Goal: Transaction & Acquisition: Purchase product/service

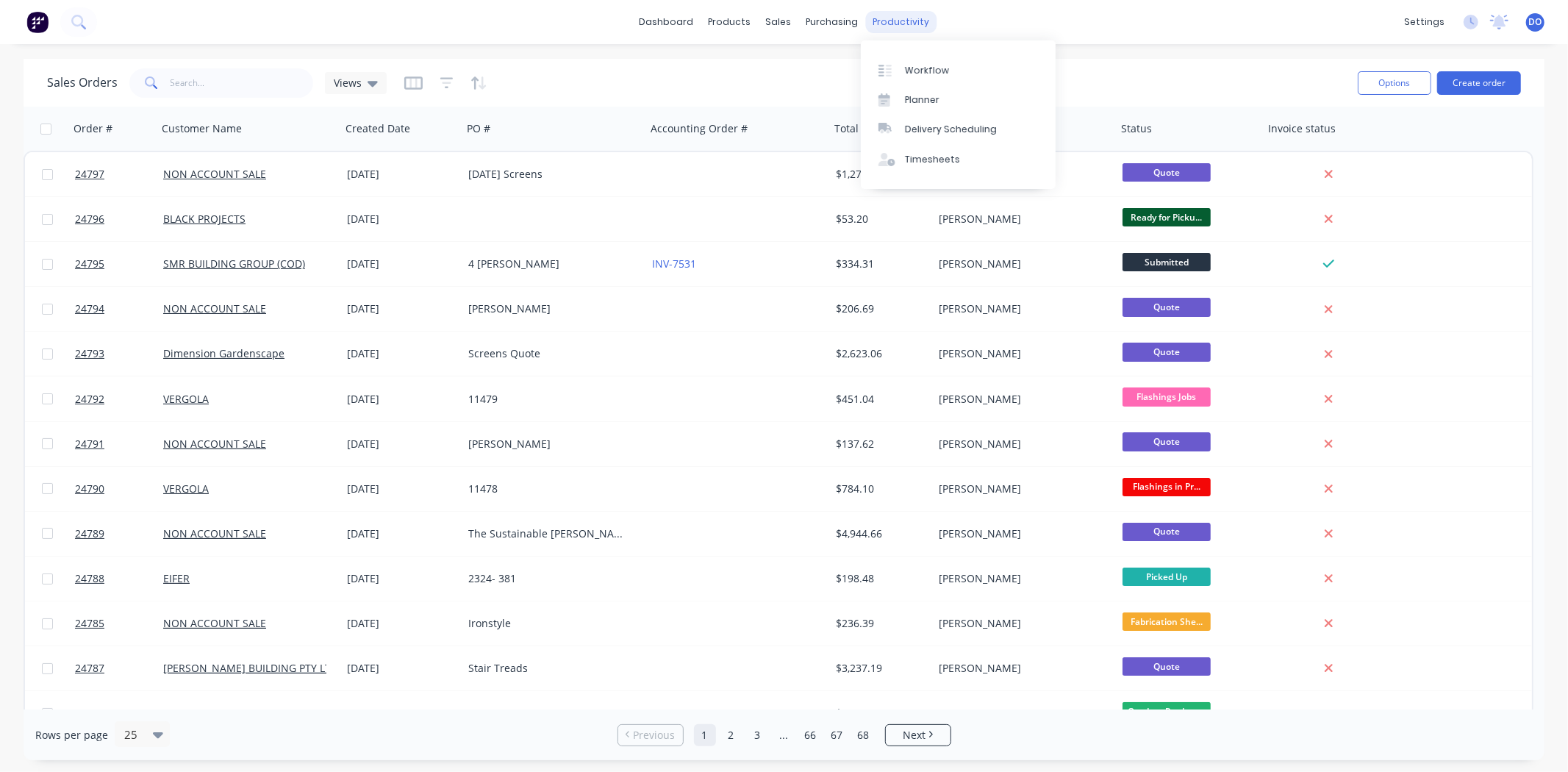
click at [880, 23] on div "productivity" at bounding box center [901, 22] width 71 height 22
click at [914, 76] on div "Workflow" at bounding box center [927, 71] width 44 height 14
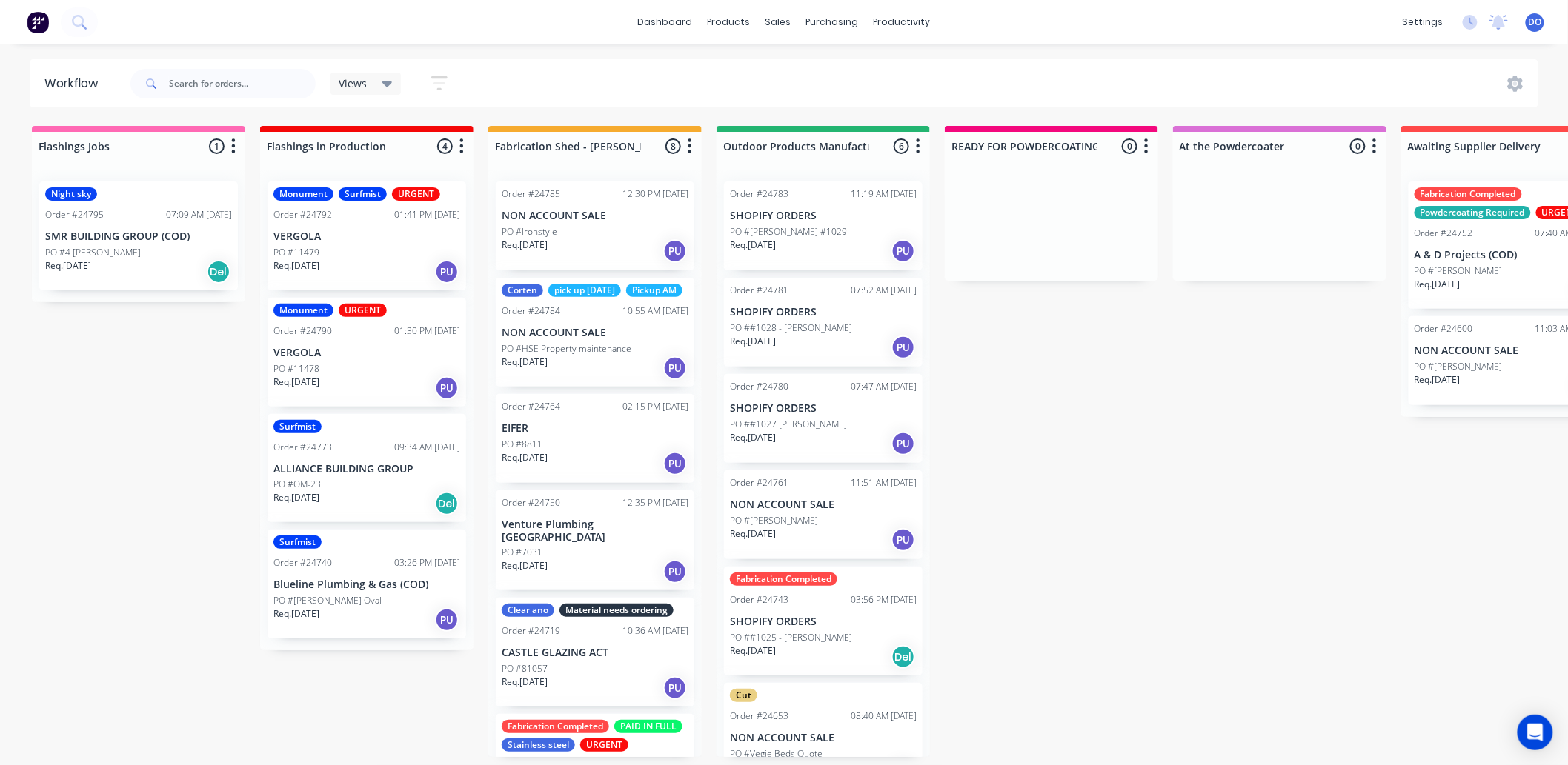
click at [189, 262] on div "Req. 01/09/25 Del" at bounding box center [139, 272] width 187 height 25
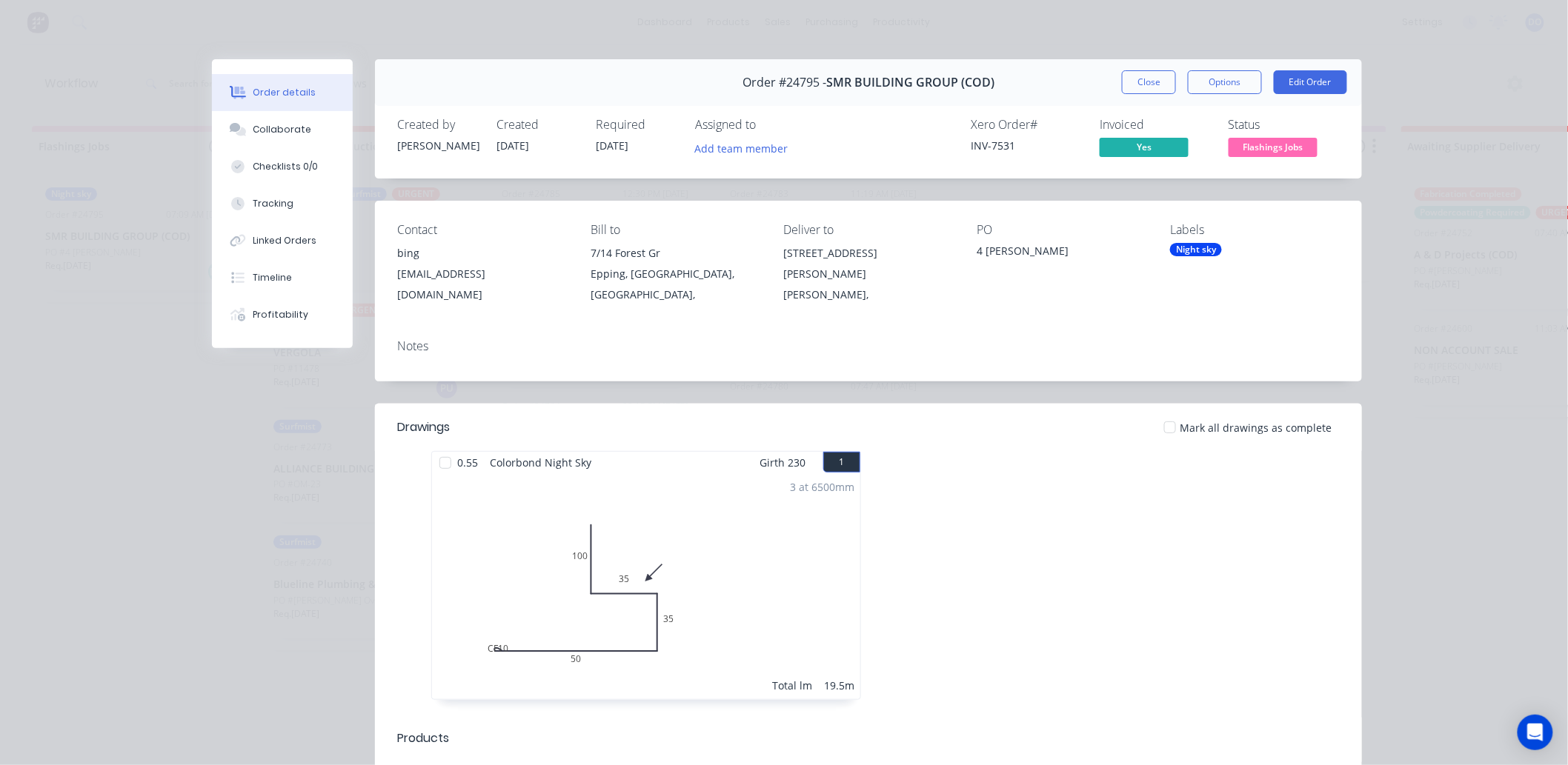
drag, startPoint x: 1233, startPoint y: 67, endPoint x: 1226, endPoint y: 96, distance: 29.8
click at [1226, 96] on div "Order #24795 - SMR BUILDING GROUP (COD) Close Options Edit Order" at bounding box center [868, 82] width 987 height 47
click at [1224, 77] on button "Options" at bounding box center [1225, 82] width 74 height 23
click at [1196, 149] on div "Work Order" at bounding box center [1184, 150] width 129 height 21
click at [1183, 169] on div "Standard" at bounding box center [1184, 179] width 129 height 21
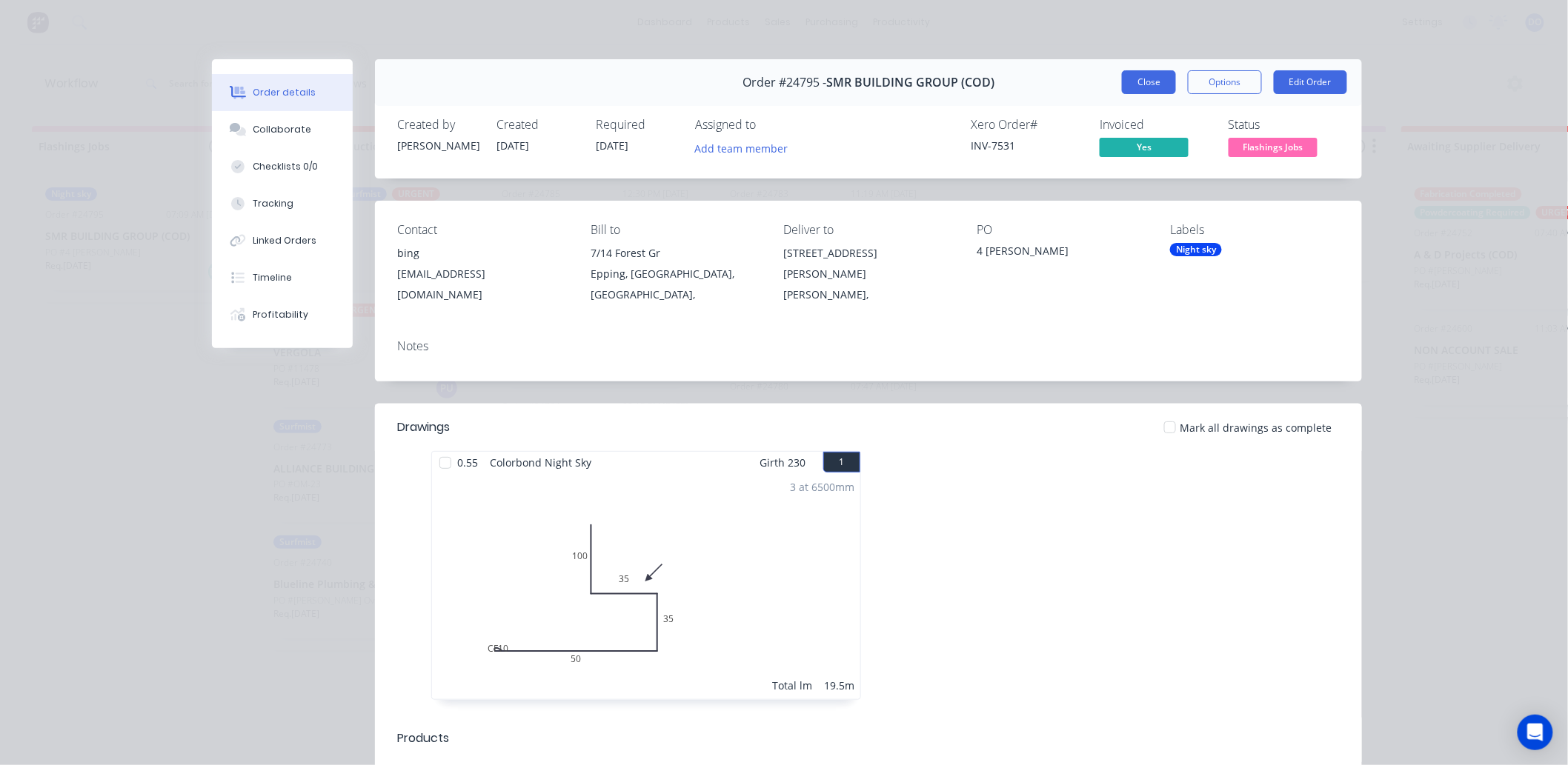
click at [1131, 73] on button "Close" at bounding box center [1149, 82] width 54 height 23
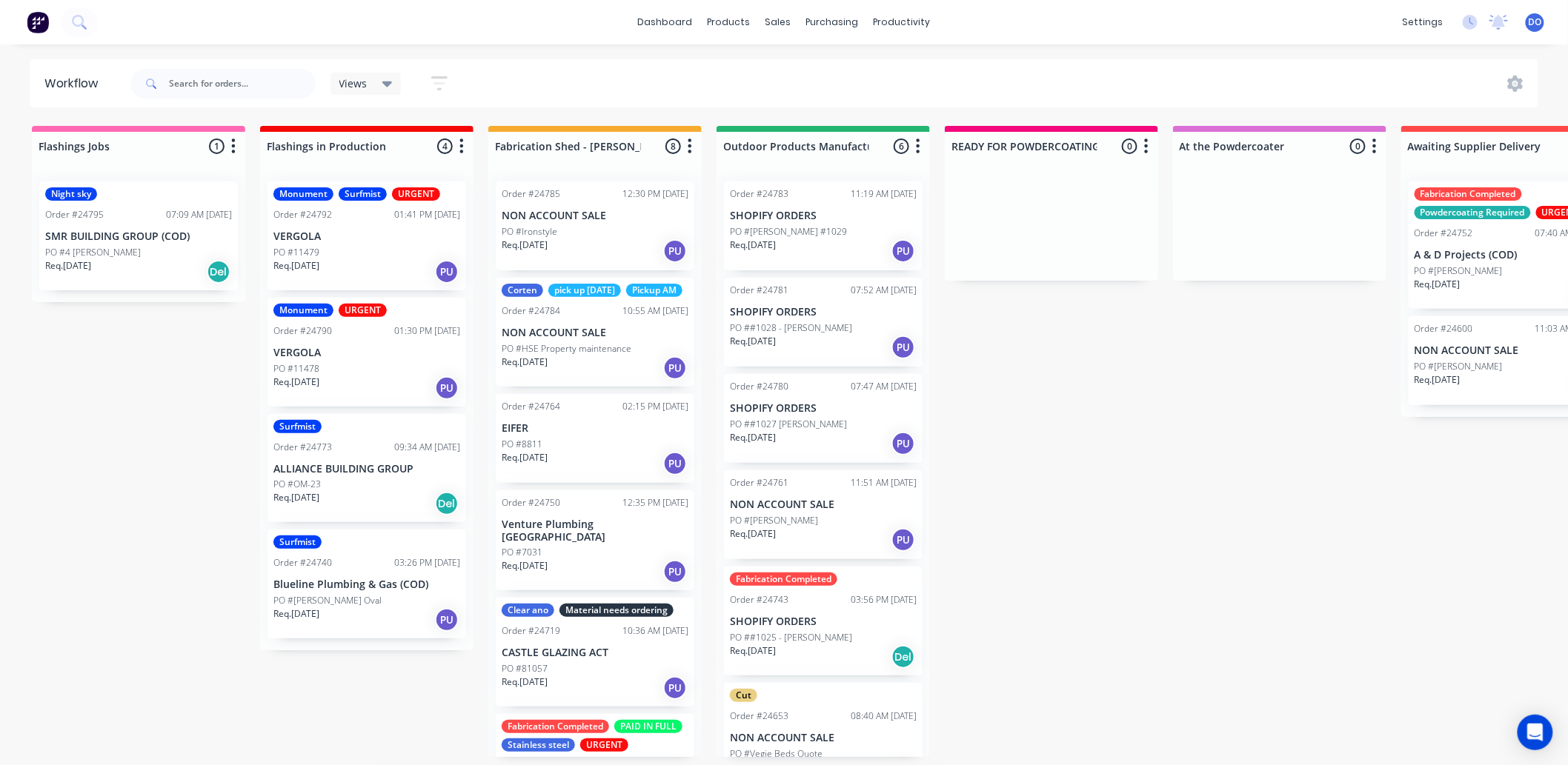
click at [5, 512] on div "Flashings Jobs 1 Status colour #FF69B4 hex #FF69B4 Save Cancel Notifications Em…" at bounding box center [1546, 441] width 3116 height 631
click at [812, 61] on link "Sales Orders" at bounding box center [856, 70] width 196 height 30
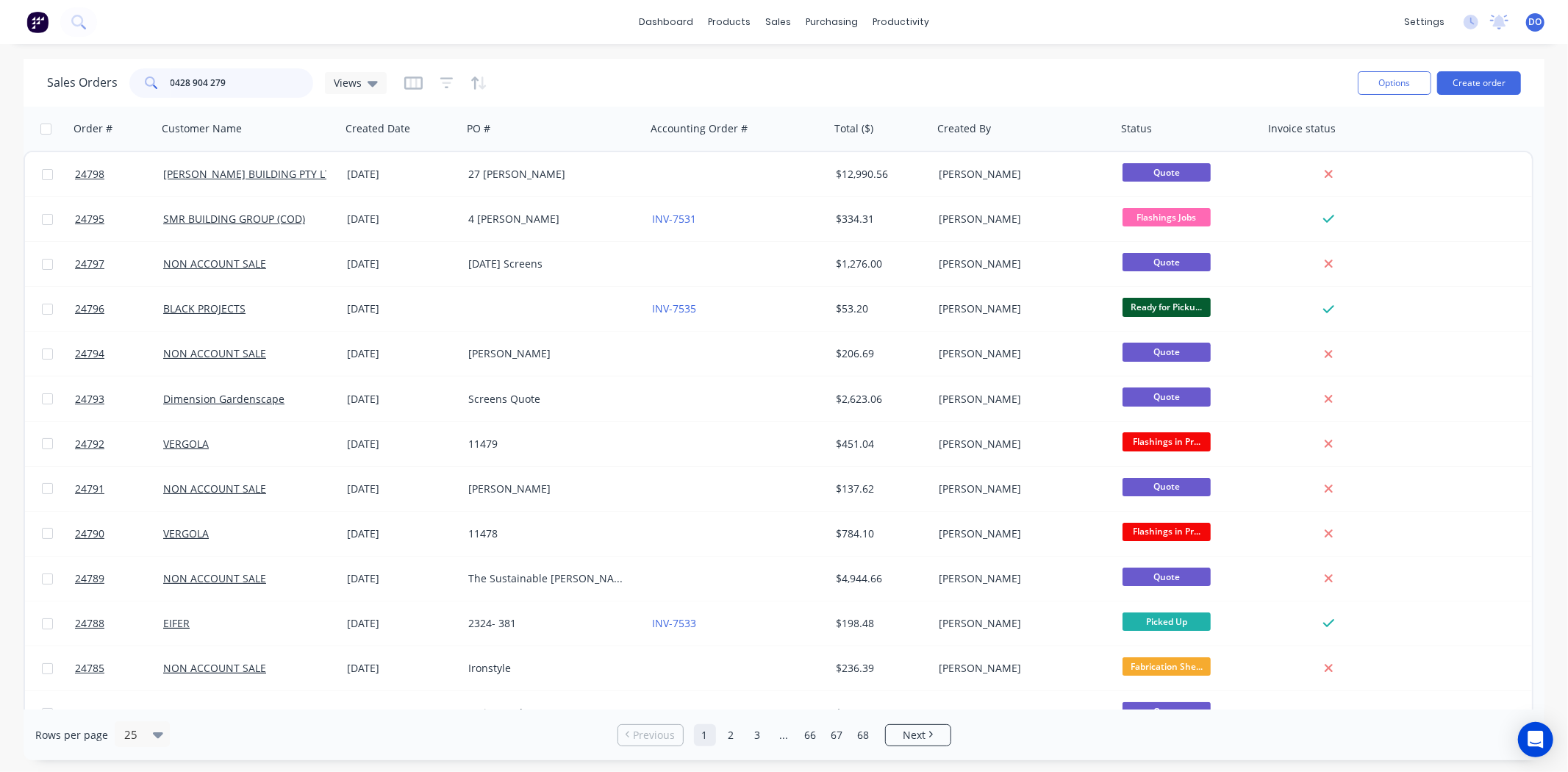
type input "0428 904 279"
click at [556, 55] on div "dashboard products sales purchasing productivity dashboard products Product Cat…" at bounding box center [784, 386] width 1568 height 772
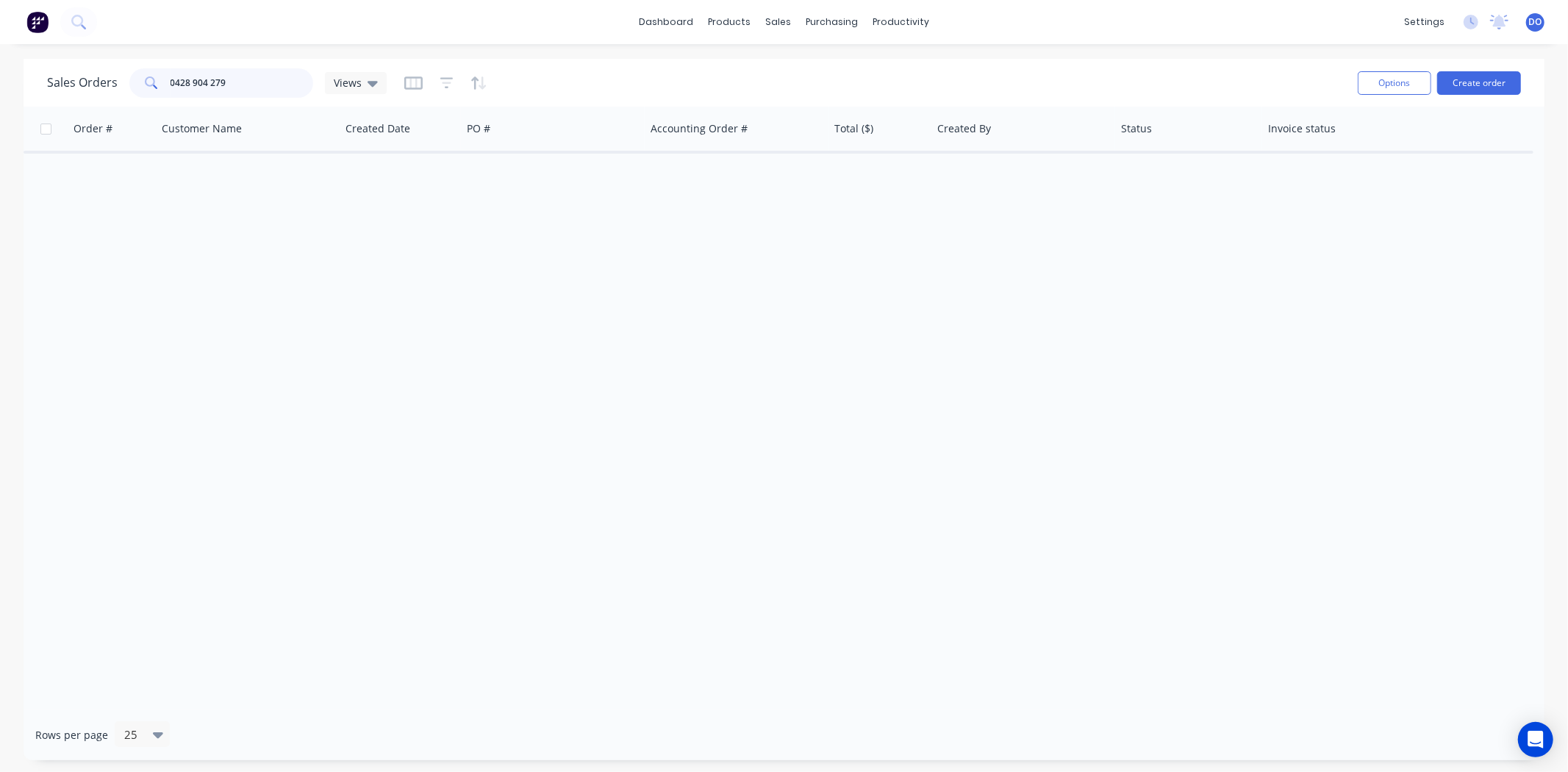
drag, startPoint x: 246, startPoint y: 89, endPoint x: 43, endPoint y: 89, distance: 203.0
click at [43, 89] on div "Sales Orders 0428 904 279 Views Options Create order" at bounding box center [784, 83] width 1521 height 48
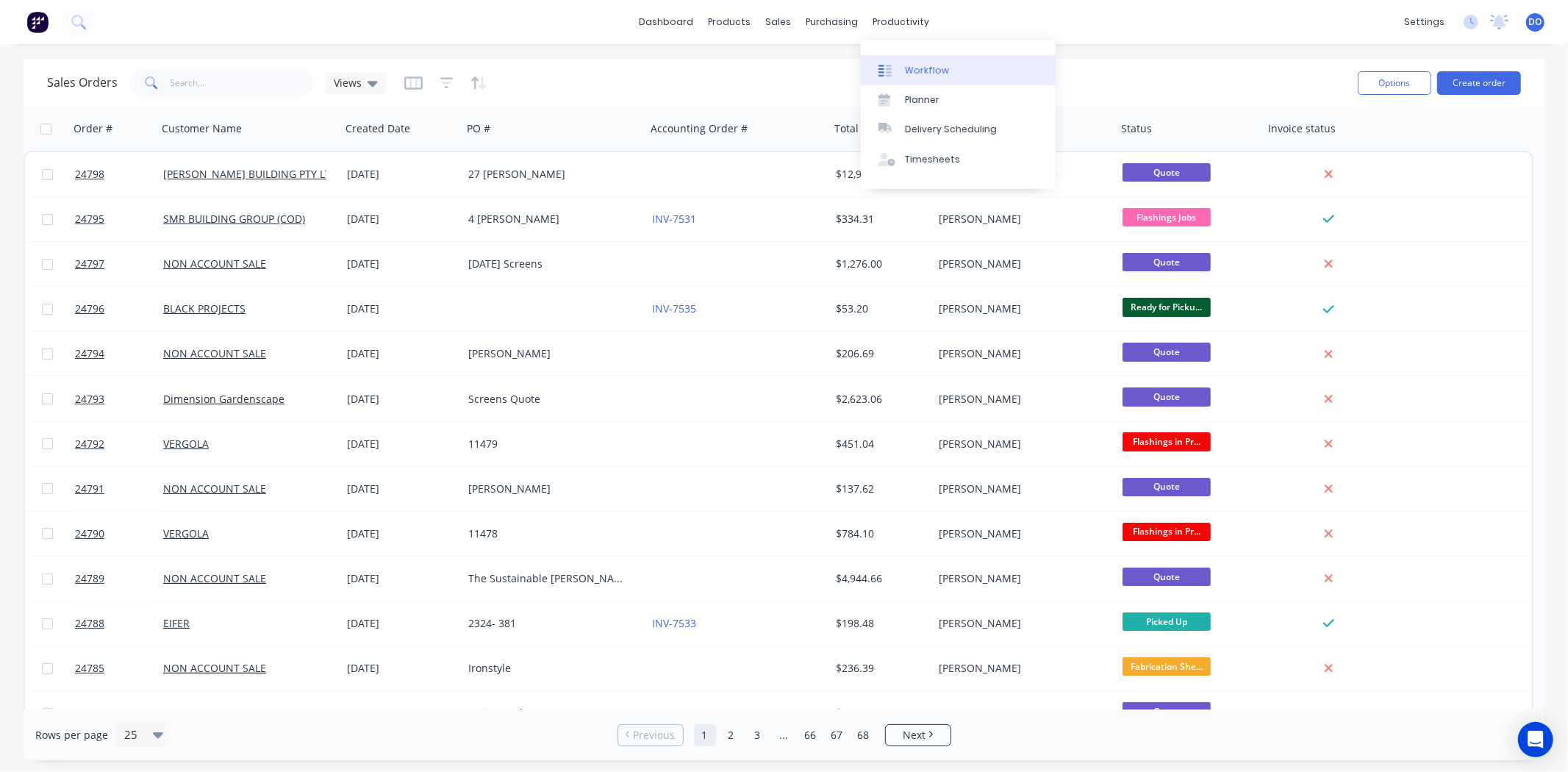
click at [902, 71] on link "Workflow" at bounding box center [958, 69] width 195 height 29
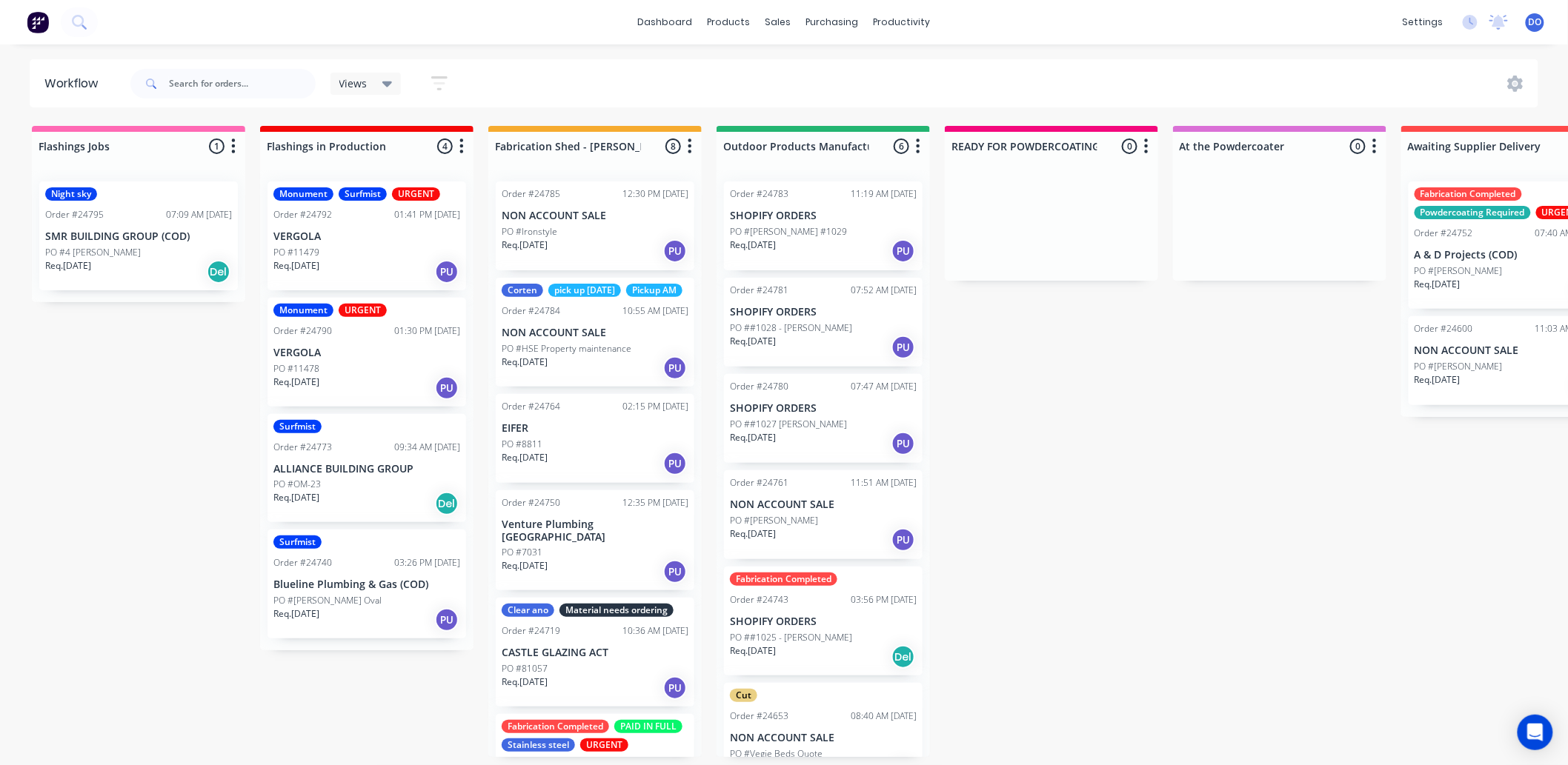
click at [563, 434] on p "EIFER" at bounding box center [595, 428] width 187 height 13
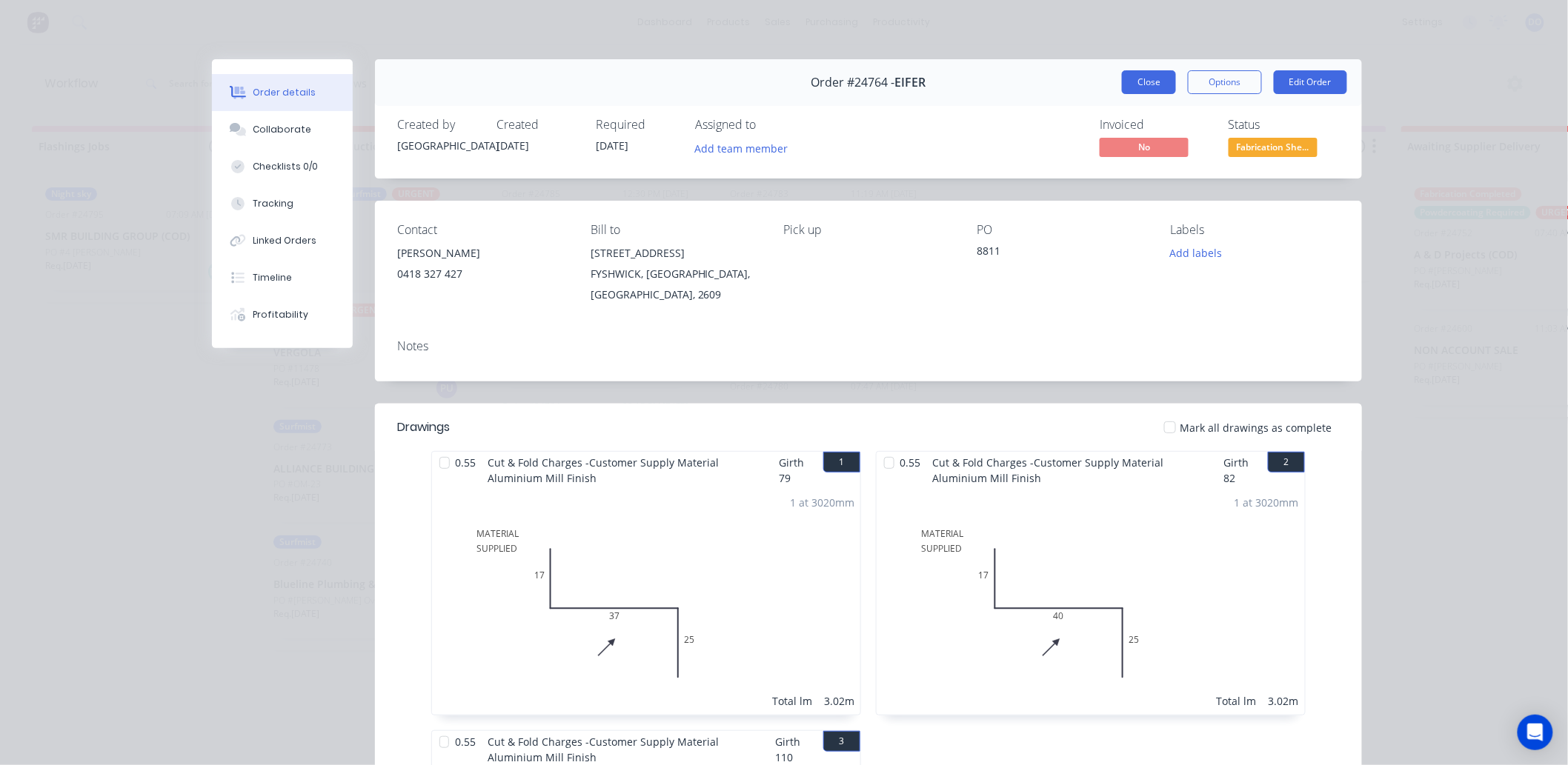
click at [1122, 82] on button "Close" at bounding box center [1149, 82] width 54 height 23
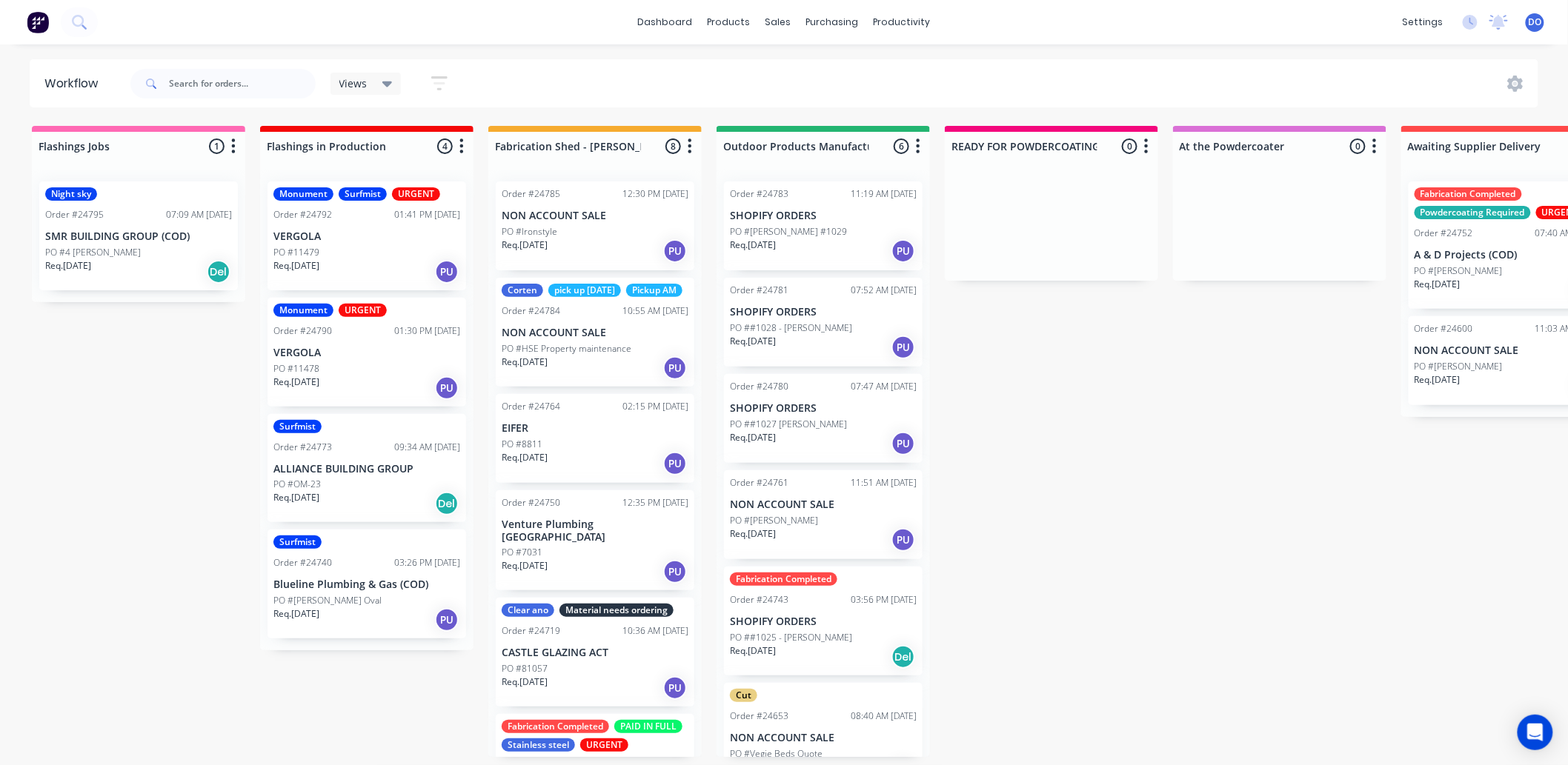
click at [588, 434] on p "EIFER" at bounding box center [595, 428] width 187 height 13
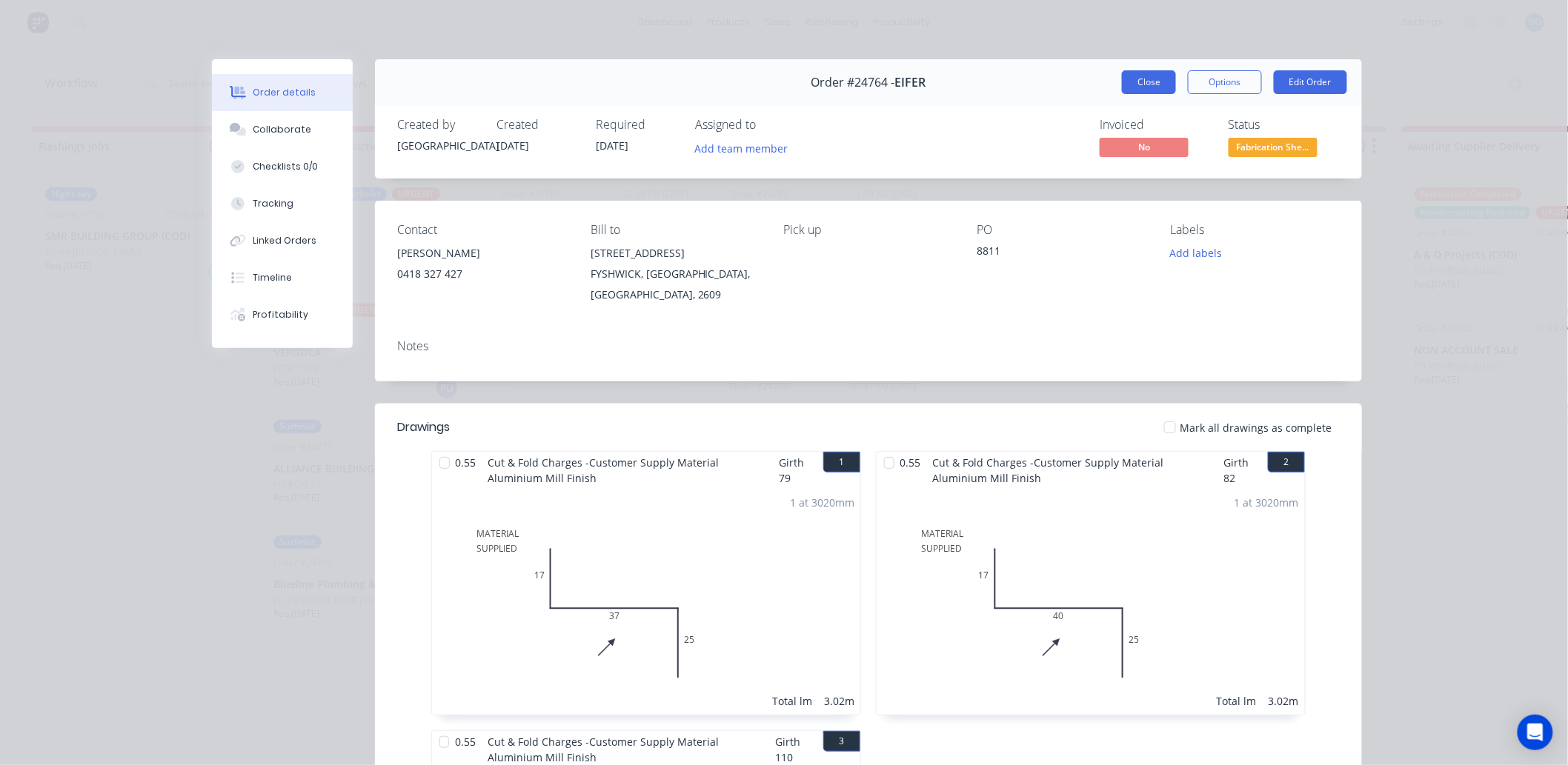
click at [1122, 82] on button "Close" at bounding box center [1149, 82] width 54 height 23
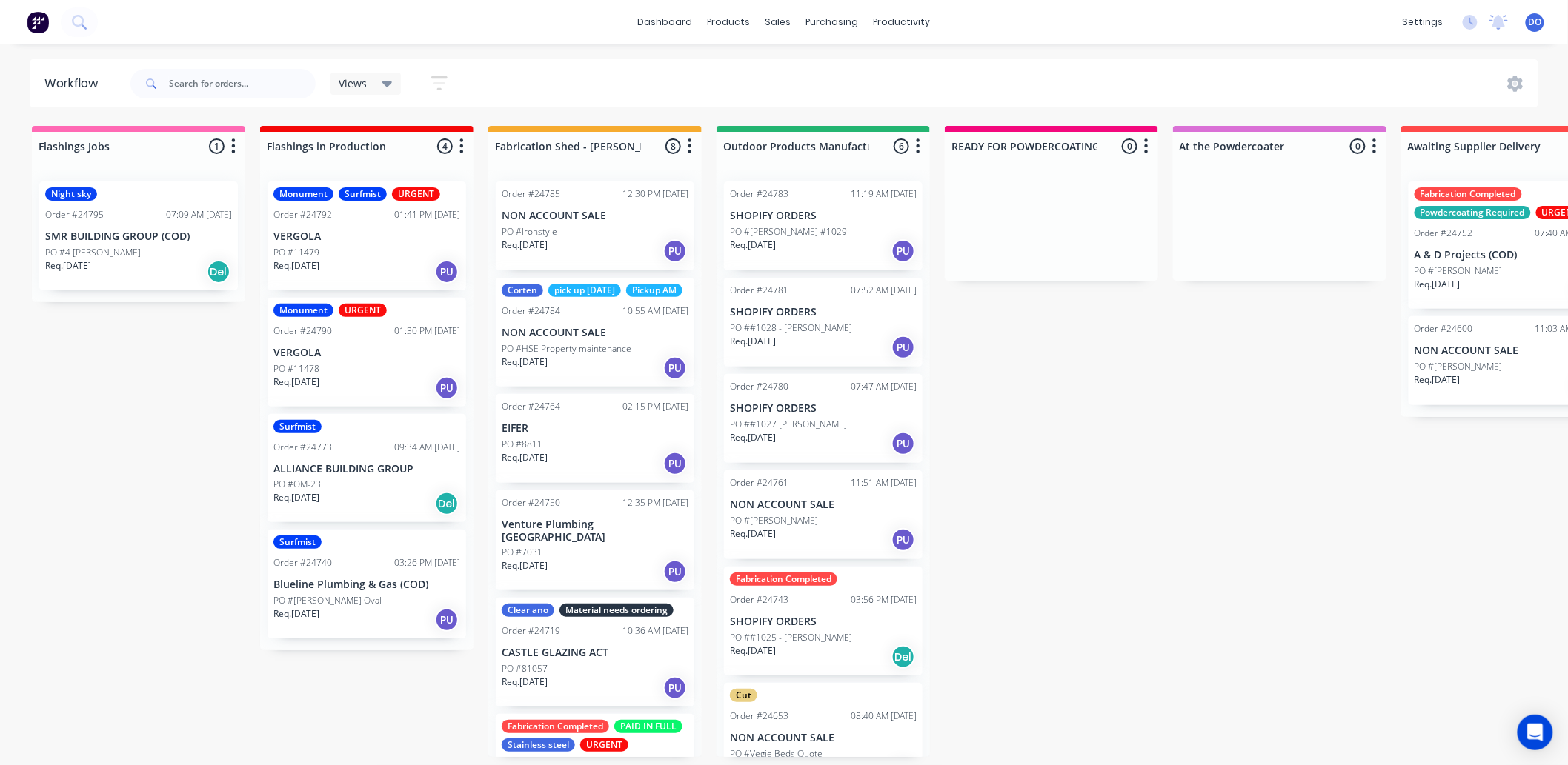
click at [806, 225] on p "PO #David Calvert #1029" at bounding box center [788, 232] width 117 height 14
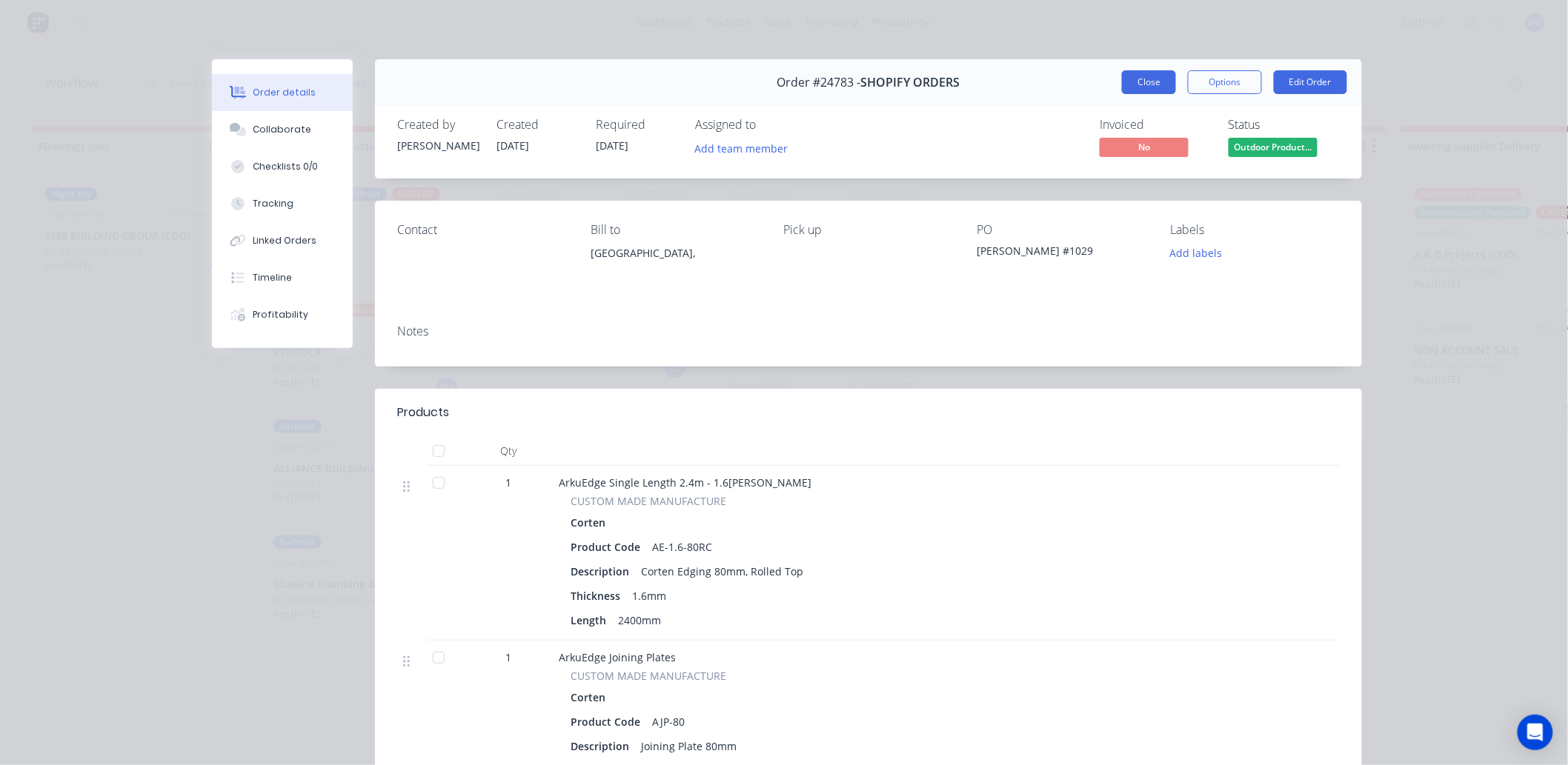
click at [1167, 77] on button "Close" at bounding box center [1149, 82] width 54 height 23
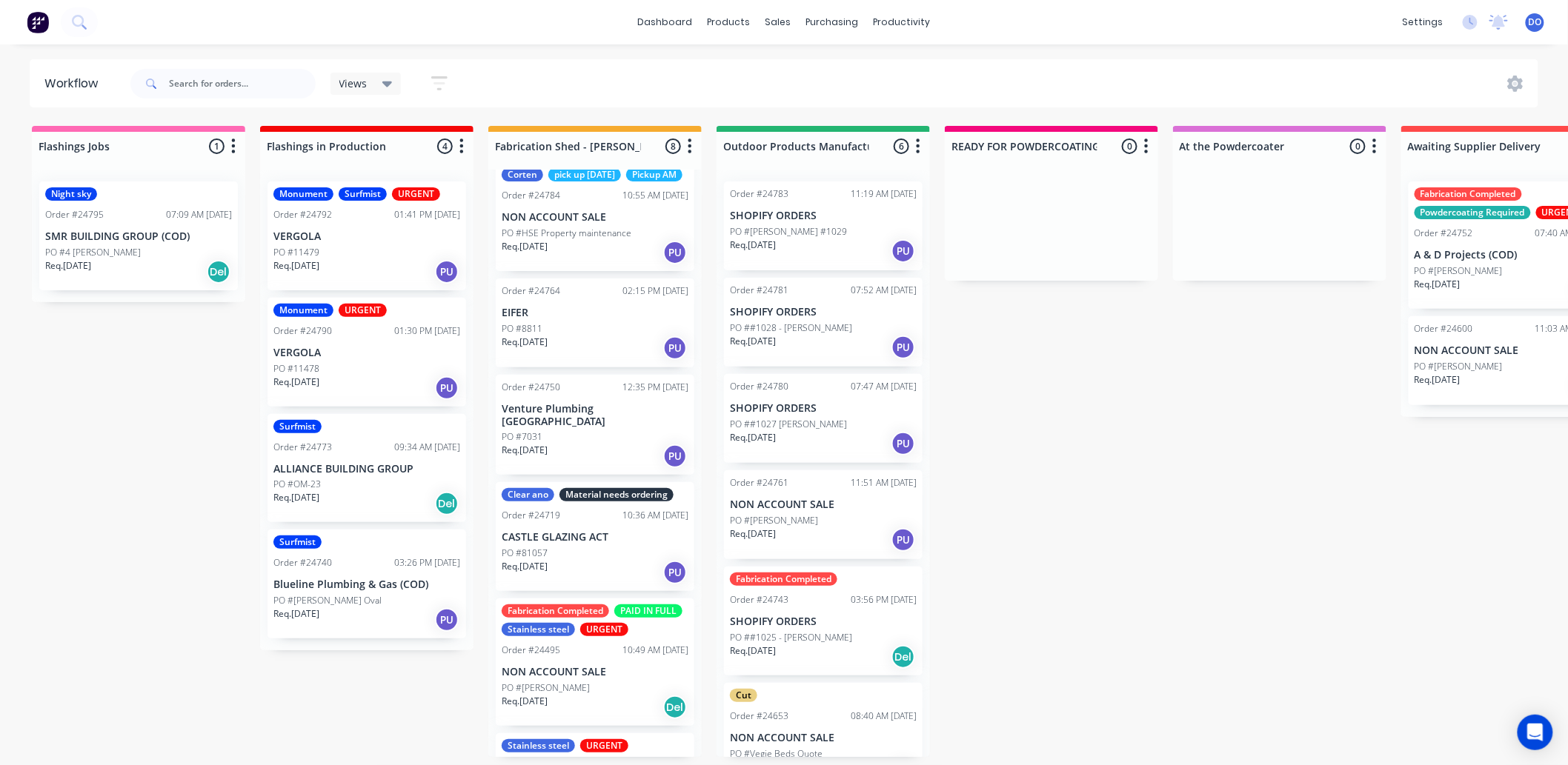
scroll to position [164, 0]
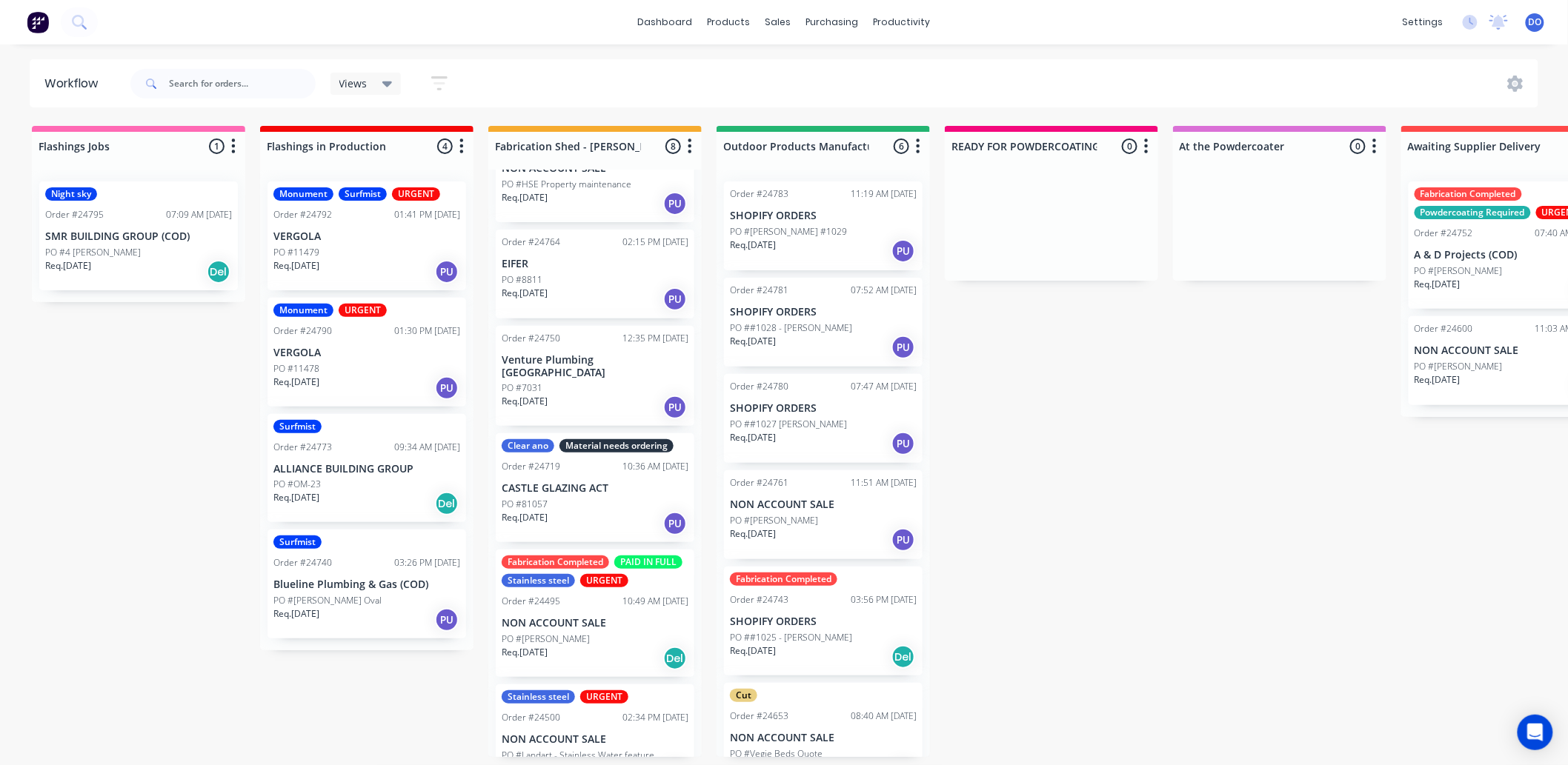
click at [786, 620] on p "SHOPIFY ORDERS" at bounding box center [823, 621] width 187 height 13
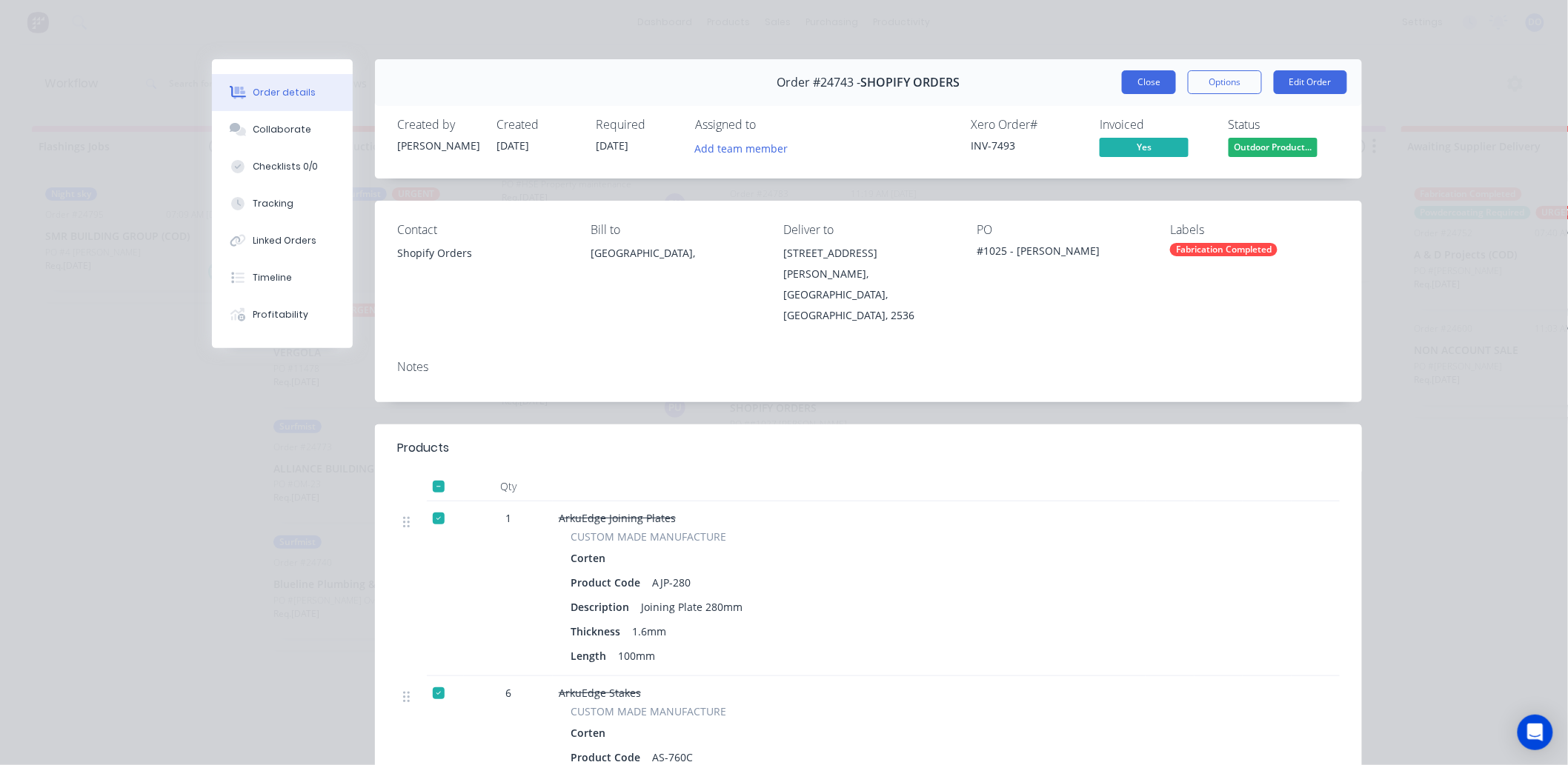
click at [1130, 75] on button "Close" at bounding box center [1149, 82] width 54 height 23
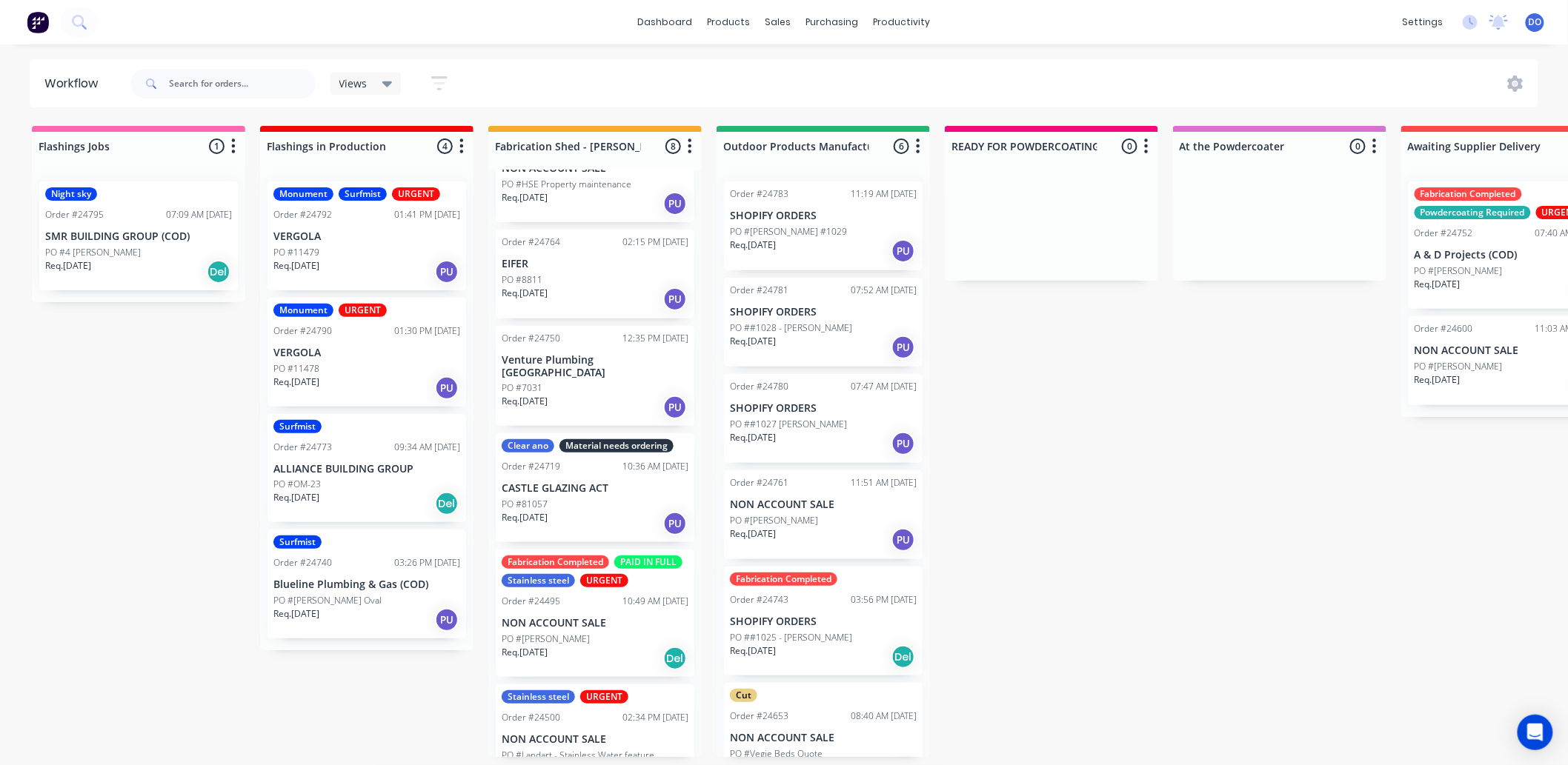
click at [1130, 75] on div "Views Save new view None (Default) edit Show/Hide statuses Show line item cards…" at bounding box center [833, 83] width 1411 height 45
click at [798, 73] on div at bounding box center [787, 76] width 22 height 14
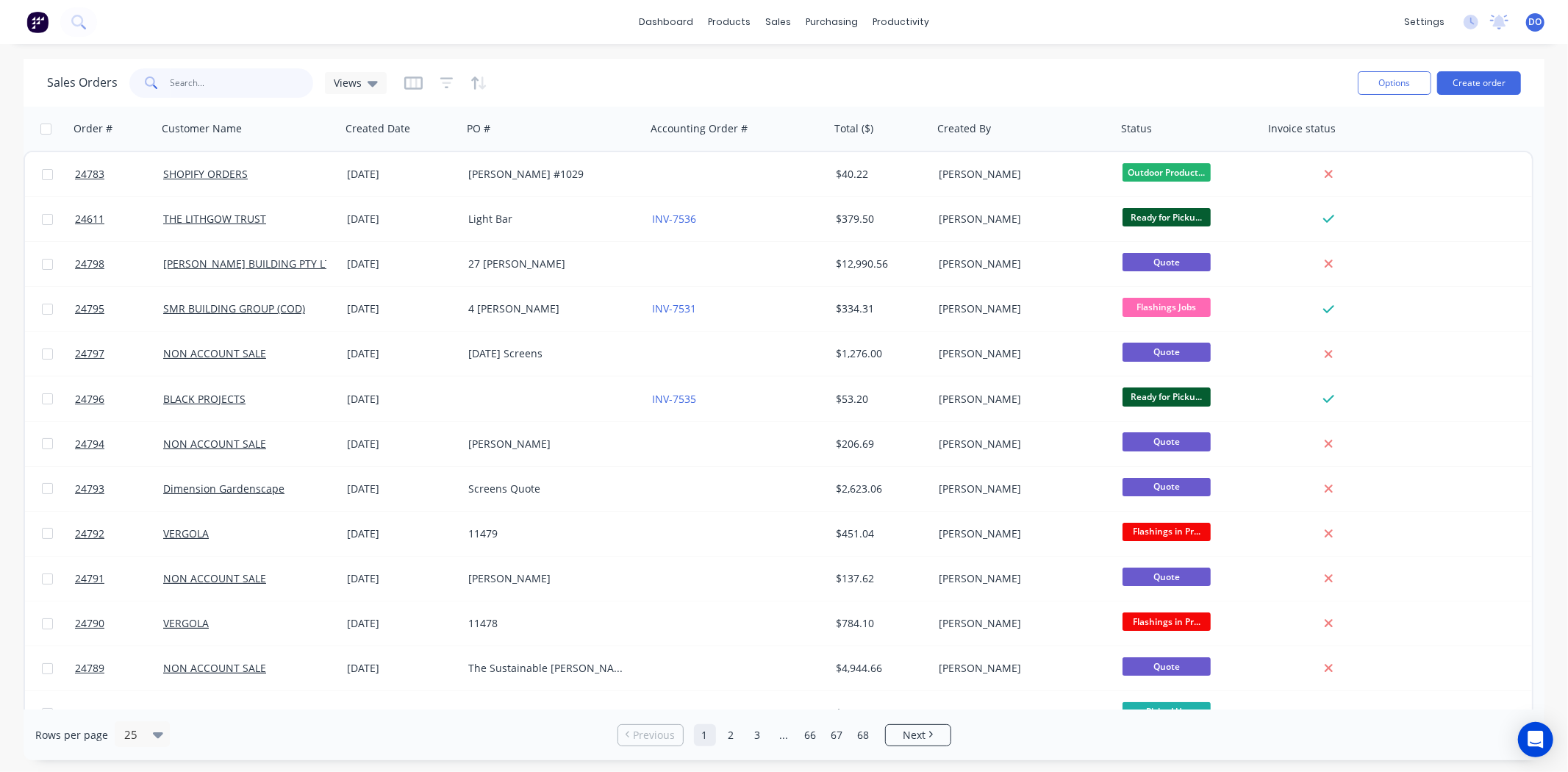
click at [214, 77] on input "text" at bounding box center [242, 83] width 144 height 29
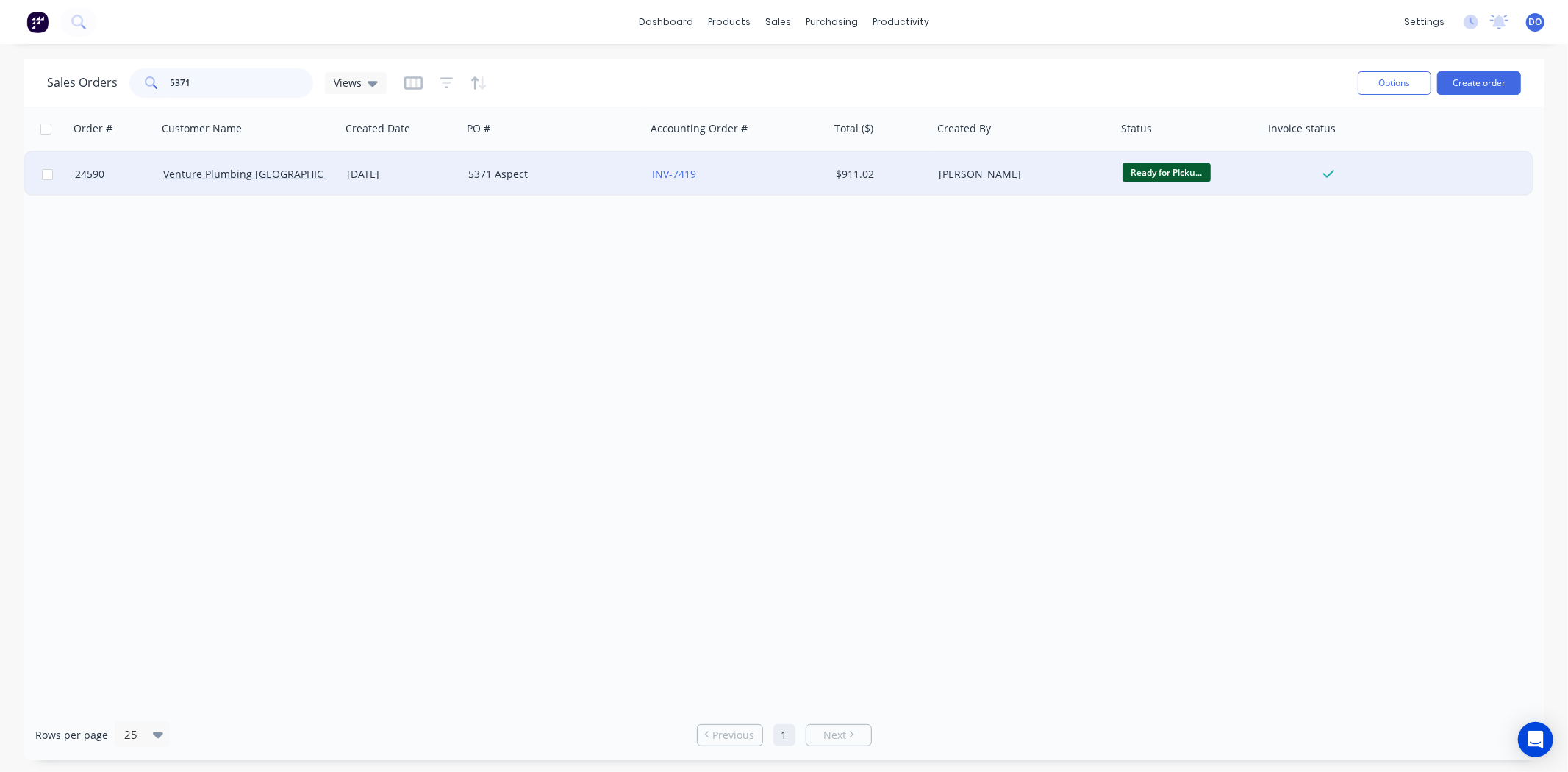
type input "5371"
click at [486, 176] on div "5371 Aspect" at bounding box center [549, 174] width 163 height 15
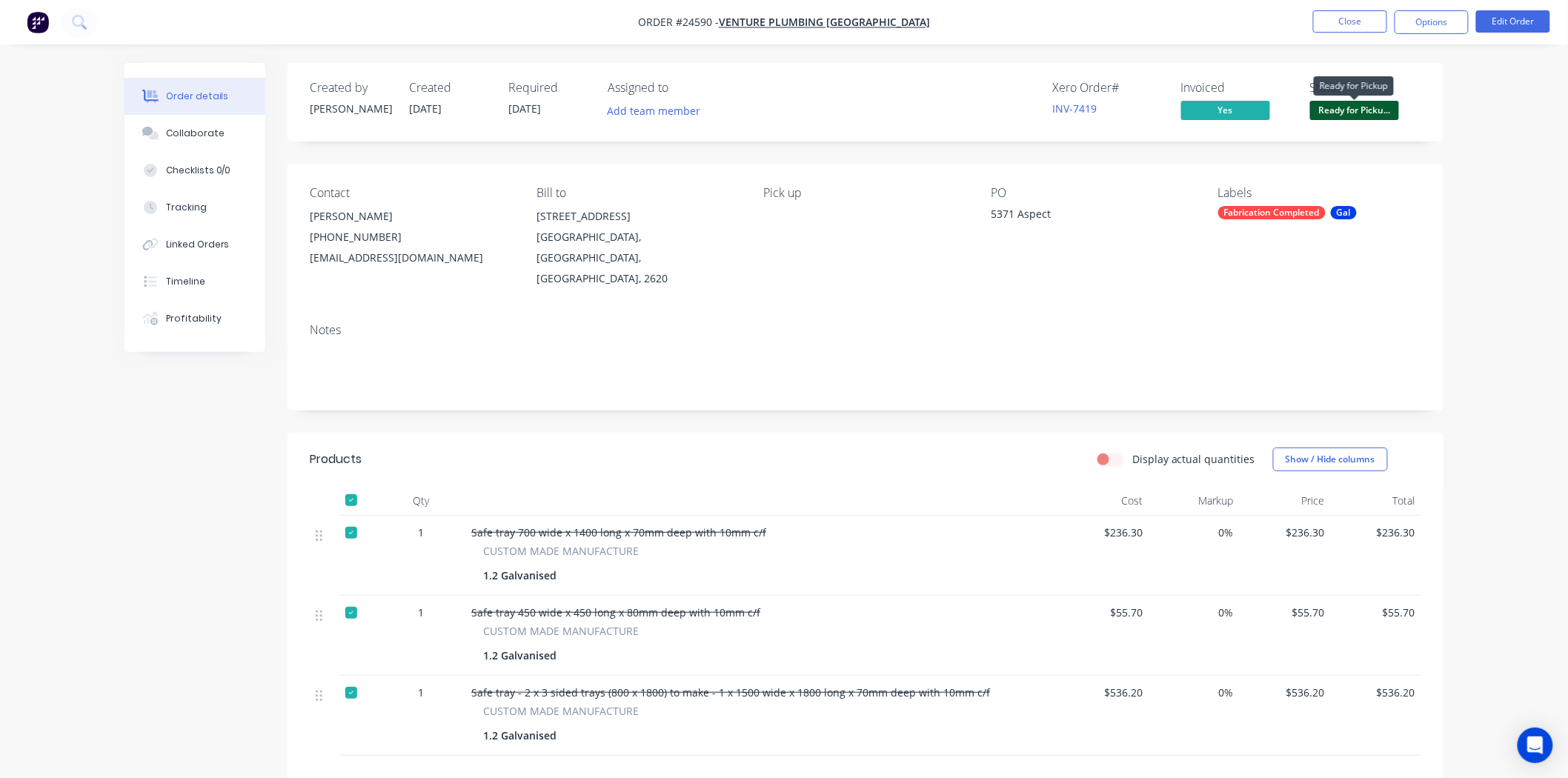
click at [1391, 104] on span "Ready for Picku..." at bounding box center [1354, 110] width 89 height 18
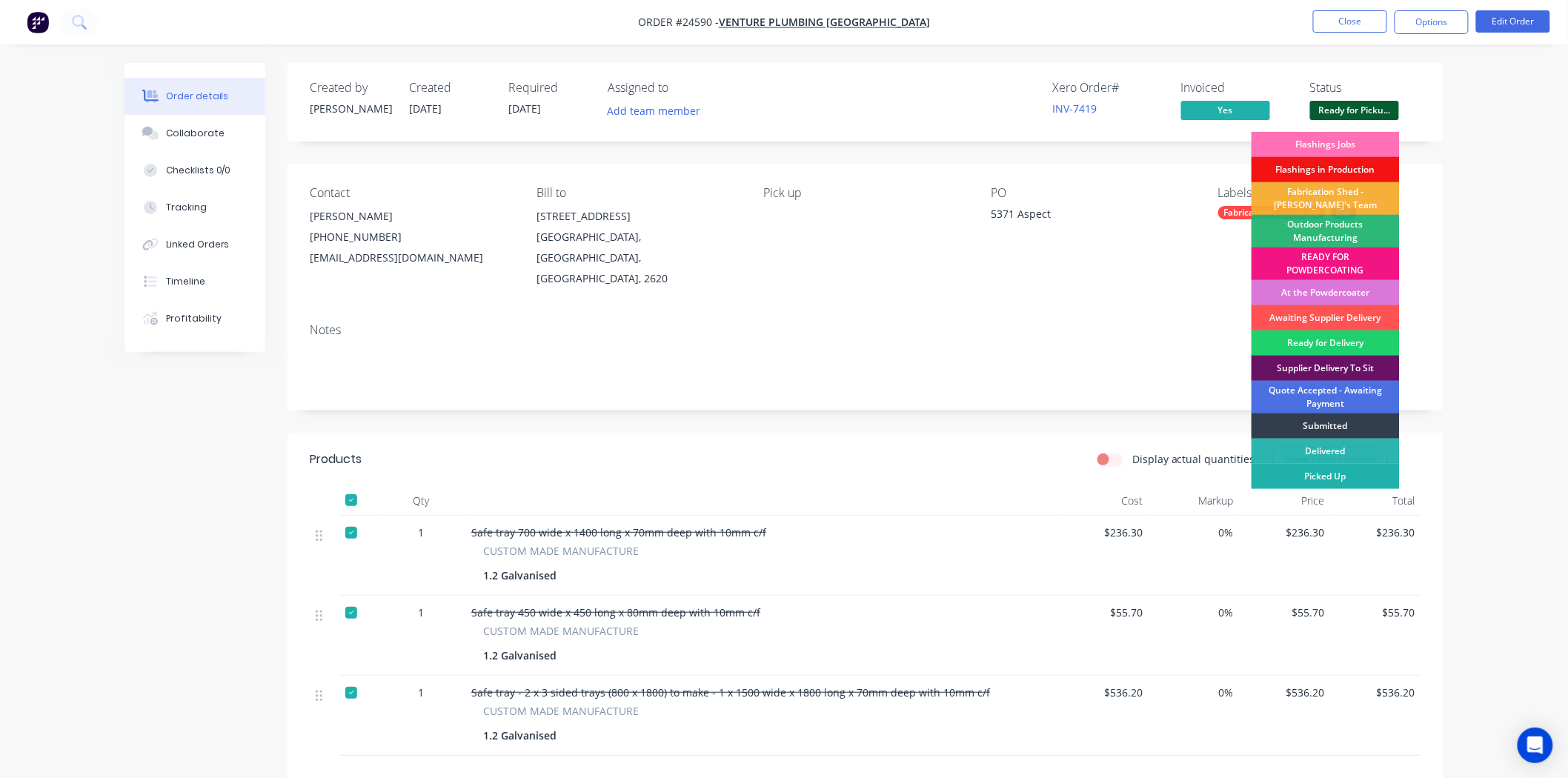
click at [1342, 471] on div "Picked Up" at bounding box center [1326, 476] width 148 height 25
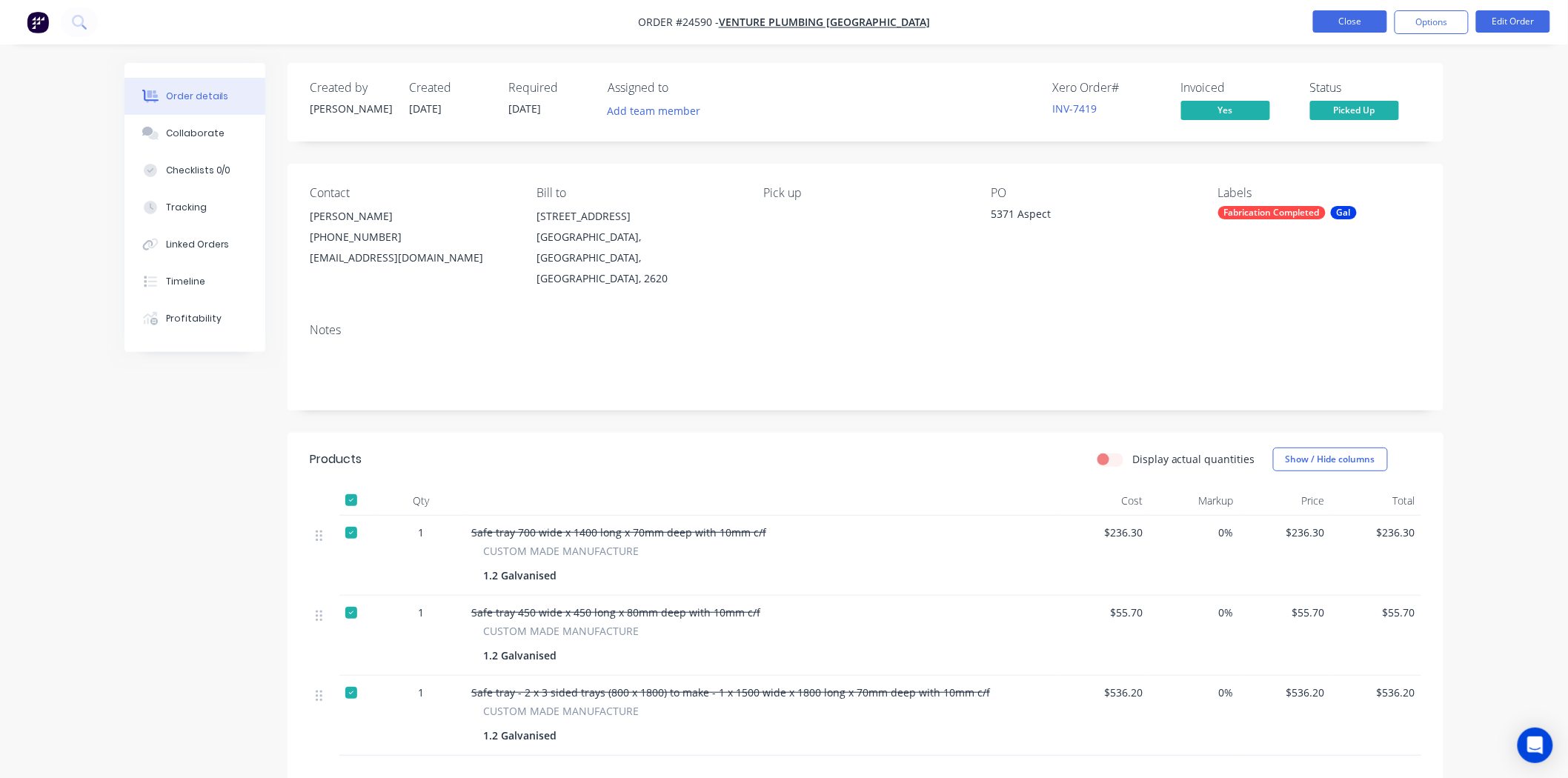
click at [1336, 13] on button "Close" at bounding box center [1350, 21] width 74 height 22
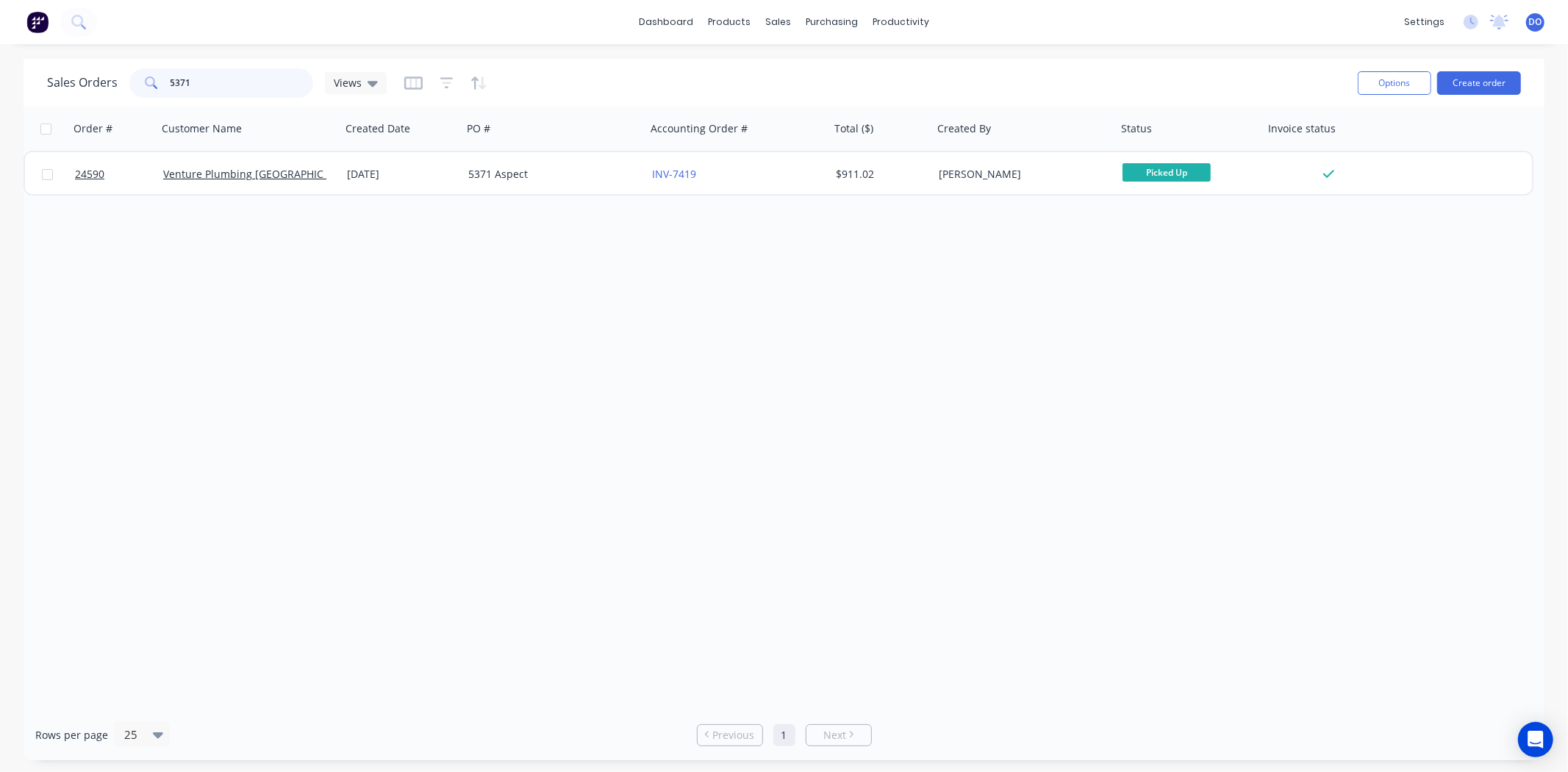
click at [276, 85] on input "5371" at bounding box center [242, 83] width 144 height 29
type input "5"
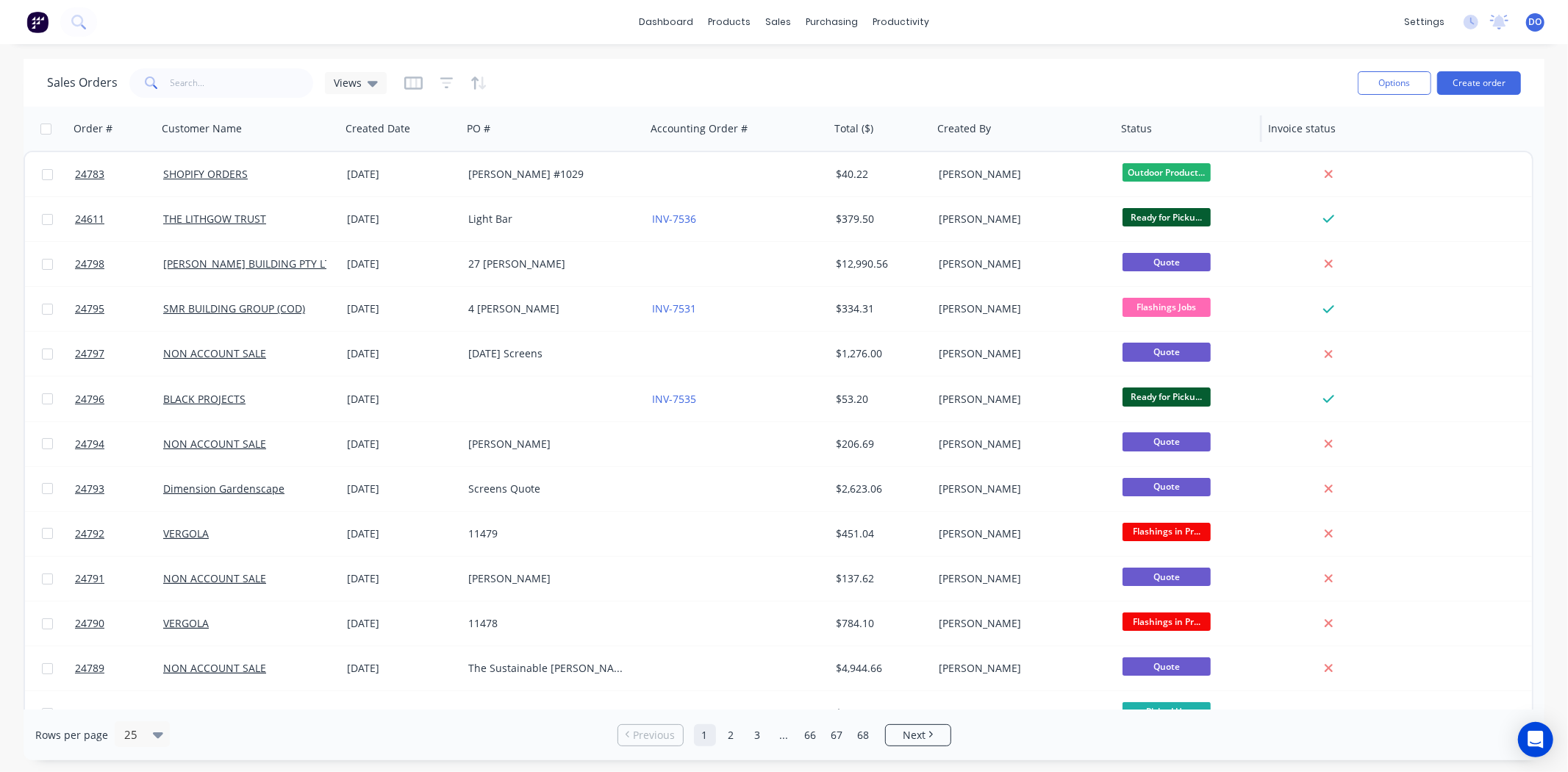
click at [1150, 148] on div "Status" at bounding box center [1189, 128] width 147 height 44
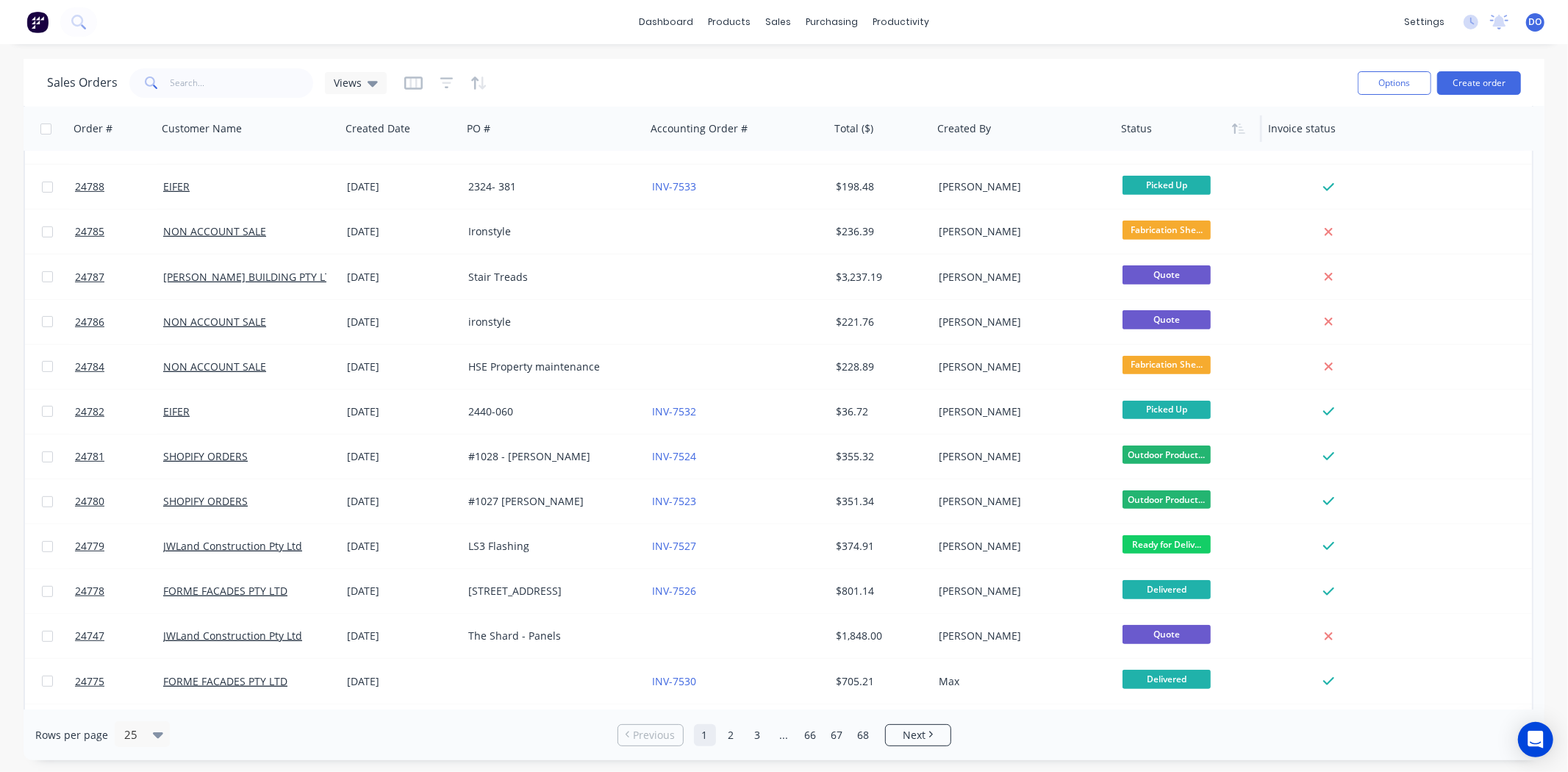
scroll to position [564, 0]
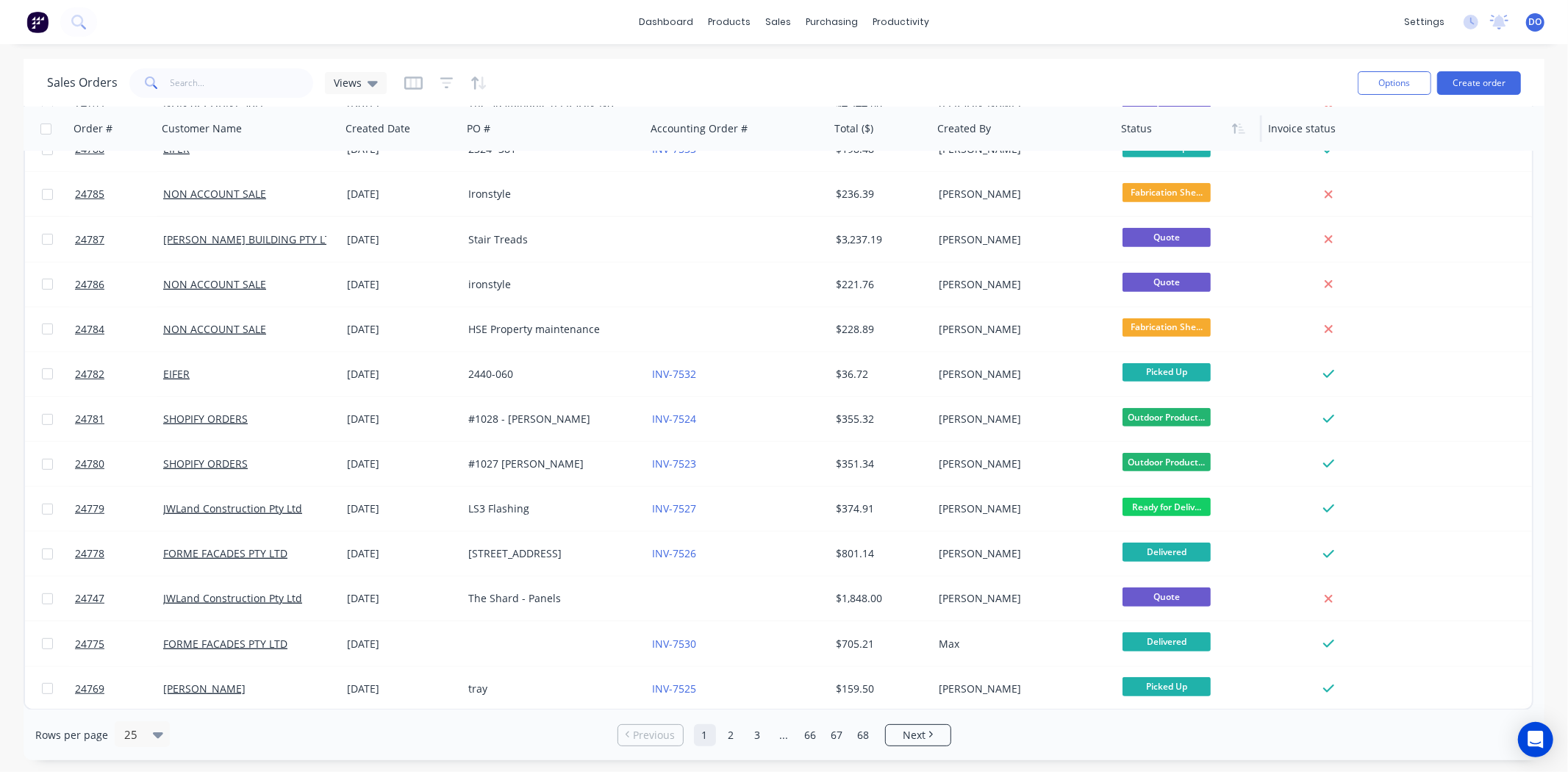
click at [1151, 126] on div at bounding box center [1185, 128] width 128 height 29
click at [929, 137] on link "Delivery Scheduling" at bounding box center [958, 129] width 195 height 29
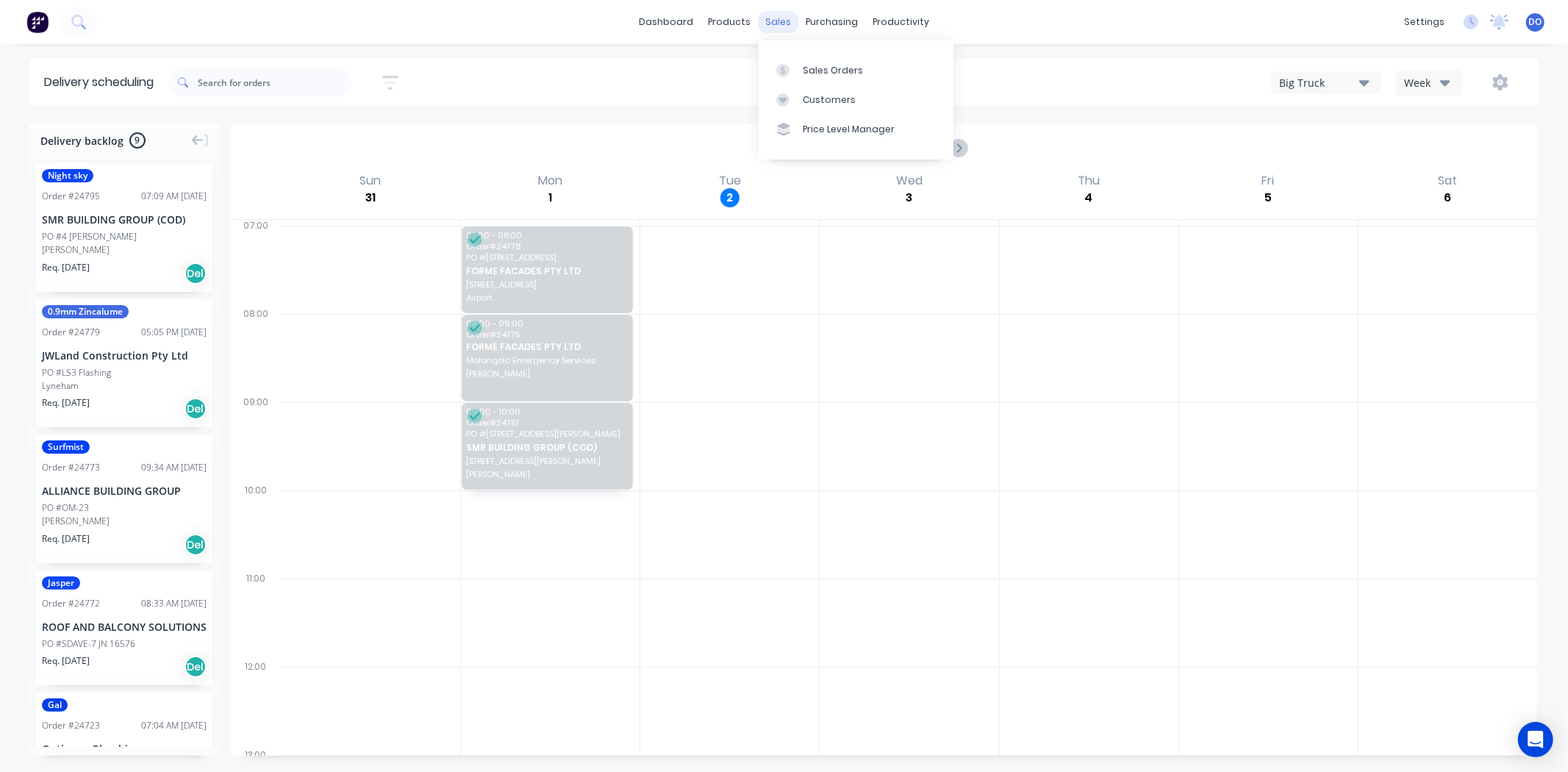
click at [773, 17] on div "sales" at bounding box center [778, 22] width 41 height 22
click at [775, 59] on link "Sales Orders" at bounding box center [856, 69] width 195 height 29
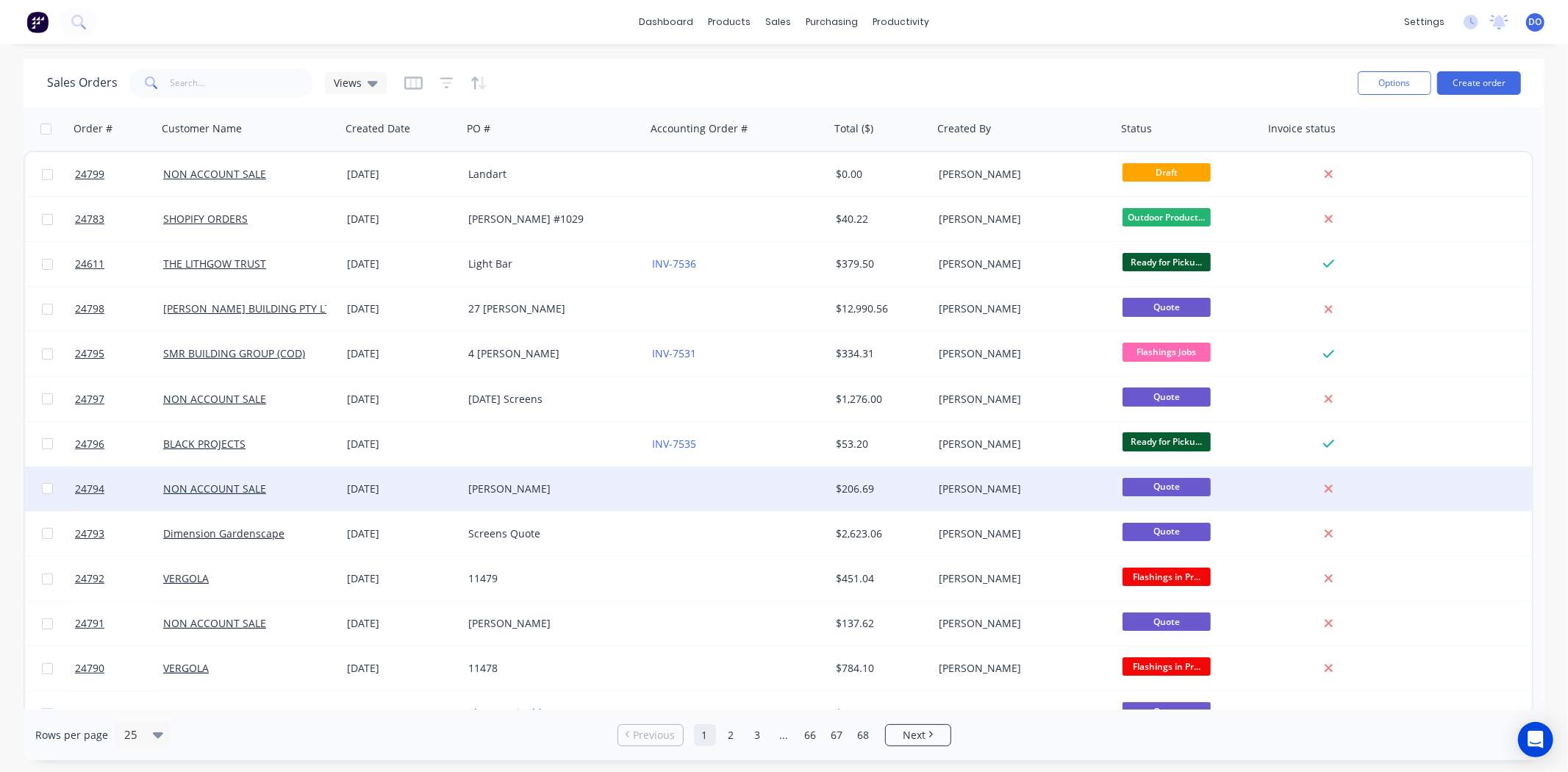
click at [533, 476] on div "[PERSON_NAME]" at bounding box center [554, 488] width 184 height 44
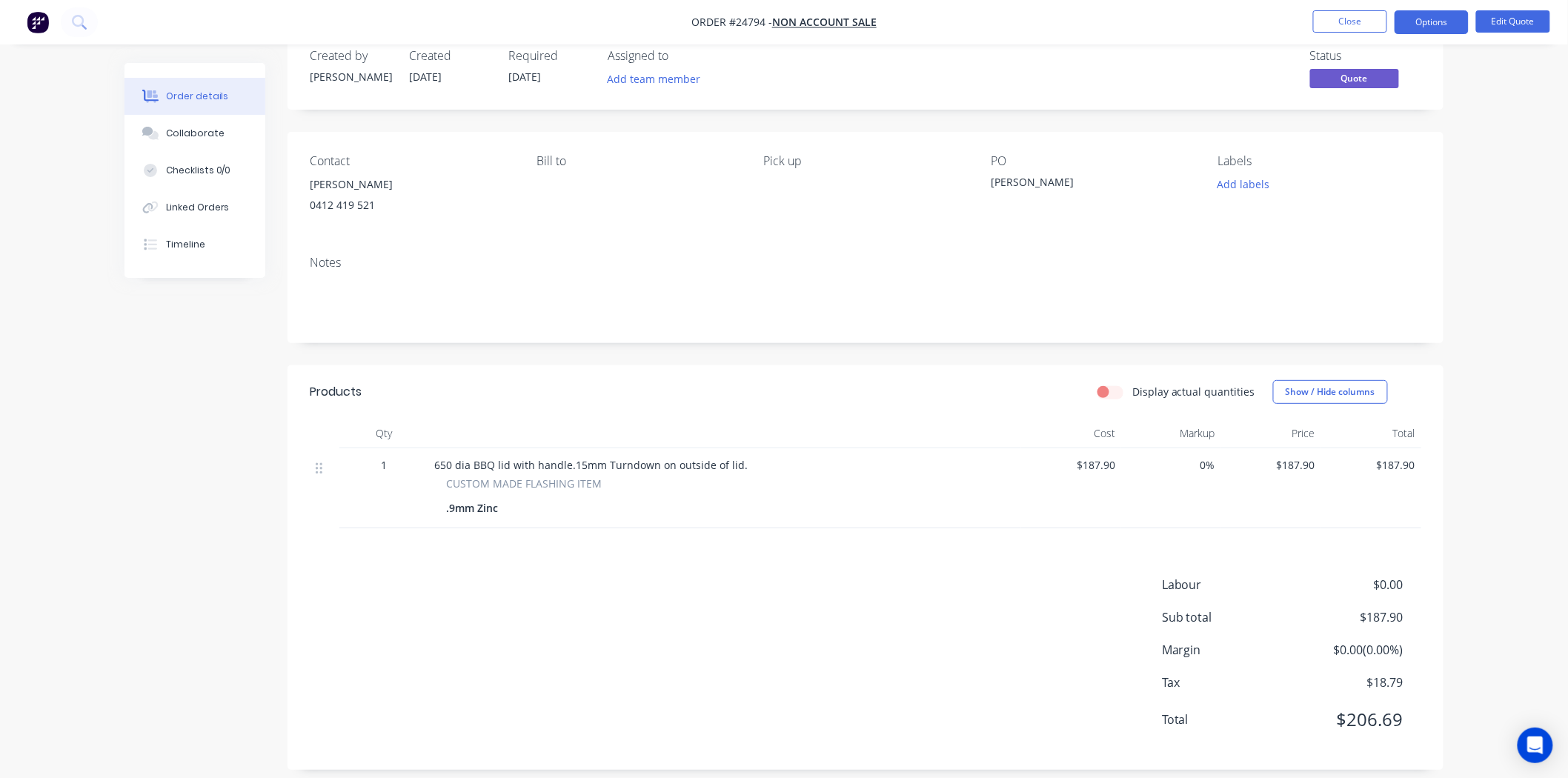
scroll to position [47, 0]
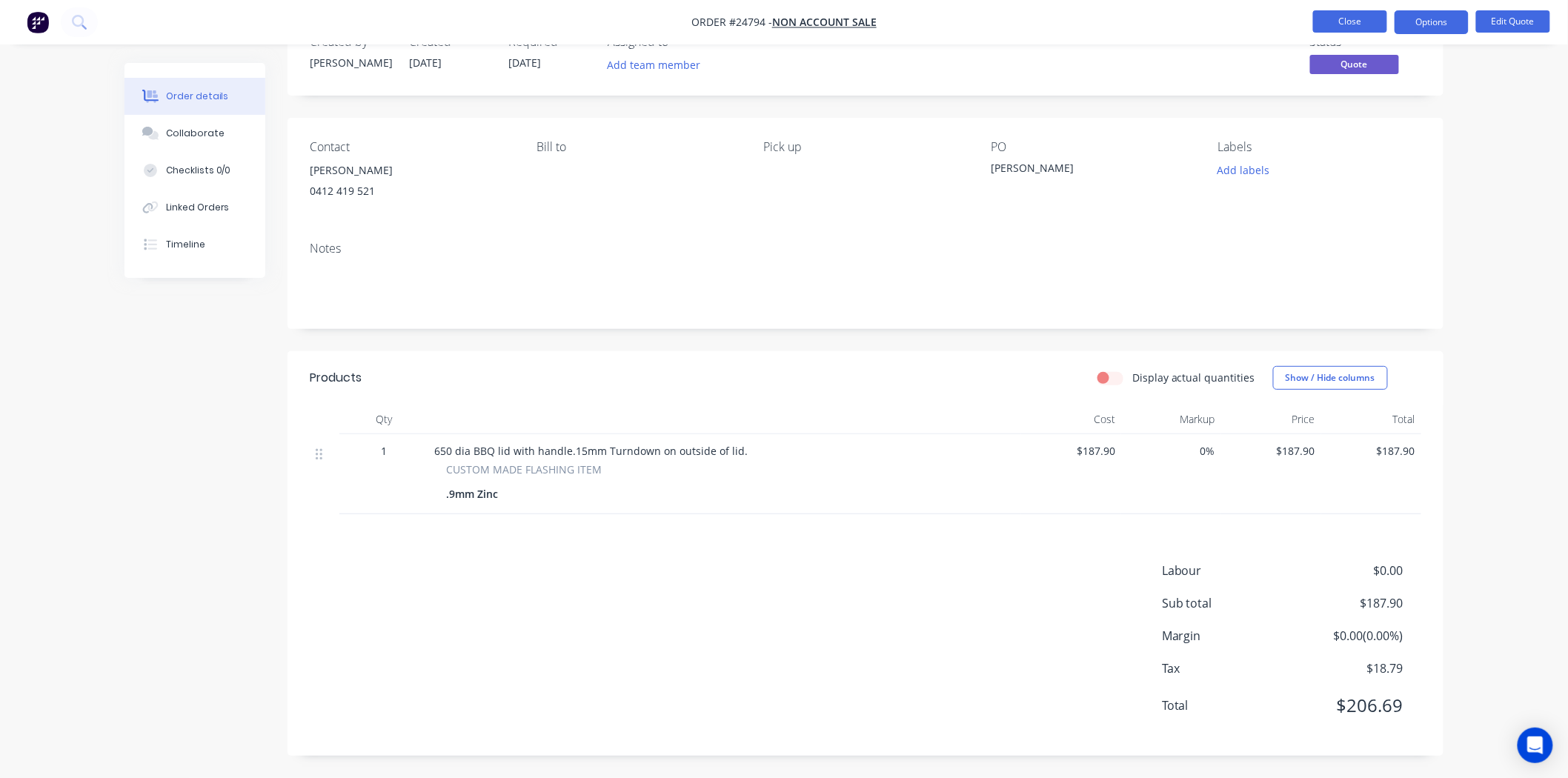
click at [1338, 23] on button "Close" at bounding box center [1350, 21] width 74 height 22
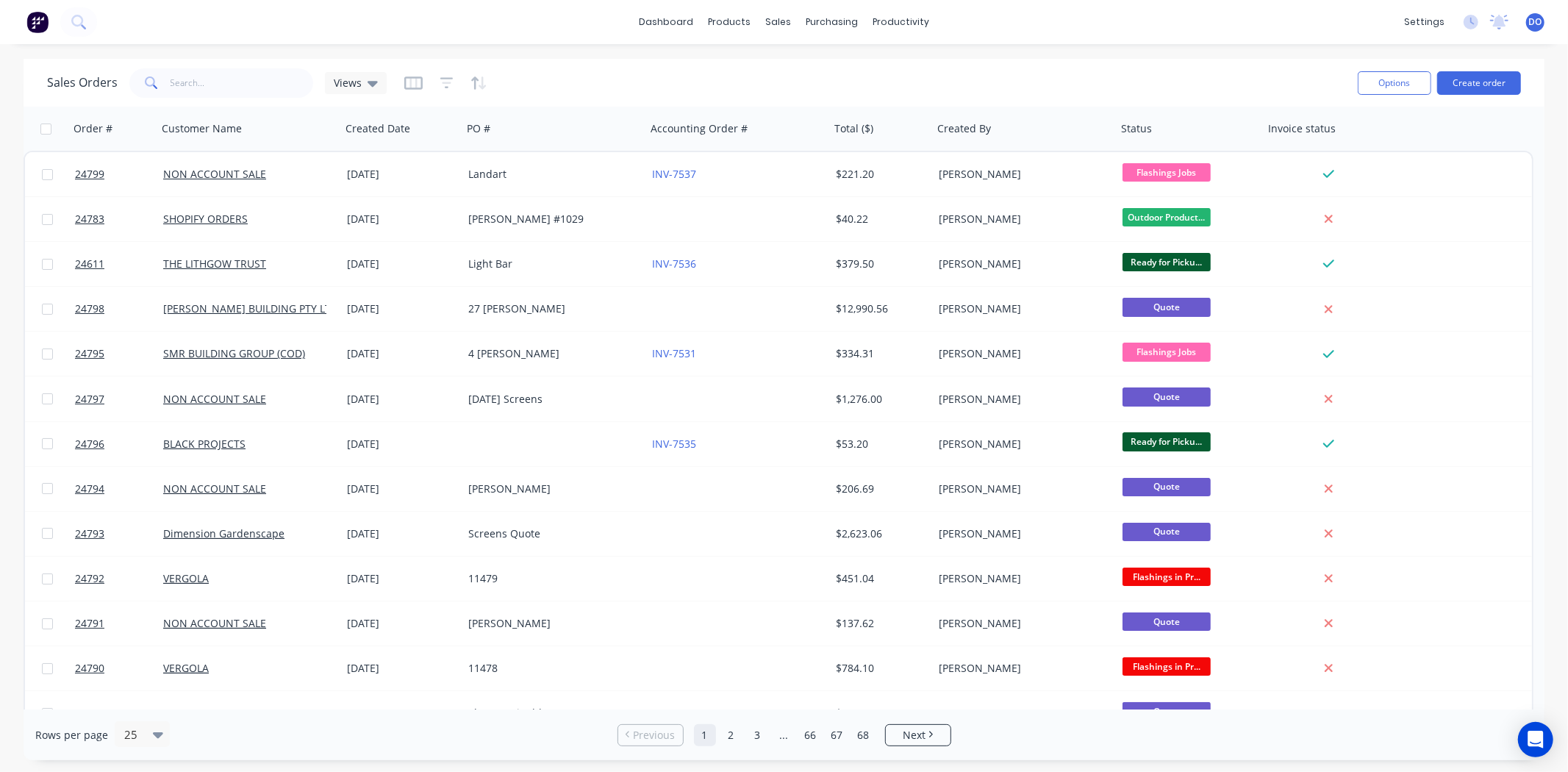
click at [1328, 23] on div "dashboard products sales purchasing productivity dashboard products Product Cat…" at bounding box center [784, 22] width 1568 height 44
click at [1469, 71] on button "Create order" at bounding box center [1479, 83] width 84 height 23
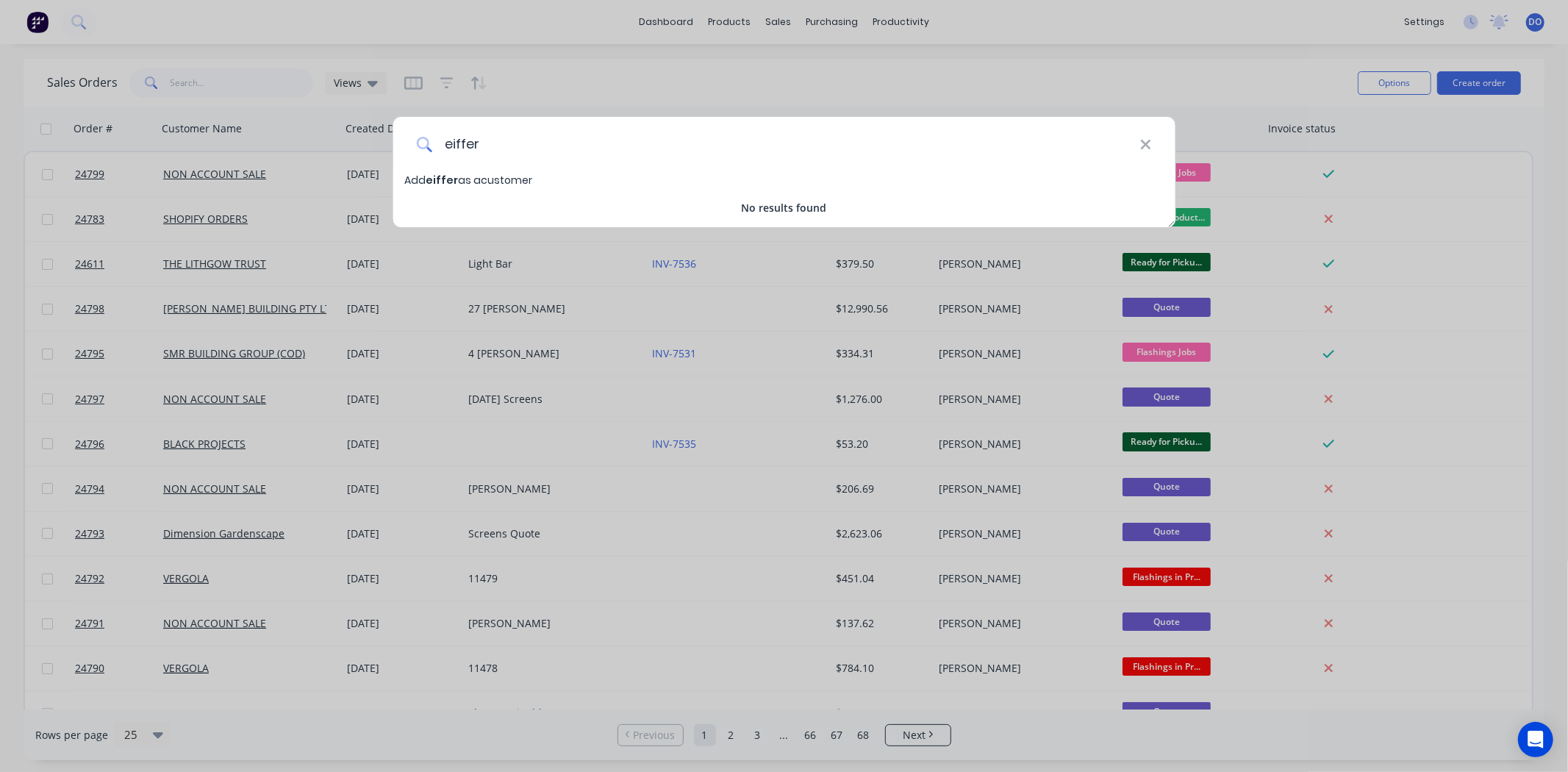
click at [464, 149] on input "eiffer" at bounding box center [786, 144] width 708 height 55
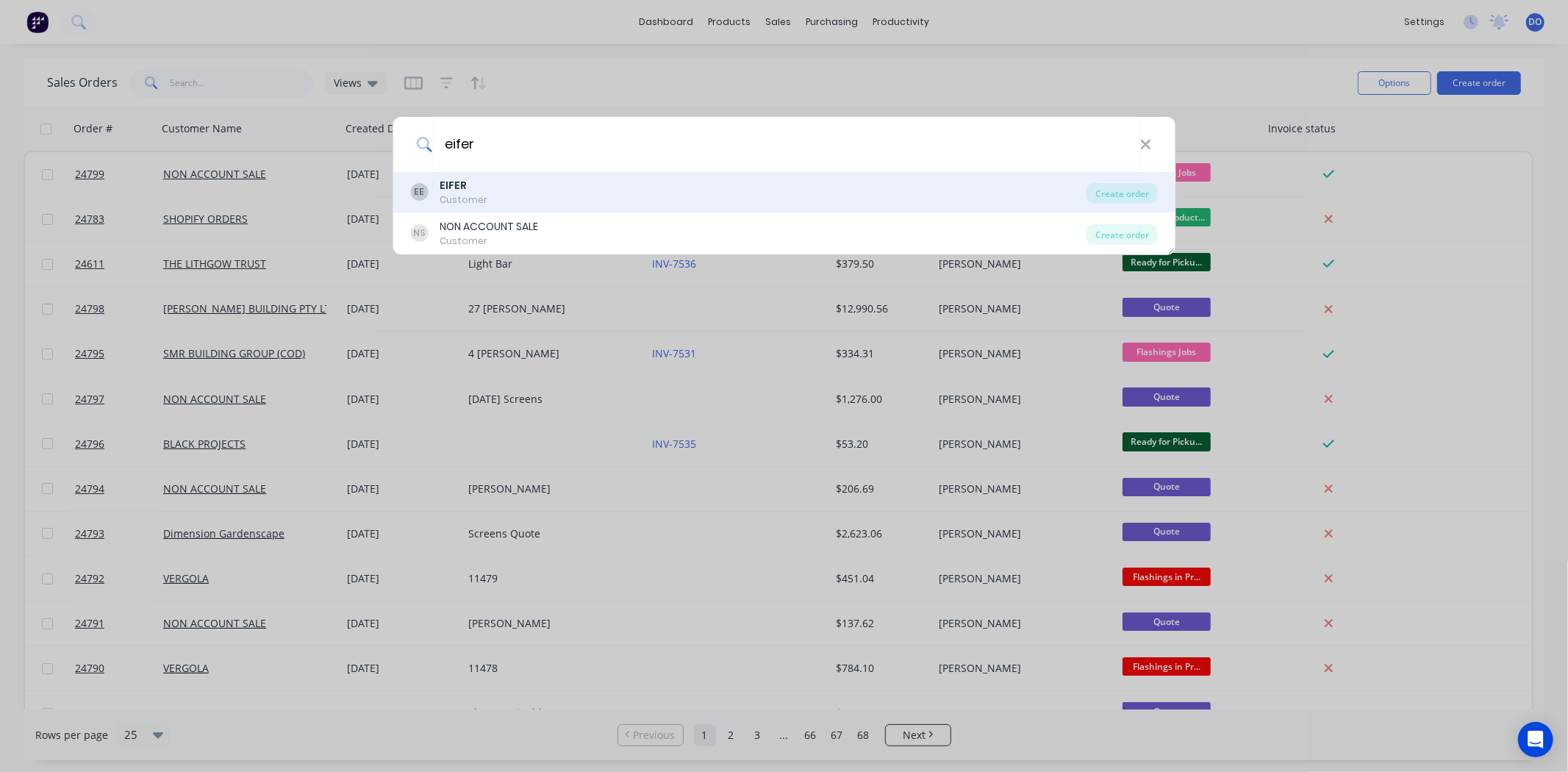
type input "eifer"
click at [666, 201] on div "EE EIFER Customer" at bounding box center [748, 192] width 676 height 29
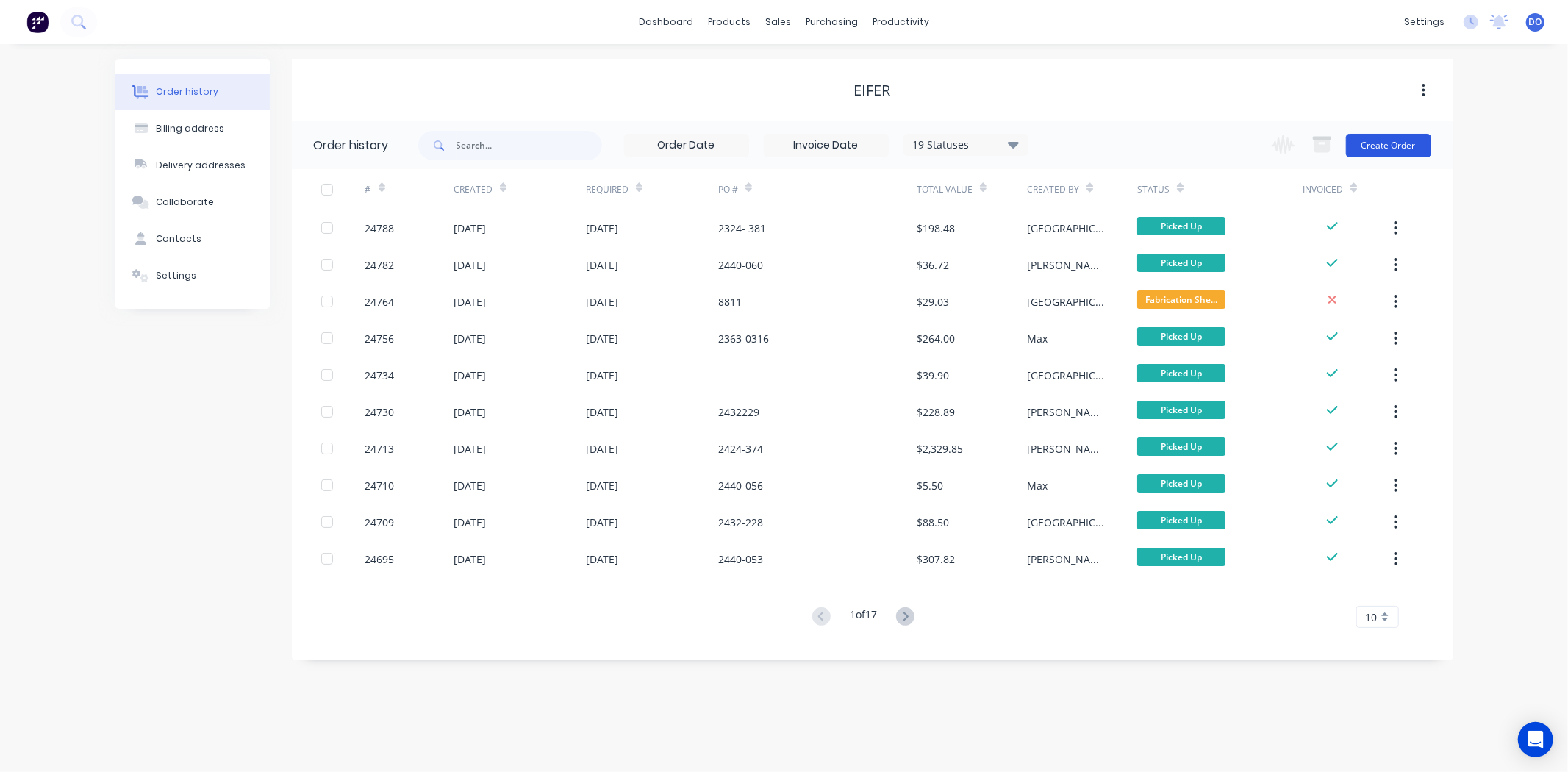
click at [1391, 153] on button "Create Order" at bounding box center [1389, 145] width 86 height 23
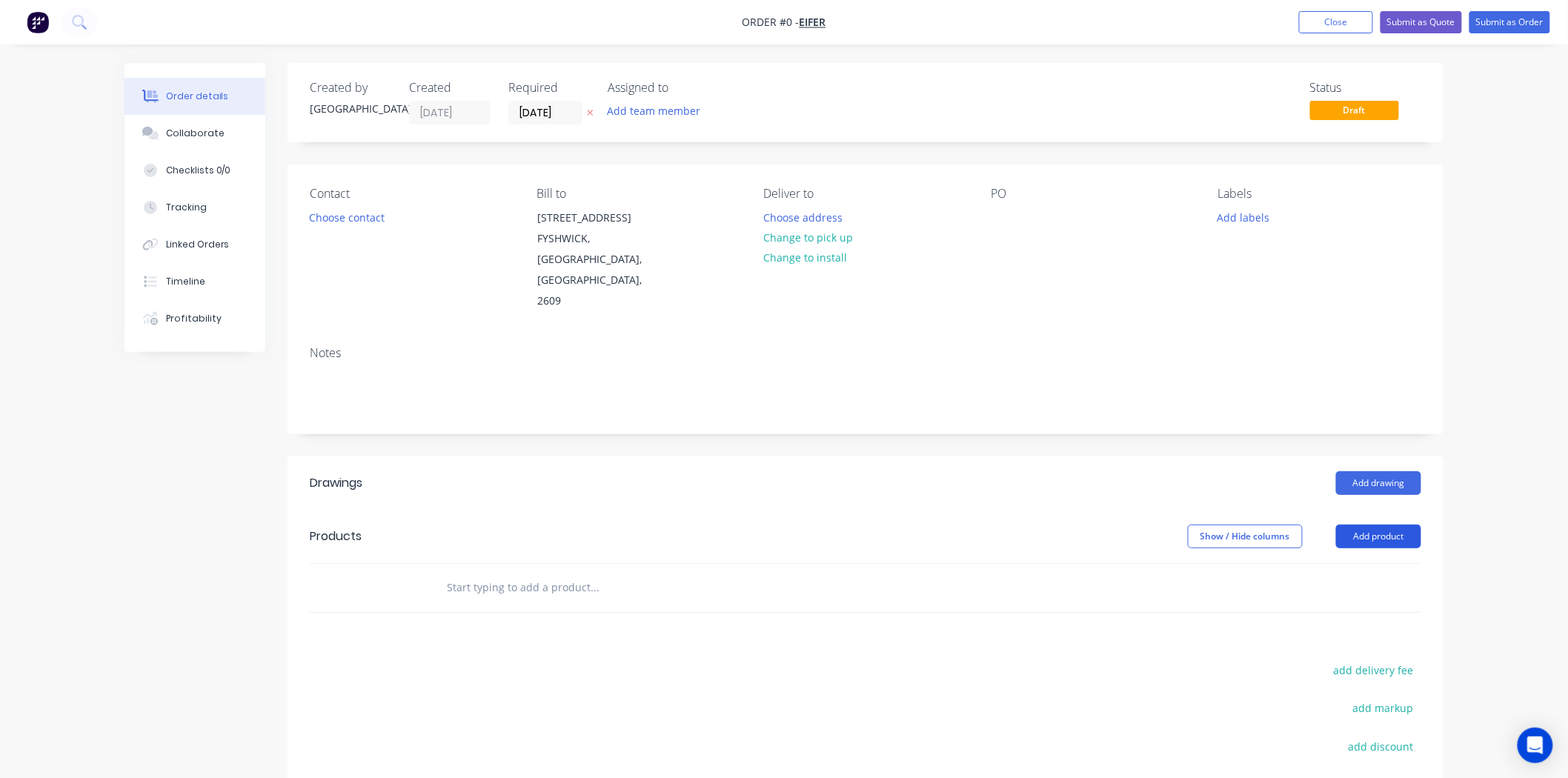
click at [1411, 524] on button "Add product" at bounding box center [1378, 536] width 86 height 23
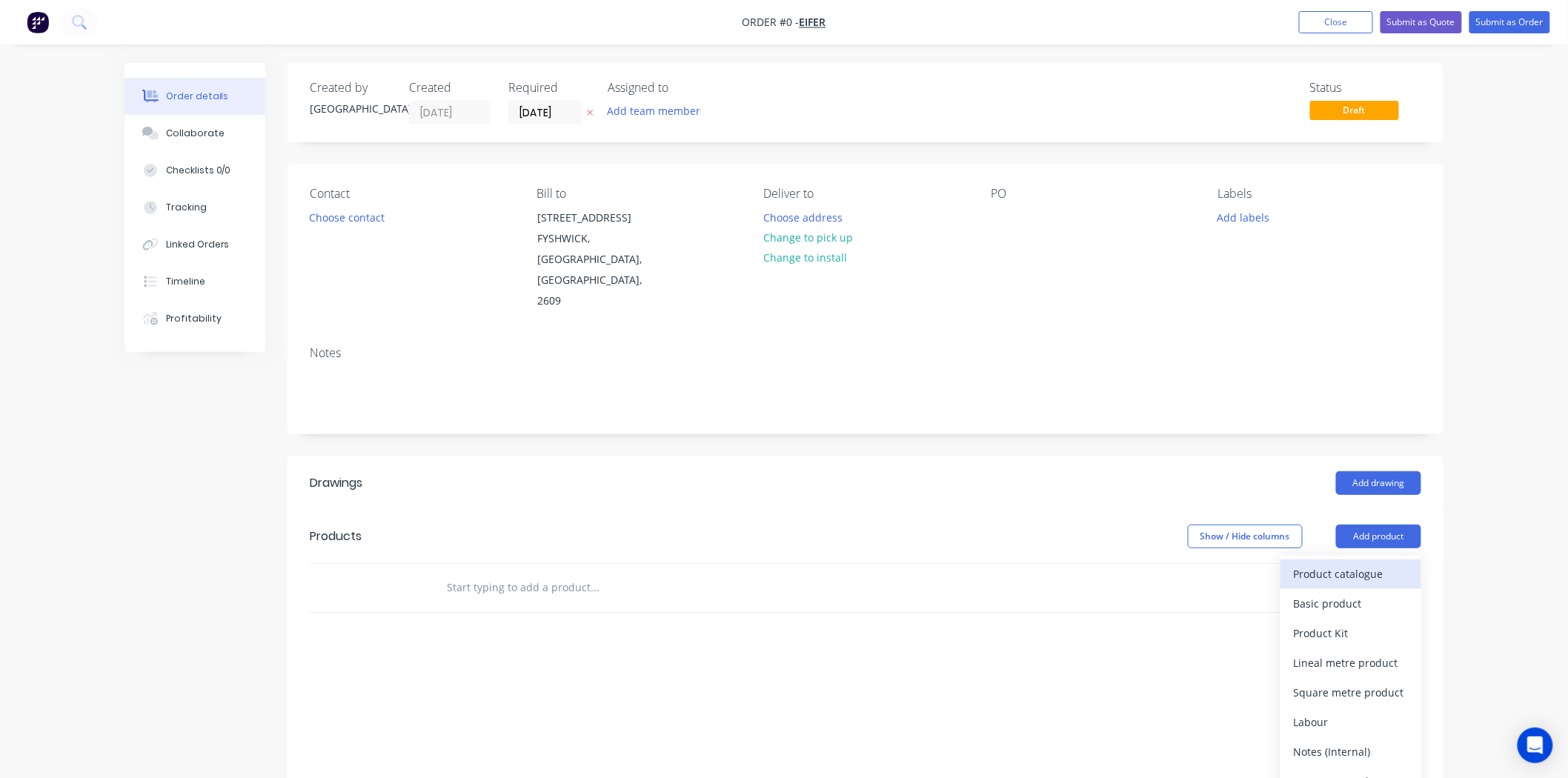
click at [1390, 563] on div "Product catalogue" at bounding box center [1351, 574] width 114 height 21
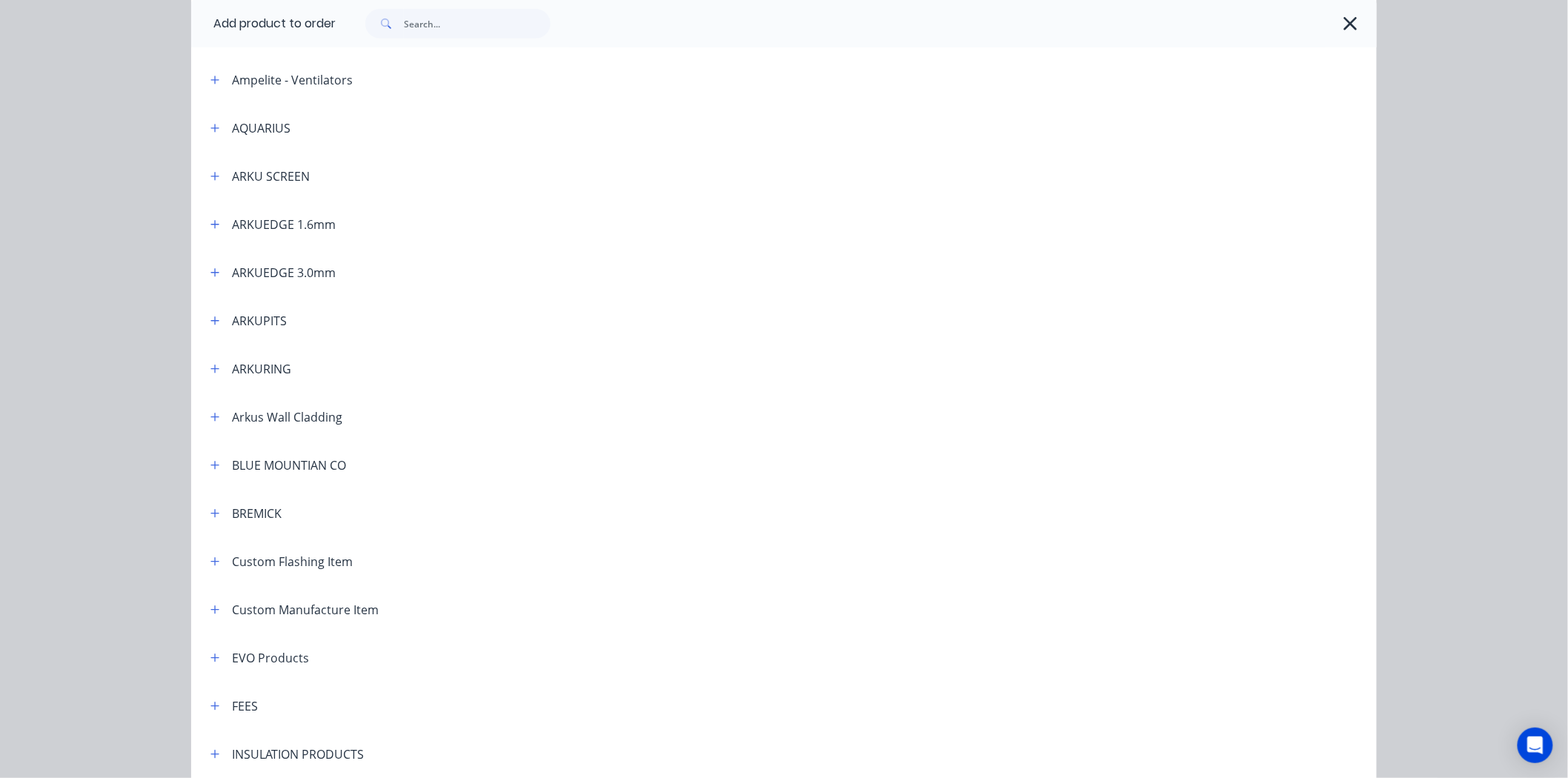
scroll to position [329, 0]
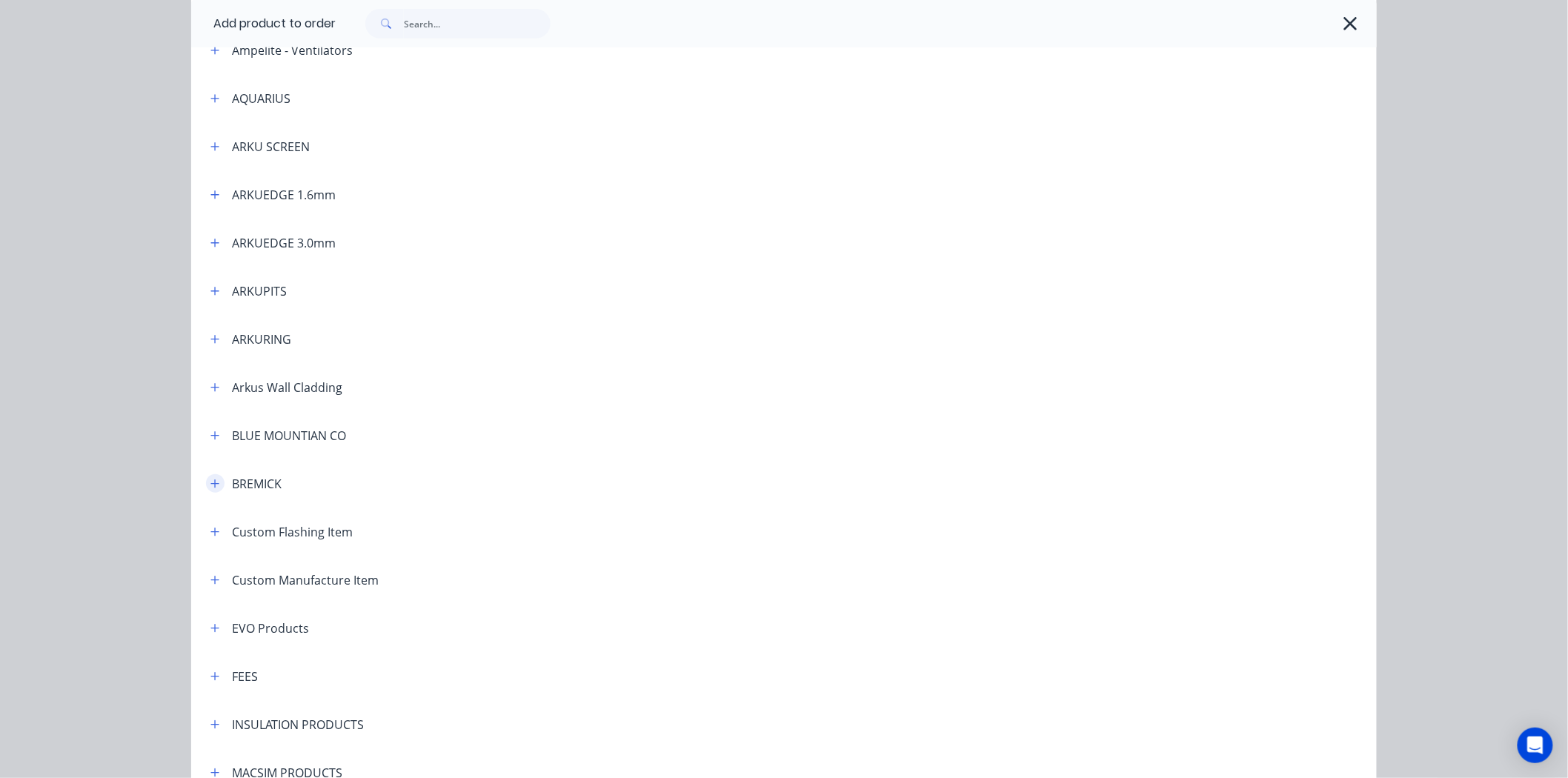
click at [210, 484] on icon "button" at bounding box center [215, 484] width 9 height 11
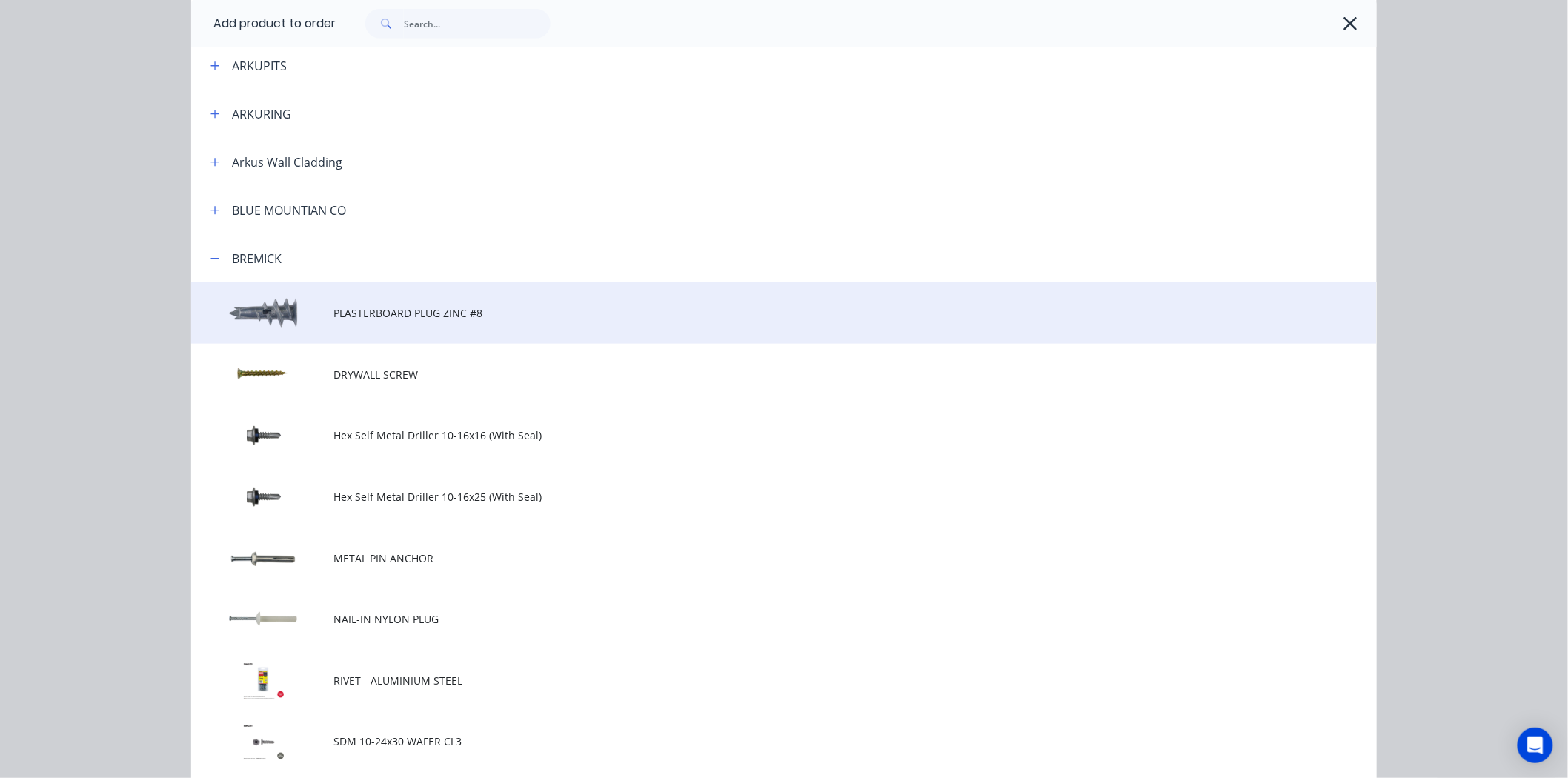
scroll to position [575, 0]
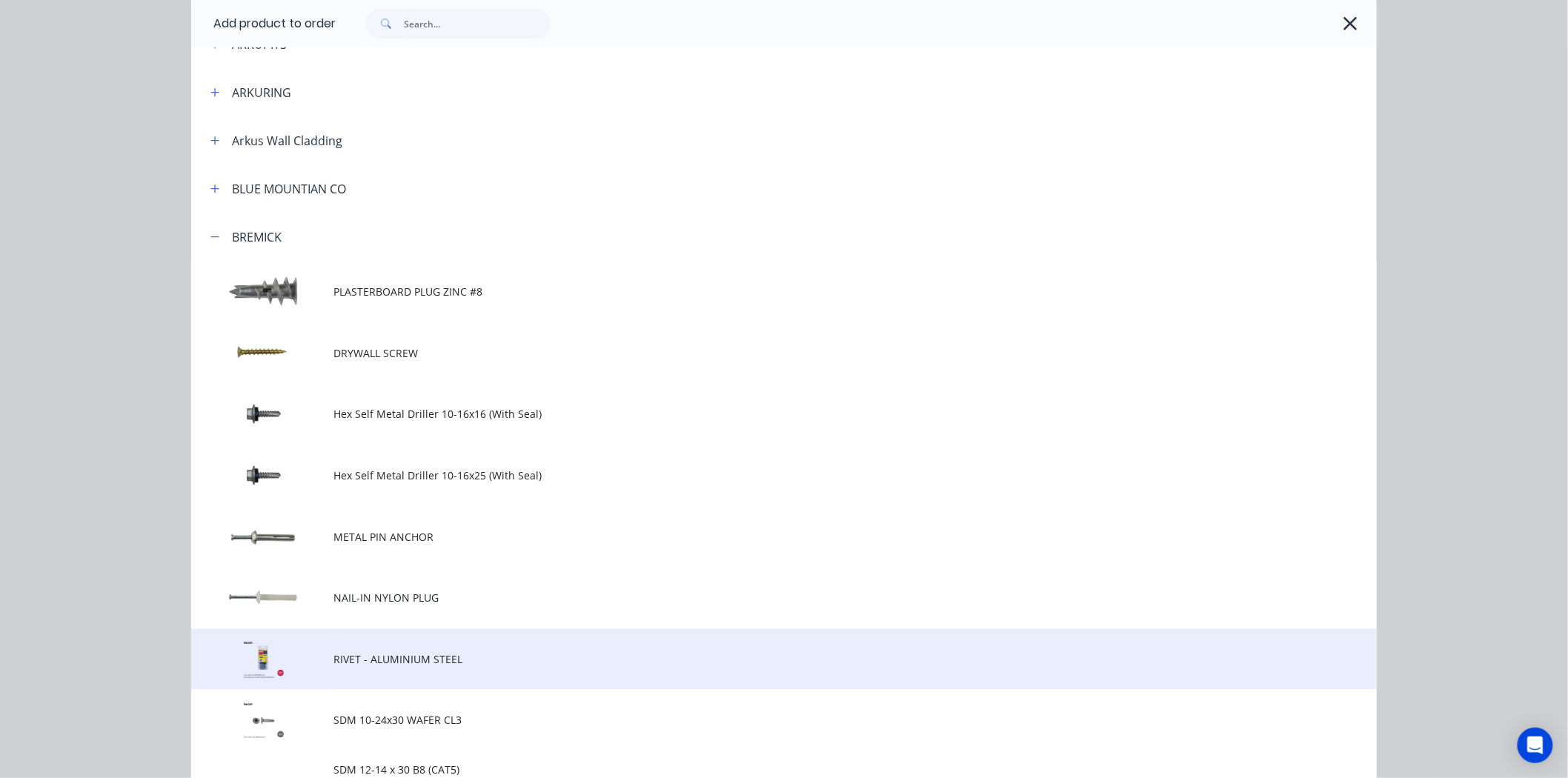
click at [308, 659] on td at bounding box center [262, 659] width 142 height 61
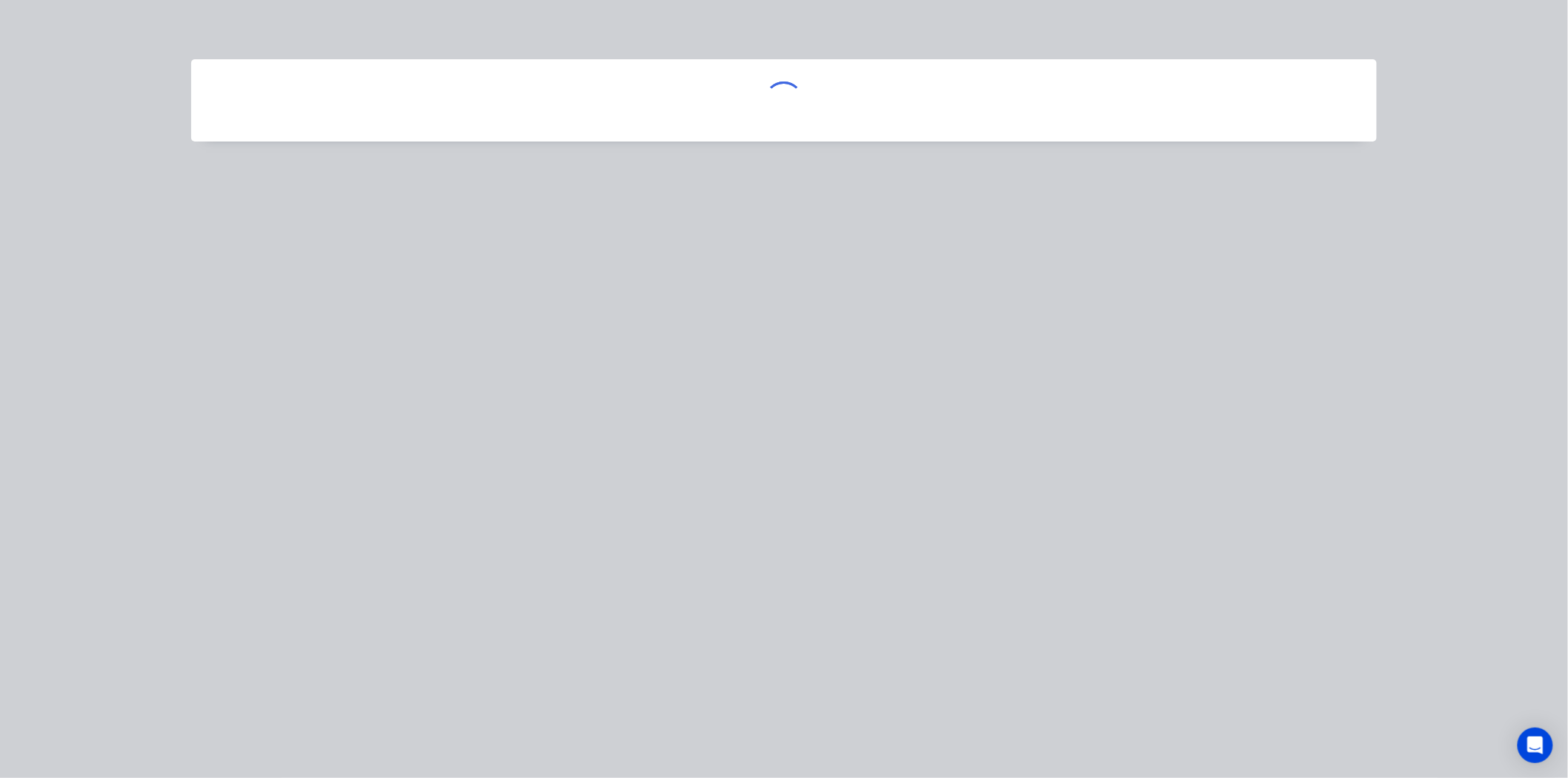
scroll to position [0, 0]
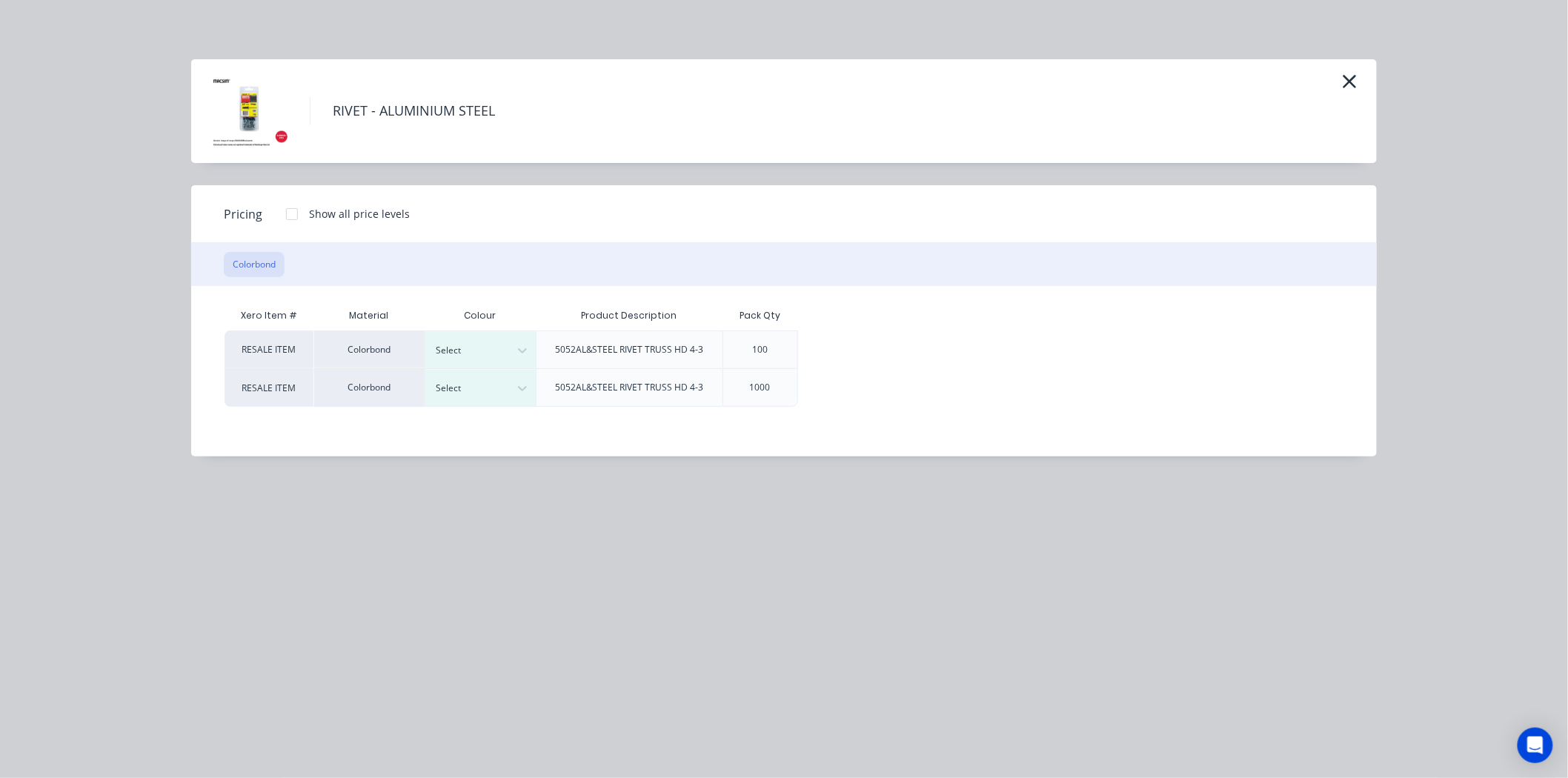
click at [285, 211] on div at bounding box center [291, 213] width 30 height 30
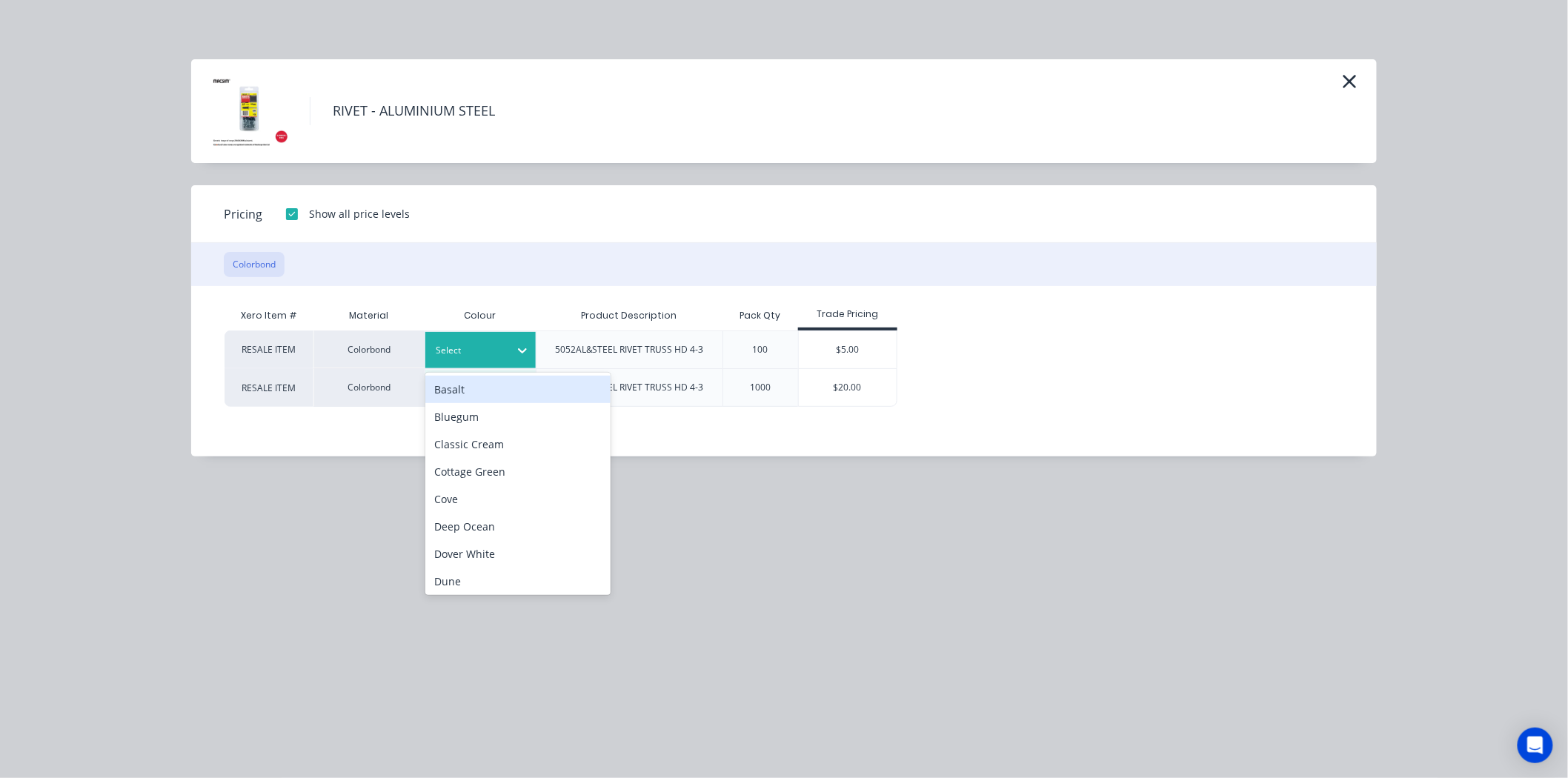
click at [464, 350] on div at bounding box center [469, 350] width 67 height 17
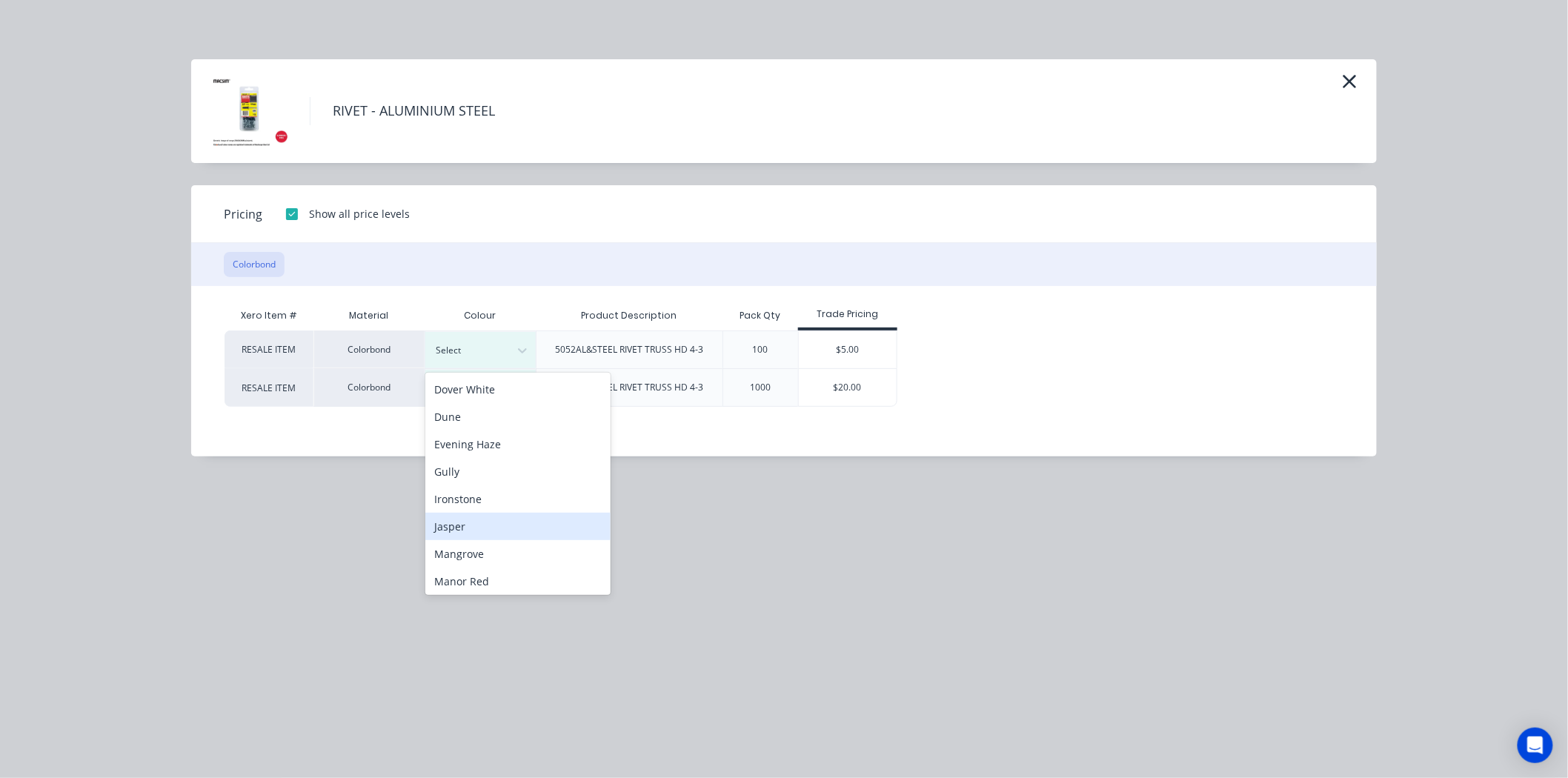
click at [469, 534] on div "Jasper" at bounding box center [518, 526] width 185 height 27
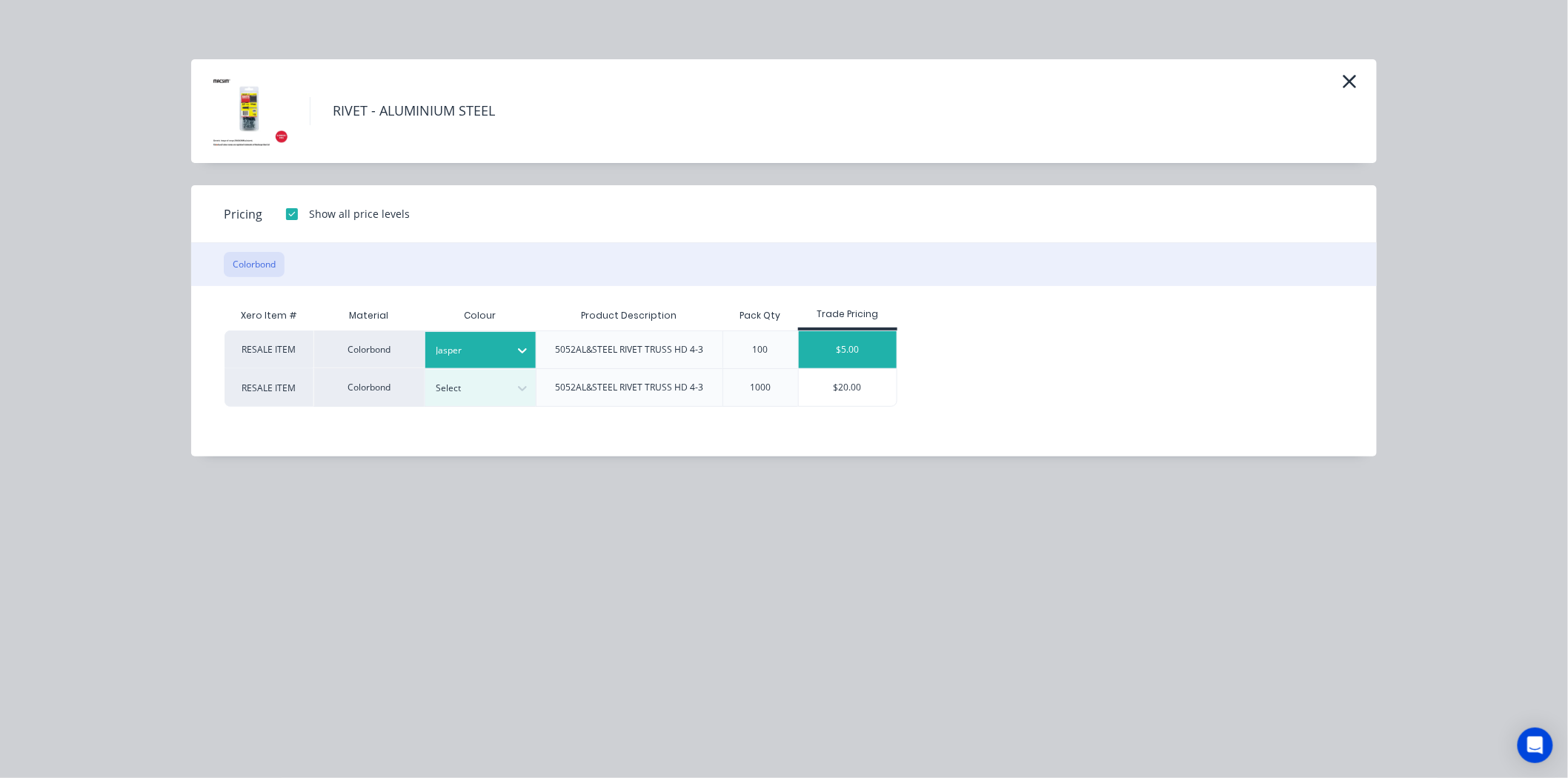
click at [884, 344] on div "$5.00" at bounding box center [848, 349] width 98 height 37
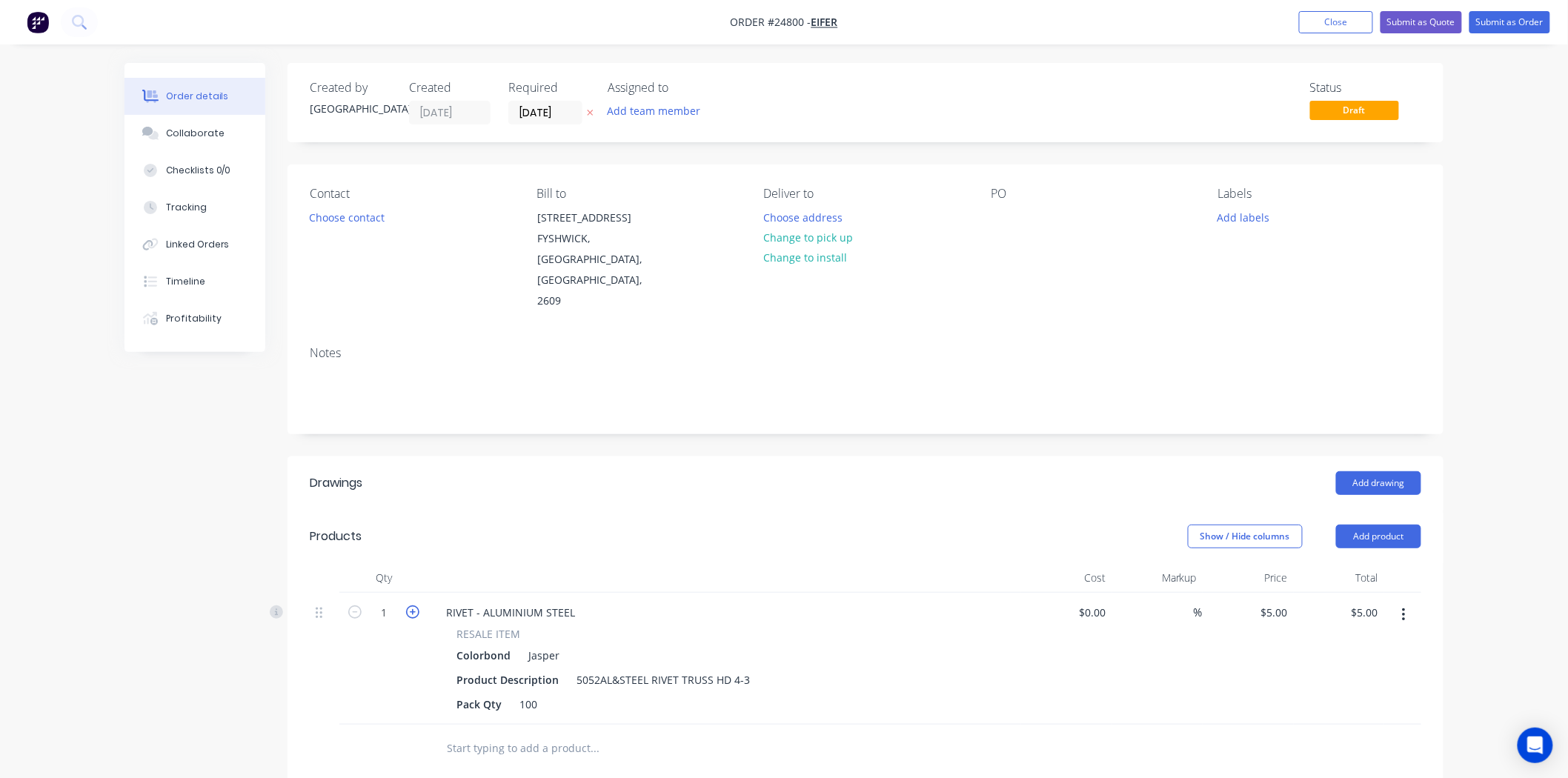
click at [415, 605] on icon "button" at bounding box center [413, 612] width 14 height 14
type input "2"
type input "$10.00"
click at [351, 213] on button "Choose contact" at bounding box center [347, 216] width 91 height 20
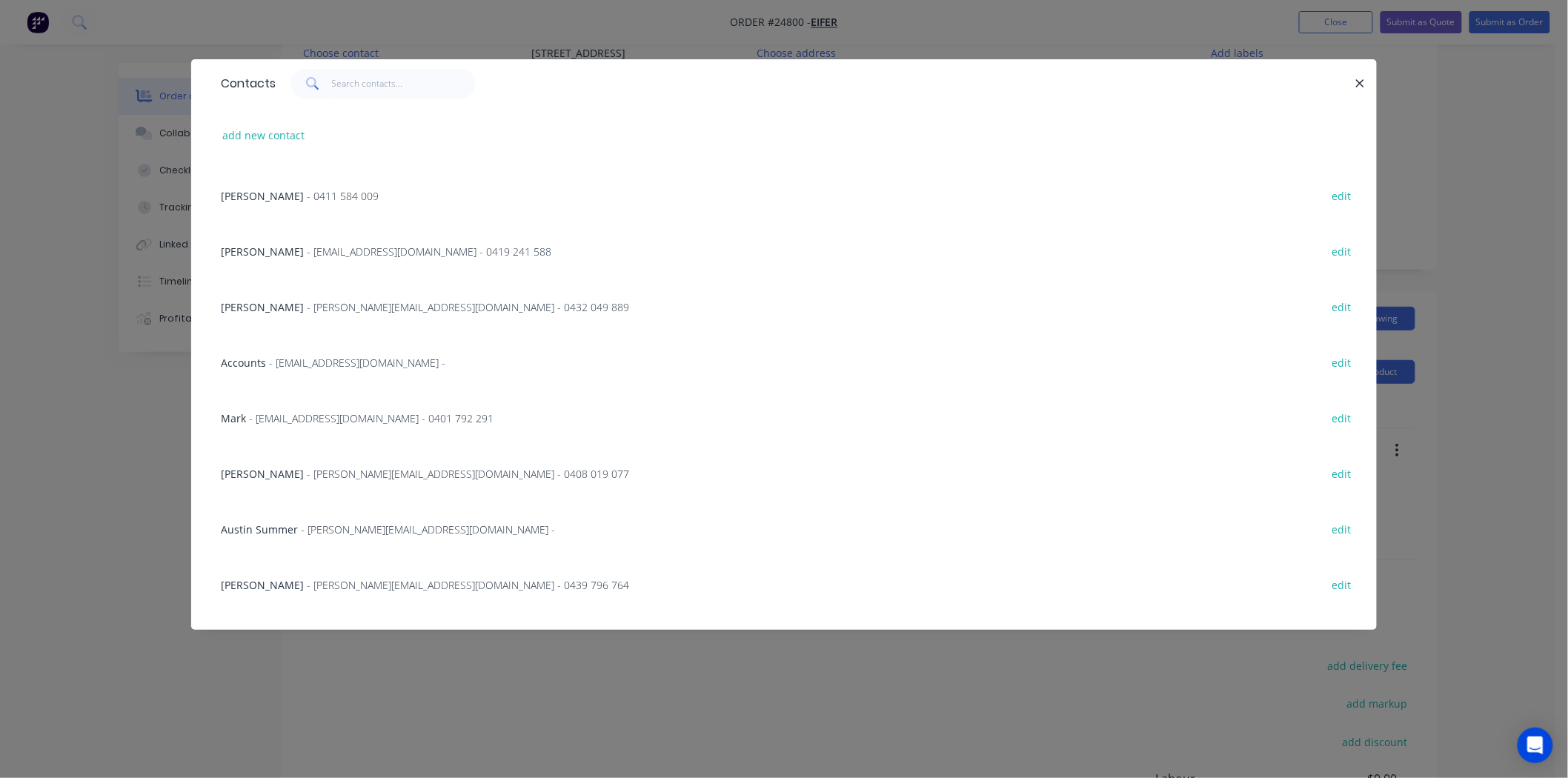
scroll to position [411, 0]
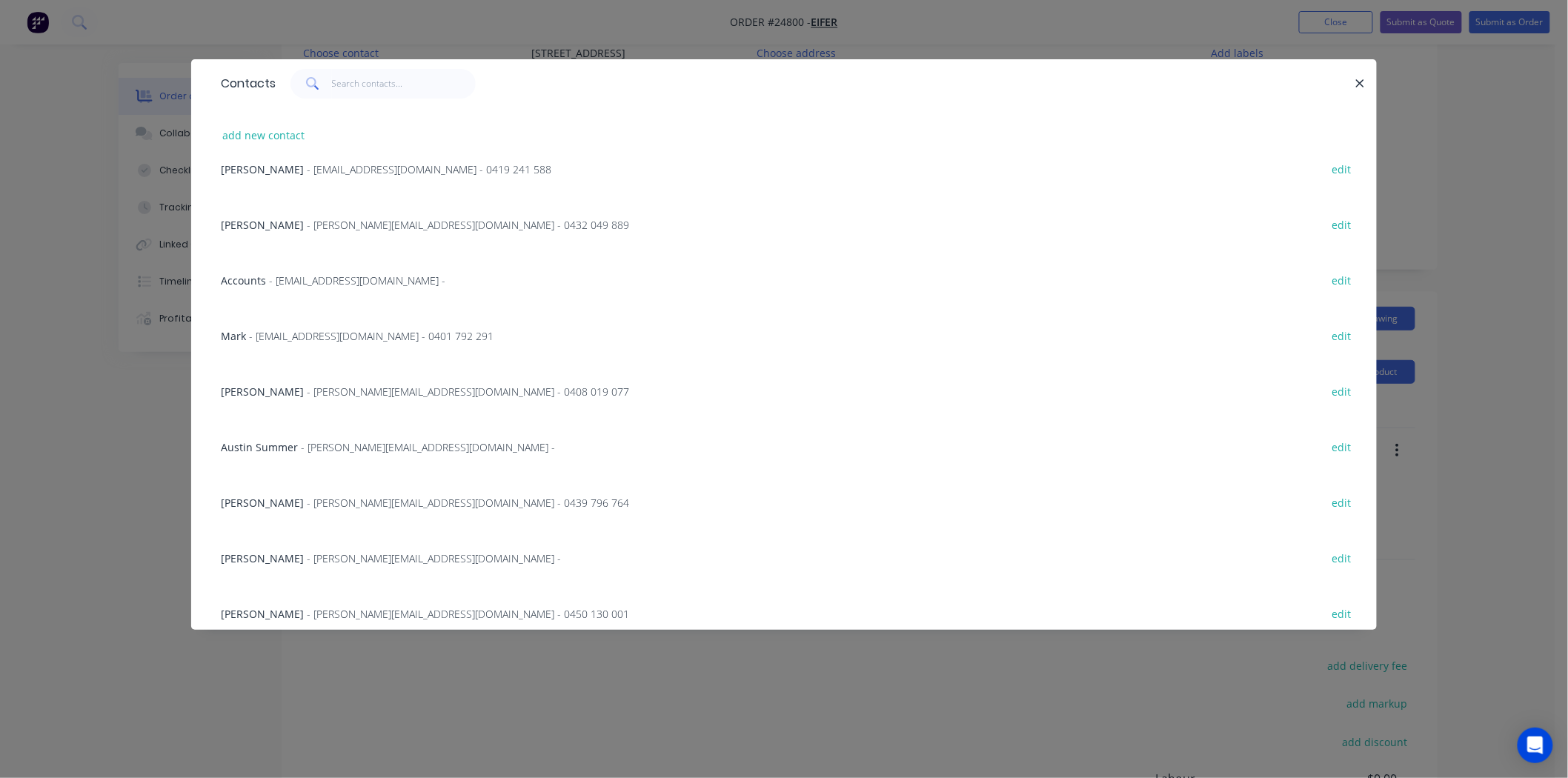
click at [250, 497] on span "Mattison Devine" at bounding box center [263, 503] width 83 height 14
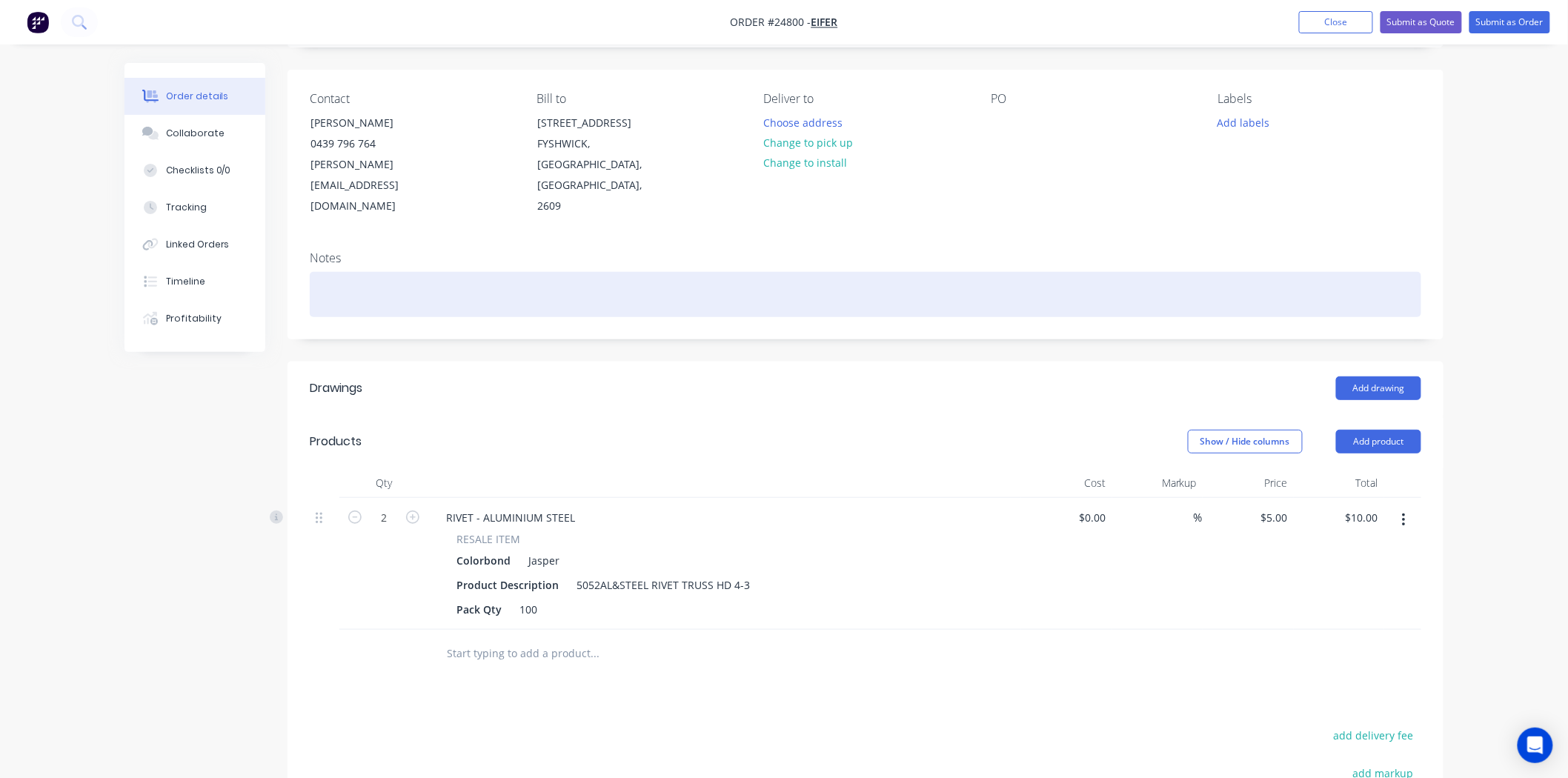
scroll to position [0, 0]
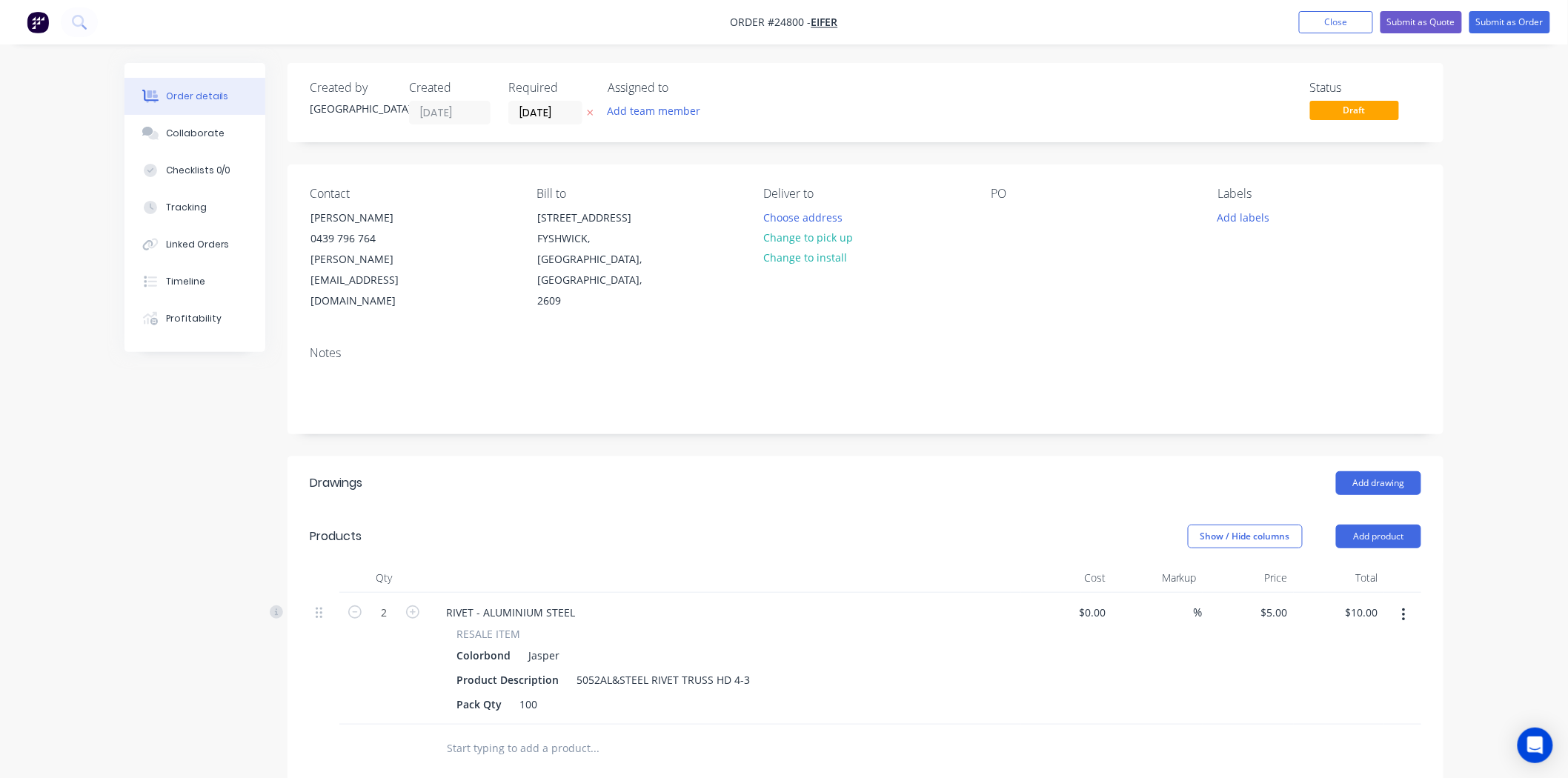
click at [997, 205] on div "PO" at bounding box center [1092, 249] width 203 height 125
click at [1002, 213] on div at bounding box center [1002, 217] width 23 height 21
click at [793, 241] on button "Change to pick up" at bounding box center [808, 237] width 105 height 20
click at [1495, 23] on button "Submit as Order" at bounding box center [1510, 22] width 81 height 22
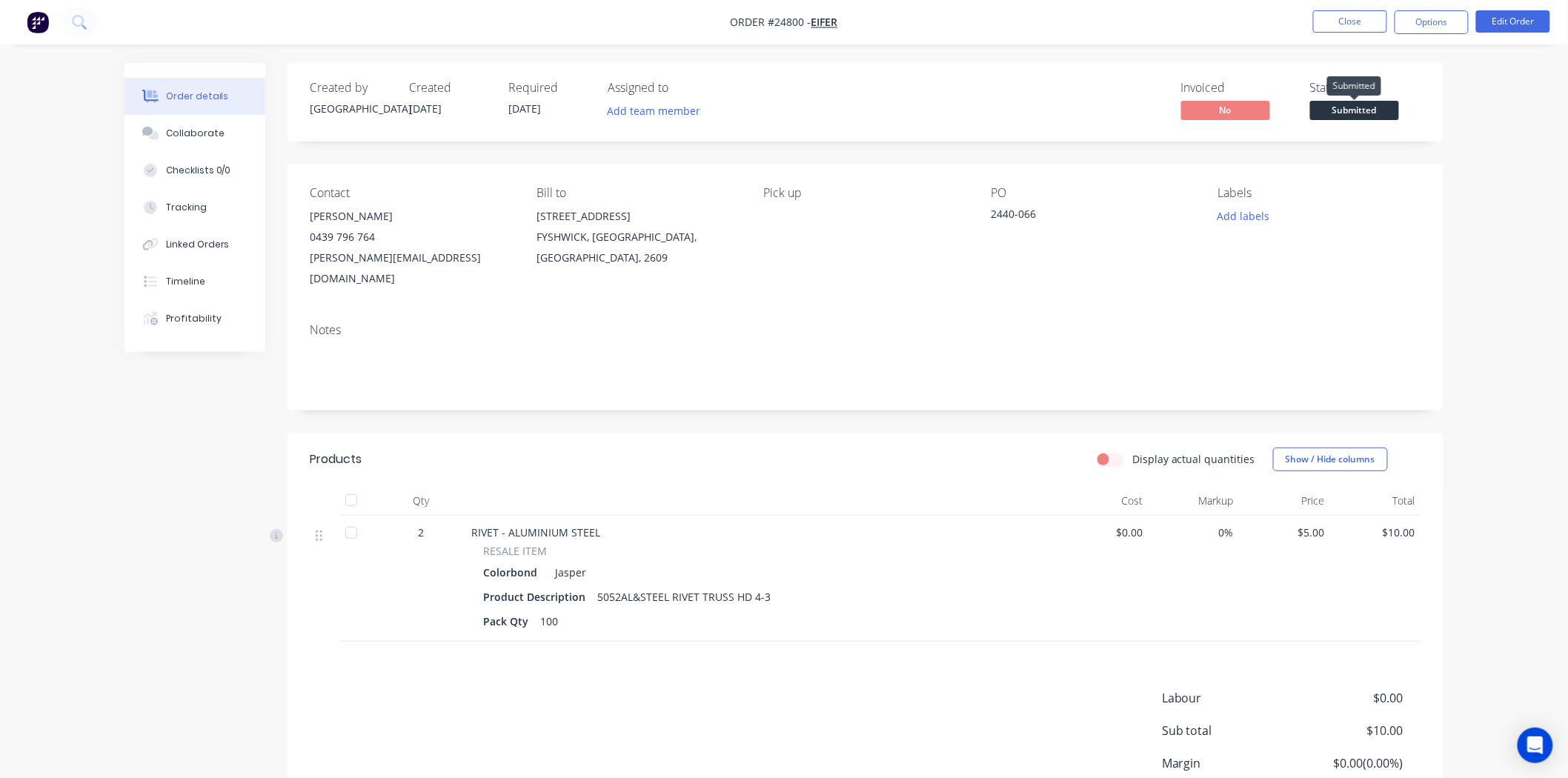
click at [1336, 104] on span "Submitted" at bounding box center [1354, 110] width 89 height 18
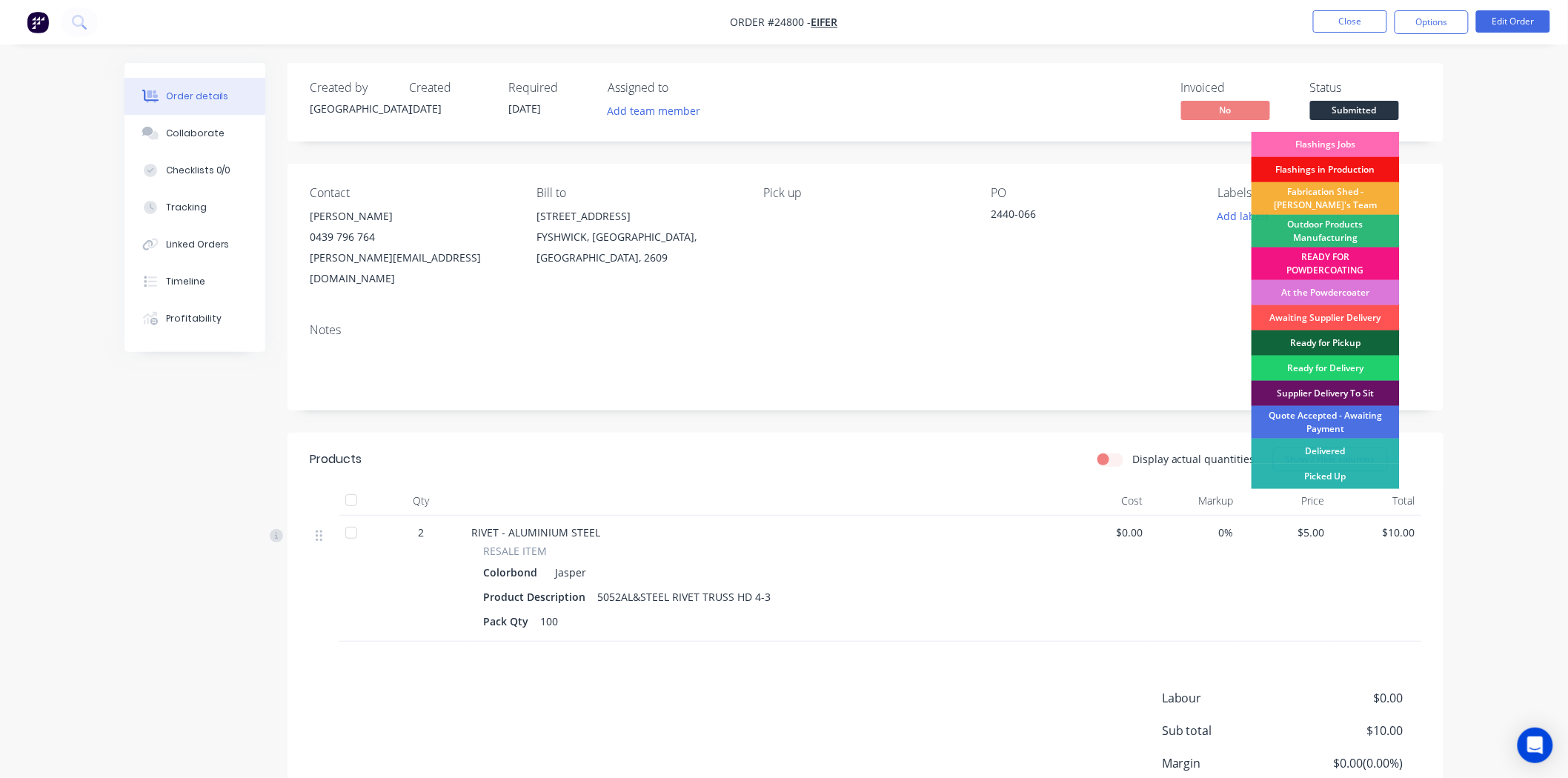
click at [1326, 136] on div "Flashings Jobs" at bounding box center [1326, 144] width 148 height 25
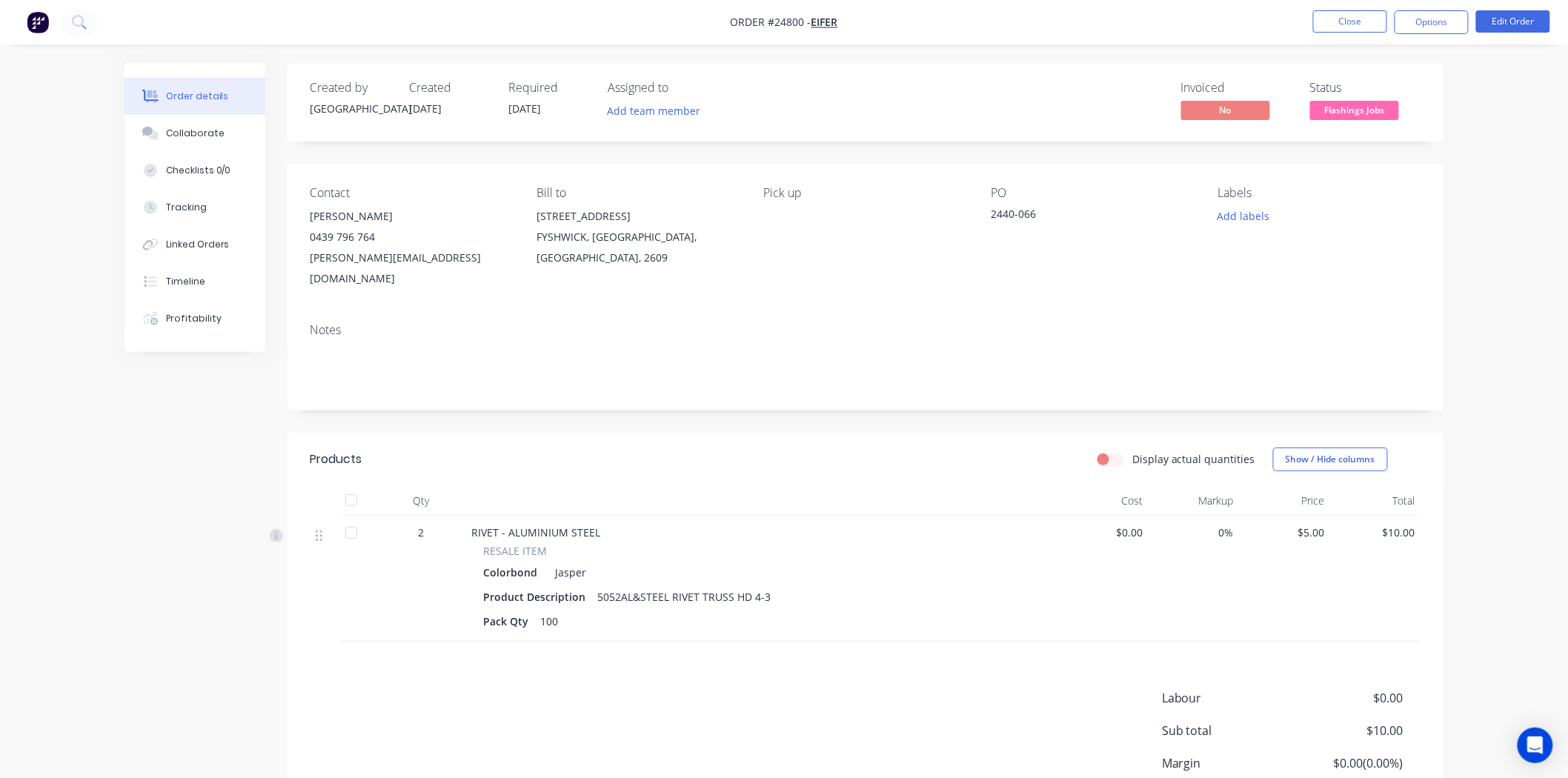
click at [1368, 113] on span "Flashings Jobs" at bounding box center [1354, 110] width 89 height 18
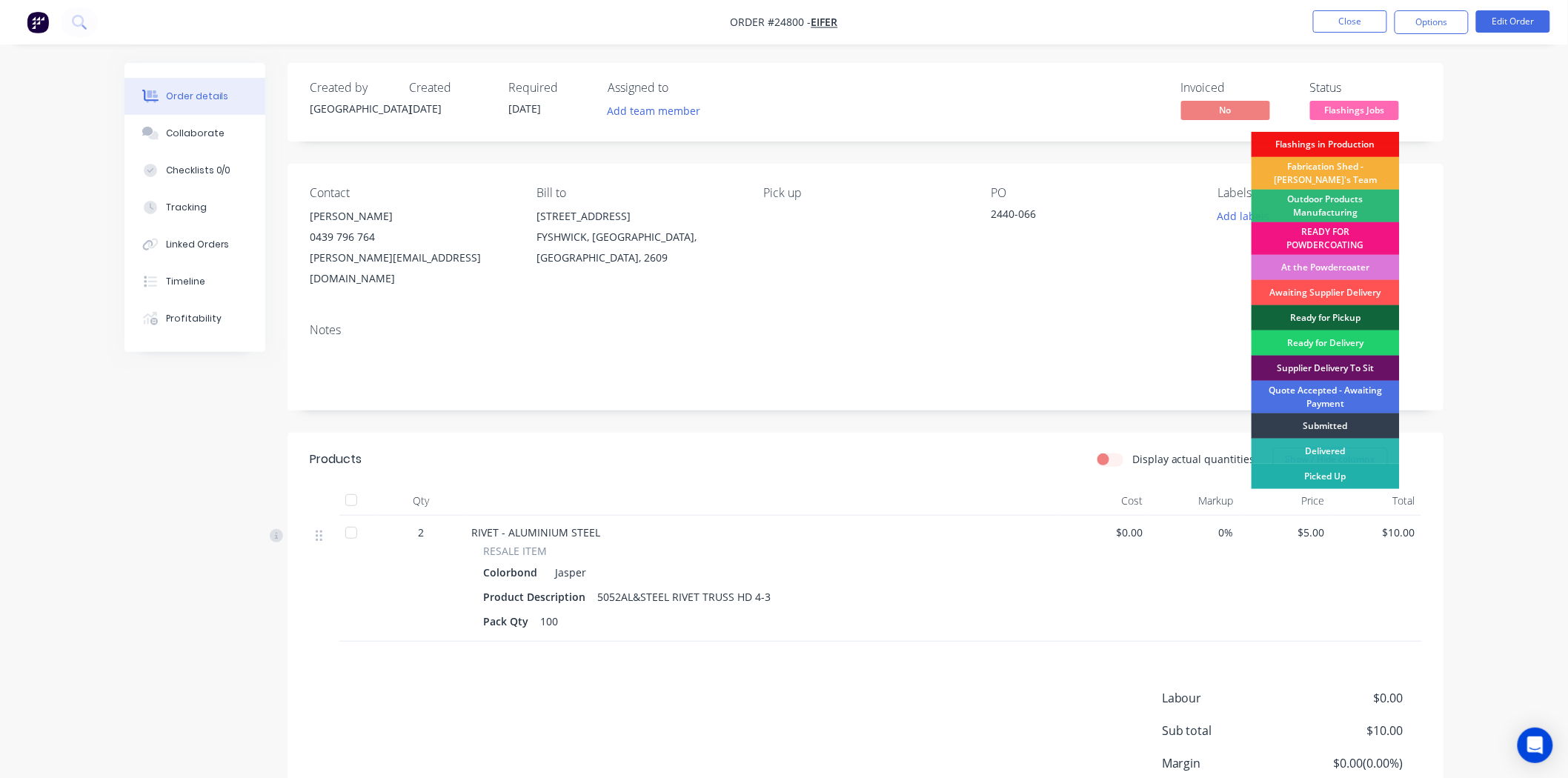
click at [1313, 476] on div "Picked Up" at bounding box center [1326, 476] width 148 height 25
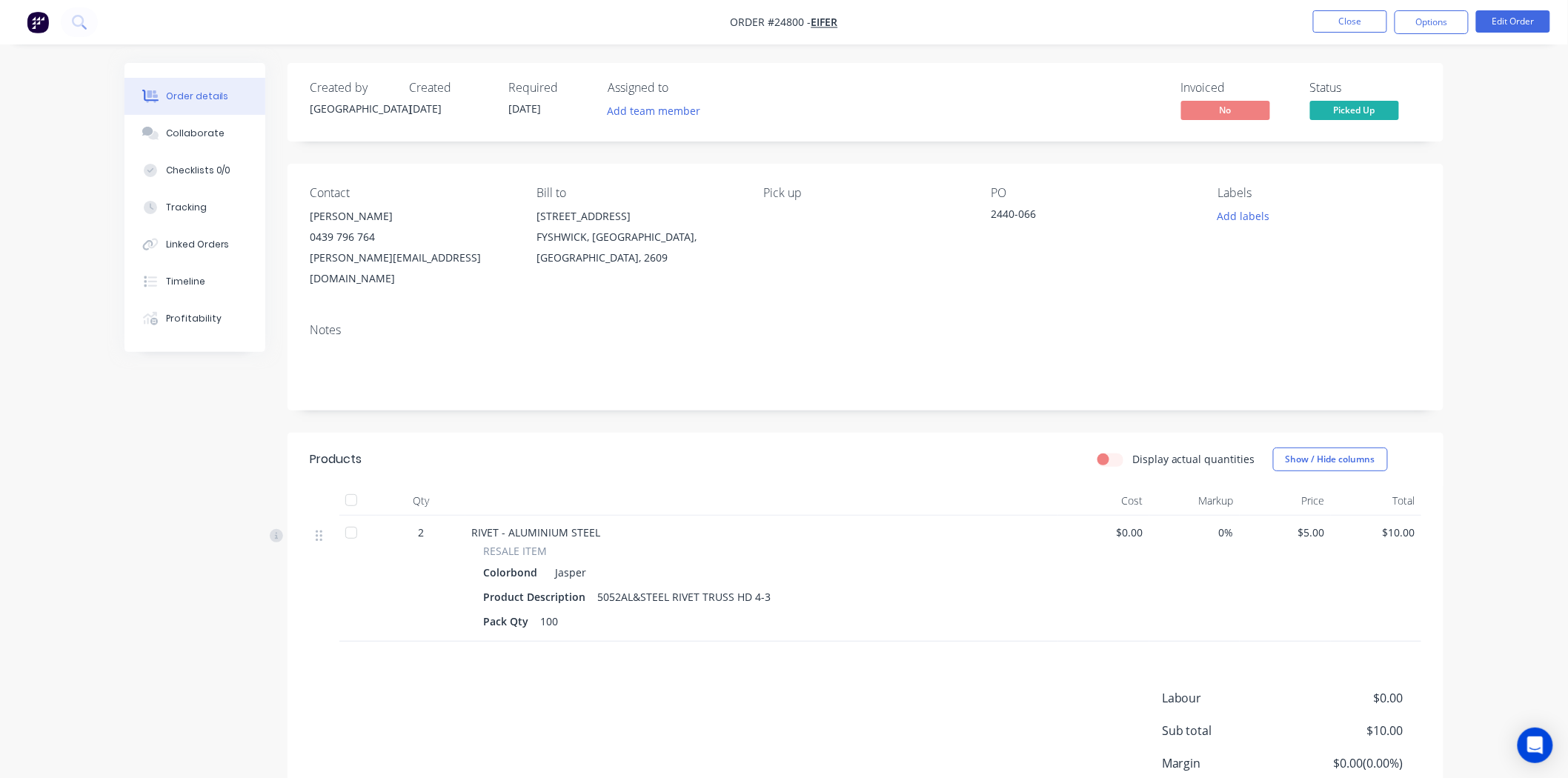
click at [1415, 34] on nav "Order #24800 - EIFER Close Options Edit Order" at bounding box center [784, 22] width 1568 height 45
click at [1417, 30] on button "Options" at bounding box center [1432, 22] width 74 height 23
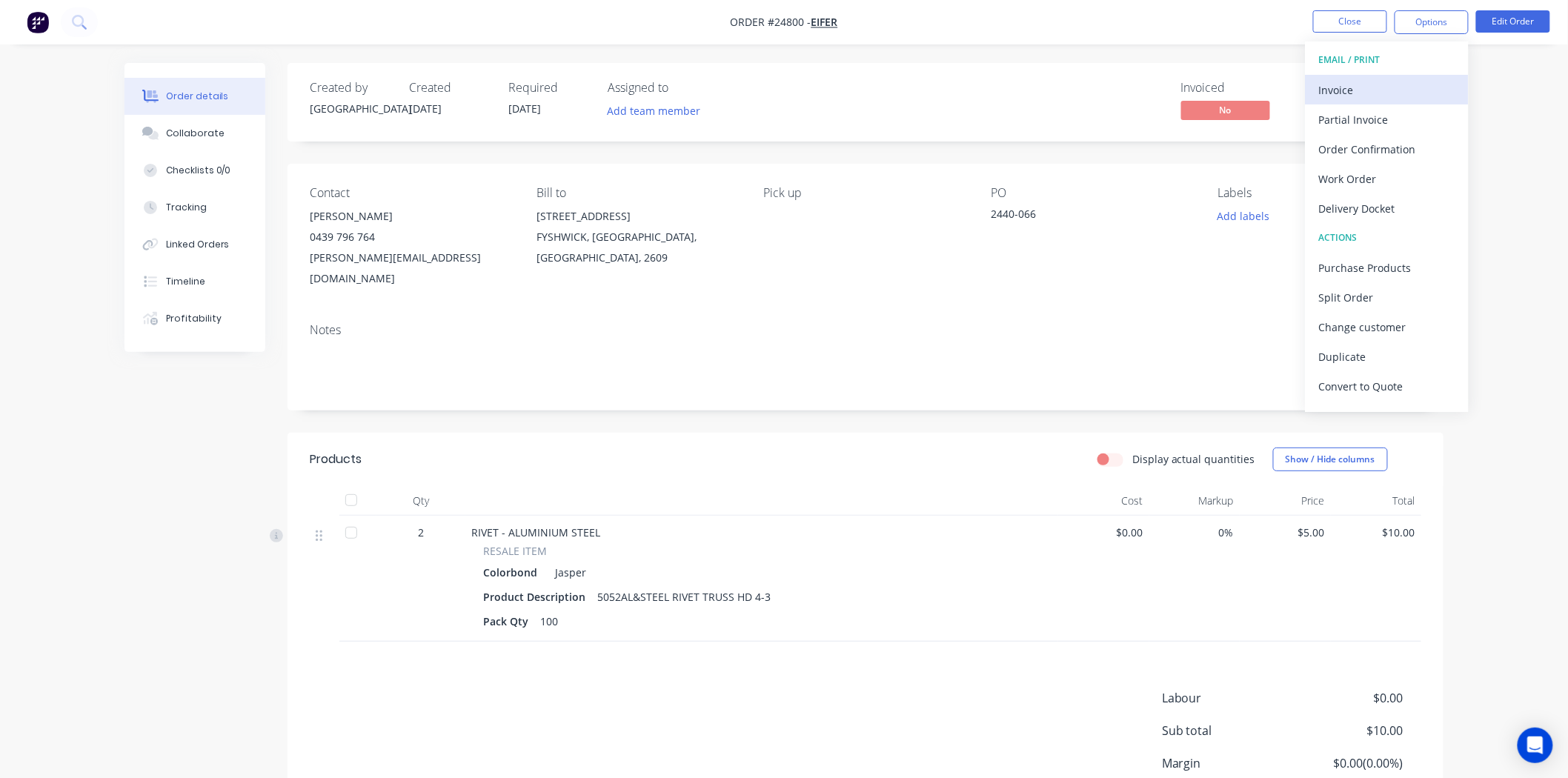
click at [1404, 77] on button "Invoice" at bounding box center [1386, 89] width 163 height 30
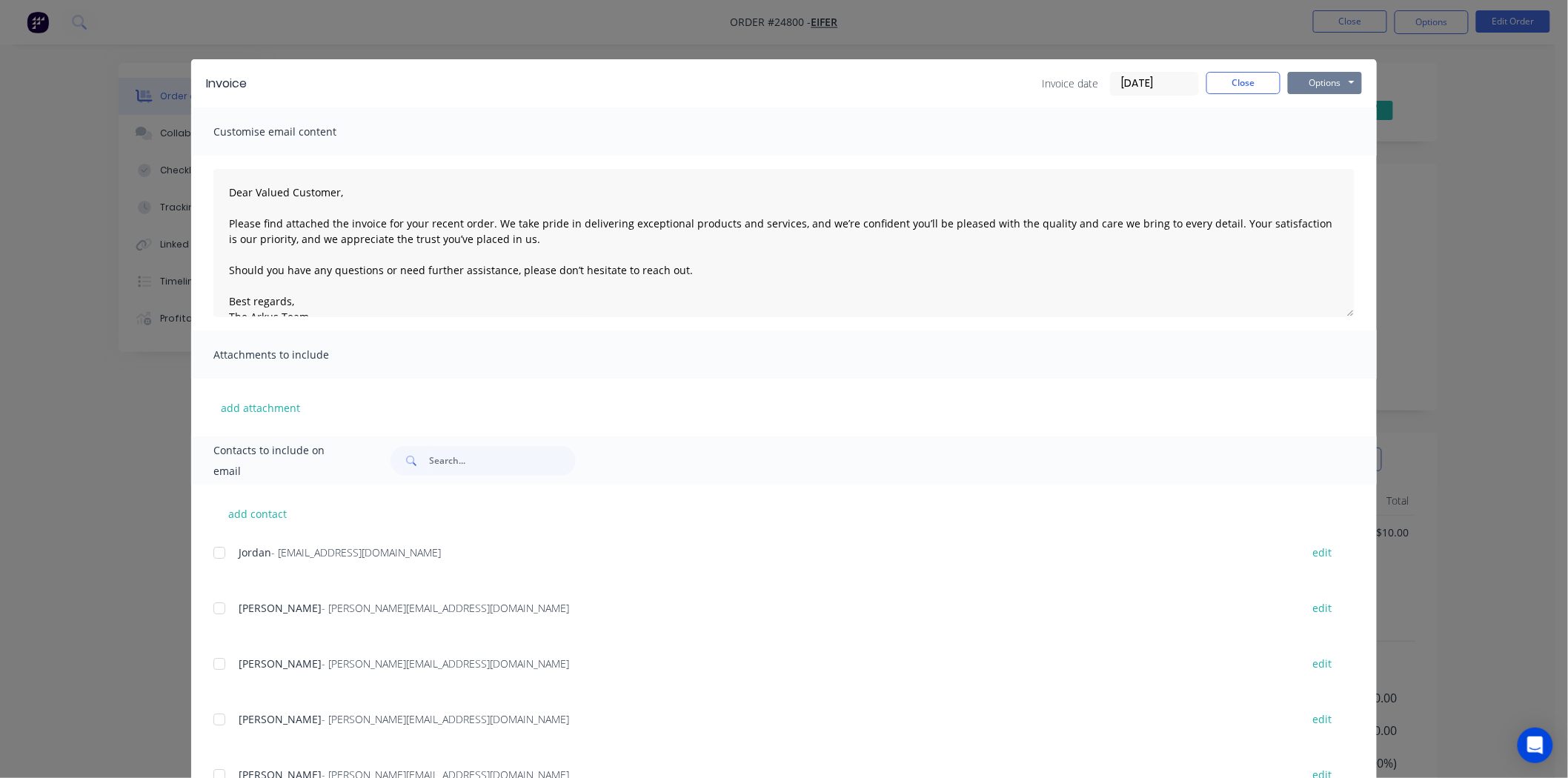
click at [1338, 78] on button "Options" at bounding box center [1325, 82] width 74 height 22
click at [1323, 135] on button "Print" at bounding box center [1335, 133] width 95 height 24
click at [572, 36] on div "Invoice Invoice date 02/09/25 Close Options Preview Print Email Customise email…" at bounding box center [784, 389] width 1568 height 778
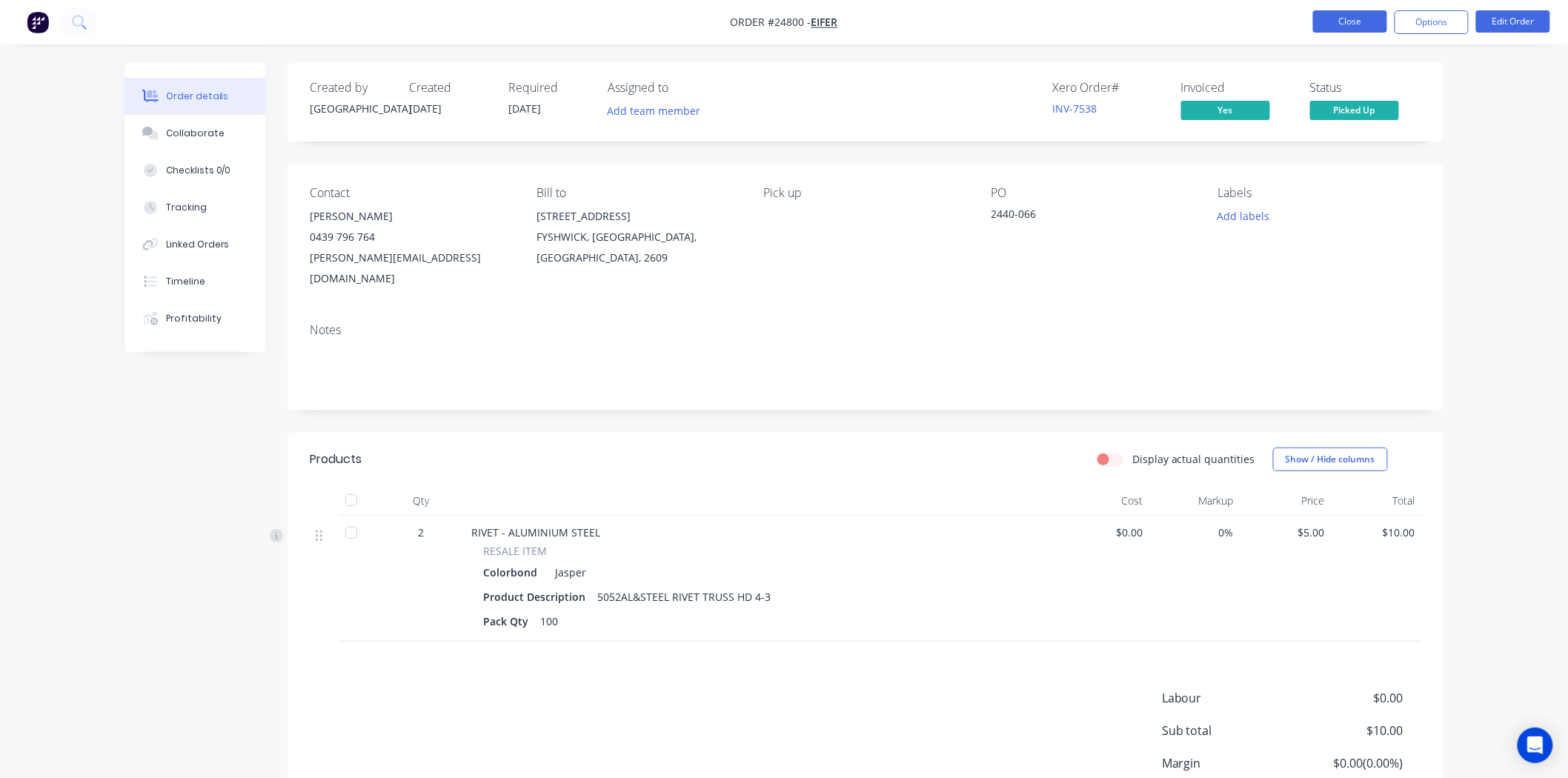
click at [1358, 12] on button "Close" at bounding box center [1350, 21] width 74 height 22
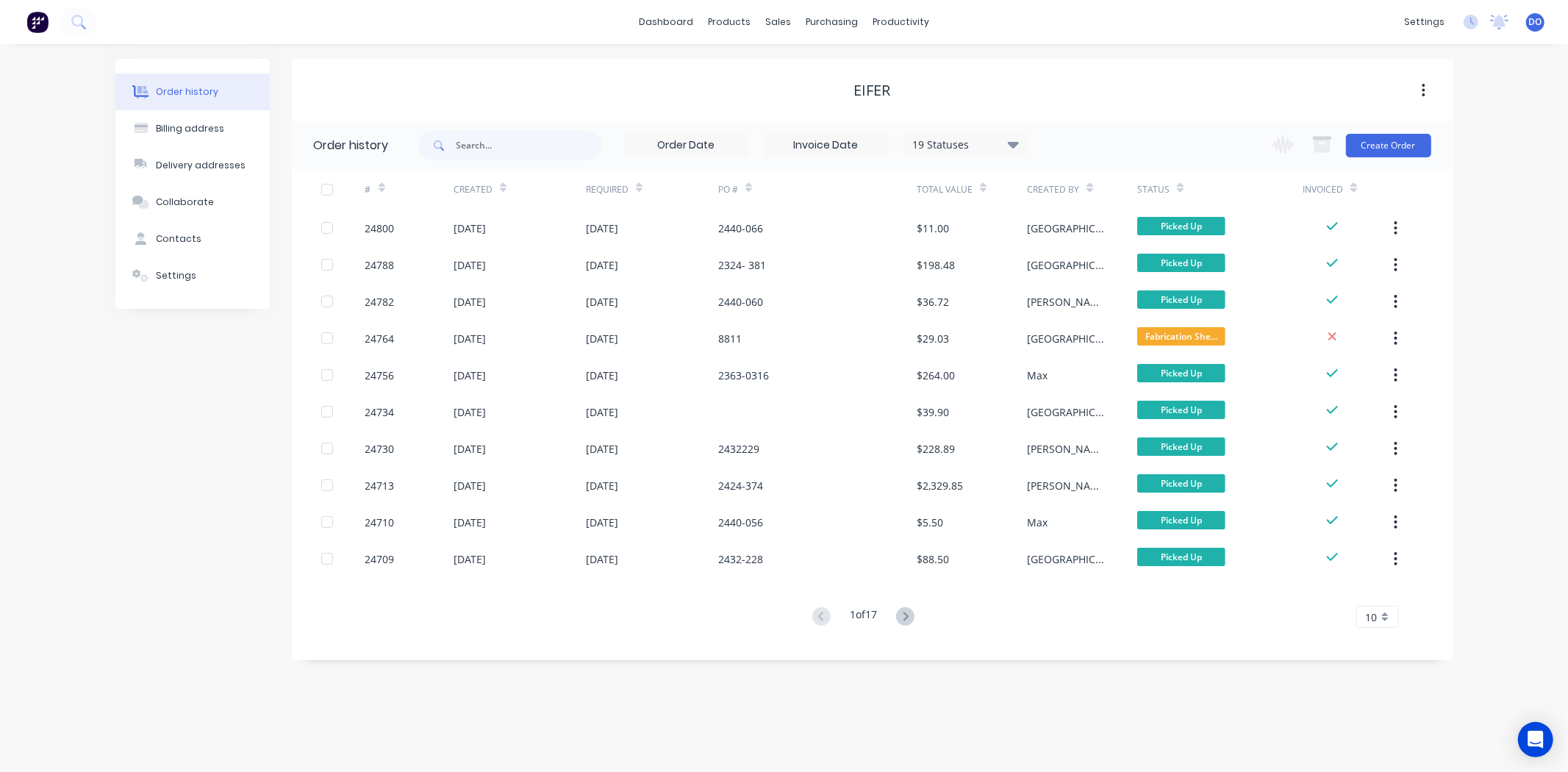
click at [1129, 101] on div "EIFER" at bounding box center [873, 90] width 1162 height 26
click at [1416, 152] on button "Create Order" at bounding box center [1389, 145] width 86 height 23
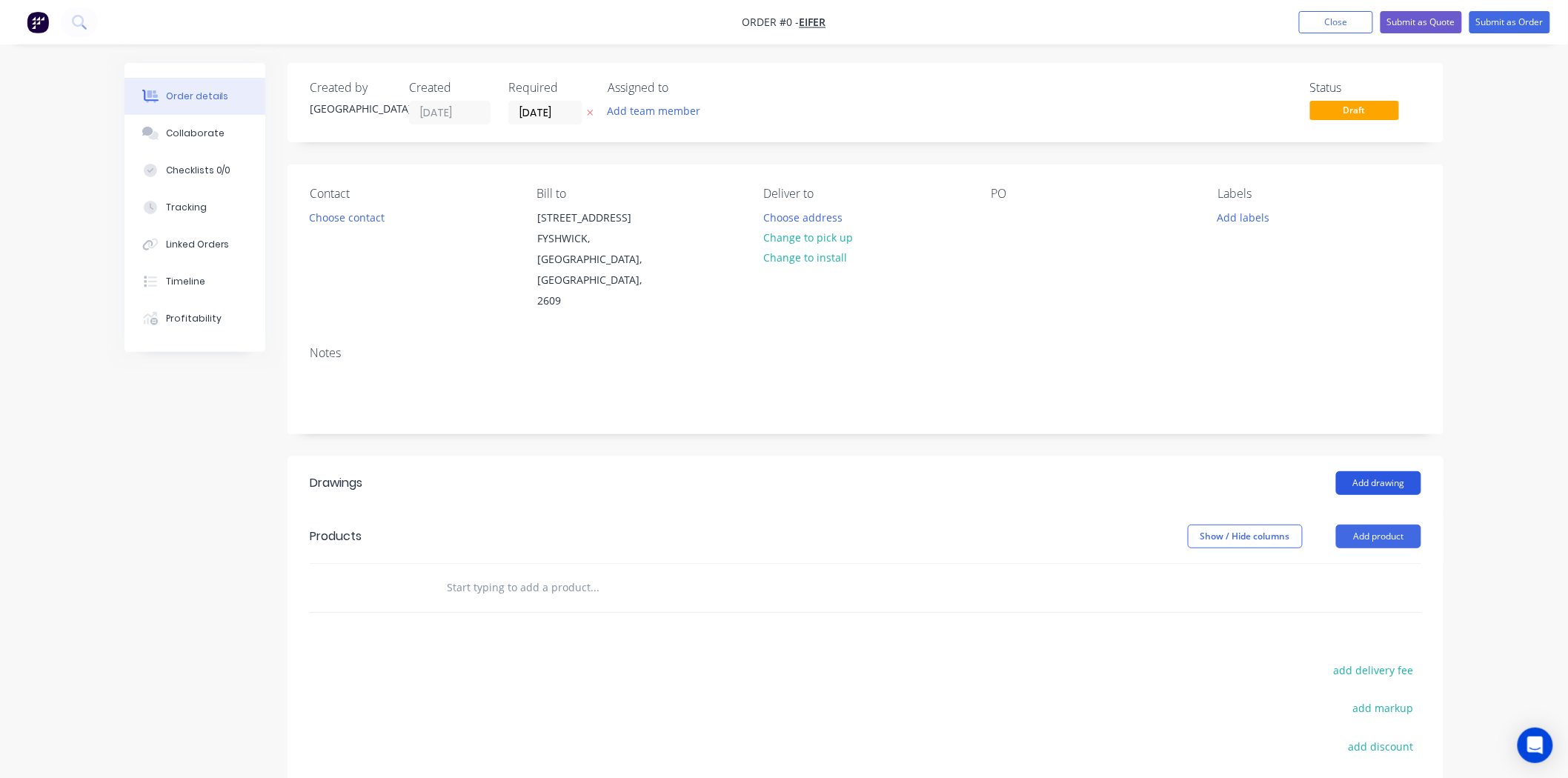
click at [1394, 471] on button "Add drawing" at bounding box center [1378, 482] width 86 height 23
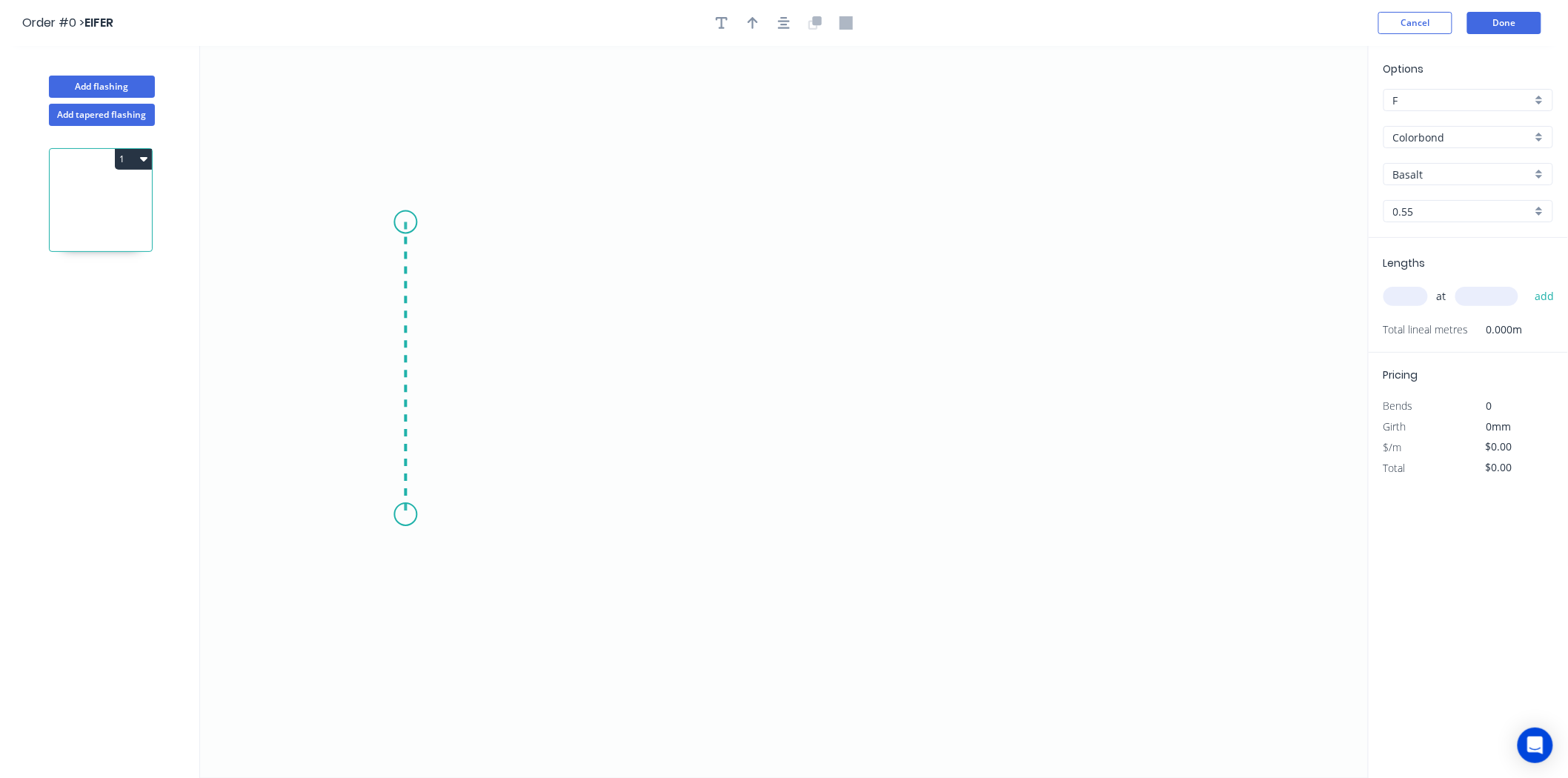
drag, startPoint x: 405, startPoint y: 223, endPoint x: 397, endPoint y: 515, distance: 292.1
click at [397, 515] on icon "0" at bounding box center [784, 412] width 1168 height 732
click at [1053, 552] on icon "0 ?" at bounding box center [784, 412] width 1168 height 732
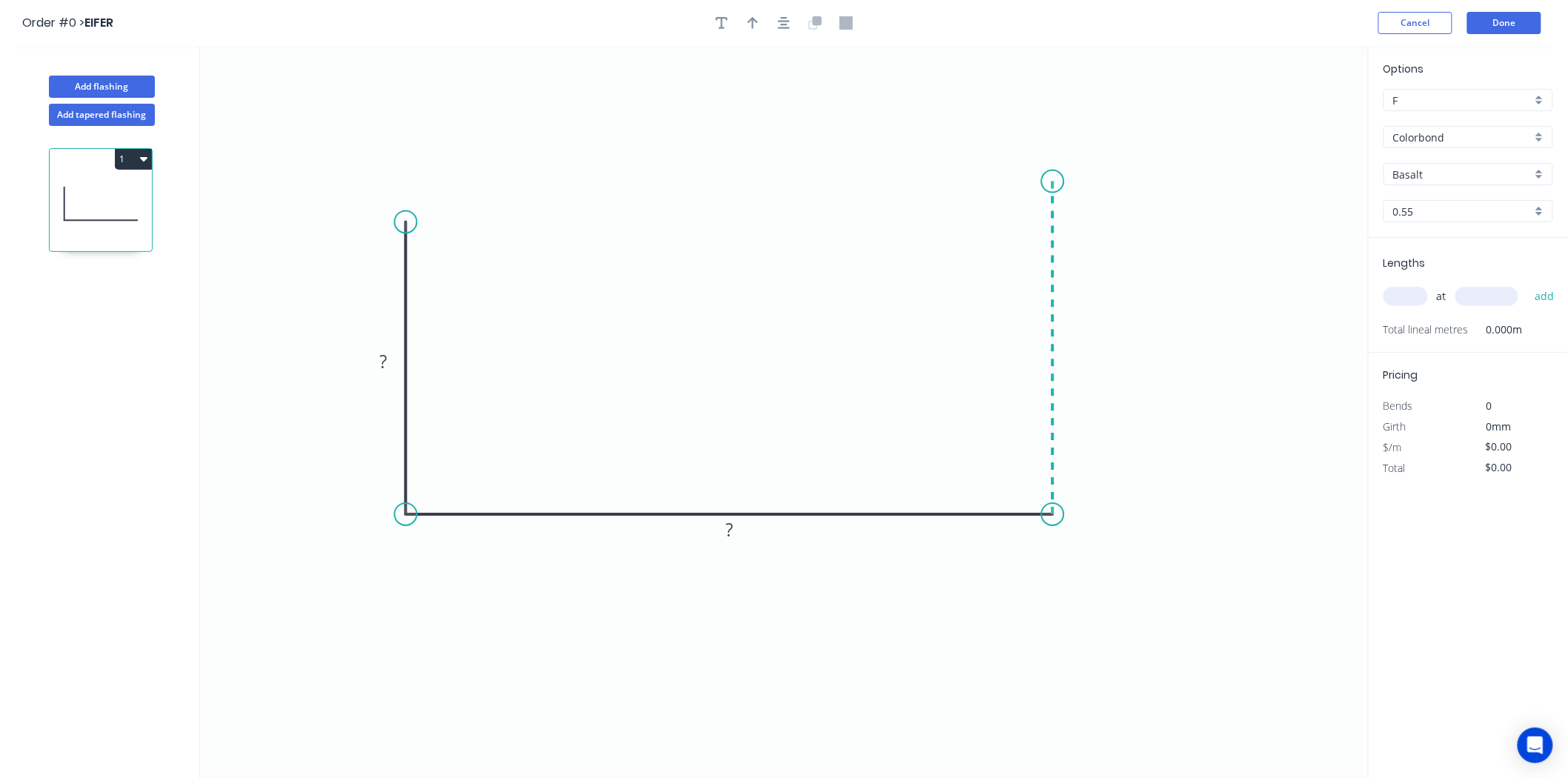
click at [1061, 182] on icon "0 ? ?" at bounding box center [784, 412] width 1168 height 732
click at [939, 290] on icon "0 ? ? ?" at bounding box center [784, 412] width 1168 height 732
click at [393, 366] on rect at bounding box center [383, 362] width 30 height 20
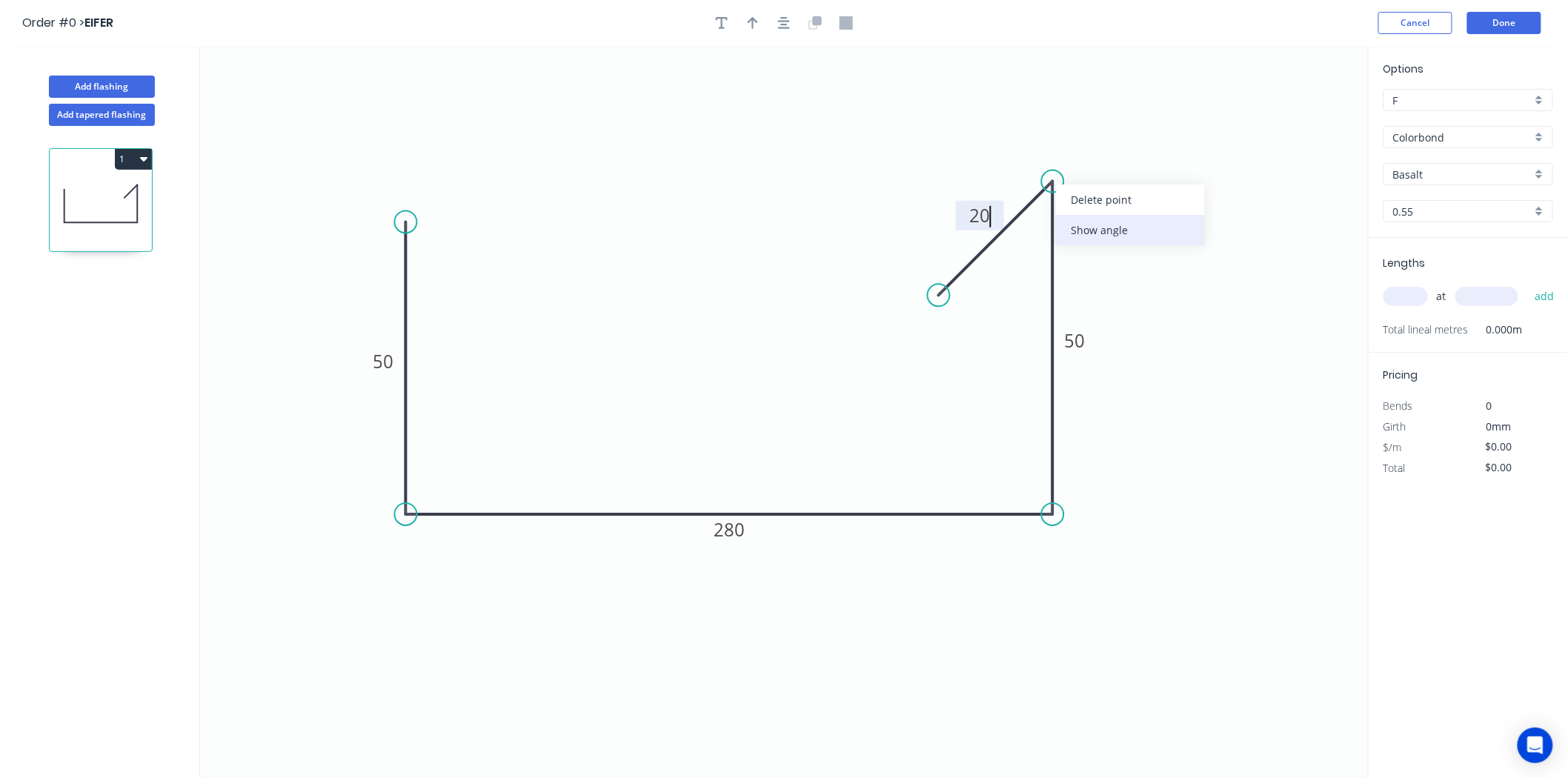
click at [1059, 232] on div "Show angle" at bounding box center [1130, 230] width 149 height 30
click at [1052, 216] on rect at bounding box center [1038, 215] width 30 height 20
drag, startPoint x: 942, startPoint y: 297, endPoint x: 944, endPoint y: 232, distance: 65.0
click at [944, 232] on circle at bounding box center [943, 232] width 22 height 22
click at [1042, 213] on rect at bounding box center [1033, 212] width 30 height 20
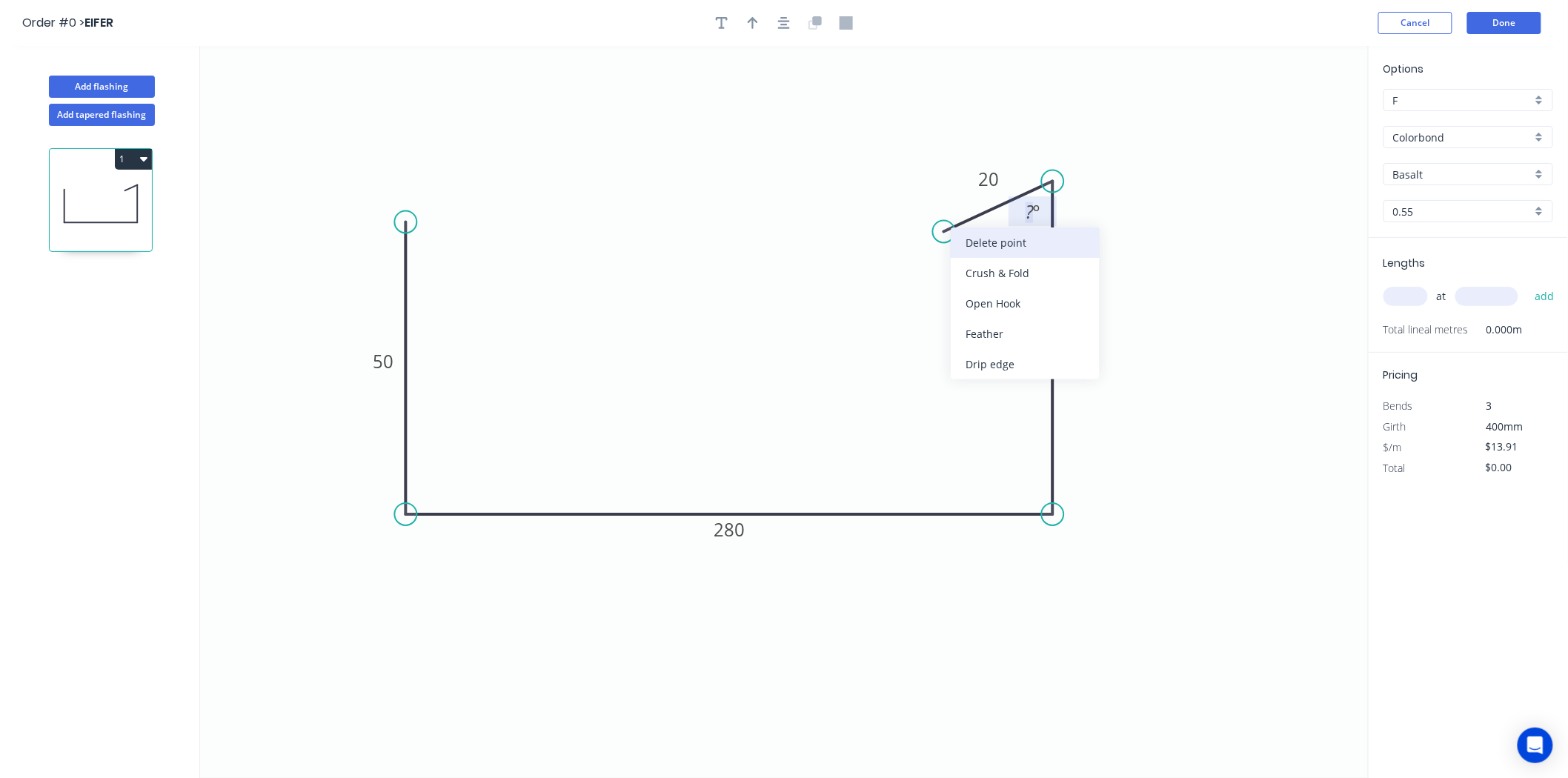
click at [1013, 250] on div "Delete point" at bounding box center [1025, 242] width 149 height 30
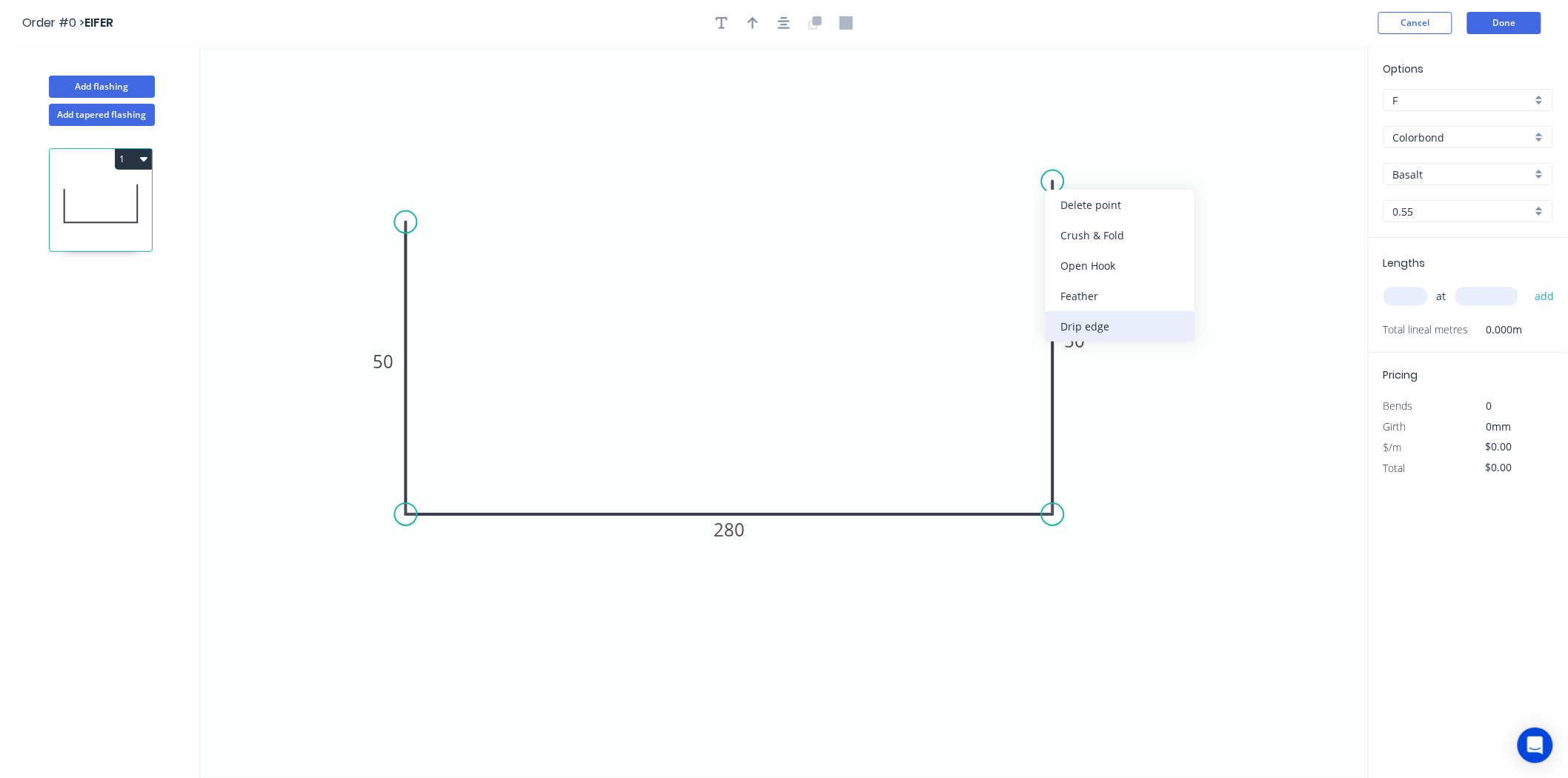
click at [1058, 316] on div "Drip edge" at bounding box center [1120, 326] width 149 height 30
type input "$13.91"
click at [1046, 152] on rect at bounding box center [1021, 154] width 61 height 30
click at [1039, 151] on tspan "10" at bounding box center [1032, 154] width 20 height 24
click at [1339, 87] on icon "0 50 280 DE 20 50" at bounding box center [784, 412] width 1168 height 732
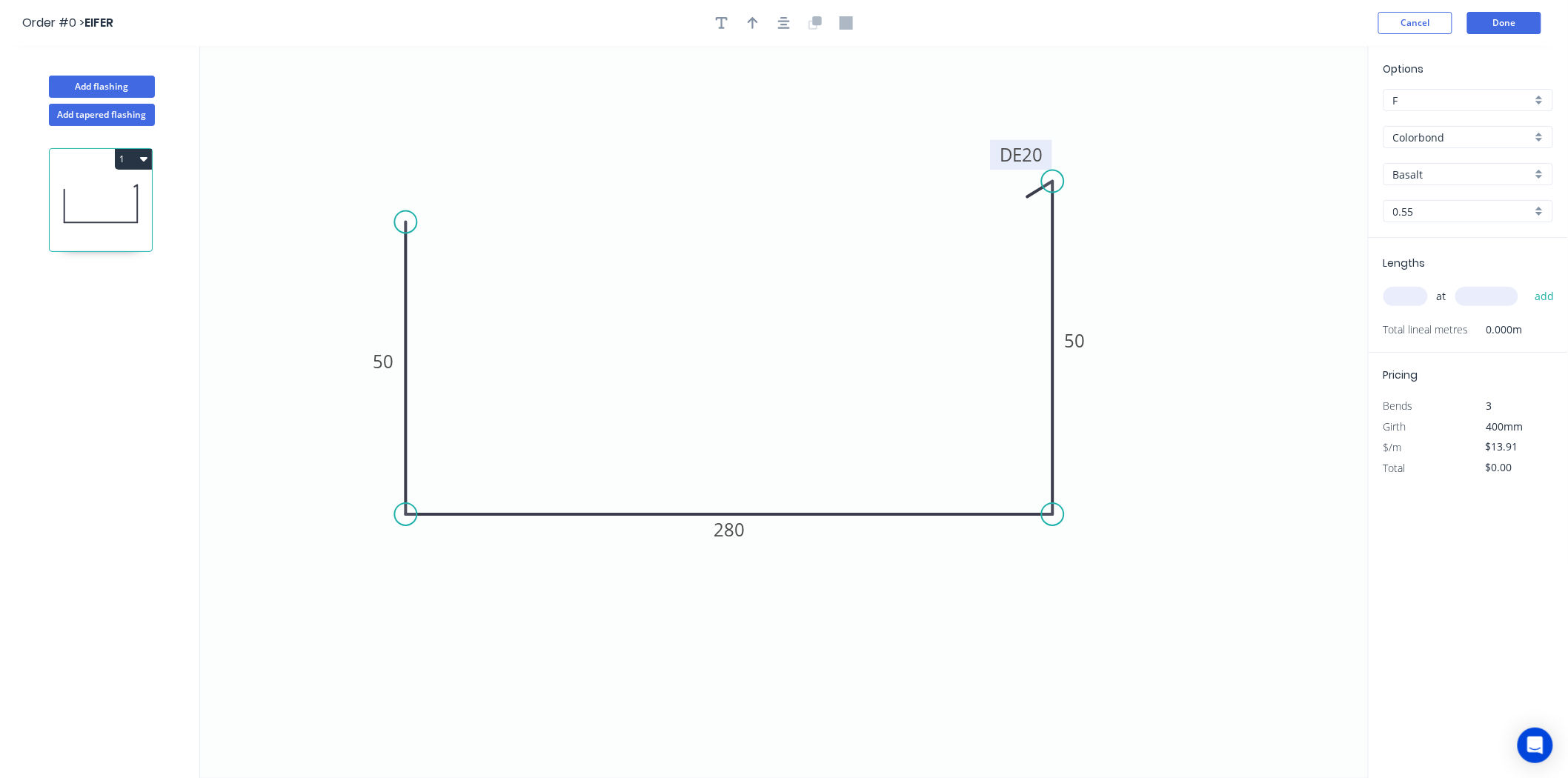
click at [1390, 288] on input "text" at bounding box center [1405, 296] width 45 height 19
type input "1"
type input "1000"
click at [1527, 284] on button "add" at bounding box center [1545, 296] width 35 height 25
type input "$16.69"
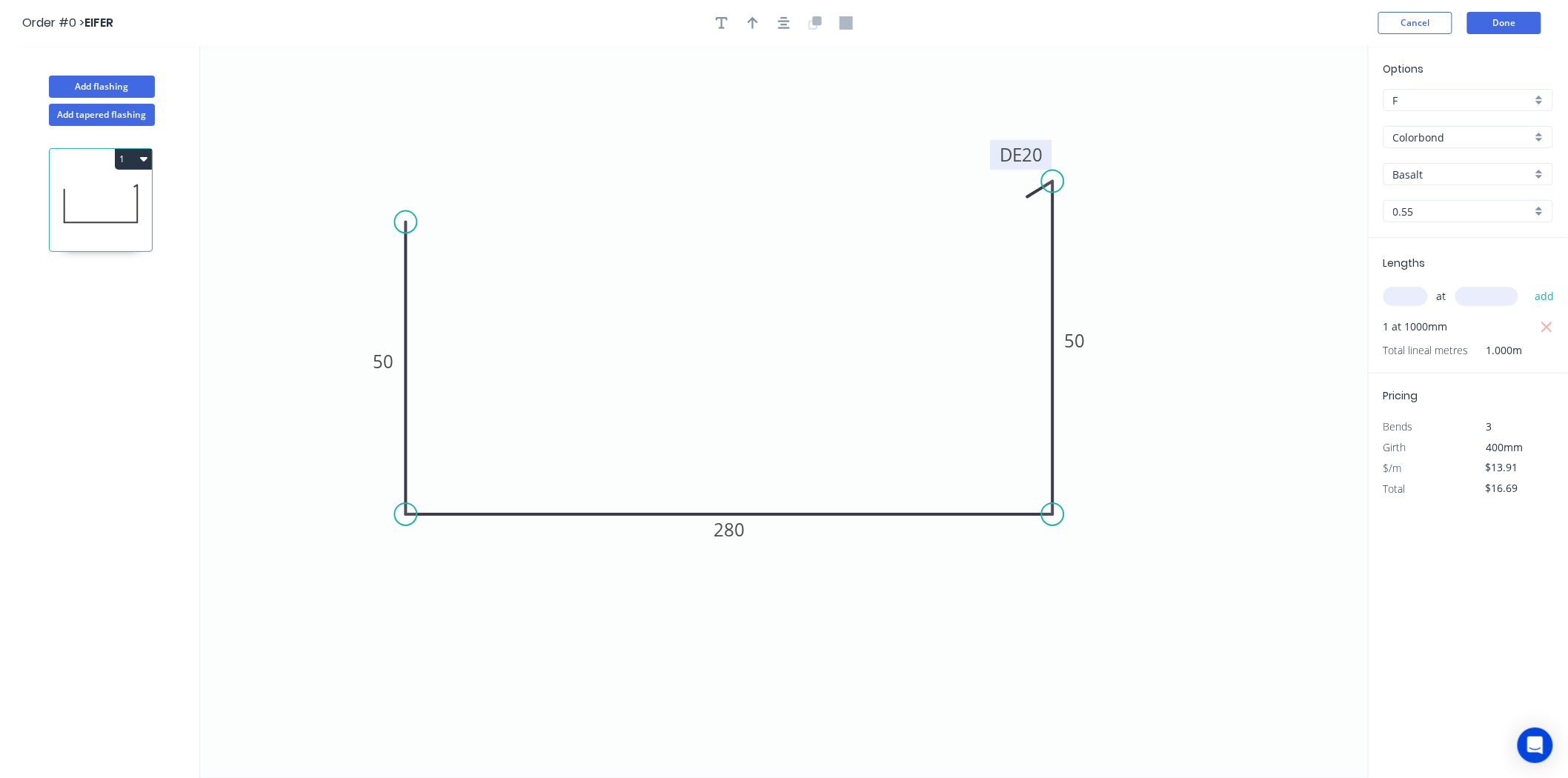
click at [1432, 167] on input "Basalt" at bounding box center [1462, 174] width 139 height 16
click at [1447, 204] on div "Dune" at bounding box center [1468, 194] width 168 height 26
type input "Dune"
click at [746, 11] on header "Order #0 > EIFER Cancel Done" at bounding box center [784, 23] width 1568 height 46
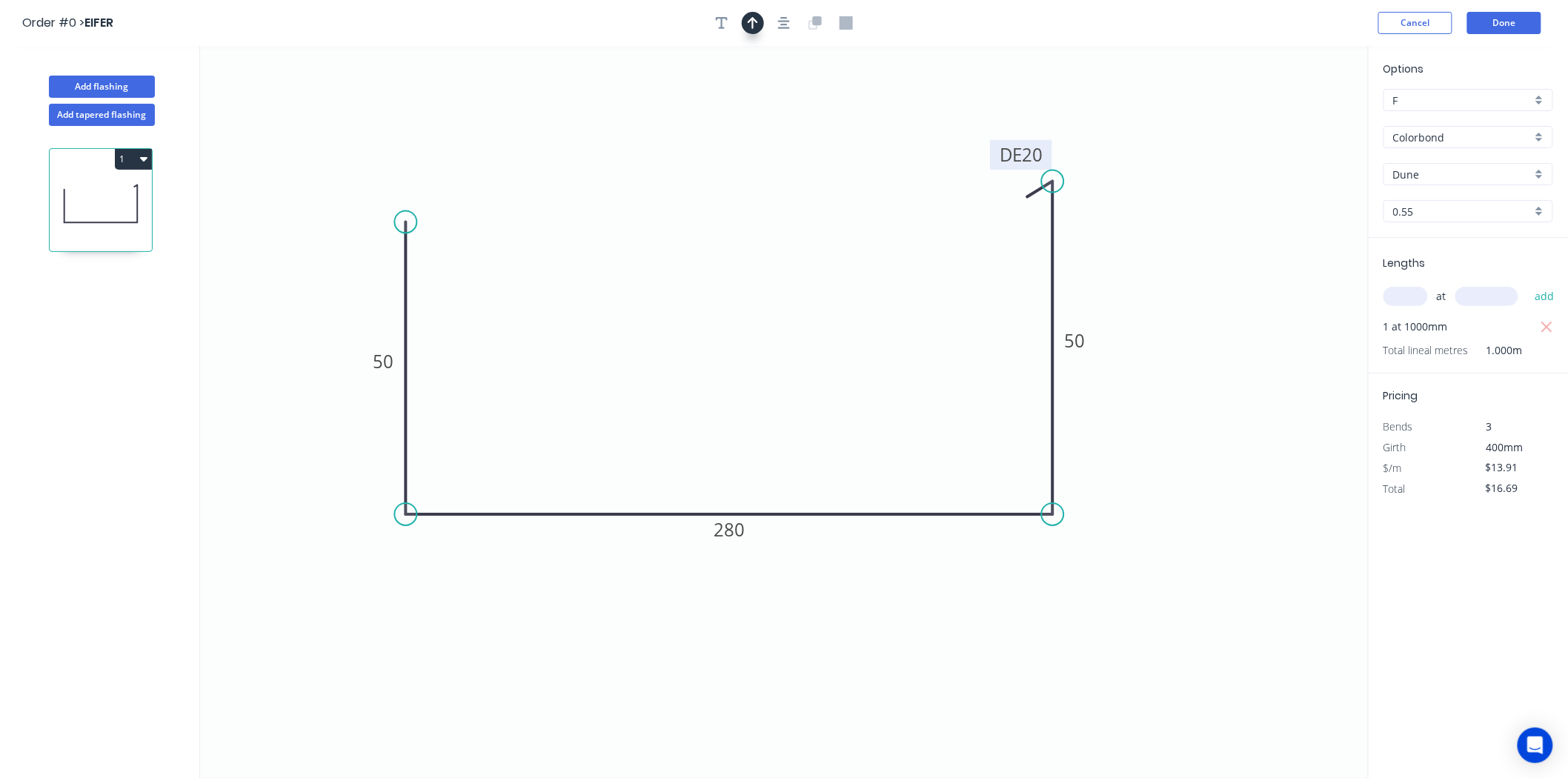
click at [750, 24] on icon "button" at bounding box center [753, 23] width 11 height 14
click at [1289, 115] on icon at bounding box center [1294, 103] width 14 height 48
drag, startPoint x: 1293, startPoint y: 115, endPoint x: 1132, endPoint y: 264, distance: 219.4
click at [1132, 264] on icon at bounding box center [1144, 251] width 43 height 43
click at [1515, 23] on button "Done" at bounding box center [1504, 23] width 74 height 22
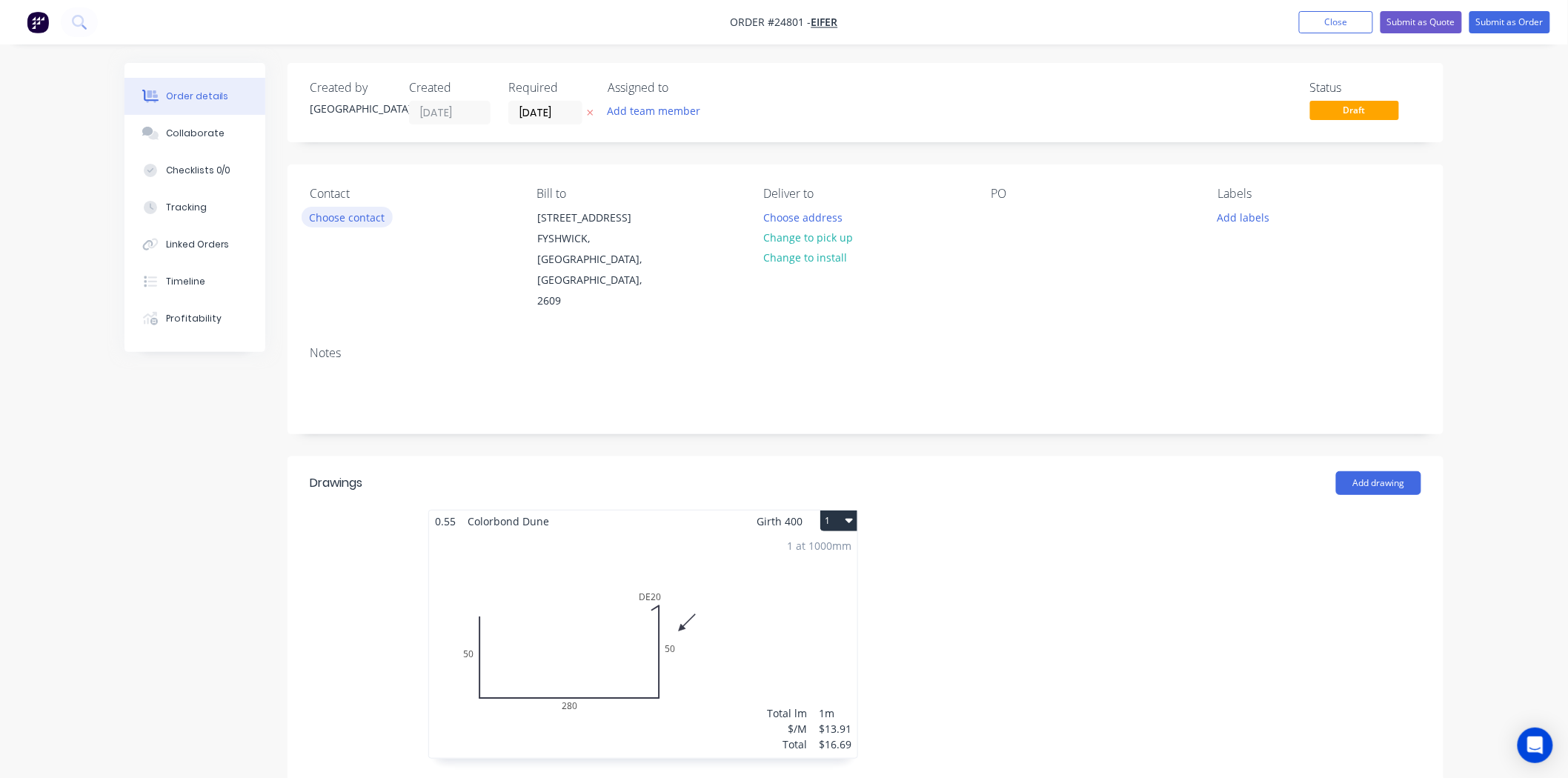
click at [360, 204] on div "Contact Choose contact" at bounding box center [411, 249] width 203 height 125
click at [360, 210] on button "Choose contact" at bounding box center [347, 216] width 91 height 20
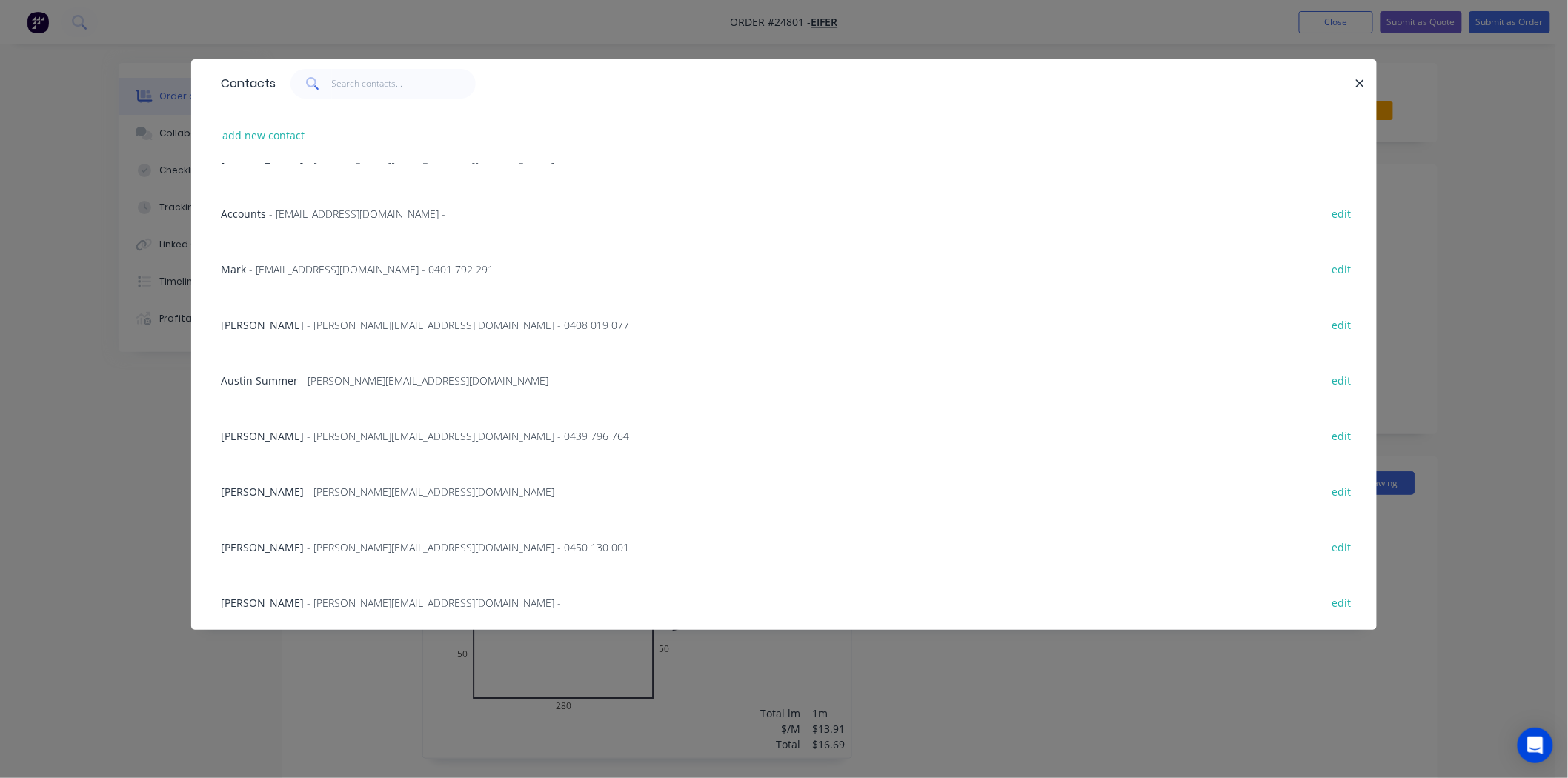
scroll to position [396, 0]
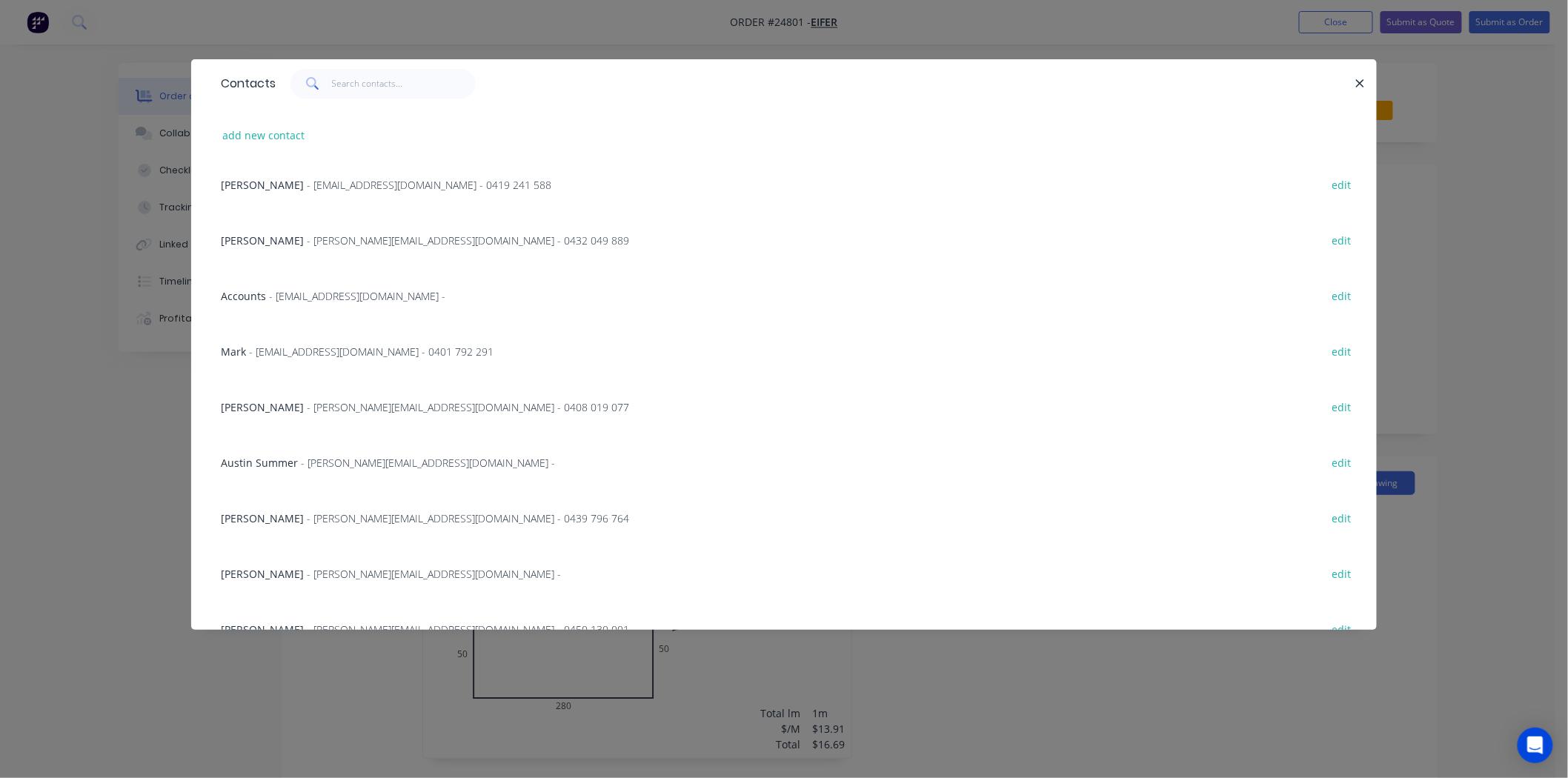
click at [277, 515] on span "Mattison Devine" at bounding box center [263, 518] width 83 height 14
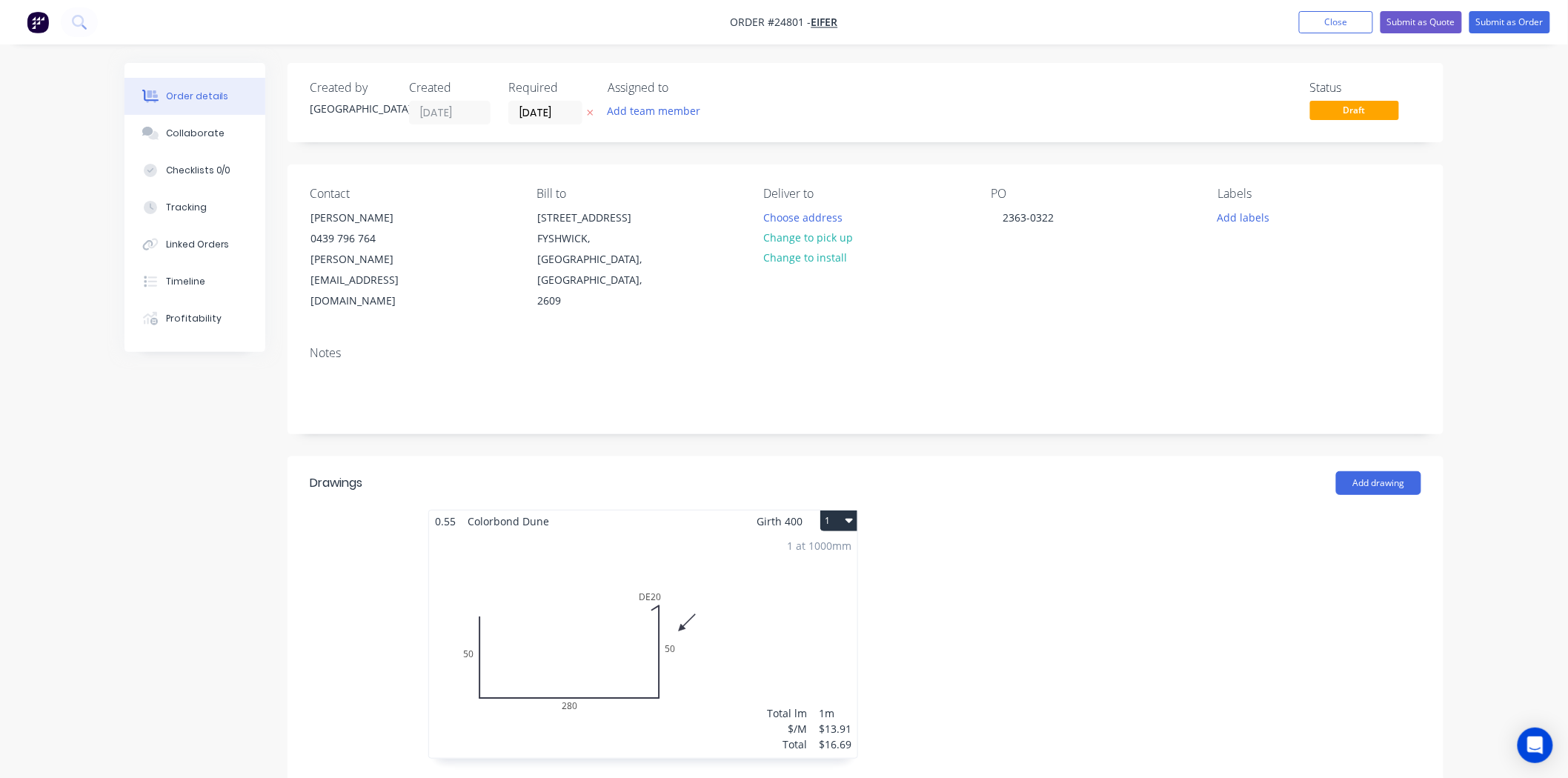
click at [1093, 293] on div "Contact Mattison Devine 0439 796 764 mattison@eifer.com.au Bill to 13 WILUNA ST…" at bounding box center [865, 249] width 1156 height 170
click at [761, 235] on button "Change to pick up" at bounding box center [808, 237] width 105 height 20
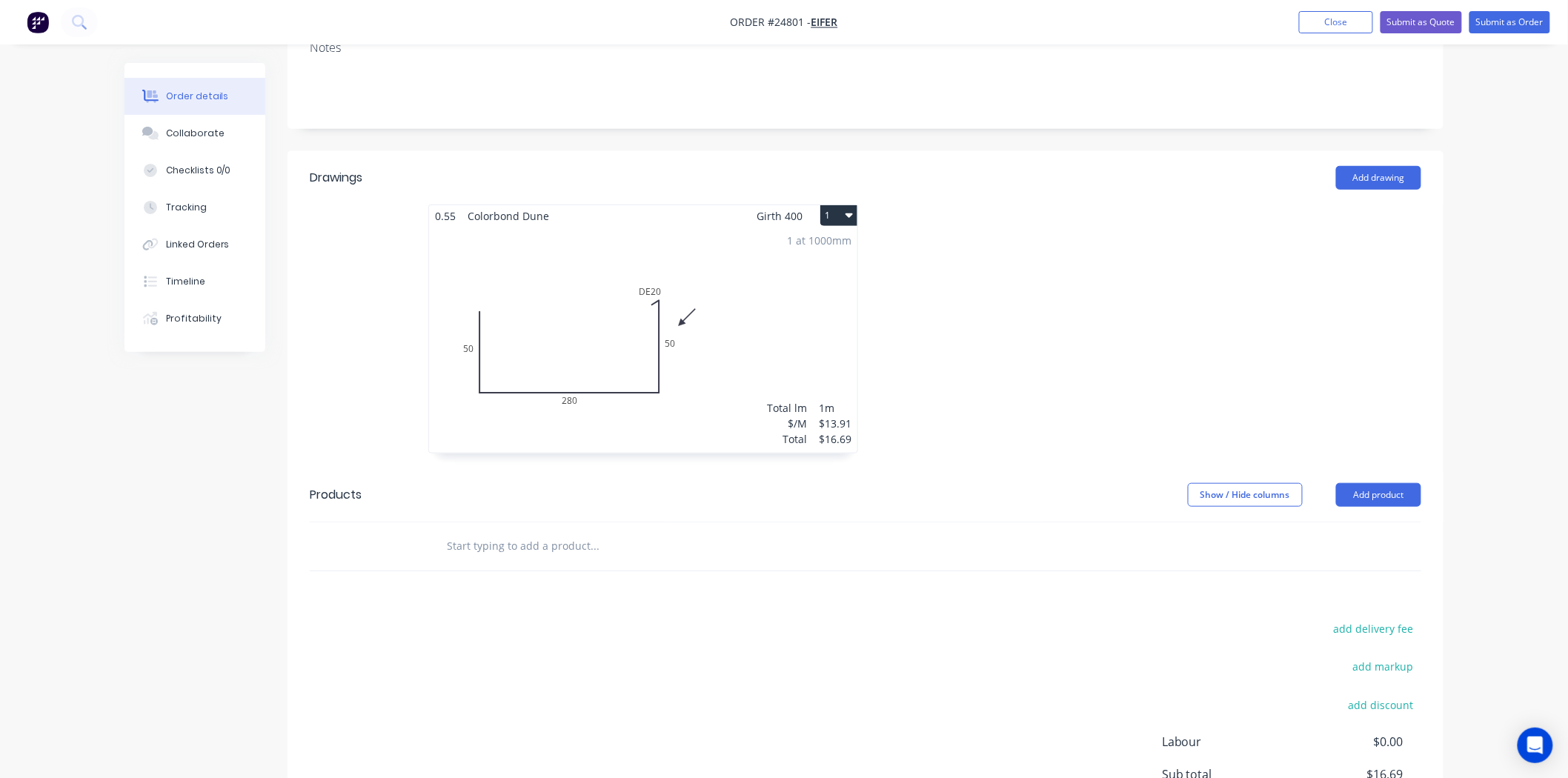
scroll to position [126, 0]
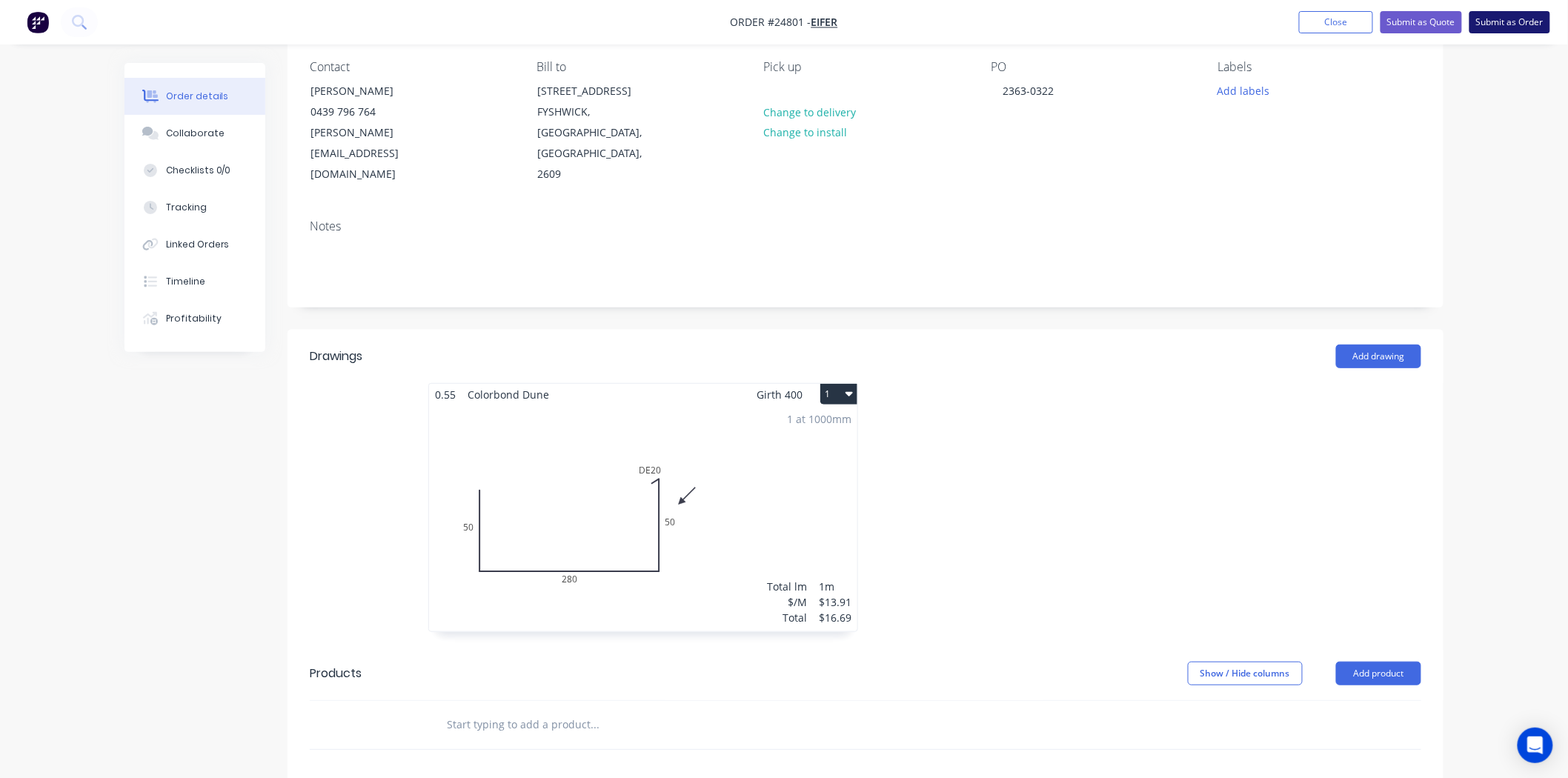
click at [1502, 17] on button "Submit as Order" at bounding box center [1510, 22] width 81 height 22
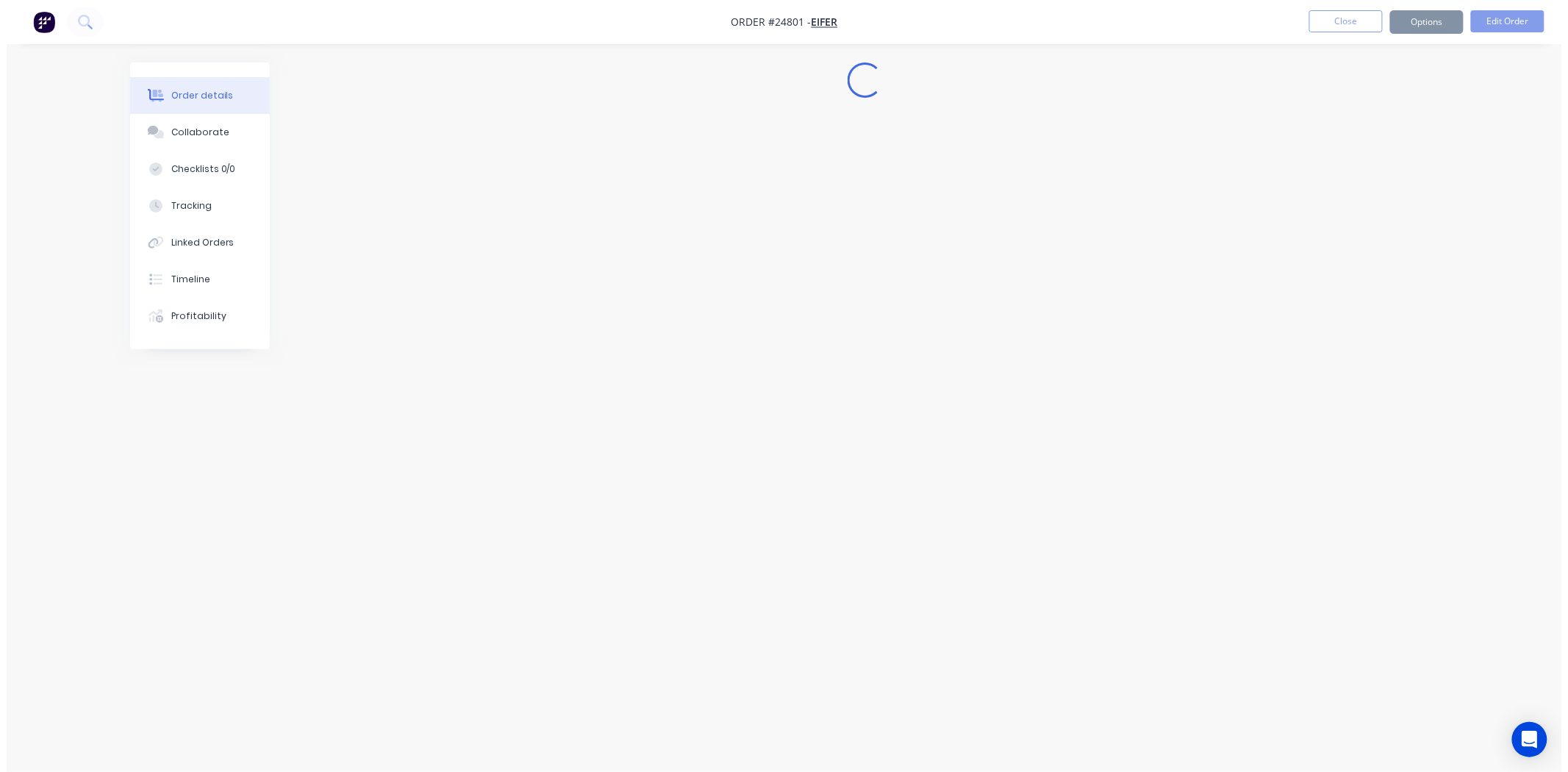
scroll to position [0, 0]
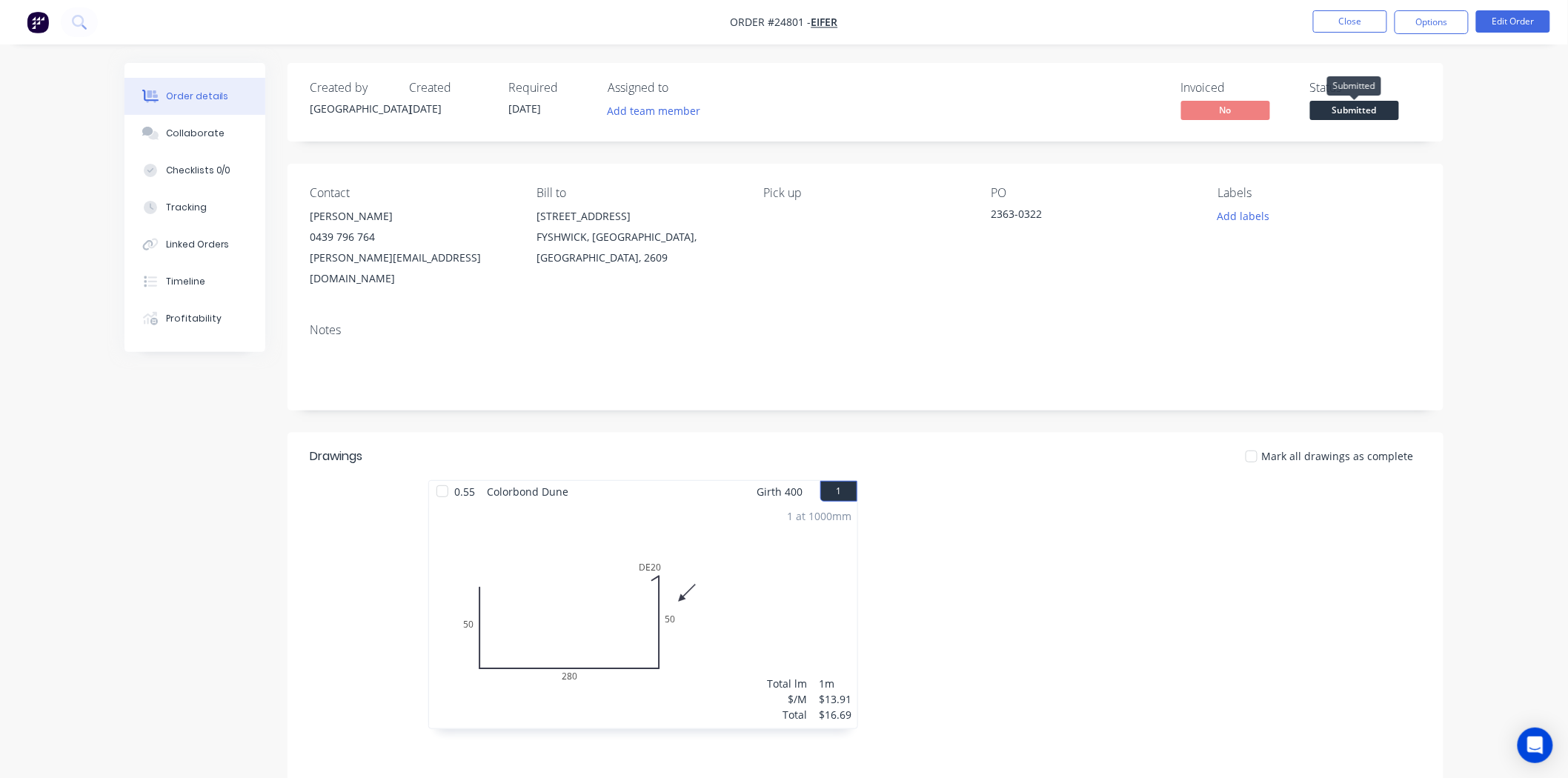
click at [1371, 117] on span "Submitted" at bounding box center [1354, 110] width 89 height 18
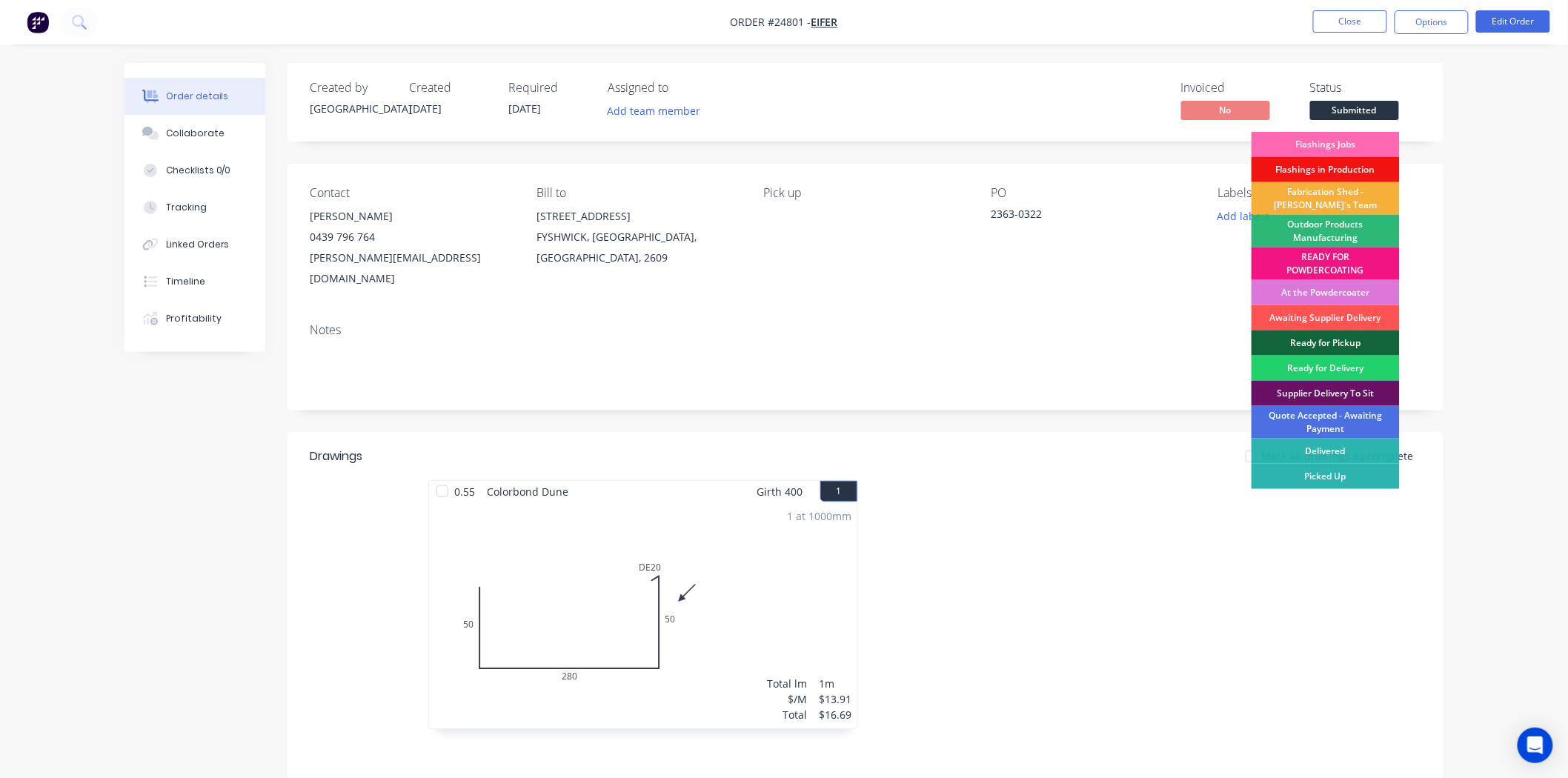
click at [1341, 141] on div "Flashings Jobs" at bounding box center [1326, 144] width 148 height 25
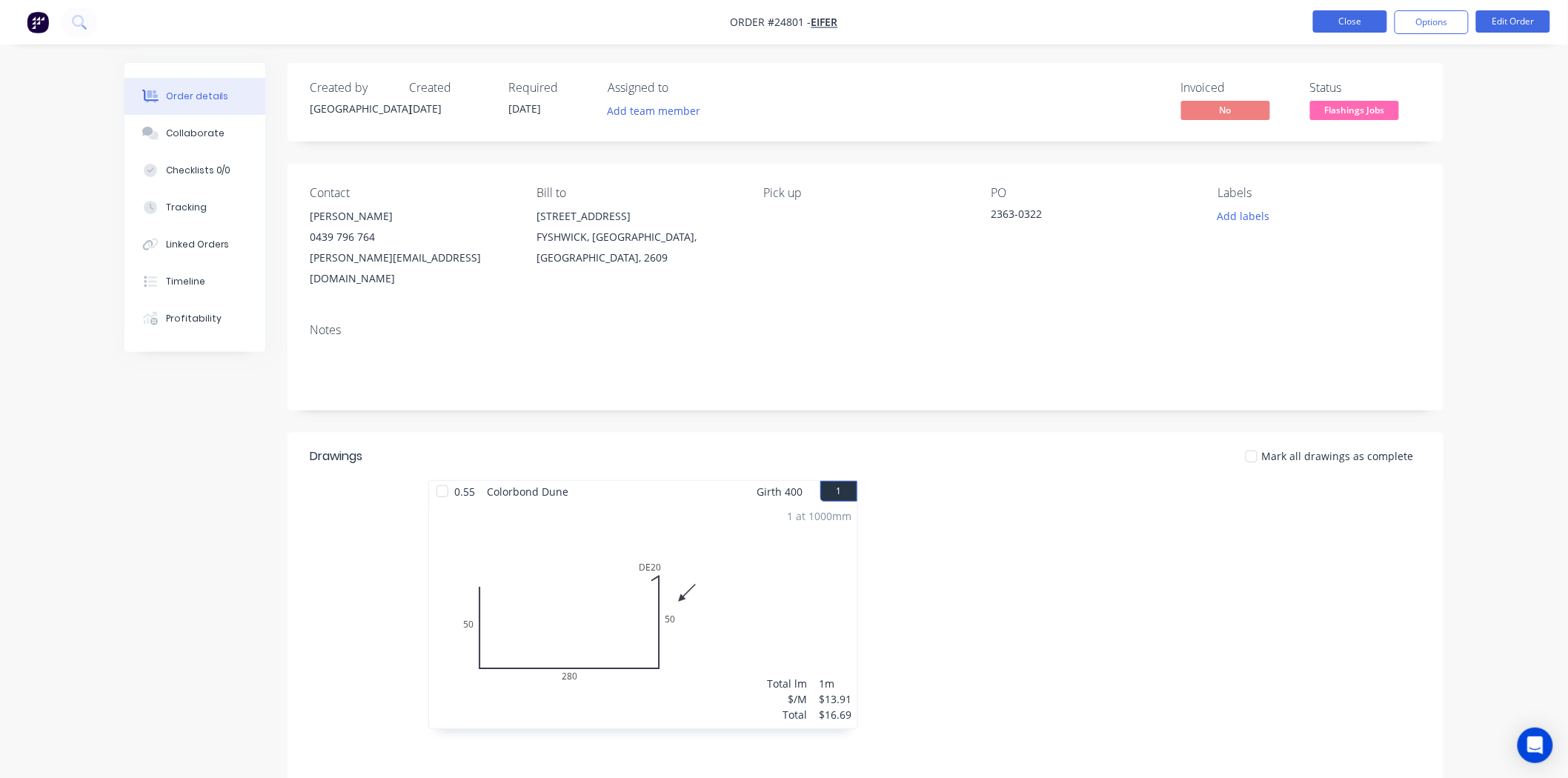
drag, startPoint x: 1370, startPoint y: 8, endPoint x: 1364, endPoint y: 23, distance: 16.2
click at [1369, 11] on nav "Order #24801 - EIFER Close Options Edit Order" at bounding box center [784, 22] width 1568 height 45
click at [1364, 25] on button "Close" at bounding box center [1350, 21] width 74 height 22
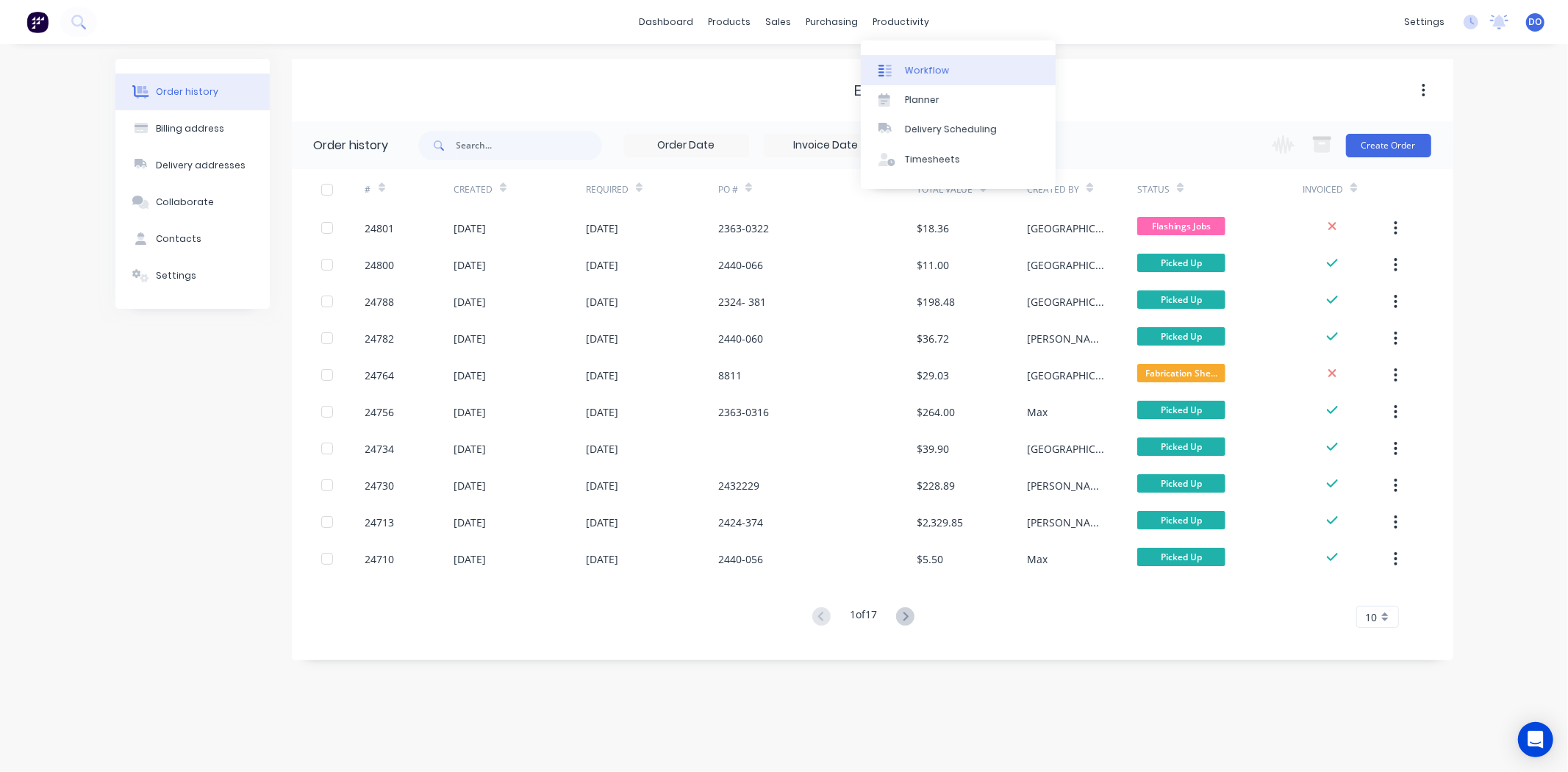
click at [905, 61] on link "Workflow" at bounding box center [958, 69] width 195 height 29
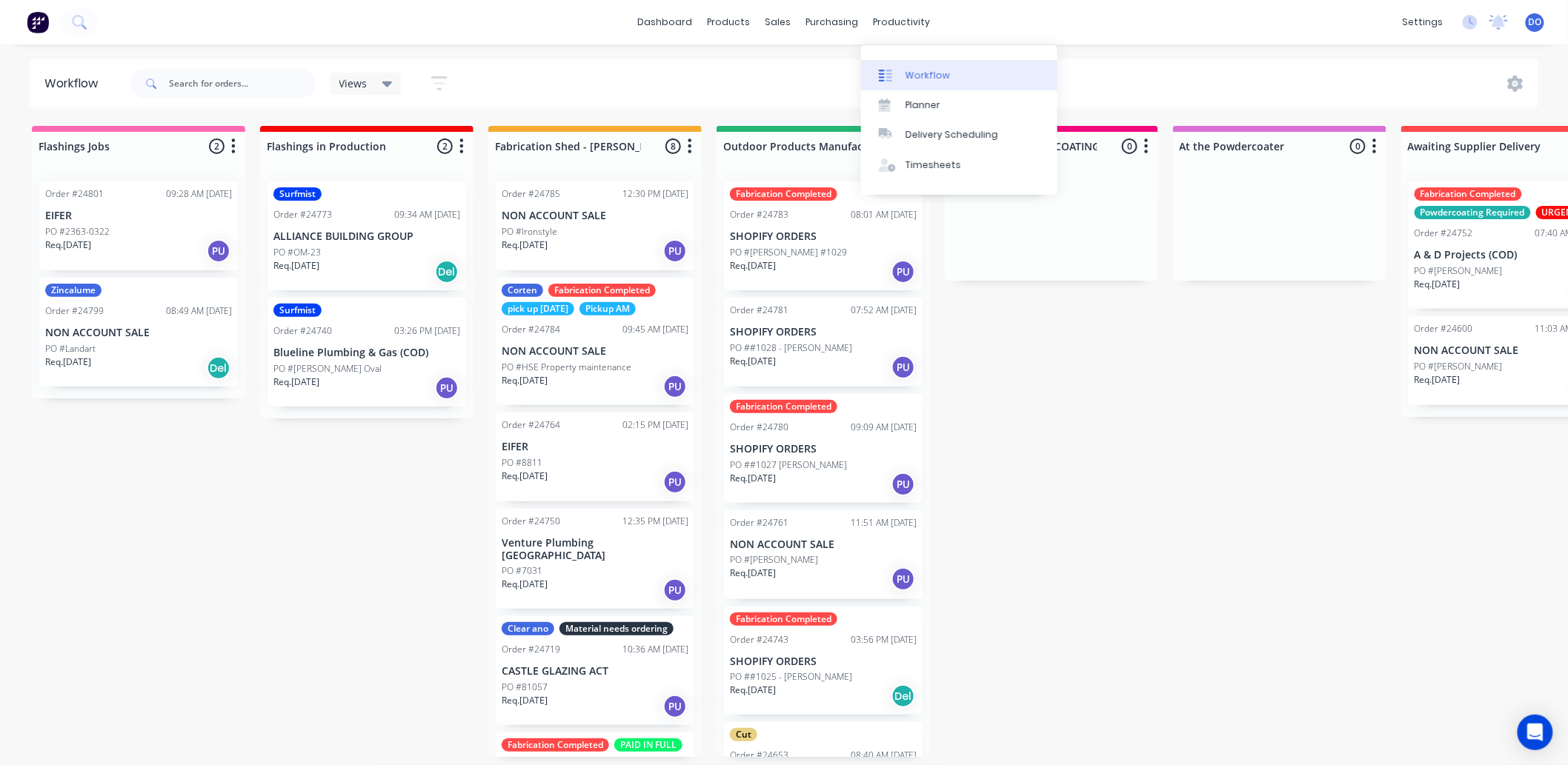
click at [878, 60] on link "Workflow" at bounding box center [959, 74] width 196 height 30
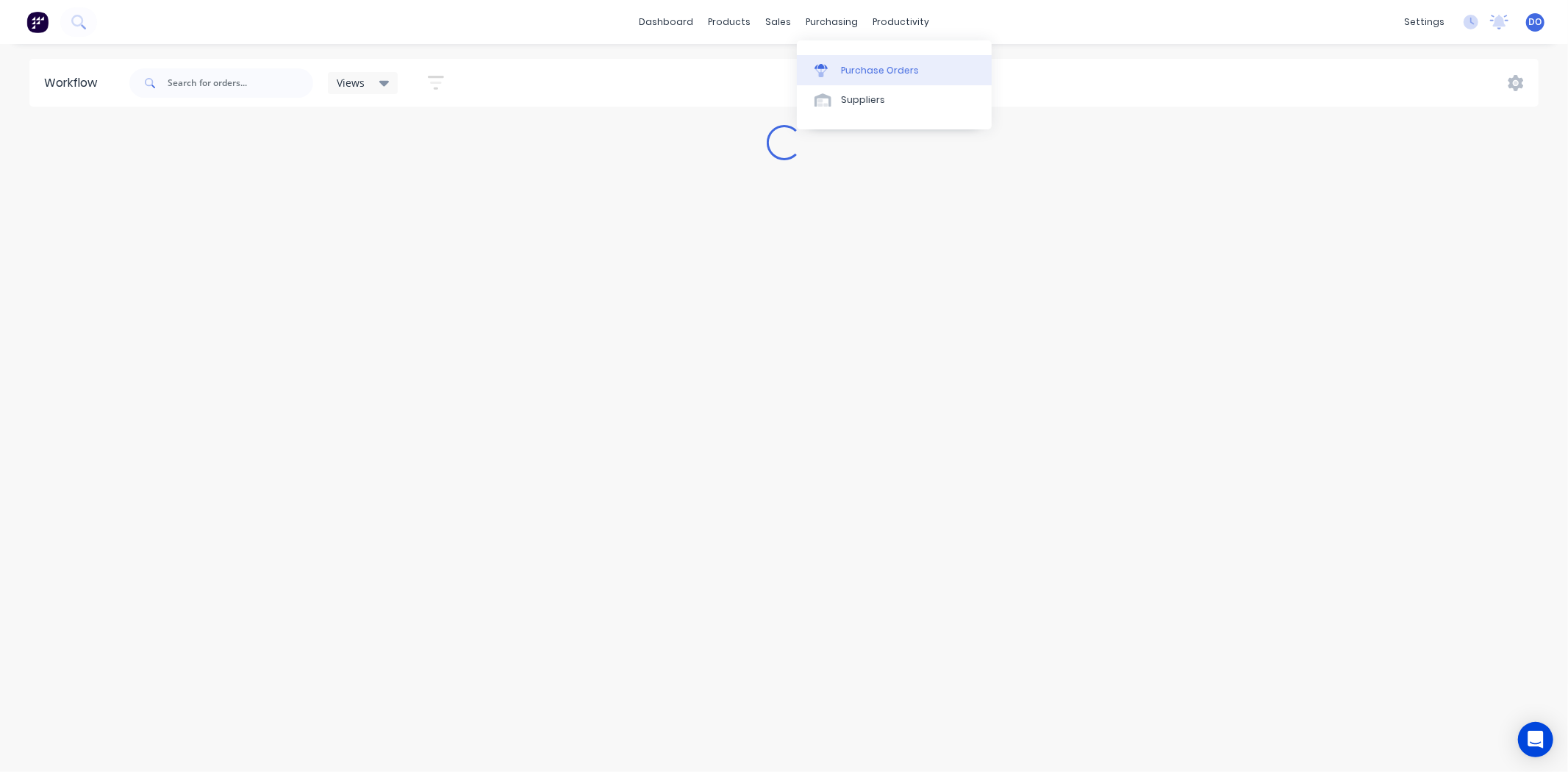
click at [851, 64] on div "Purchase Orders" at bounding box center [881, 71] width 78 height 14
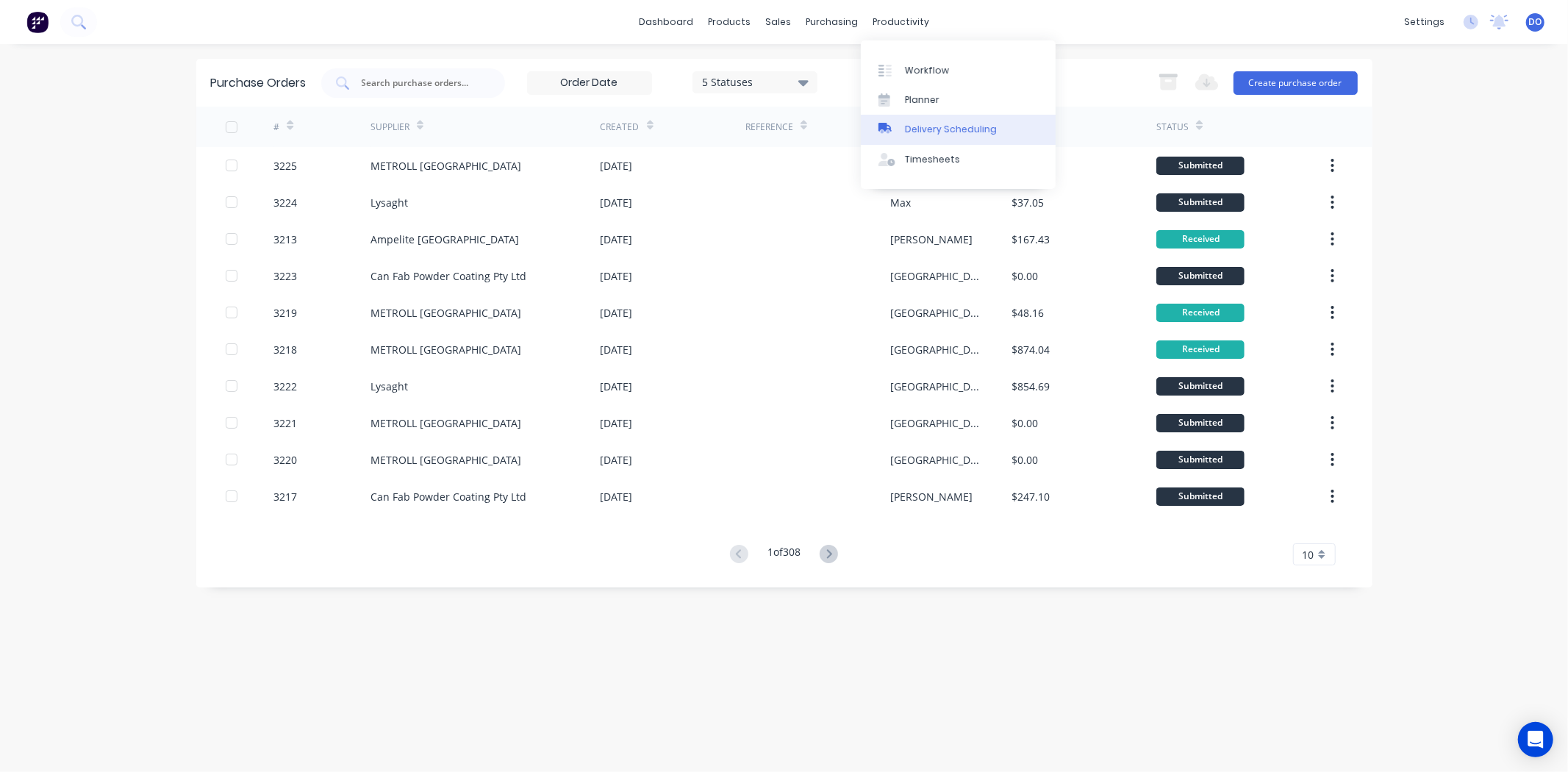
click at [912, 130] on div "Delivery Scheduling" at bounding box center [951, 129] width 92 height 14
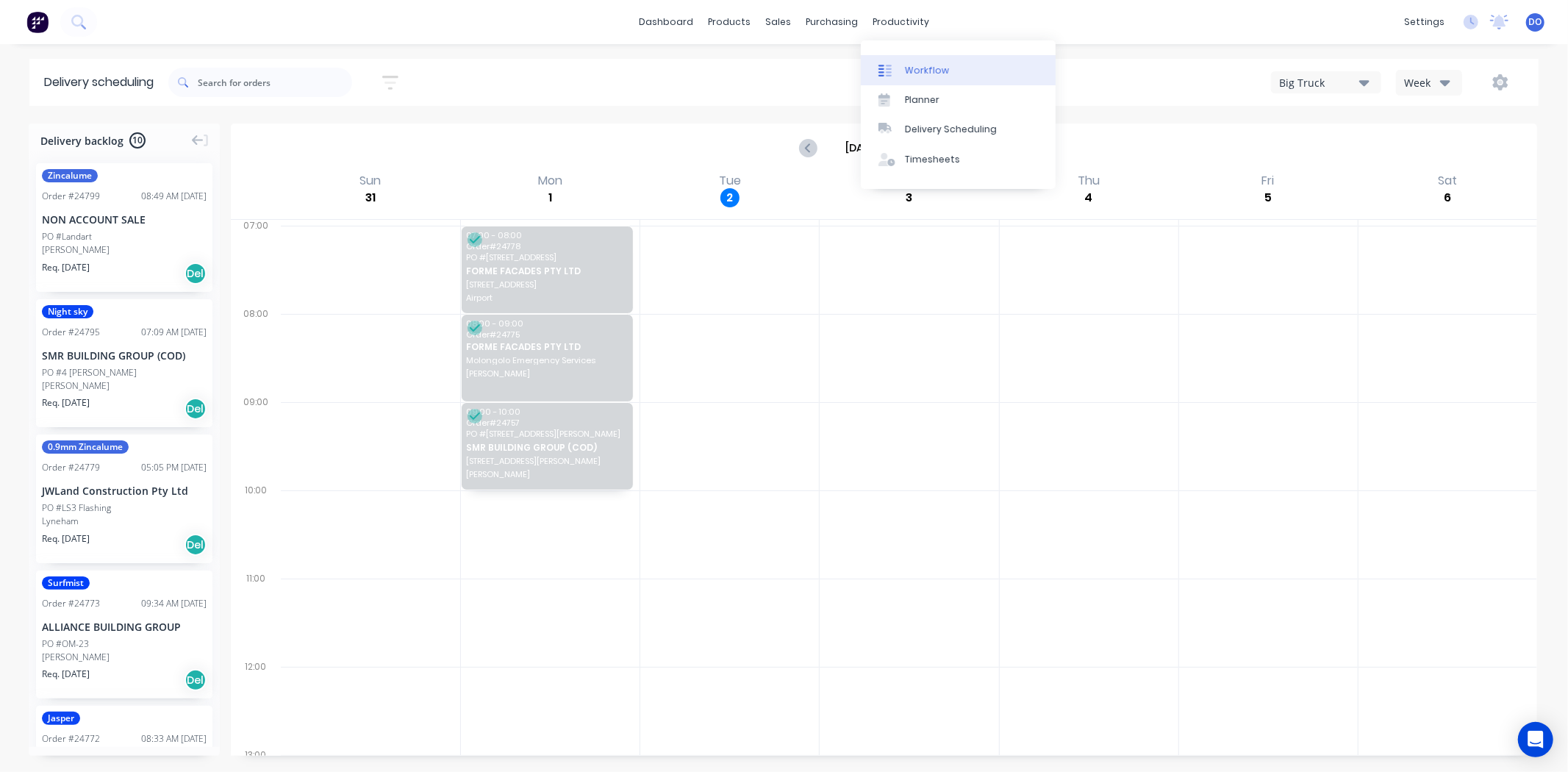
click at [914, 78] on link "Workflow" at bounding box center [958, 69] width 195 height 29
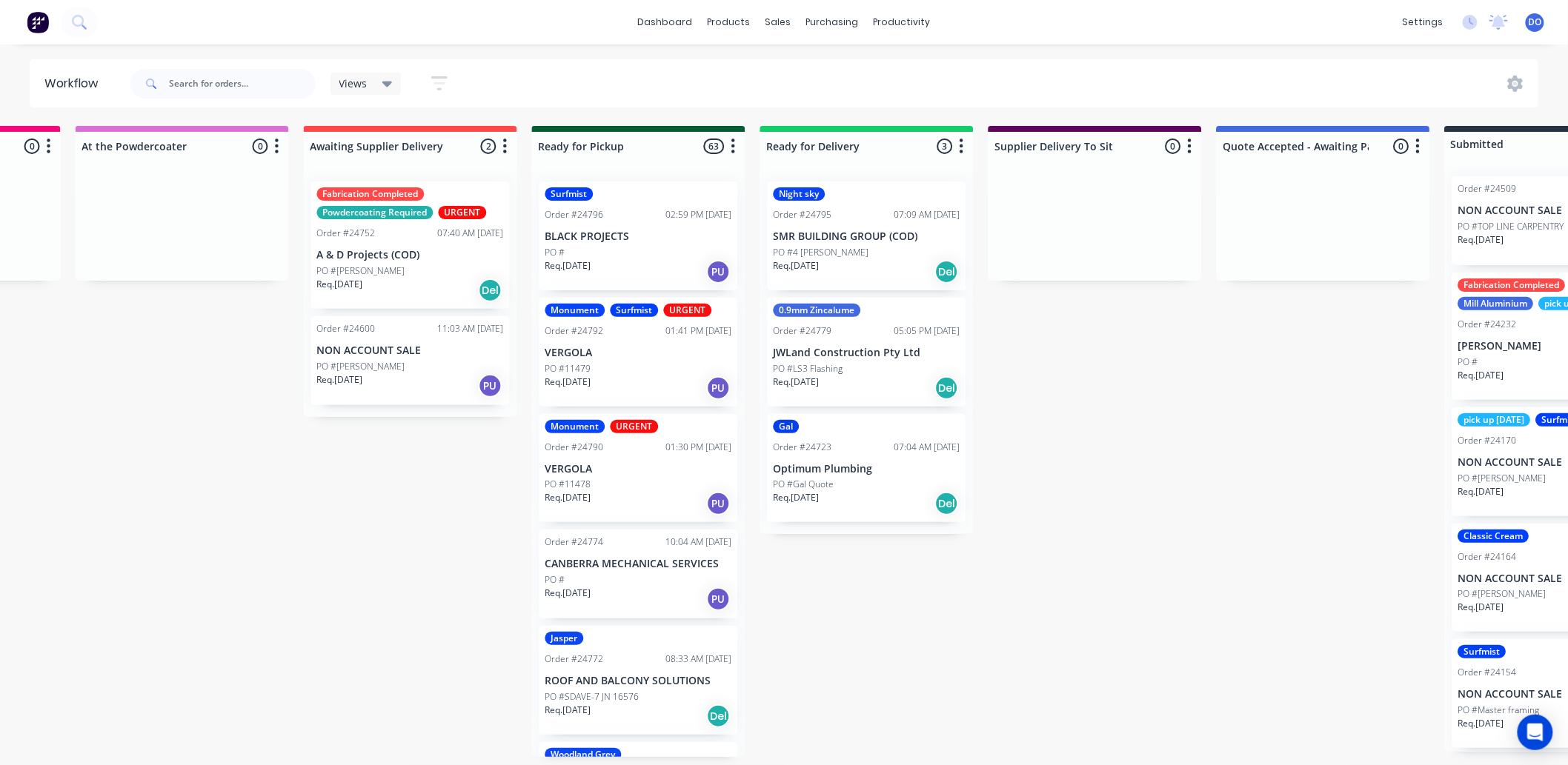
scroll to position [0, 1087]
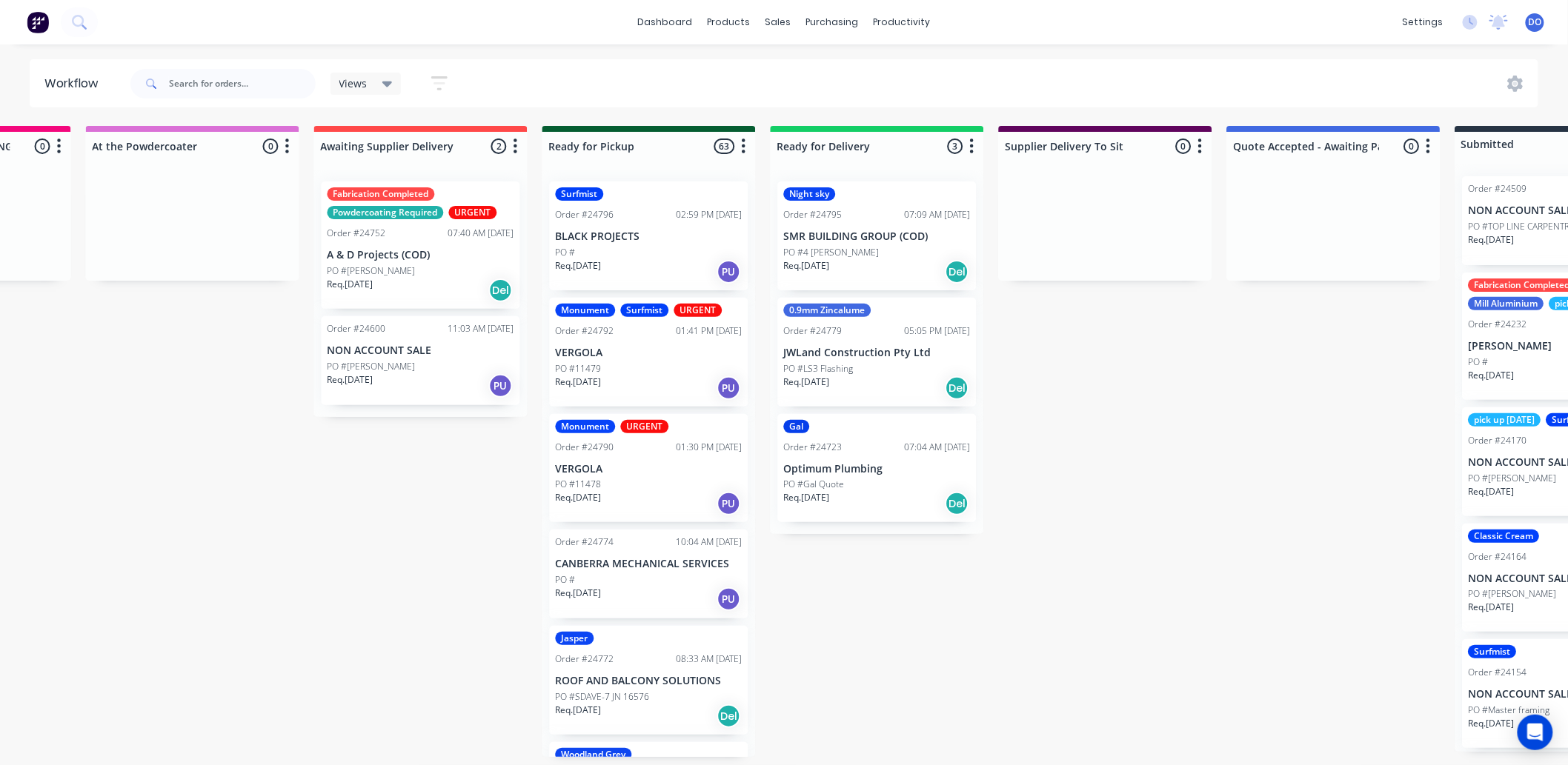
click at [427, 278] on div "Req. 27/08/25 Del" at bounding box center [421, 290] width 187 height 25
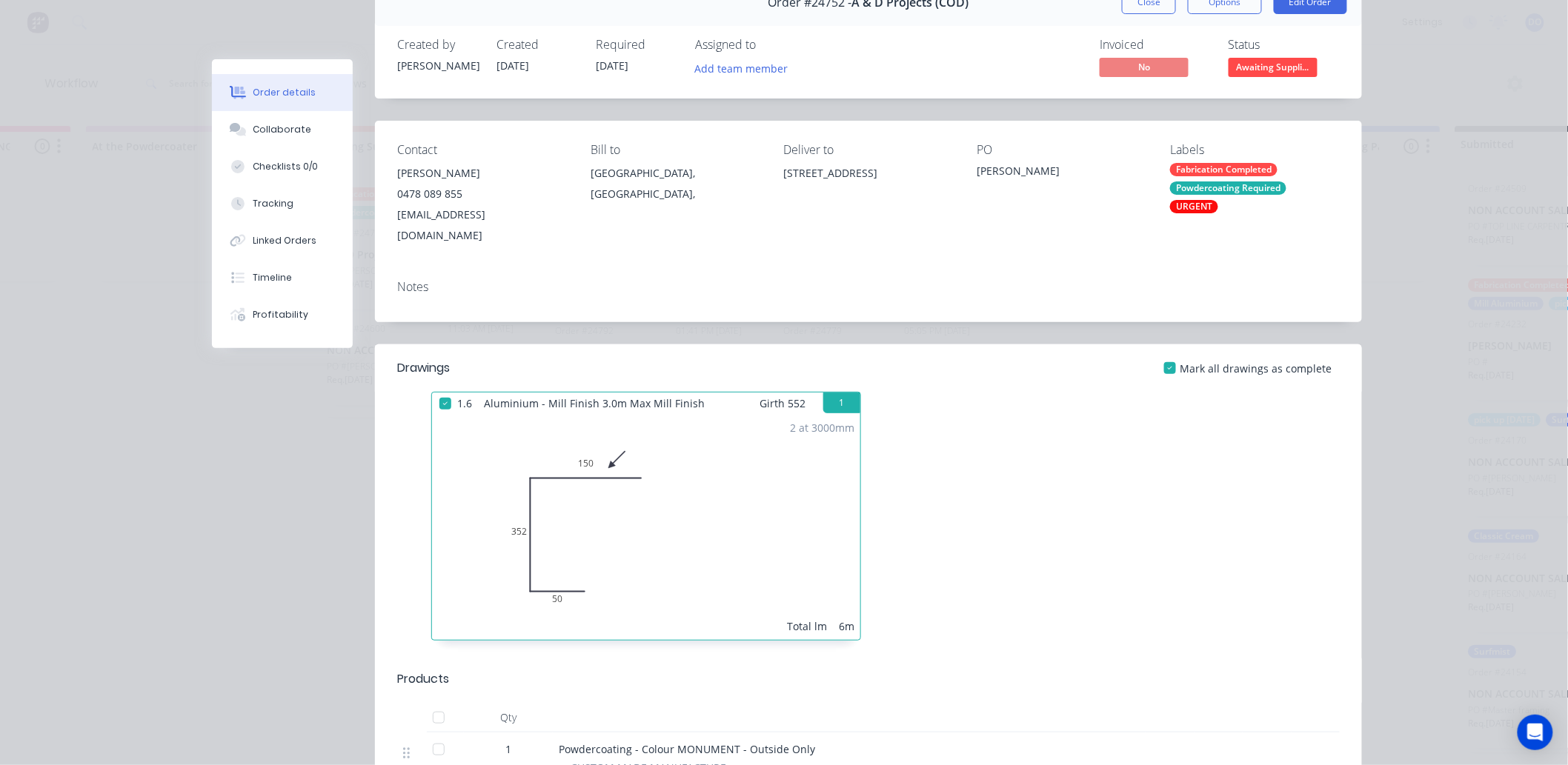
scroll to position [0, 0]
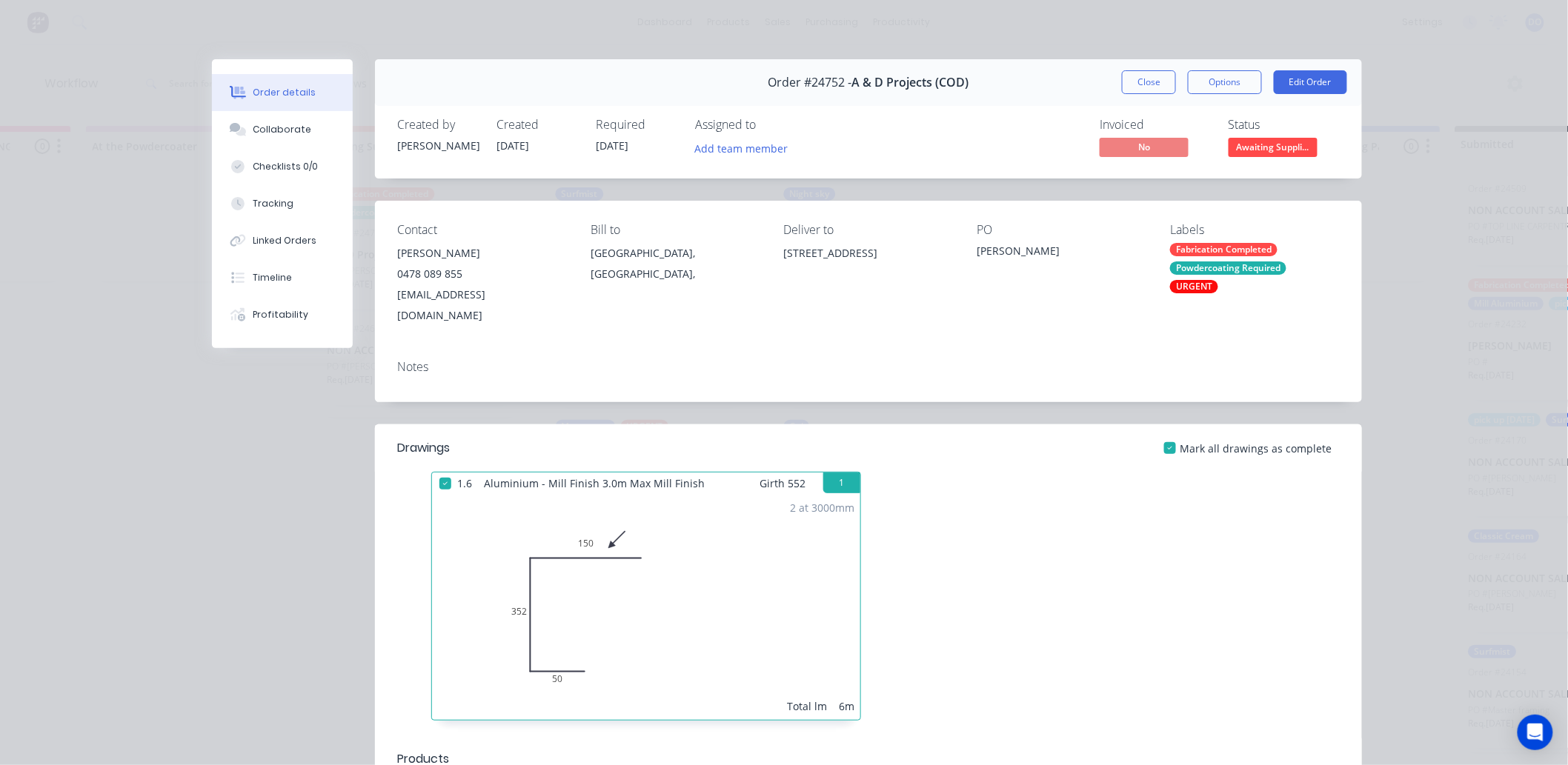
click at [1053, 471] on div at bounding box center [1090, 603] width 444 height 263
click at [1150, 75] on button "Close" at bounding box center [1149, 82] width 54 height 23
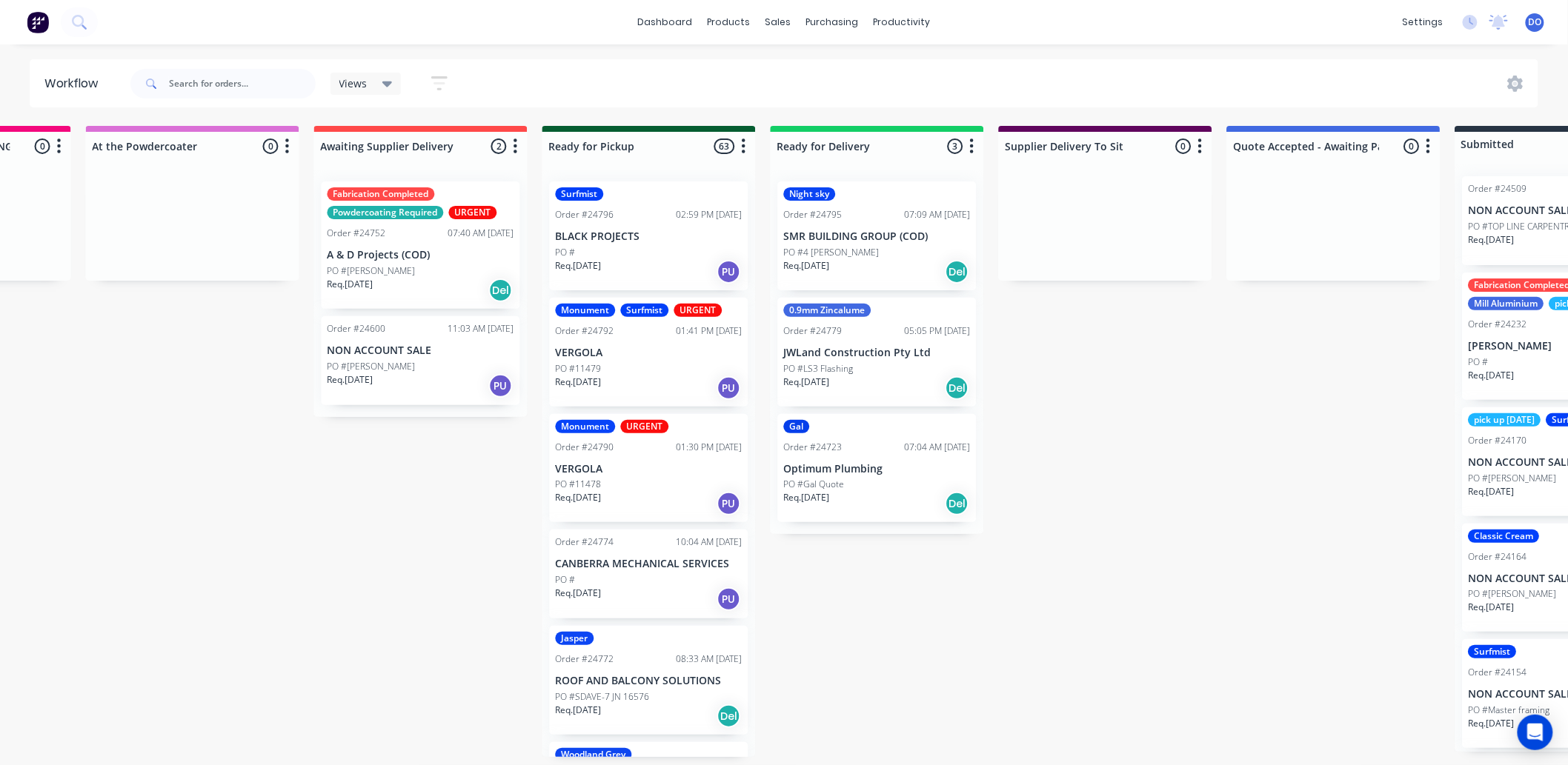
click at [416, 281] on div "Req. 27/08/25 Del" at bounding box center [421, 290] width 187 height 25
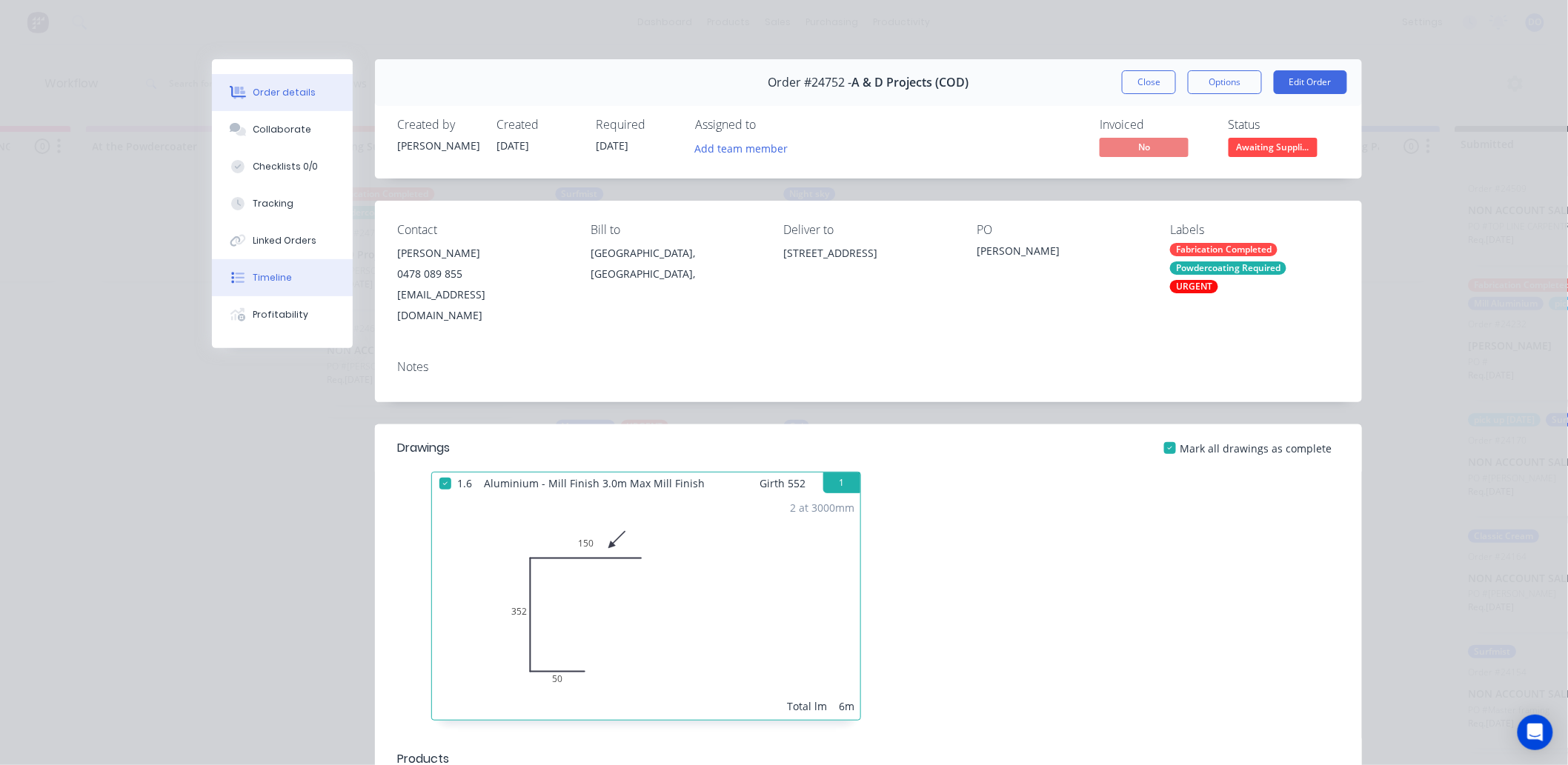
click at [280, 271] on div "Timeline" at bounding box center [273, 278] width 39 height 14
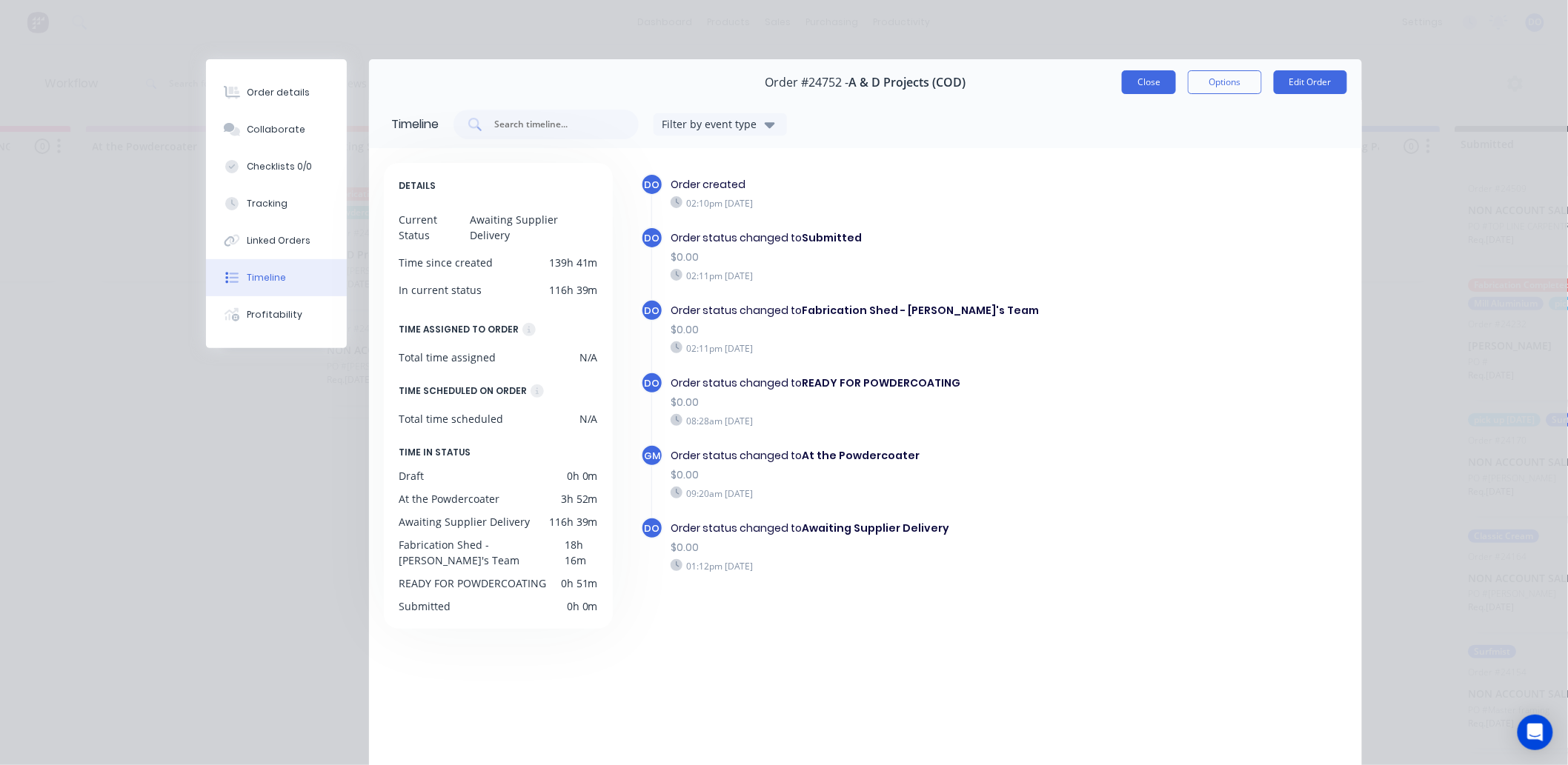
click at [1144, 82] on button "Close" at bounding box center [1149, 82] width 54 height 23
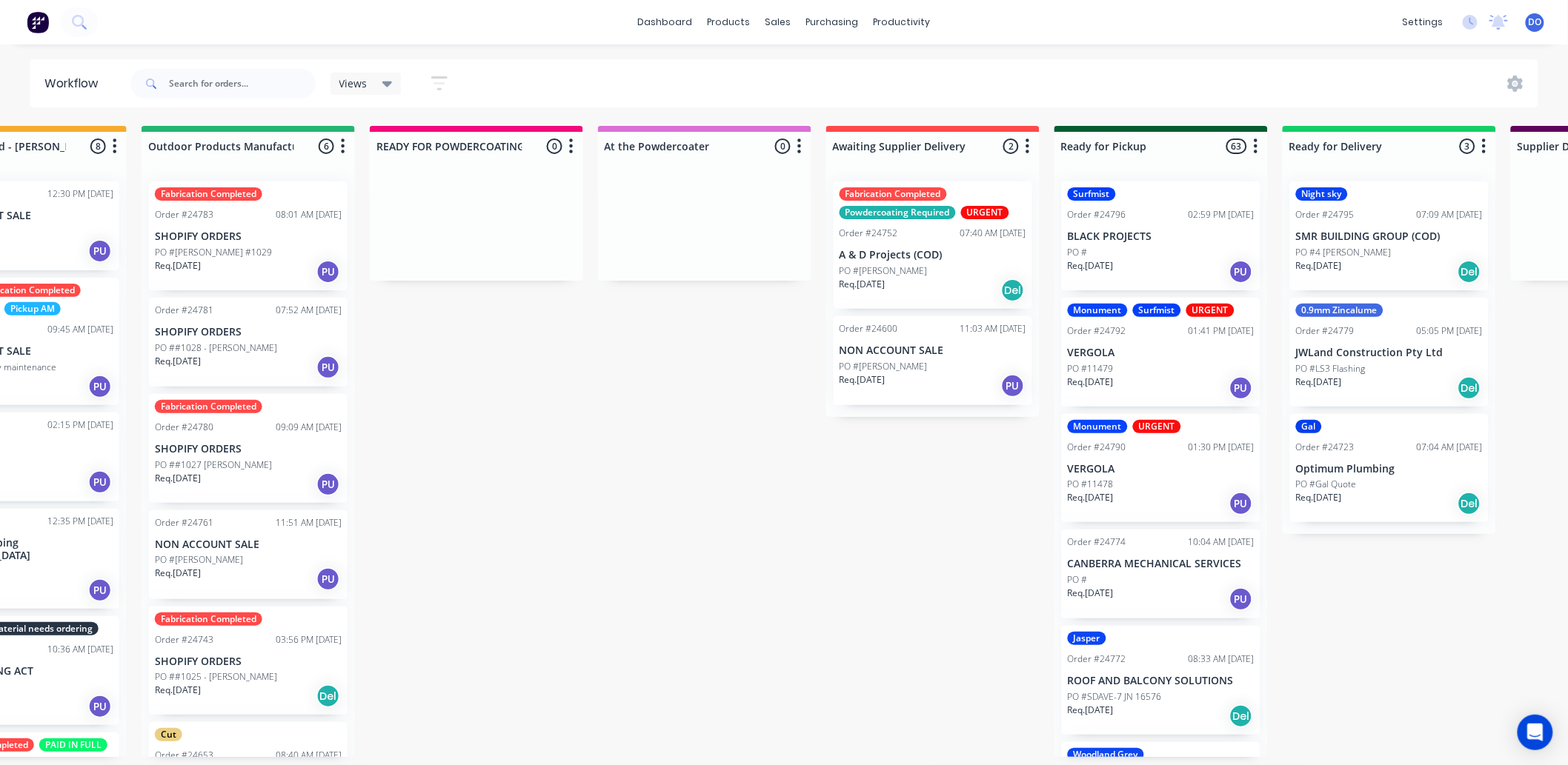
scroll to position [0, 569]
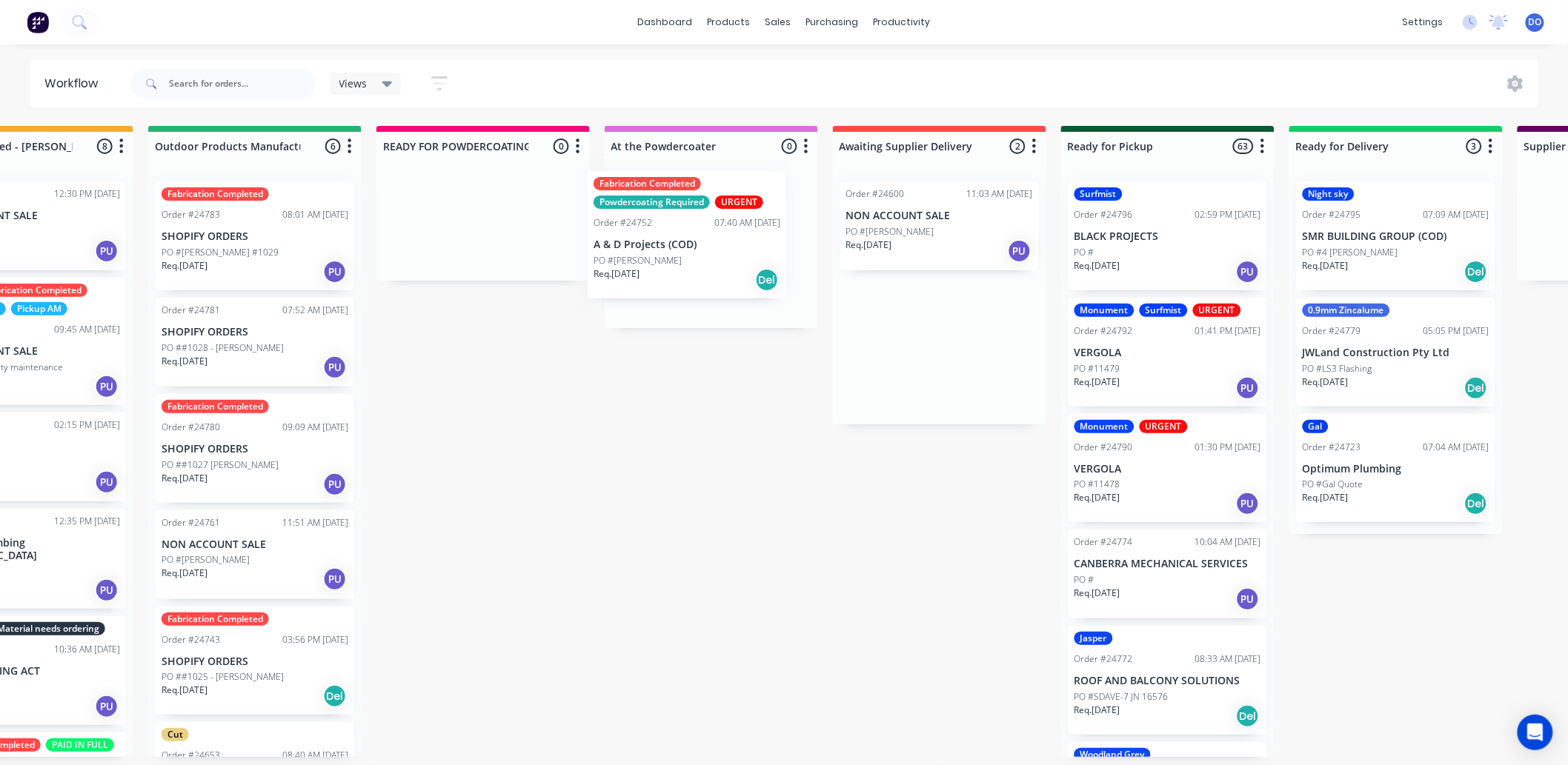
drag, startPoint x: 962, startPoint y: 256, endPoint x: 701, endPoint y: 245, distance: 261.2
click at [701, 245] on div "Flashings Jobs 2 Status colour #FF69B4 hex #FF69B4 Save Cancel Notifications Em…" at bounding box center [978, 441] width 3116 height 631
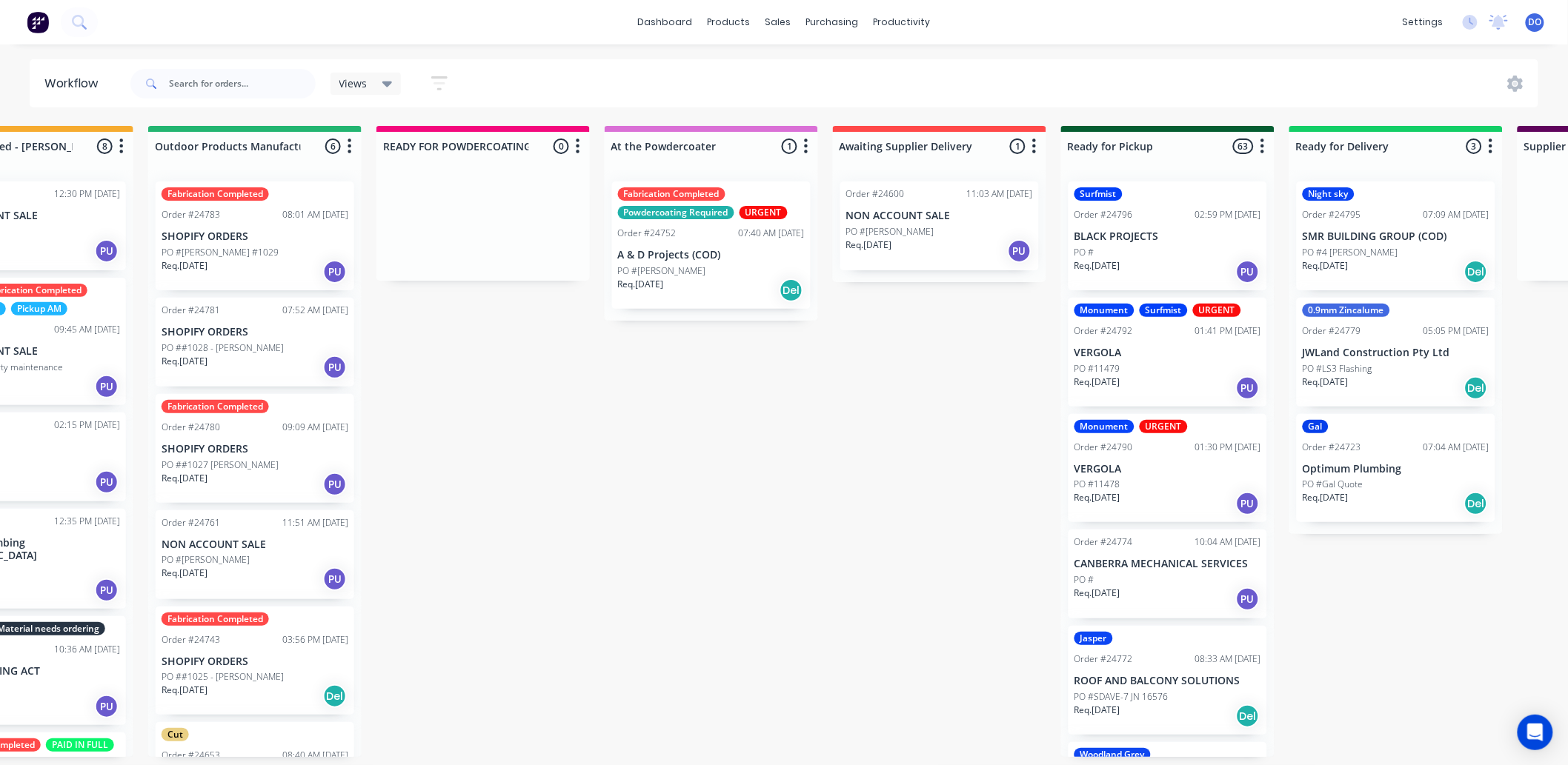
click at [921, 238] on div "Req. 11/08/25 PU" at bounding box center [940, 250] width 187 height 25
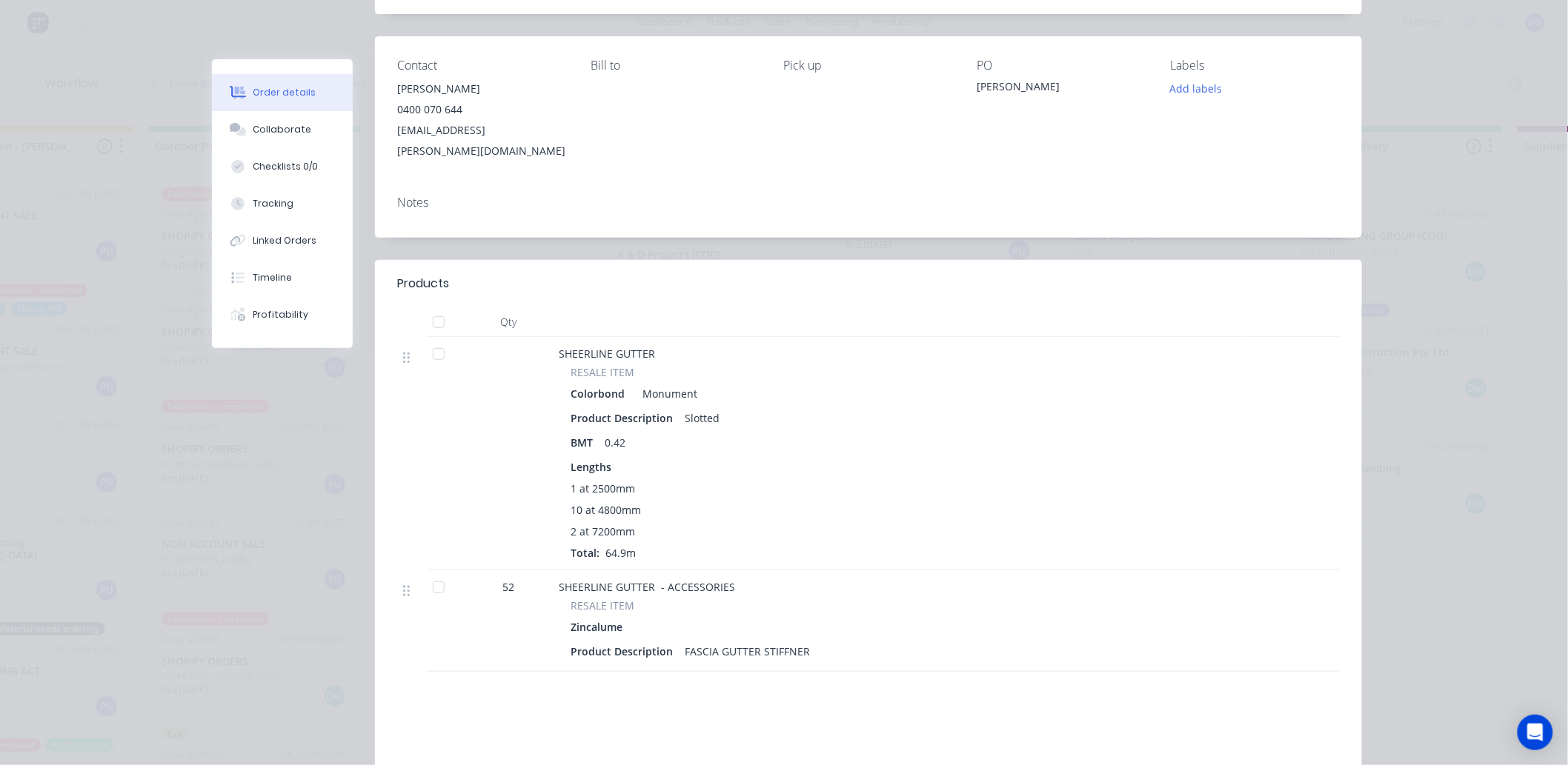
scroll to position [0, 0]
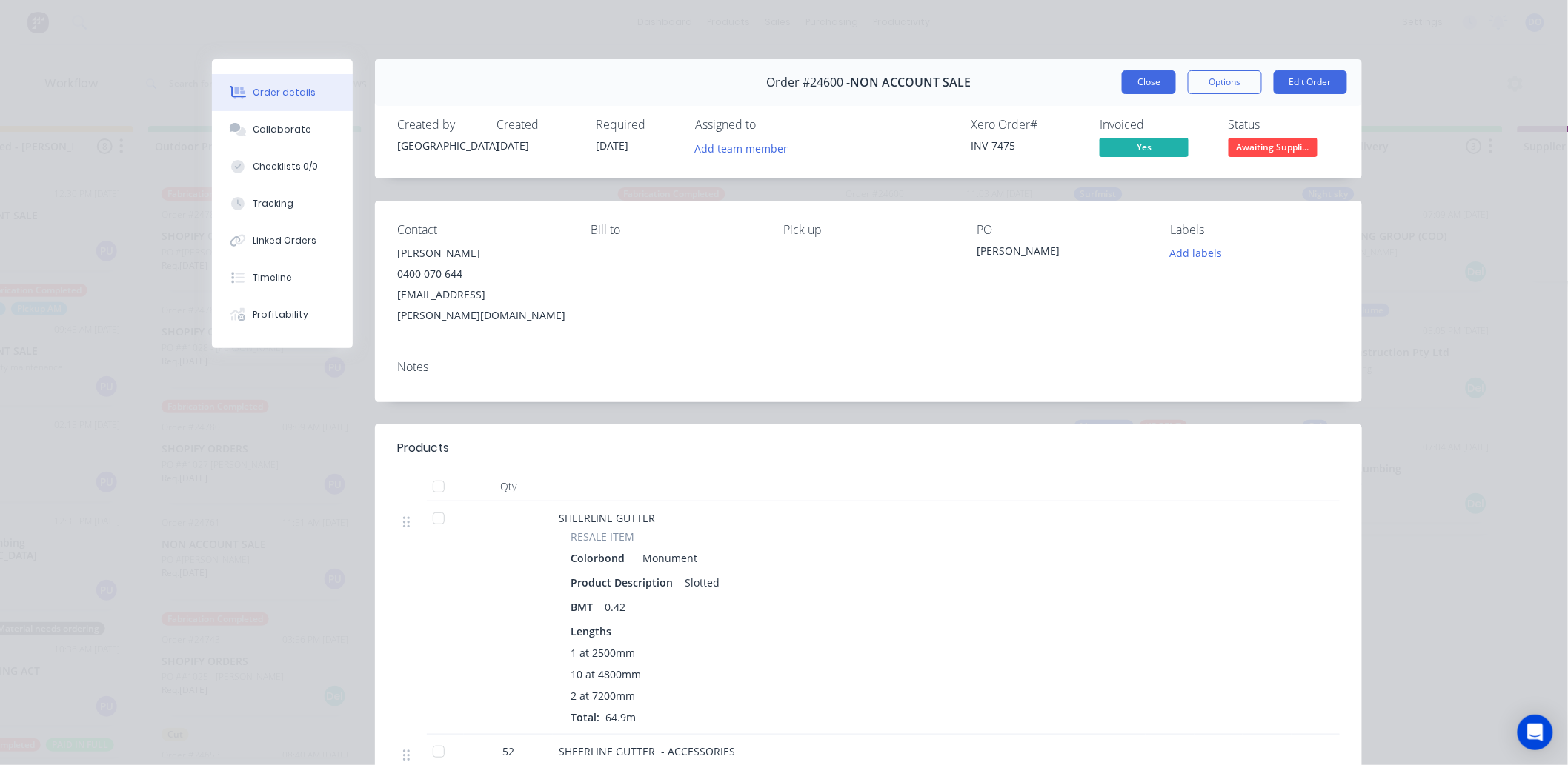
click at [1161, 76] on button "Close" at bounding box center [1149, 82] width 54 height 23
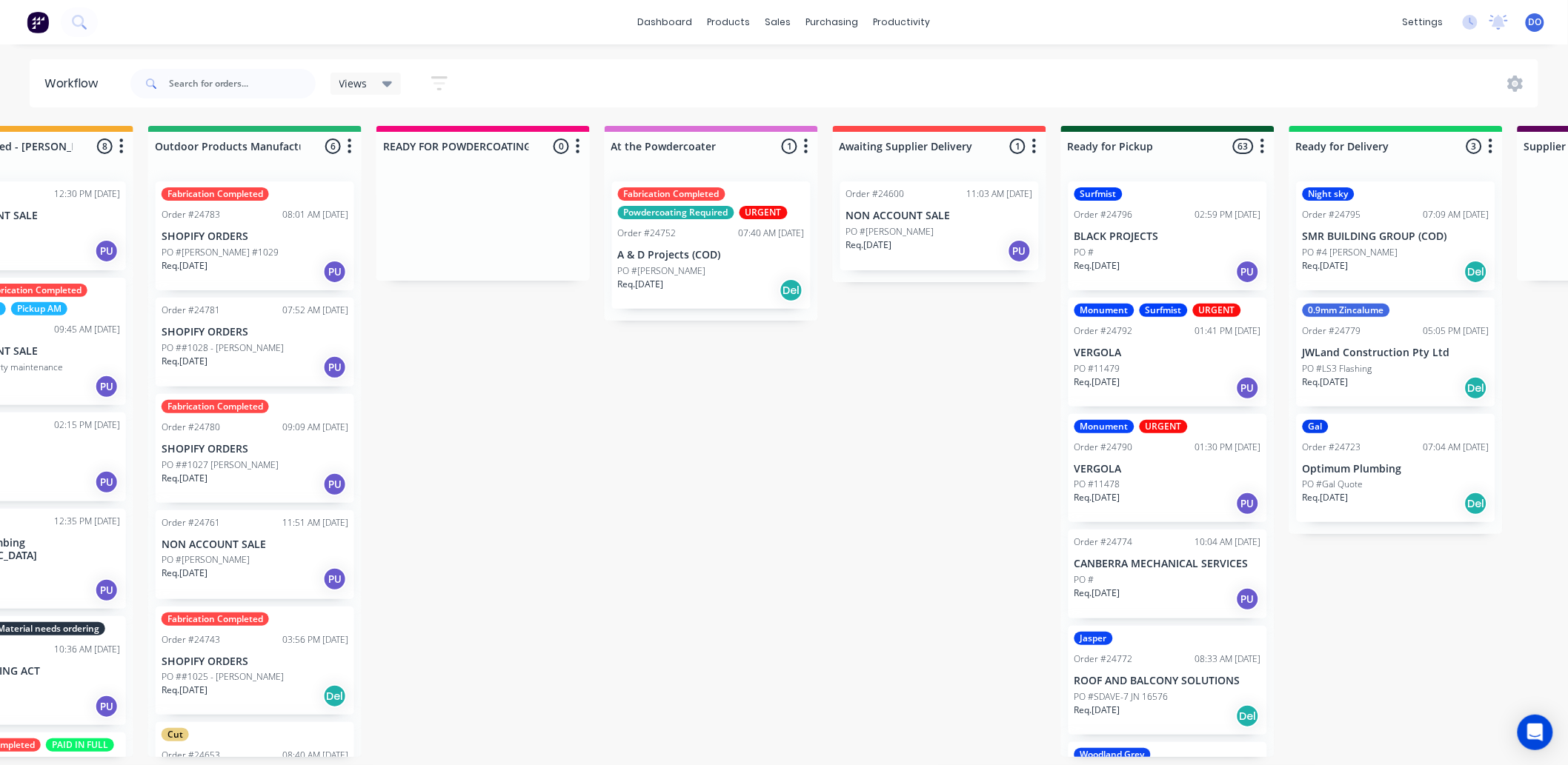
click at [705, 260] on p "A & D Projects (COD)" at bounding box center [711, 255] width 187 height 13
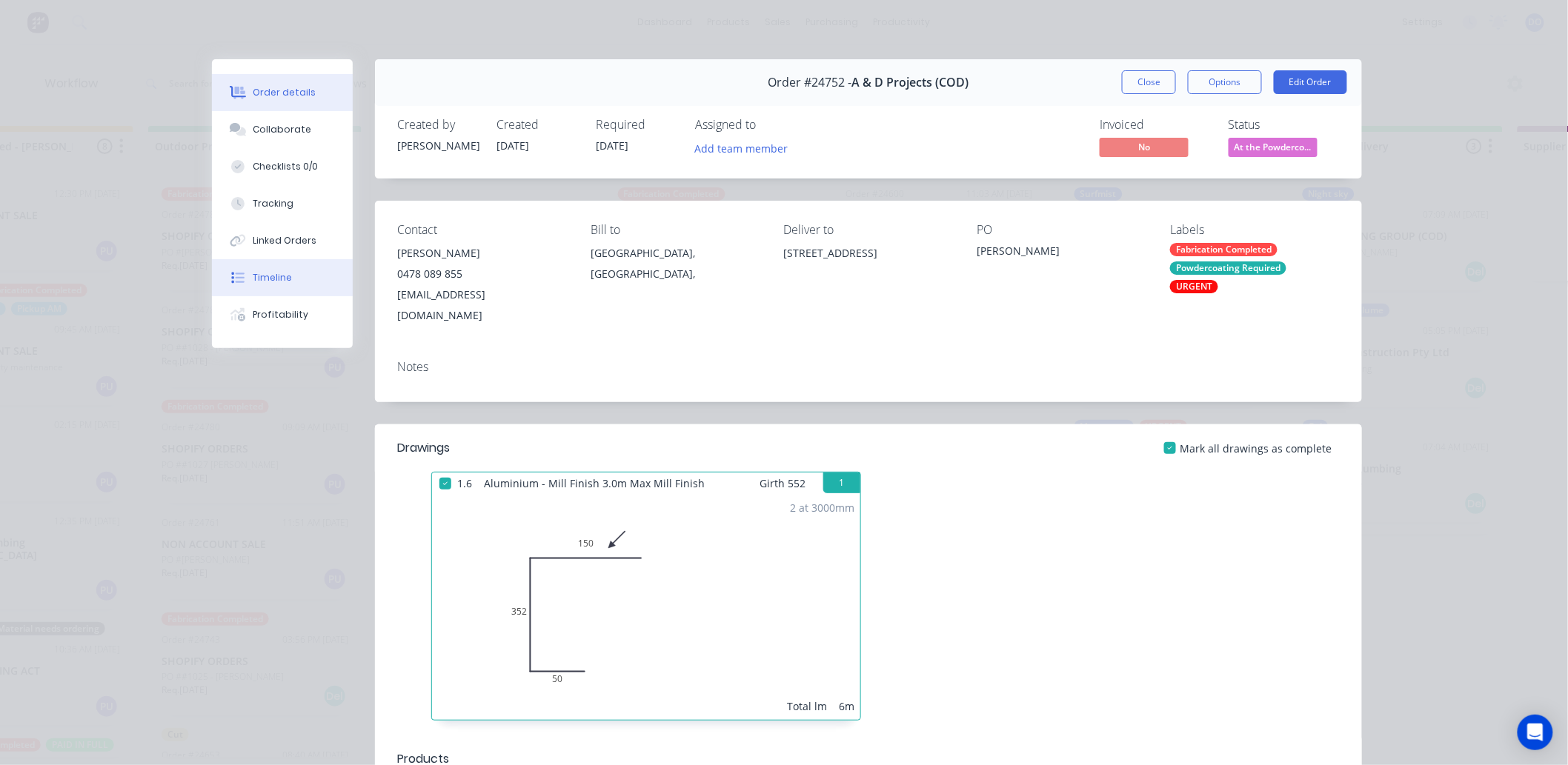
click at [254, 271] on div "Timeline" at bounding box center [273, 278] width 39 height 14
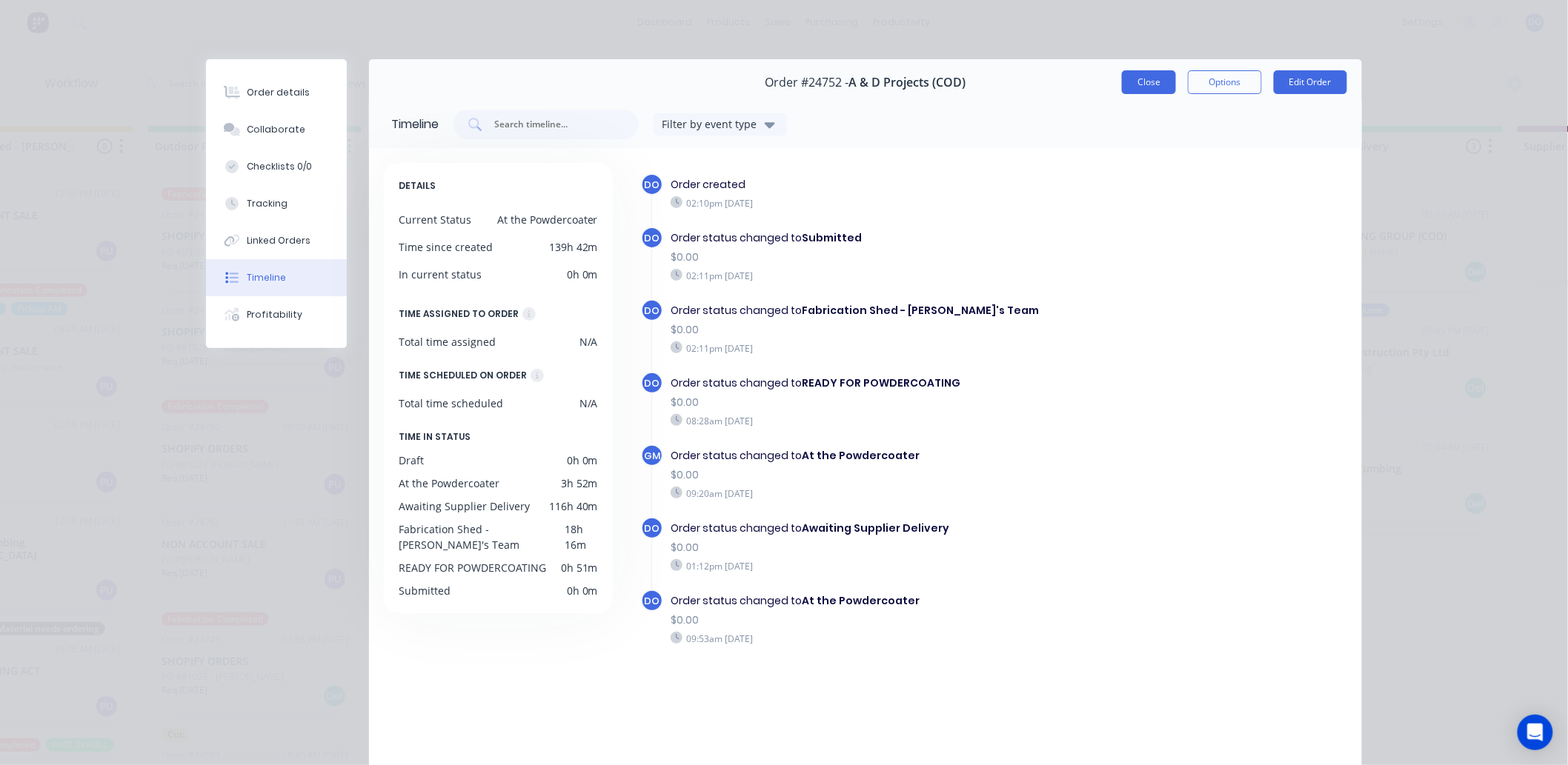
click at [1161, 79] on button "Close" at bounding box center [1149, 82] width 54 height 23
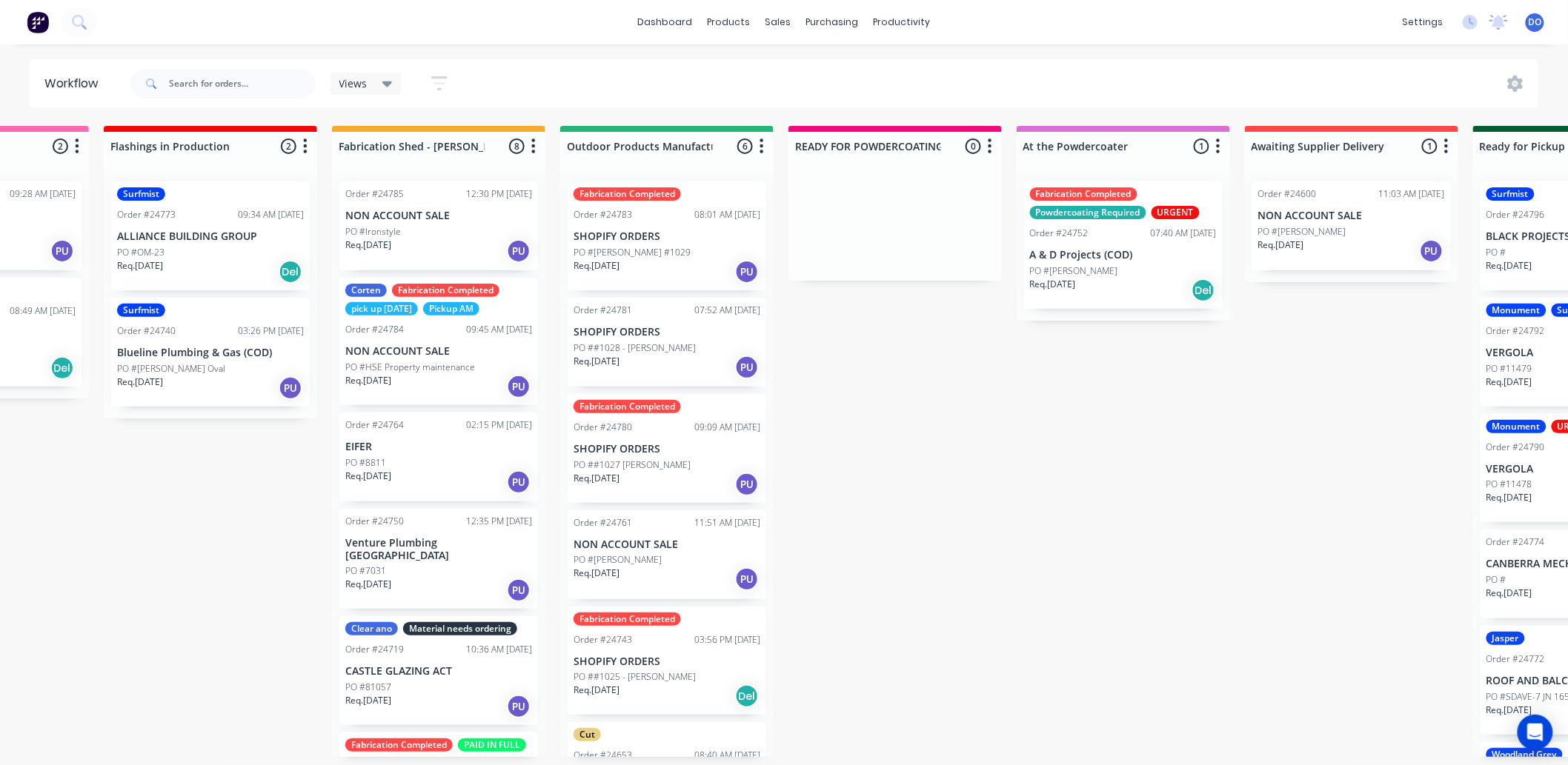
scroll to position [0, 123]
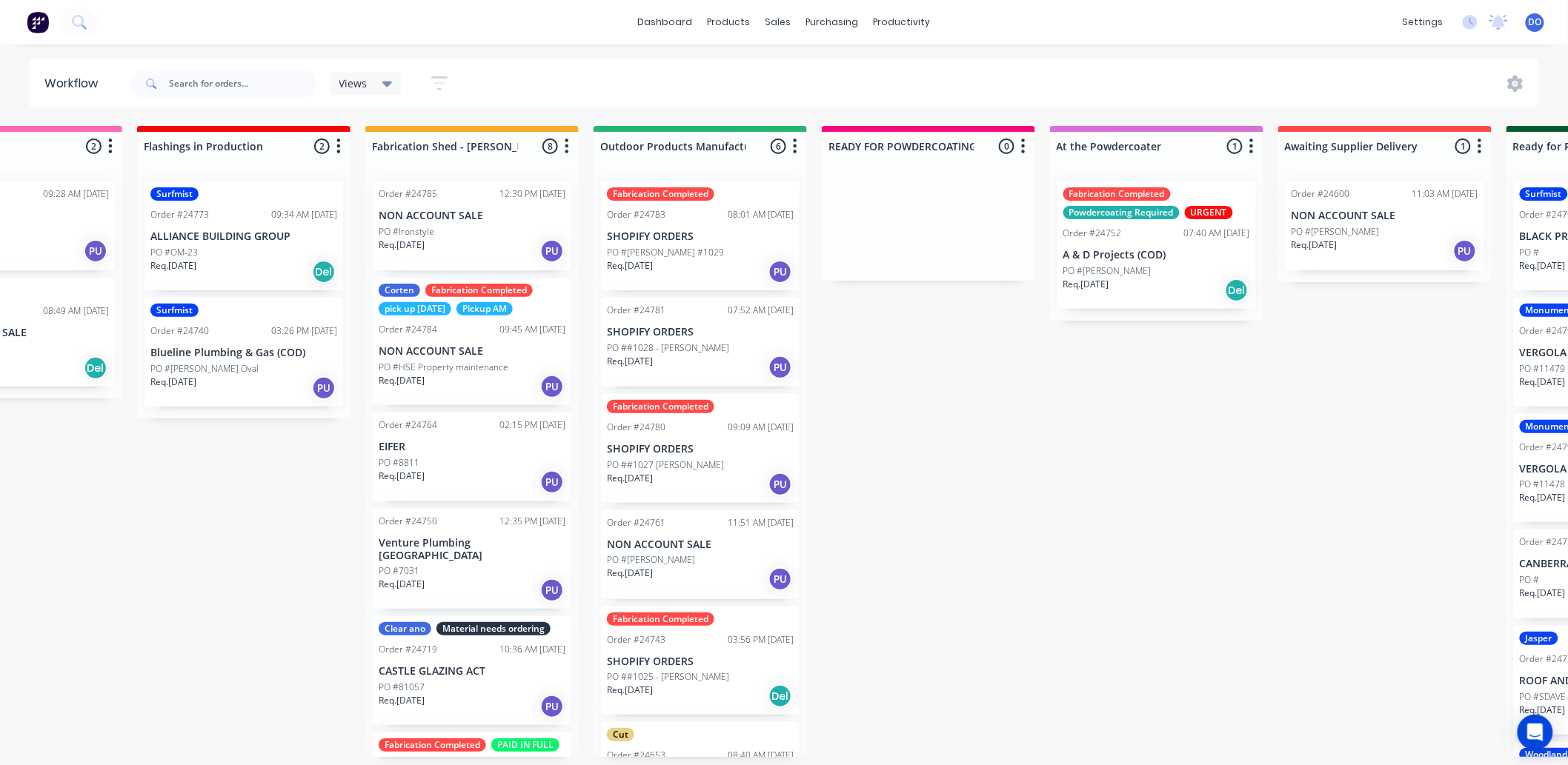
click at [405, 440] on p "EIFER" at bounding box center [472, 446] width 187 height 13
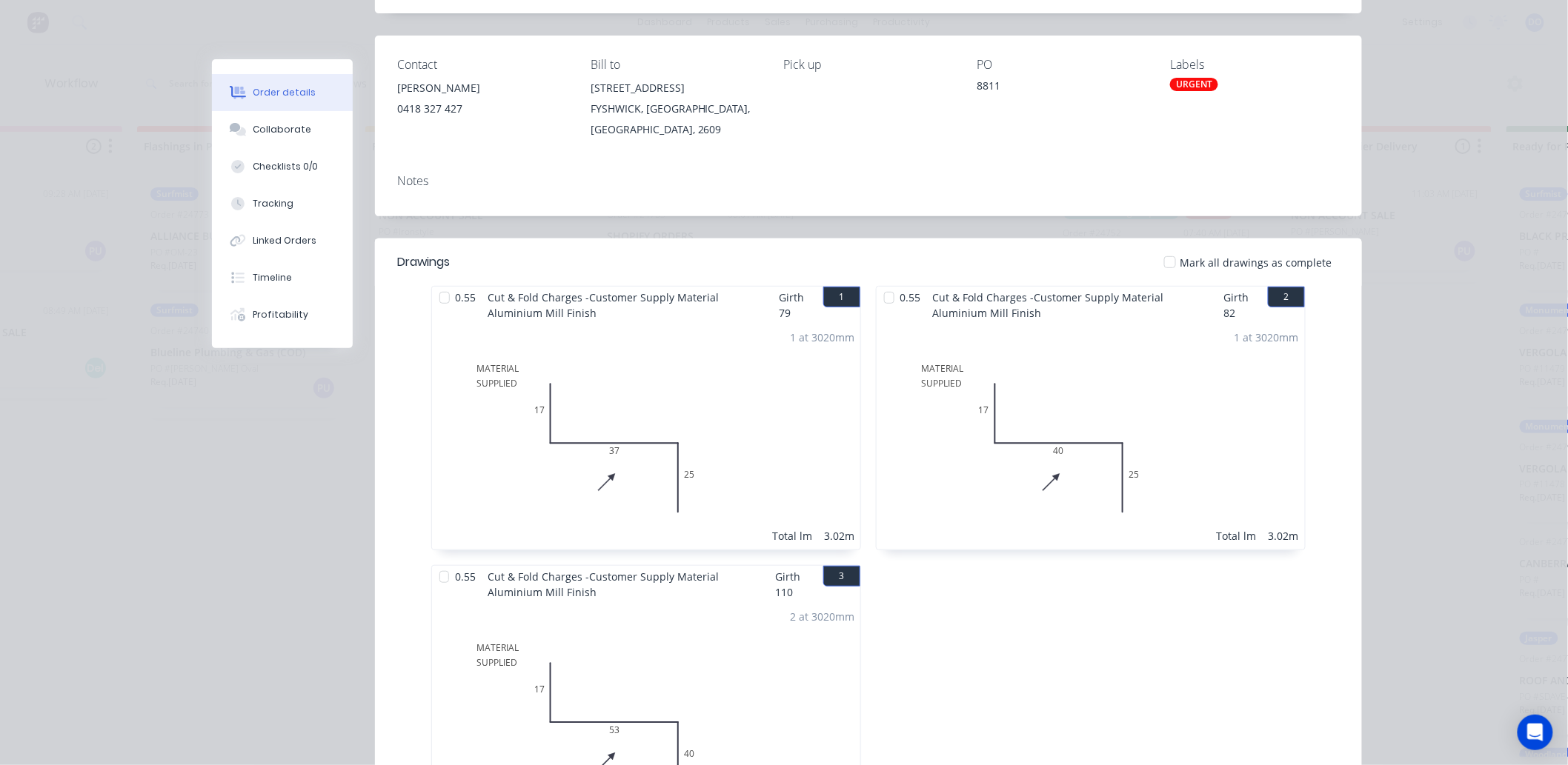
scroll to position [0, 0]
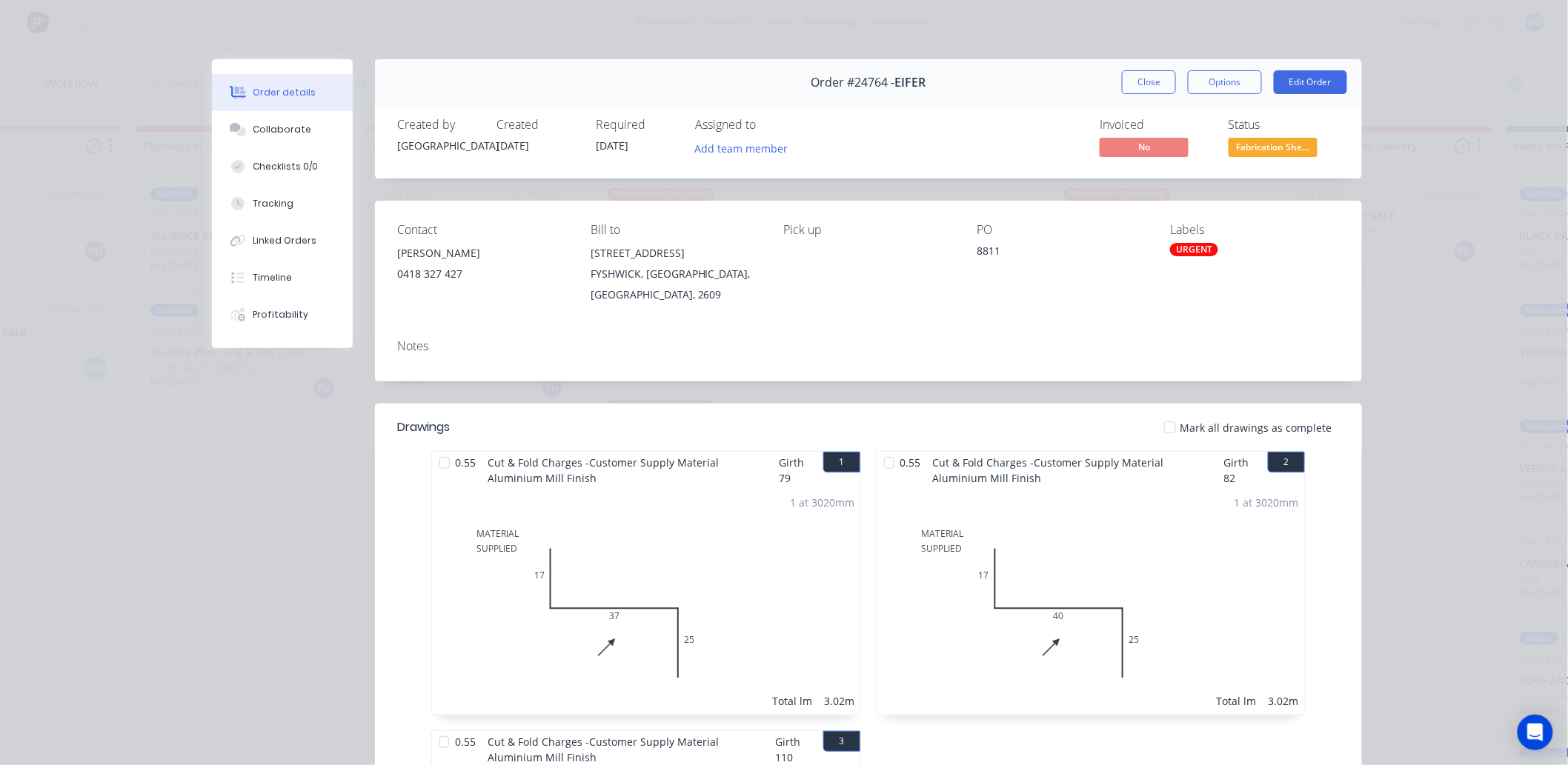
click at [1147, 78] on button "Close" at bounding box center [1149, 82] width 54 height 23
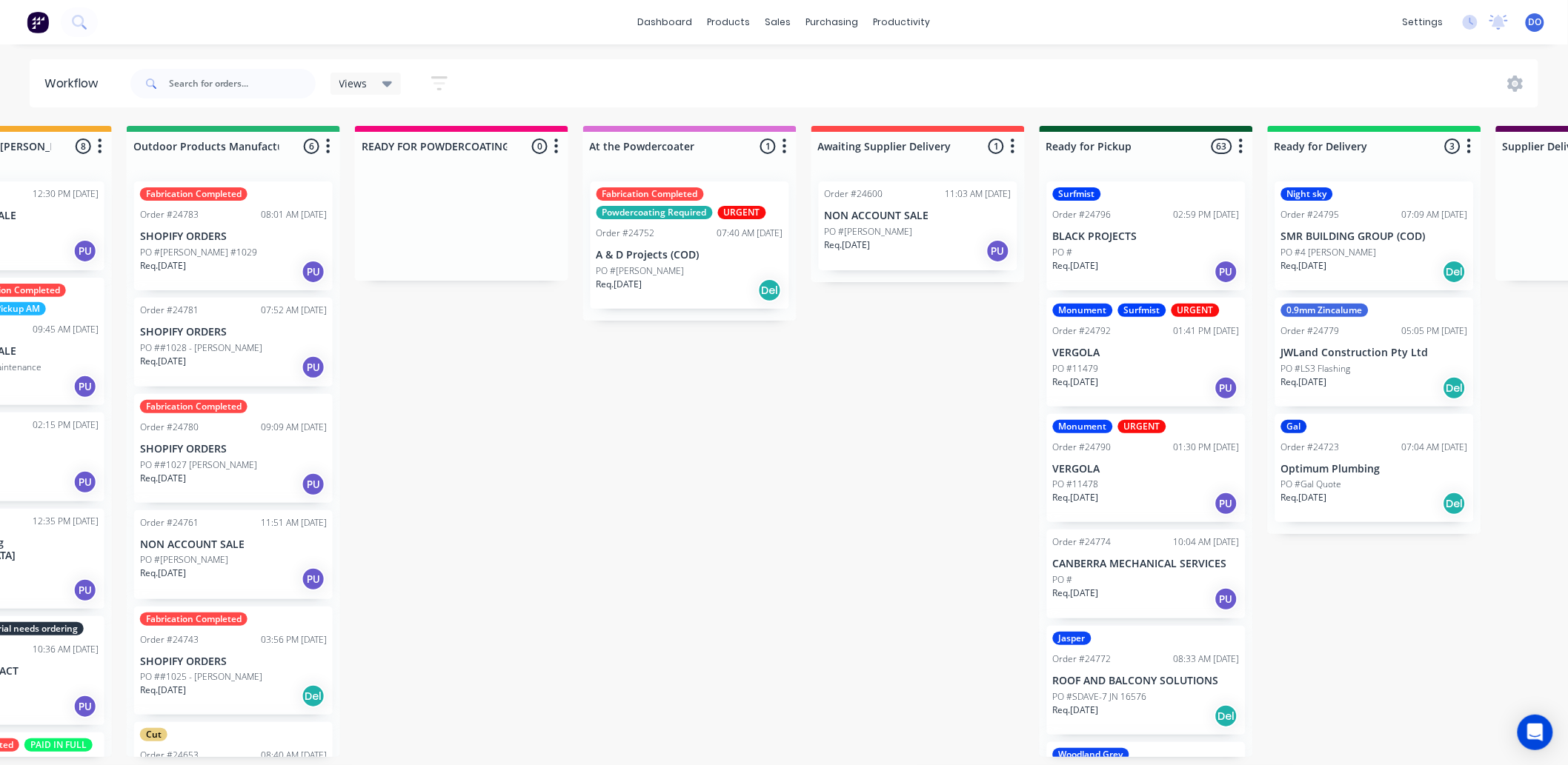
scroll to position [4, 677]
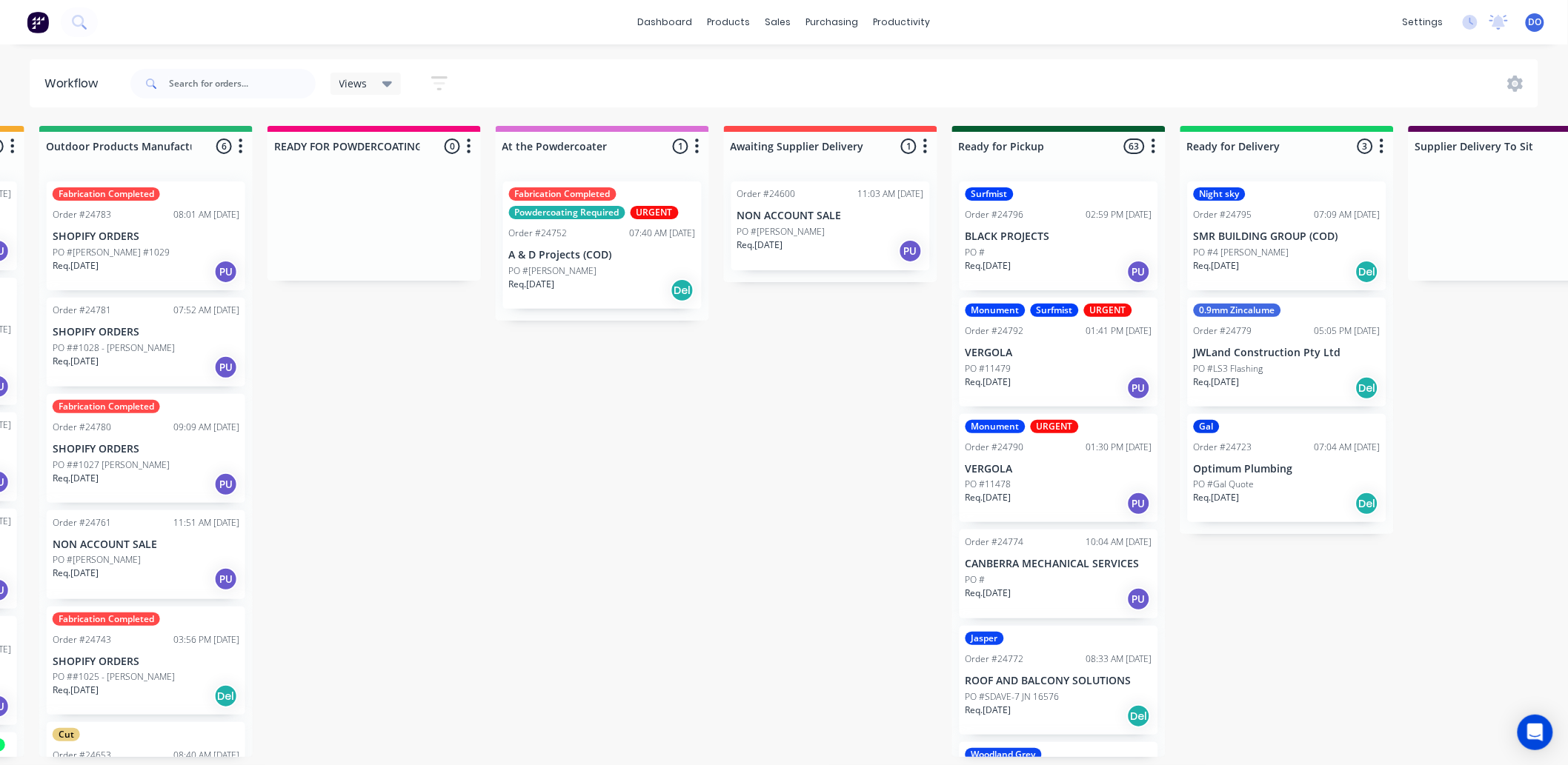
click at [620, 286] on div "Req. 27/08/25 Del" at bounding box center [602, 290] width 187 height 25
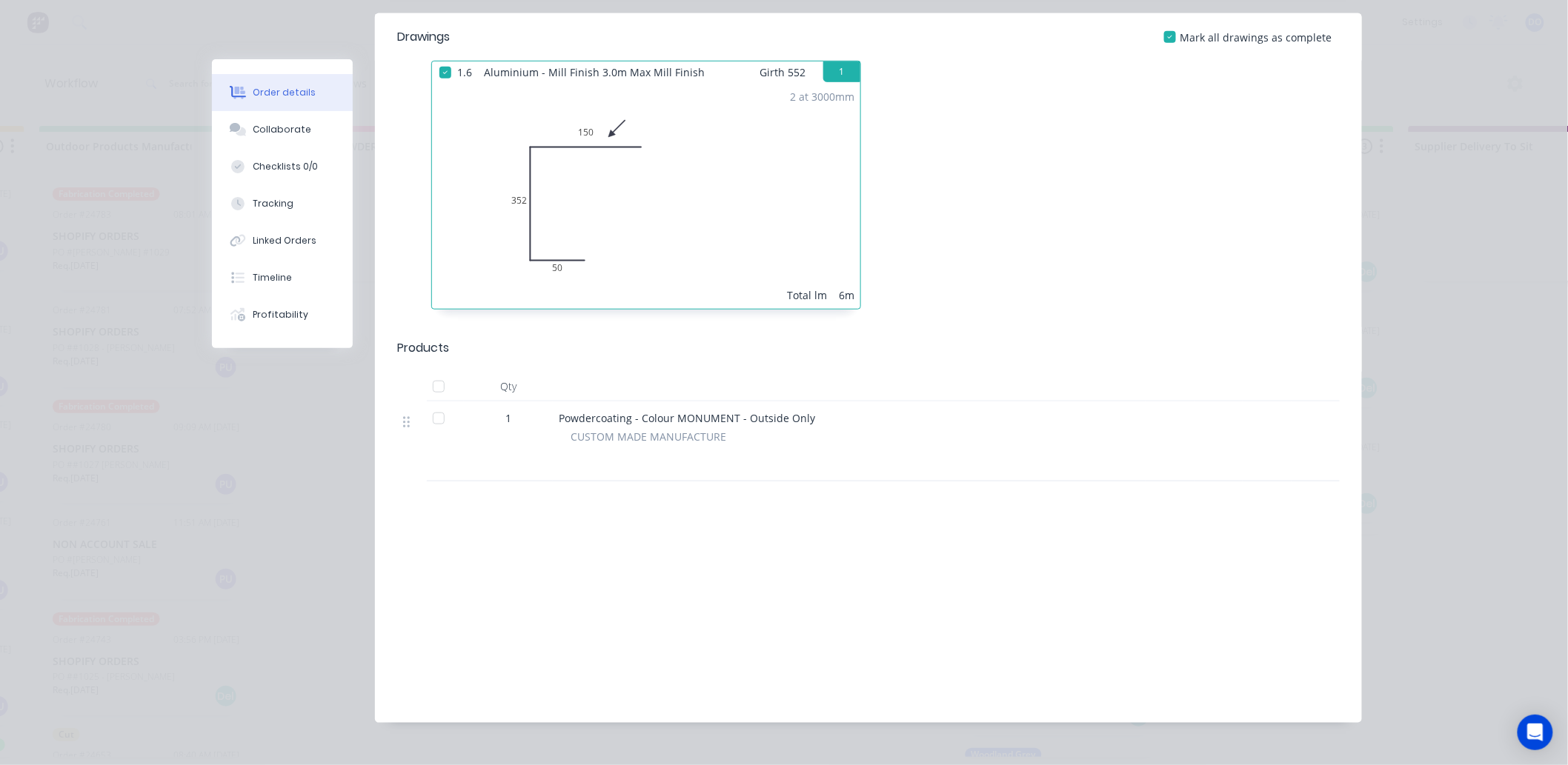
scroll to position [329, 0]
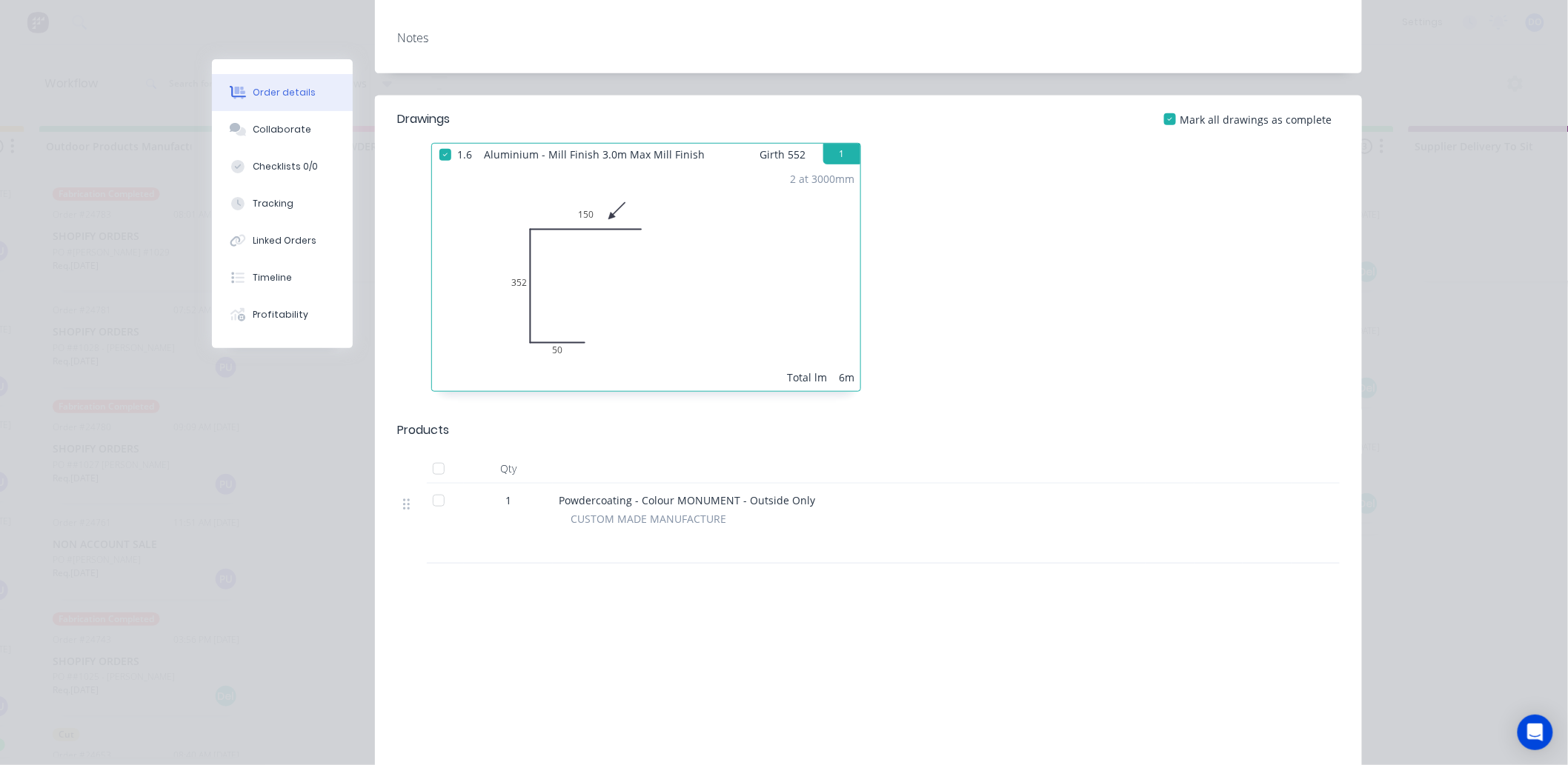
click at [1041, 627] on div "Labour $0.00 Sub total $0.00 Margin $0.00 ( 0.00 %) Tax $0.00 Total $0.00" at bounding box center [868, 696] width 943 height 172
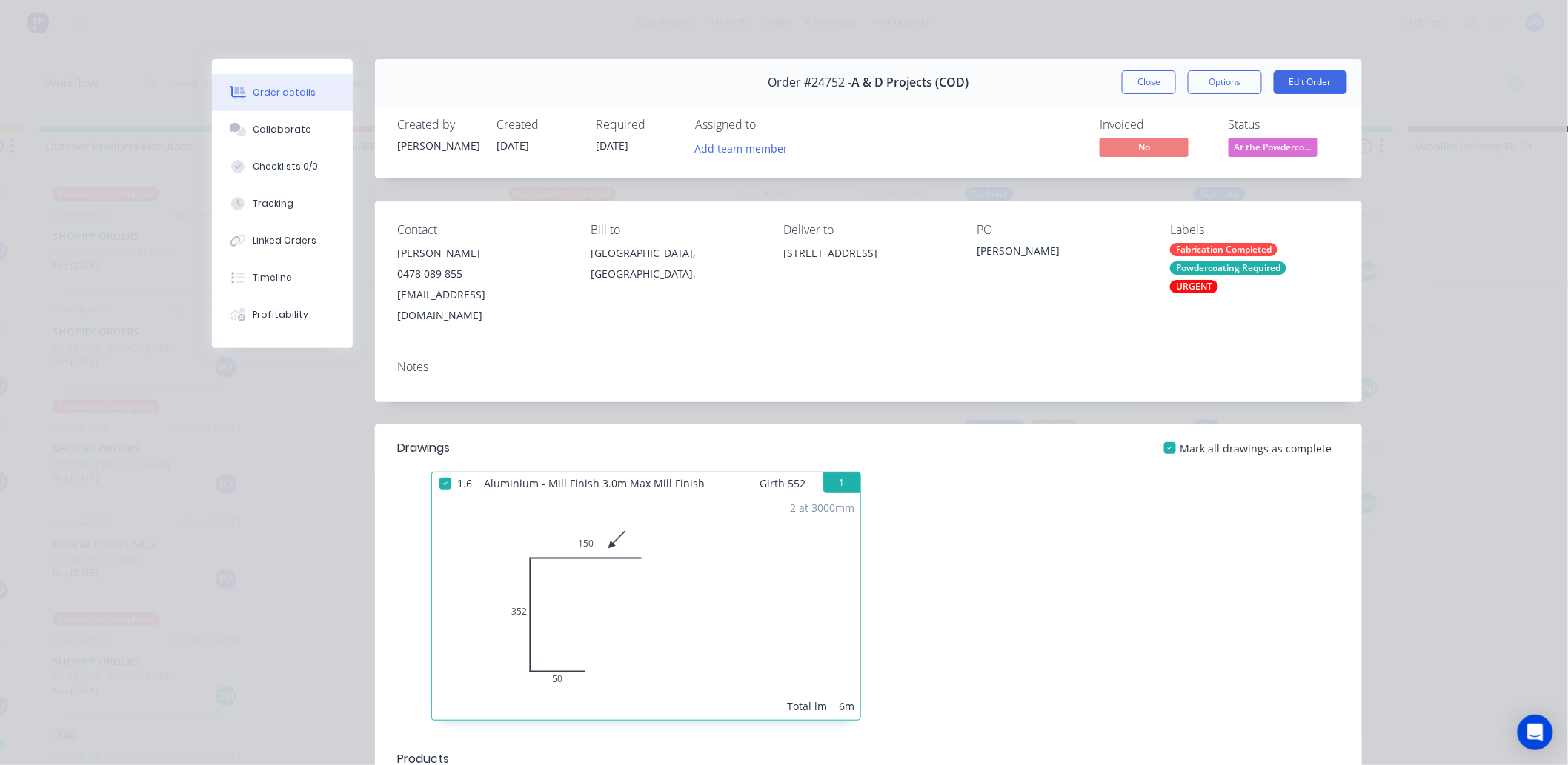
scroll to position [0, 677]
click at [1132, 76] on button "Close" at bounding box center [1149, 82] width 54 height 23
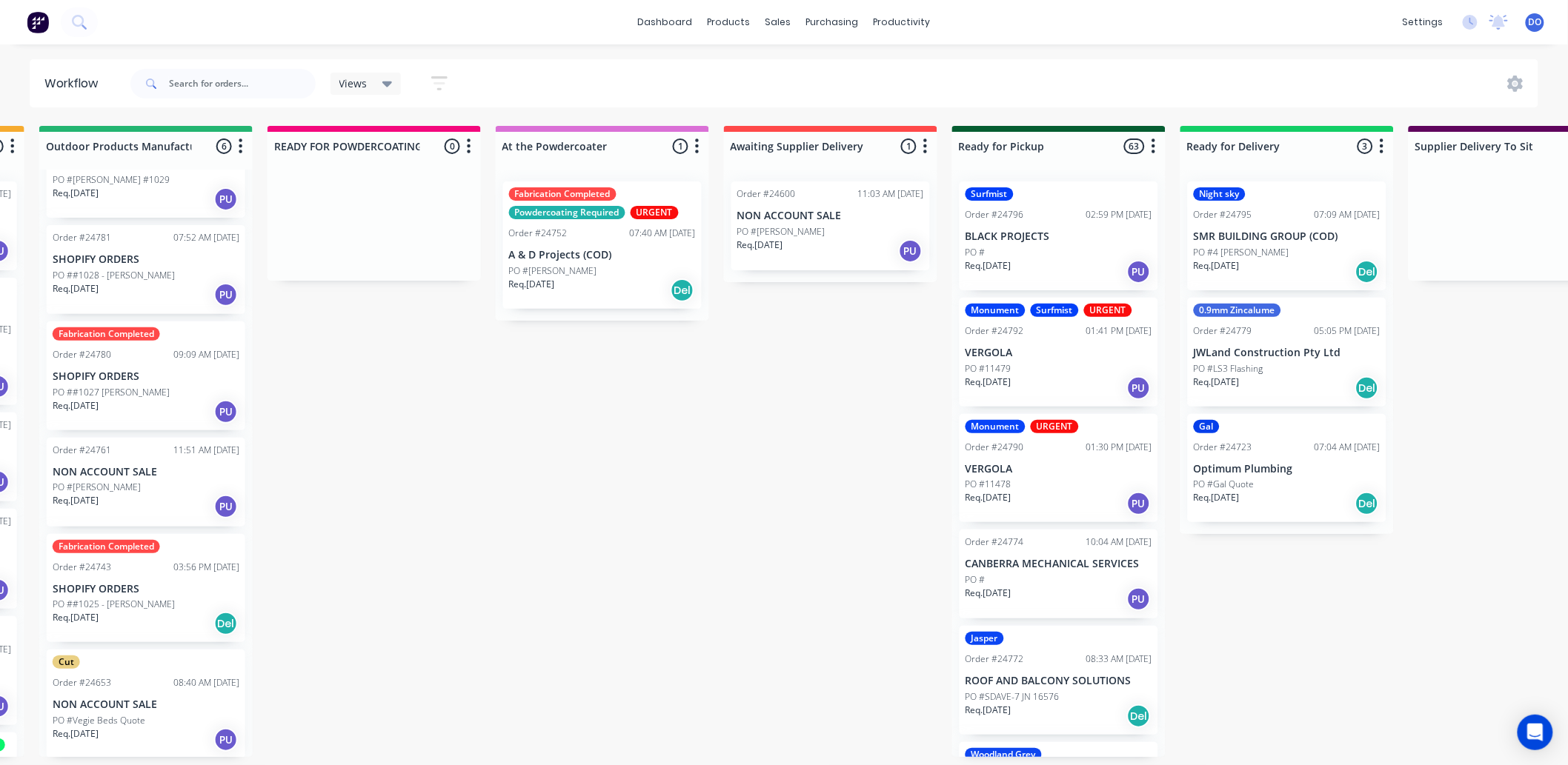
scroll to position [4, 677]
click at [597, 241] on div "Fabrication Completed Powdercoating Required URGENT Order #24752 07:40 AM 28/08…" at bounding box center [602, 245] width 198 height 127
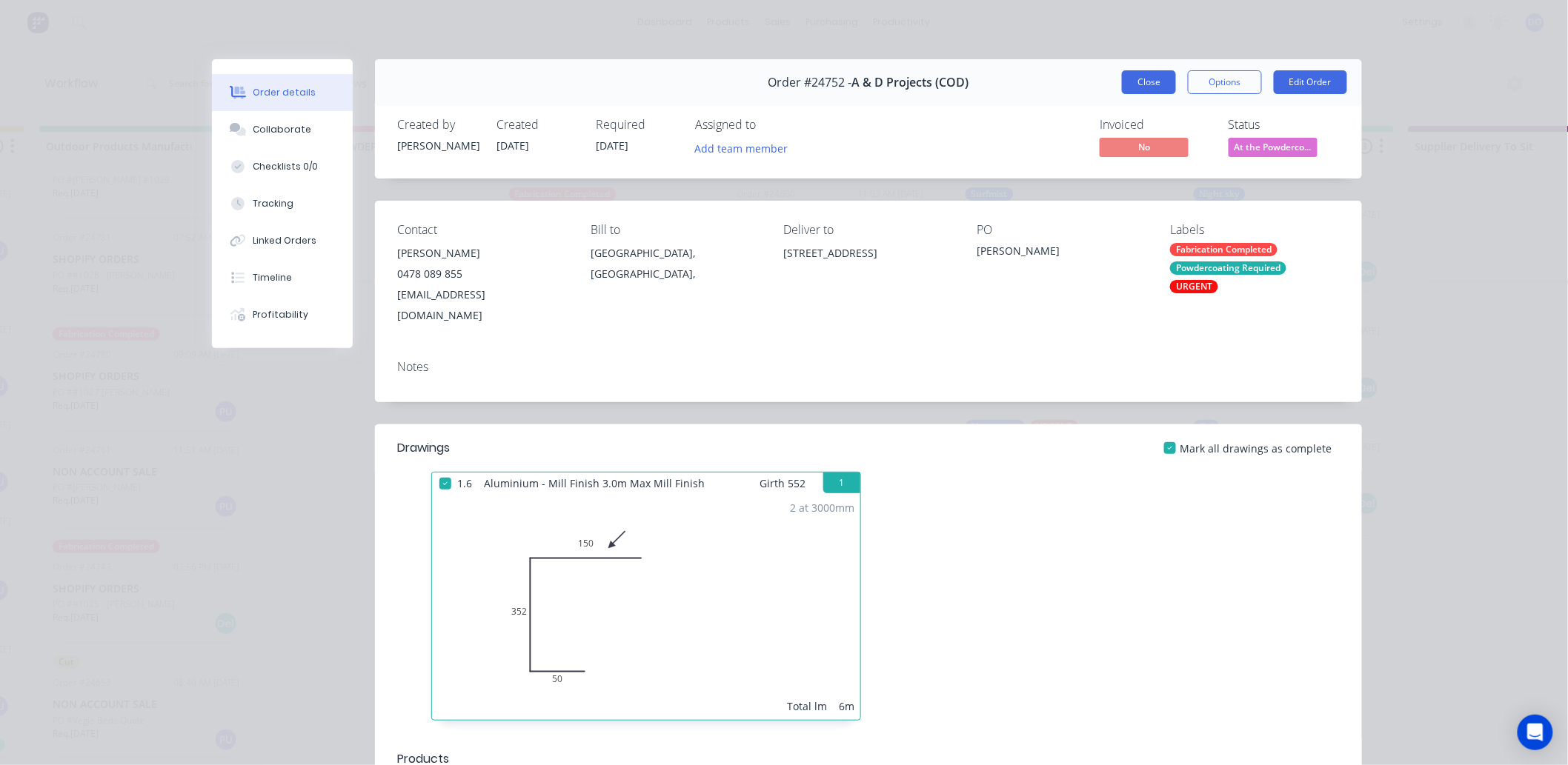
click at [1131, 80] on button "Close" at bounding box center [1149, 82] width 54 height 23
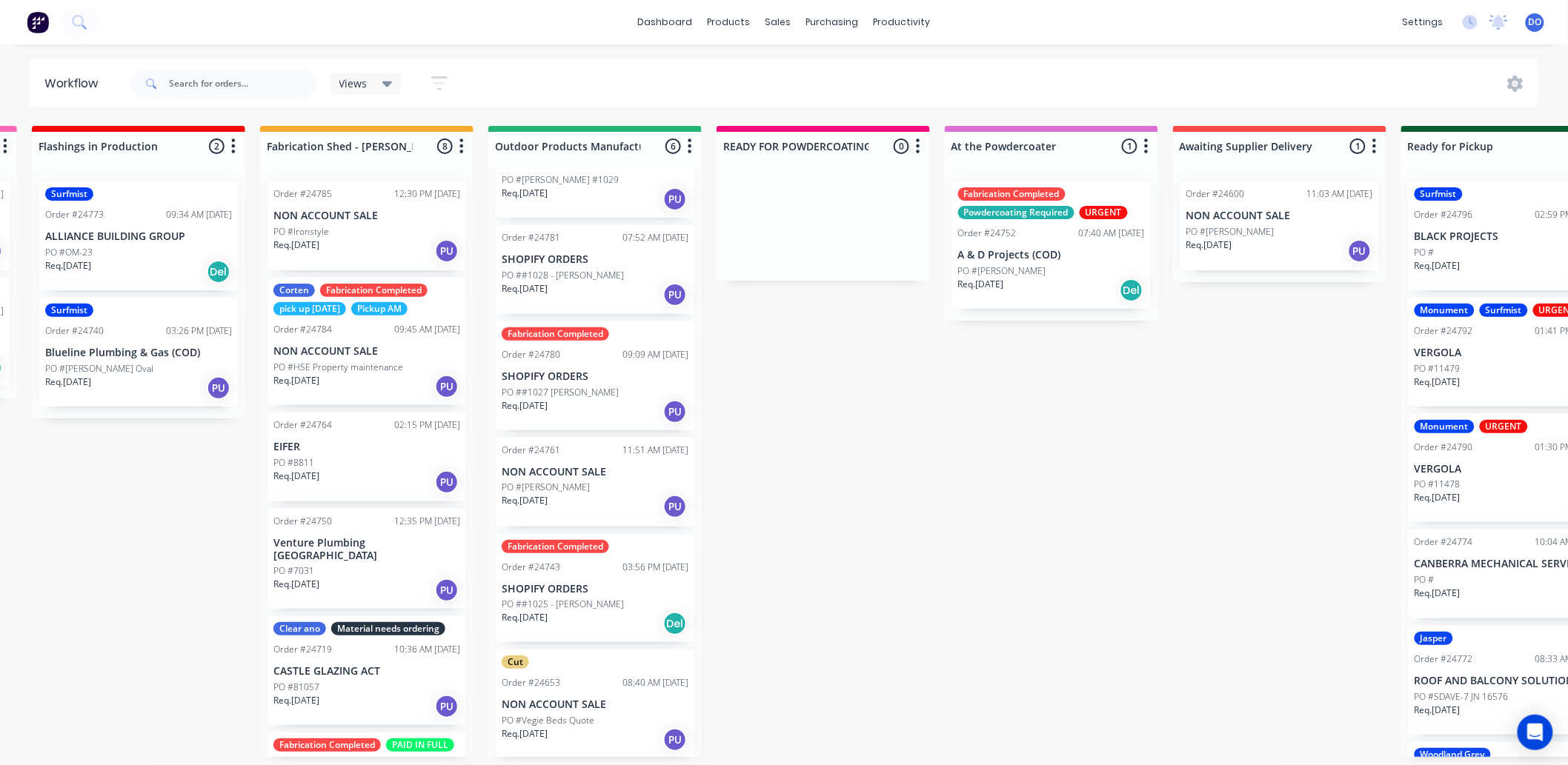
scroll to position [4, 0]
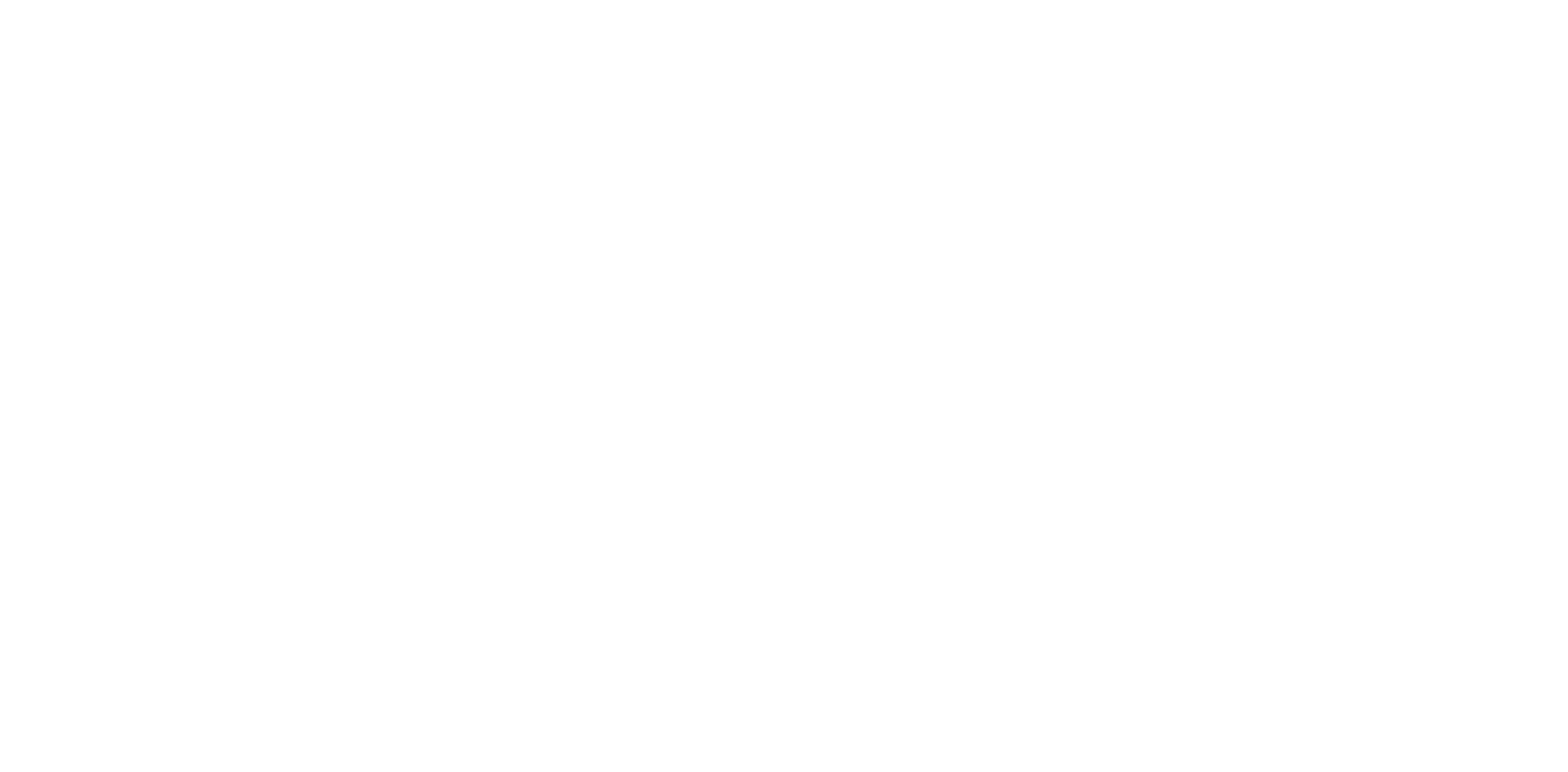
click at [942, 0] on html at bounding box center [784, 0] width 1568 height 0
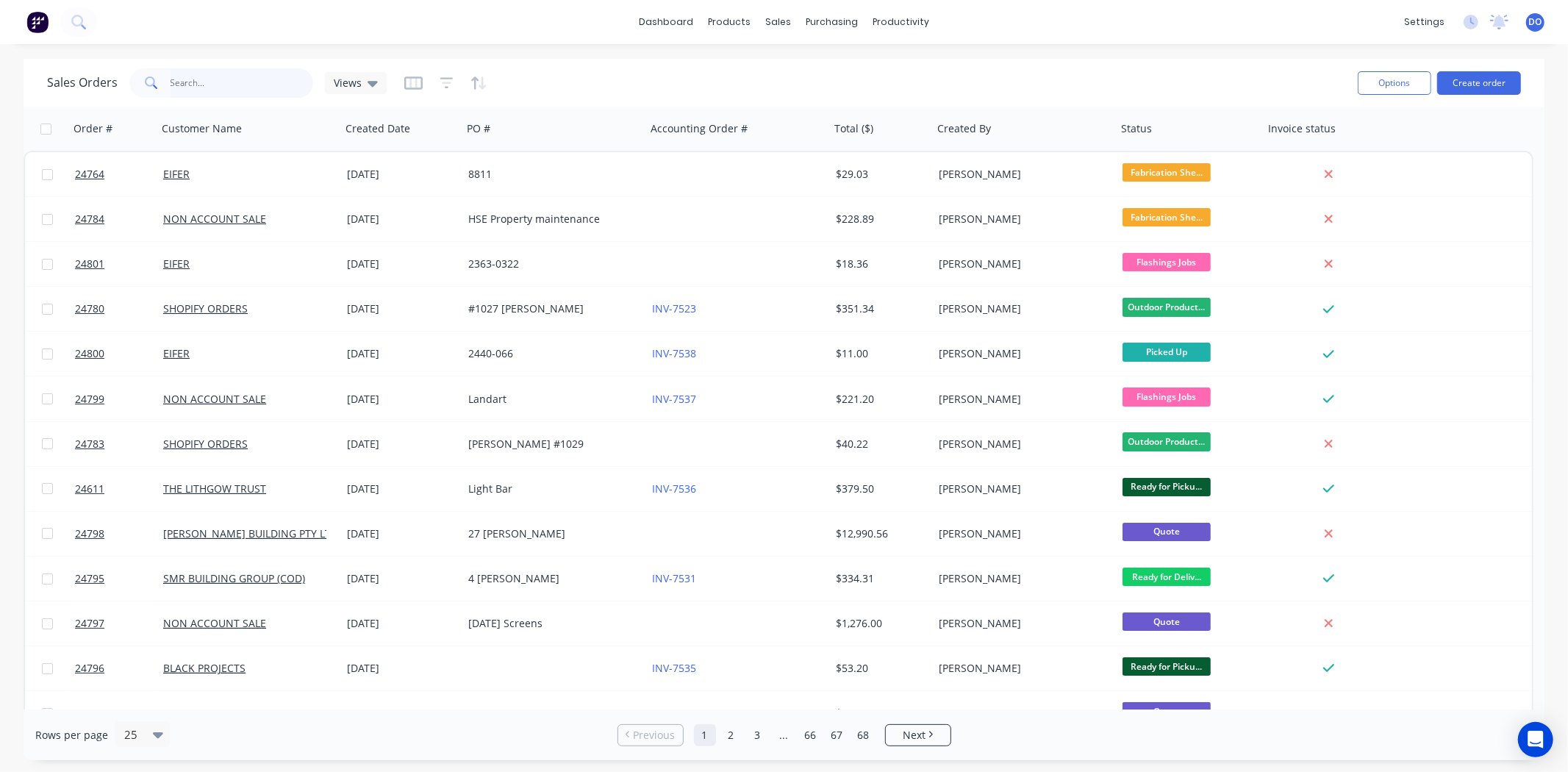
click at [197, 83] on input "text" at bounding box center [242, 83] width 144 height 29
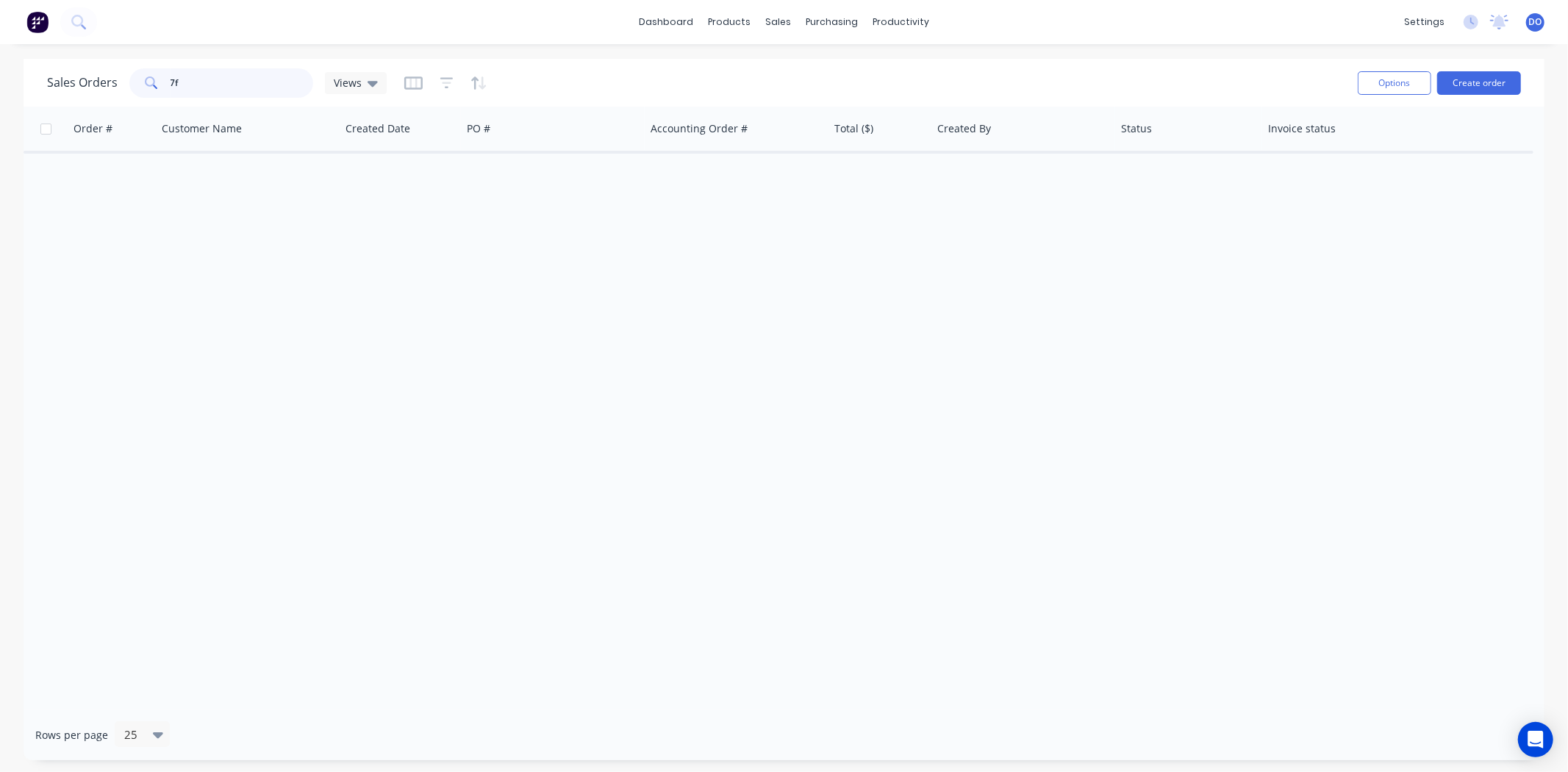
type input "7"
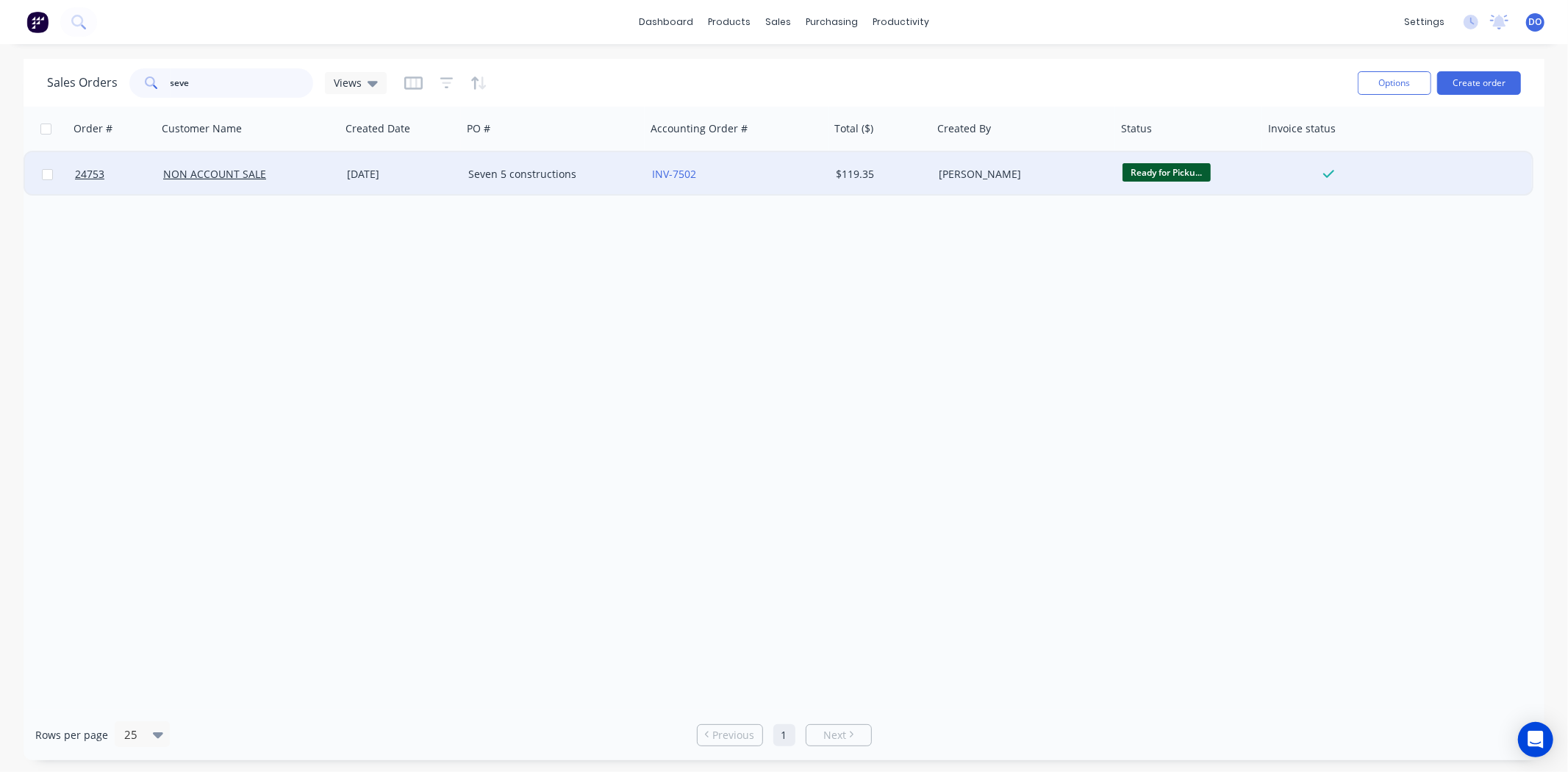
type input "seve"
click at [769, 173] on div "INV-7502" at bounding box center [733, 174] width 163 height 15
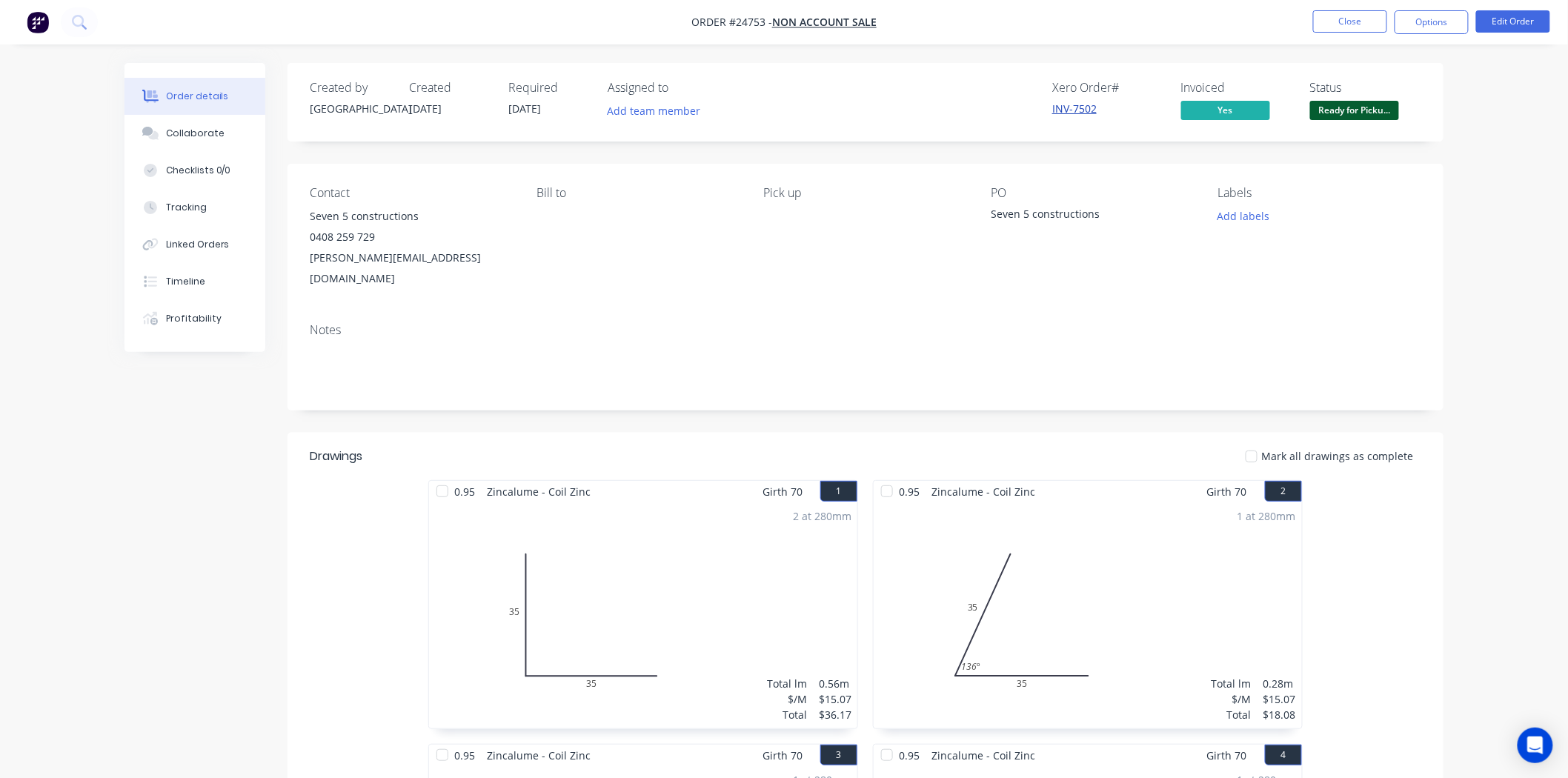
click at [1077, 114] on link "INV-7502" at bounding box center [1074, 108] width 45 height 14
click at [1406, 30] on button "Options" at bounding box center [1432, 22] width 74 height 23
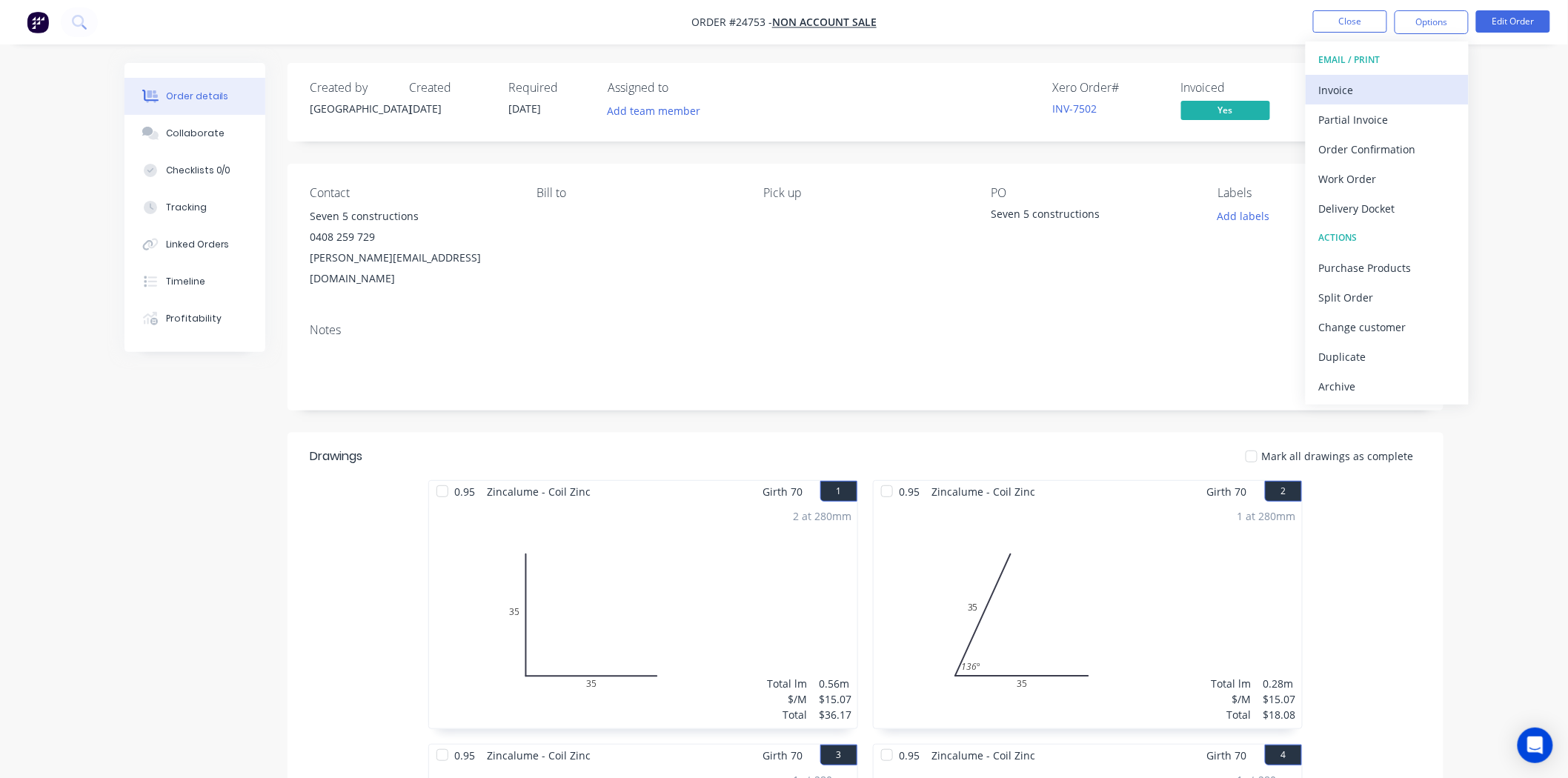
click at [1358, 89] on div "Invoice" at bounding box center [1387, 90] width 136 height 21
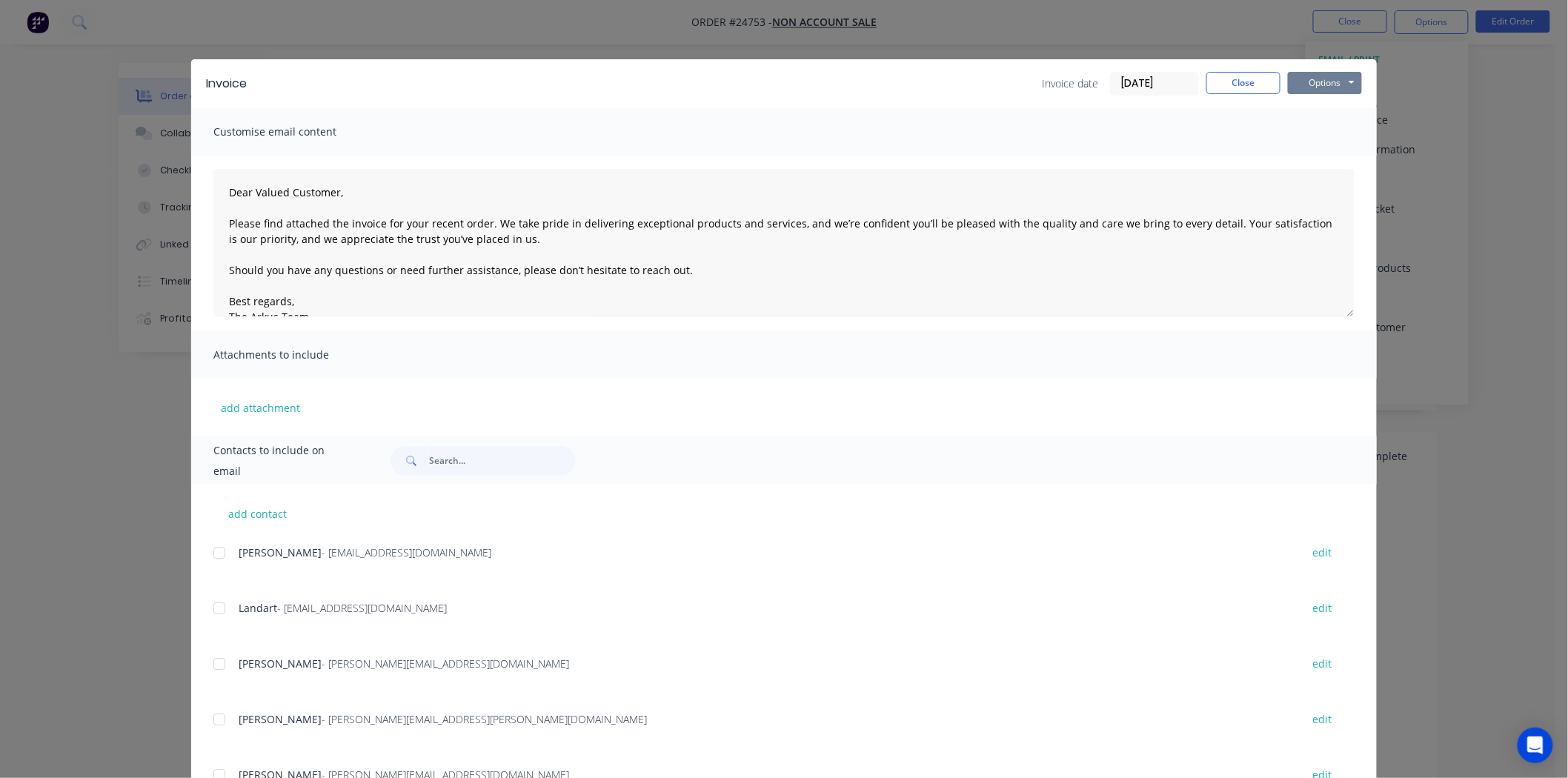
drag, startPoint x: 1358, startPoint y: 89, endPoint x: 1345, endPoint y: 89, distance: 13.0
click at [1345, 89] on div "Invoice Invoice date 28/08/25 Close Options Preview Print Email" at bounding box center [784, 83] width 1186 height 48
click at [1345, 89] on button "Options" at bounding box center [1325, 82] width 74 height 22
click at [1329, 129] on button "Print" at bounding box center [1335, 133] width 95 height 24
click at [1233, 76] on button "Close" at bounding box center [1243, 82] width 74 height 22
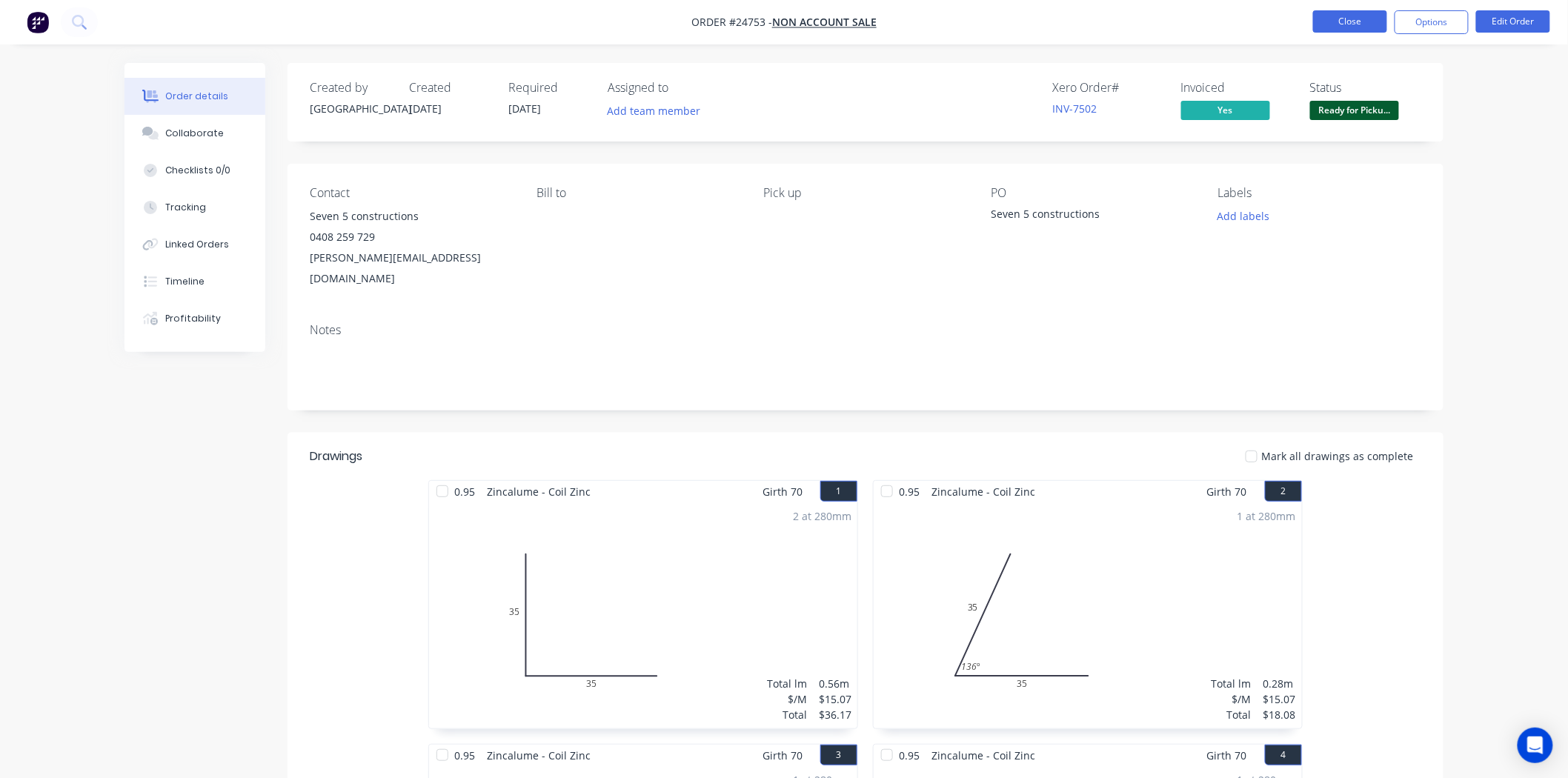
click at [1348, 25] on button "Close" at bounding box center [1350, 21] width 74 height 22
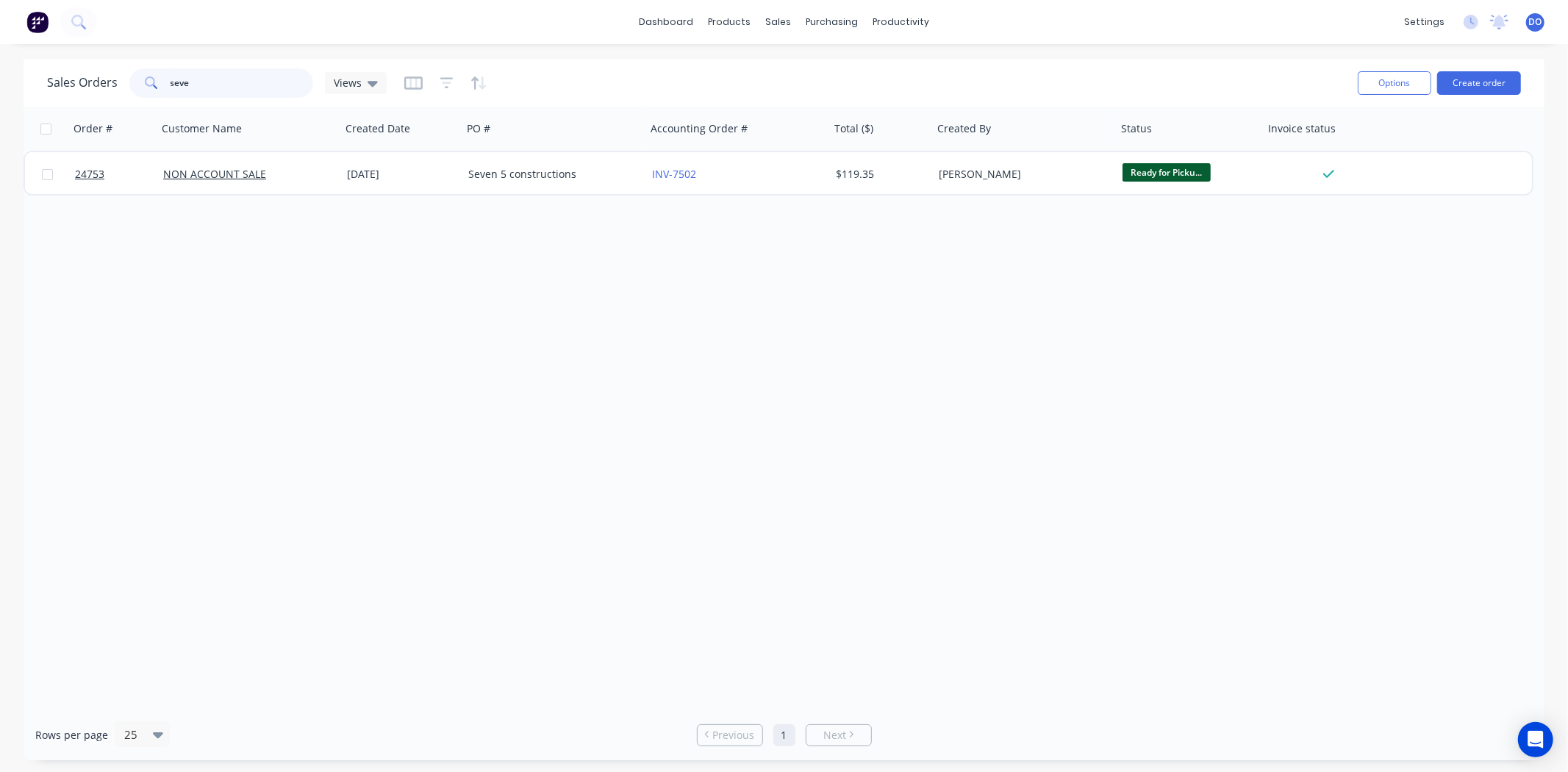
drag, startPoint x: 238, startPoint y: 84, endPoint x: 118, endPoint y: 83, distance: 120.0
click at [118, 83] on div "Sales Orders seve Views" at bounding box center [217, 83] width 340 height 29
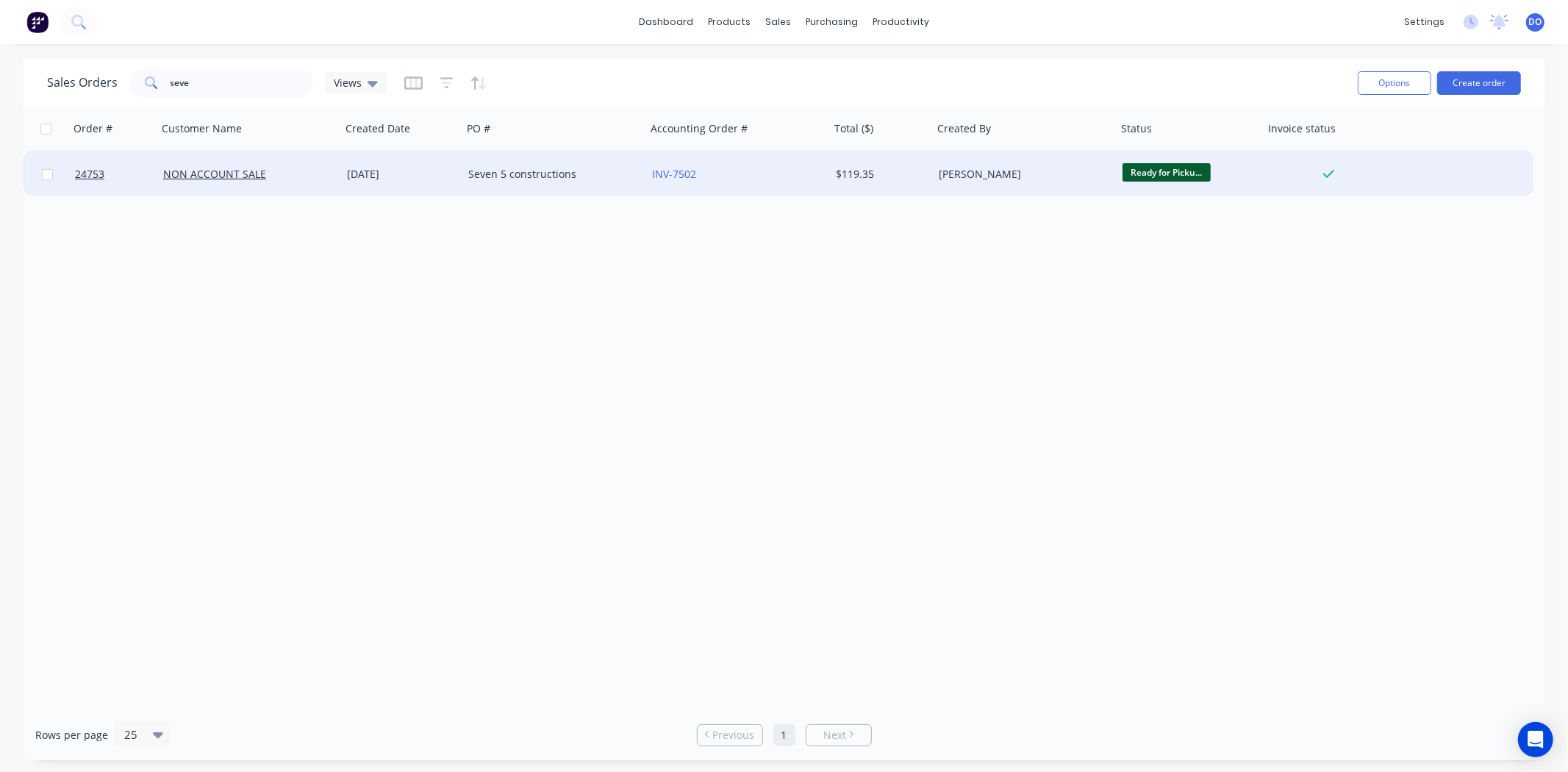
click at [949, 188] on div "[PERSON_NAME]" at bounding box center [1025, 174] width 184 height 44
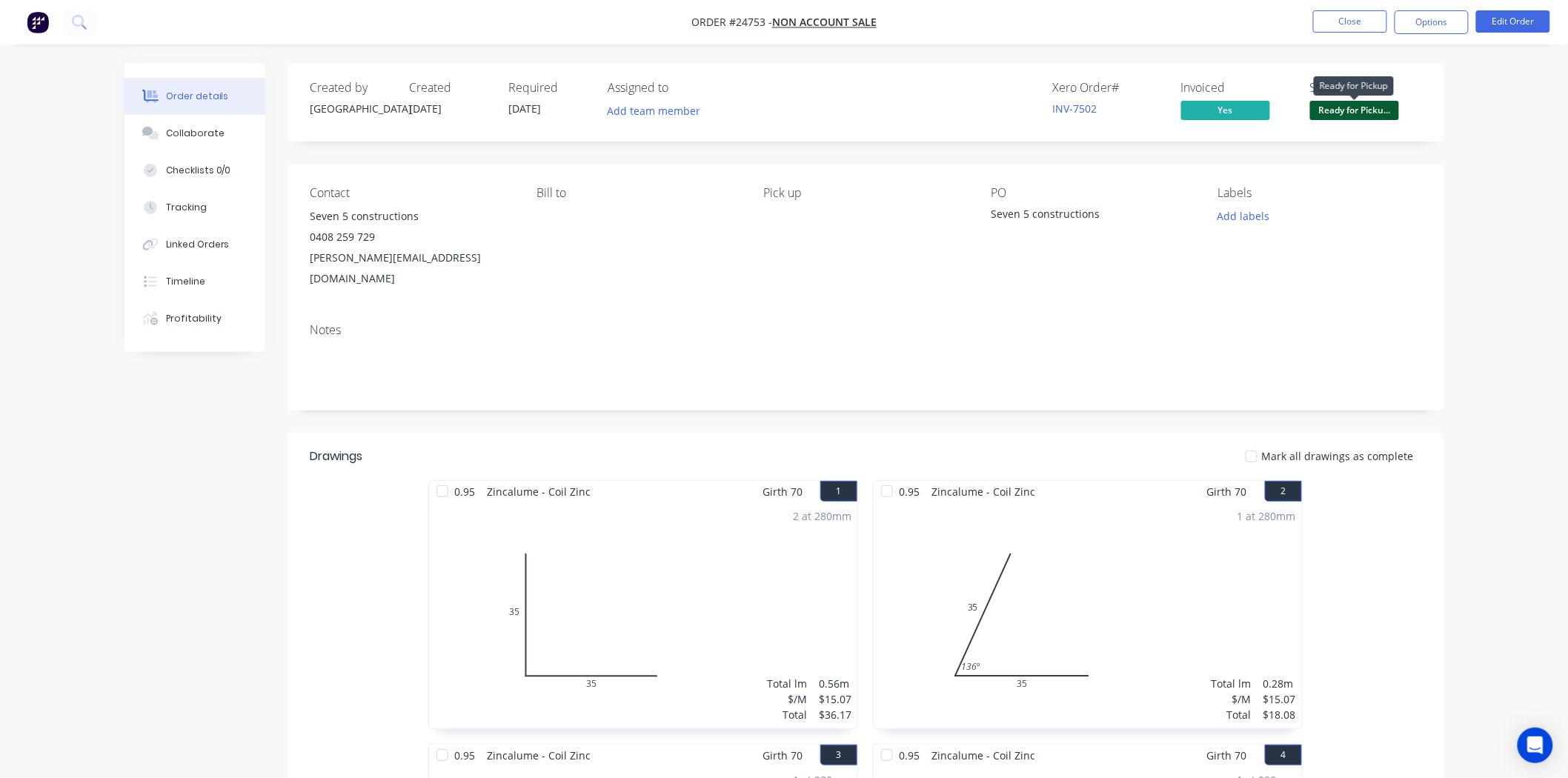
click at [1357, 114] on span "Ready for Picku..." at bounding box center [1354, 110] width 89 height 18
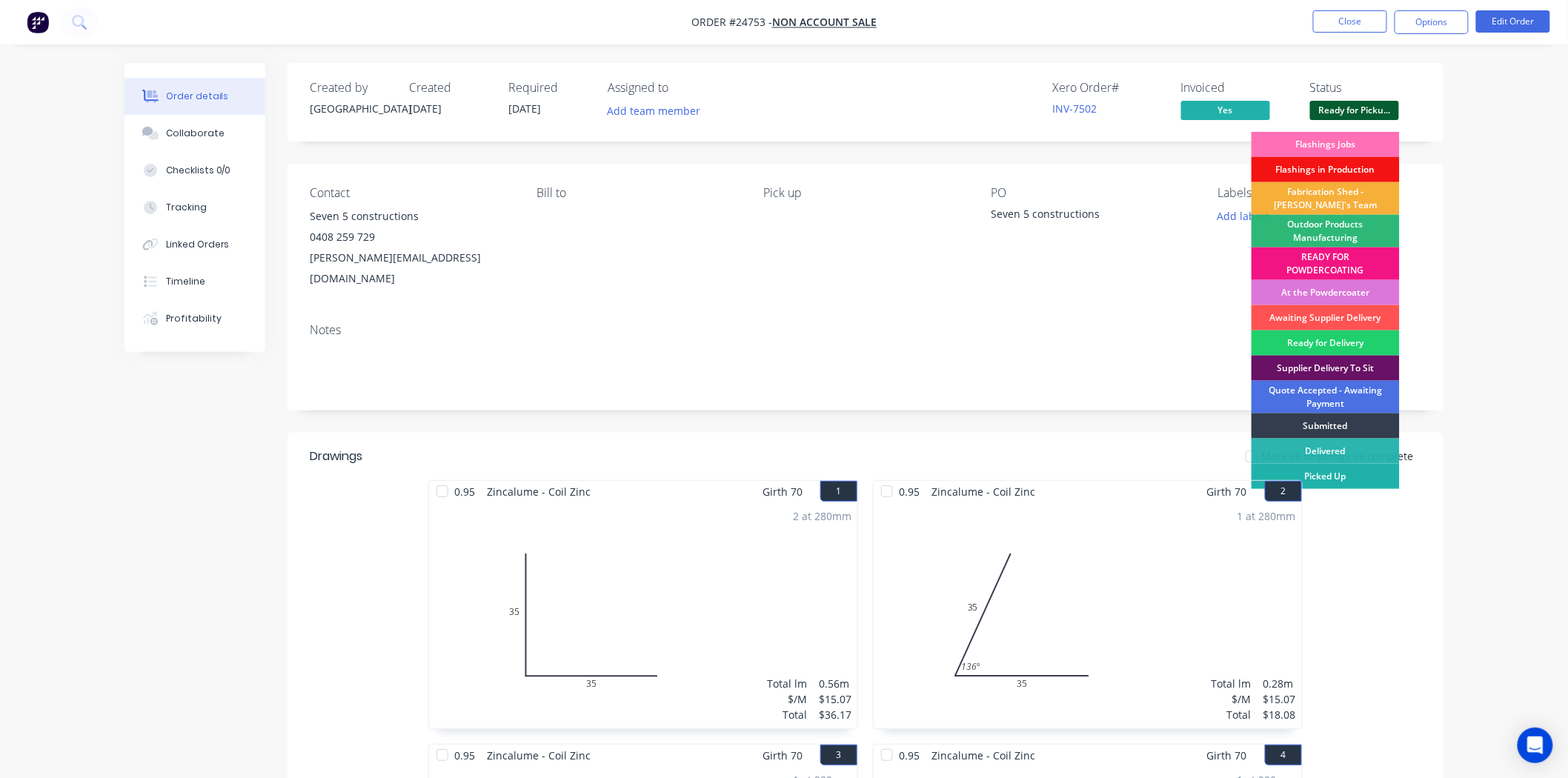
click at [1362, 479] on div "Picked Up" at bounding box center [1326, 476] width 148 height 25
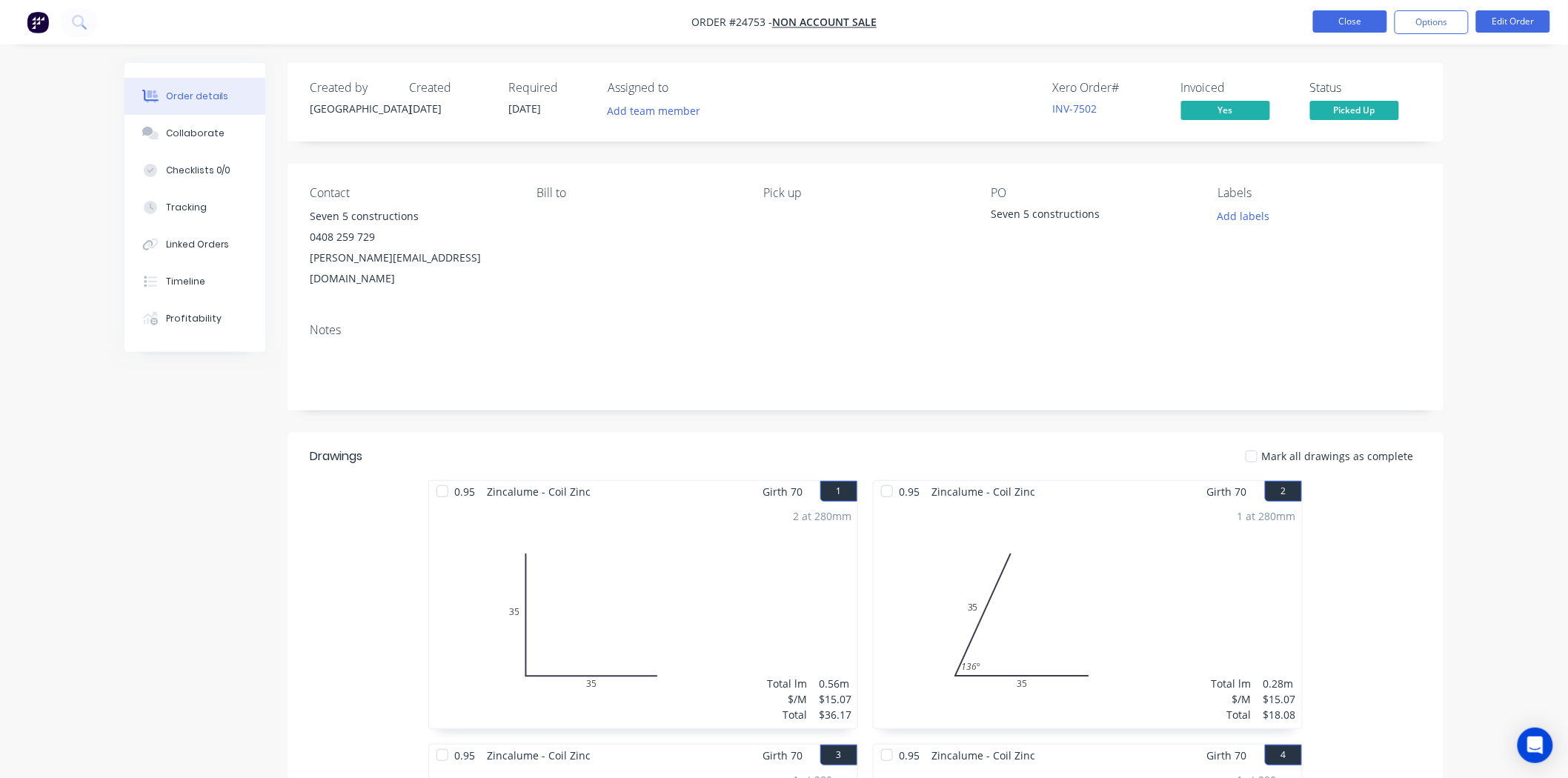
click at [1313, 20] on button "Close" at bounding box center [1350, 21] width 74 height 22
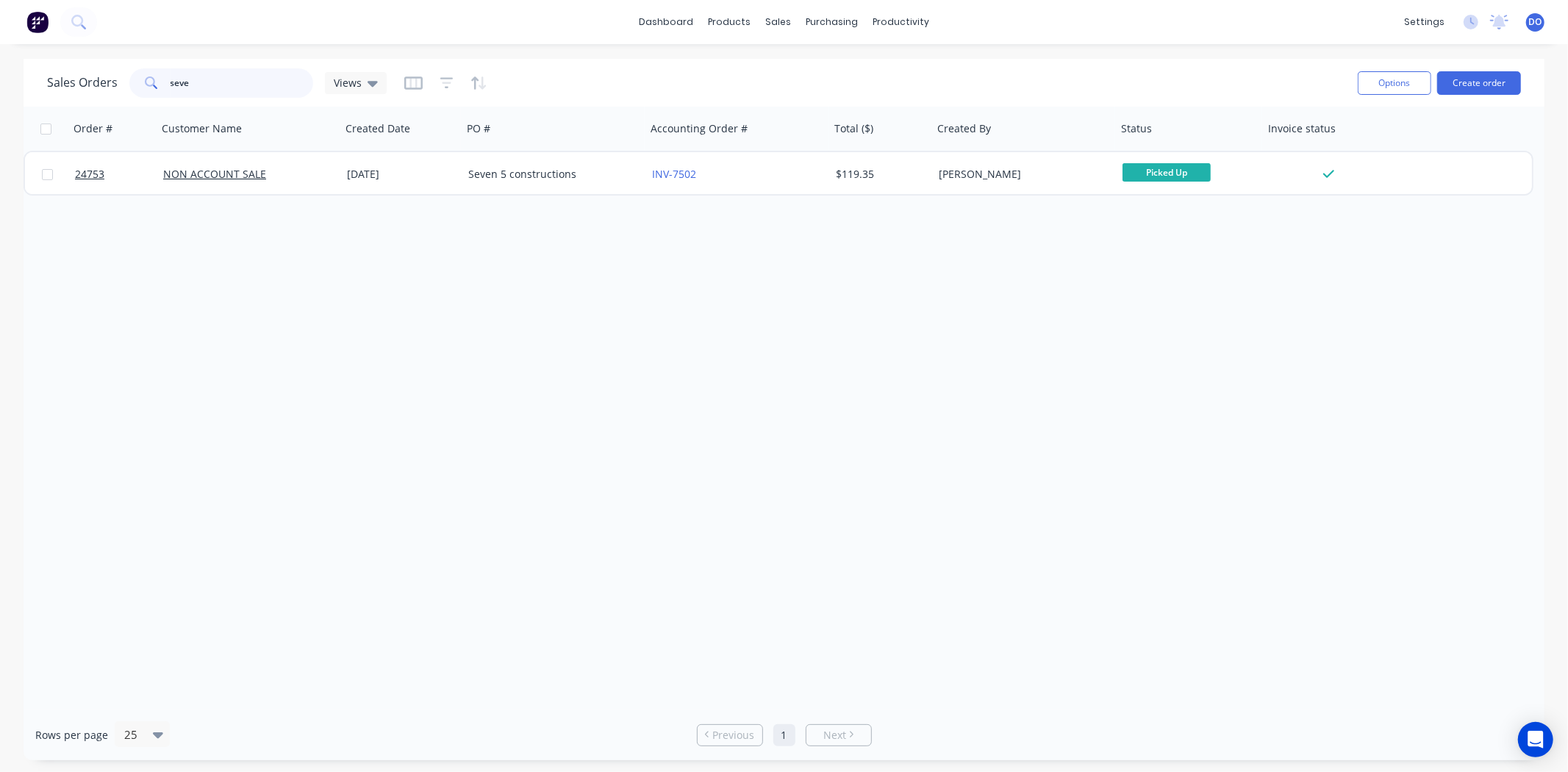
drag, startPoint x: 207, startPoint y: 72, endPoint x: 35, endPoint y: 71, distance: 172.0
click at [35, 71] on div "Sales Orders seve Views Options Create order" at bounding box center [784, 83] width 1521 height 48
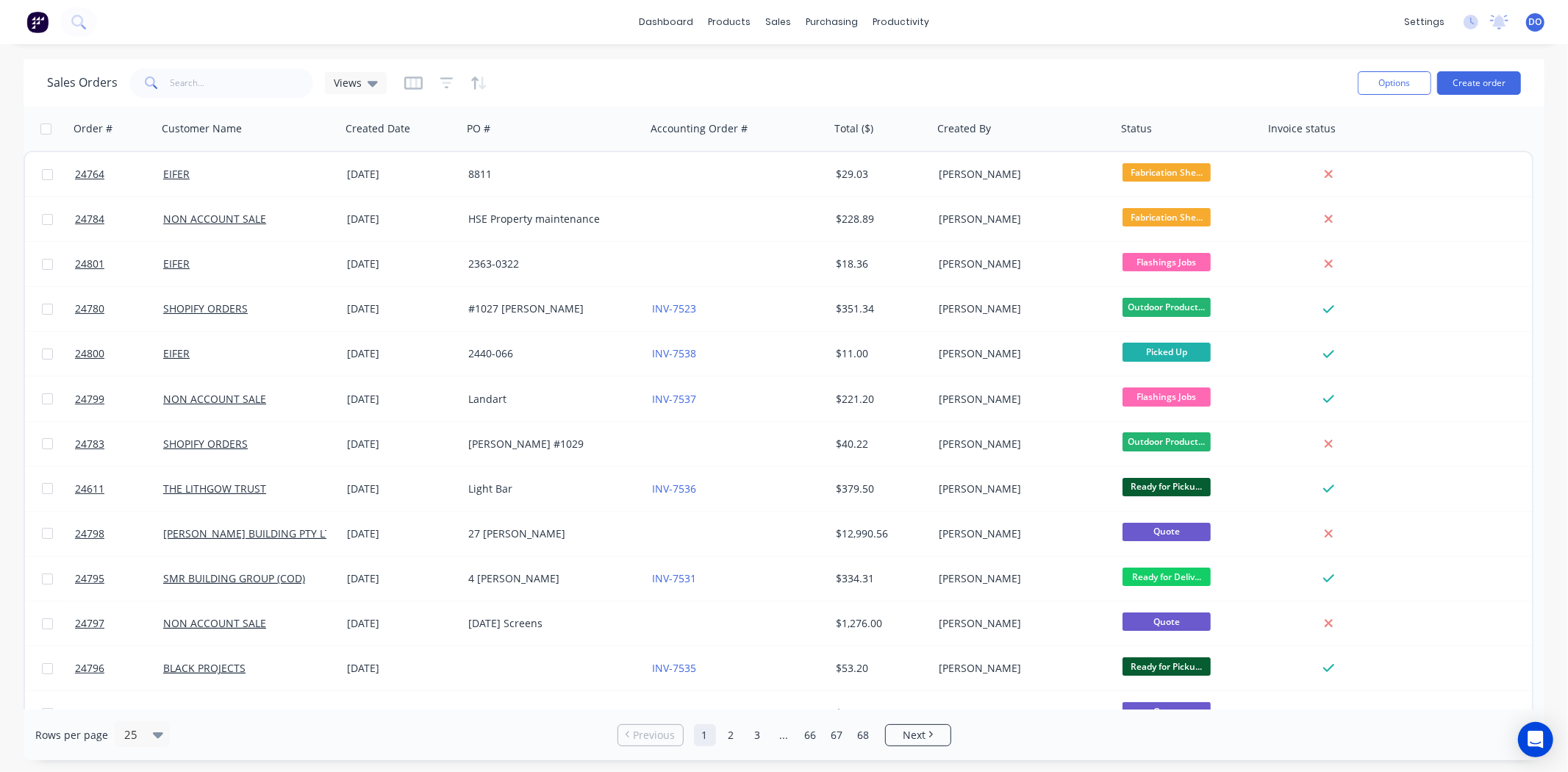
click at [1261, 52] on div "dashboard products sales purchasing productivity dashboard products Product Cat…" at bounding box center [784, 386] width 1568 height 772
click at [1472, 83] on button "Create order" at bounding box center [1479, 83] width 84 height 23
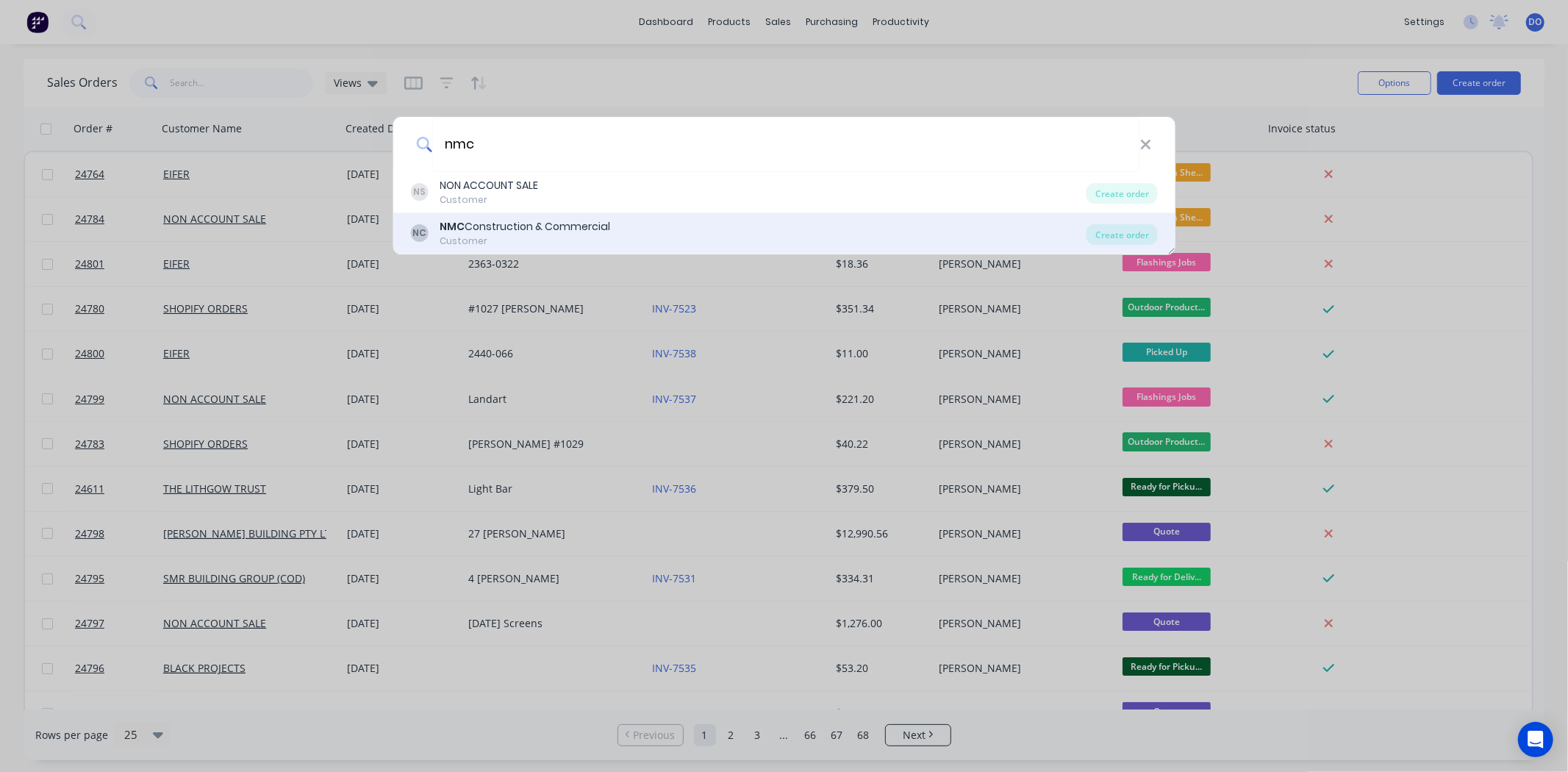
type input "nmc"
click at [447, 241] on div "Customer" at bounding box center [524, 241] width 171 height 14
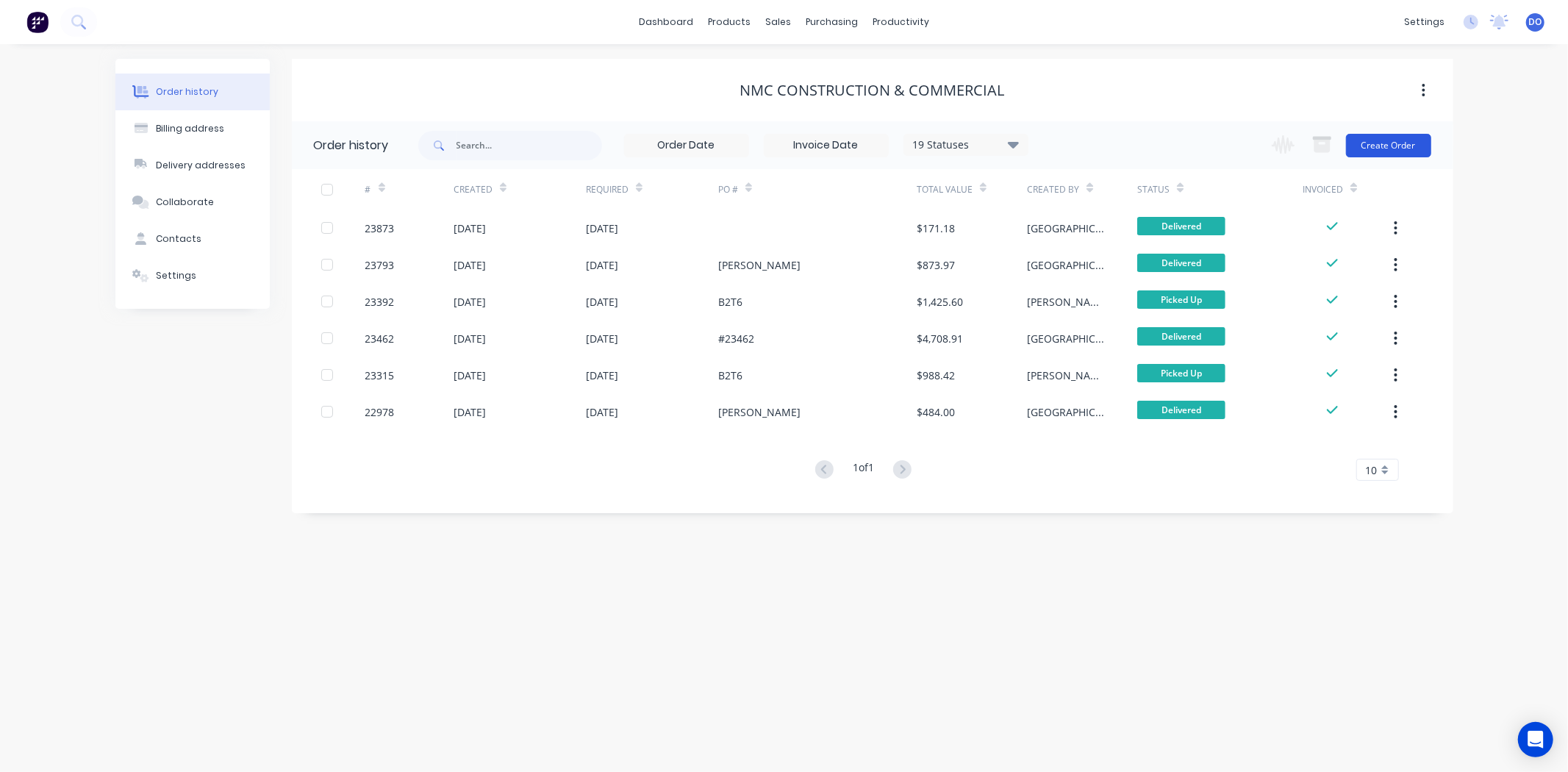
click at [1395, 141] on button "Create Order" at bounding box center [1389, 145] width 86 height 23
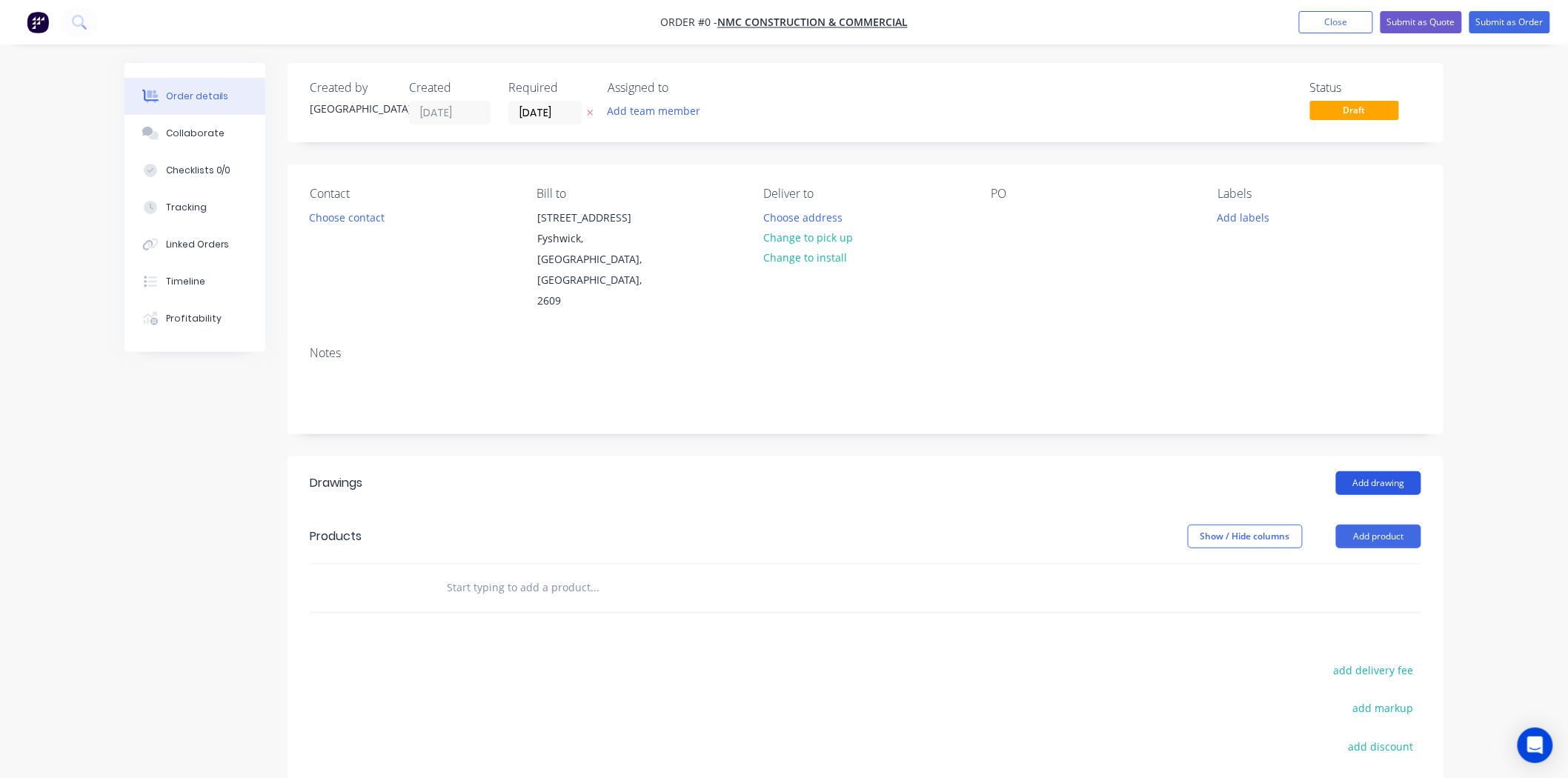
click at [1349, 471] on button "Add drawing" at bounding box center [1378, 482] width 86 height 23
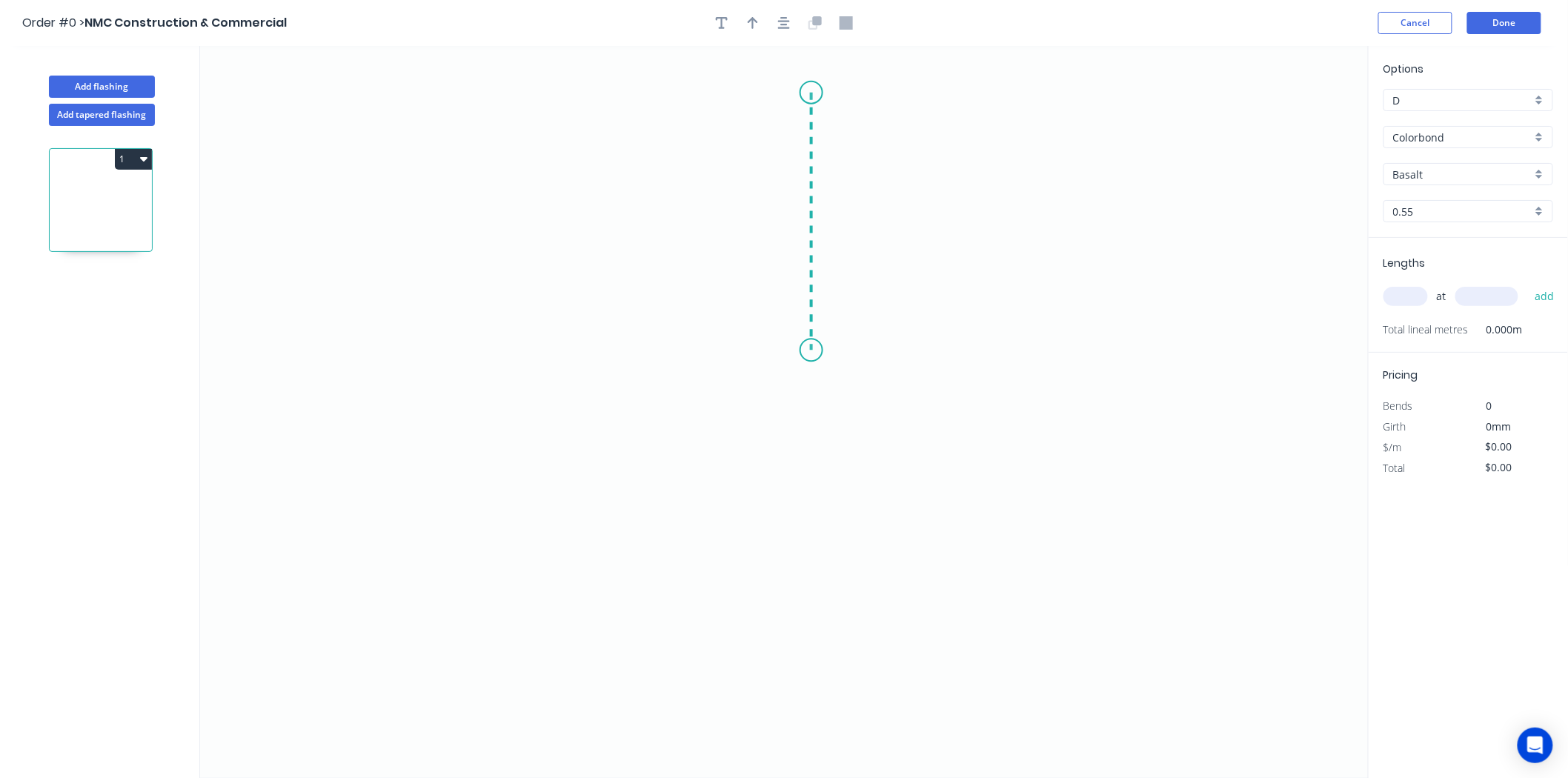
drag, startPoint x: 812, startPoint y: 92, endPoint x: 805, endPoint y: 350, distance: 258.1
click at [805, 350] on icon "0" at bounding box center [784, 412] width 1168 height 732
click at [919, 350] on icon "0 ?" at bounding box center [784, 412] width 1168 height 732
click at [916, 518] on icon "0 ? ?" at bounding box center [784, 412] width 1168 height 732
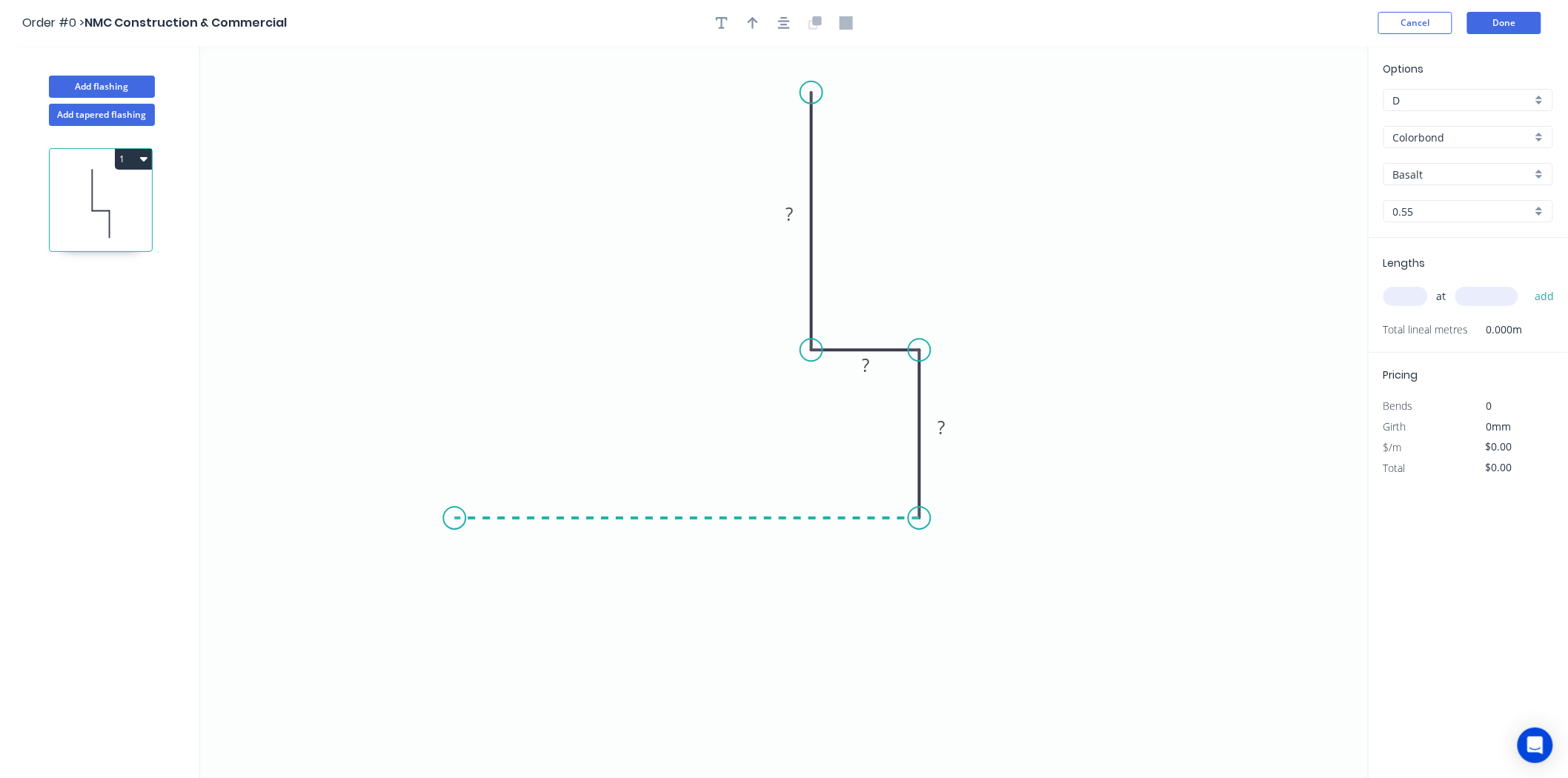
click at [454, 514] on icon "0 ? ? ?" at bounding box center [784, 412] width 1168 height 732
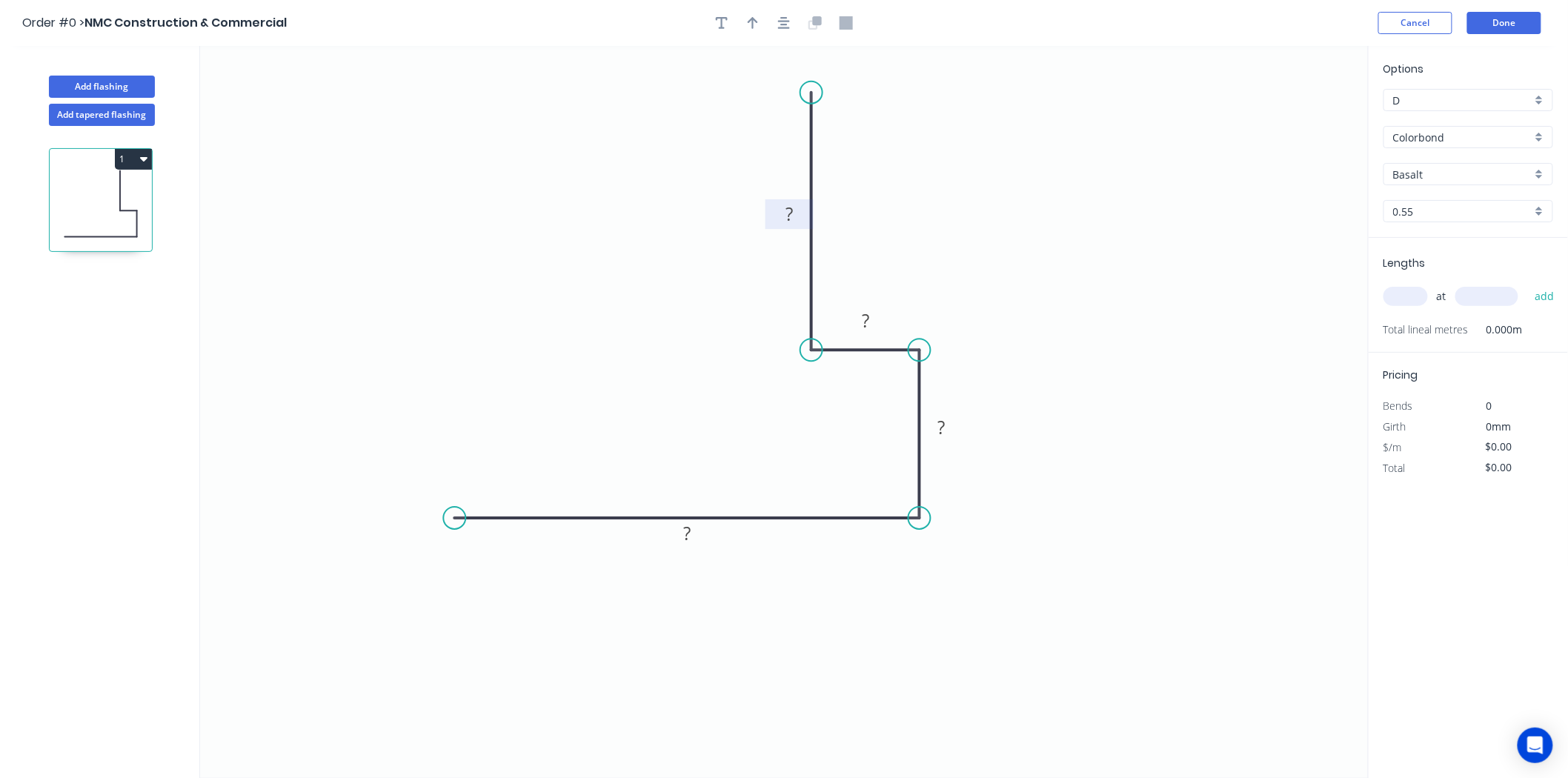
click at [798, 225] on rect at bounding box center [789, 215] width 30 height 20
click at [743, 26] on button "button" at bounding box center [753, 23] width 22 height 22
type input "$17.60"
click at [1293, 120] on icon at bounding box center [1294, 103] width 14 height 48
drag, startPoint x: 1293, startPoint y: 120, endPoint x: 941, endPoint y: 260, distance: 378.8
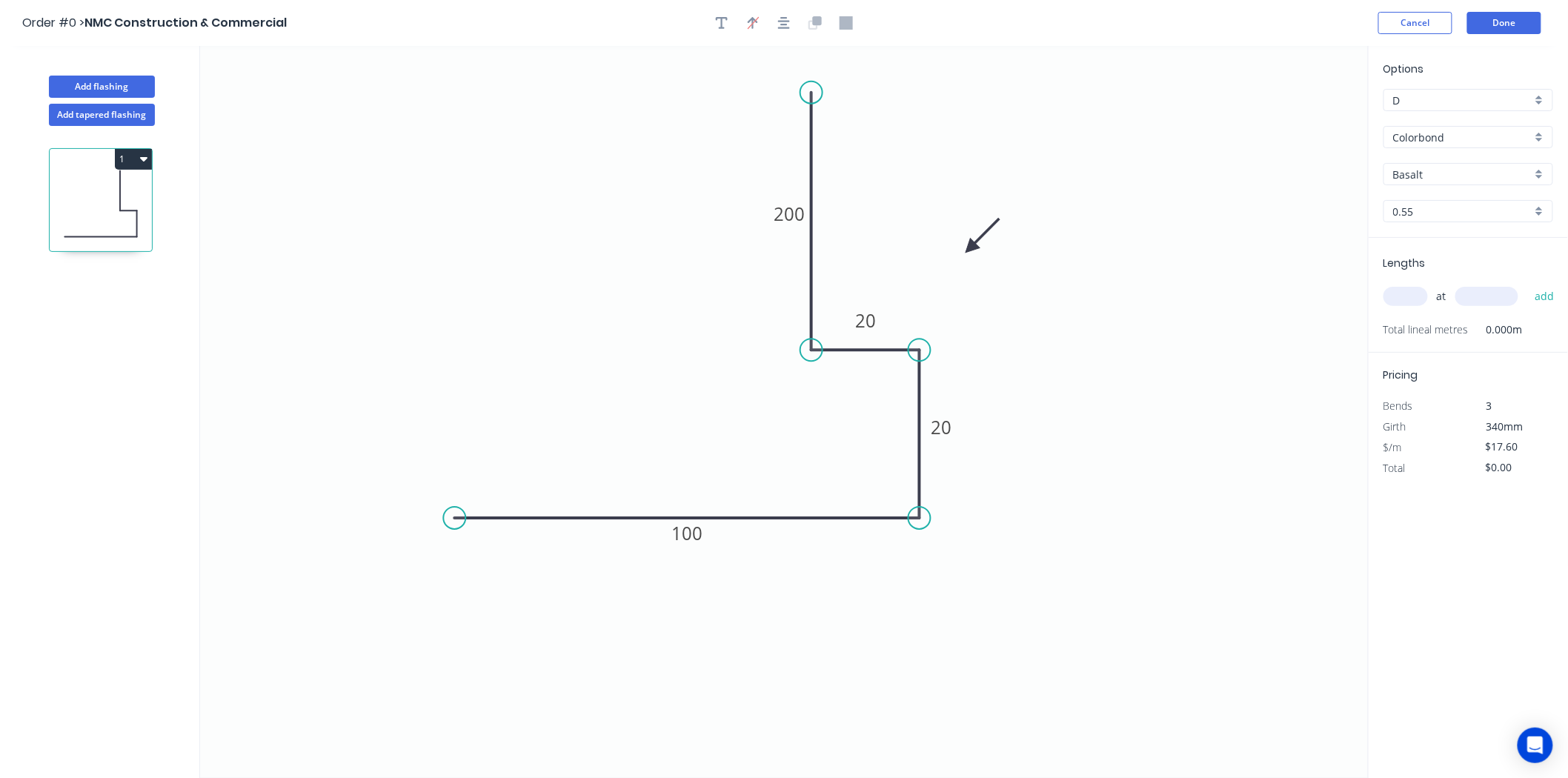
click at [961, 257] on icon at bounding box center [982, 235] width 43 height 43
click at [1405, 294] on input "text" at bounding box center [1405, 296] width 45 height 19
type input "1"
type input "3000"
click at [1527, 284] on button "add" at bounding box center [1545, 296] width 35 height 25
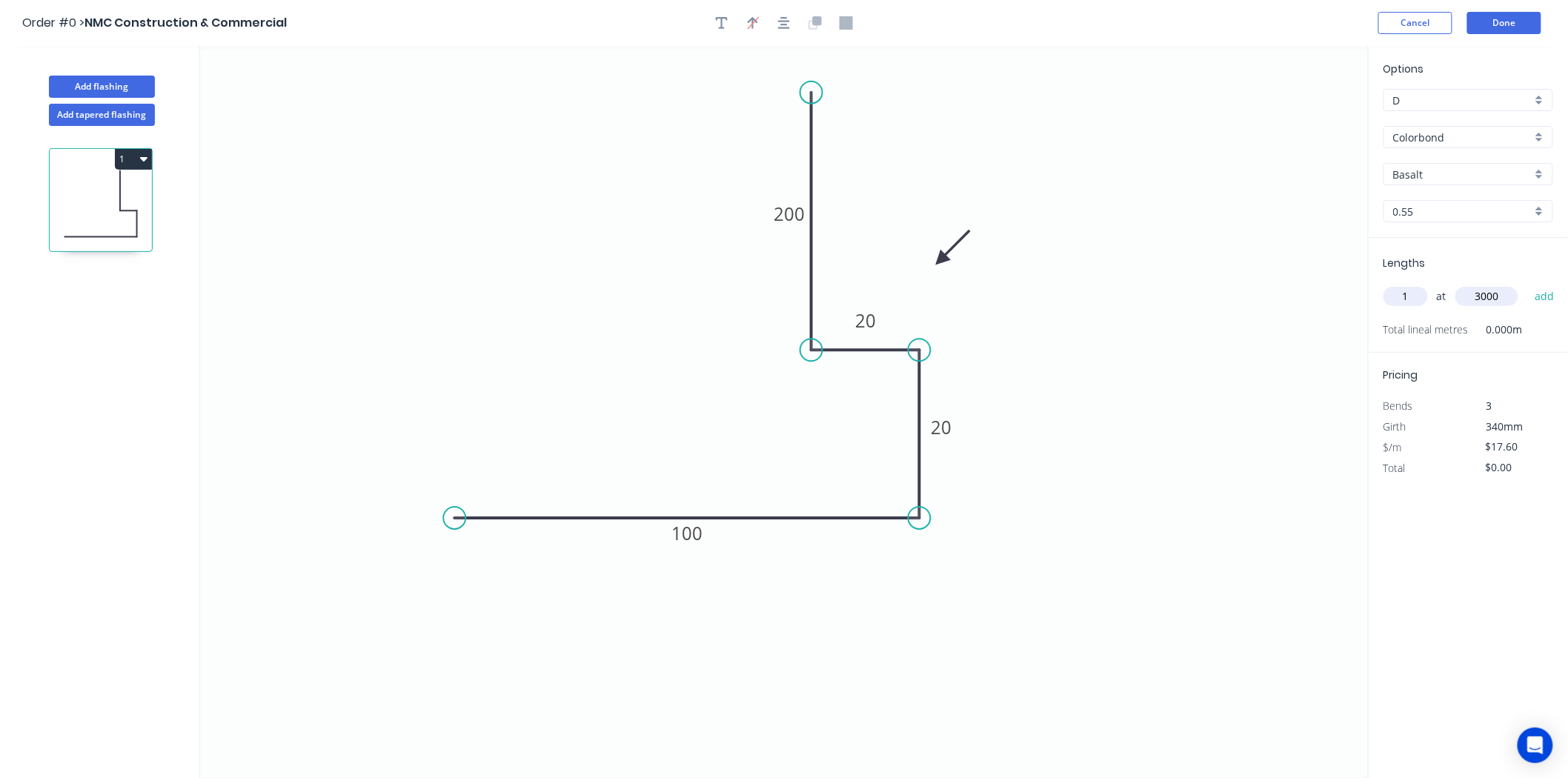
type input "$52.80"
click at [1479, 160] on div "Options D D Colorbond Colorbond Colorbond Matt Colorbond Metallic Basalt Basalt…" at bounding box center [1468, 149] width 199 height 177
click at [1477, 176] on input "Basalt" at bounding box center [1462, 174] width 139 height 16
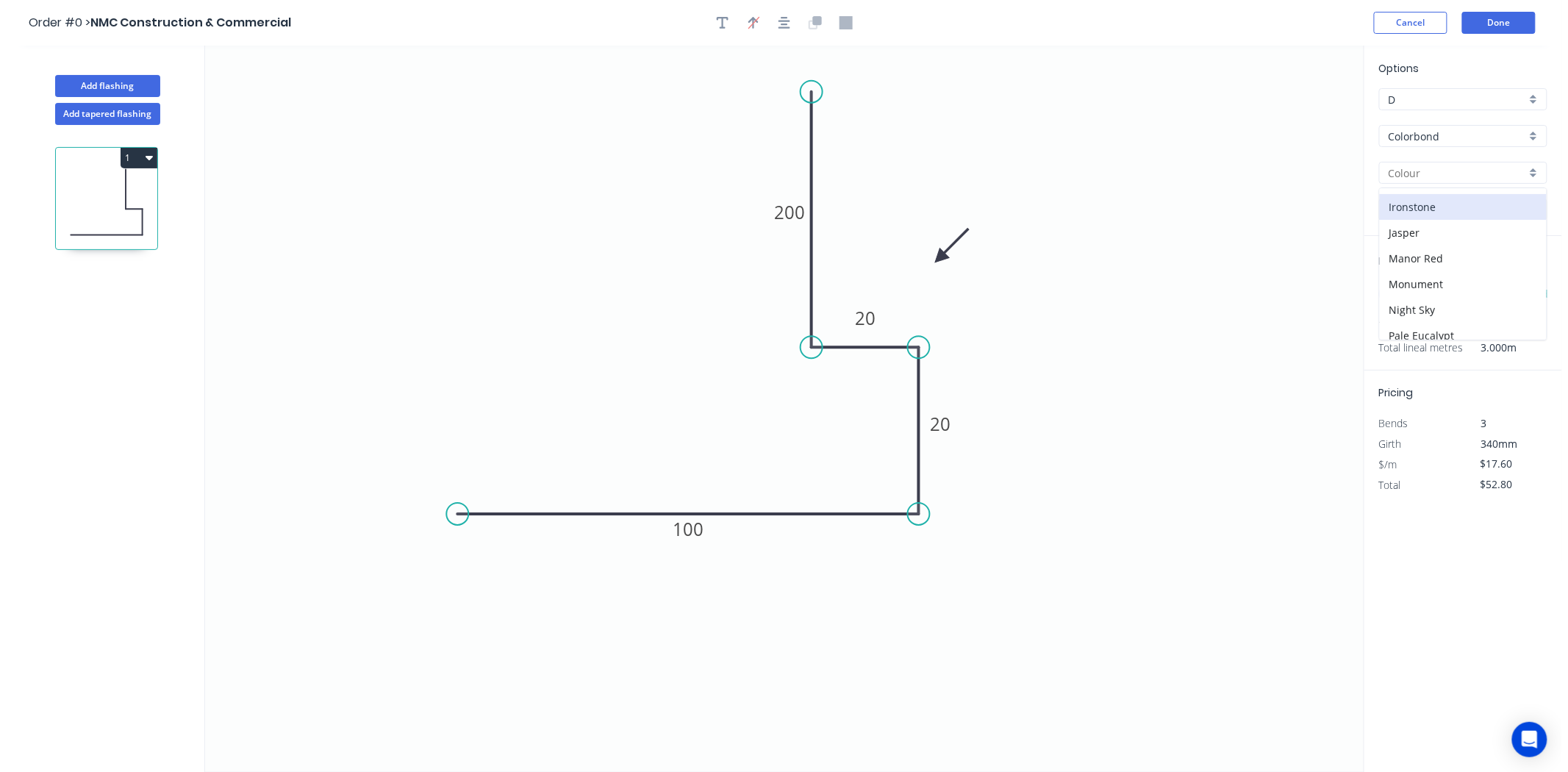
scroll to position [255, 0]
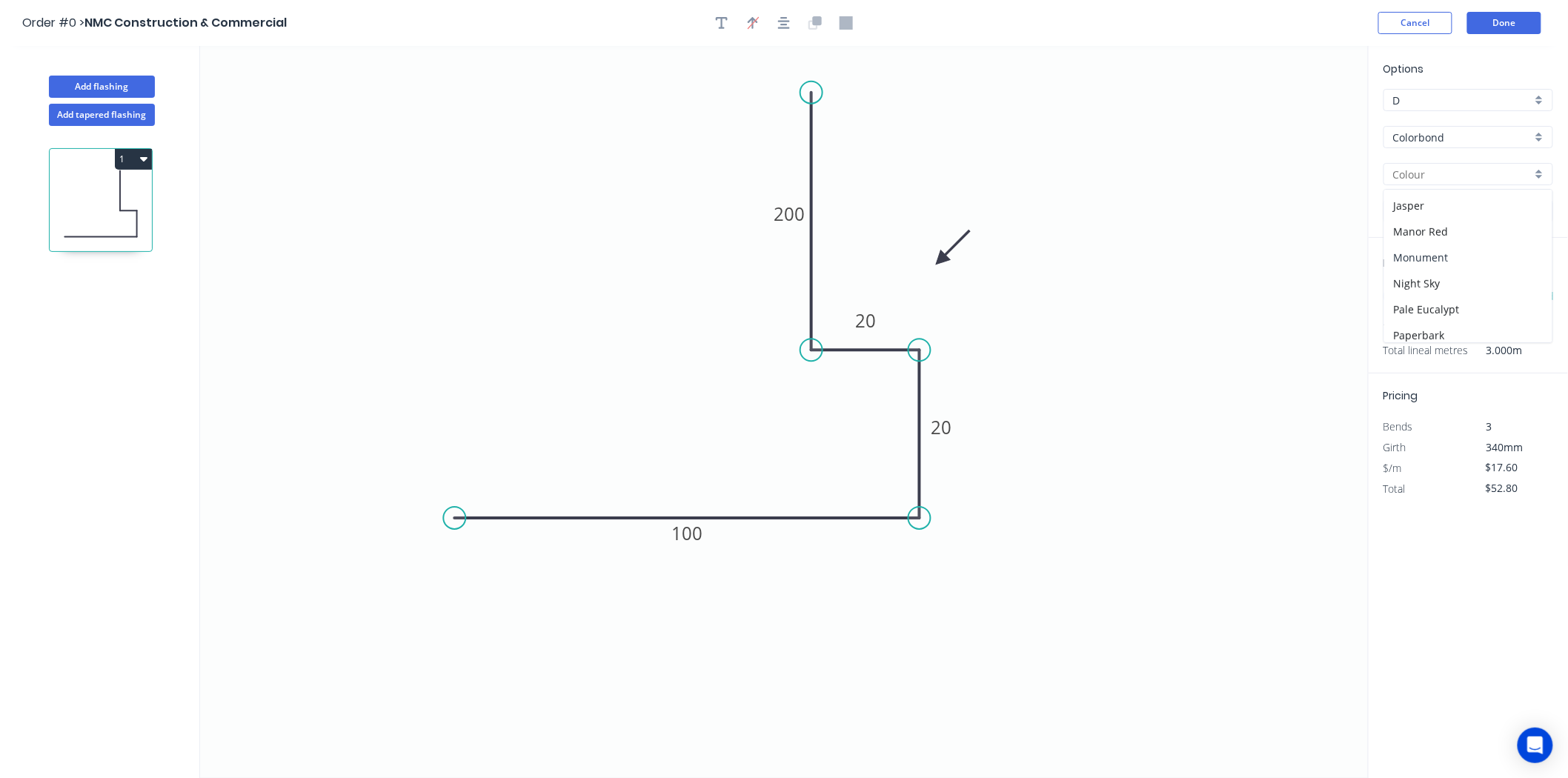
click at [1435, 258] on div "Monument" at bounding box center [1468, 257] width 168 height 26
type input "Monument"
click at [1506, 22] on button "Done" at bounding box center [1504, 23] width 74 height 22
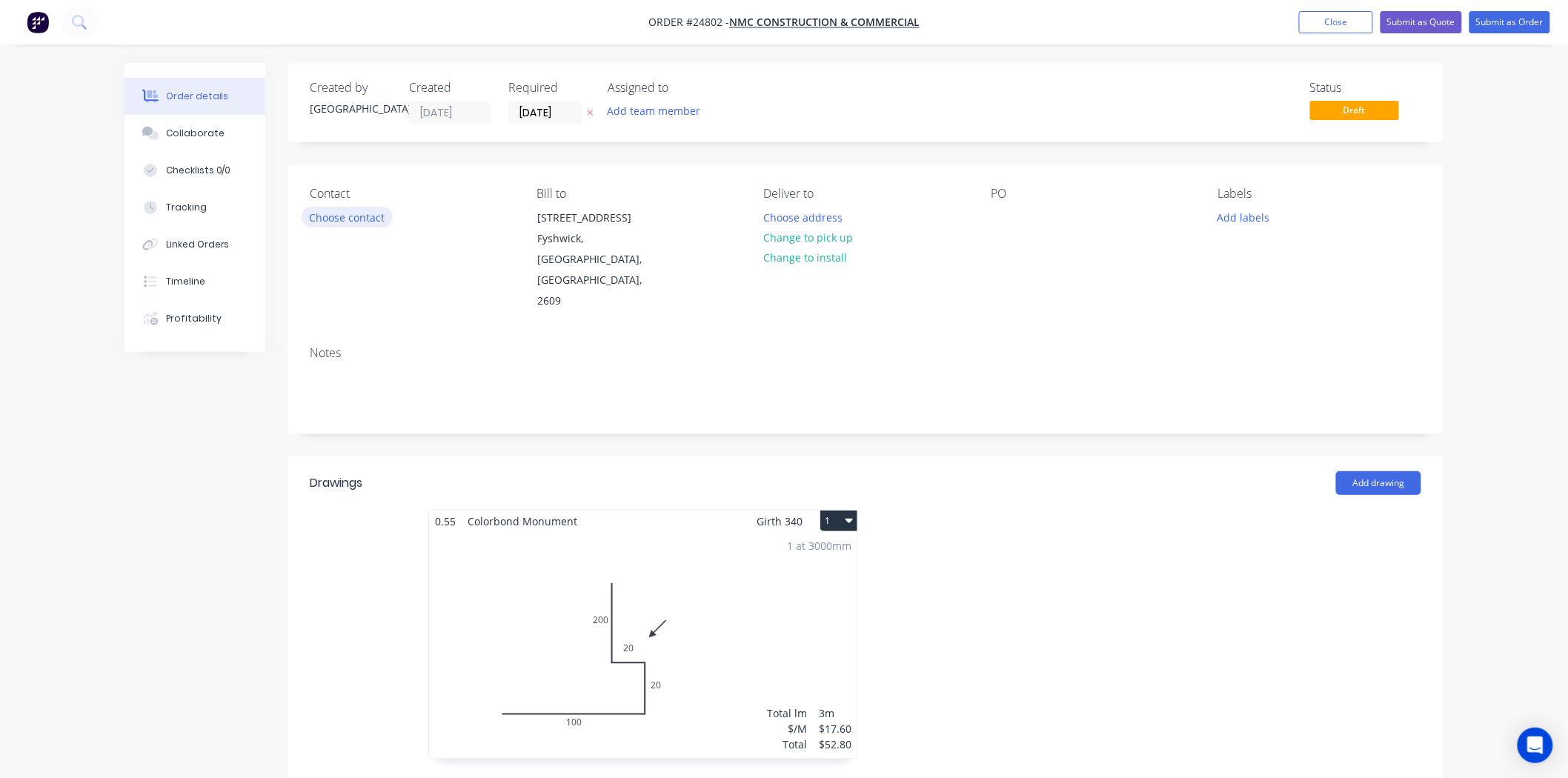
click at [368, 219] on button "Choose contact" at bounding box center [347, 216] width 91 height 20
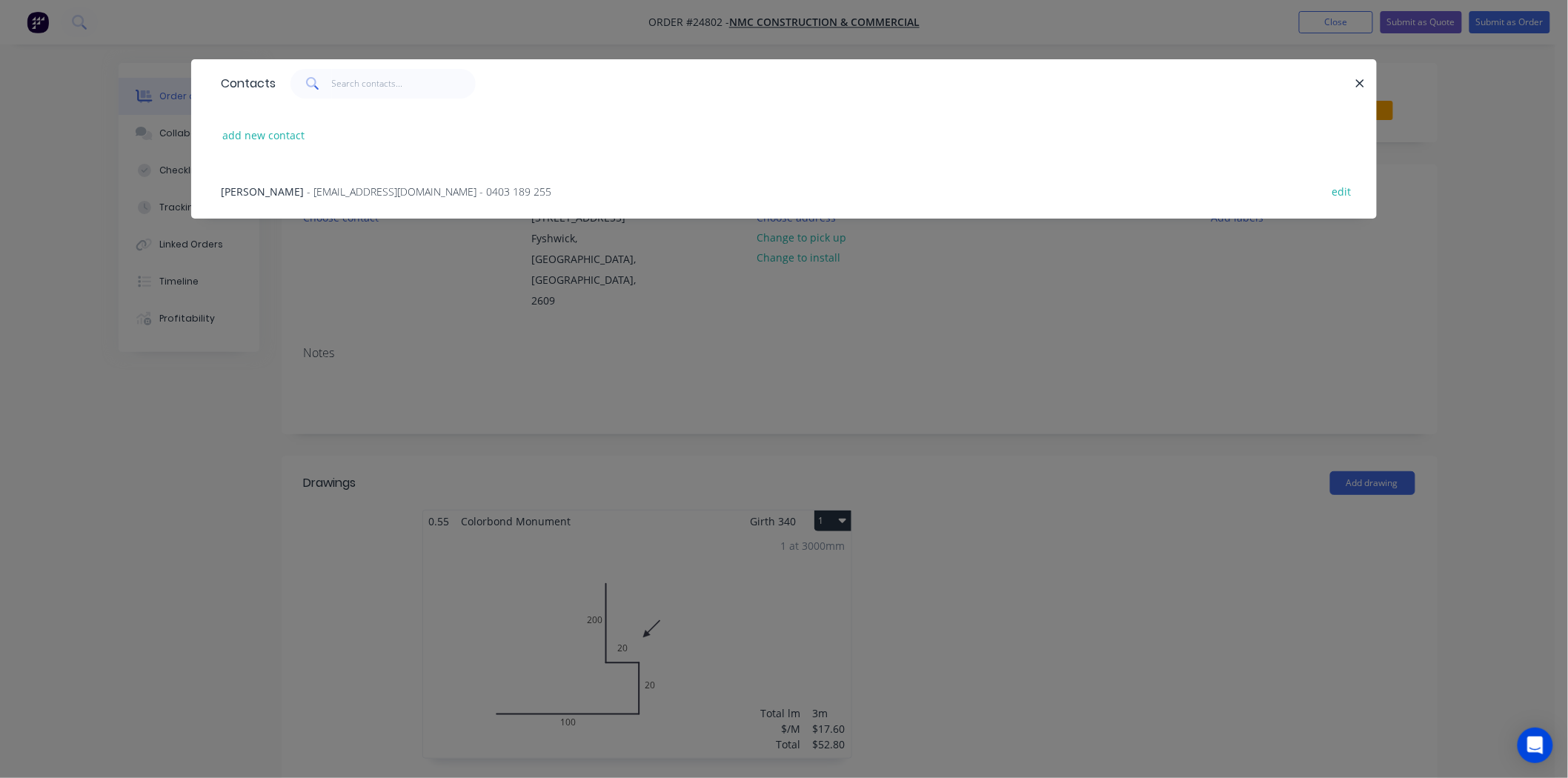
click at [322, 191] on span "- admin@nmcconstruction.com.au - 0403 189 255" at bounding box center [429, 191] width 245 height 14
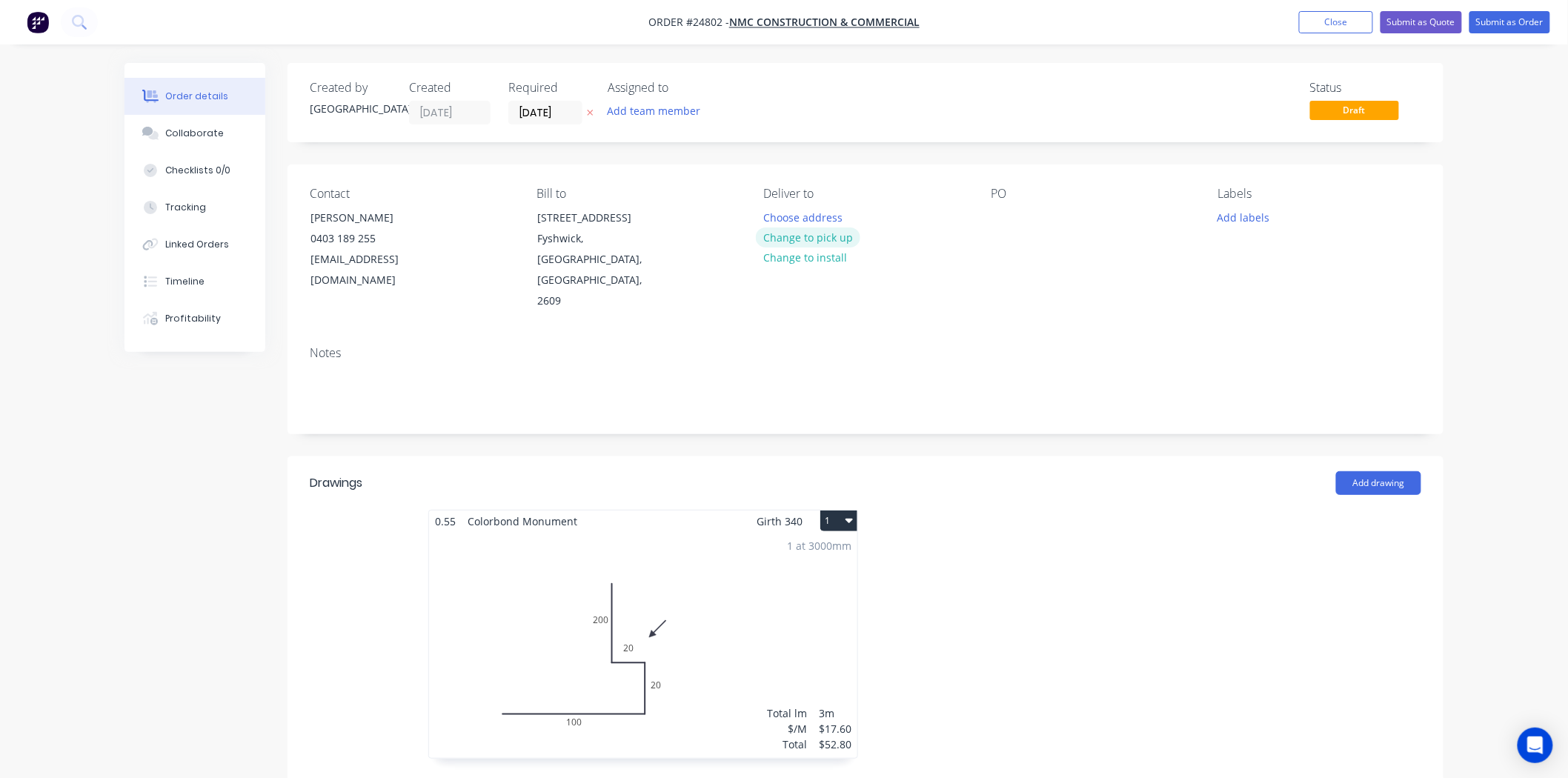
click at [818, 238] on button "Change to pick up" at bounding box center [808, 237] width 105 height 20
click at [1005, 215] on div at bounding box center [1002, 217] width 23 height 21
click at [1505, 20] on button "Submit as Order" at bounding box center [1510, 22] width 81 height 22
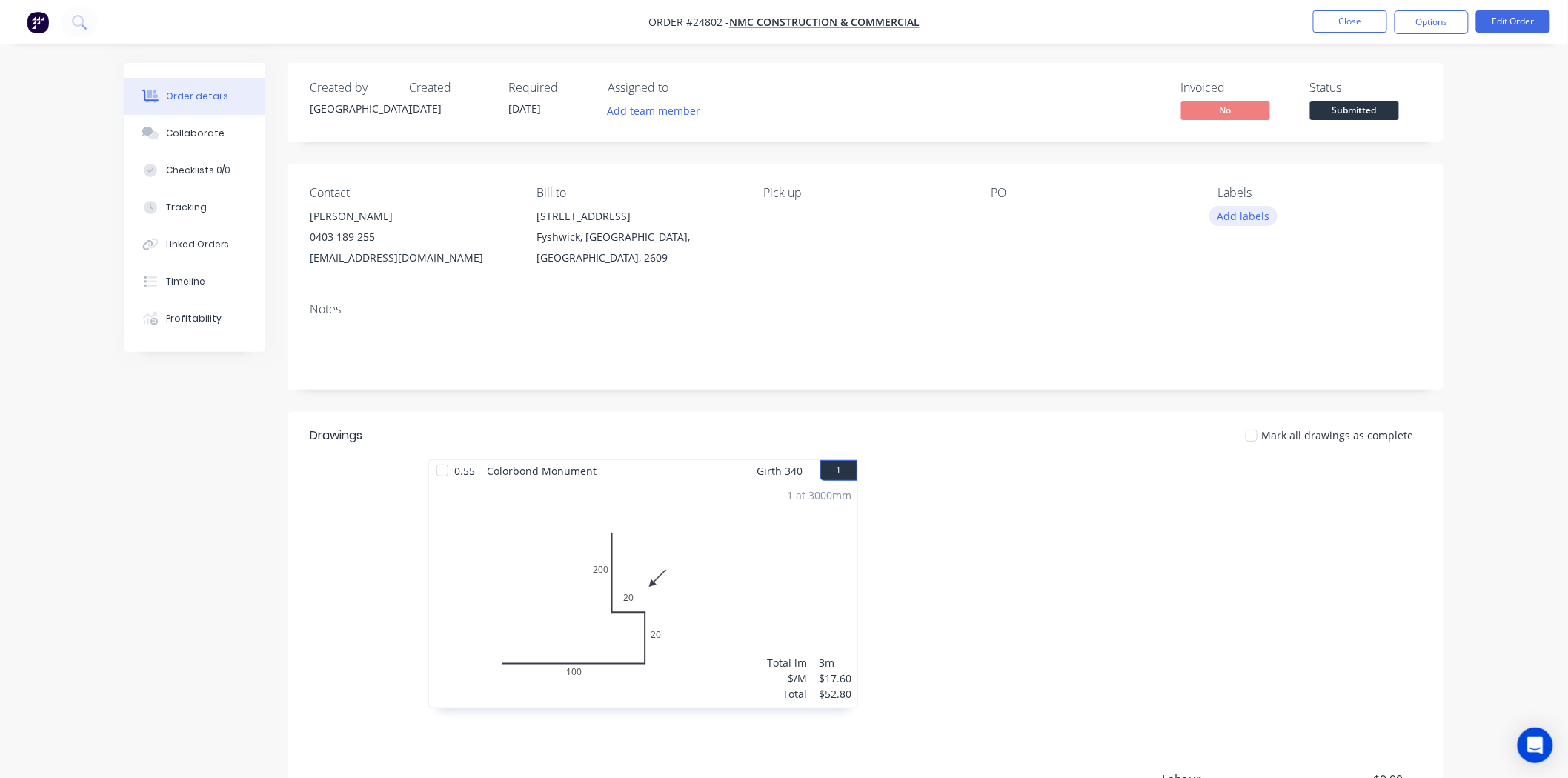
click at [1226, 213] on button "Add labels" at bounding box center [1243, 216] width 68 height 20
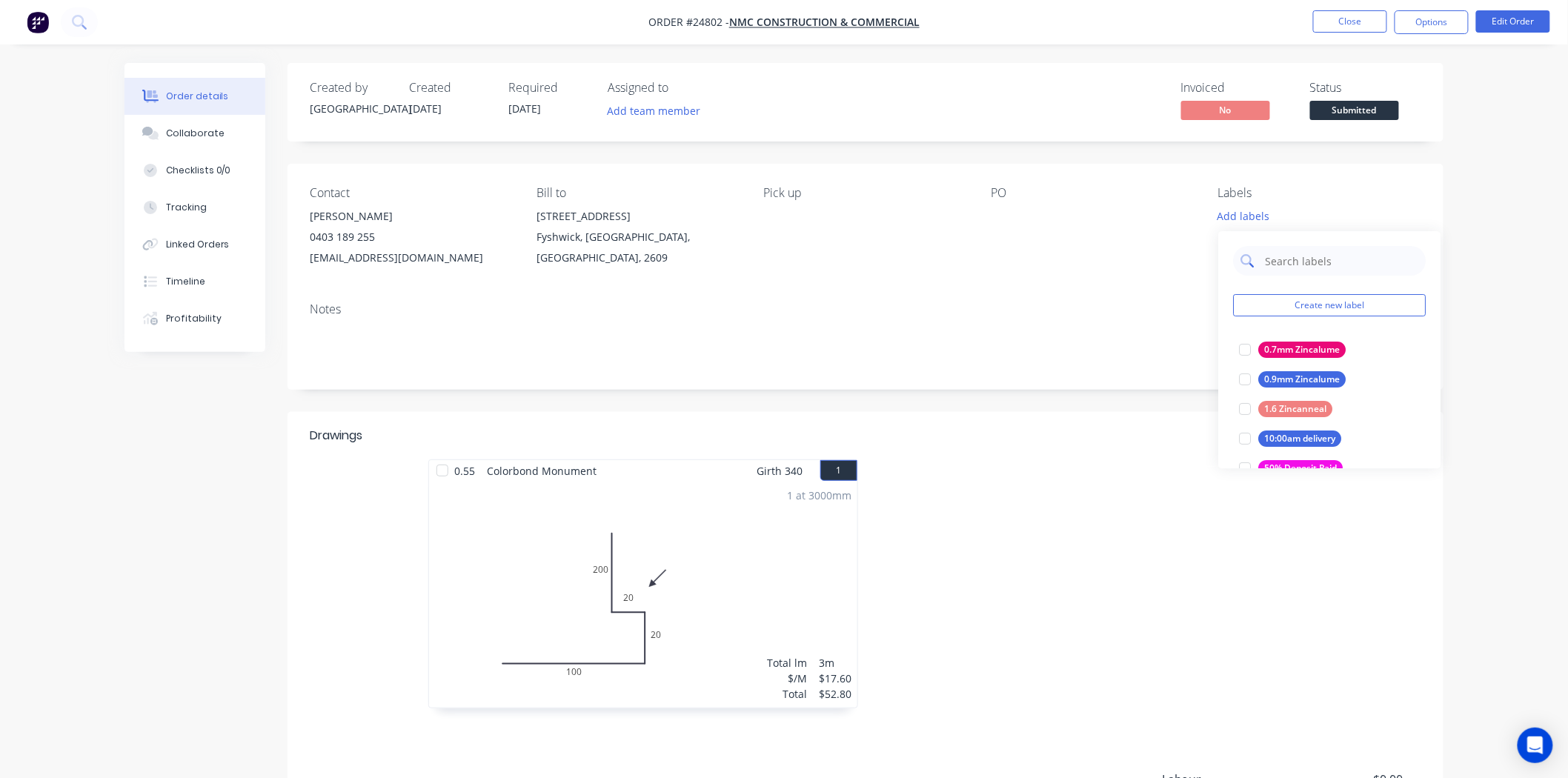
click at [1286, 263] on input "text" at bounding box center [1341, 260] width 155 height 30
type input "mon"
click at [1301, 404] on div "Monument" at bounding box center [1288, 409] width 60 height 17
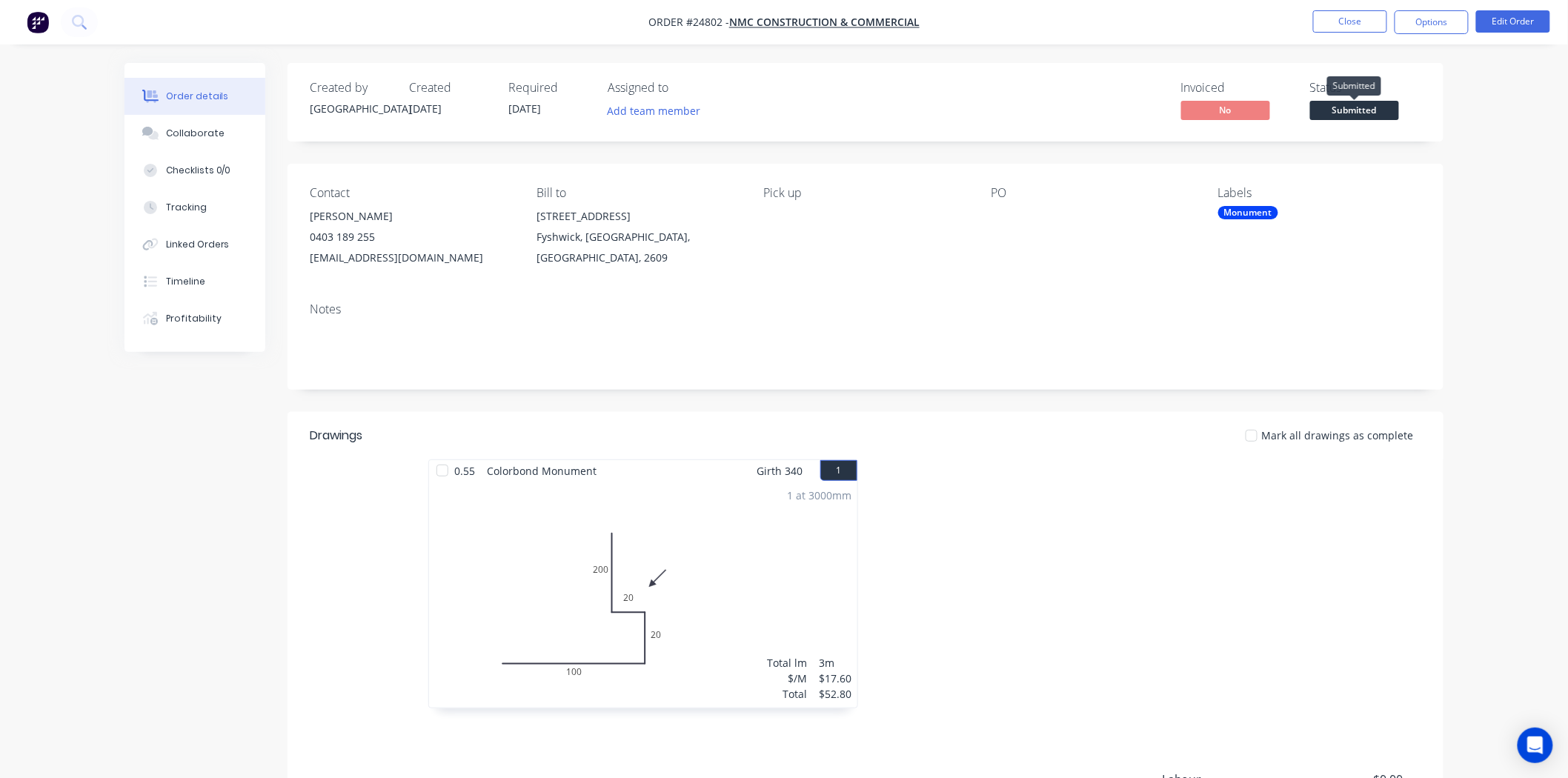
click at [1348, 109] on span "Submitted" at bounding box center [1354, 110] width 89 height 18
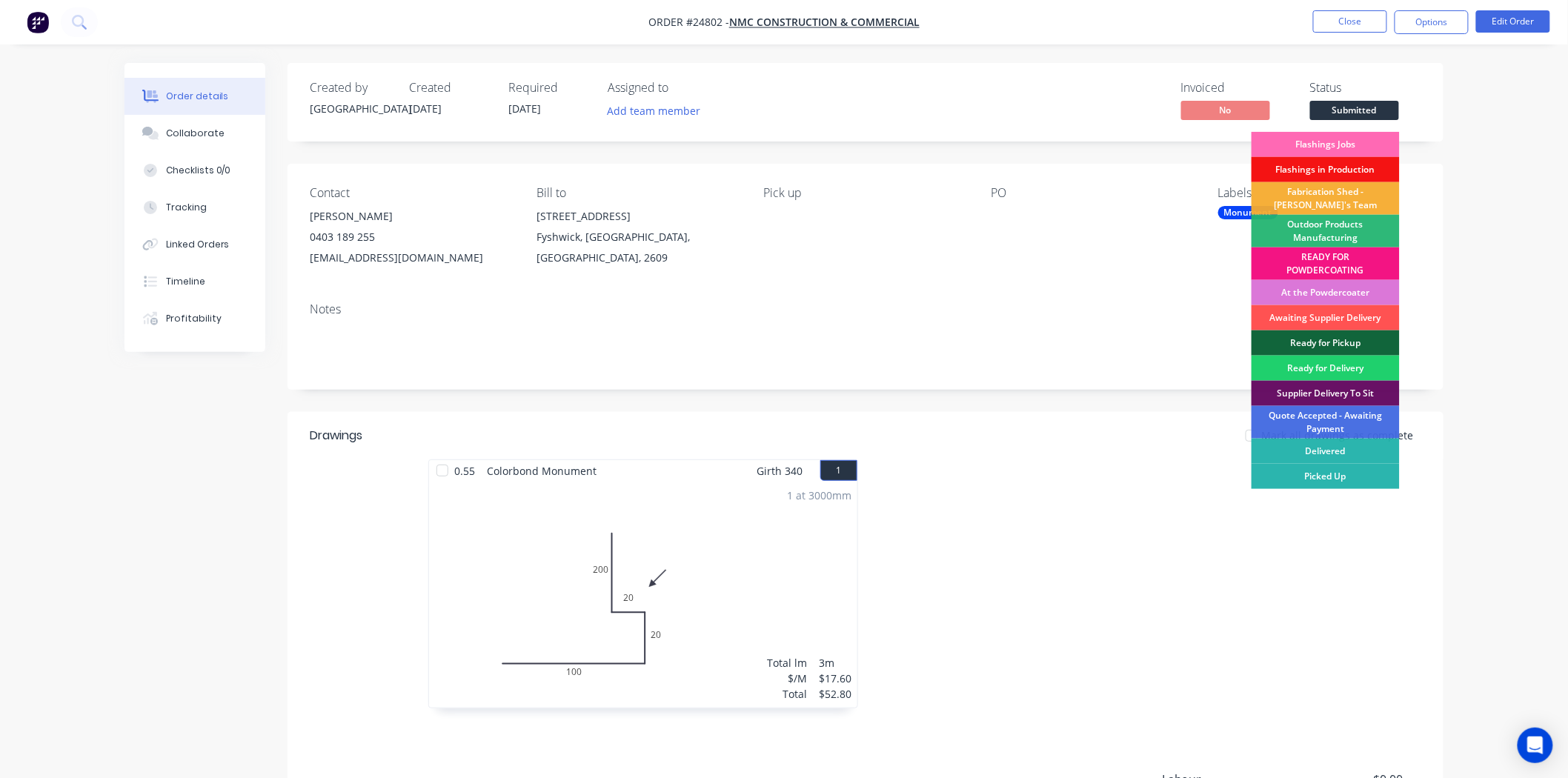
click at [1348, 139] on div "Flashings Jobs" at bounding box center [1326, 144] width 148 height 25
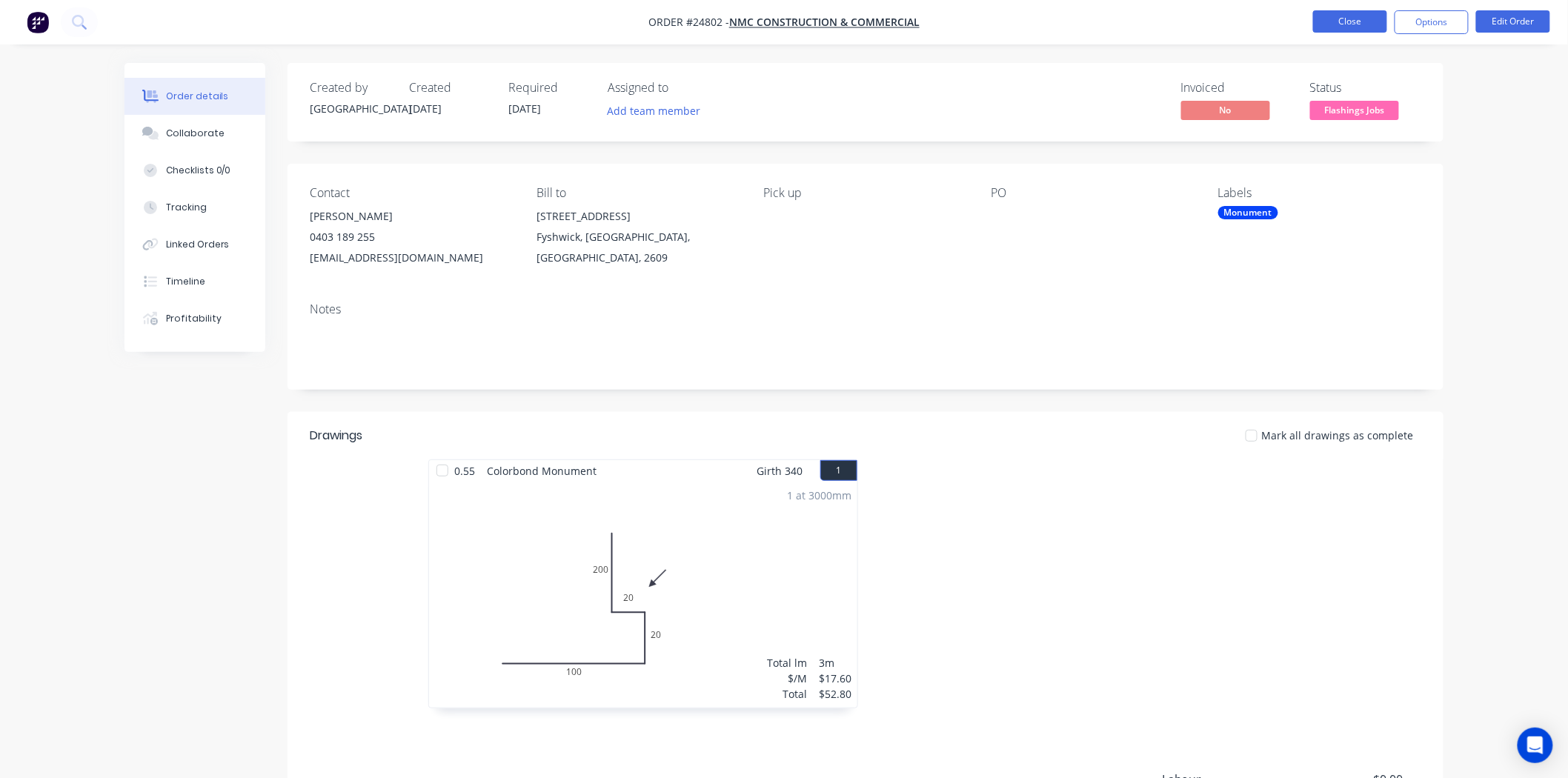
click at [1343, 14] on button "Close" at bounding box center [1350, 21] width 74 height 22
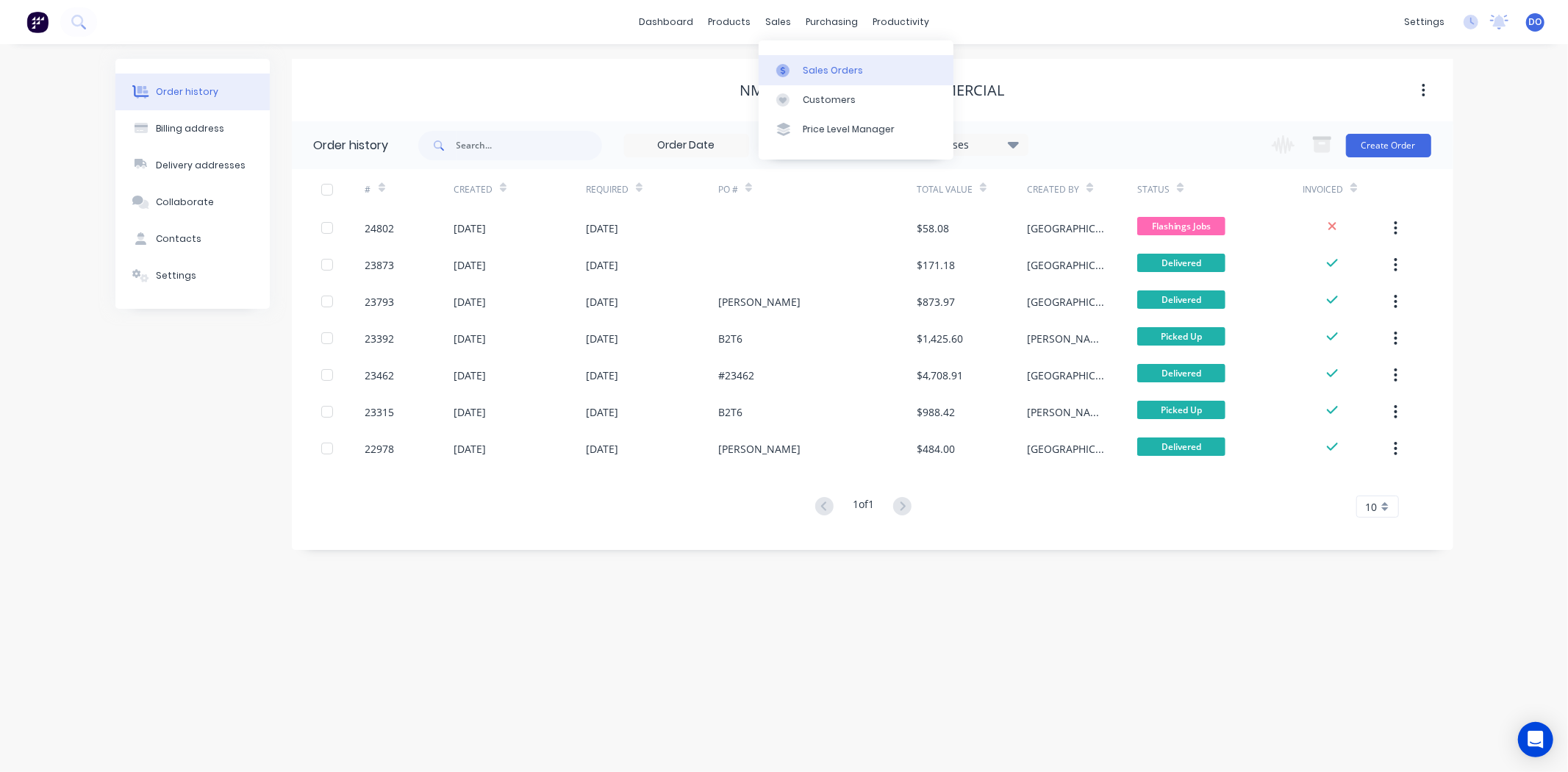
click at [791, 59] on link "Sales Orders" at bounding box center [856, 69] width 195 height 29
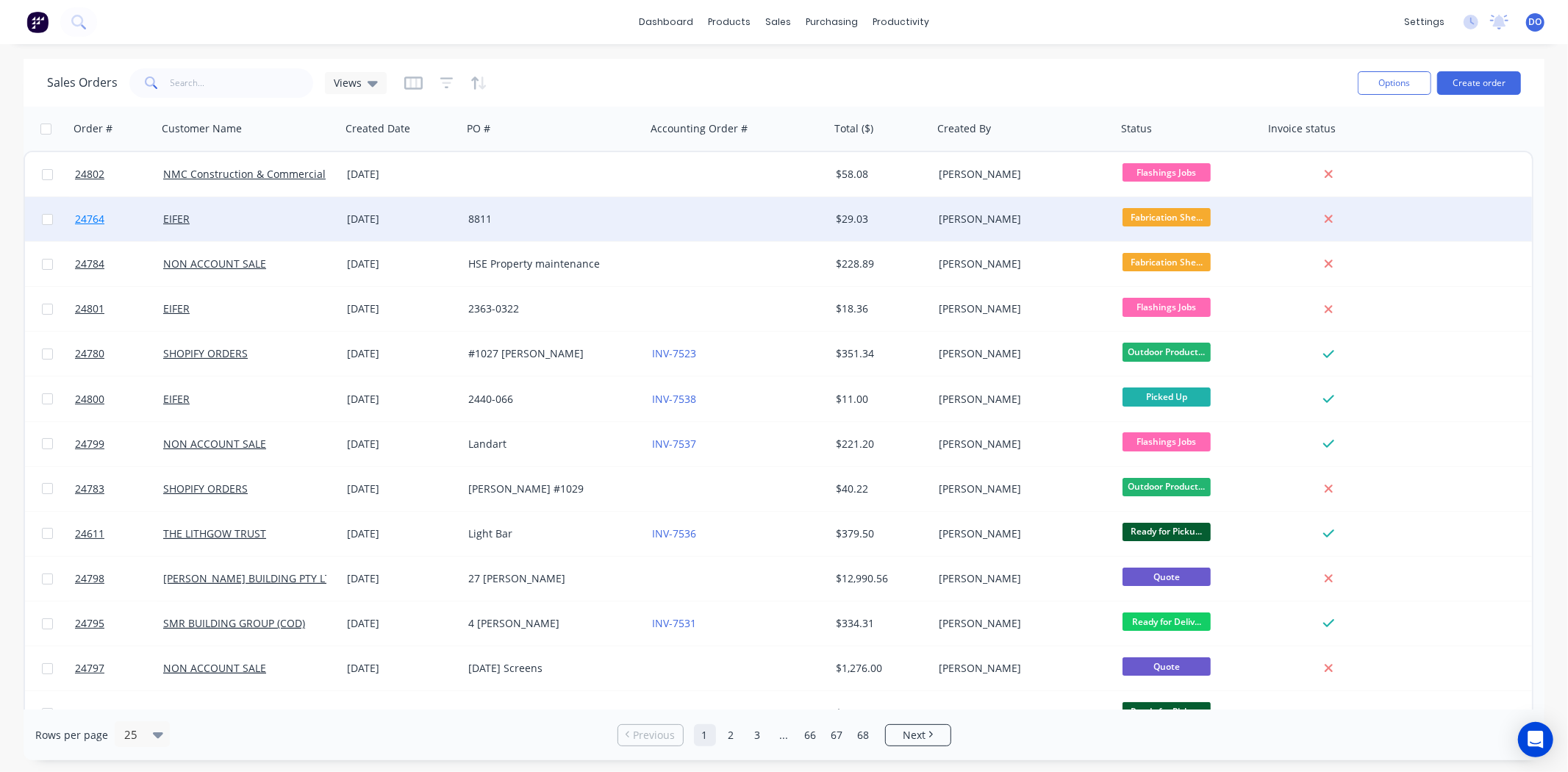
click at [125, 233] on link "24764" at bounding box center [119, 219] width 88 height 44
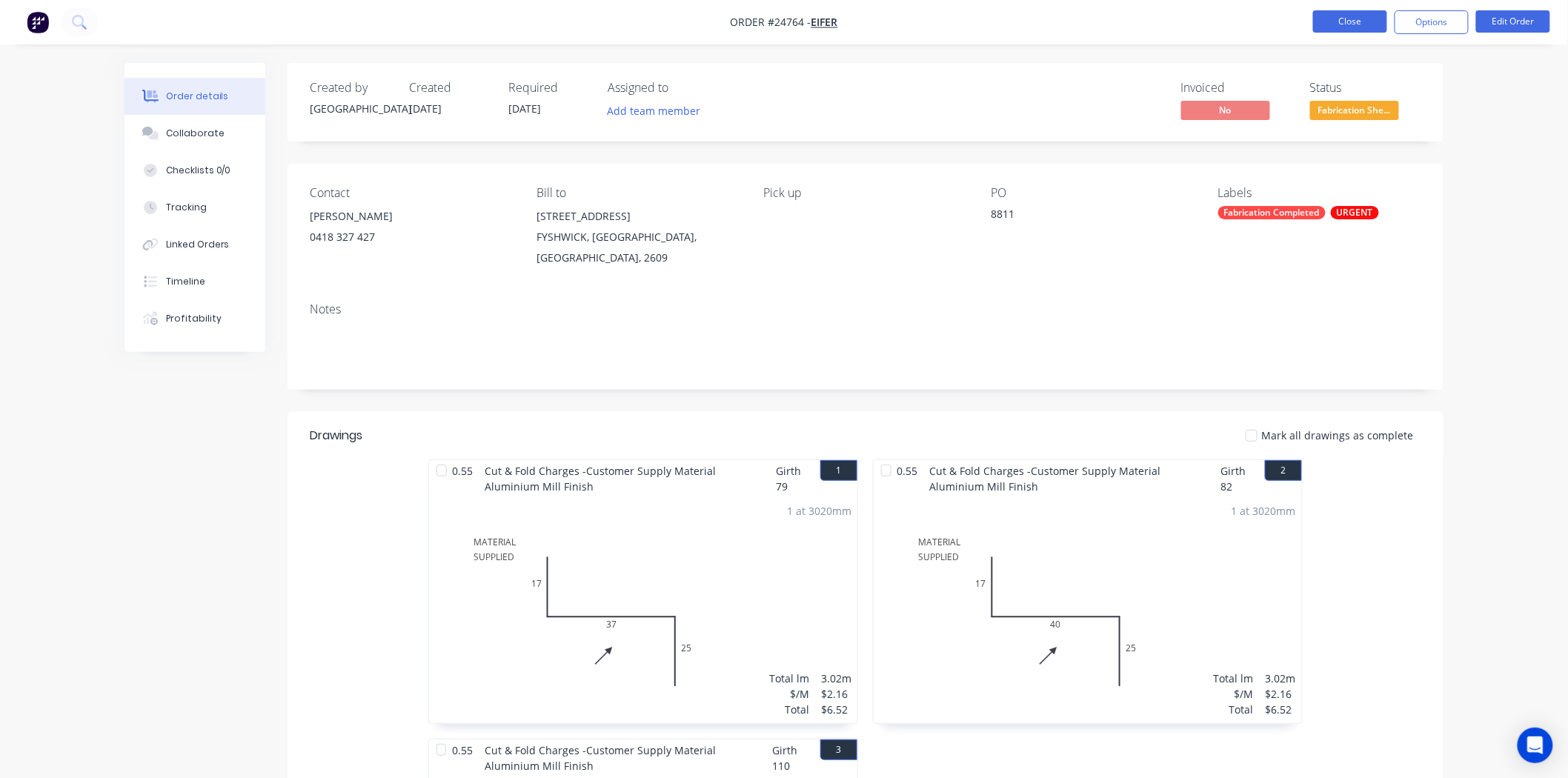
click at [1330, 20] on button "Close" at bounding box center [1350, 21] width 74 height 22
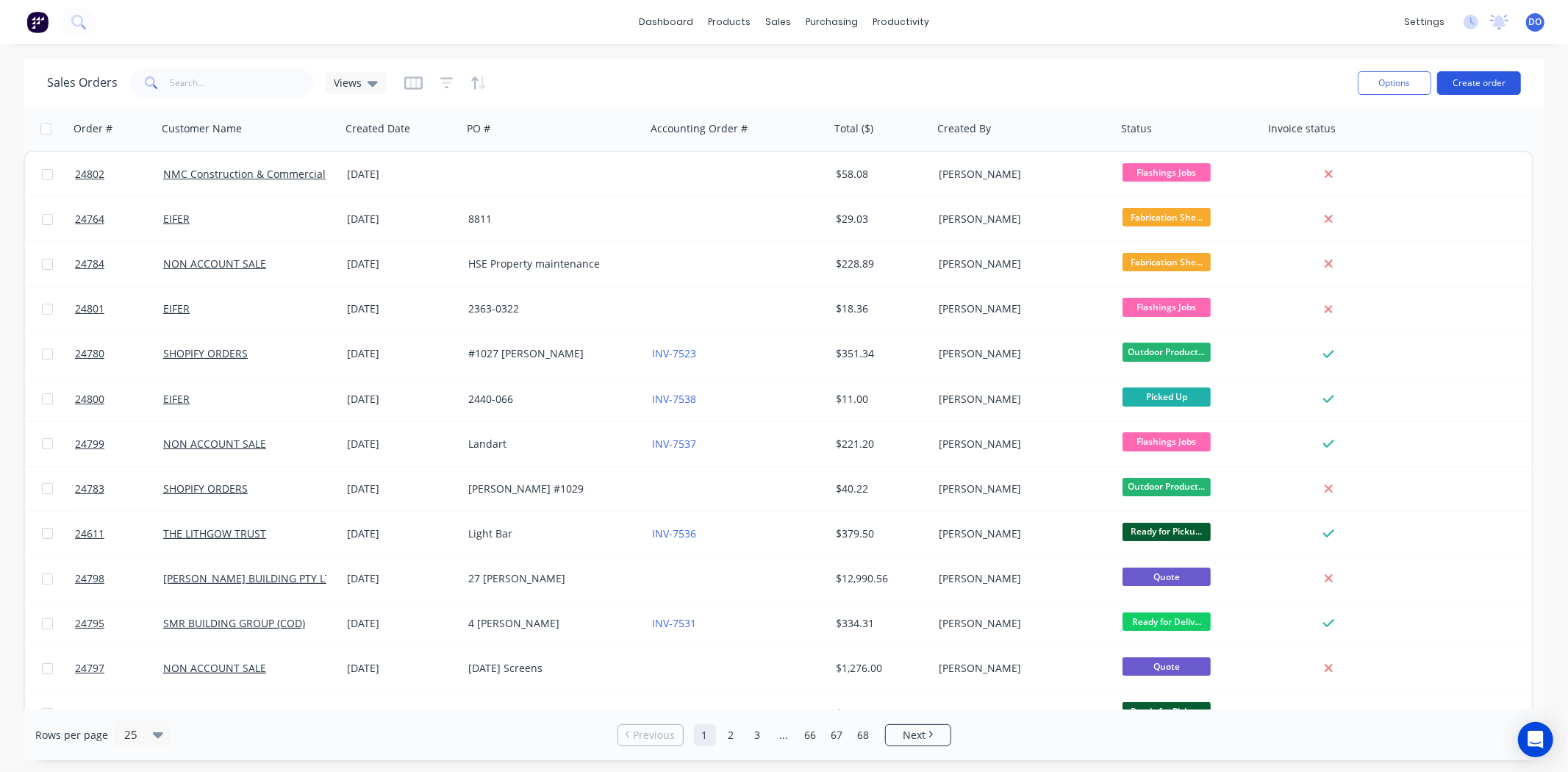
click at [1487, 83] on button "Create order" at bounding box center [1479, 83] width 84 height 23
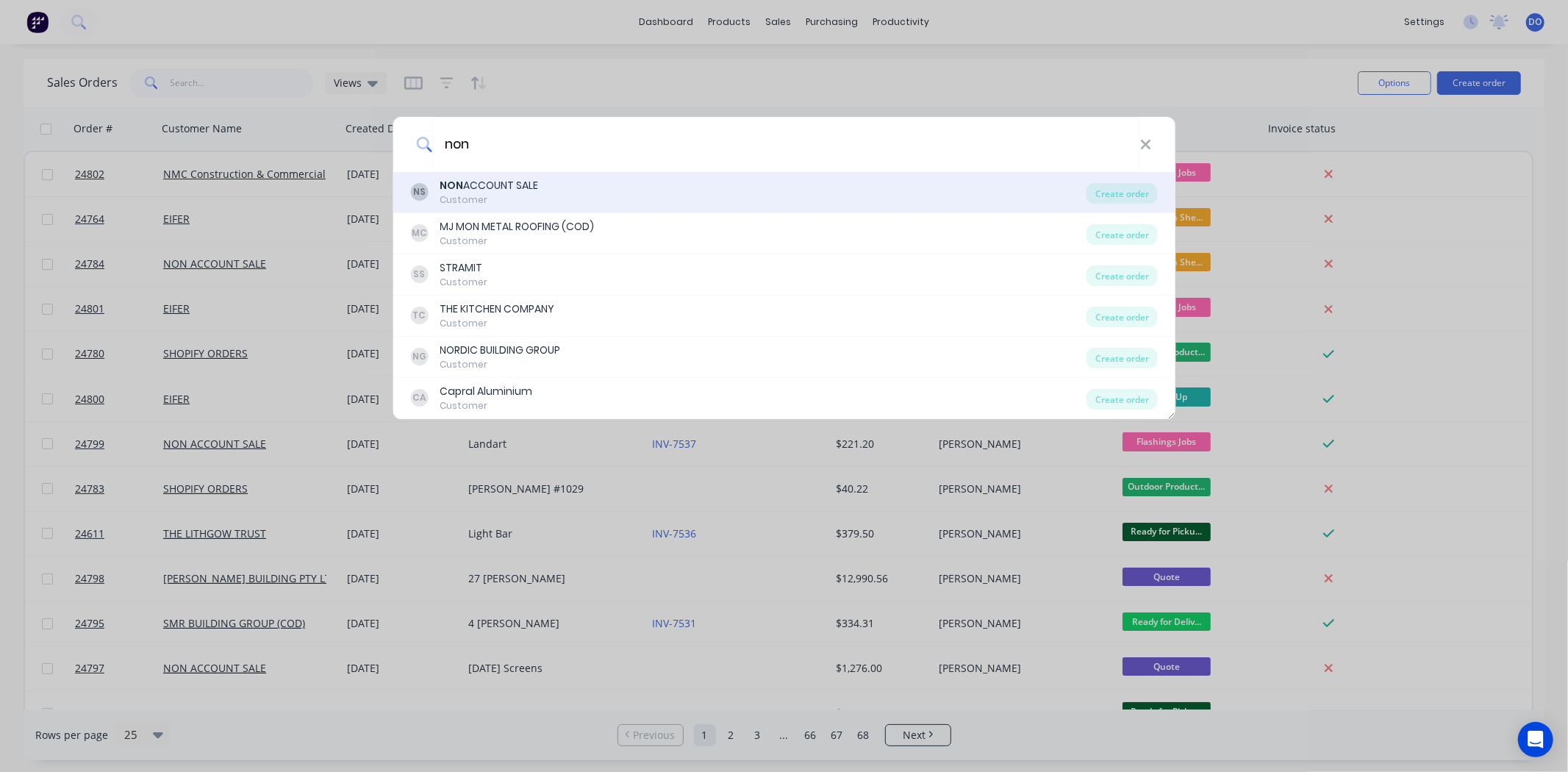
type input "non"
click at [808, 191] on div "NS NON ACCOUNT SALE Customer" at bounding box center [748, 192] width 676 height 29
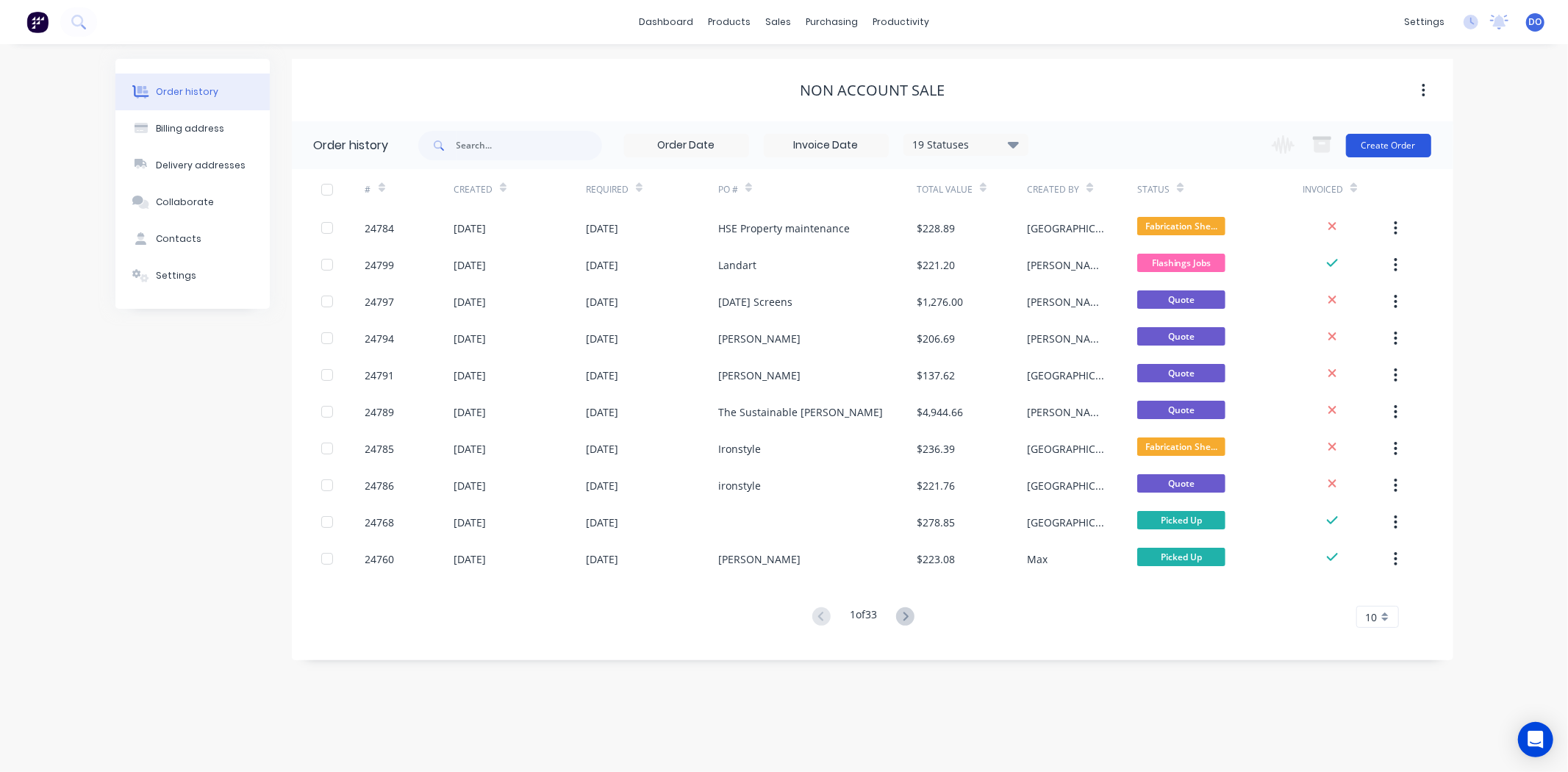
click at [1373, 140] on button "Create Order" at bounding box center [1389, 145] width 86 height 23
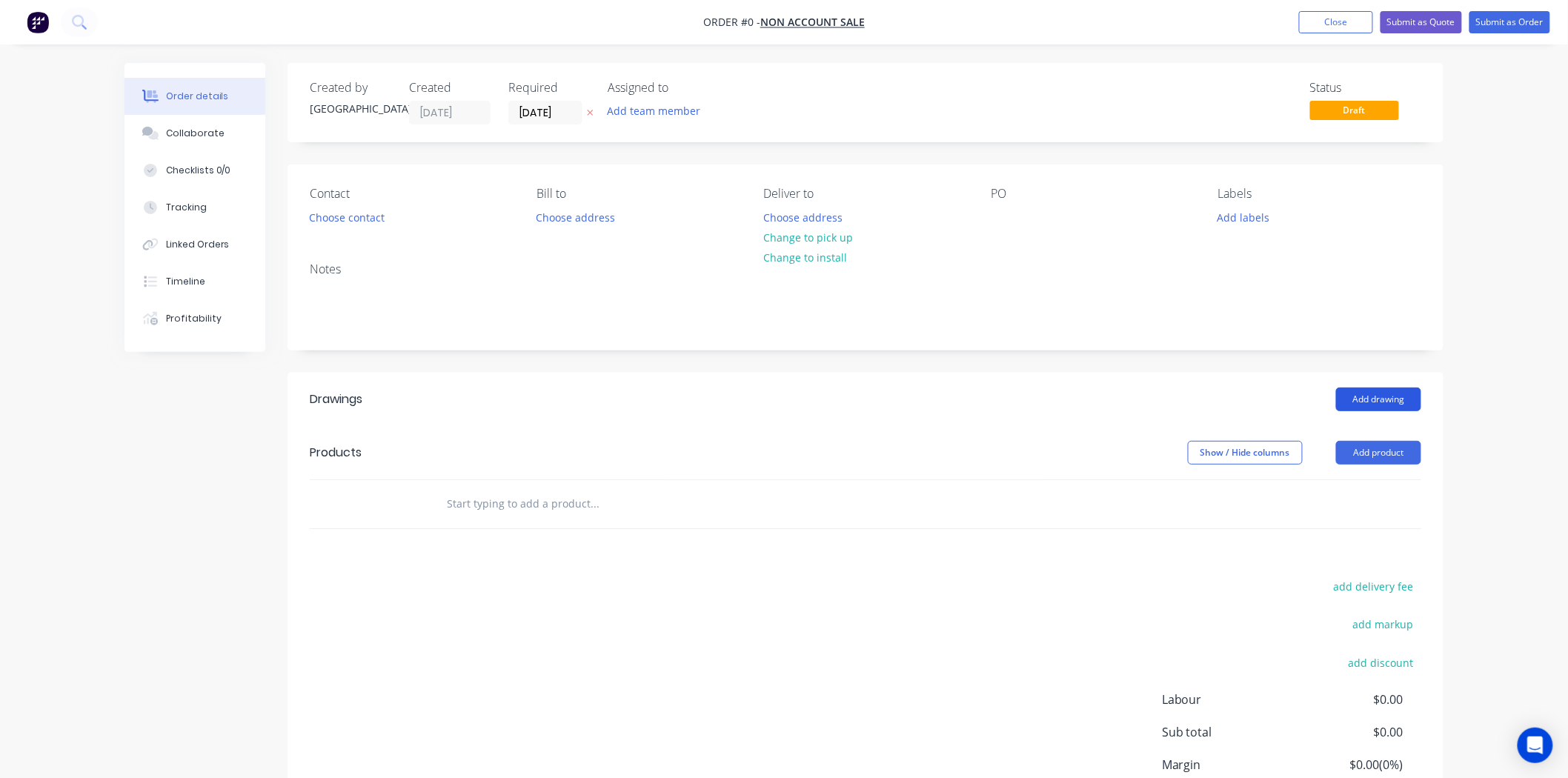
click at [1346, 393] on button "Add drawing" at bounding box center [1378, 399] width 86 height 23
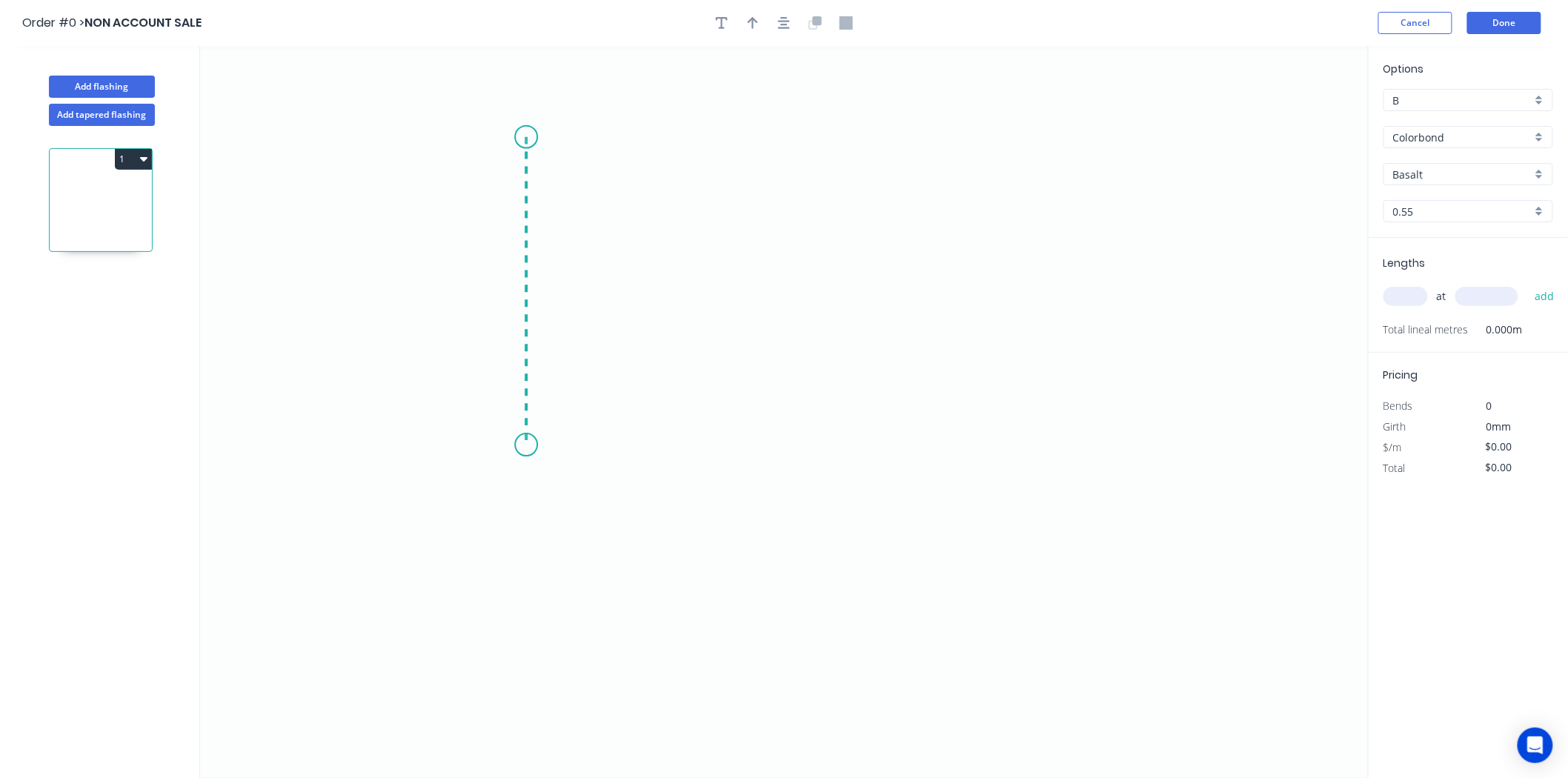
drag, startPoint x: 526, startPoint y: 137, endPoint x: 530, endPoint y: 445, distance: 308.0
click at [530, 445] on icon "0" at bounding box center [784, 412] width 1168 height 732
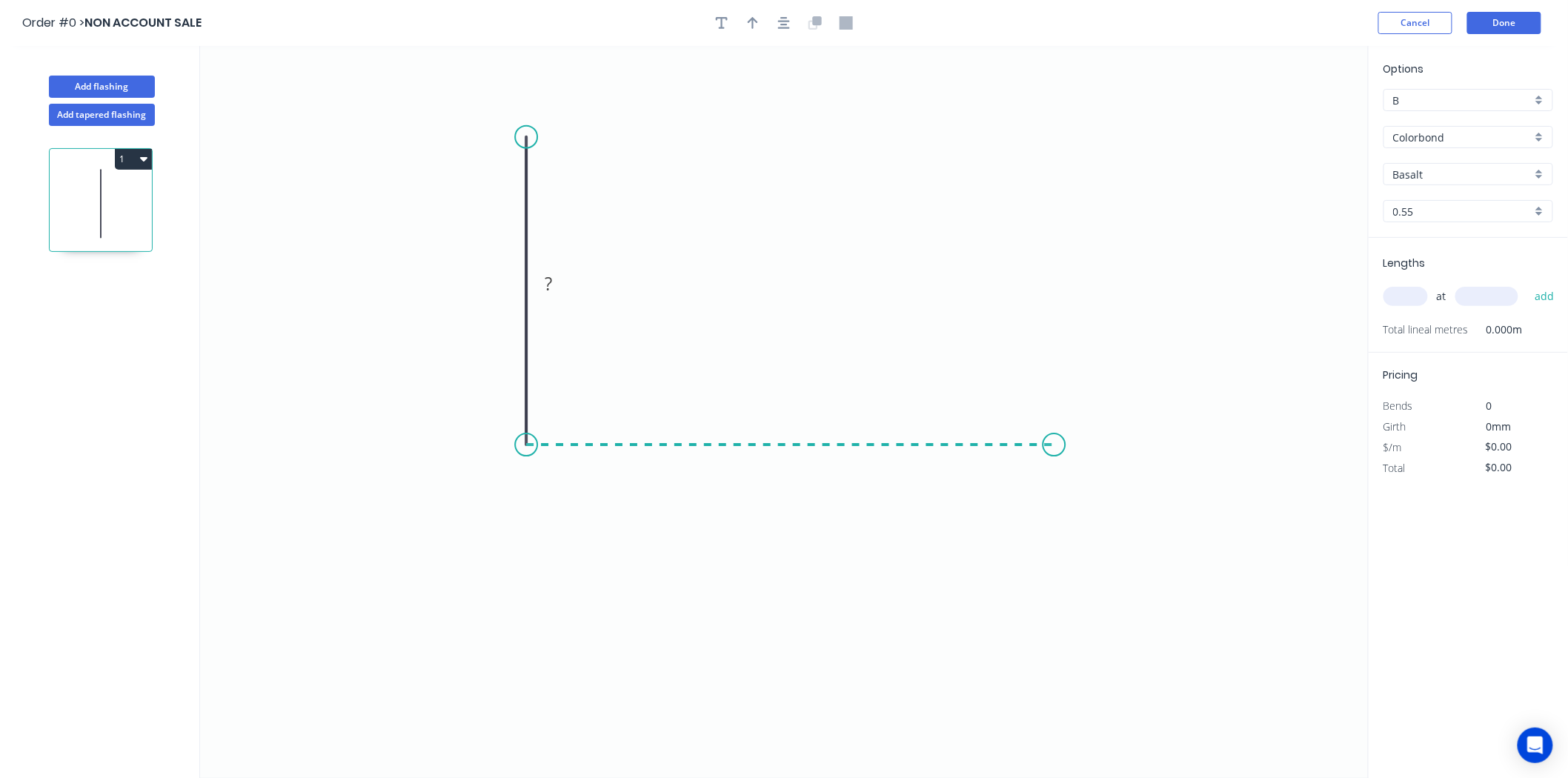
click at [1055, 465] on icon "0 ?" at bounding box center [784, 412] width 1168 height 732
click at [1121, 527] on icon "0 ? ?" at bounding box center [784, 412] width 1168 height 732
click at [503, 283] on tspan "?" at bounding box center [504, 283] width 8 height 24
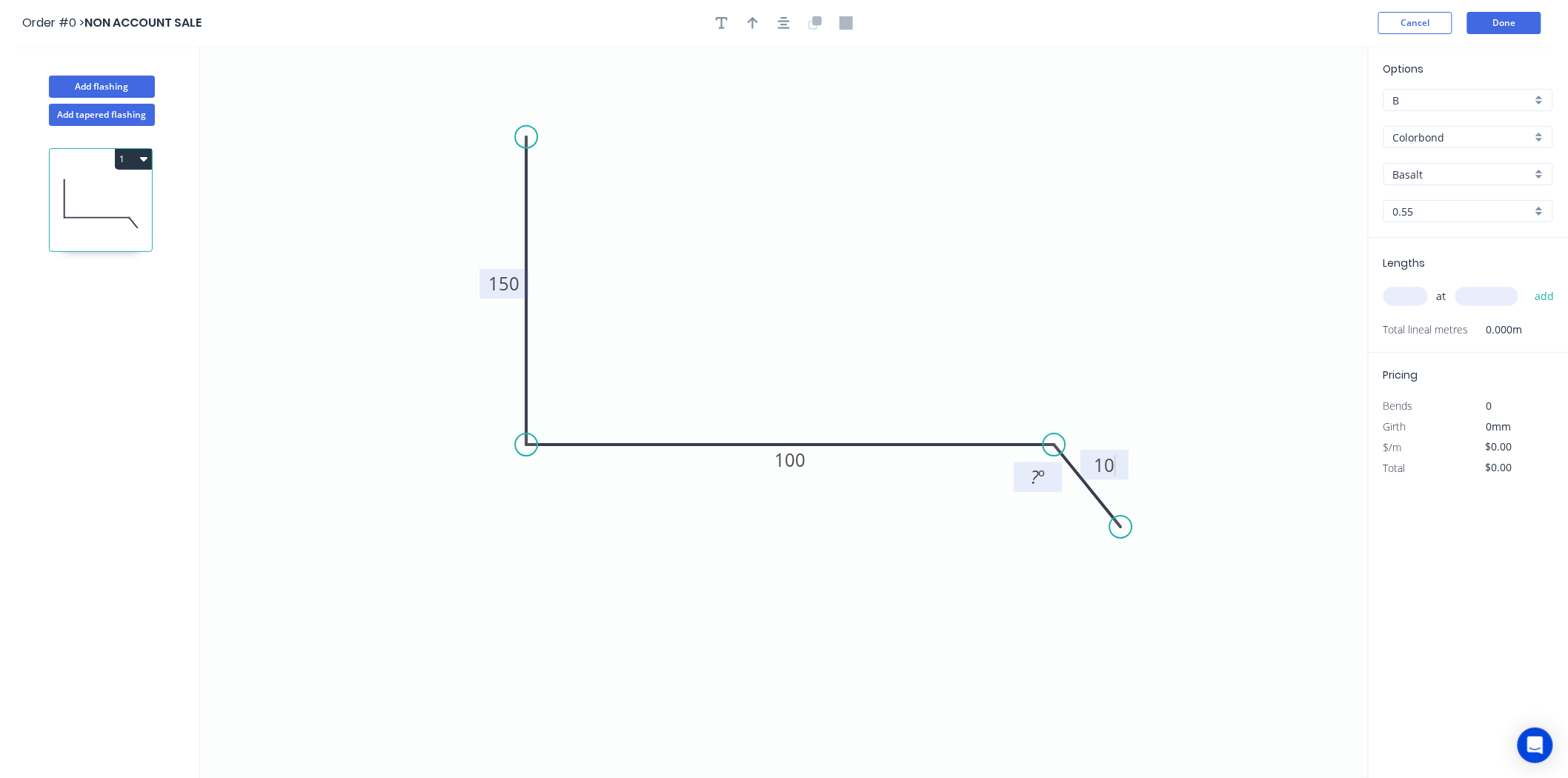
type input "$21.02"
click at [1039, 476] on tspan "º" at bounding box center [1042, 477] width 7 height 24
click at [537, 499] on div "Show angle" at bounding box center [593, 503] width 149 height 30
click at [548, 419] on tspan "?" at bounding box center [549, 417] width 8 height 24
click at [1432, 167] on input "Basalt" at bounding box center [1462, 174] width 139 height 16
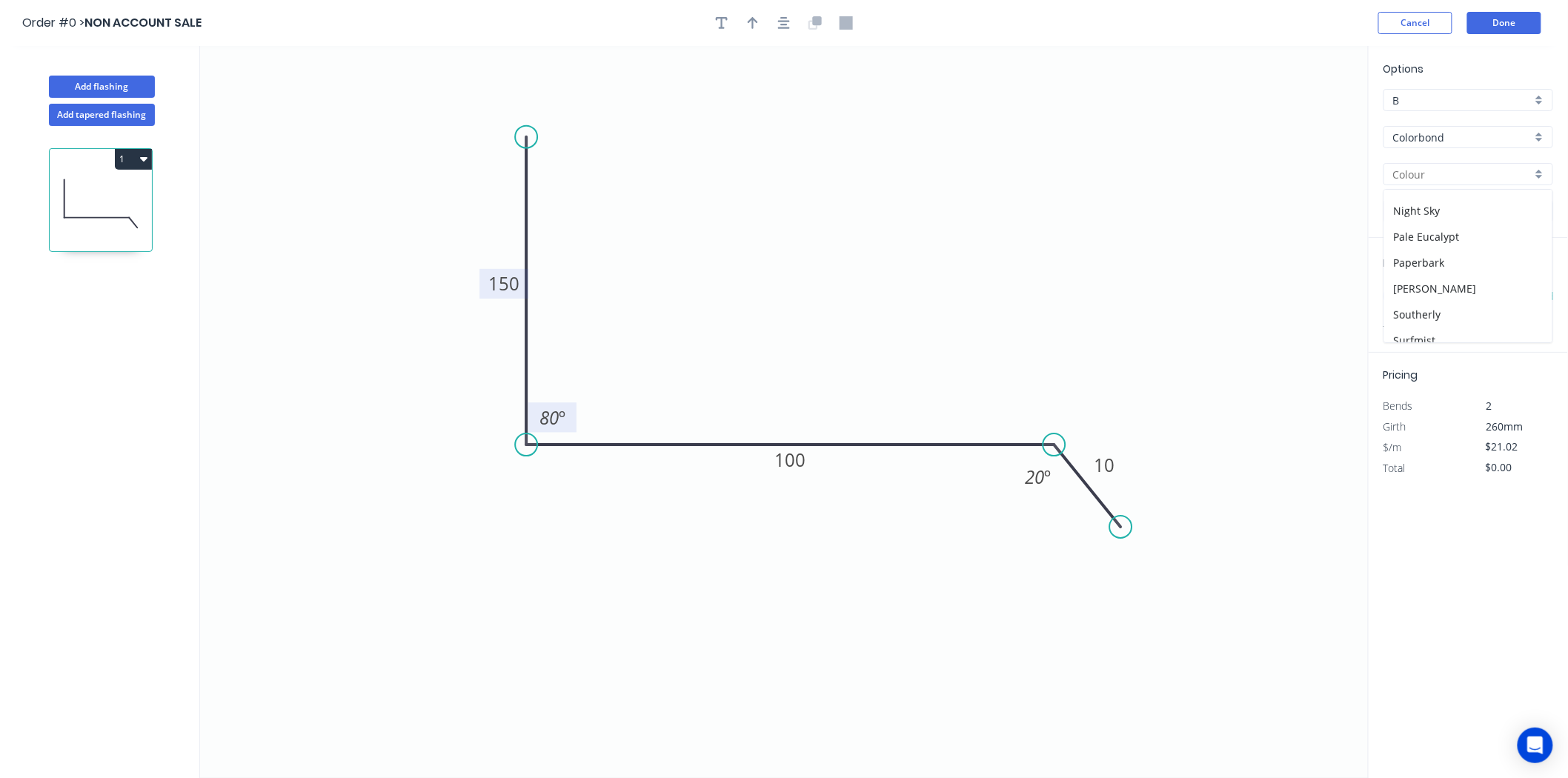
scroll to position [411, 0]
click at [1442, 255] on div "Surfmist" at bounding box center [1468, 258] width 168 height 26
type input "Surfmist"
drag, startPoint x: 1431, startPoint y: 294, endPoint x: 1417, endPoint y: 291, distance: 14.3
click at [1426, 294] on div "at add" at bounding box center [1470, 296] width 173 height 25
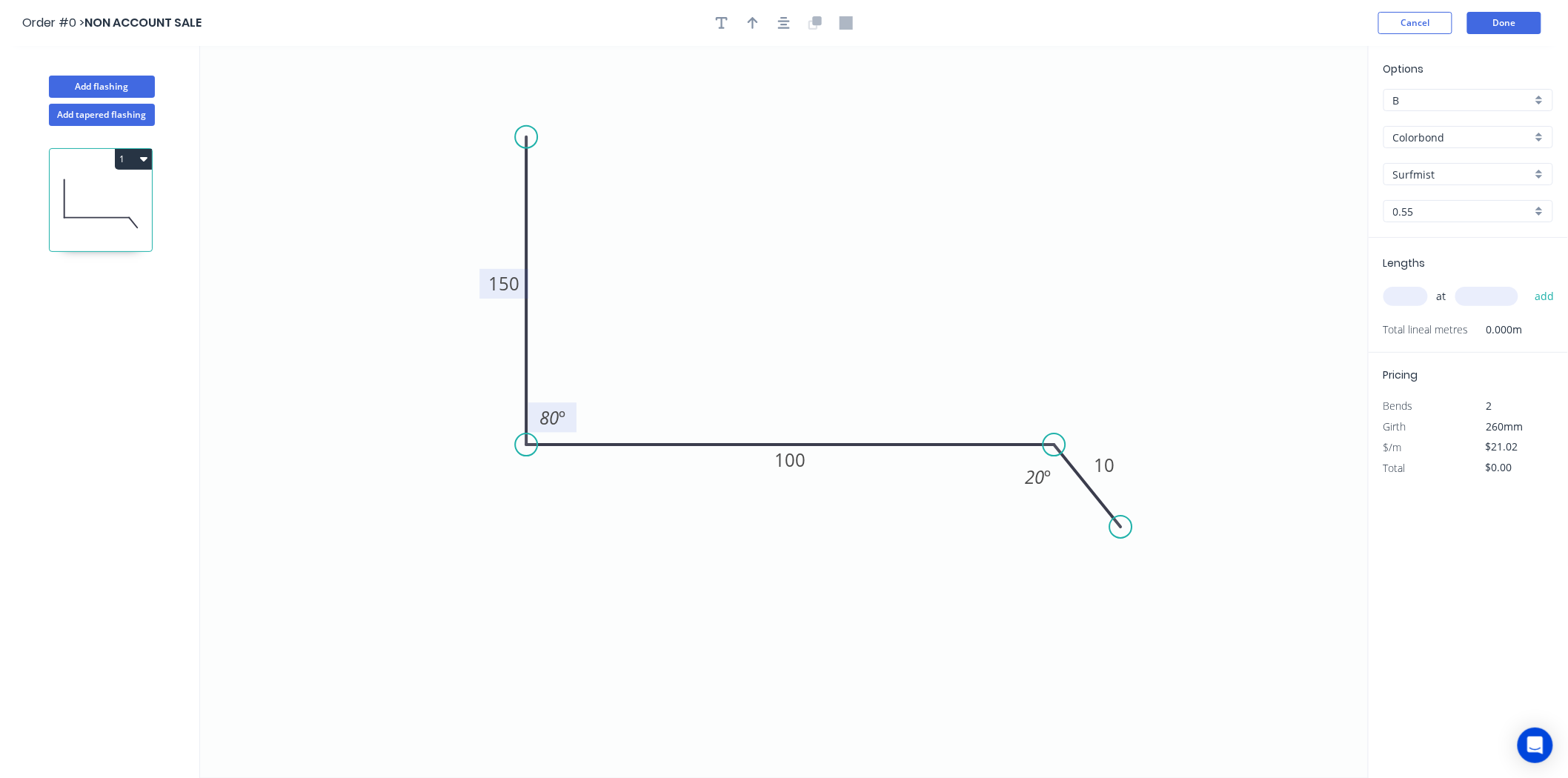
click at [1408, 293] on input "text" at bounding box center [1405, 296] width 45 height 19
type input "5"
type input "4200"
click at [1527, 284] on button "add" at bounding box center [1545, 296] width 35 height 25
type input "$441.42"
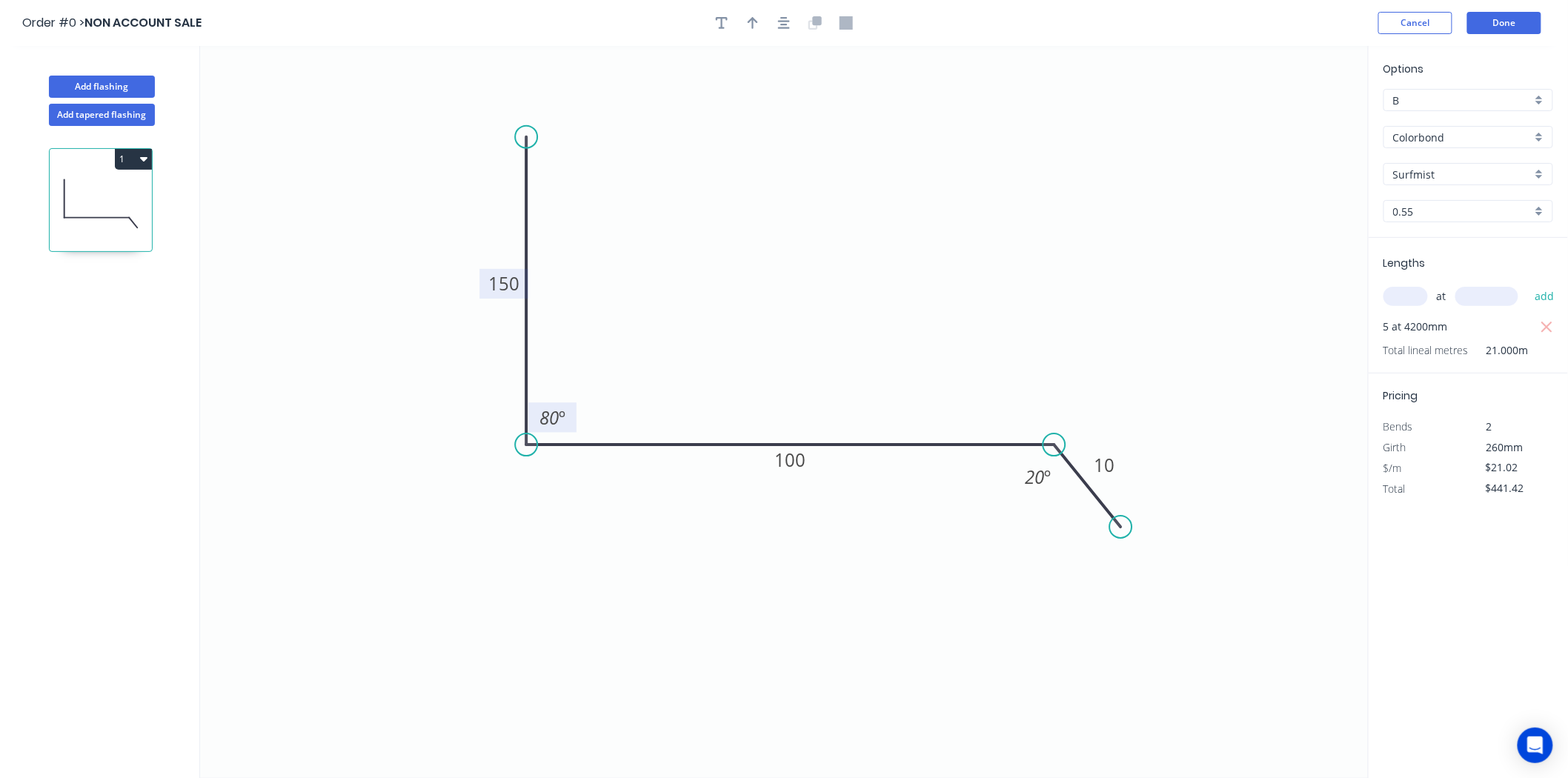
click at [1442, 89] on div "B" at bounding box center [1468, 99] width 170 height 22
click at [1436, 191] on div "C" at bounding box center [1468, 180] width 168 height 26
type input "C"
type input "$17.31"
type input "$363.51"
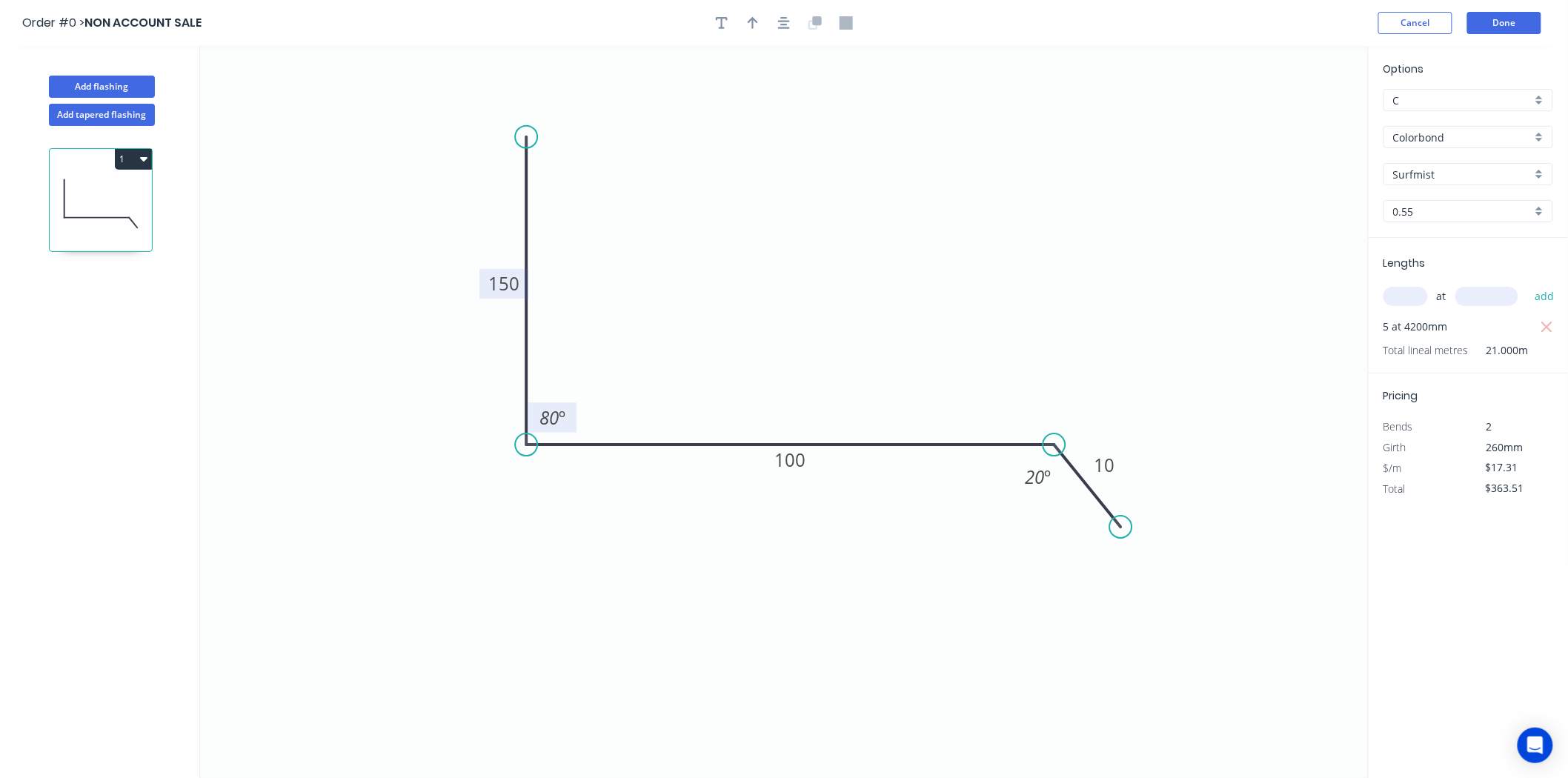
click at [1503, 565] on div "Options C C Colorbond Colorbond Colorbond Matt Colorbond Metallic Surfmist Surf…" at bounding box center [1468, 412] width 200 height 733
click at [760, 20] on button "button" at bounding box center [753, 23] width 22 height 22
click at [1292, 119] on icon at bounding box center [1294, 103] width 14 height 48
drag, startPoint x: 1292, startPoint y: 119, endPoint x: 689, endPoint y: 371, distance: 653.5
click at [689, 371] on icon at bounding box center [700, 358] width 43 height 43
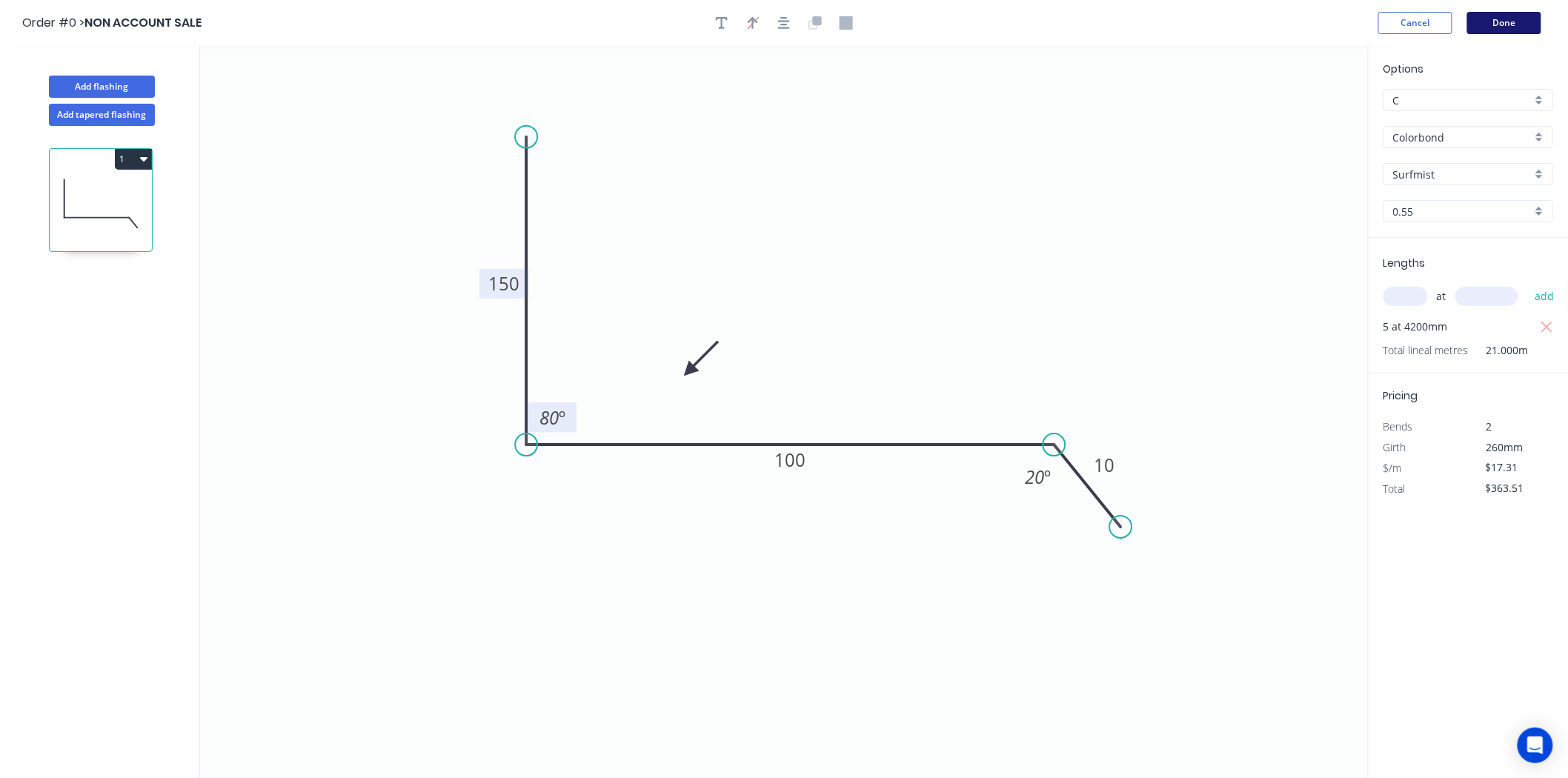
click at [1506, 19] on button "Done" at bounding box center [1504, 23] width 74 height 22
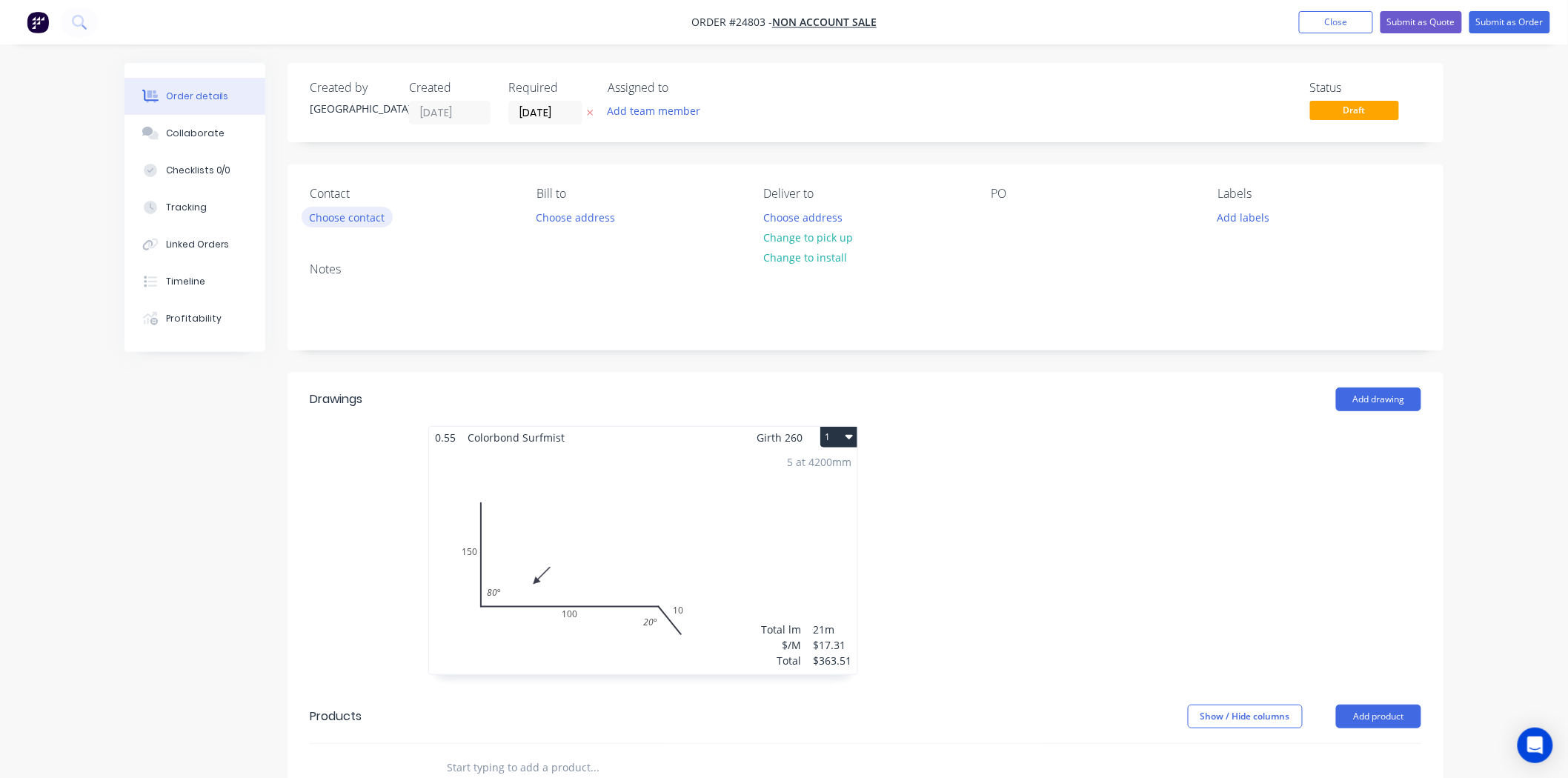
click at [316, 217] on button "Choose contact" at bounding box center [347, 216] width 91 height 20
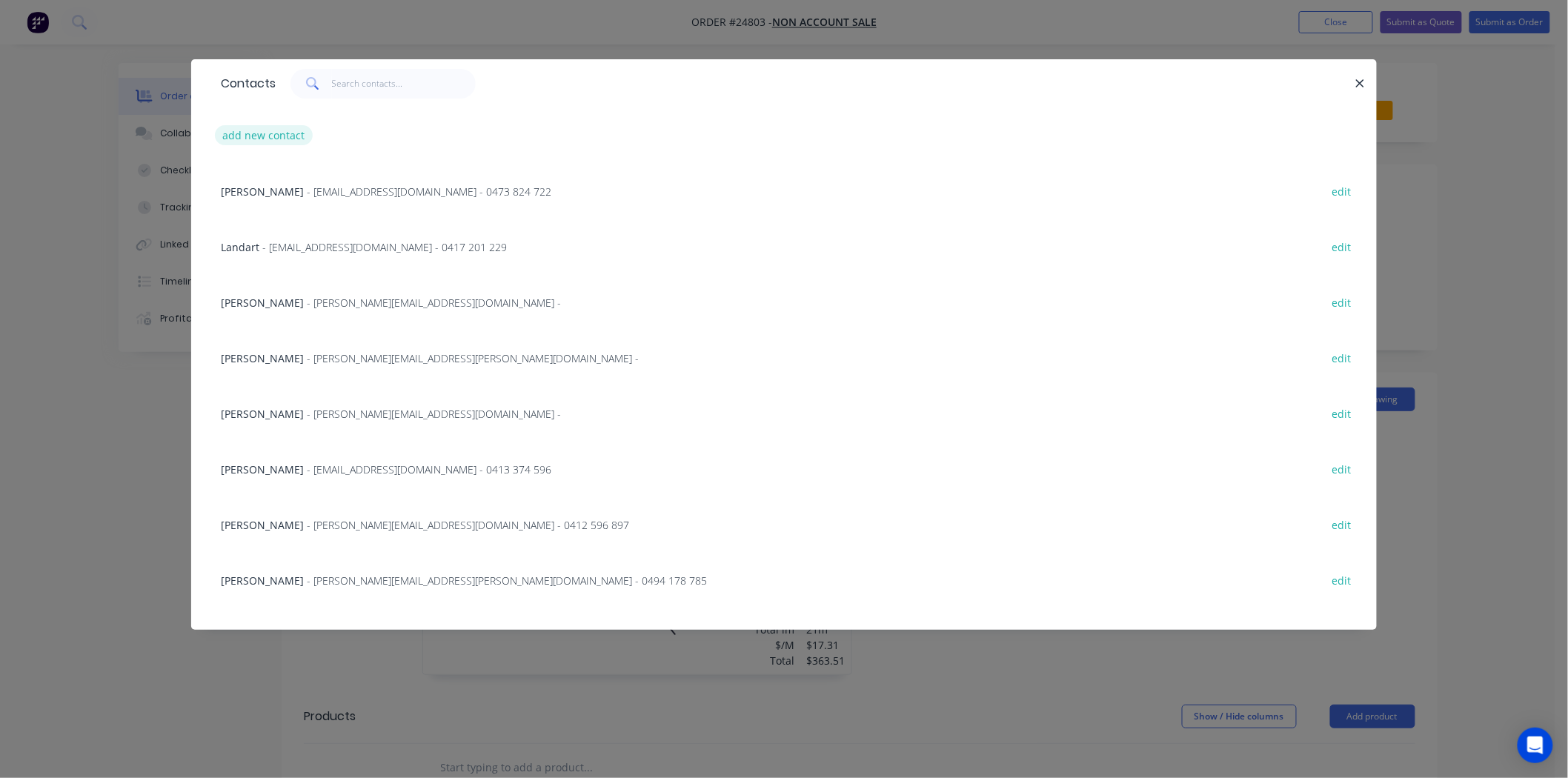
click at [283, 142] on button "add new contact" at bounding box center [263, 135] width 98 height 20
select select "AU"
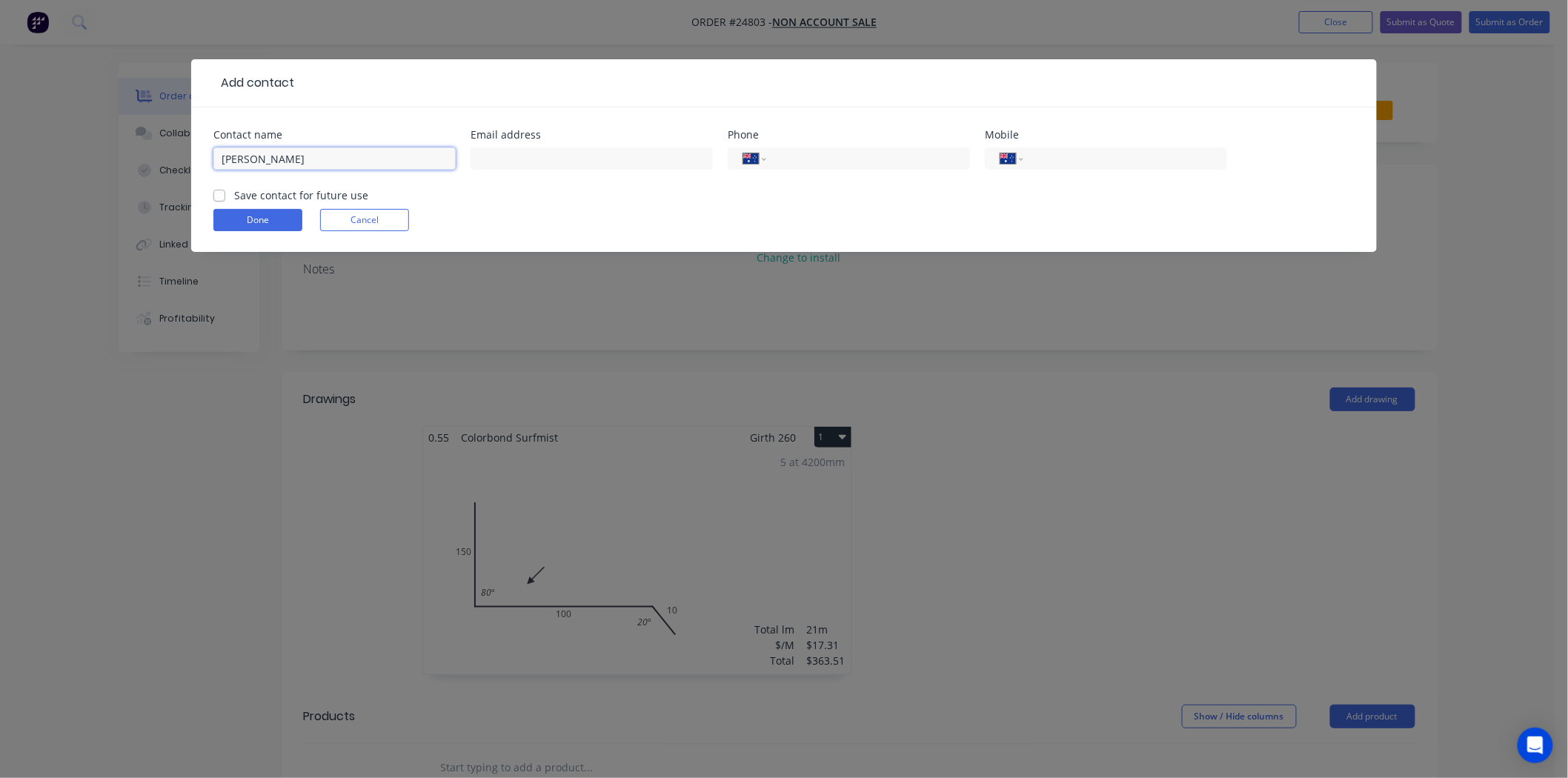
type input "[PERSON_NAME]"
click at [626, 219] on div "Done Cancel" at bounding box center [784, 219] width 1141 height 22
type input "0421 100 339"
click at [535, 202] on form "Contact name Jarrett Miller Email address millermetreconstructiongroup@gmail.co…" at bounding box center [784, 190] width 1141 height 122
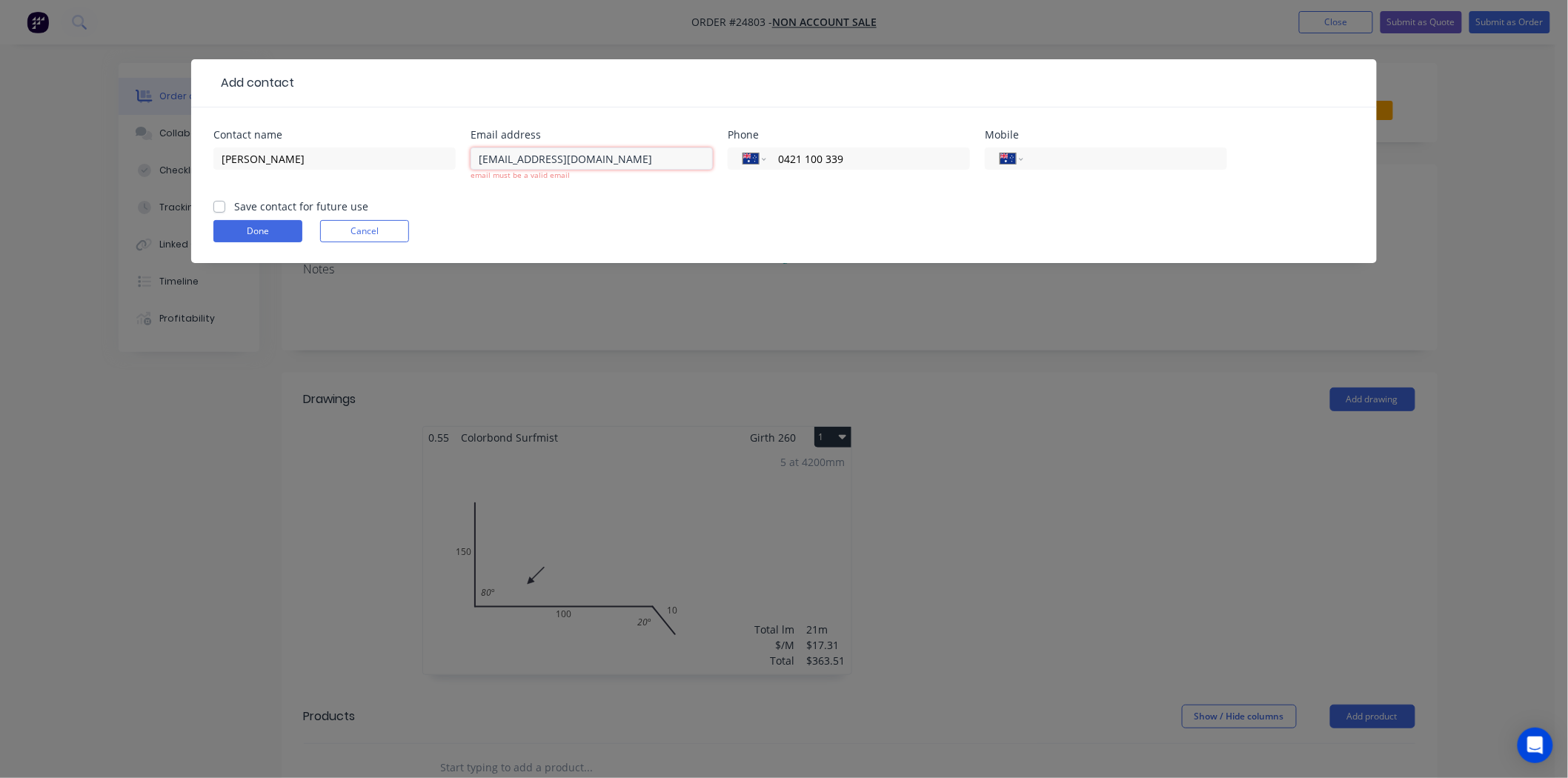
click at [693, 168] on input "millermetreconstructiongroup@gmail.com" at bounding box center [591, 158] width 242 height 22
click at [579, 156] on input "millermetreconstructiongroup@gmail.com" at bounding box center [591, 158] width 242 height 22
drag, startPoint x: 697, startPoint y: 156, endPoint x: 477, endPoint y: 165, distance: 220.2
click at [477, 165] on input "millermetreconstructiongroup@gmail.com" at bounding box center [591, 158] width 242 height 22
click at [273, 226] on button "Done" at bounding box center [257, 231] width 89 height 22
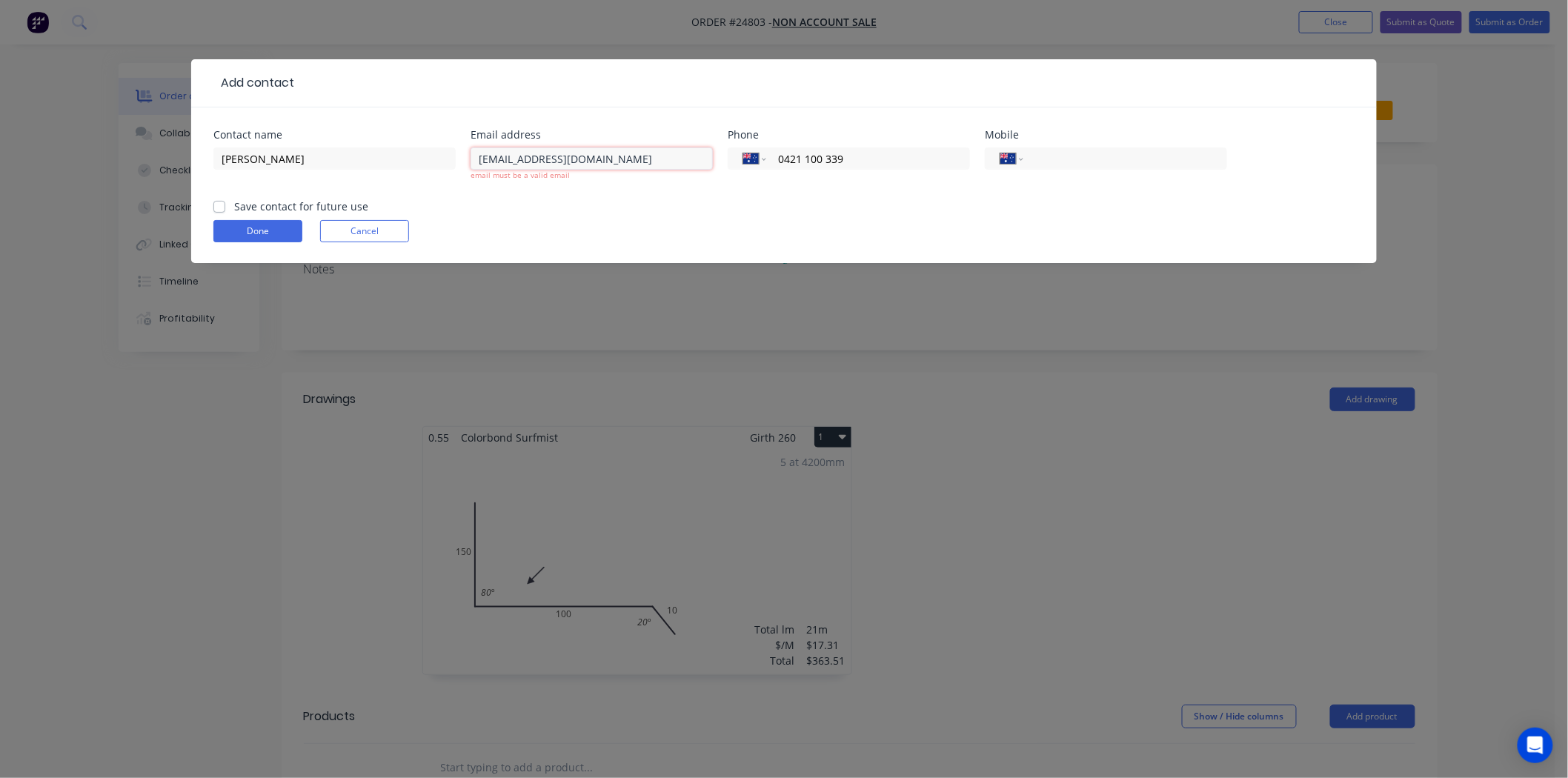
click at [479, 157] on input "millermetreconstructiongroup@gmail.com" at bounding box center [591, 158] width 242 height 22
type input "millermetreconstructiongroup@gmail.com"
click at [525, 196] on form "Contact name Jarrett Miller Email address millermetreconstructiongroup@gmail.co…" at bounding box center [784, 196] width 1141 height 133
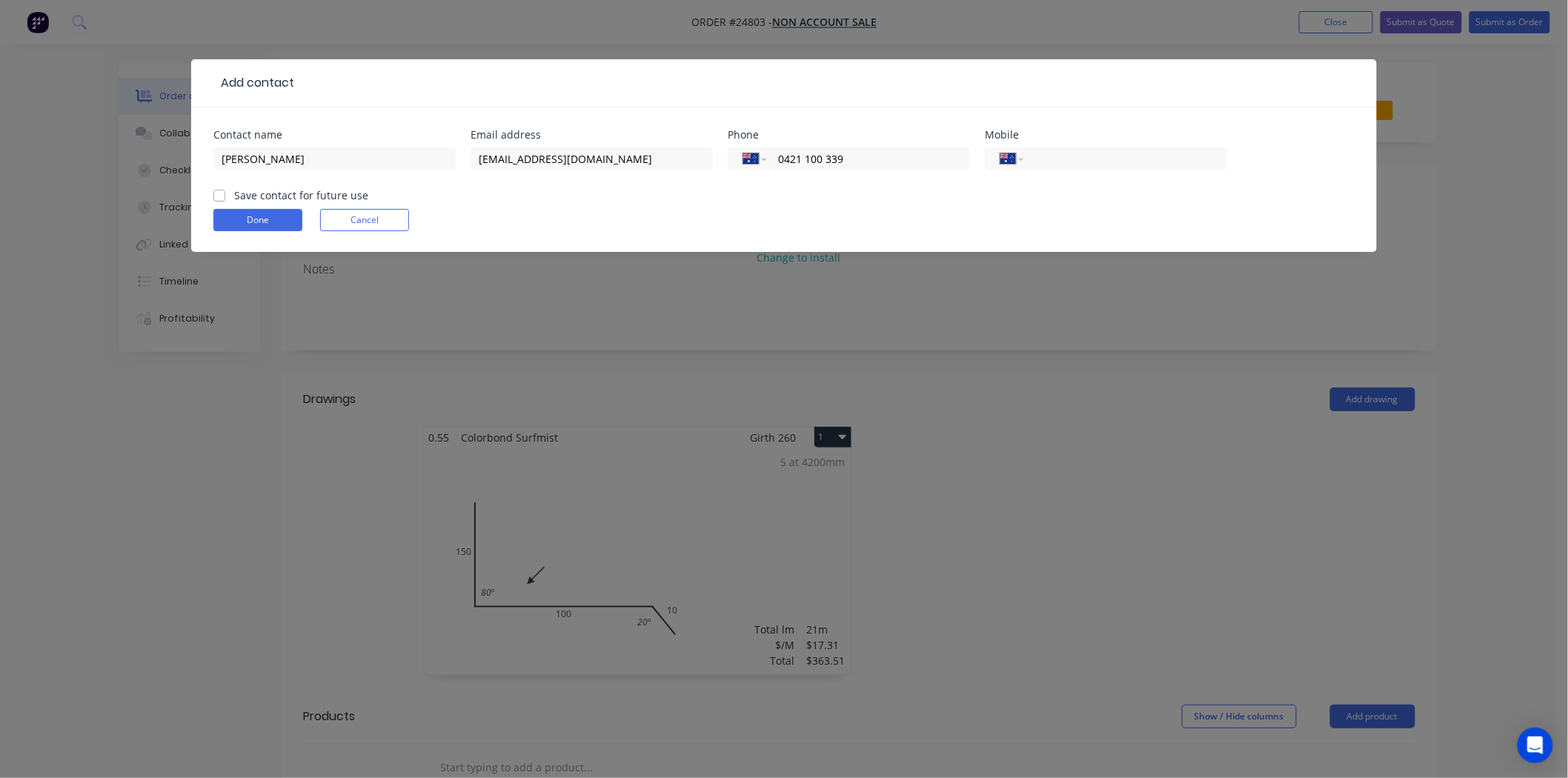
click at [234, 194] on label "Save contact for future use" at bounding box center [301, 195] width 134 height 16
click at [216, 194] on input "Save contact for future use" at bounding box center [220, 194] width 12 height 14
checkbox input "true"
click at [239, 226] on button "Done" at bounding box center [257, 219] width 89 height 22
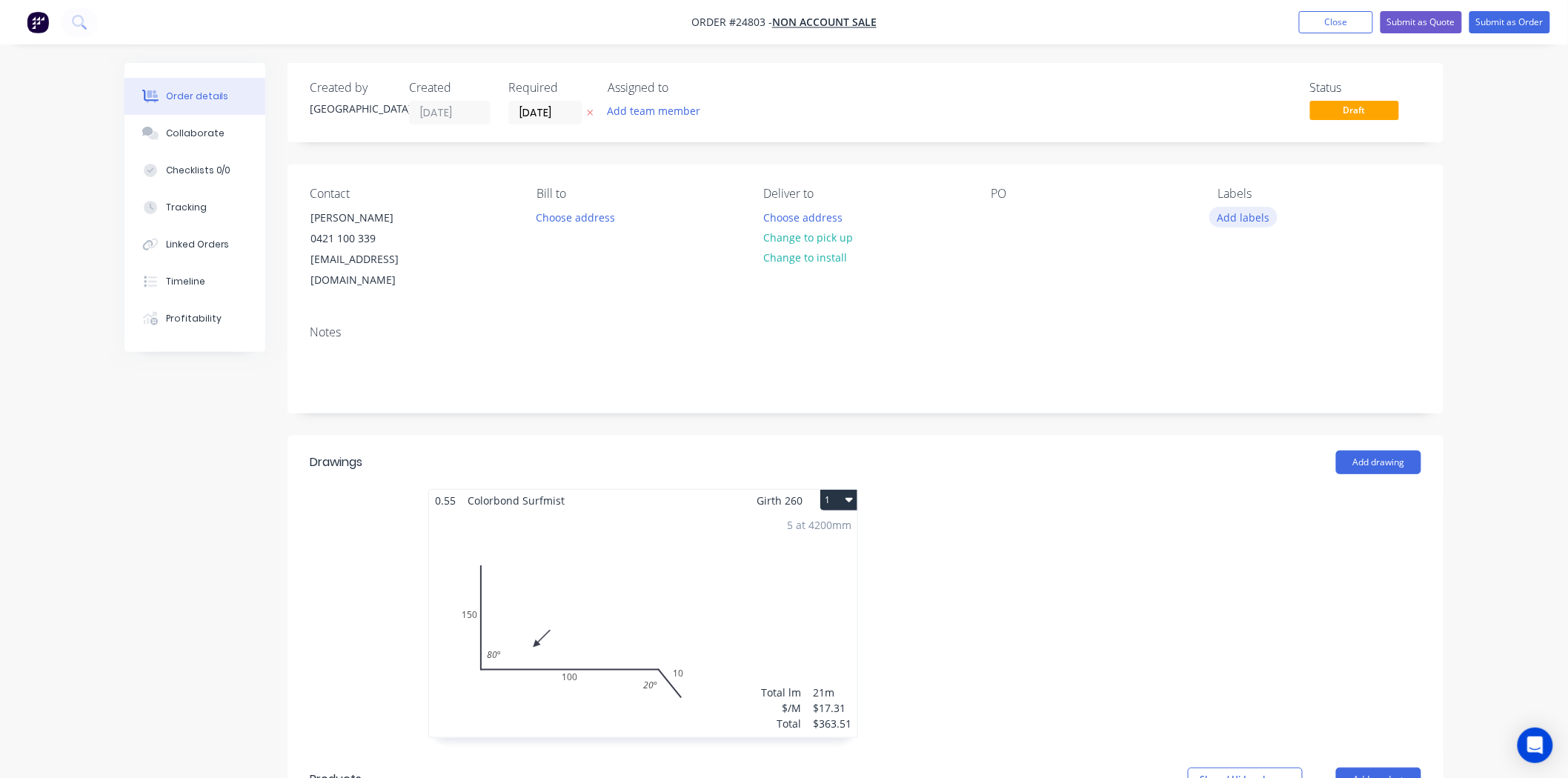
click at [1239, 213] on button "Add labels" at bounding box center [1243, 216] width 68 height 20
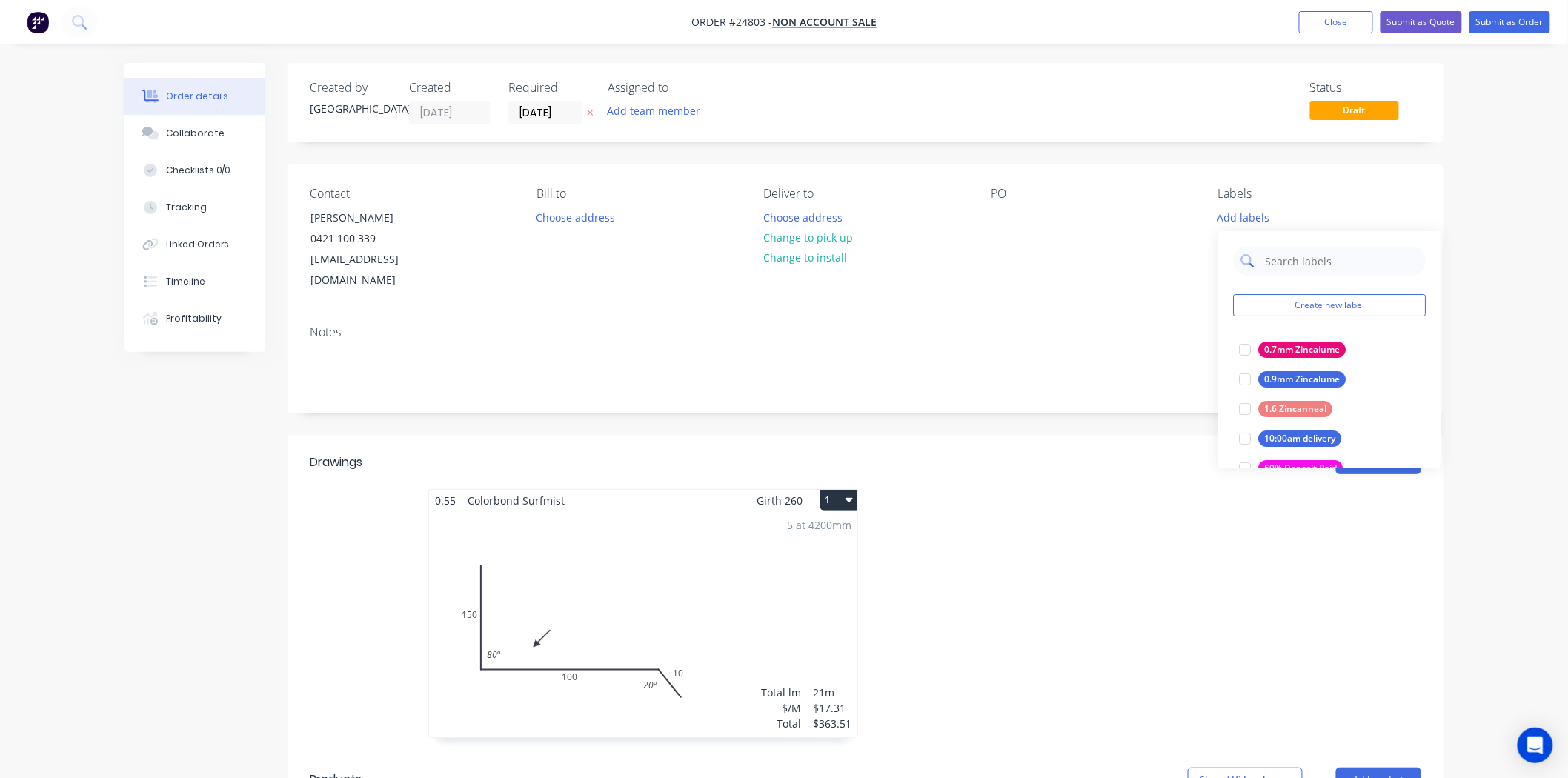
click at [1277, 267] on input "text" at bounding box center [1341, 260] width 155 height 30
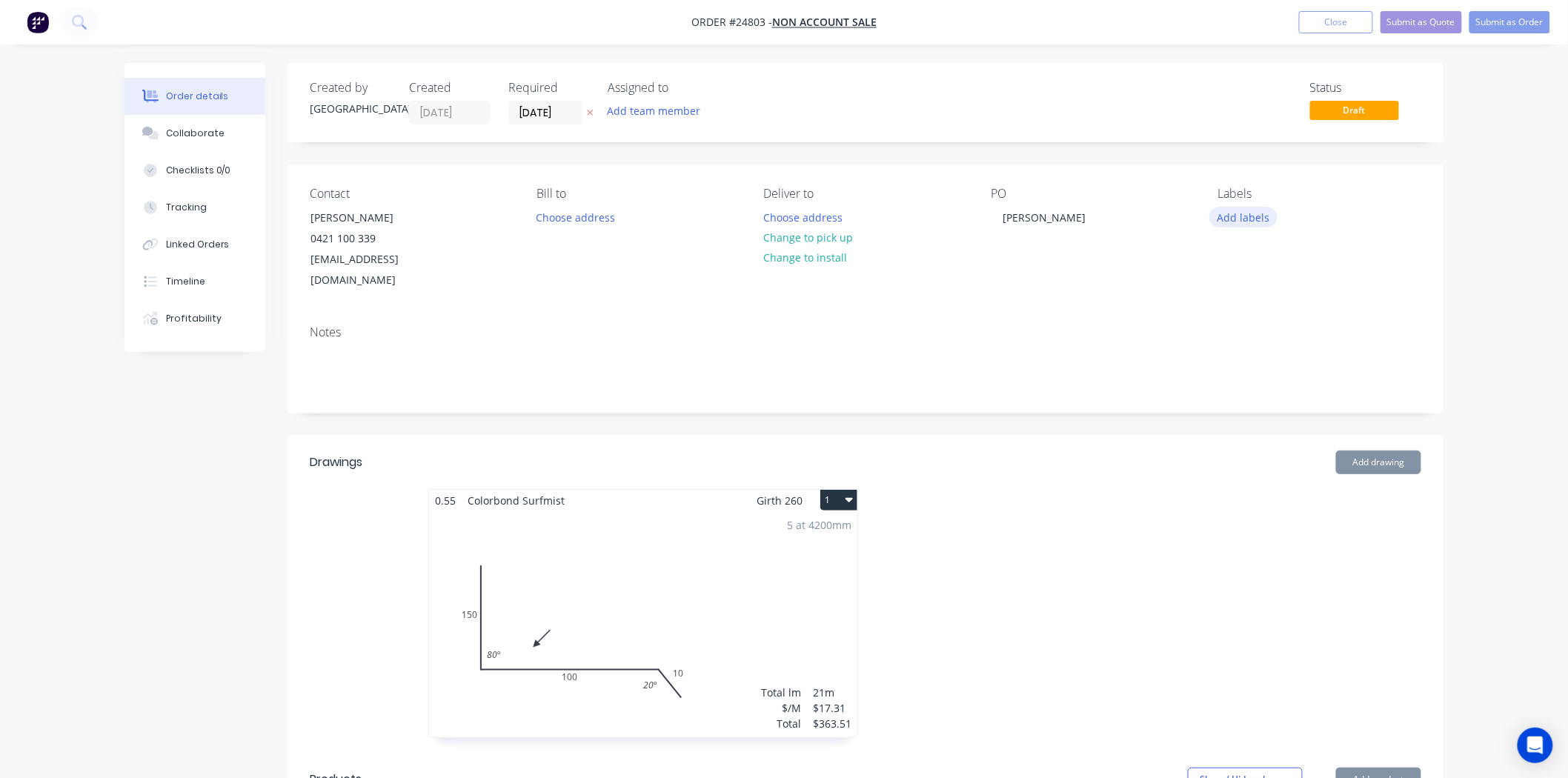
click at [1235, 213] on button "Add labels" at bounding box center [1243, 216] width 68 height 20
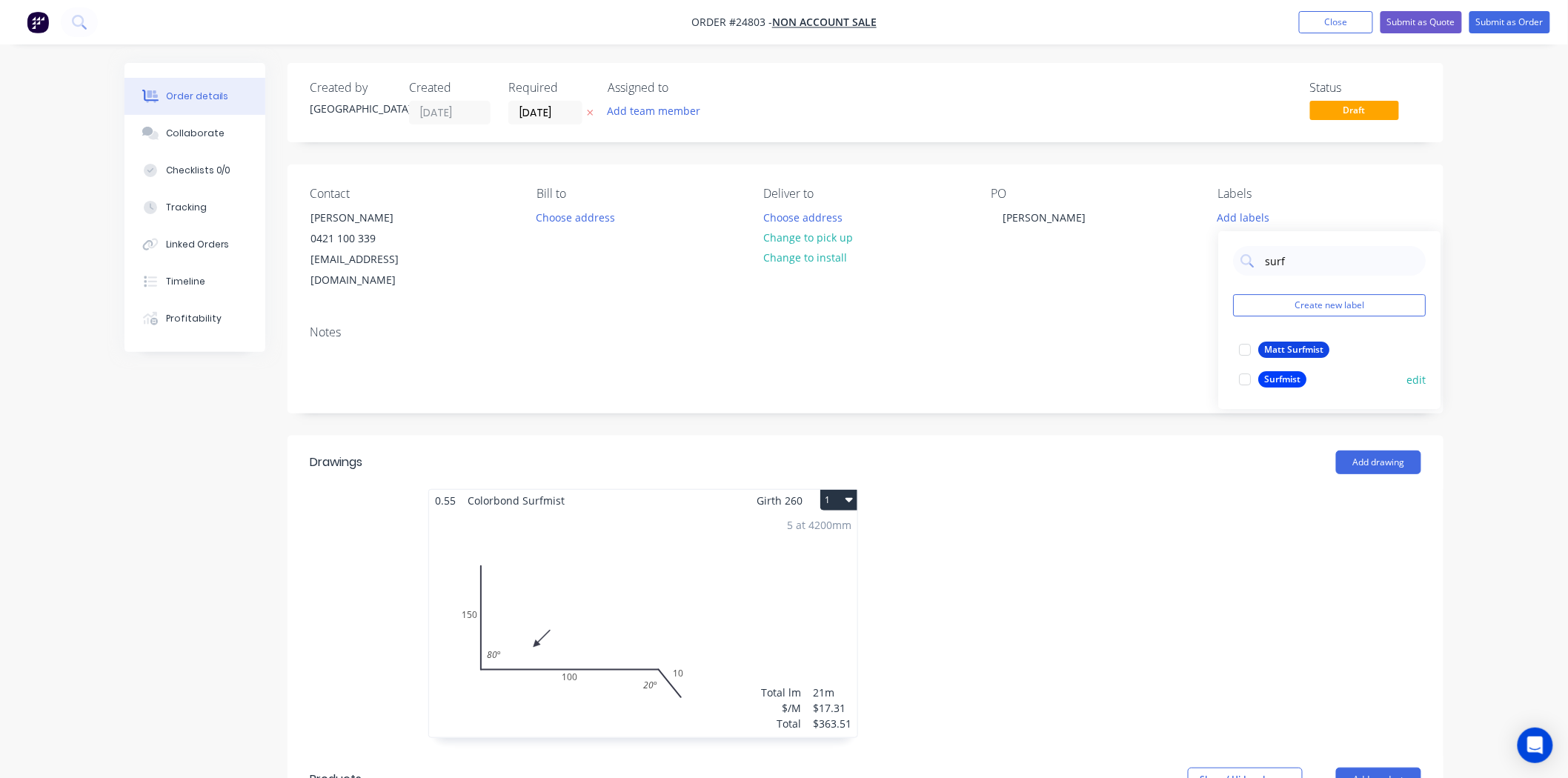
type input "surf"
click at [1292, 375] on div "Surfmist" at bounding box center [1283, 379] width 48 height 17
click at [1068, 532] on div at bounding box center [1087, 621] width 444 height 263
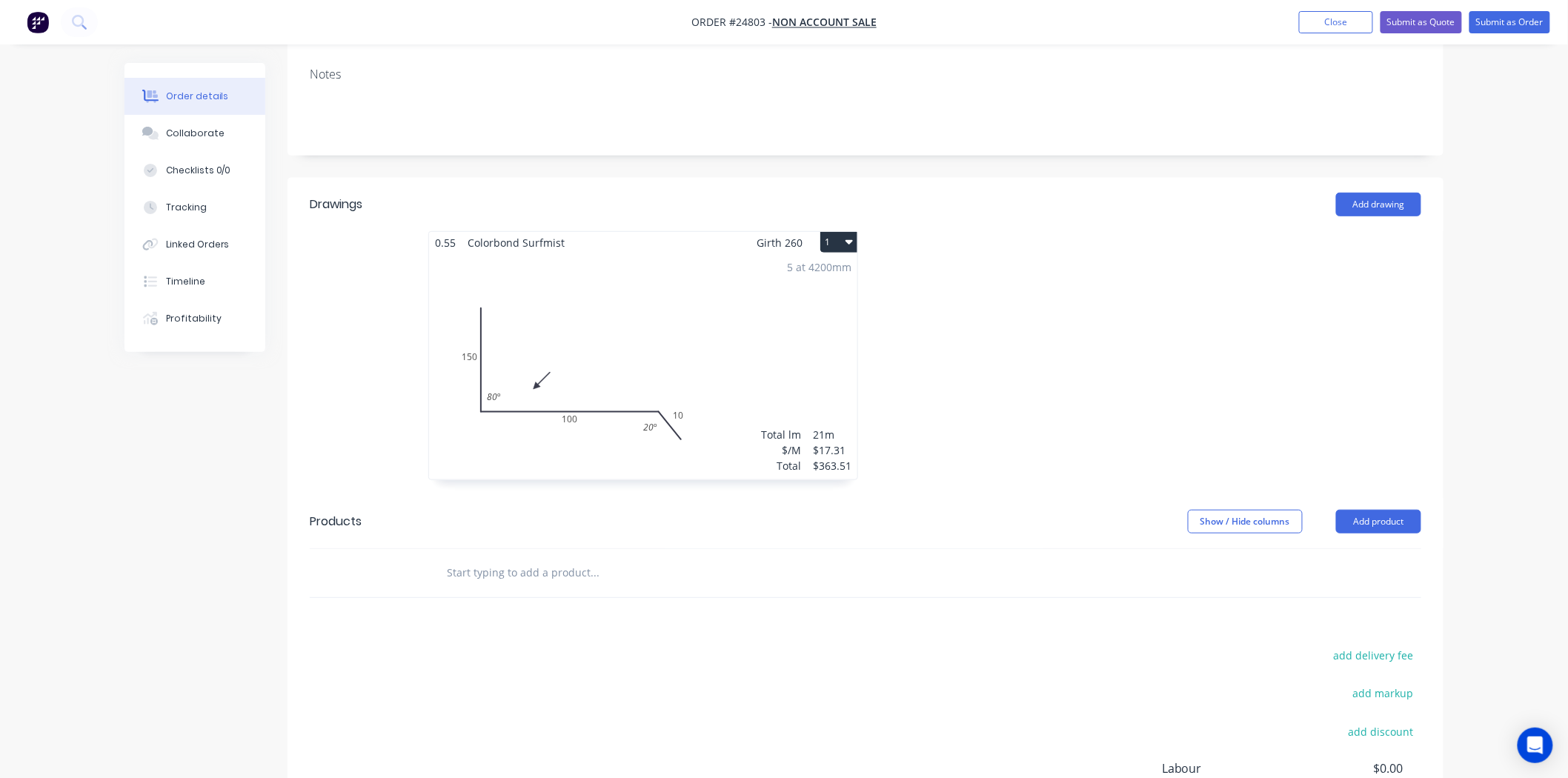
scroll to position [329, 0]
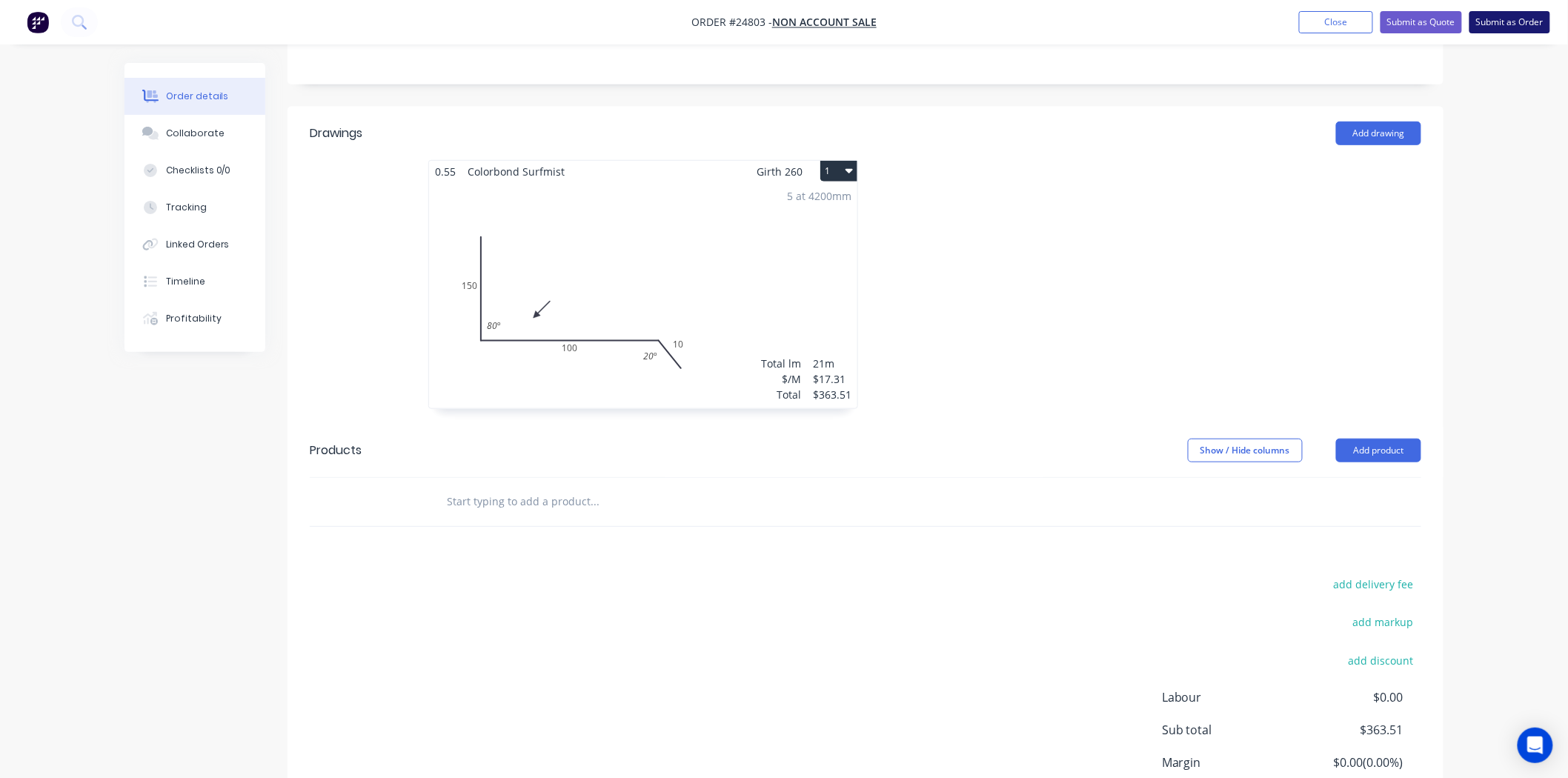
click at [1488, 18] on button "Submit as Order" at bounding box center [1510, 22] width 81 height 22
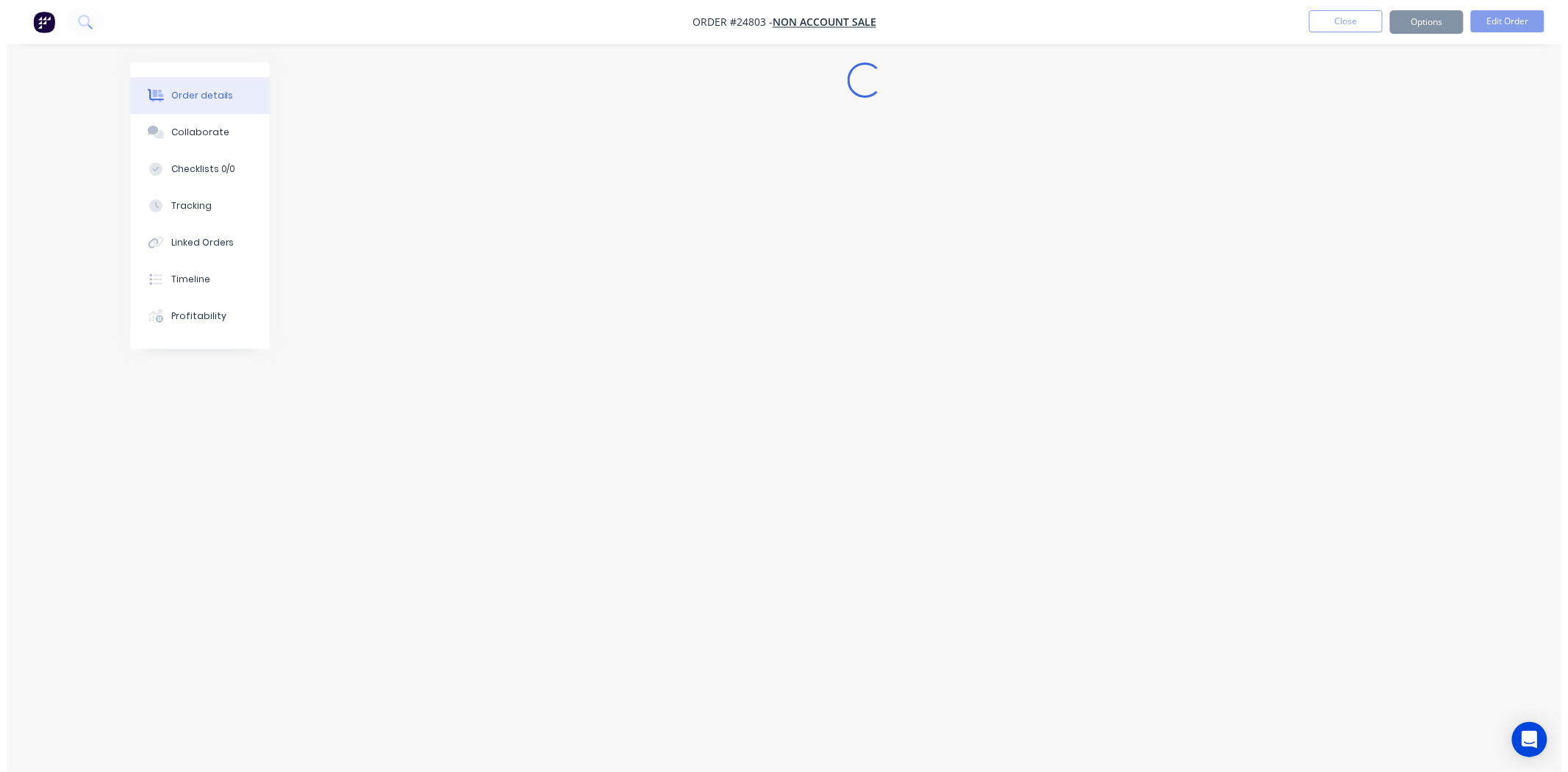
scroll to position [0, 0]
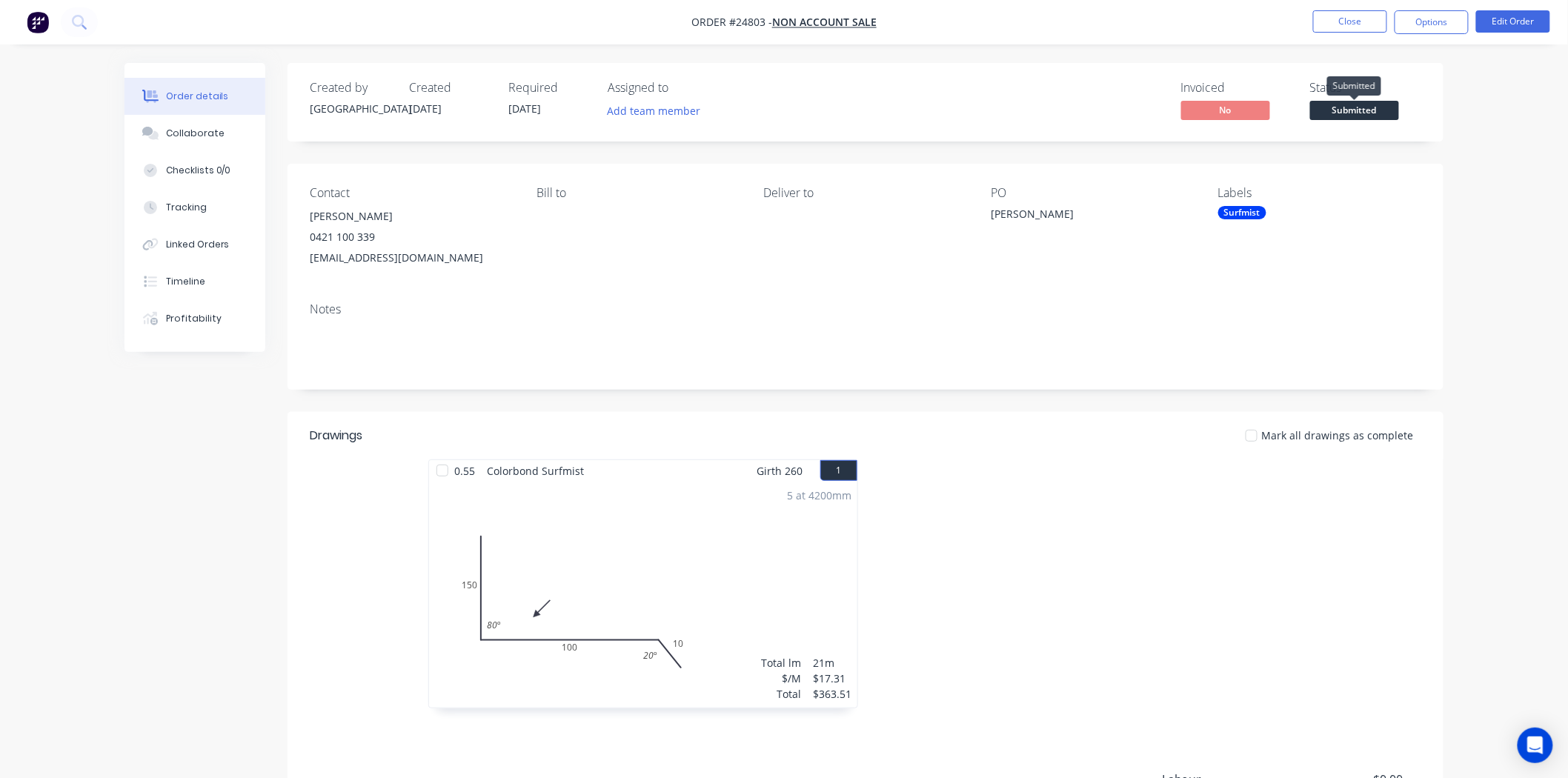
click at [1381, 111] on span "Submitted" at bounding box center [1354, 110] width 89 height 18
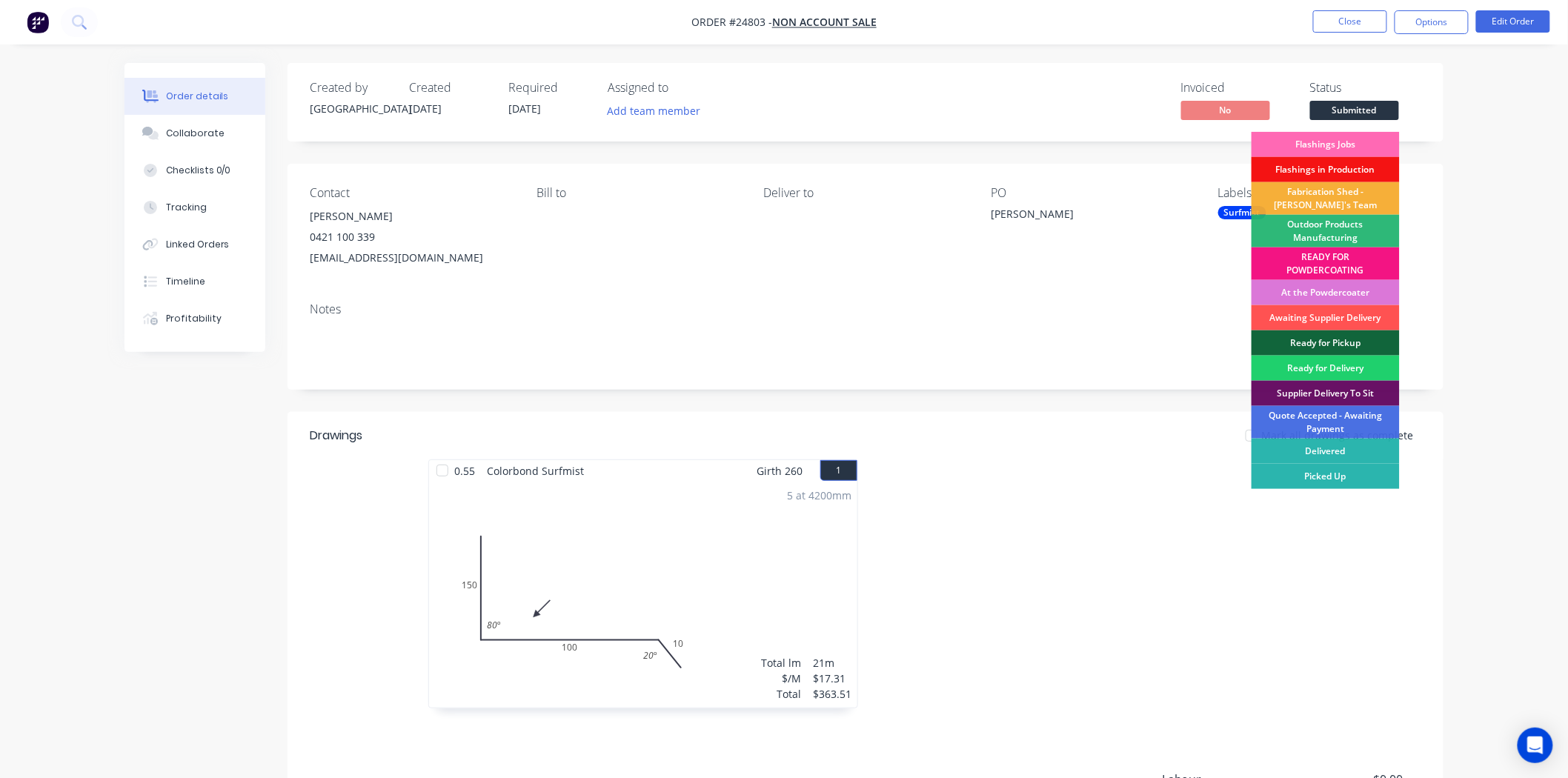
click at [1354, 142] on div "Flashings Jobs" at bounding box center [1326, 144] width 148 height 25
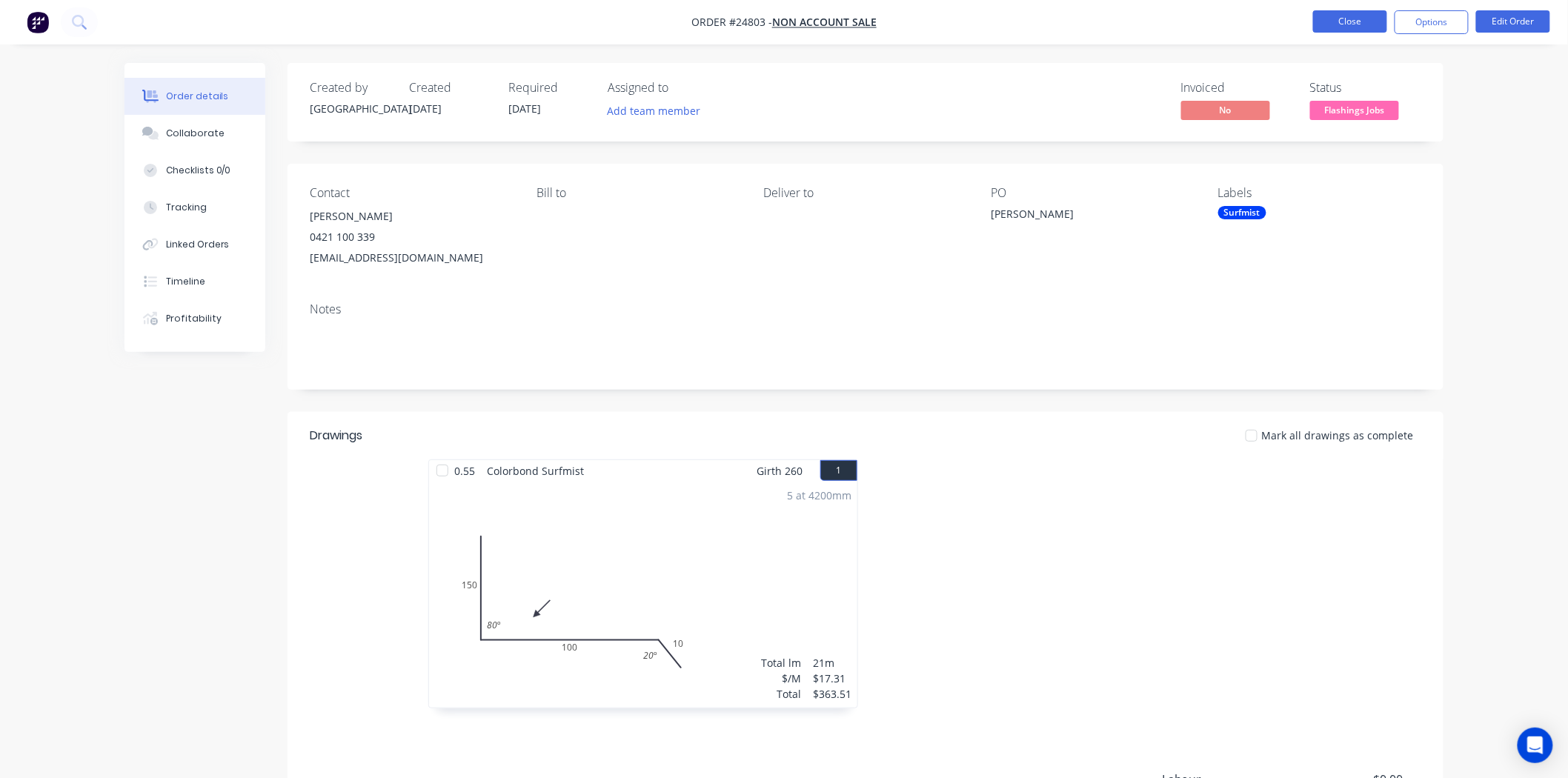
click at [1346, 30] on button "Close" at bounding box center [1350, 21] width 74 height 22
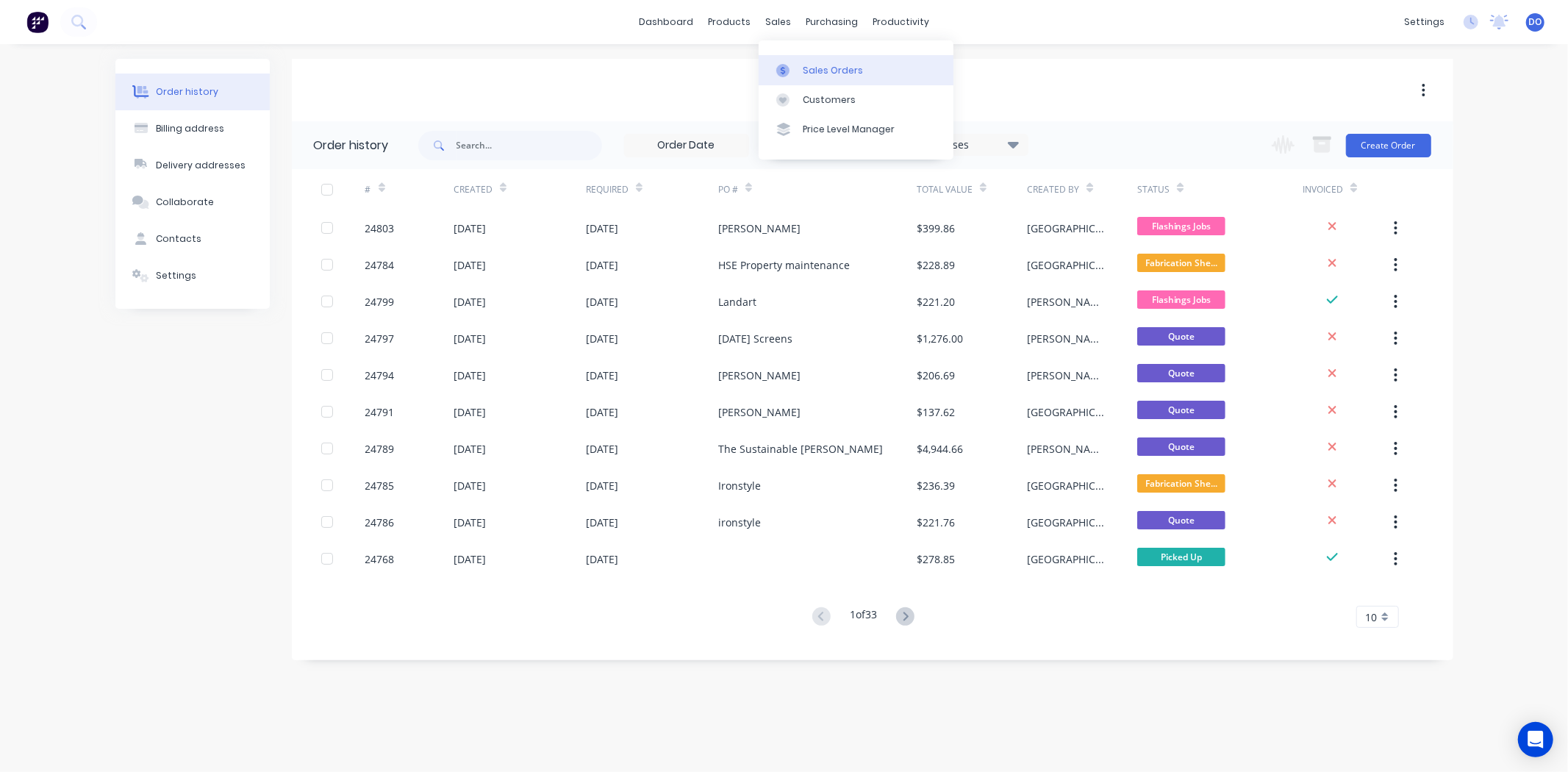
click at [784, 74] on icon at bounding box center [783, 71] width 14 height 14
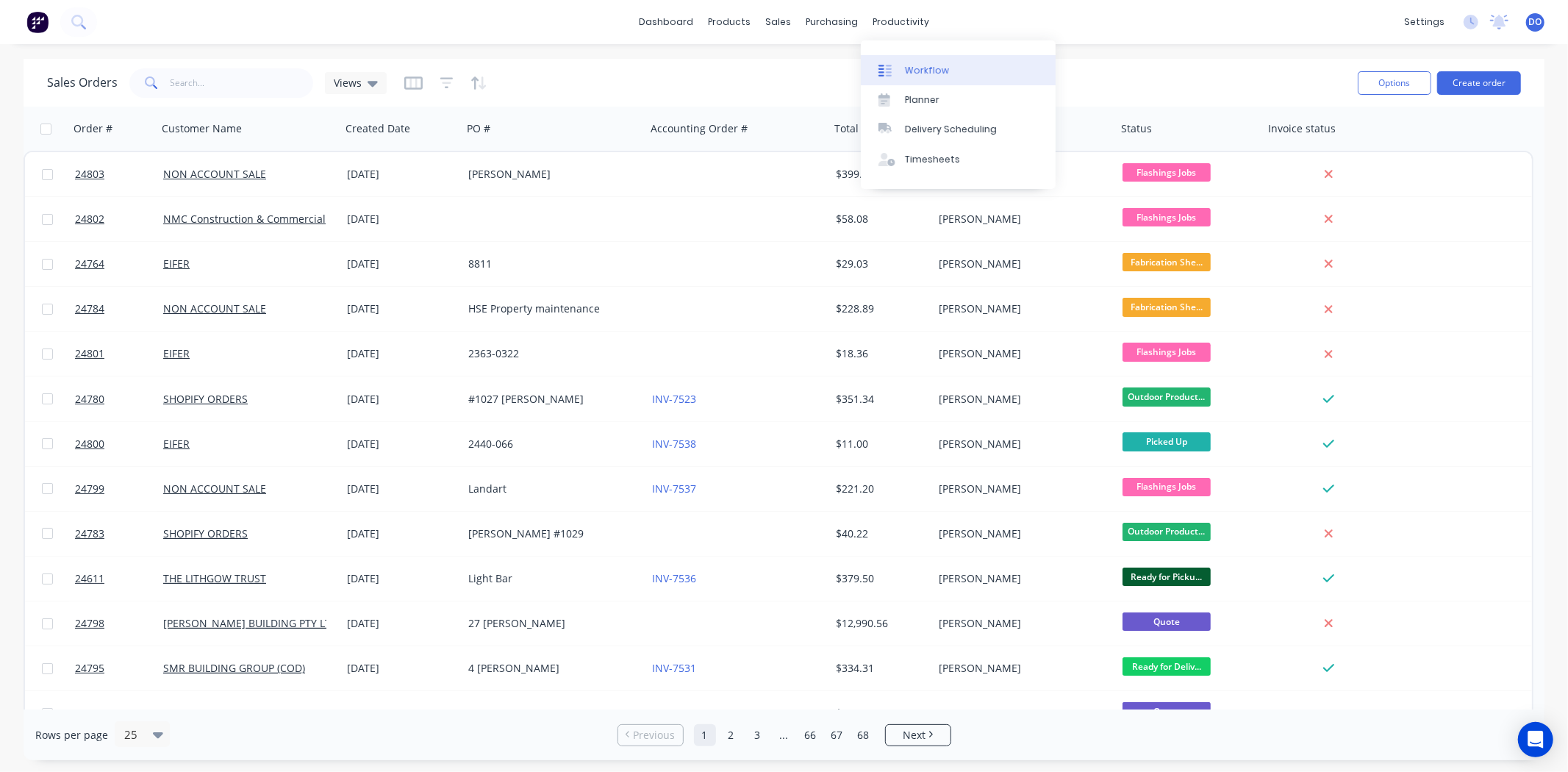
click at [897, 62] on link "Workflow" at bounding box center [958, 69] width 195 height 29
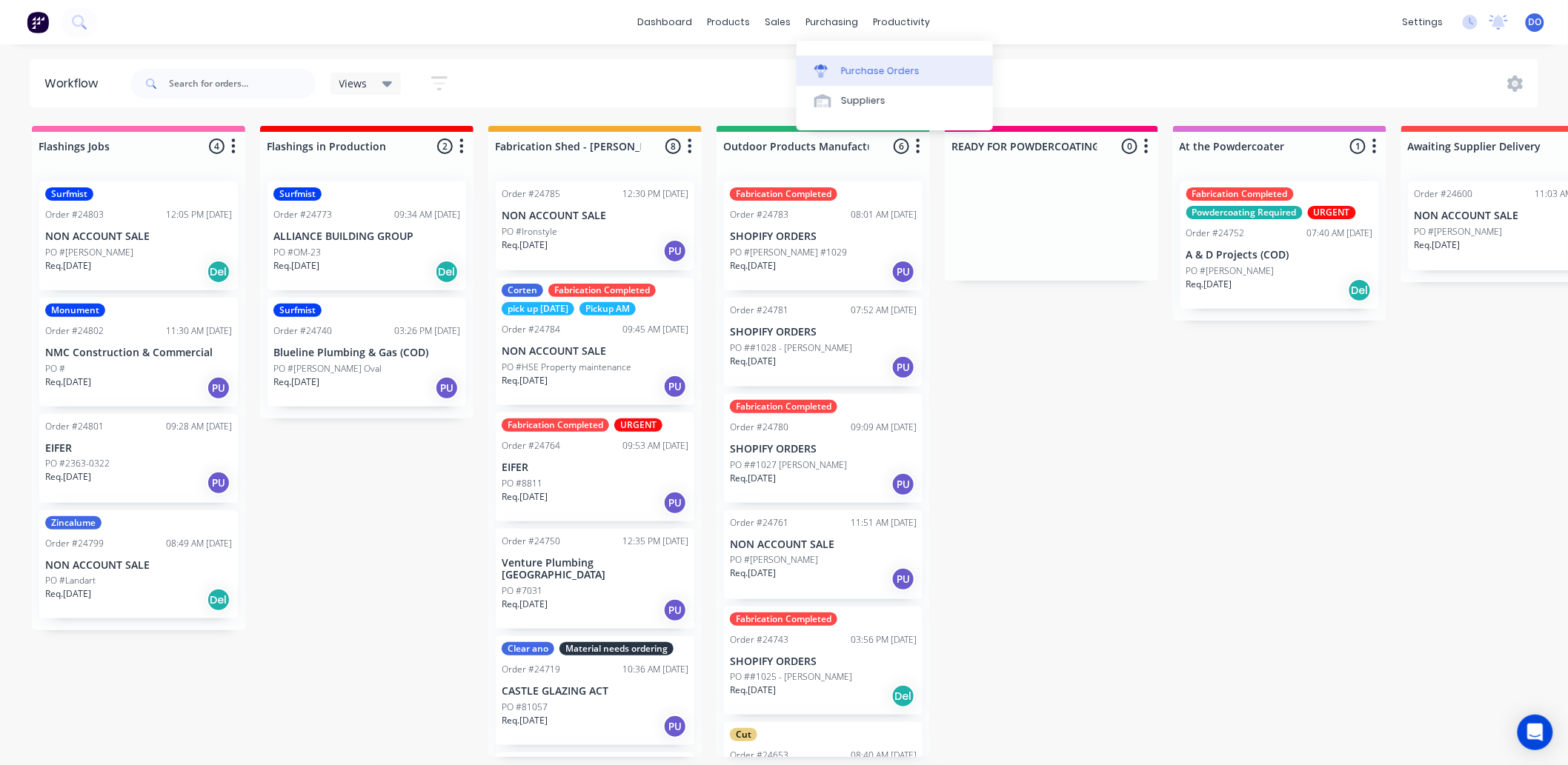
click at [850, 59] on link "Purchase Orders" at bounding box center [894, 70] width 196 height 30
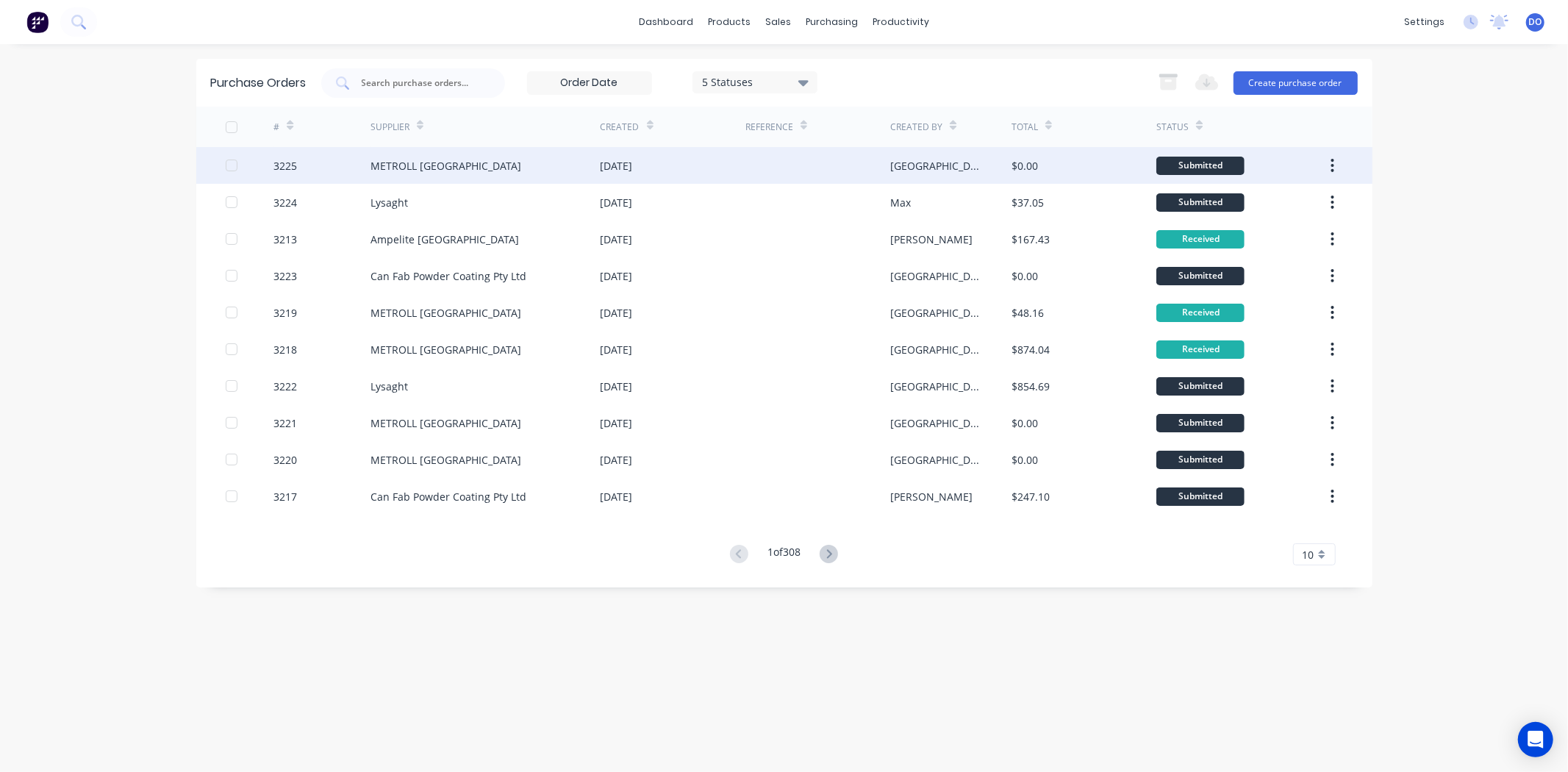
click at [364, 170] on div "3225" at bounding box center [322, 165] width 97 height 37
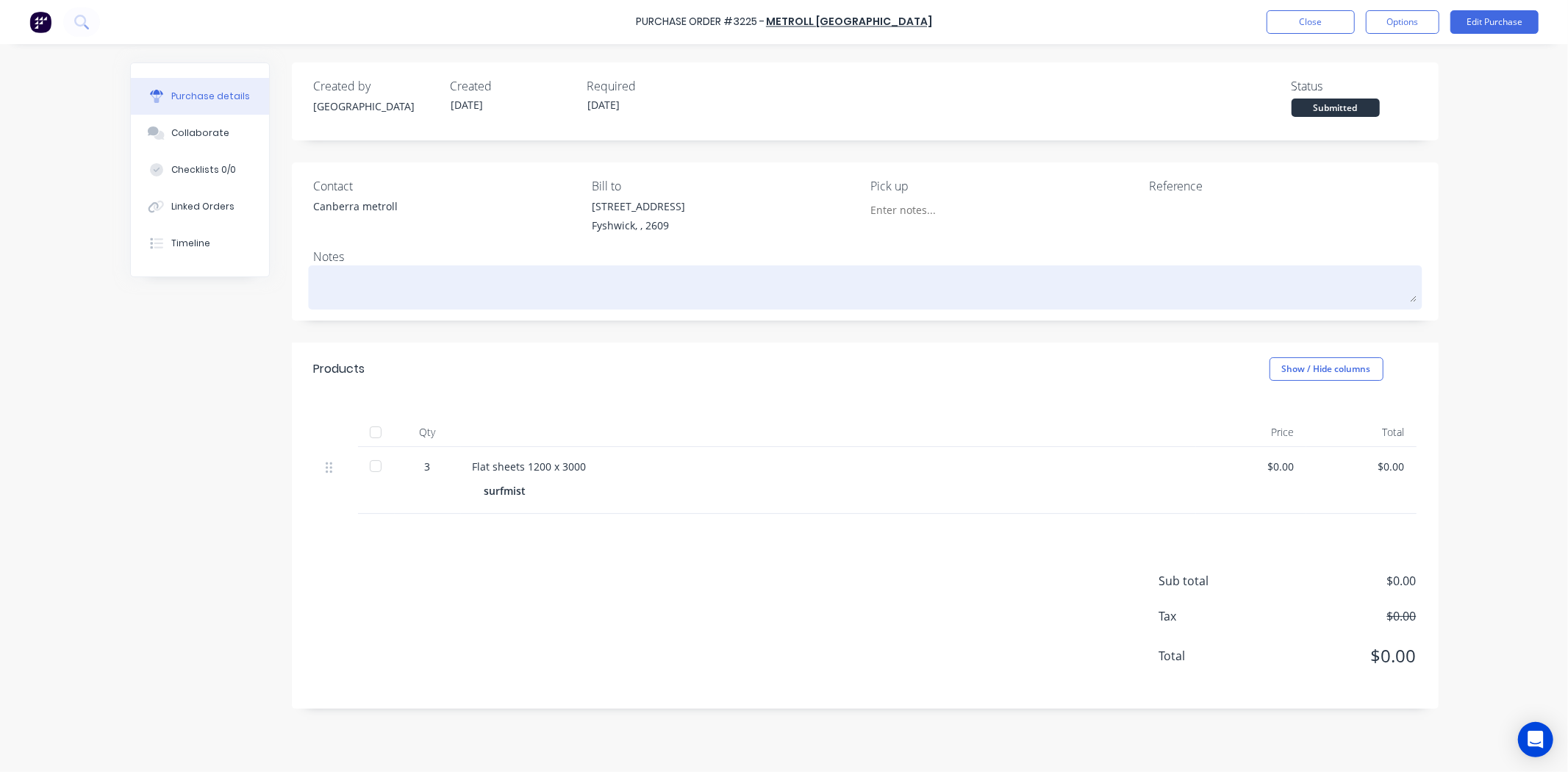
click at [1264, 269] on div at bounding box center [866, 287] width 1103 height 37
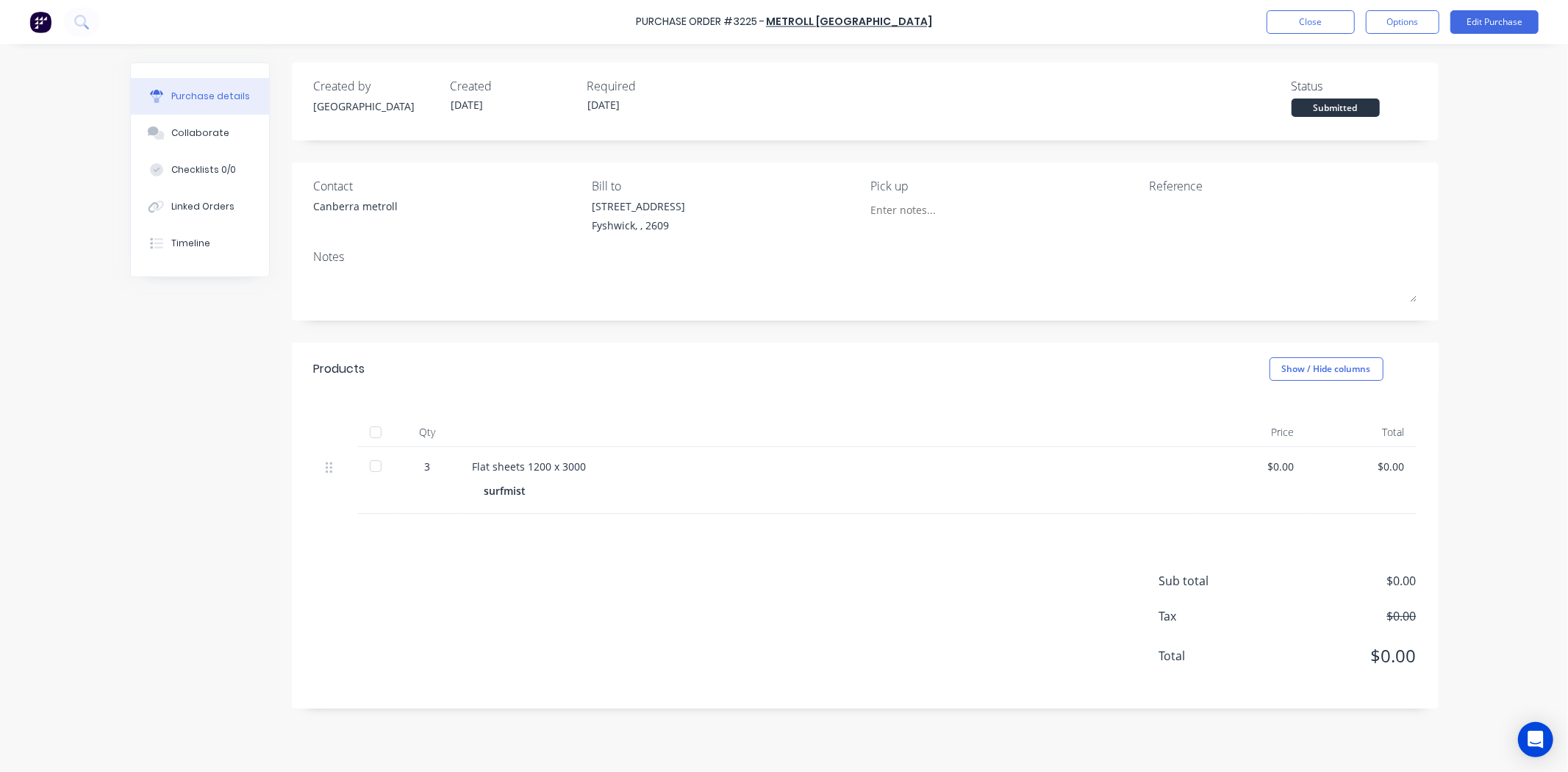
click at [1119, 369] on div "Products Show / Hide columns" at bounding box center [866, 369] width 1147 height 53
click at [1275, 25] on button "Close" at bounding box center [1310, 22] width 88 height 23
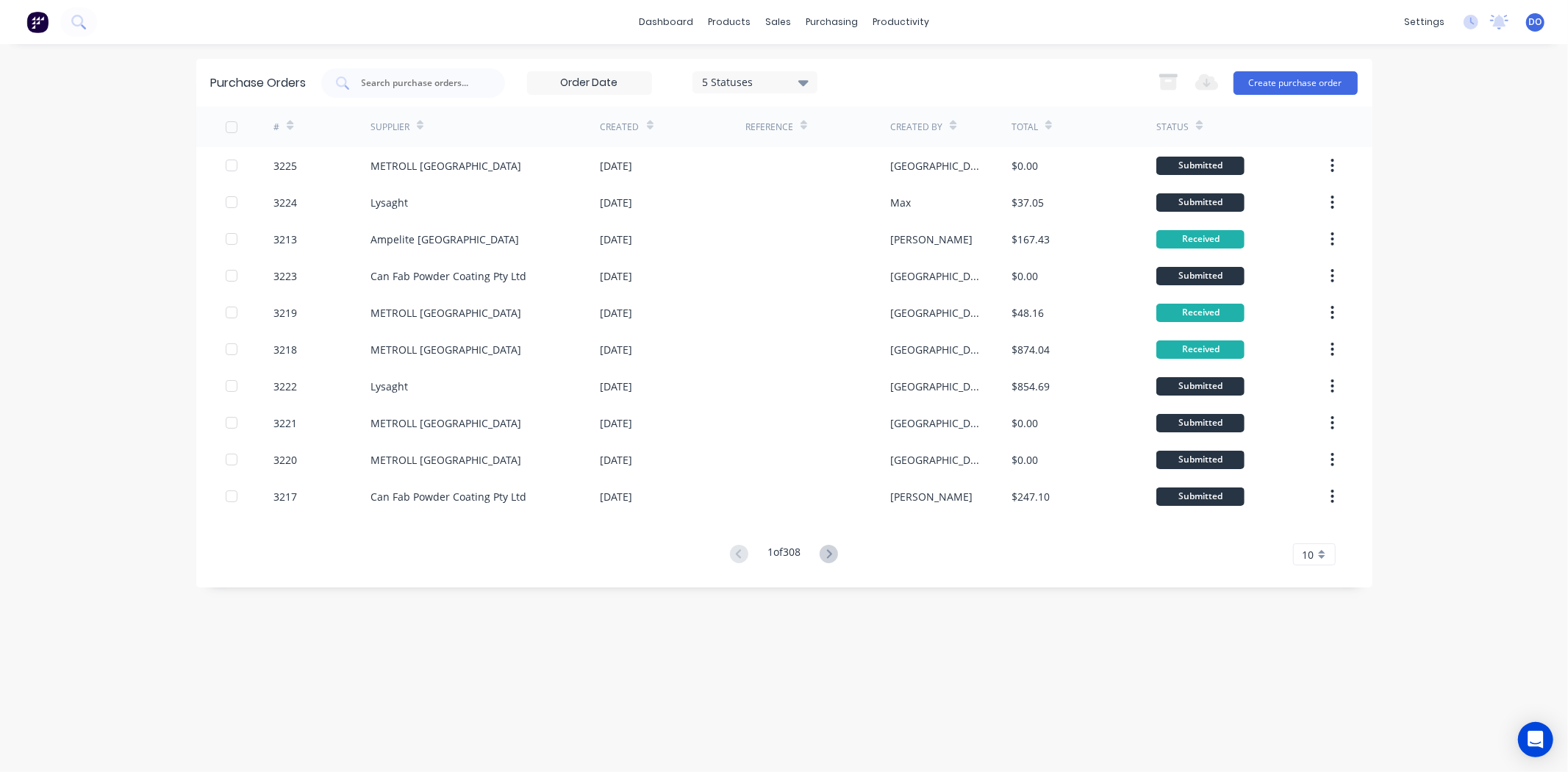
click at [359, 630] on div "Purchase Orders 5 Statuses 5 Statuses Export to Excel (XLSX) Create purchase or…" at bounding box center [784, 408] width 1177 height 698
click at [799, 60] on link "Sales Orders" at bounding box center [856, 69] width 195 height 29
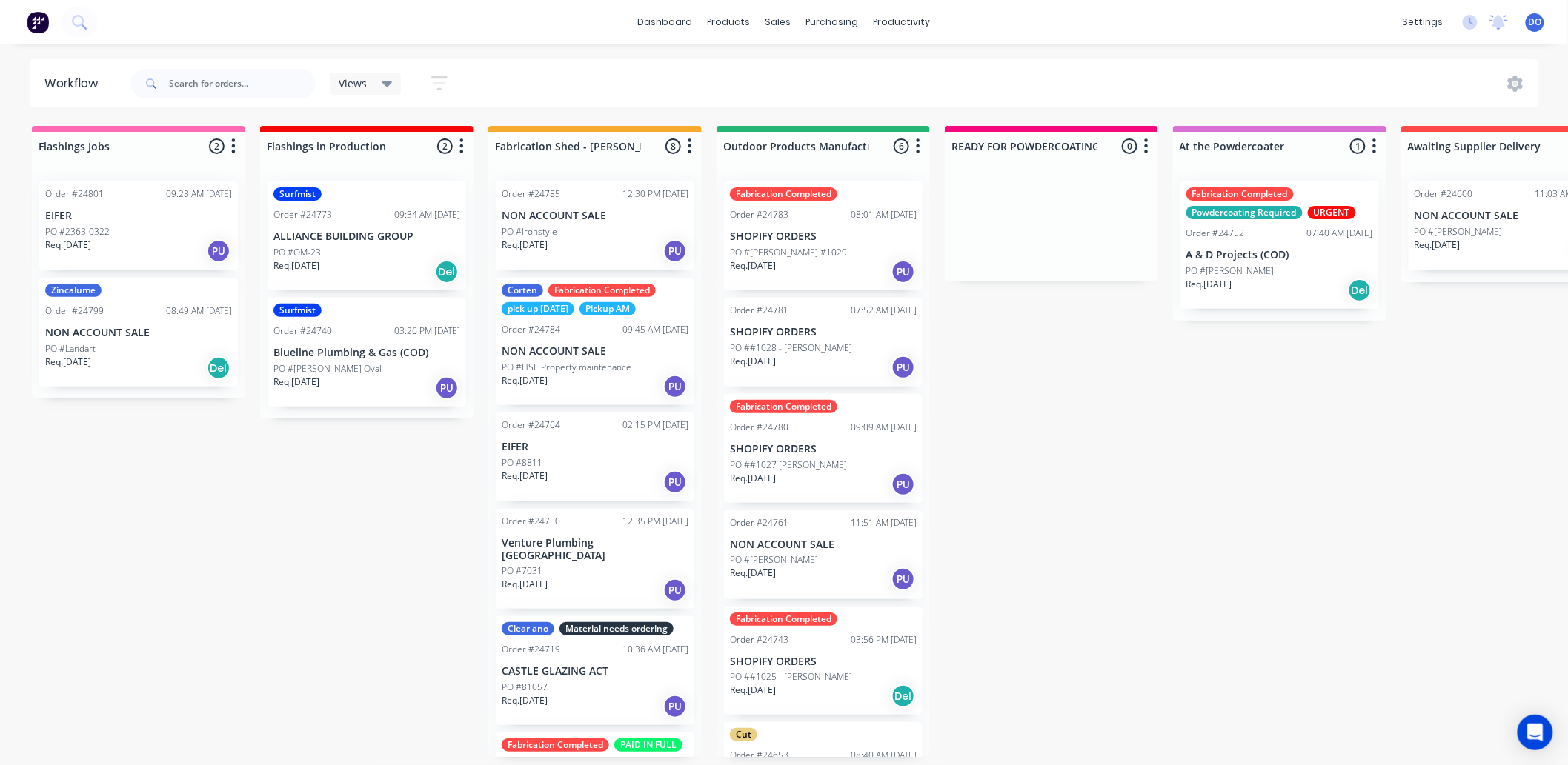
scroll to position [73, 0]
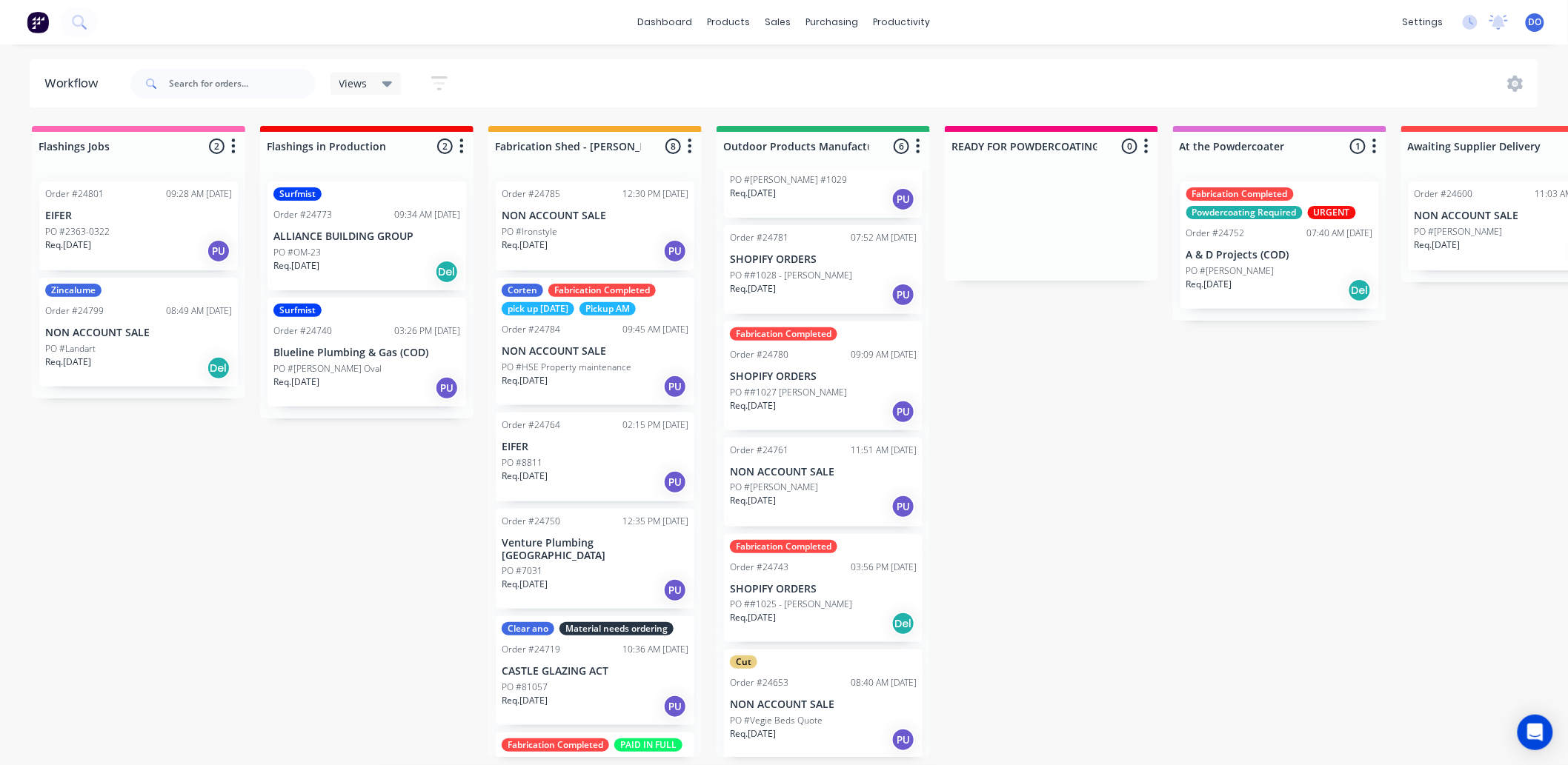
click at [1190, 434] on div "Flashings Jobs 2 Status colour #FF69B4 hex #FF69B4 Save Cancel Notifications Em…" at bounding box center [1546, 441] width 3116 height 631
click at [394, 250] on div "PO #OM-23" at bounding box center [366, 253] width 187 height 14
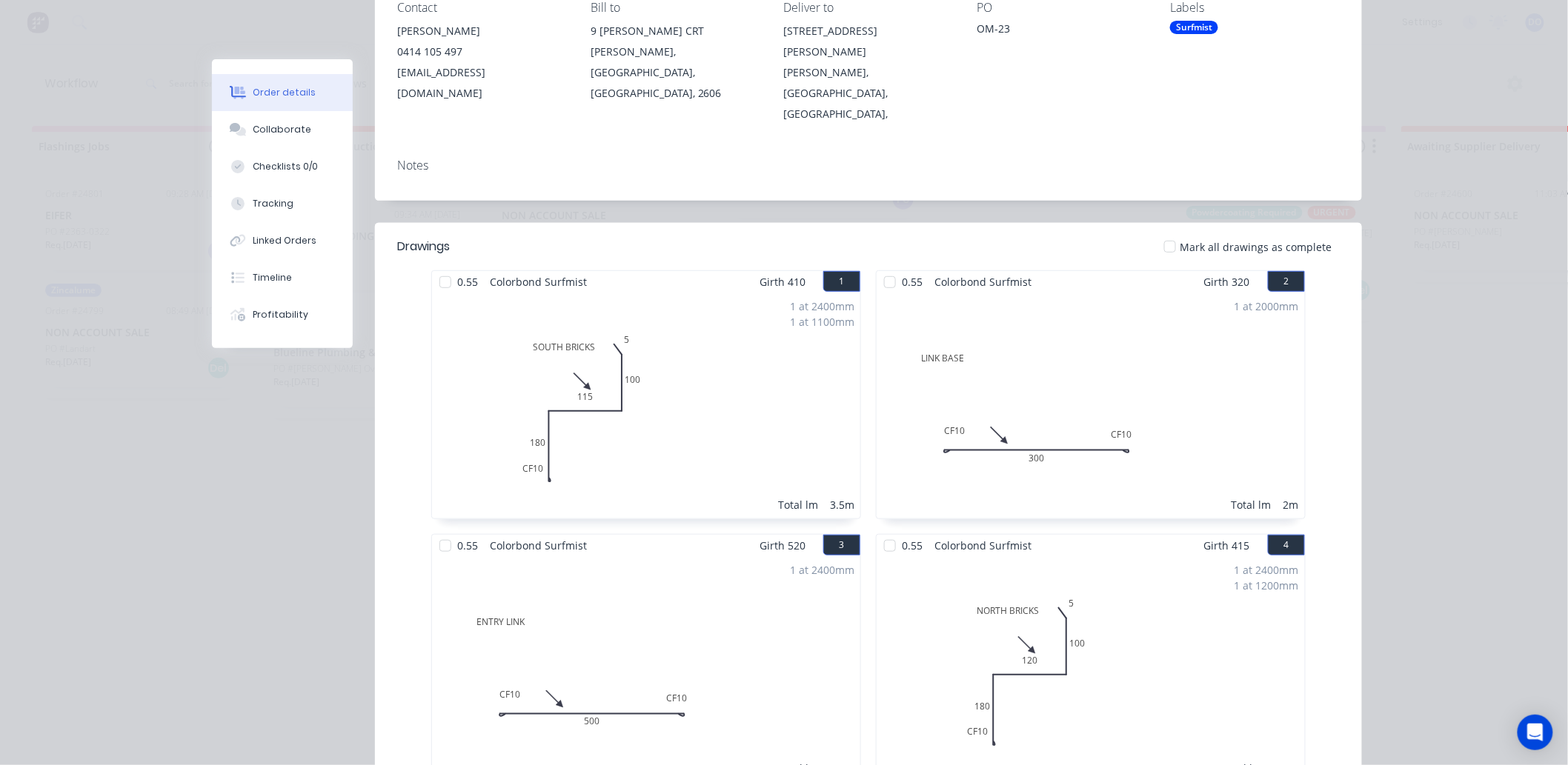
scroll to position [0, 0]
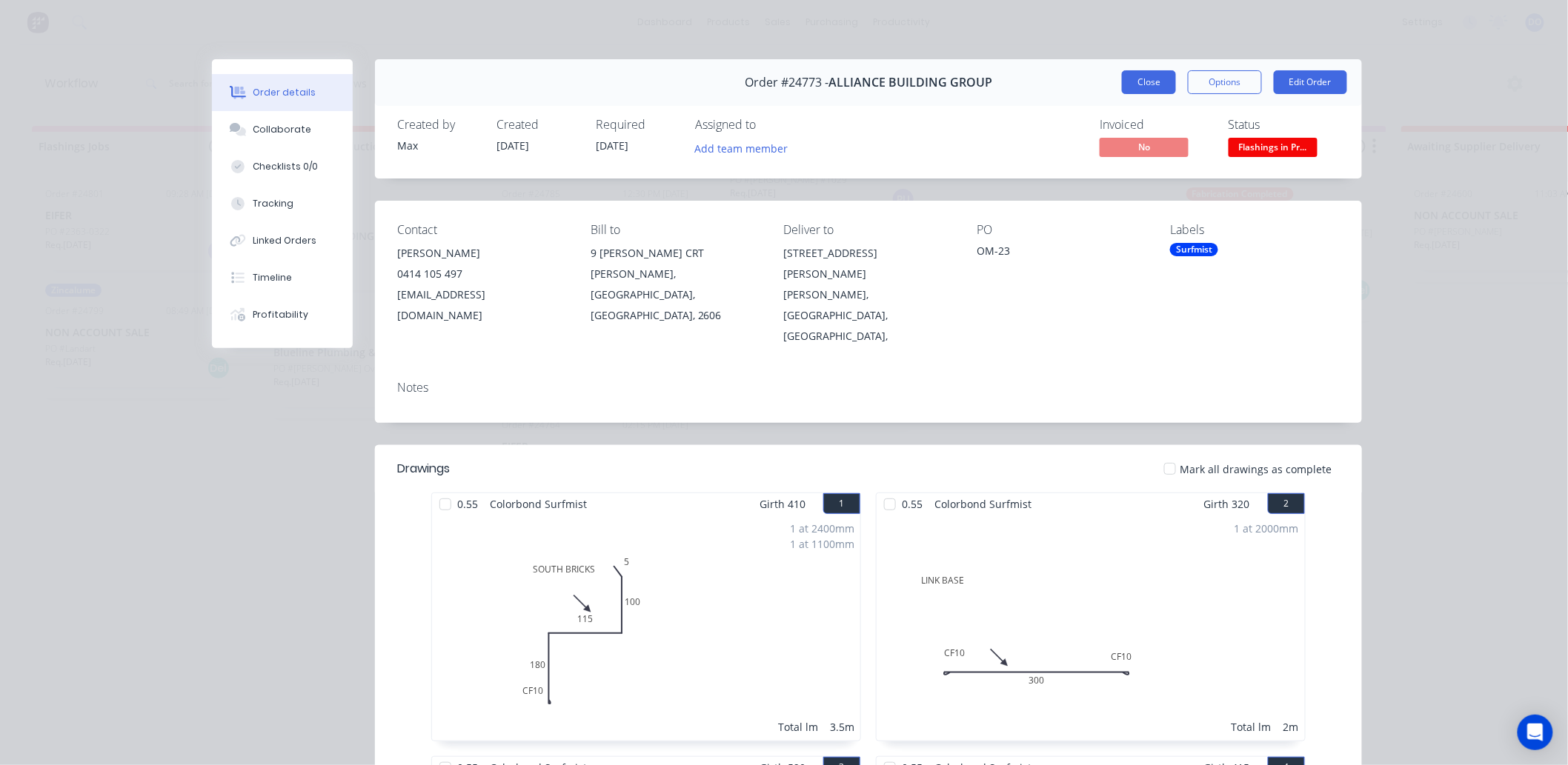
click at [1132, 79] on button "Close" at bounding box center [1149, 82] width 54 height 23
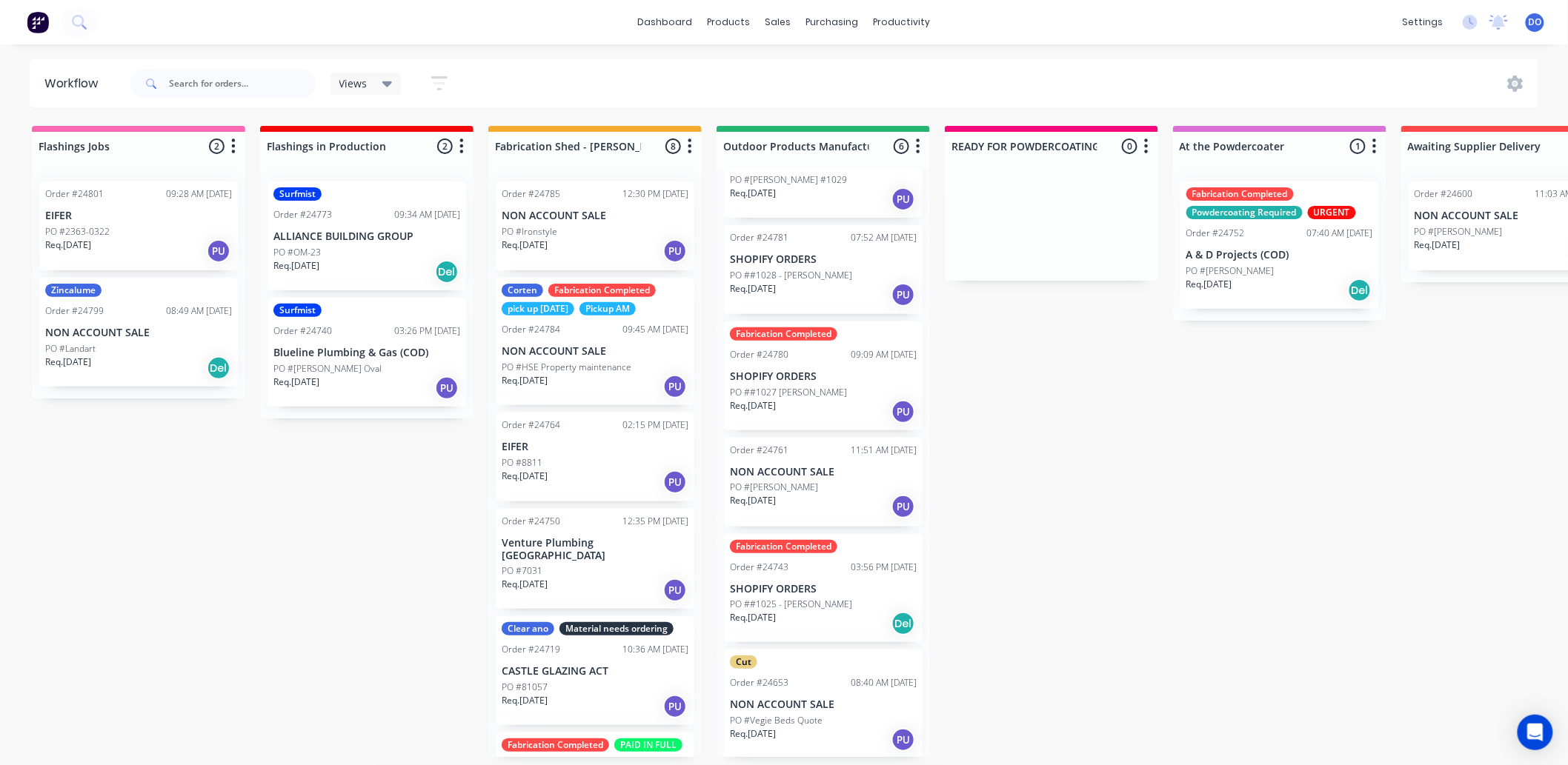
click at [815, 561] on div "Order #24743 03:56 PM 28/08/25" at bounding box center [823, 568] width 187 height 14
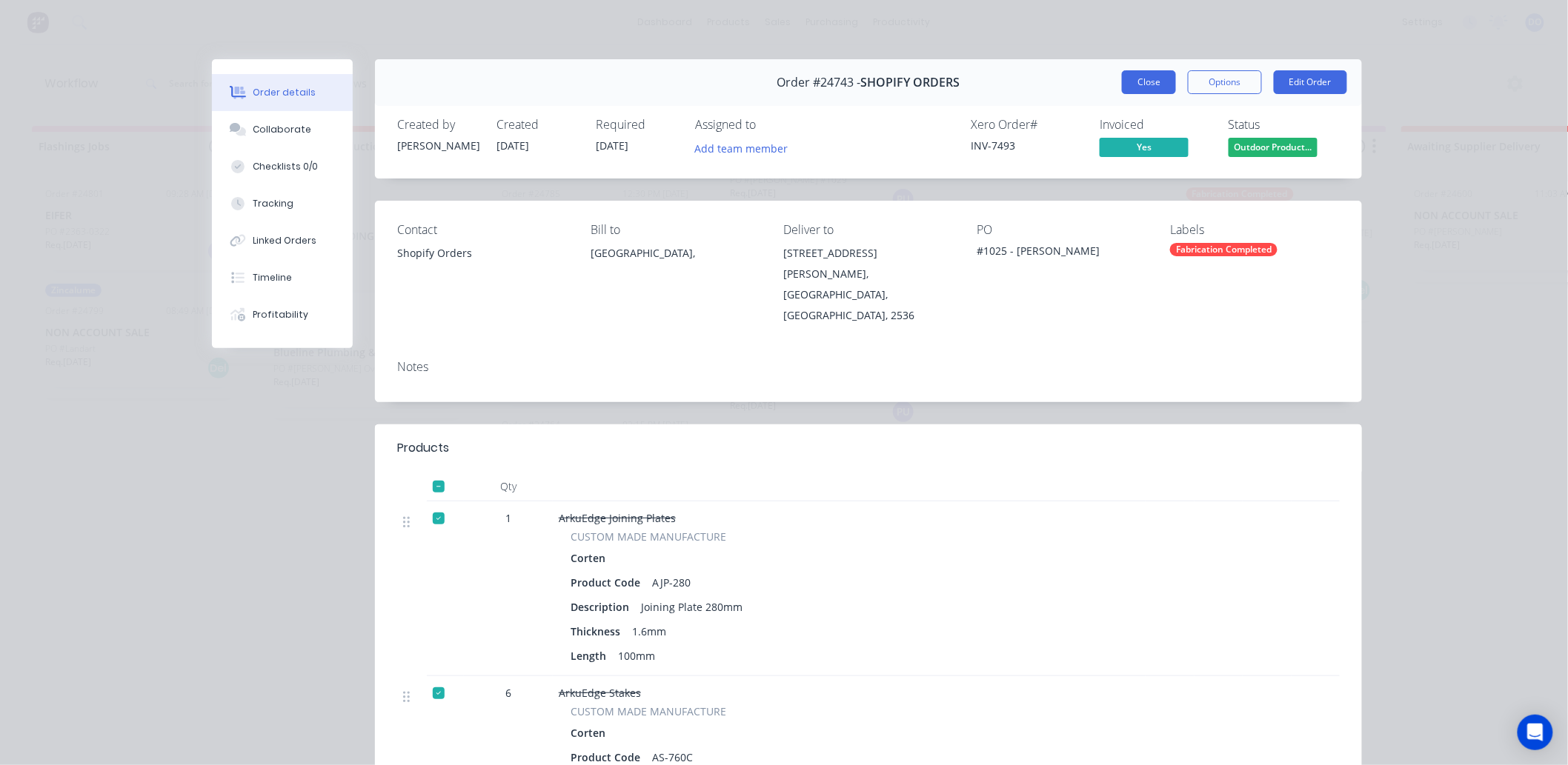
click at [1124, 74] on button "Close" at bounding box center [1149, 82] width 54 height 23
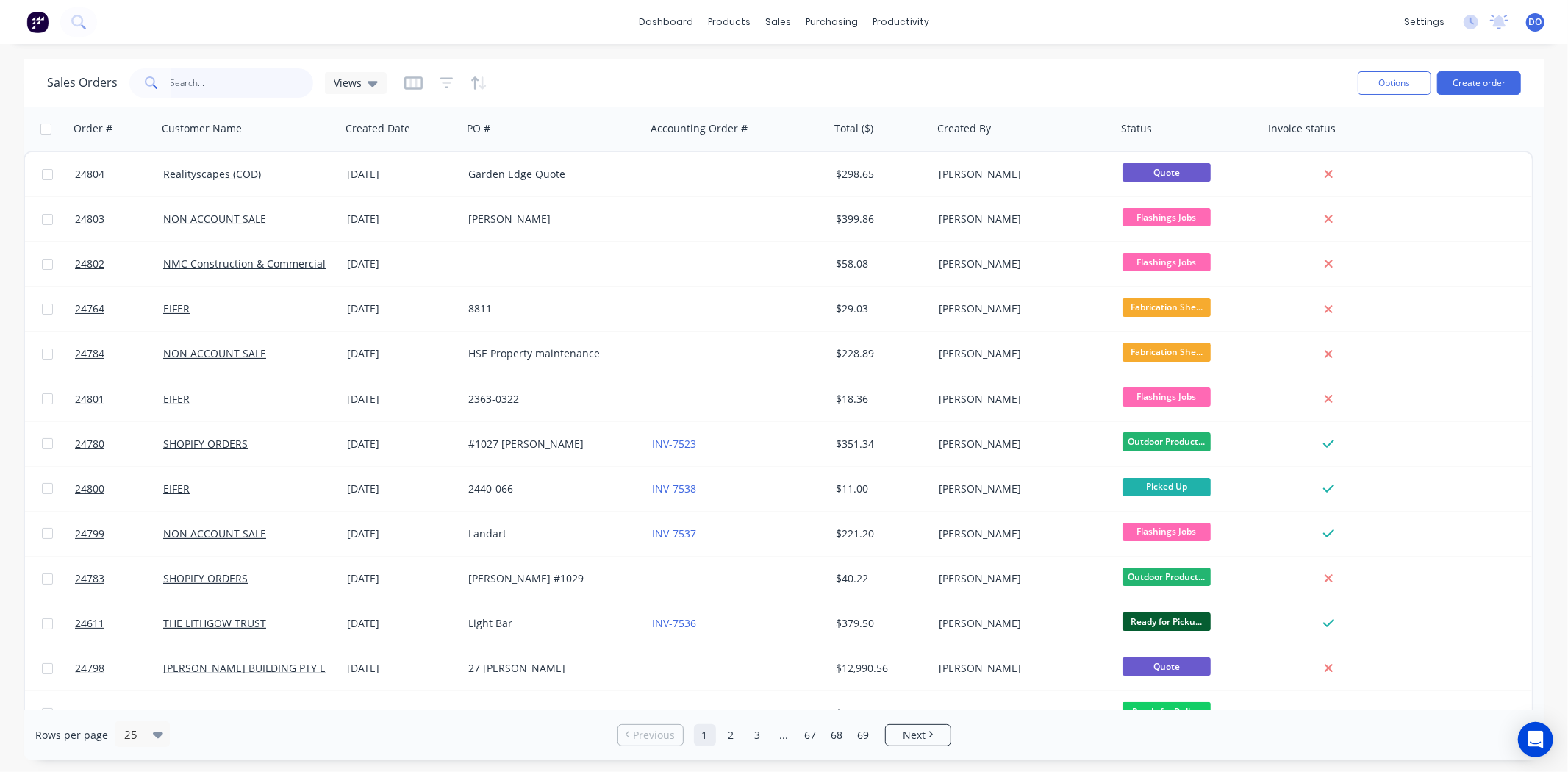
click at [204, 94] on input "text" at bounding box center [242, 83] width 144 height 29
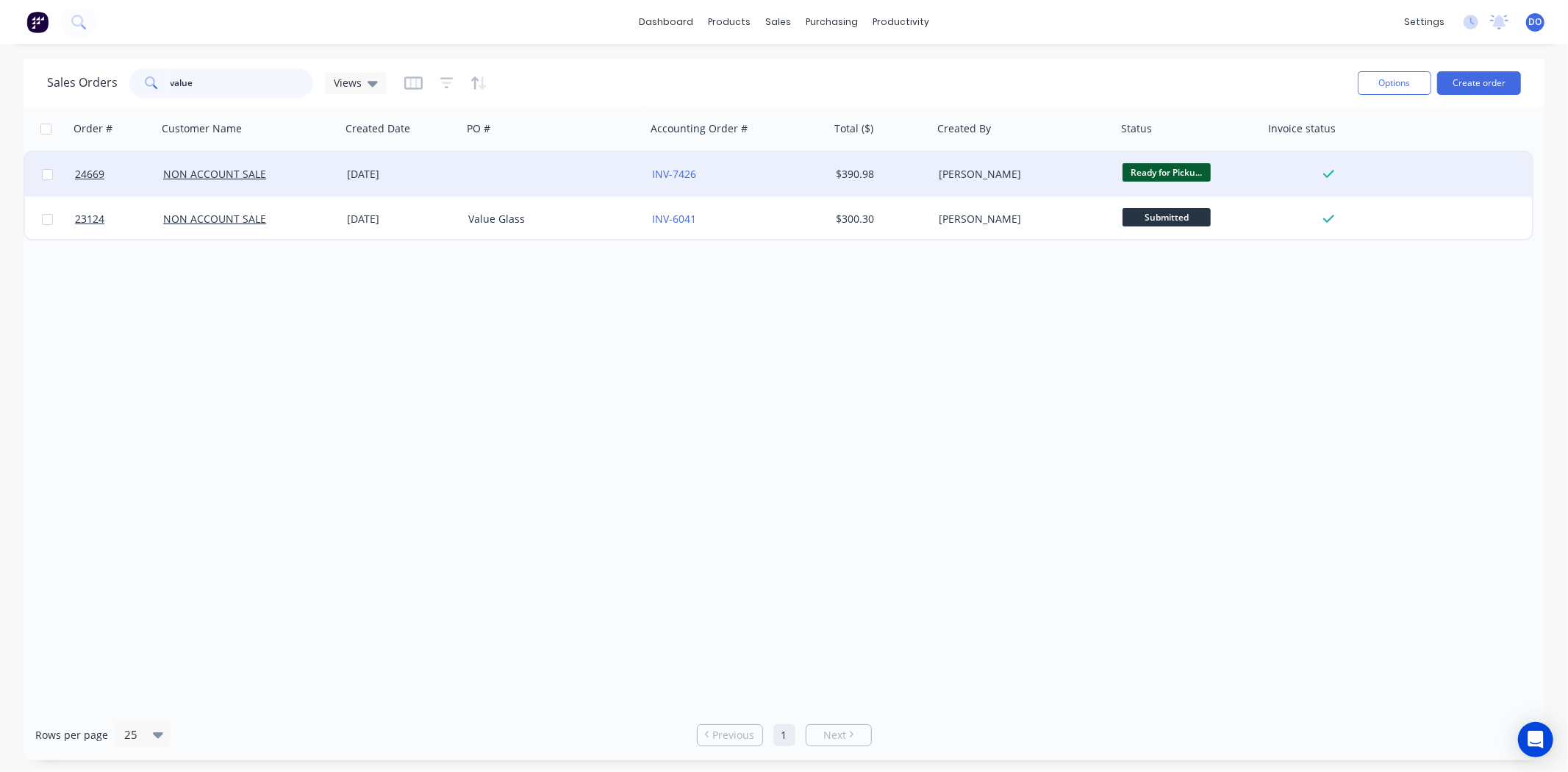
type input "value"
click at [276, 167] on div "NON ACCOUNT SALE" at bounding box center [244, 174] width 163 height 15
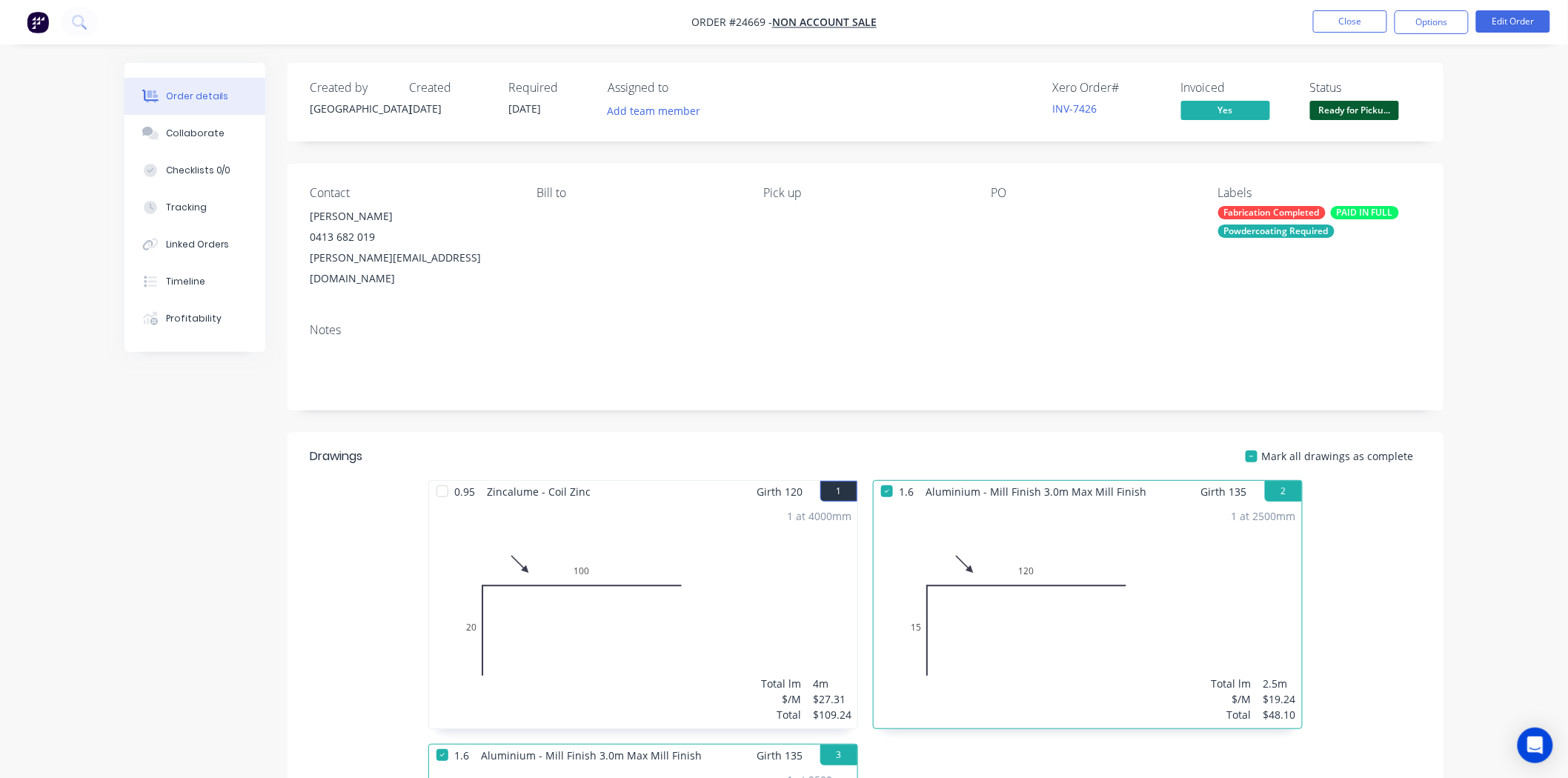
click at [1370, 107] on span "Ready for Picku..." at bounding box center [1354, 110] width 89 height 18
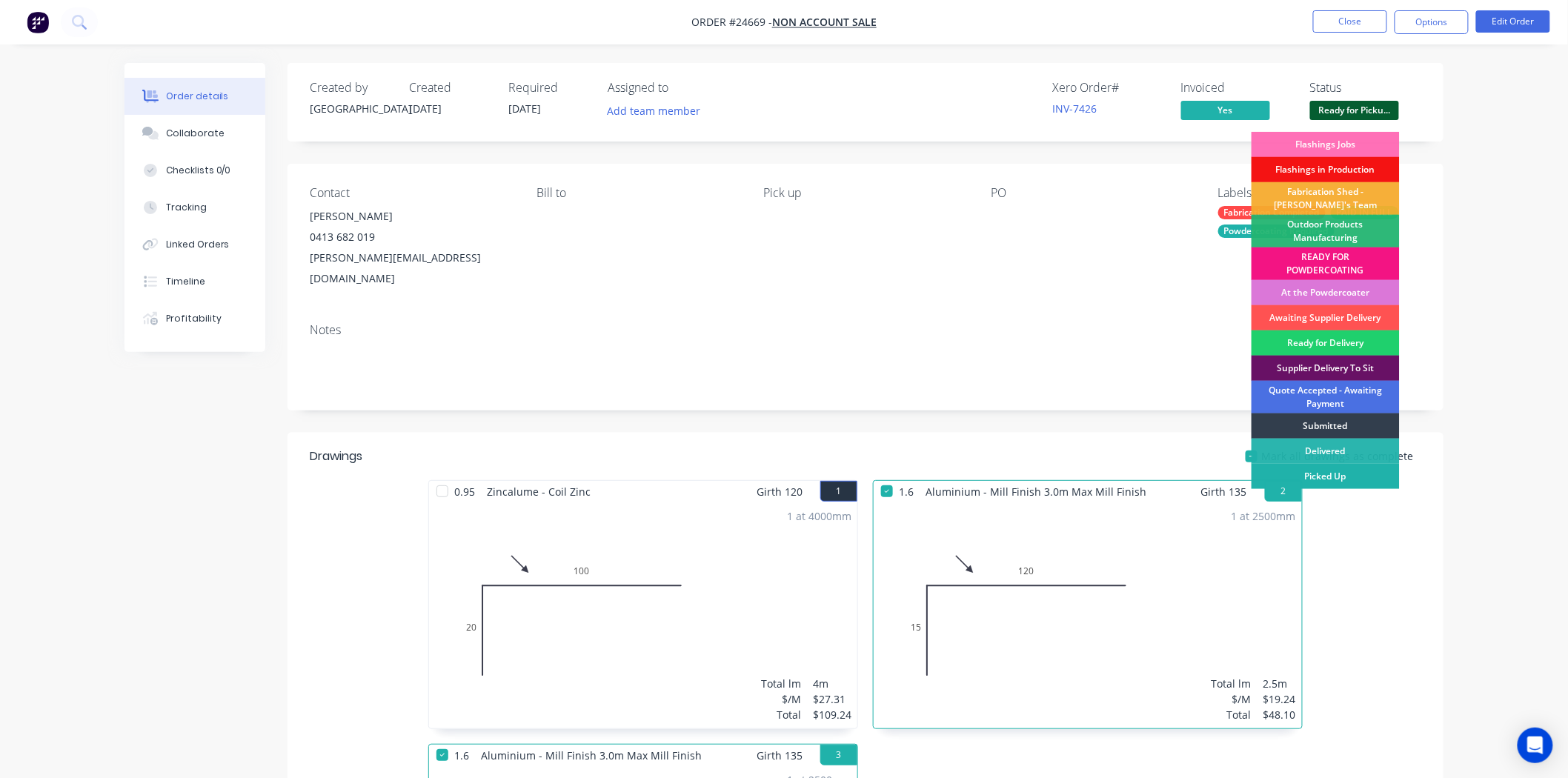
click at [1314, 475] on div "Picked Up" at bounding box center [1326, 476] width 148 height 25
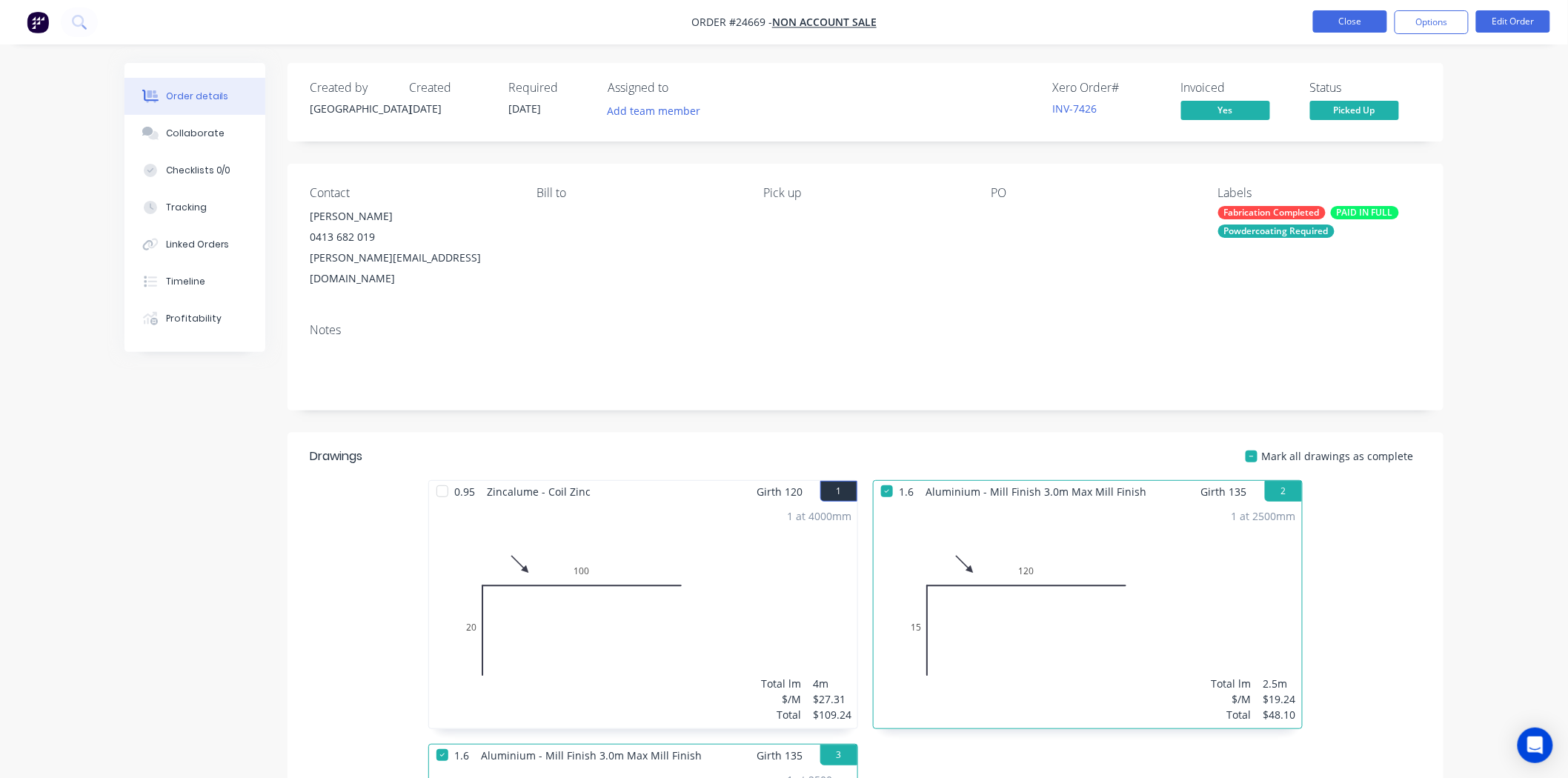
click at [1361, 20] on button "Close" at bounding box center [1350, 21] width 74 height 22
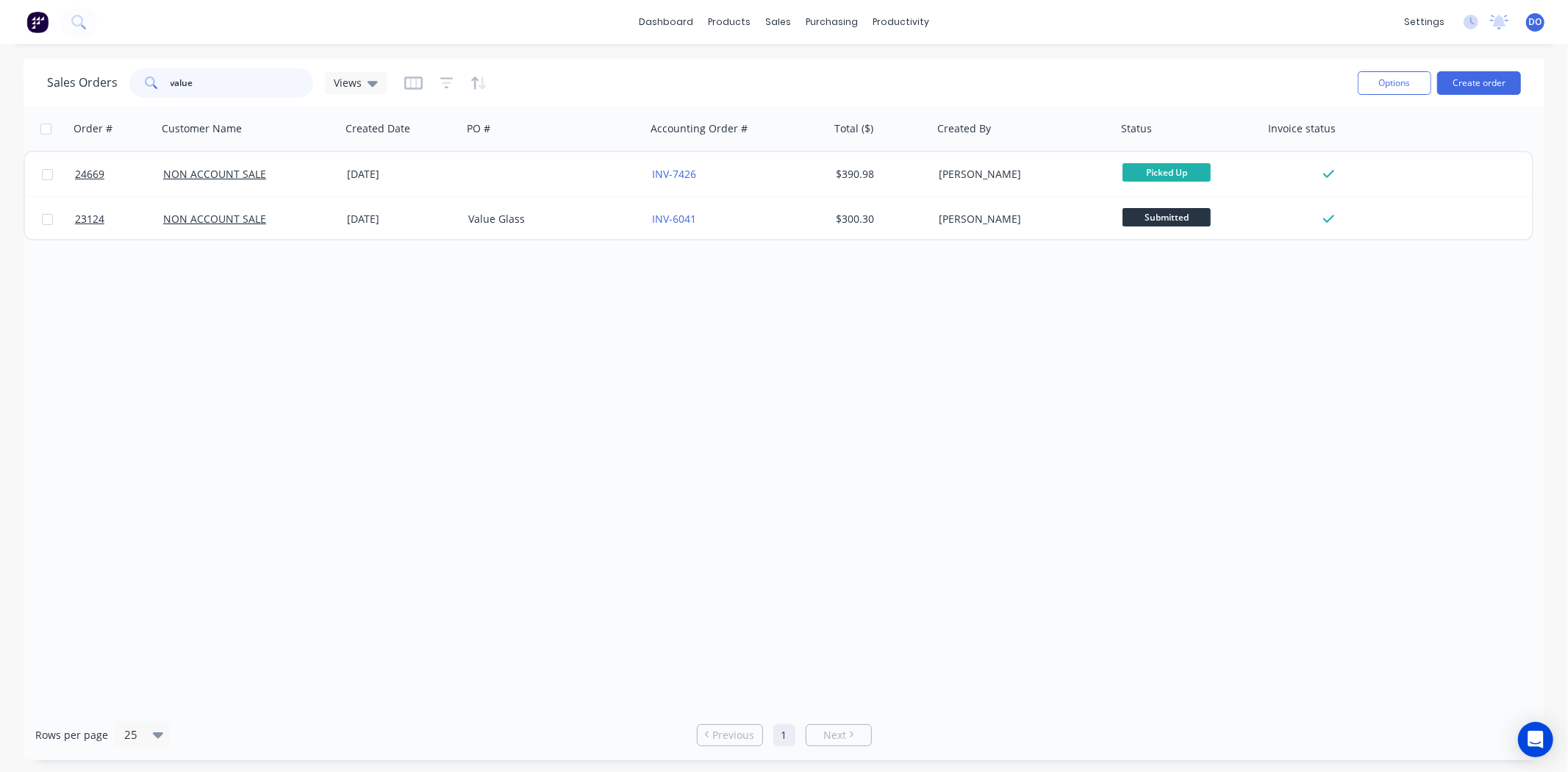
drag, startPoint x: 222, startPoint y: 86, endPoint x: 32, endPoint y: 45, distance: 194.4
click at [44, 61] on div "Sales Orders value Views Options Create order" at bounding box center [784, 83] width 1521 height 48
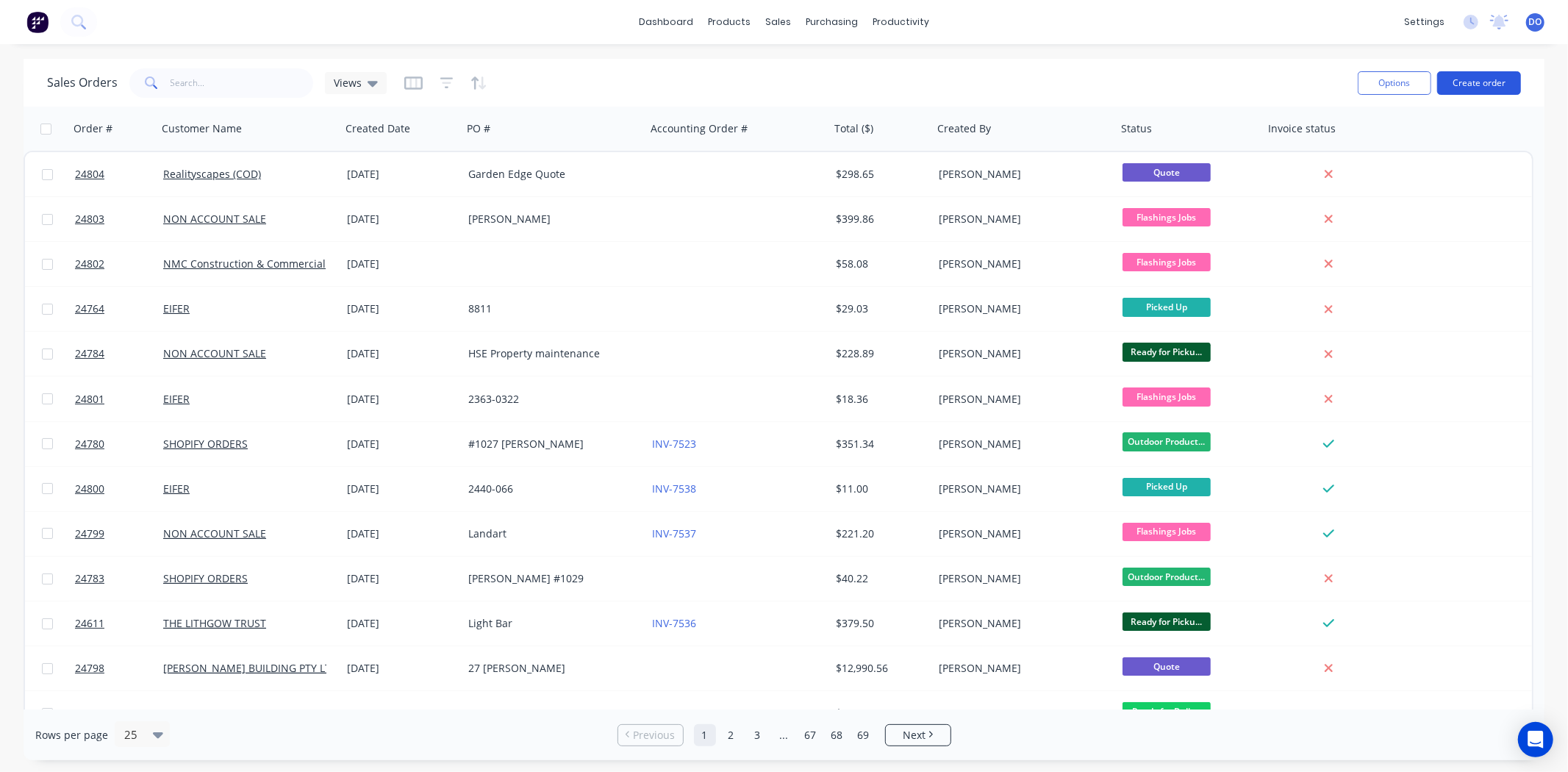
click at [1494, 78] on button "Create order" at bounding box center [1479, 83] width 84 height 23
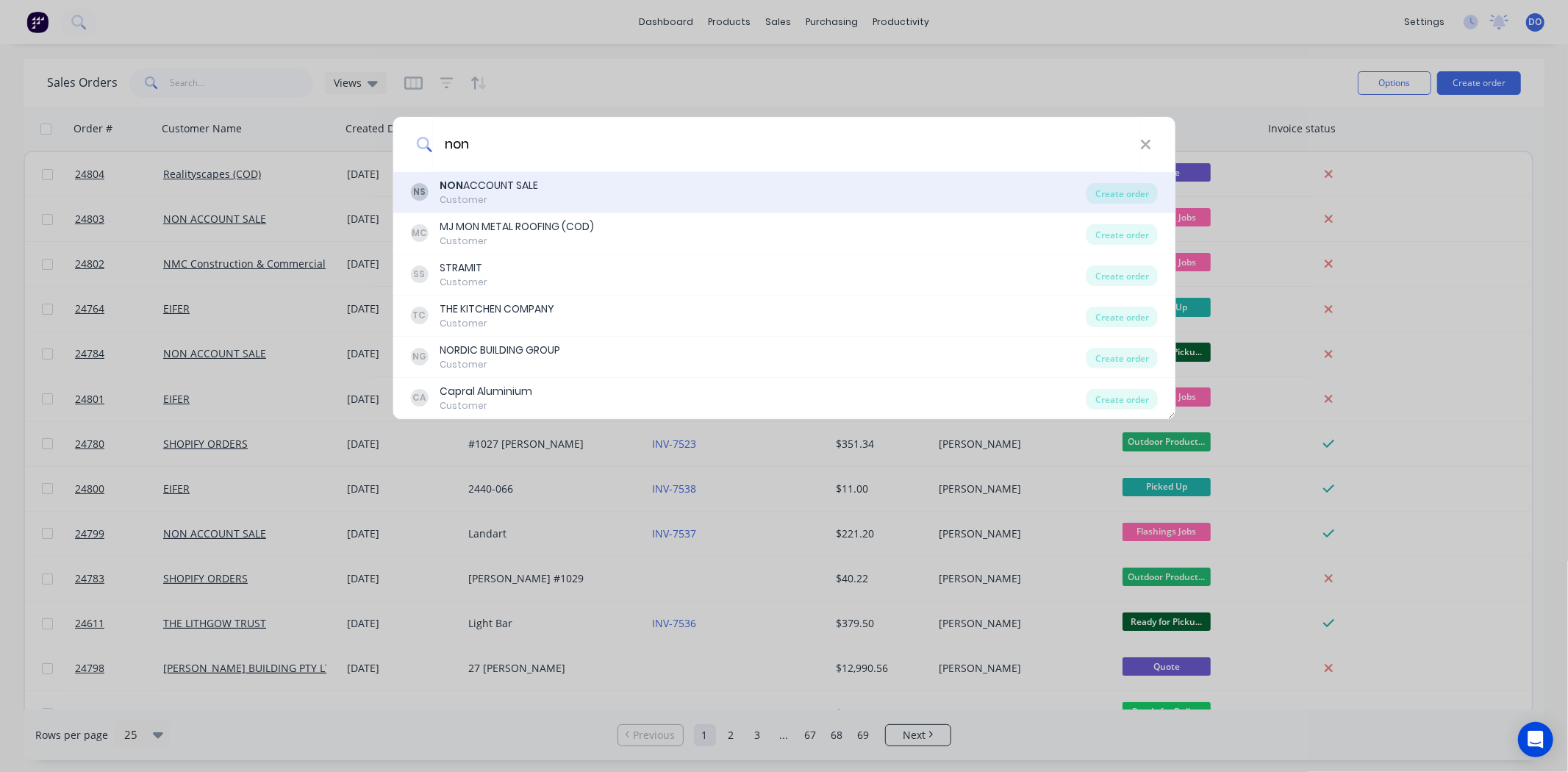
type input "non"
click at [538, 197] on div "Customer" at bounding box center [488, 200] width 98 height 14
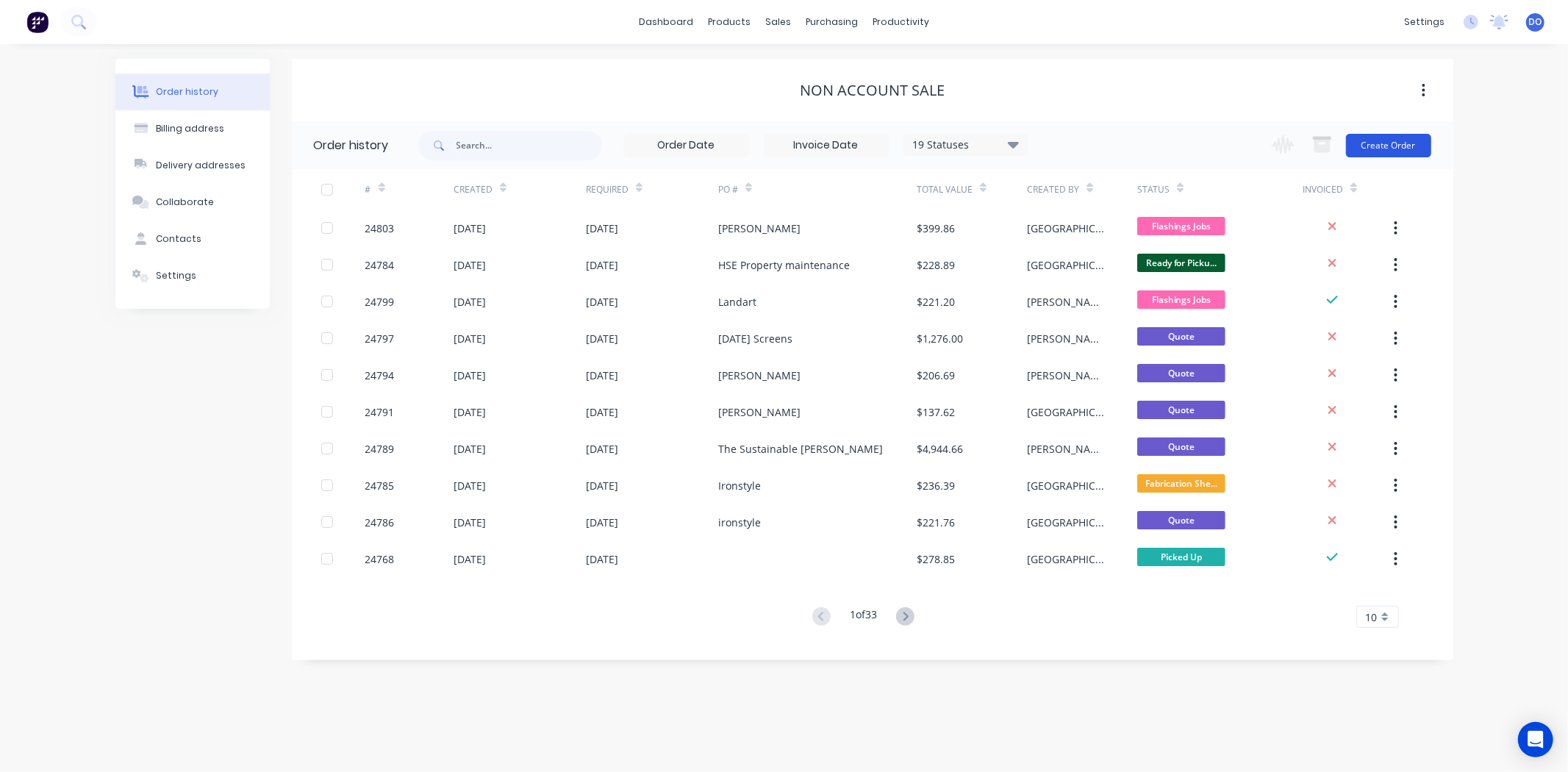
click at [1373, 149] on button "Create Order" at bounding box center [1389, 145] width 86 height 23
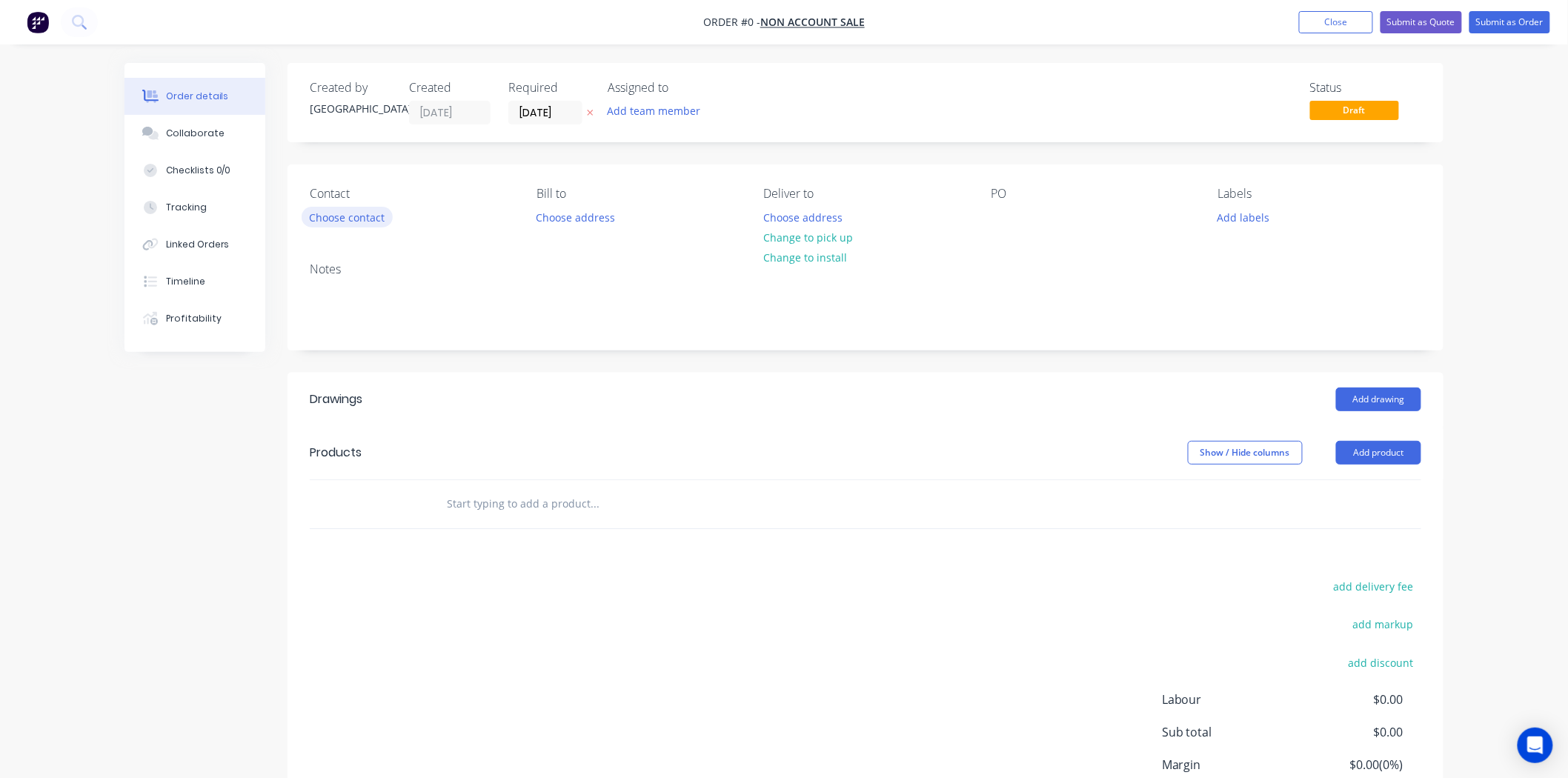
click at [366, 216] on button "Choose contact" at bounding box center [347, 216] width 91 height 20
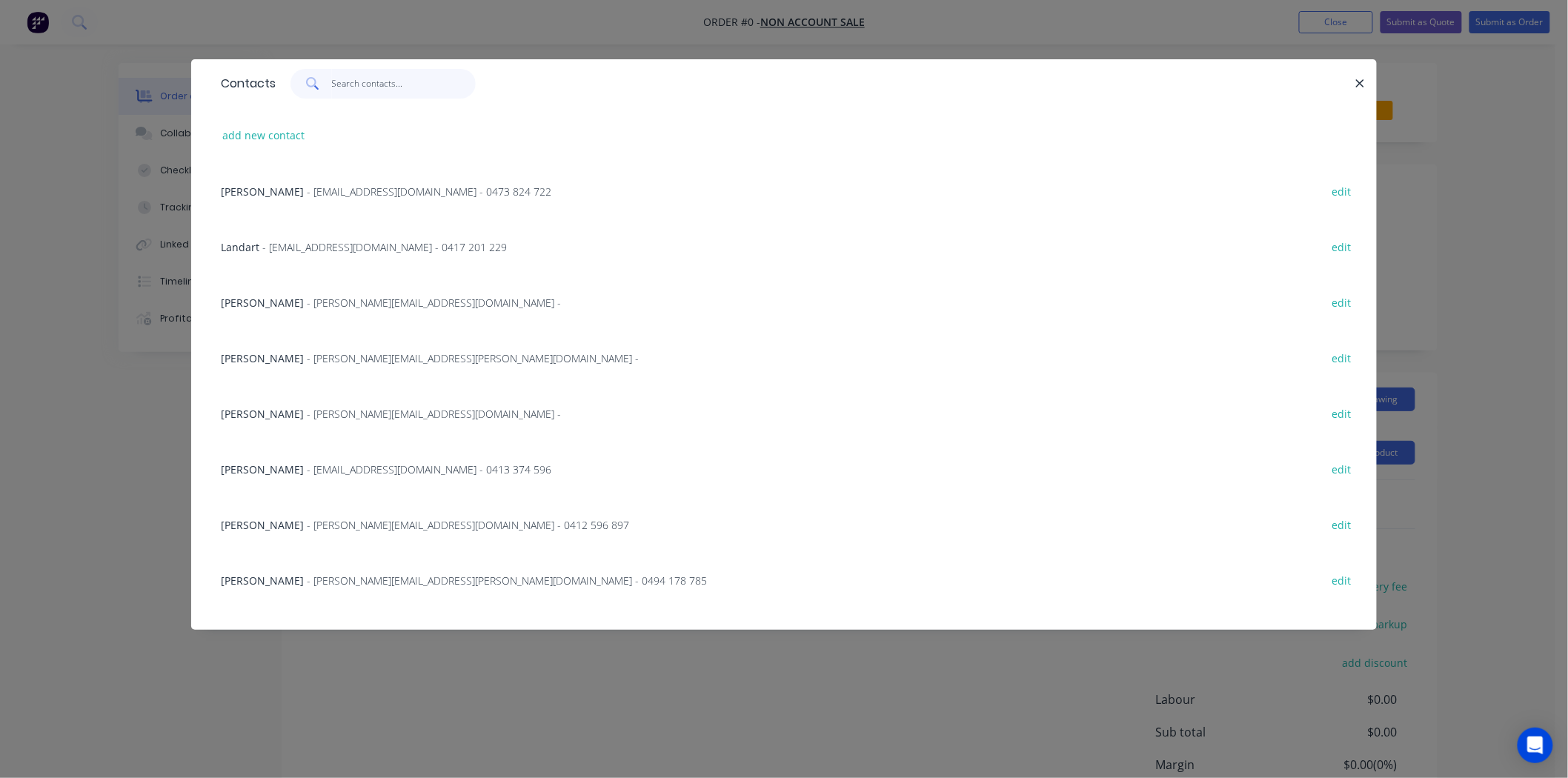
click at [394, 76] on input "text" at bounding box center [404, 83] width 145 height 30
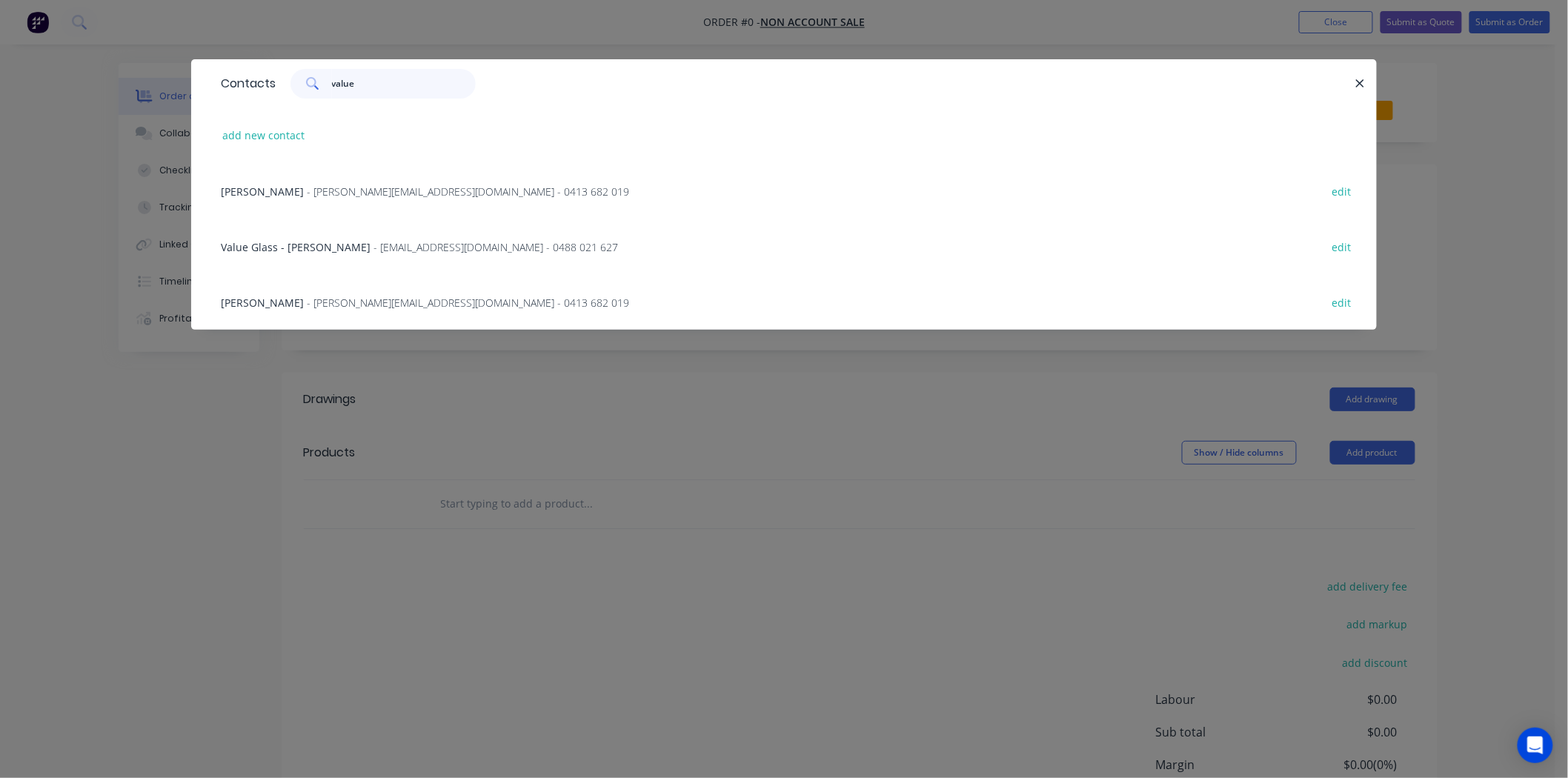
type input "value"
click at [279, 186] on span "Steve Palmer" at bounding box center [263, 191] width 83 height 14
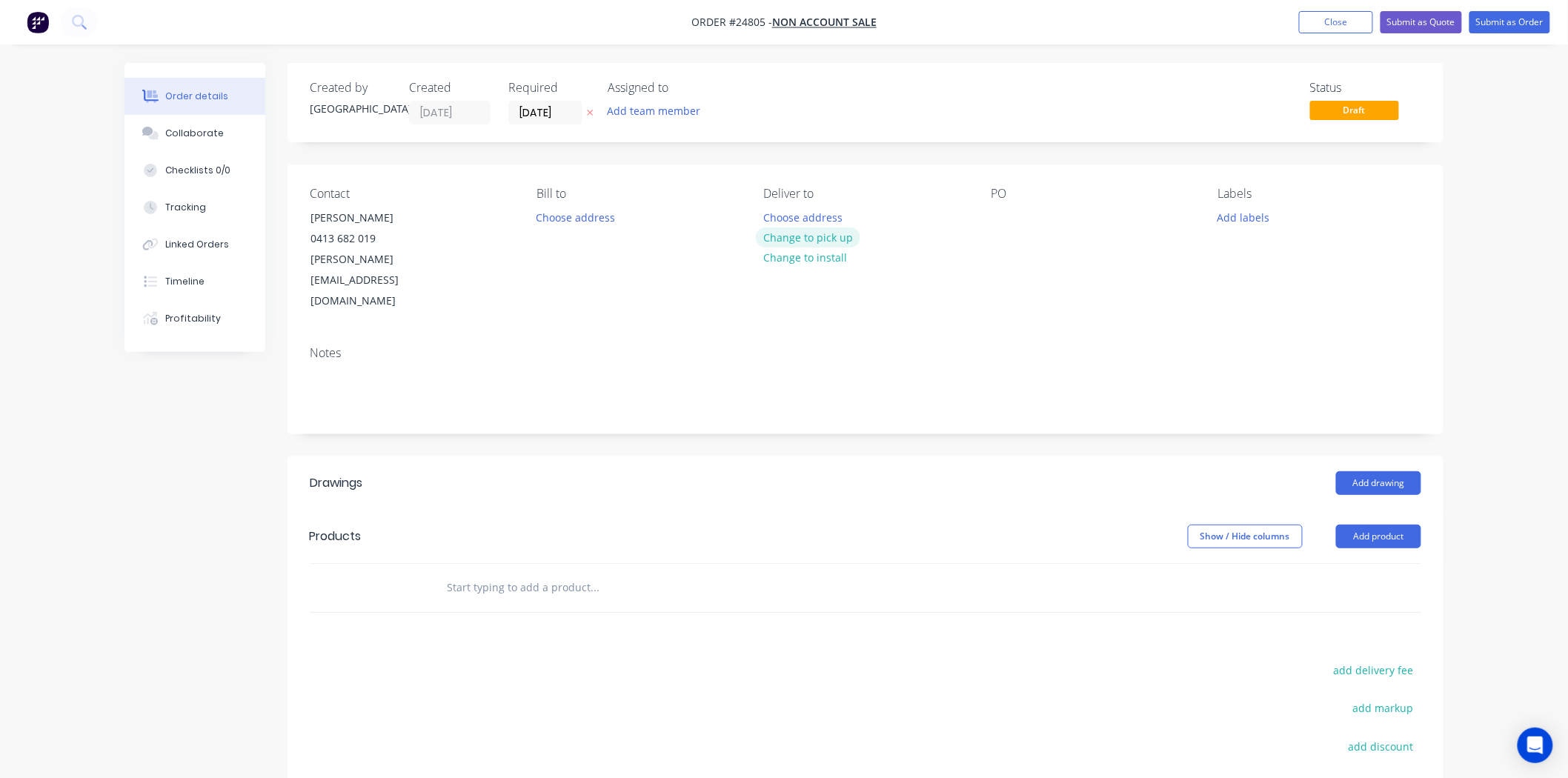
click at [798, 232] on button "Change to pick up" at bounding box center [808, 237] width 105 height 20
click at [993, 221] on div at bounding box center [1002, 217] width 23 height 21
click at [1361, 524] on button "Add product" at bounding box center [1378, 536] width 86 height 23
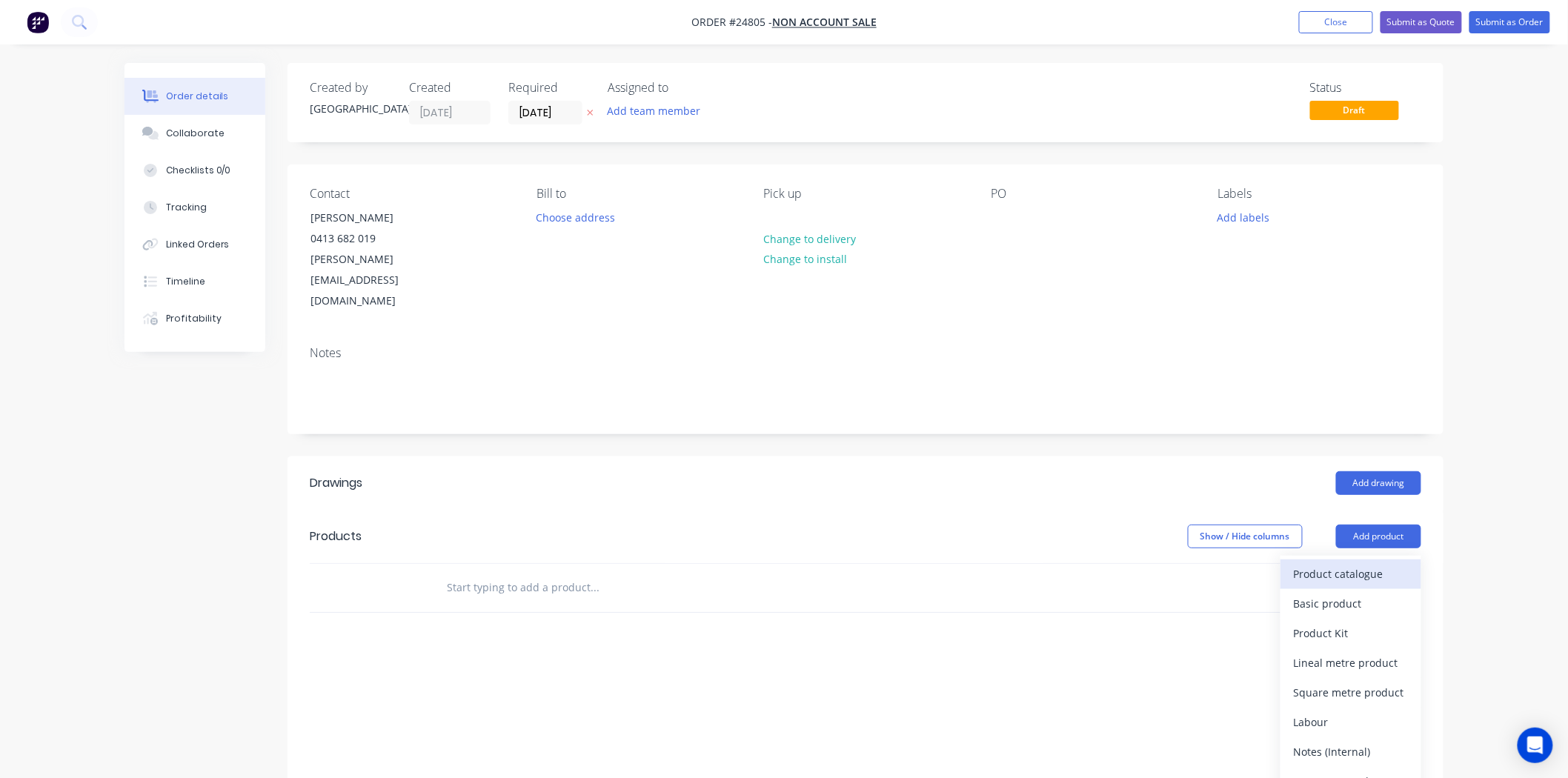
click at [1327, 563] on div "Product catalogue" at bounding box center [1351, 574] width 114 height 21
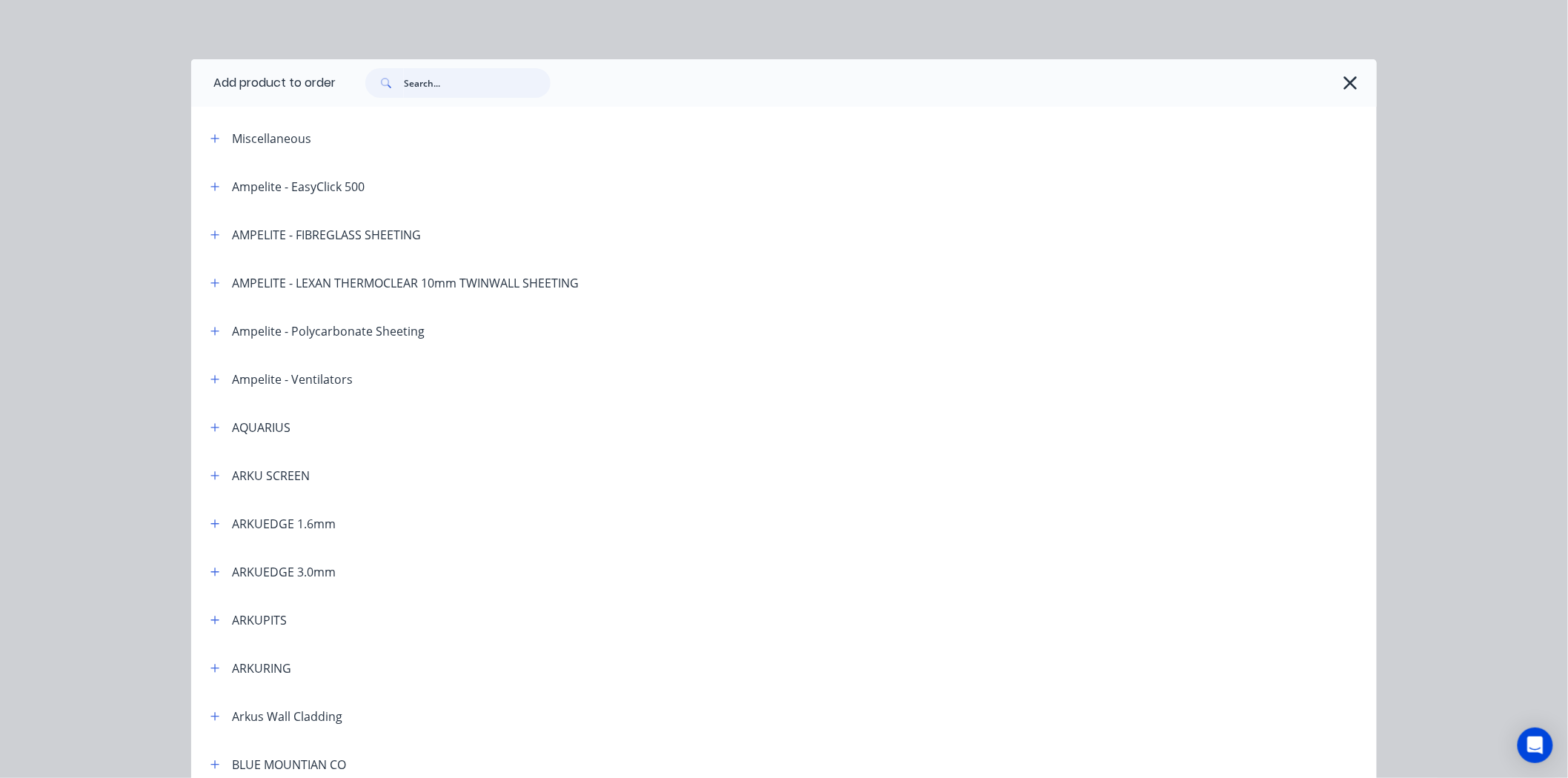
click at [482, 87] on input "text" at bounding box center [477, 82] width 147 height 30
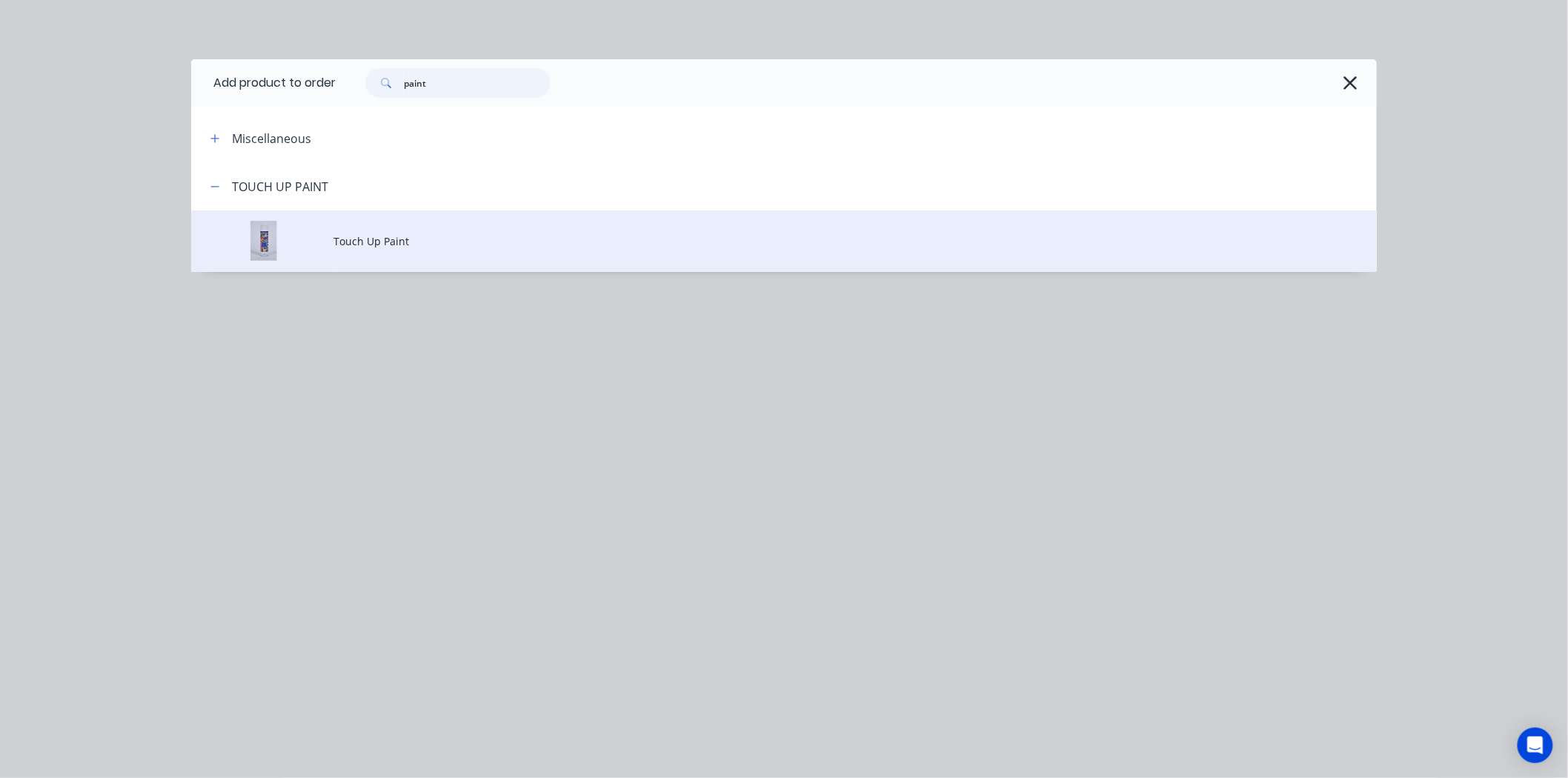
type input "paint"
click at [413, 247] on span "Touch Up Paint" at bounding box center [750, 241] width 834 height 16
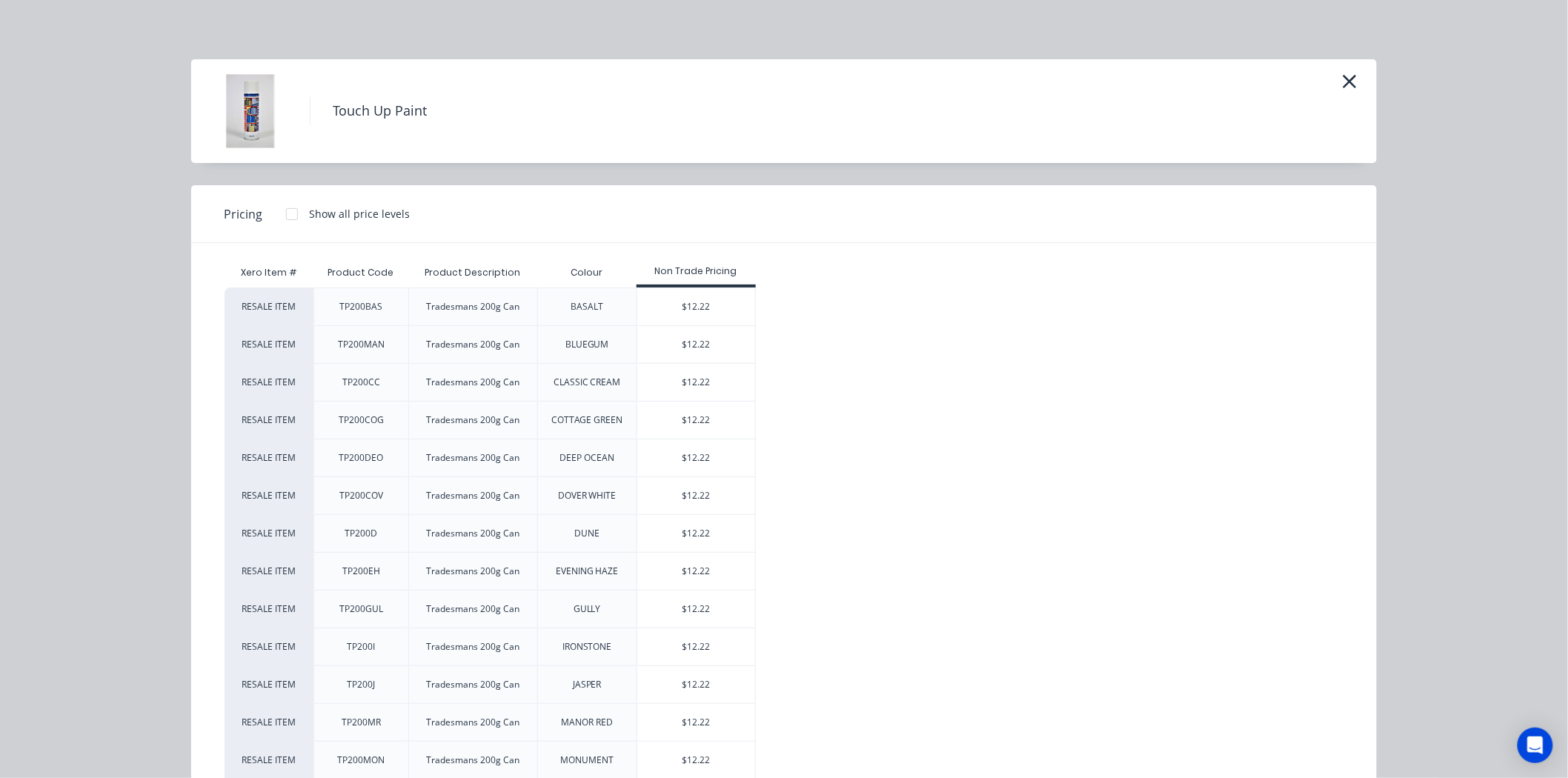
click at [279, 208] on div at bounding box center [291, 213] width 30 height 30
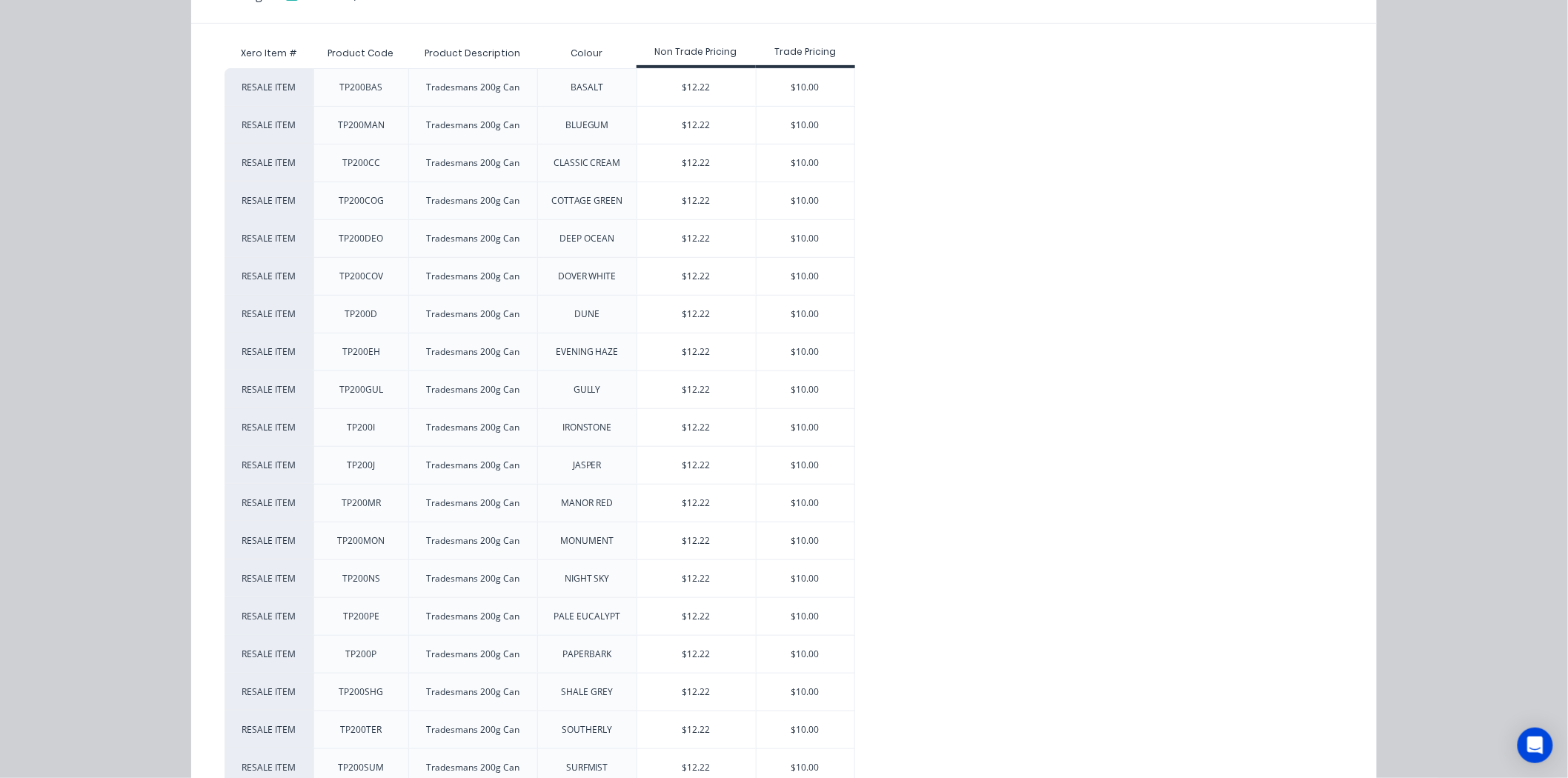
scroll to position [247, 0]
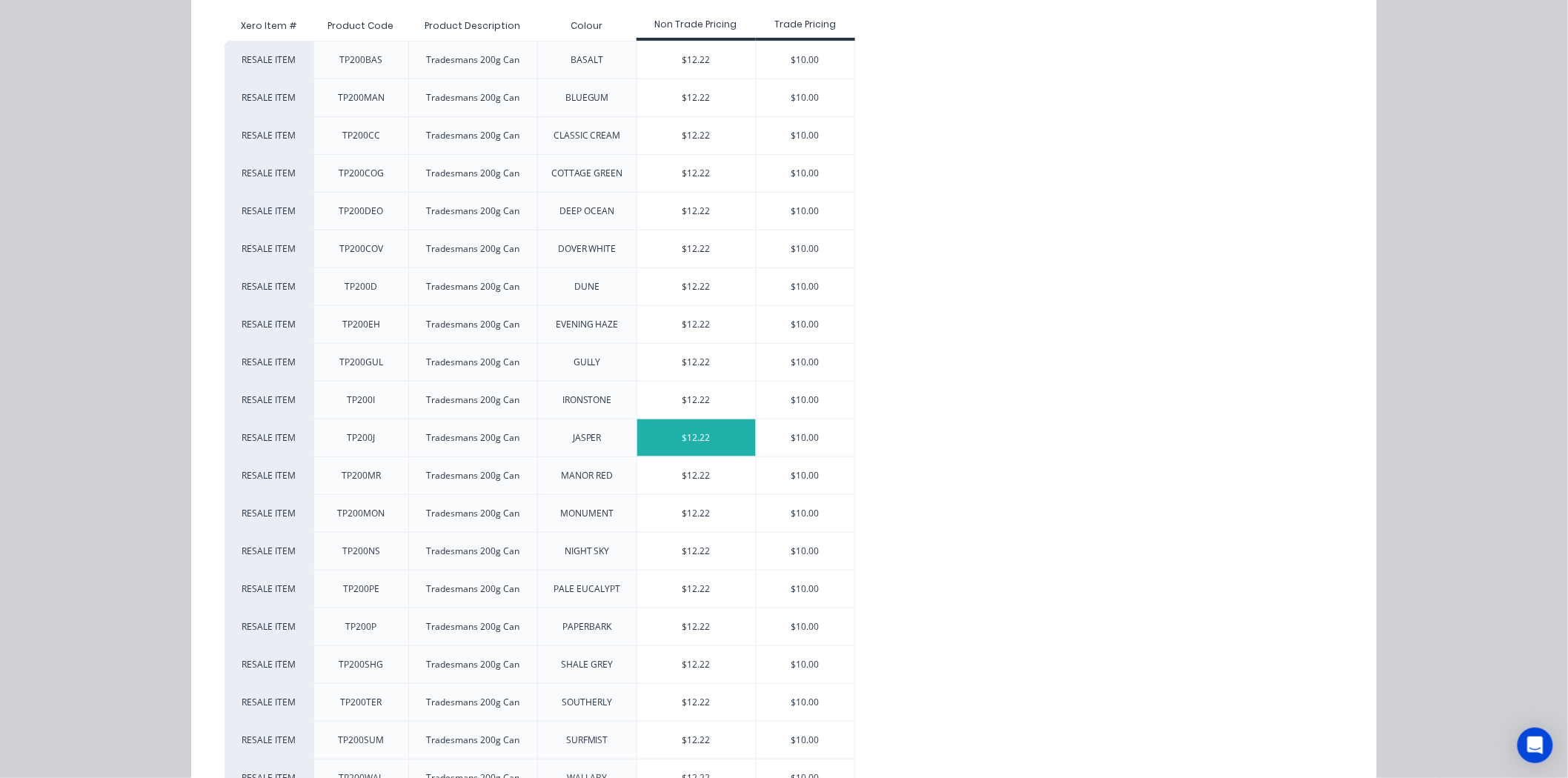
click at [692, 437] on div "$12.22" at bounding box center [697, 437] width 119 height 37
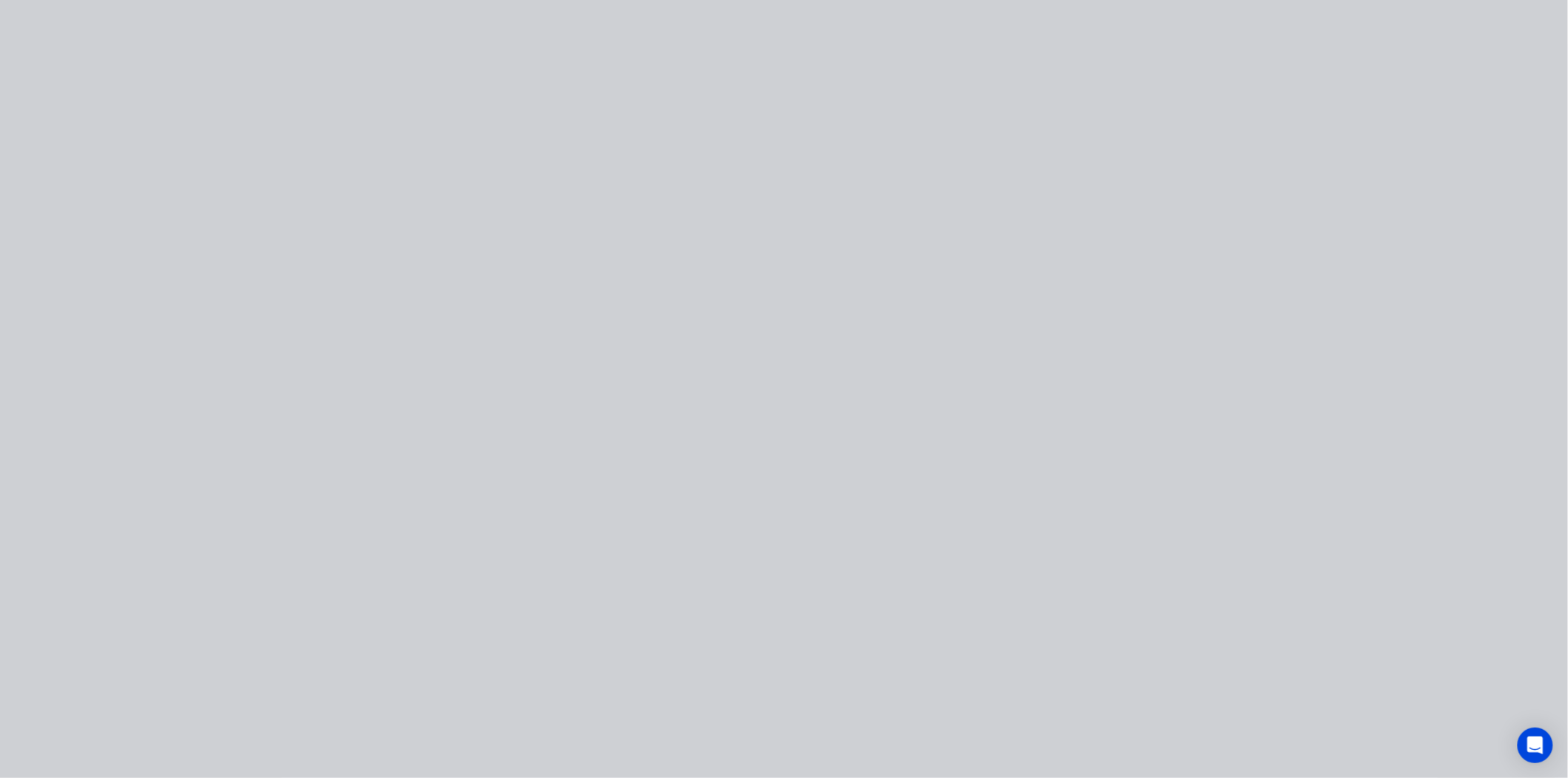
scroll to position [0, 0]
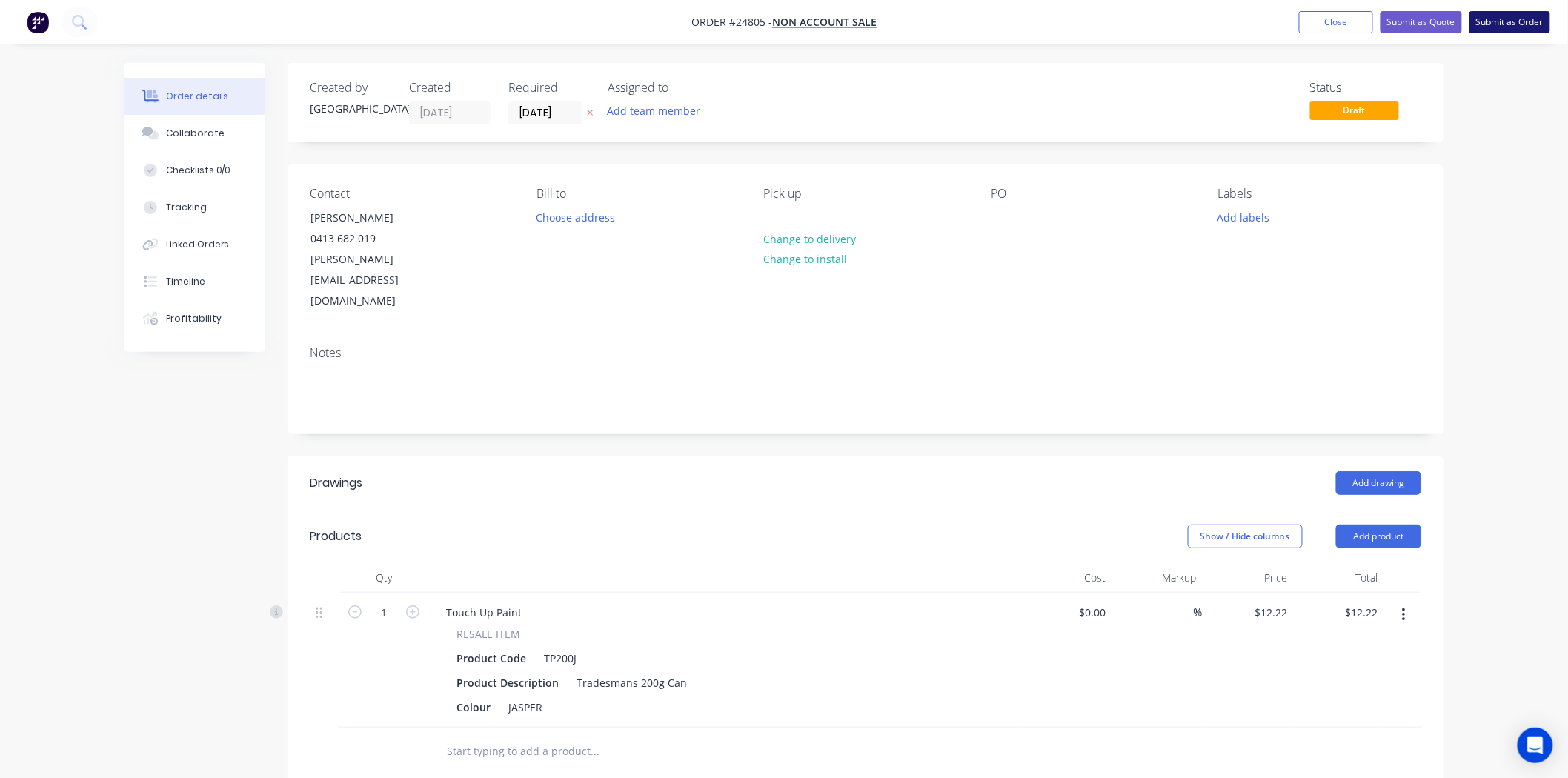
click at [1485, 24] on button "Submit as Order" at bounding box center [1510, 22] width 81 height 22
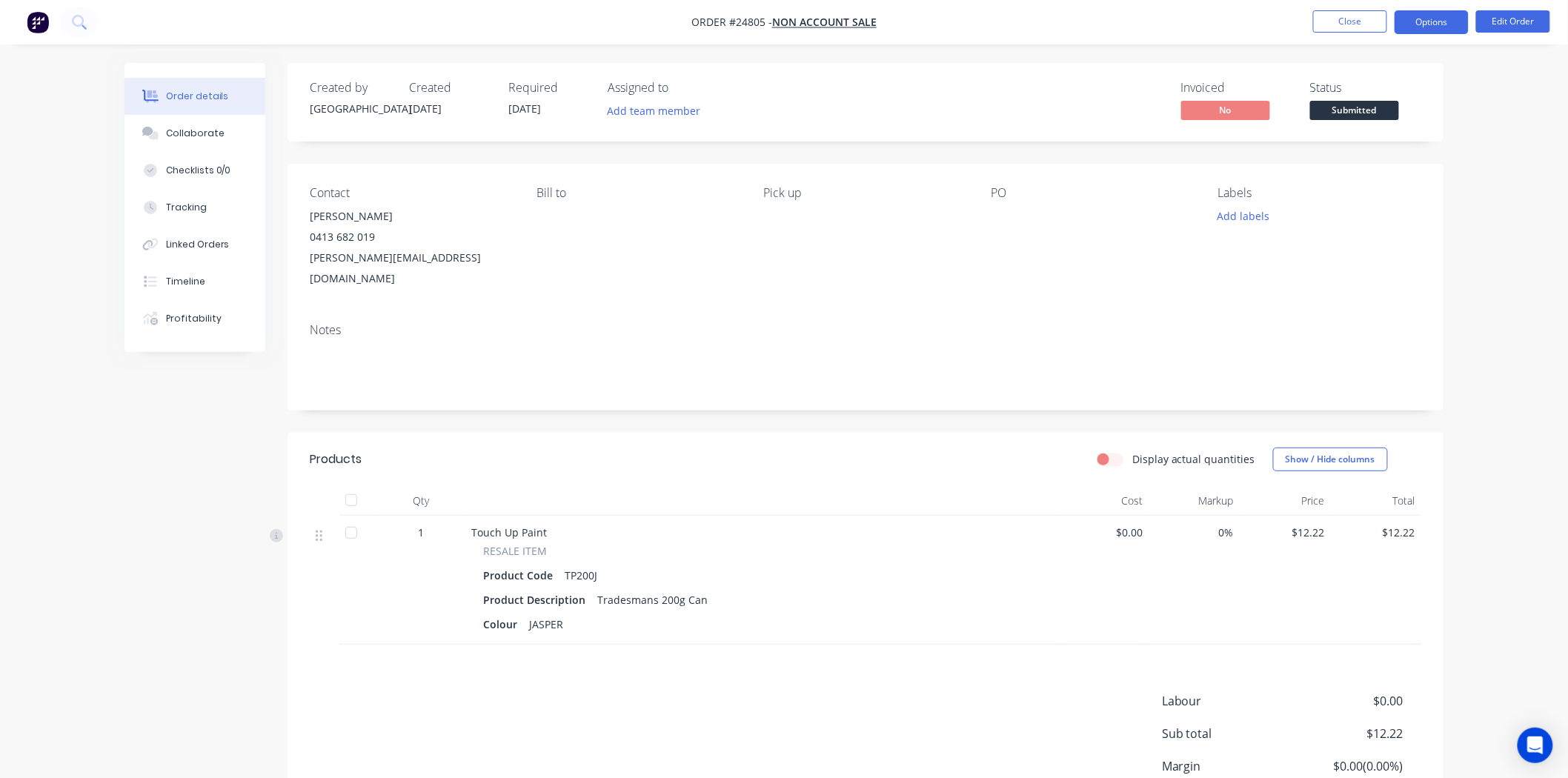
click at [1423, 25] on button "Options" at bounding box center [1432, 22] width 74 height 23
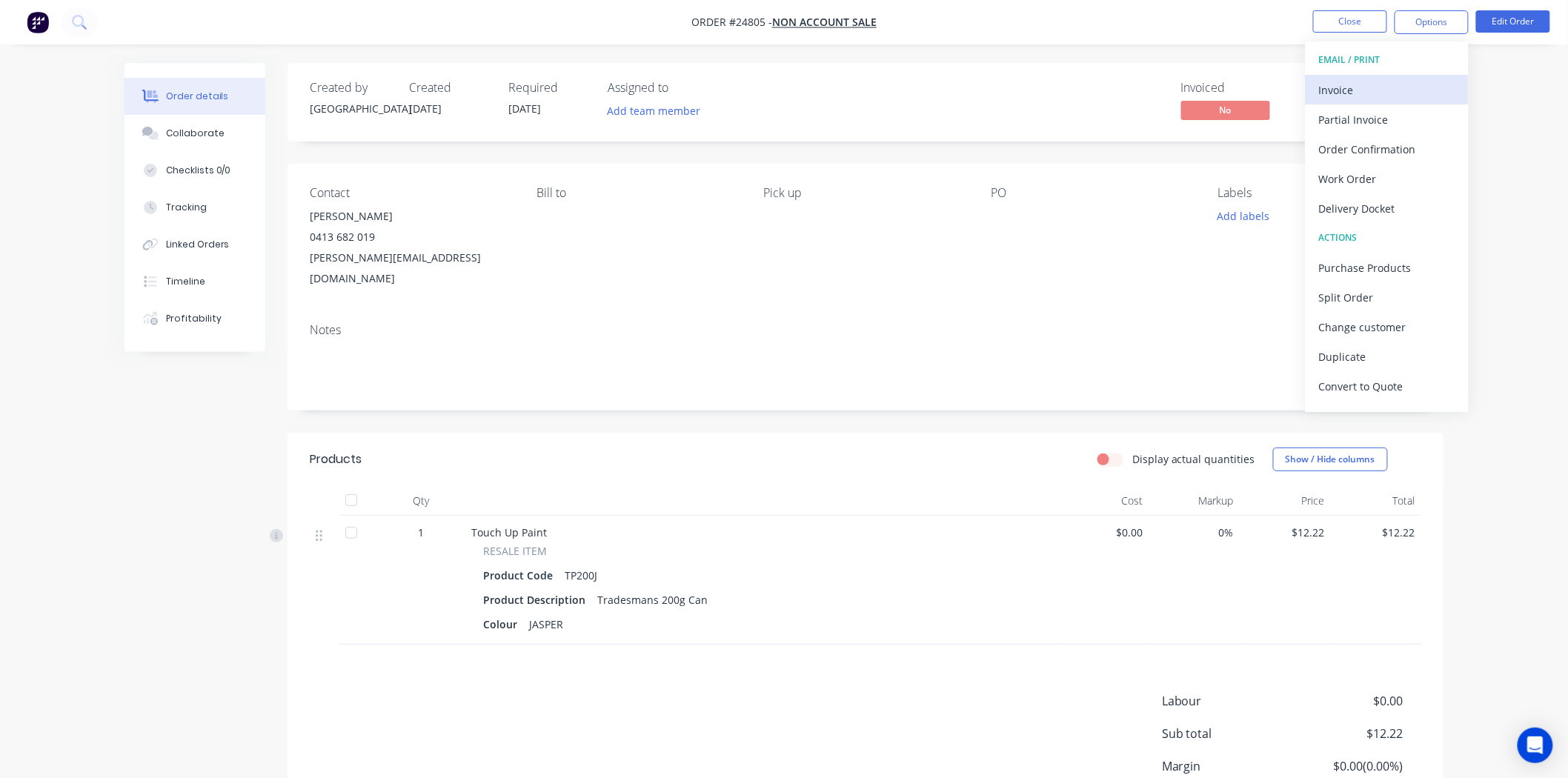
click at [1367, 89] on div "Invoice" at bounding box center [1387, 90] width 136 height 21
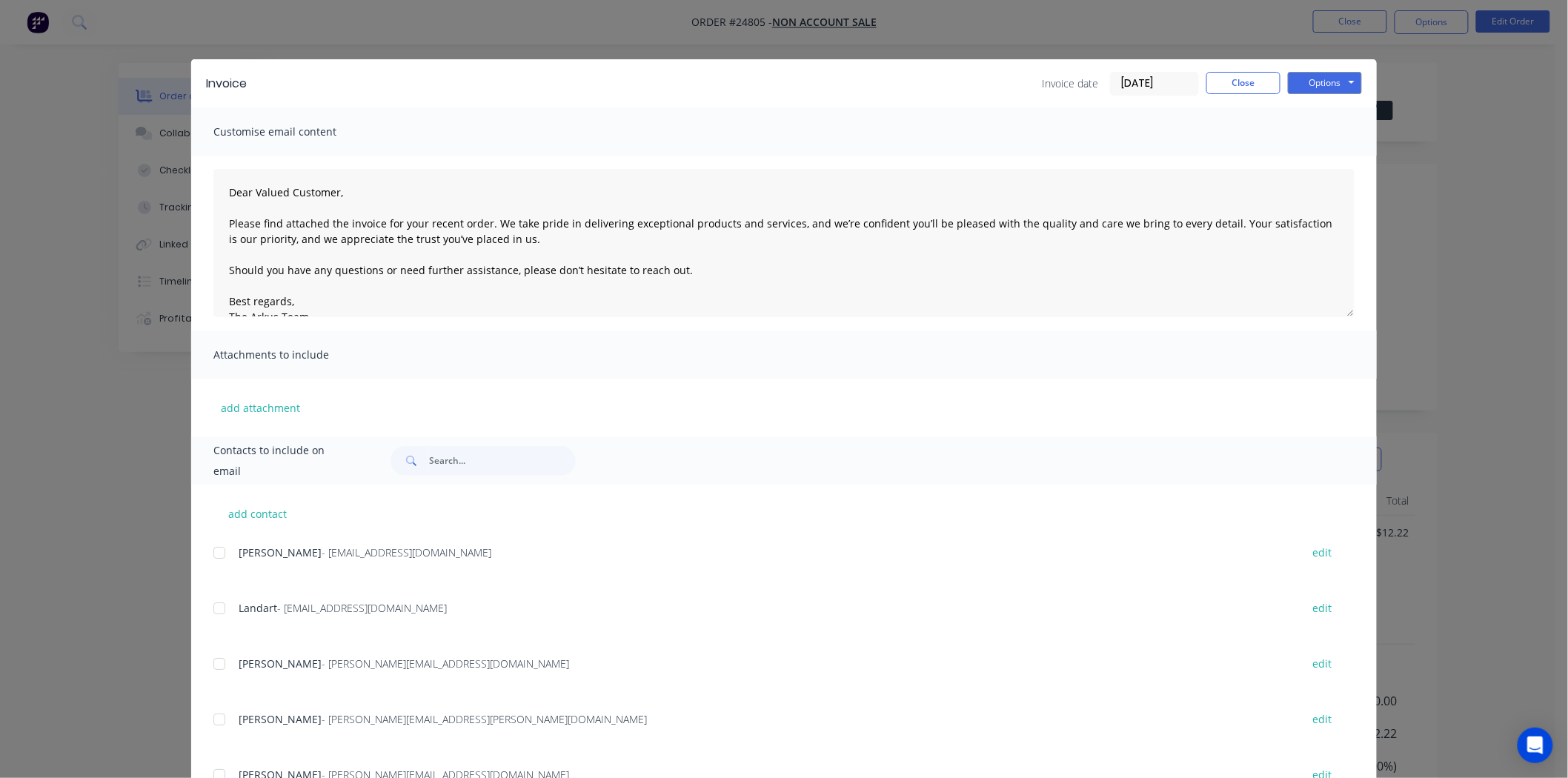
click at [1070, 24] on div "Invoice Invoice date 02/09/25 Close Options Preview Print Email Customise email…" at bounding box center [784, 389] width 1568 height 778
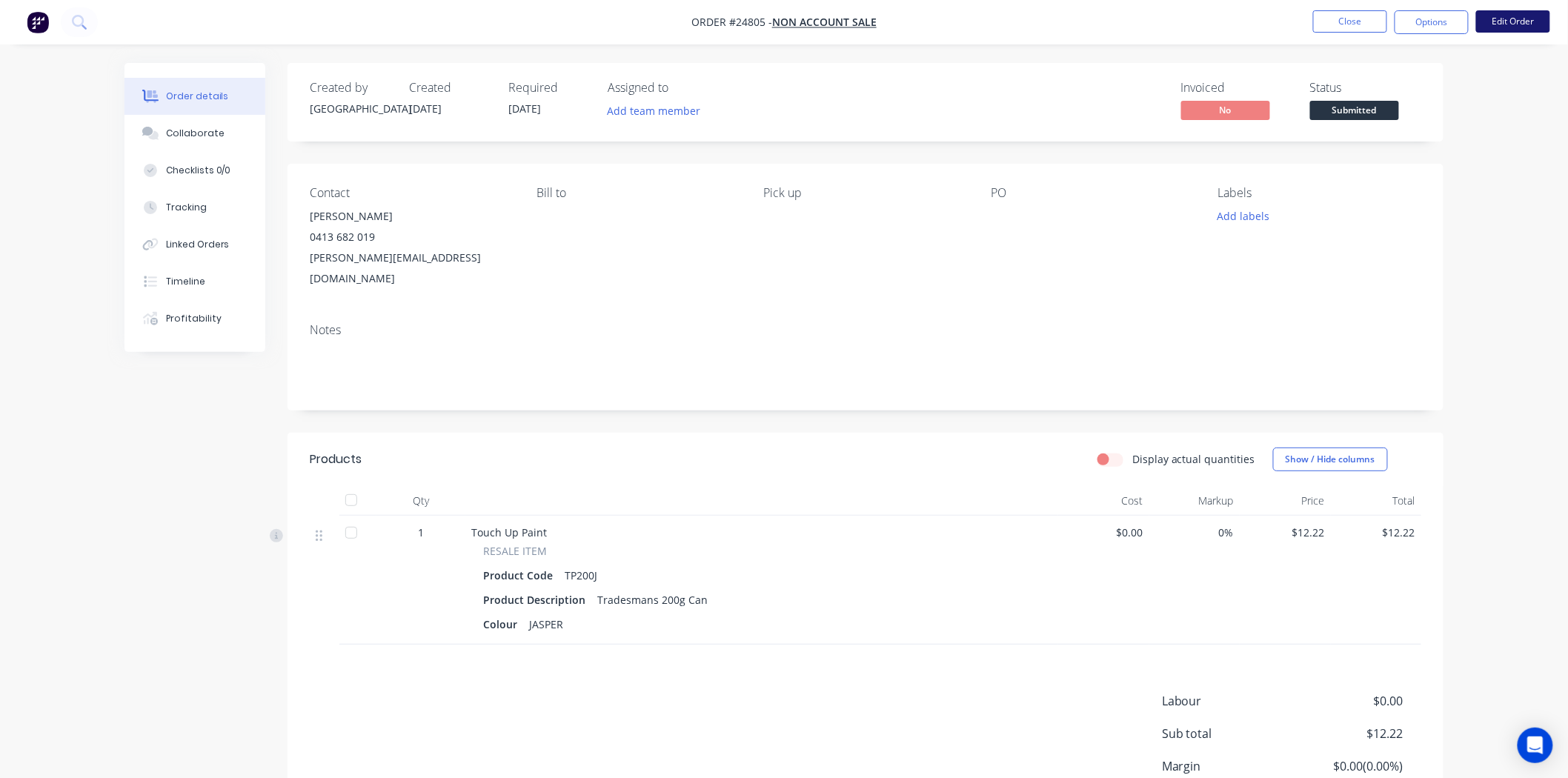
click at [1494, 11] on button "Edit Order" at bounding box center [1513, 21] width 74 height 22
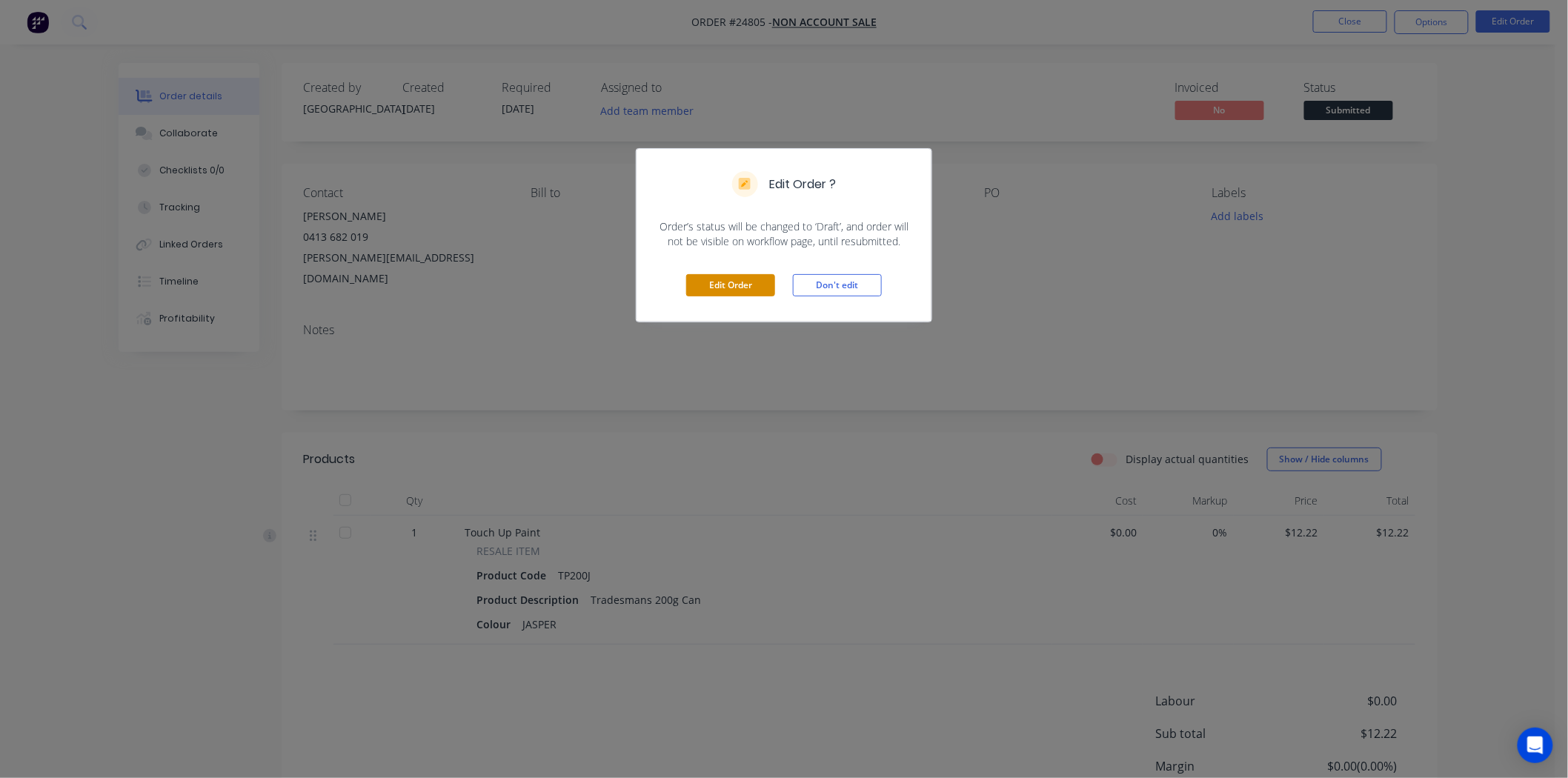
click at [746, 282] on button "Edit Order" at bounding box center [730, 285] width 89 height 22
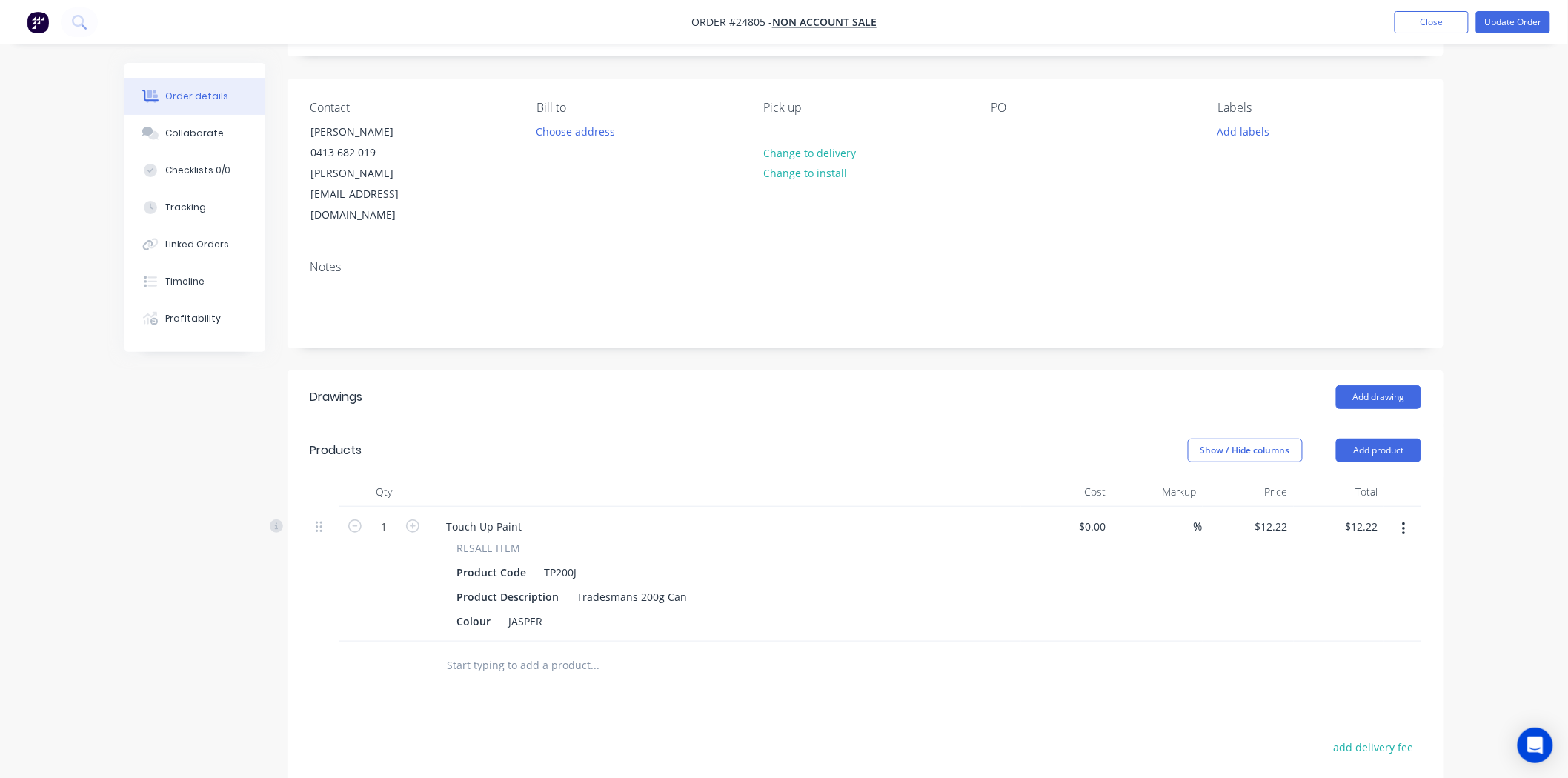
scroll to position [164, 0]
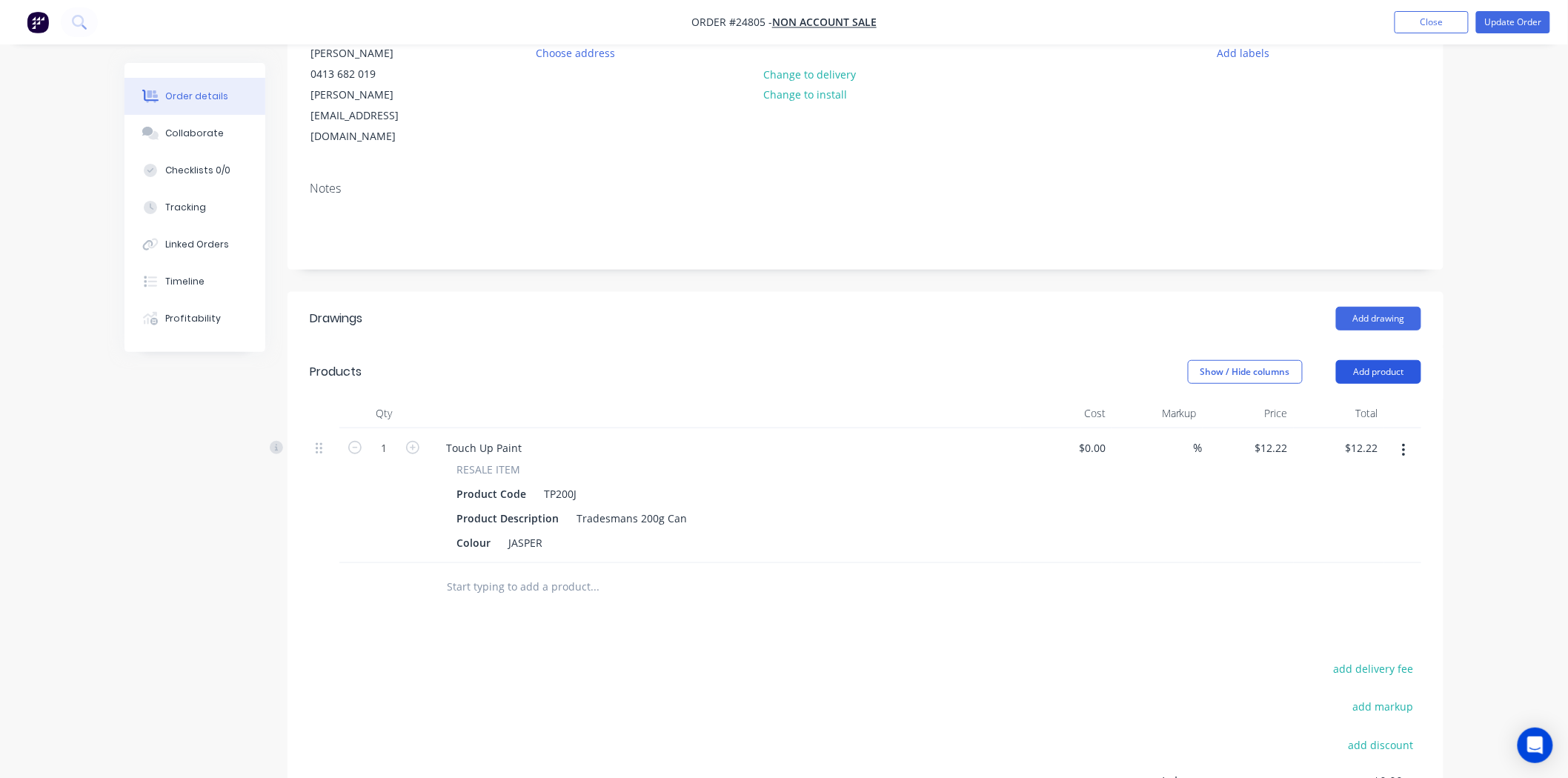
click at [1383, 360] on button "Add product" at bounding box center [1378, 372] width 86 height 23
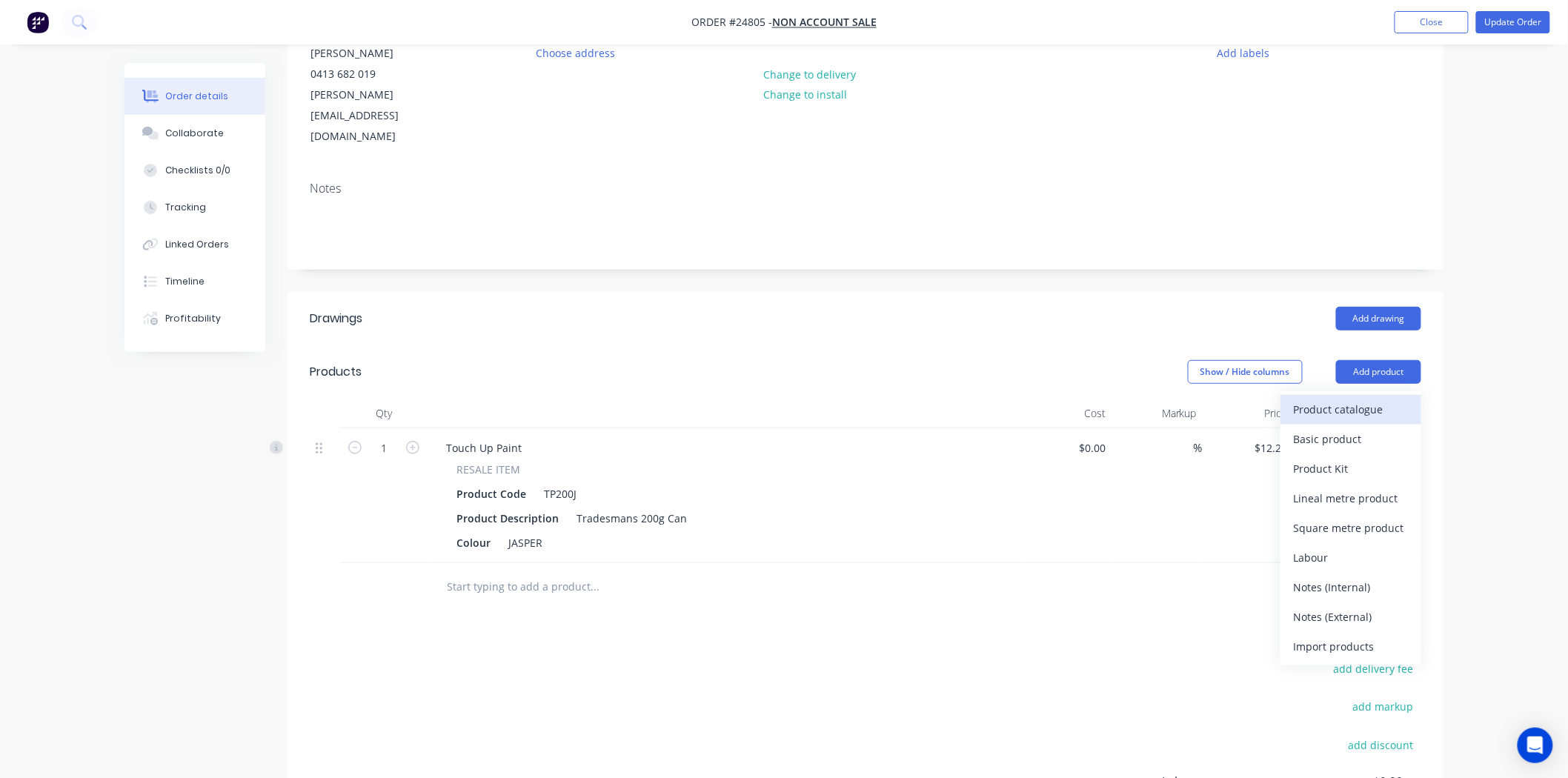
click at [1317, 399] on div "Product catalogue" at bounding box center [1351, 409] width 114 height 21
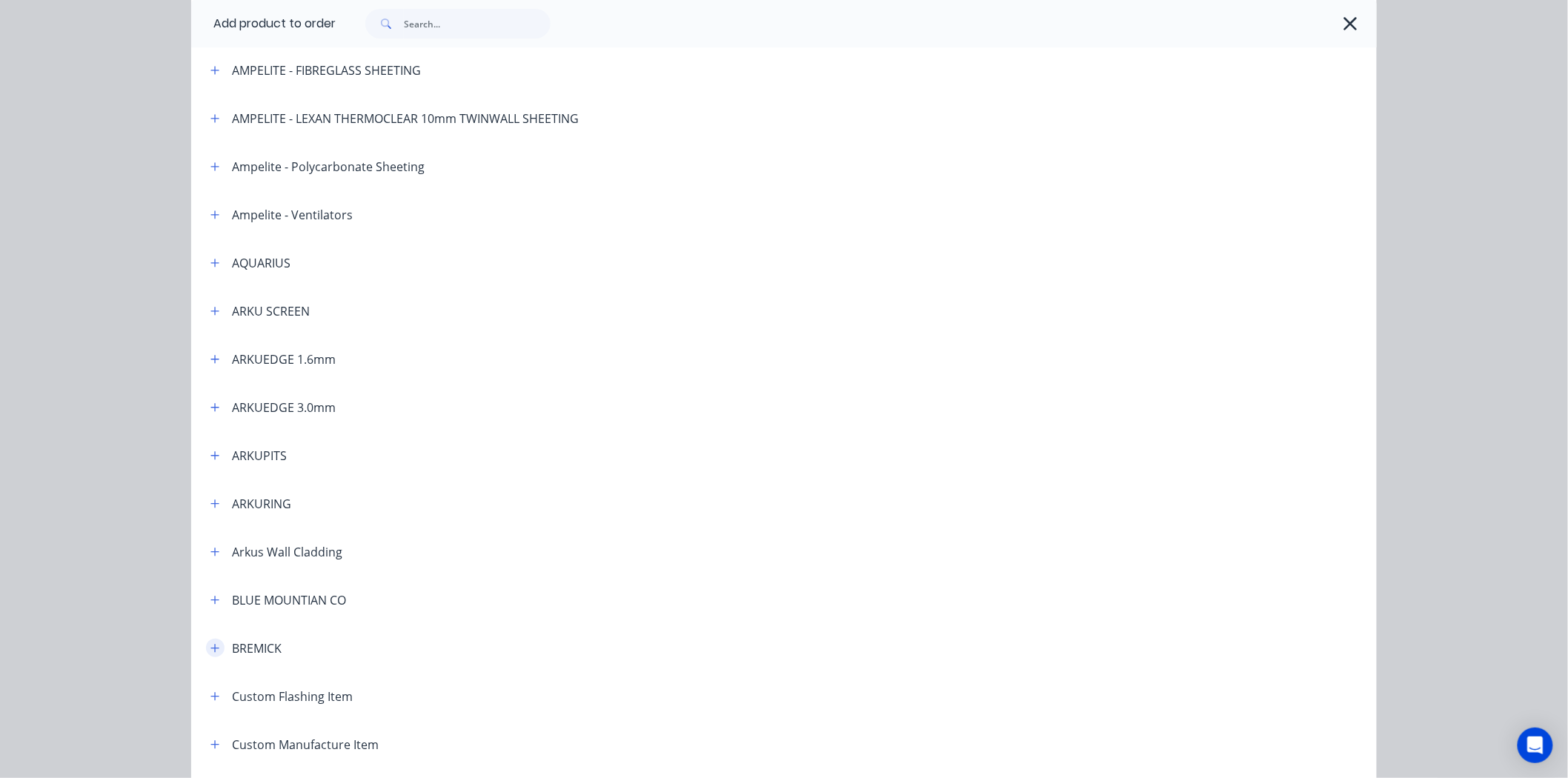
click at [213, 650] on icon "button" at bounding box center [215, 648] width 9 height 11
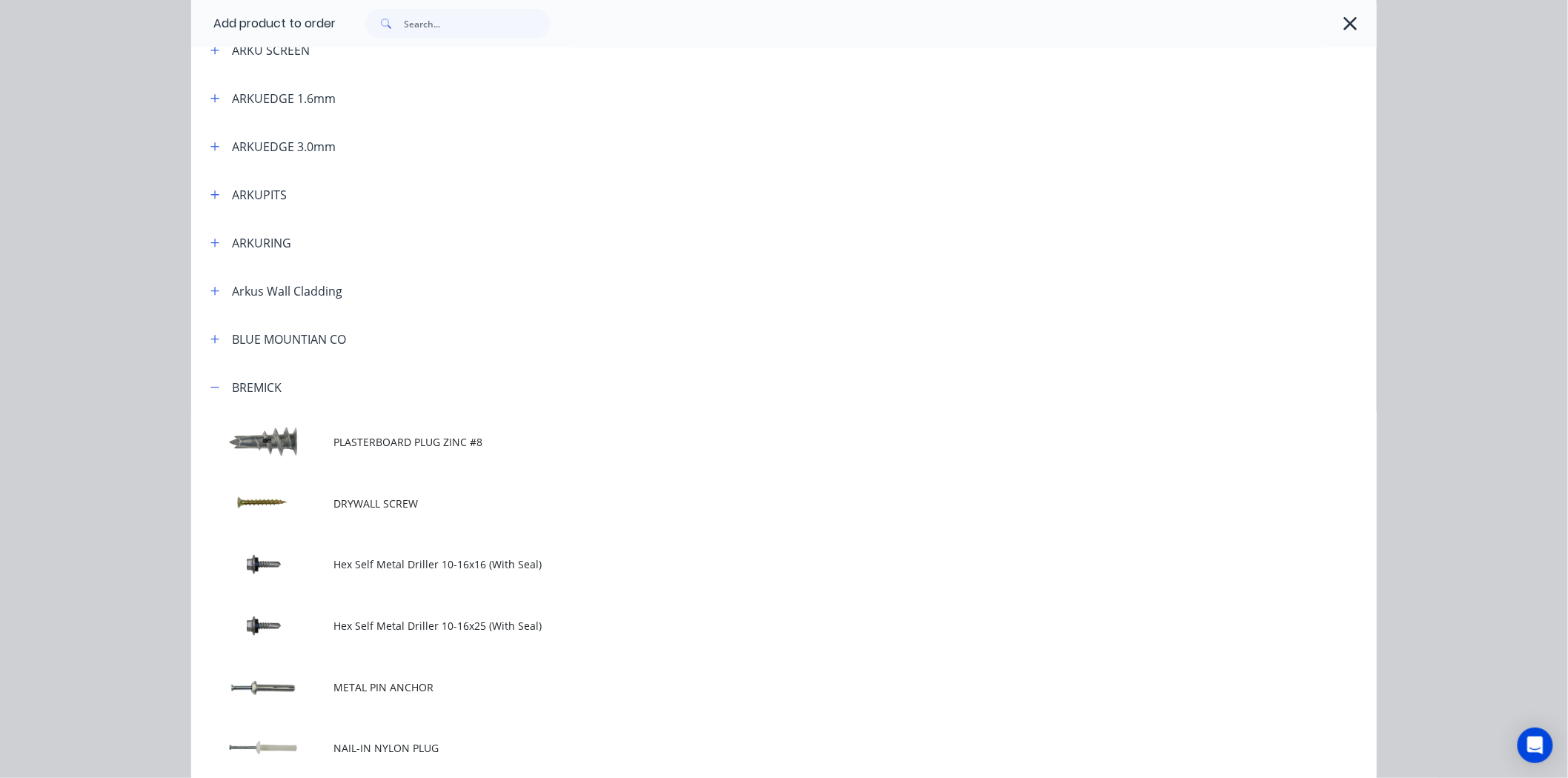
scroll to position [493, 0]
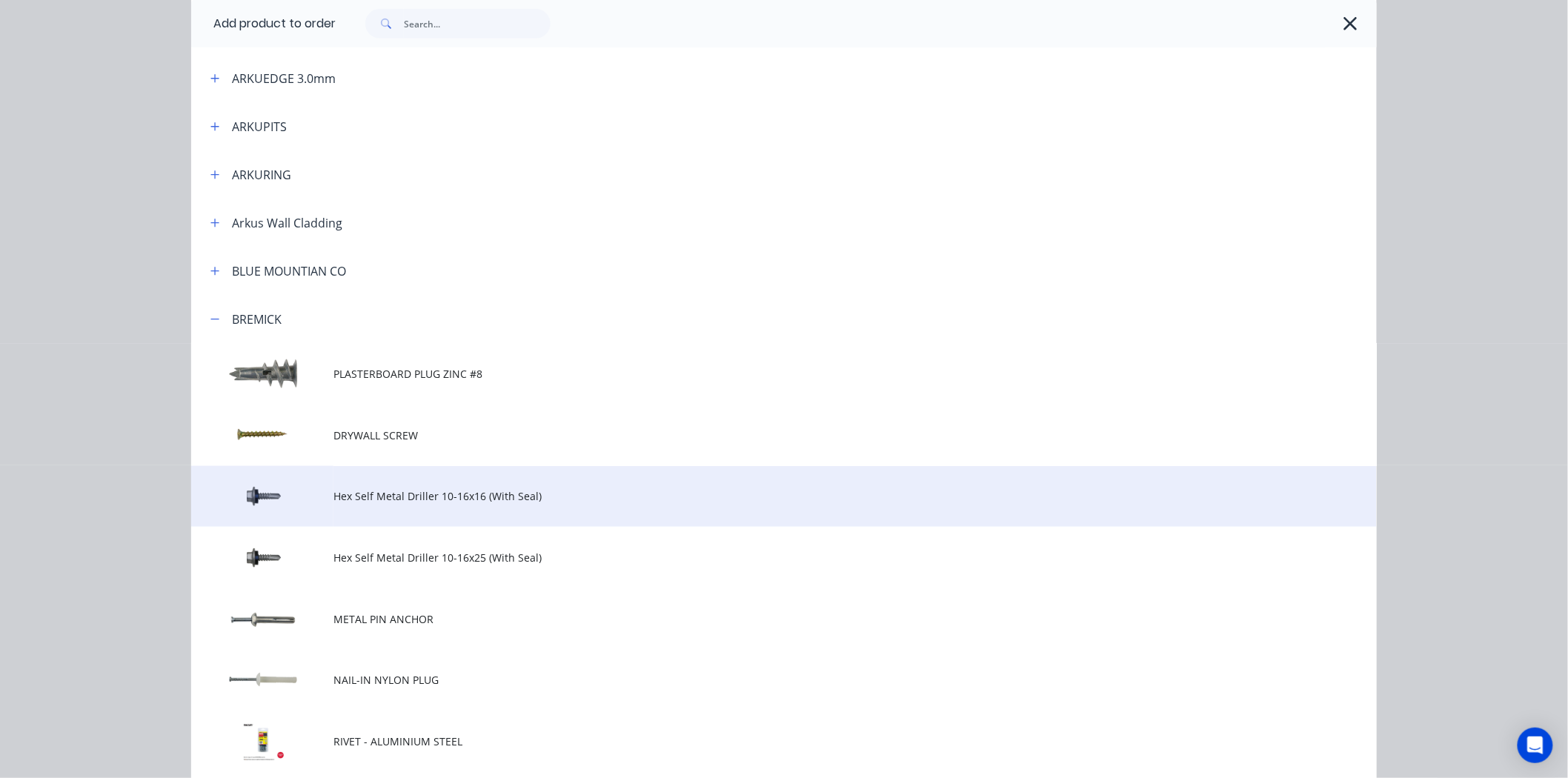
click at [527, 499] on span "Hex Self Metal Driller 10-16x16 (With Seal)" at bounding box center [750, 496] width 834 height 16
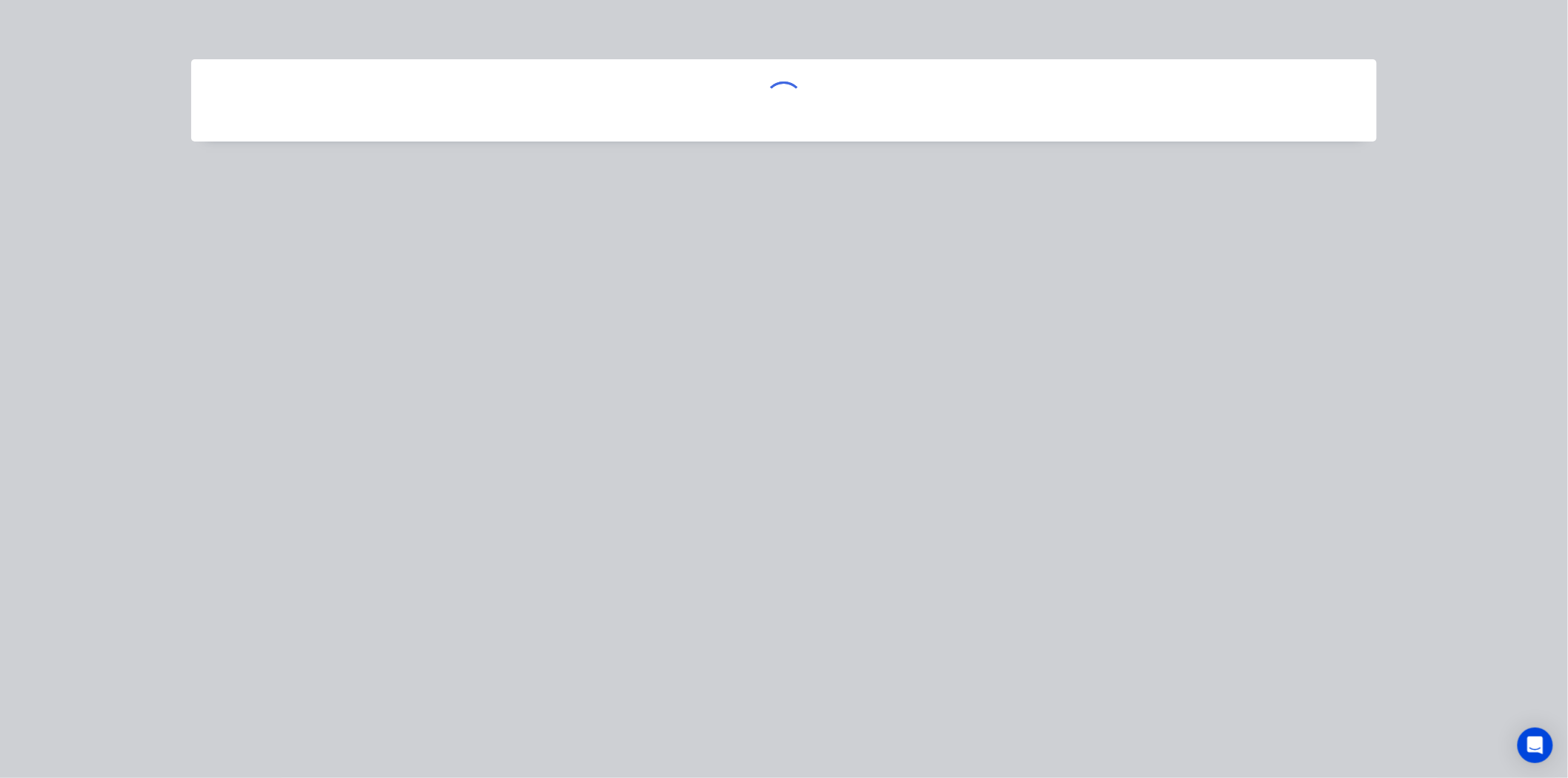
scroll to position [0, 0]
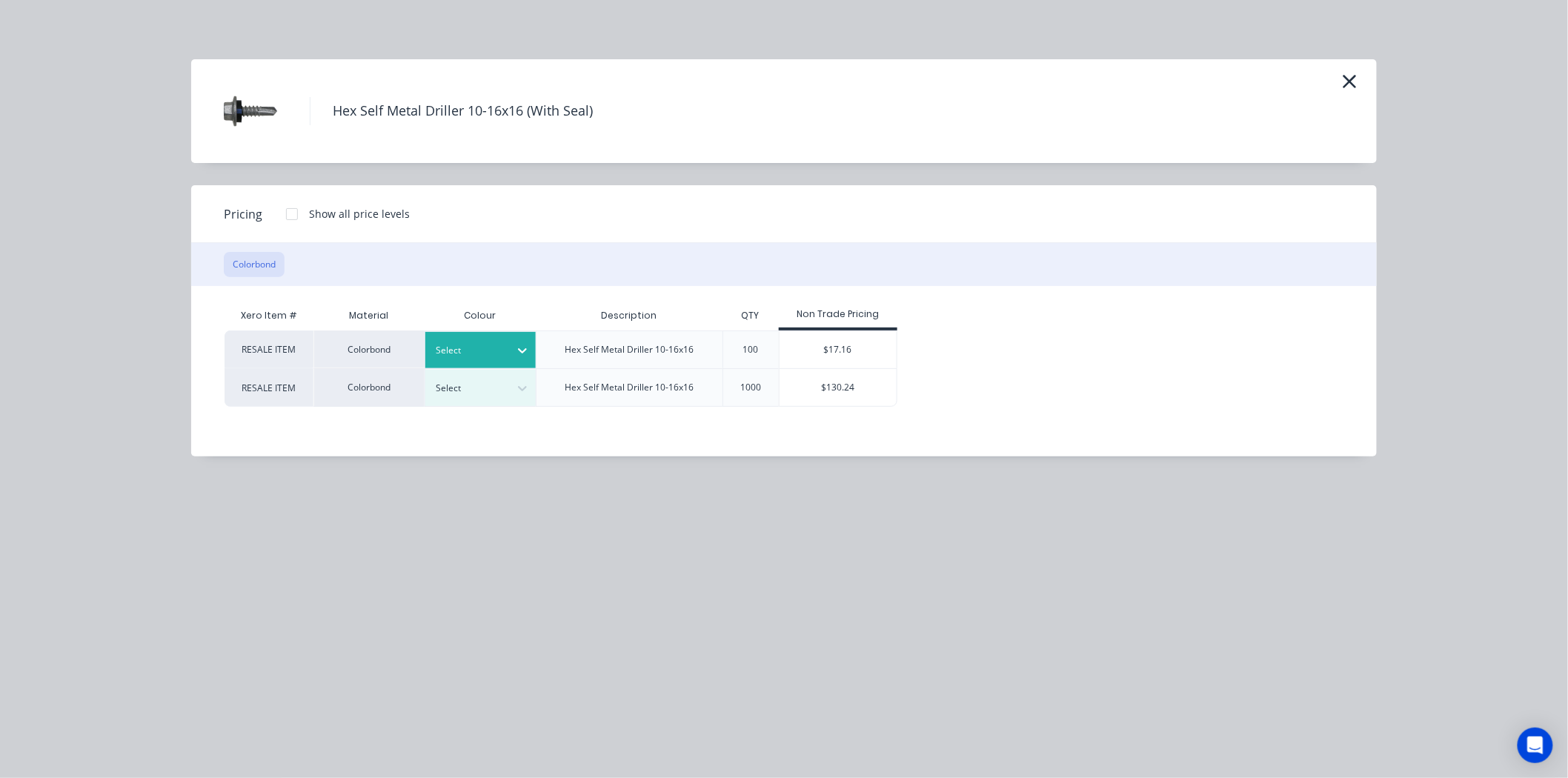
click at [450, 343] on div at bounding box center [469, 350] width 67 height 17
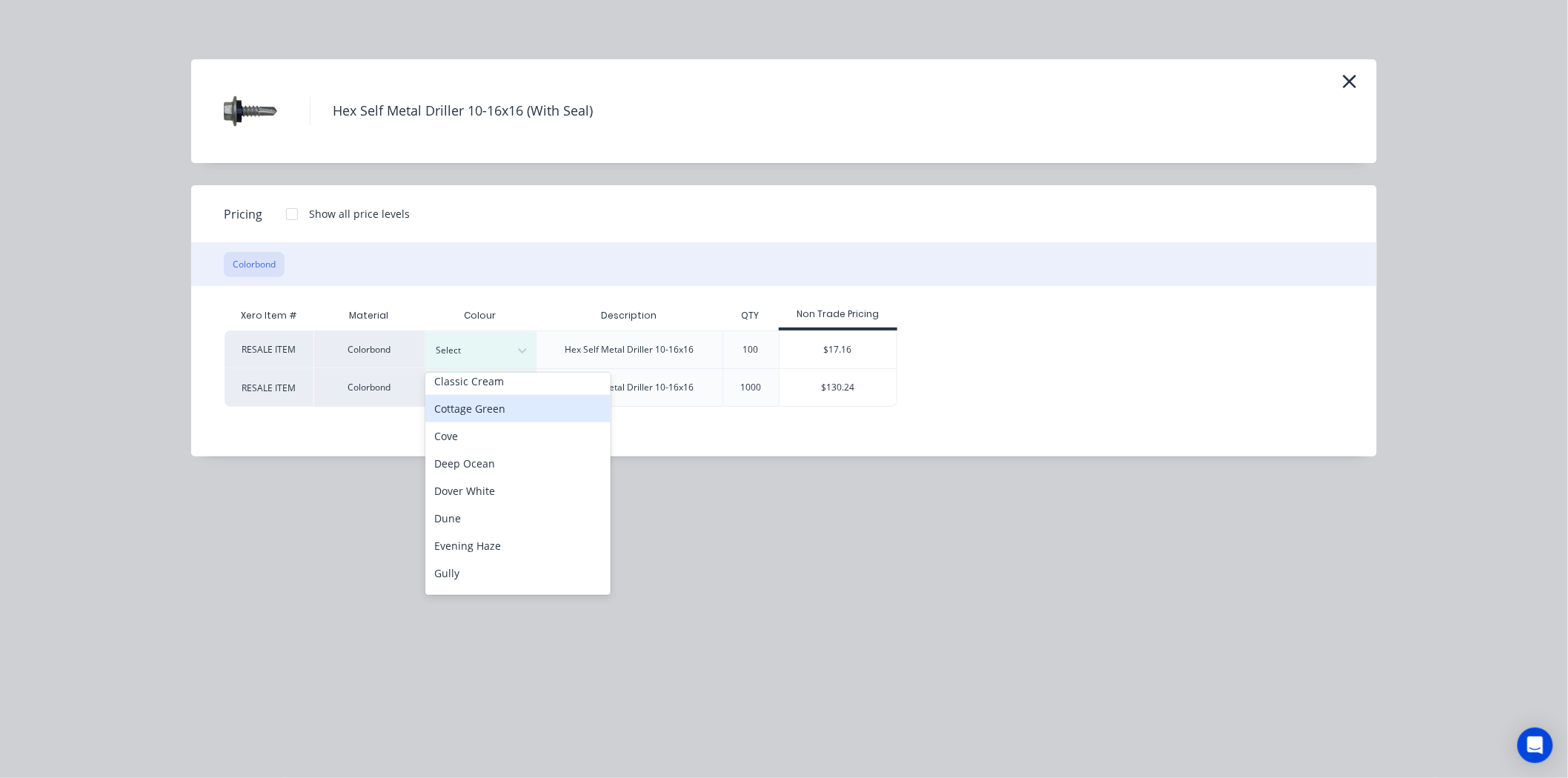
scroll to position [247, 0]
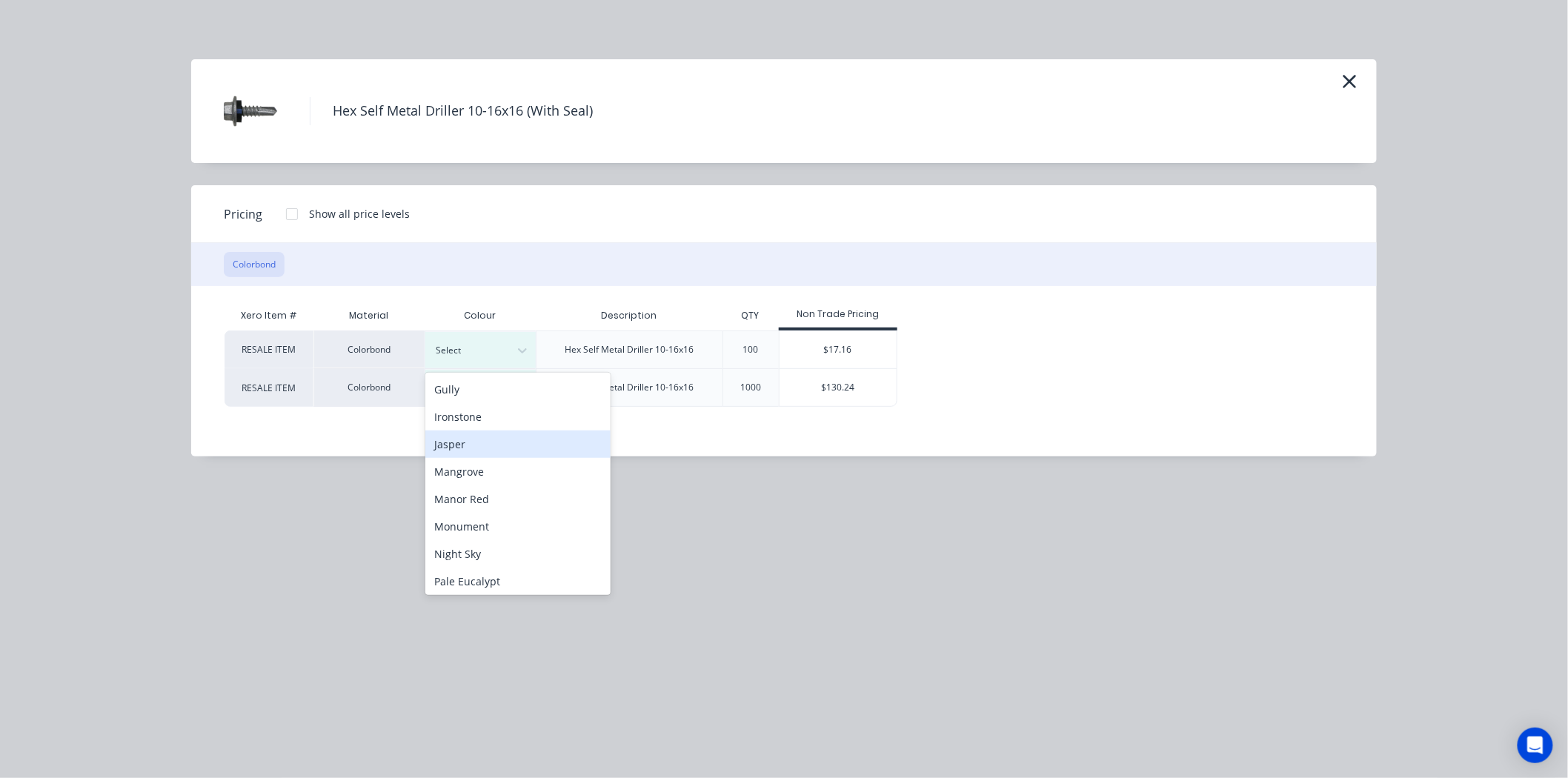
click at [503, 434] on div "Jasper" at bounding box center [518, 444] width 185 height 27
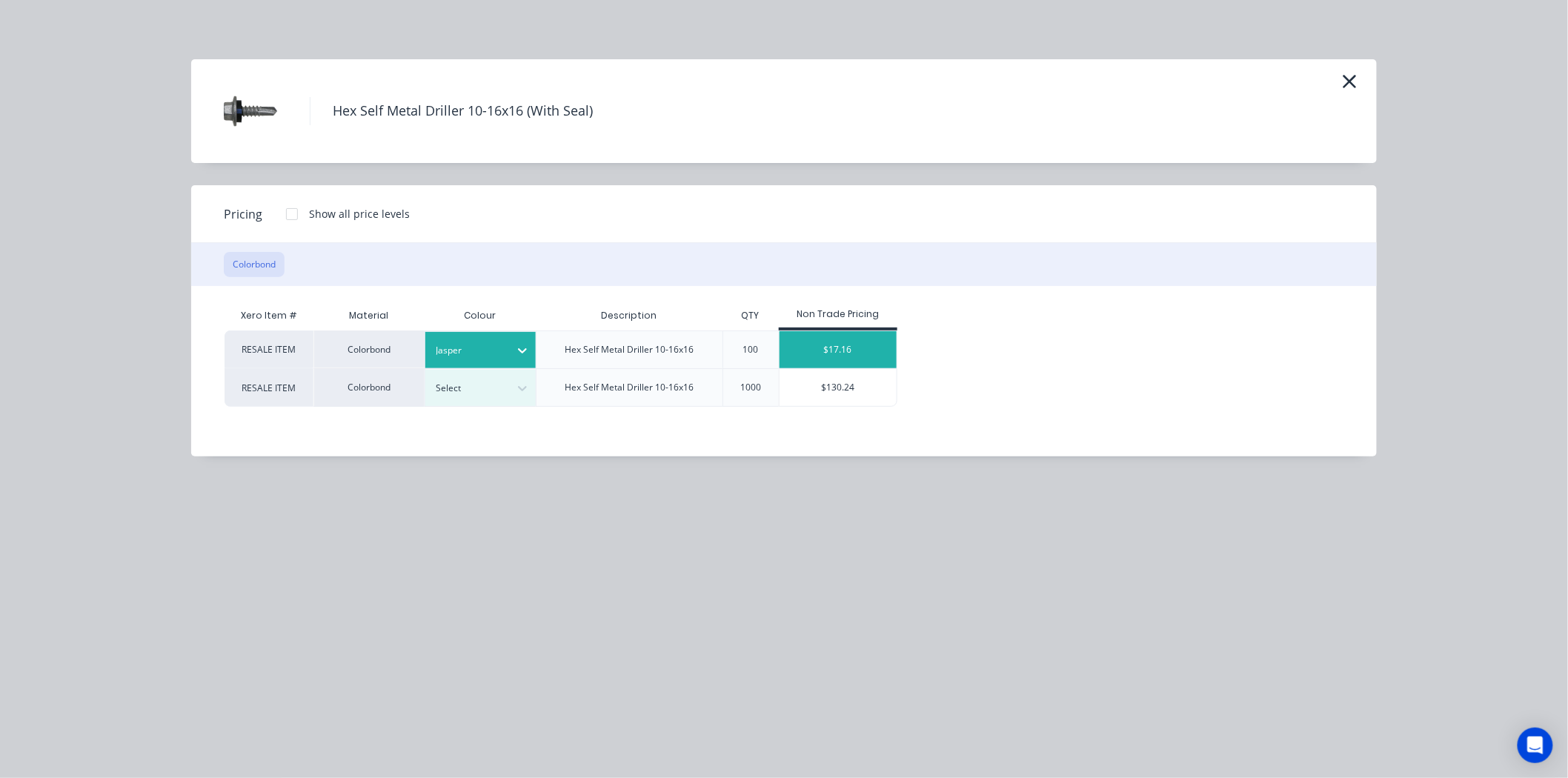
click at [850, 331] on div "$17.16" at bounding box center [839, 349] width 118 height 37
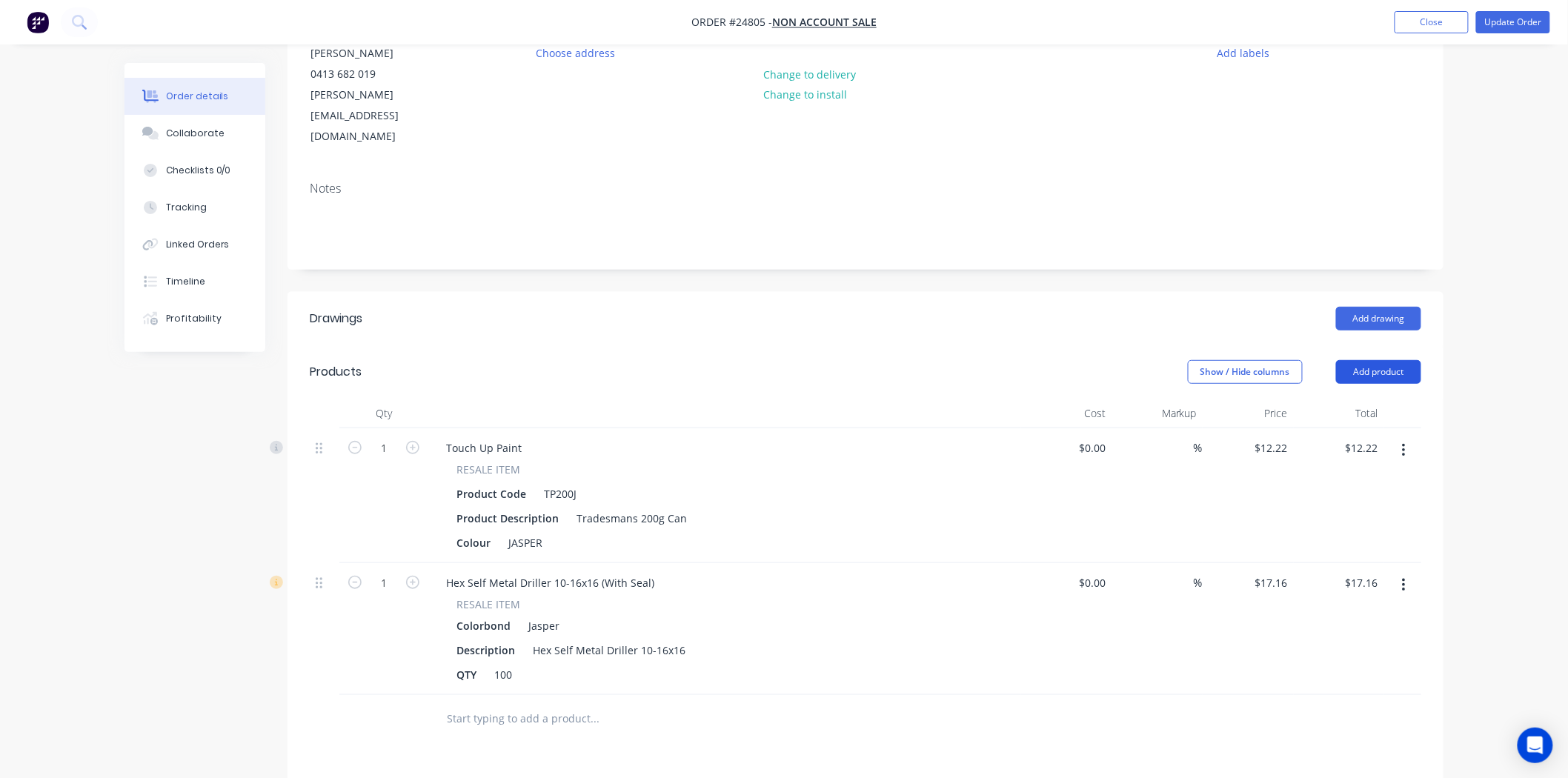
click at [1366, 360] on button "Add product" at bounding box center [1378, 372] width 86 height 23
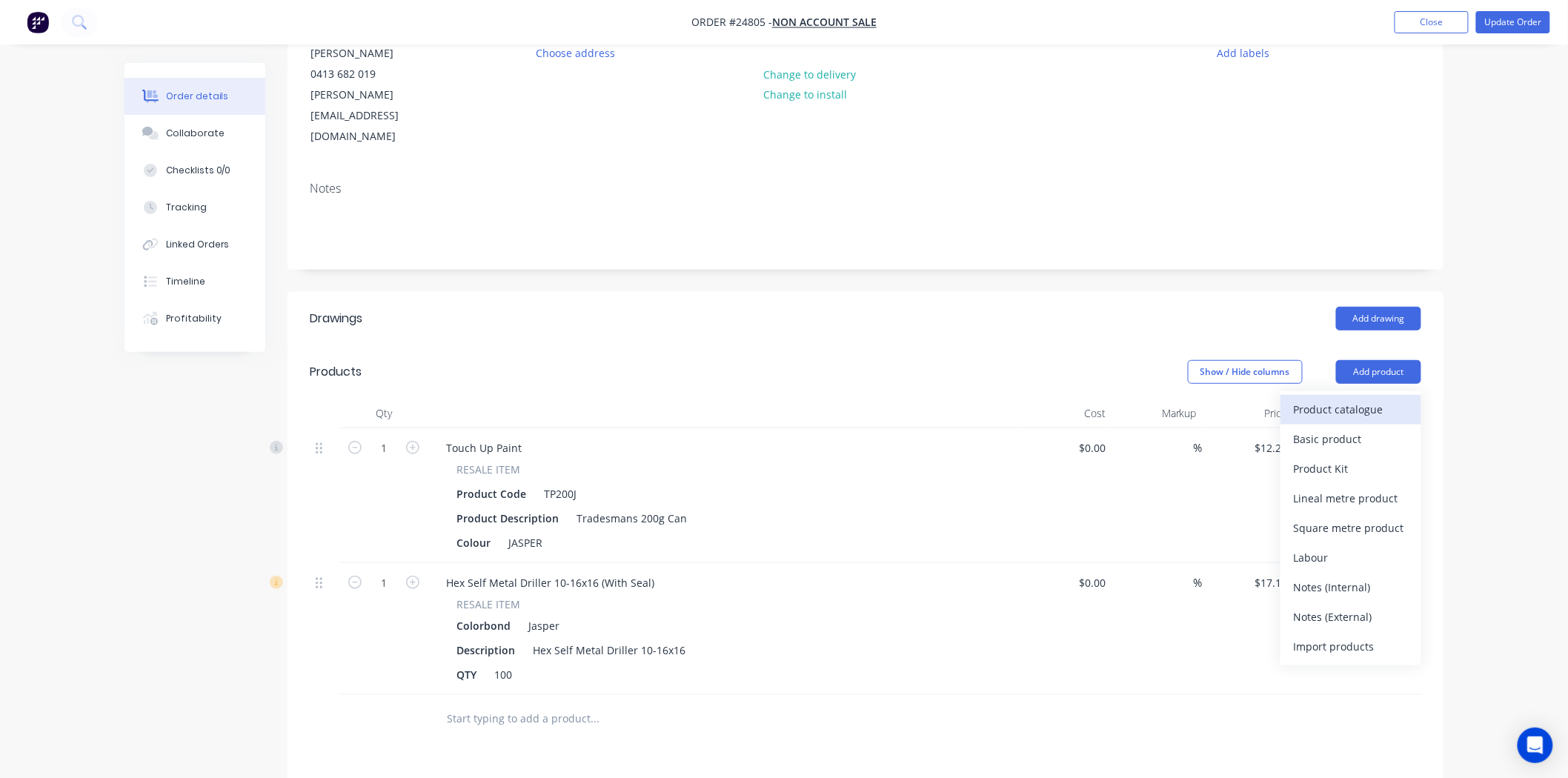
click at [1359, 399] on div "Product catalogue" at bounding box center [1351, 409] width 114 height 21
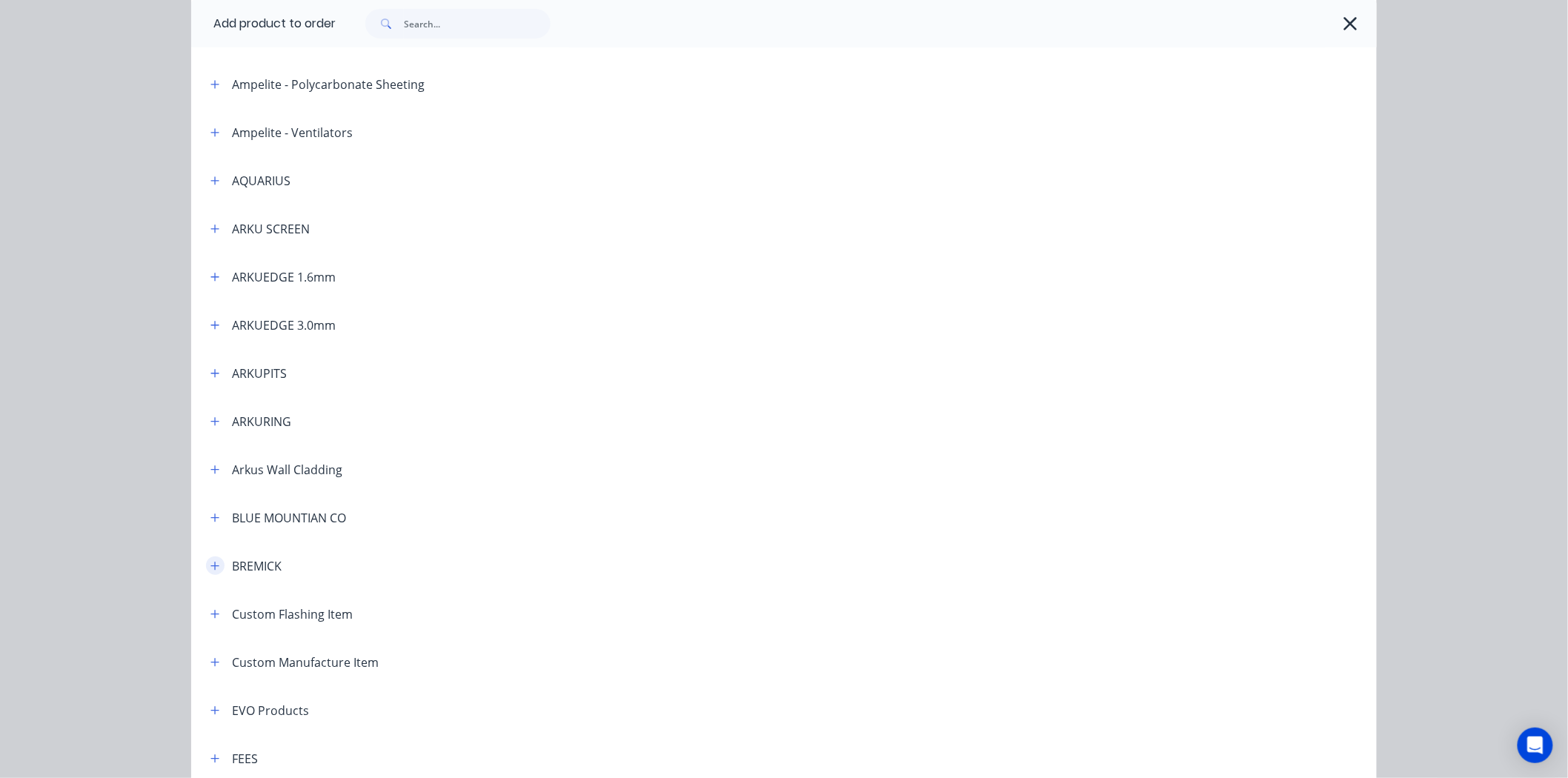
click at [206, 561] on button "button" at bounding box center [215, 565] width 18 height 18
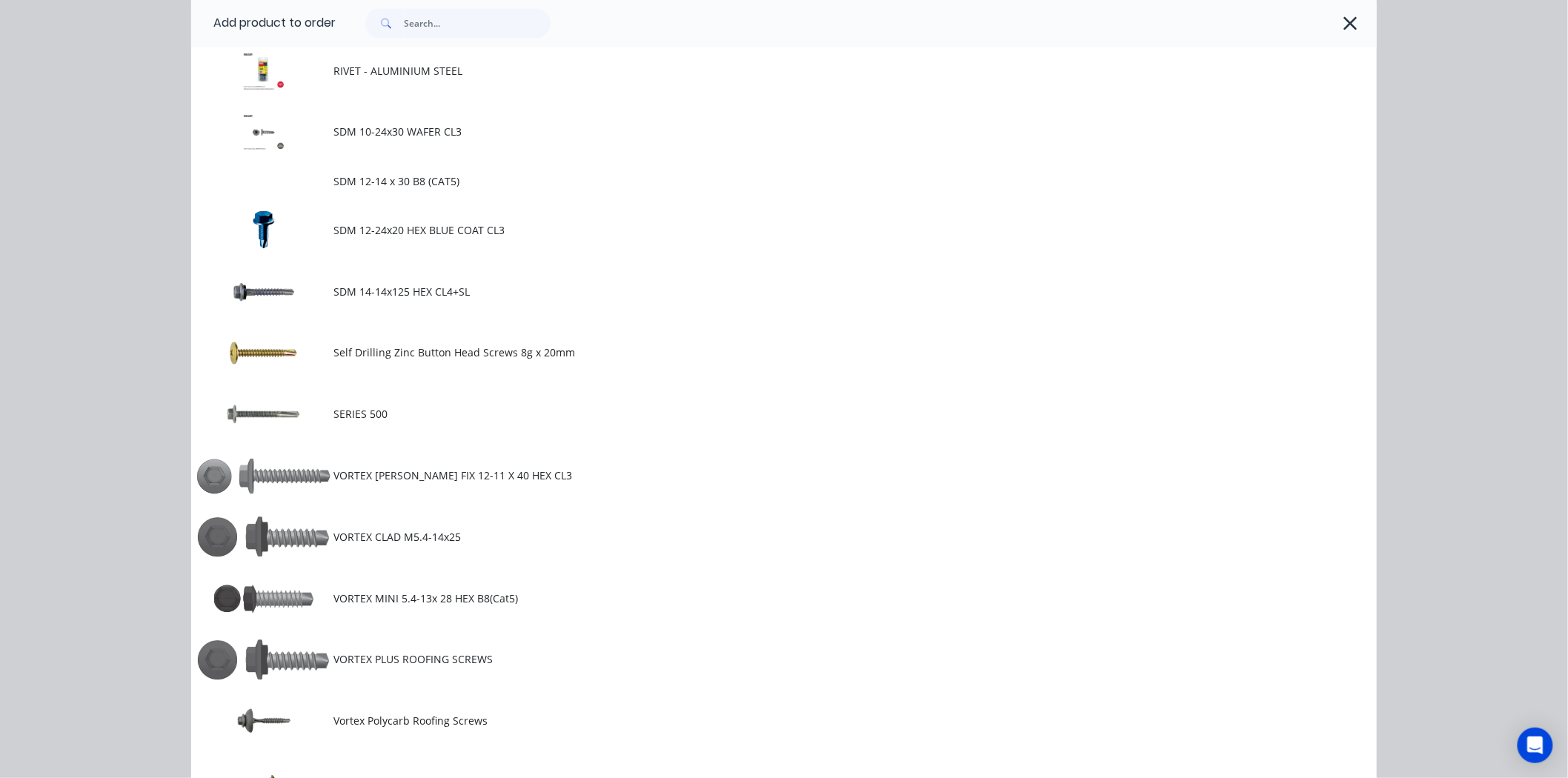
scroll to position [1234, 0]
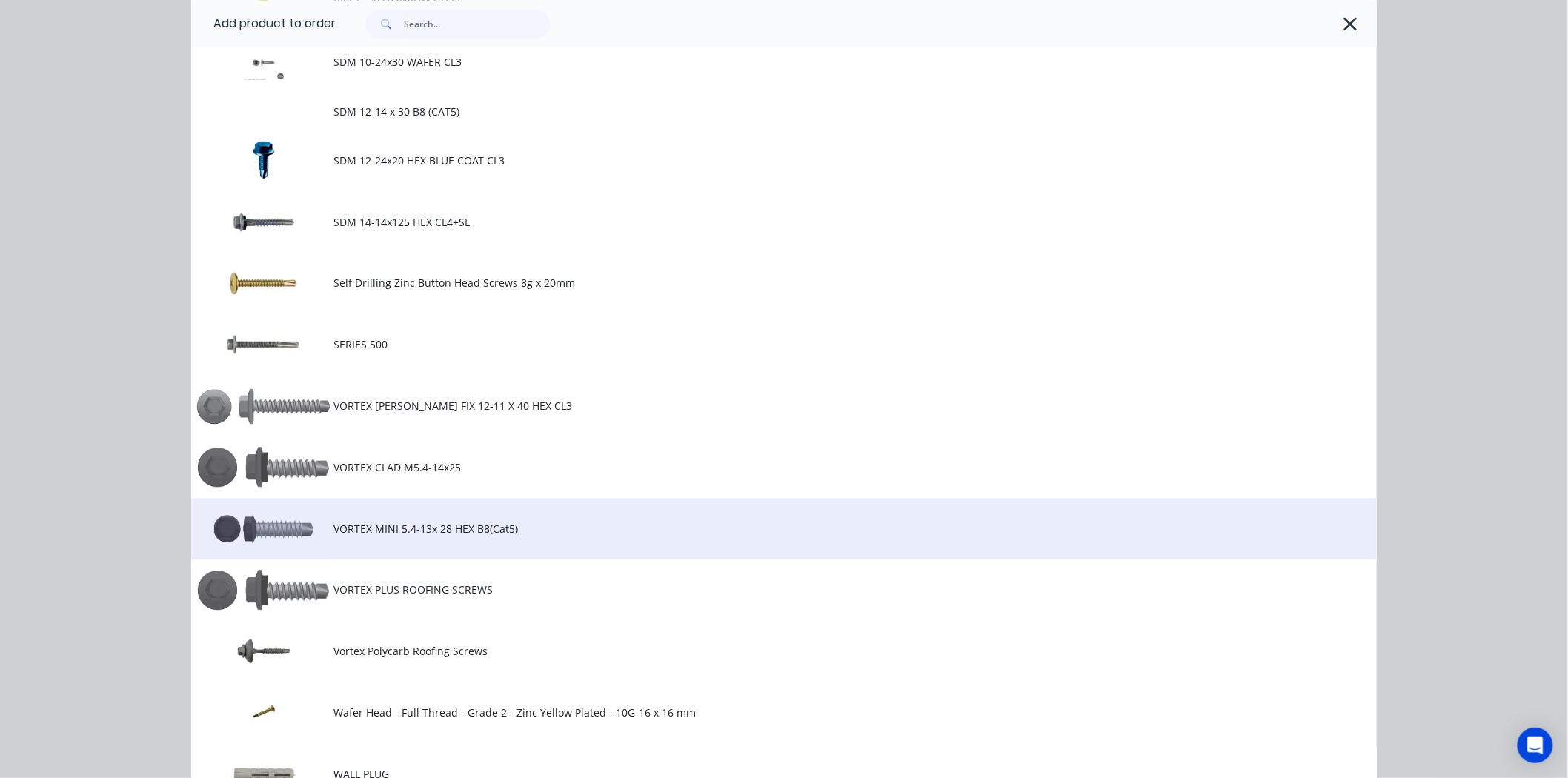
click at [371, 523] on span "VORTEX MINI 5.4-13x 28 HEX B8(Cat5)" at bounding box center [750, 528] width 834 height 16
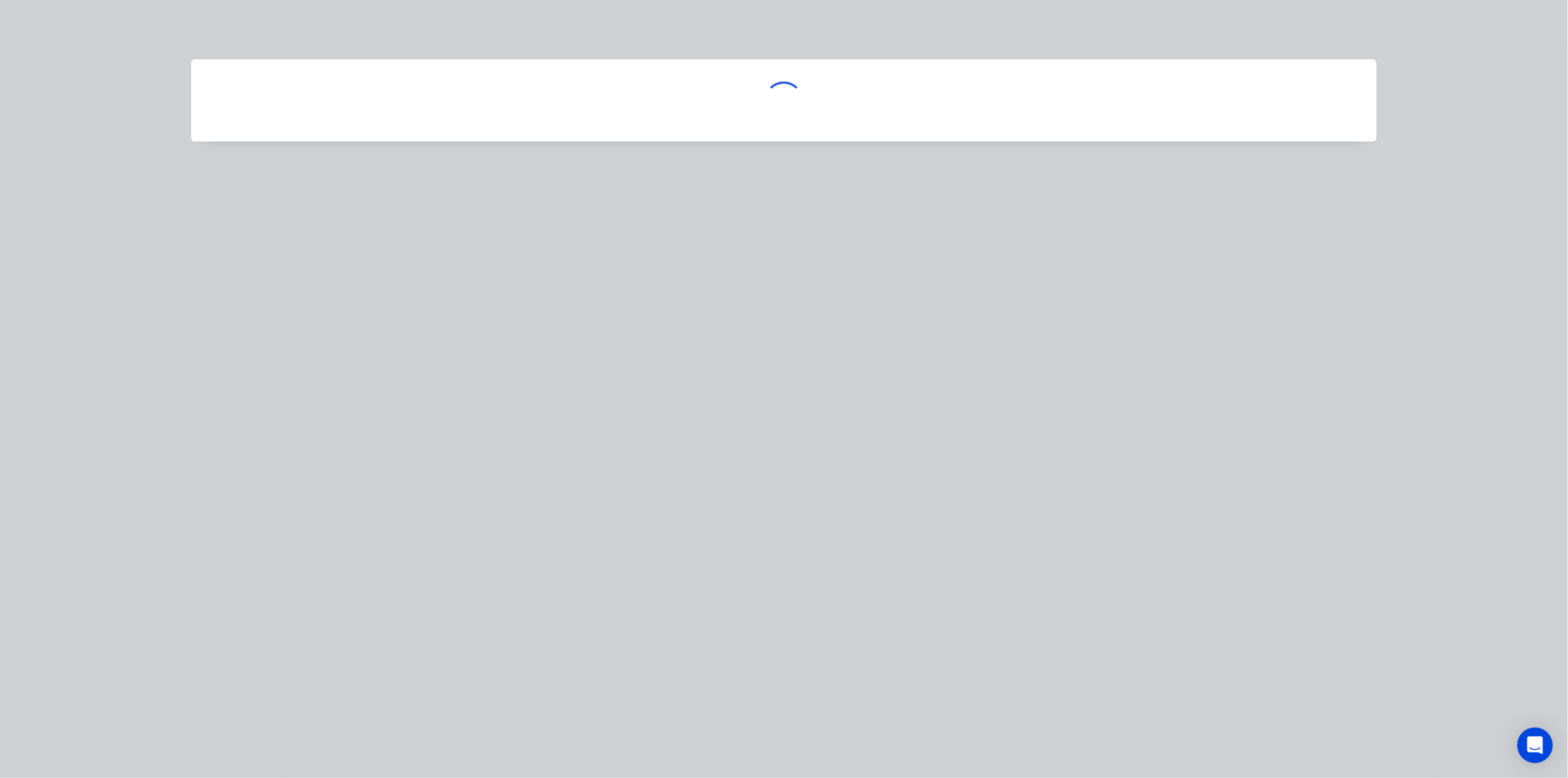
scroll to position [0, 0]
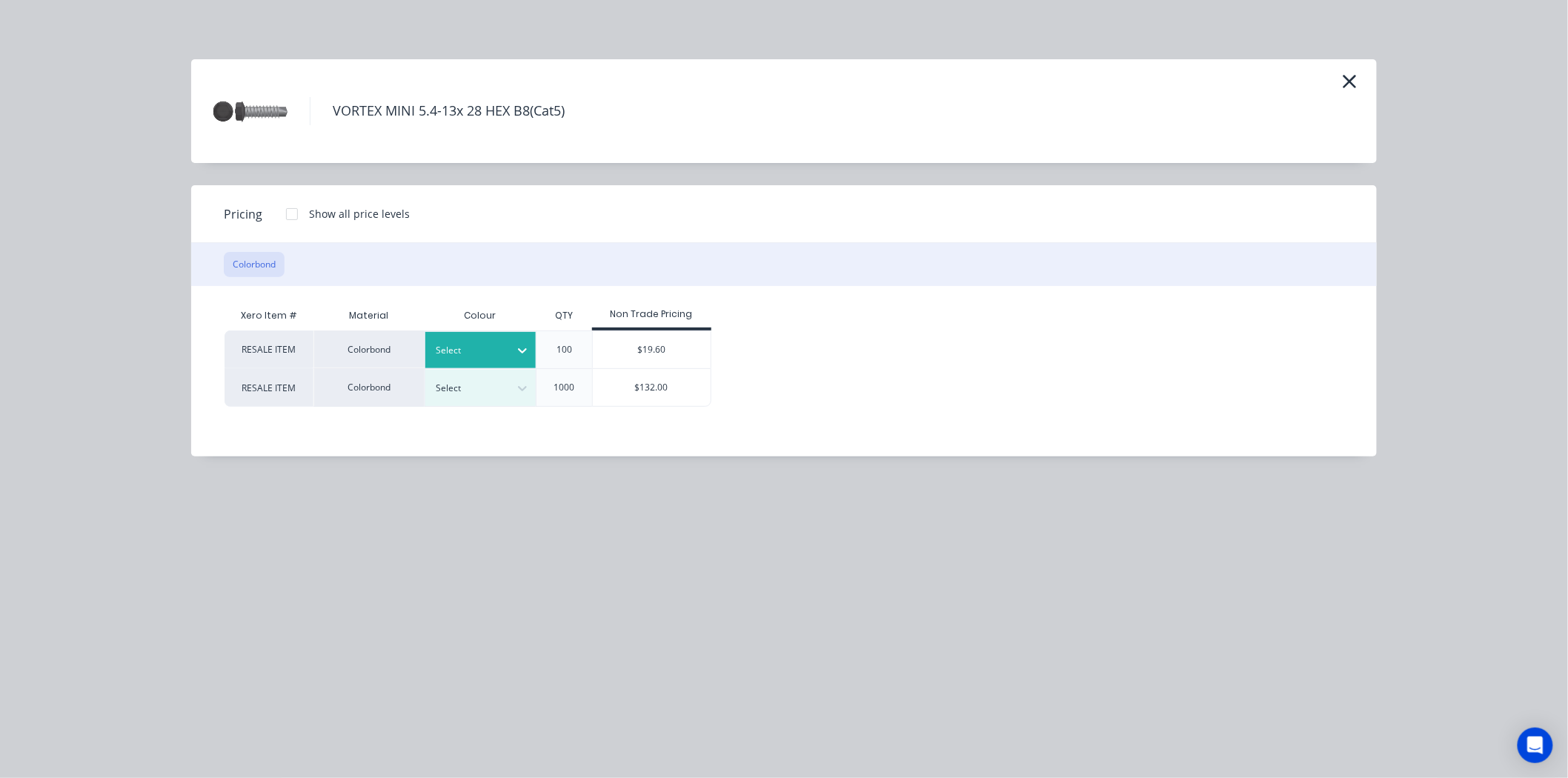
click at [462, 334] on div "Select" at bounding box center [481, 350] width 111 height 36
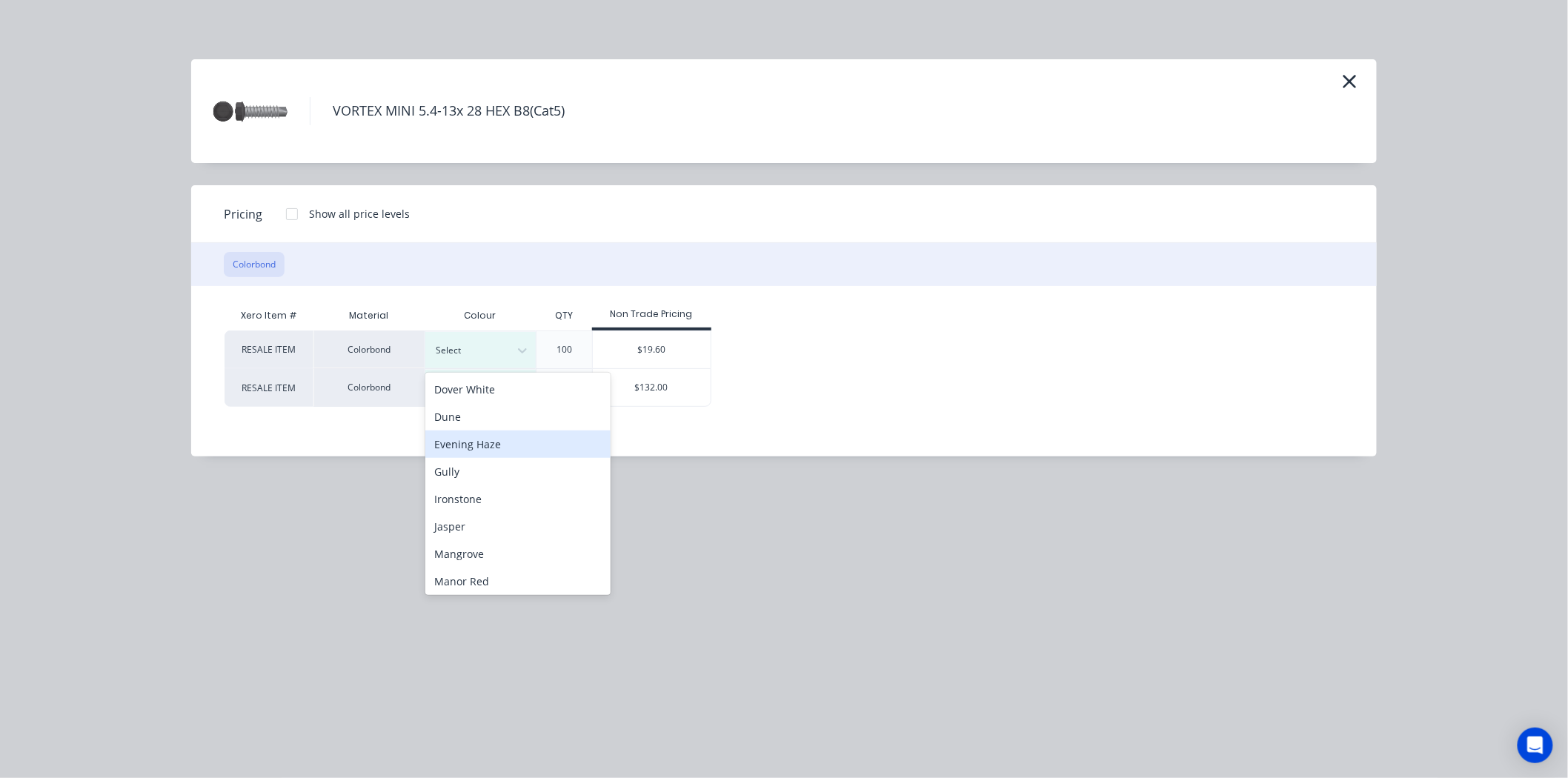
scroll to position [247, 0]
click at [458, 449] on div "Jasper" at bounding box center [518, 444] width 185 height 27
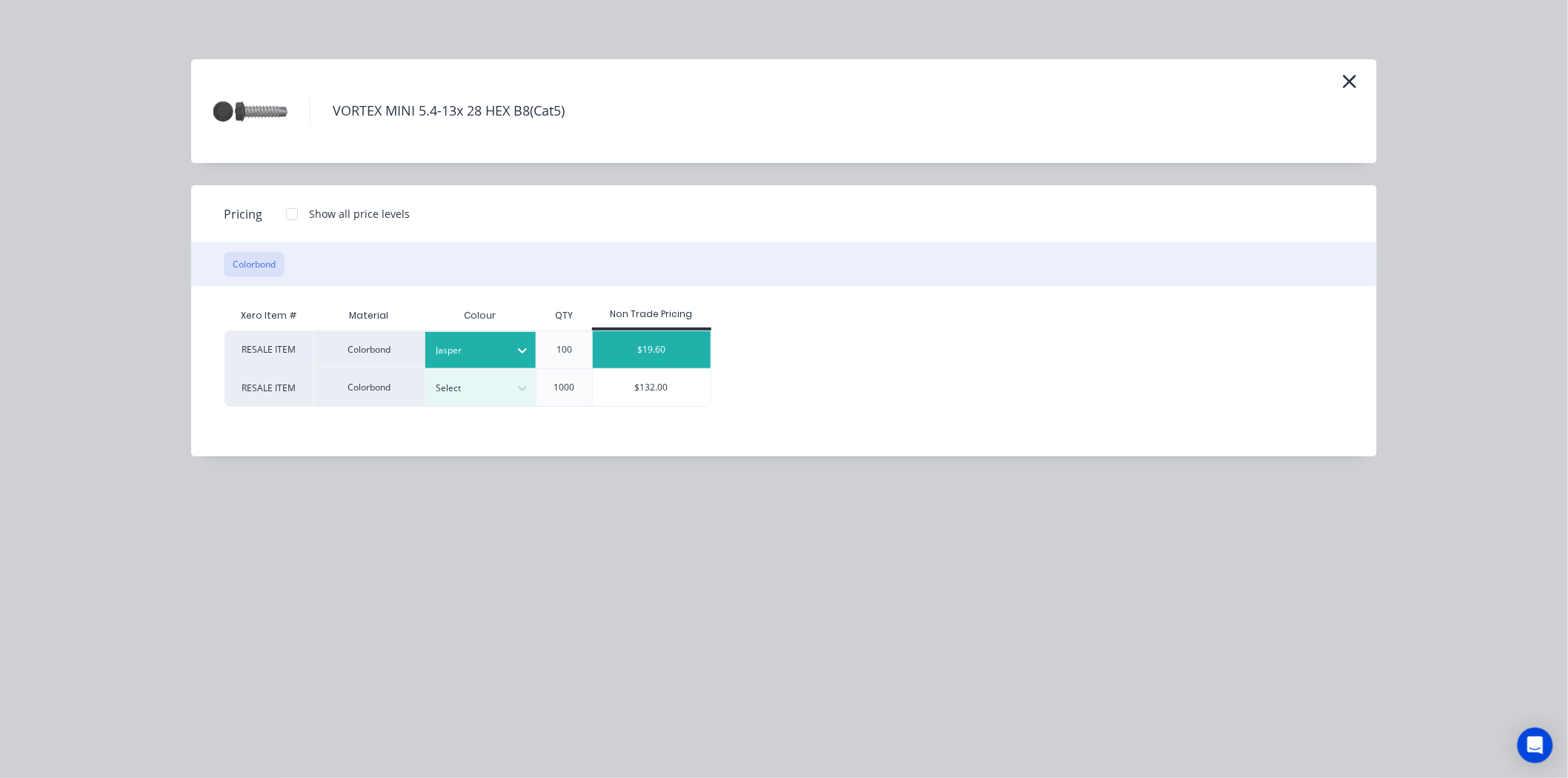
click at [690, 362] on div "$19.60" at bounding box center [652, 349] width 118 height 37
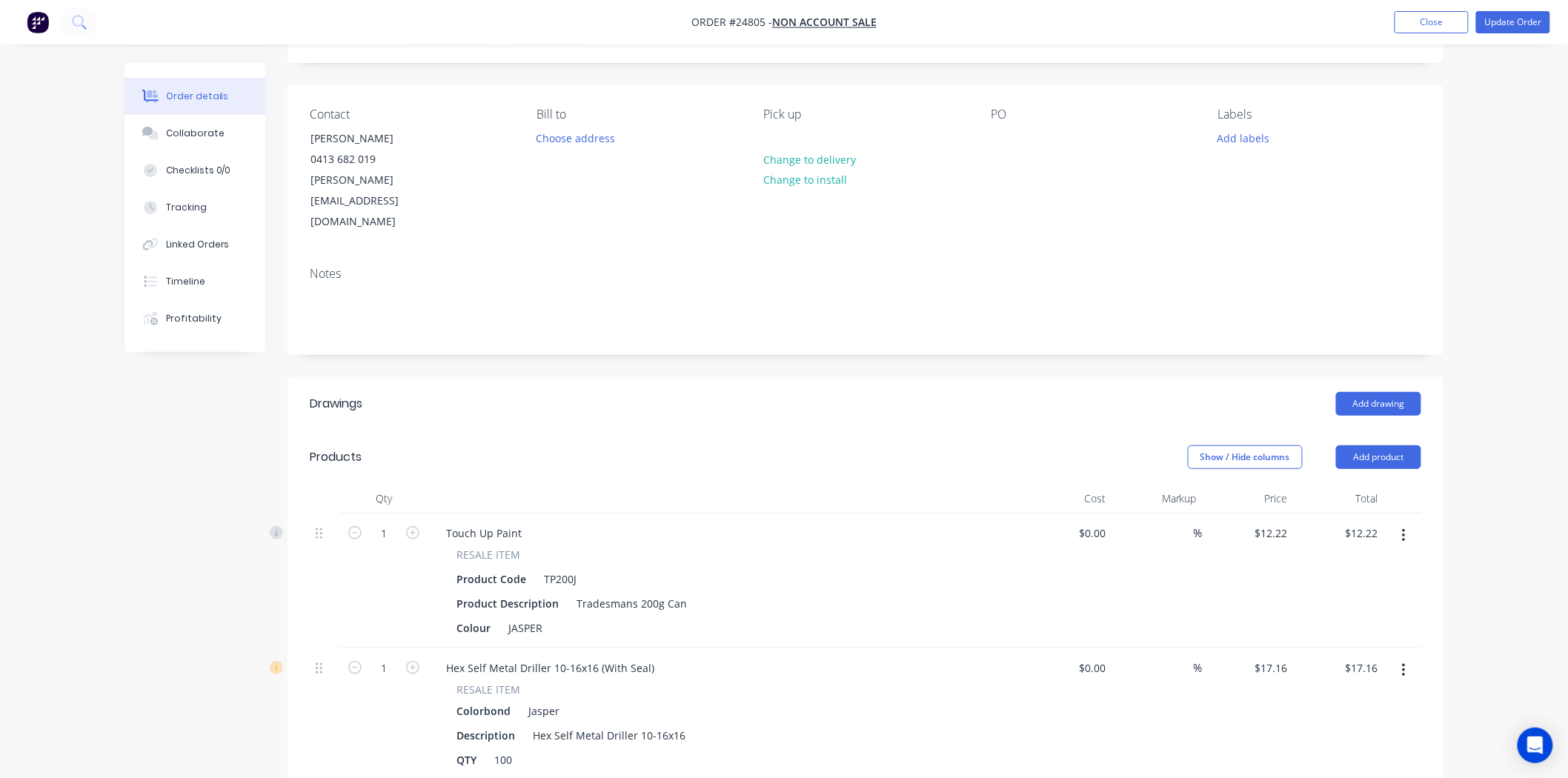
scroll to position [0, 0]
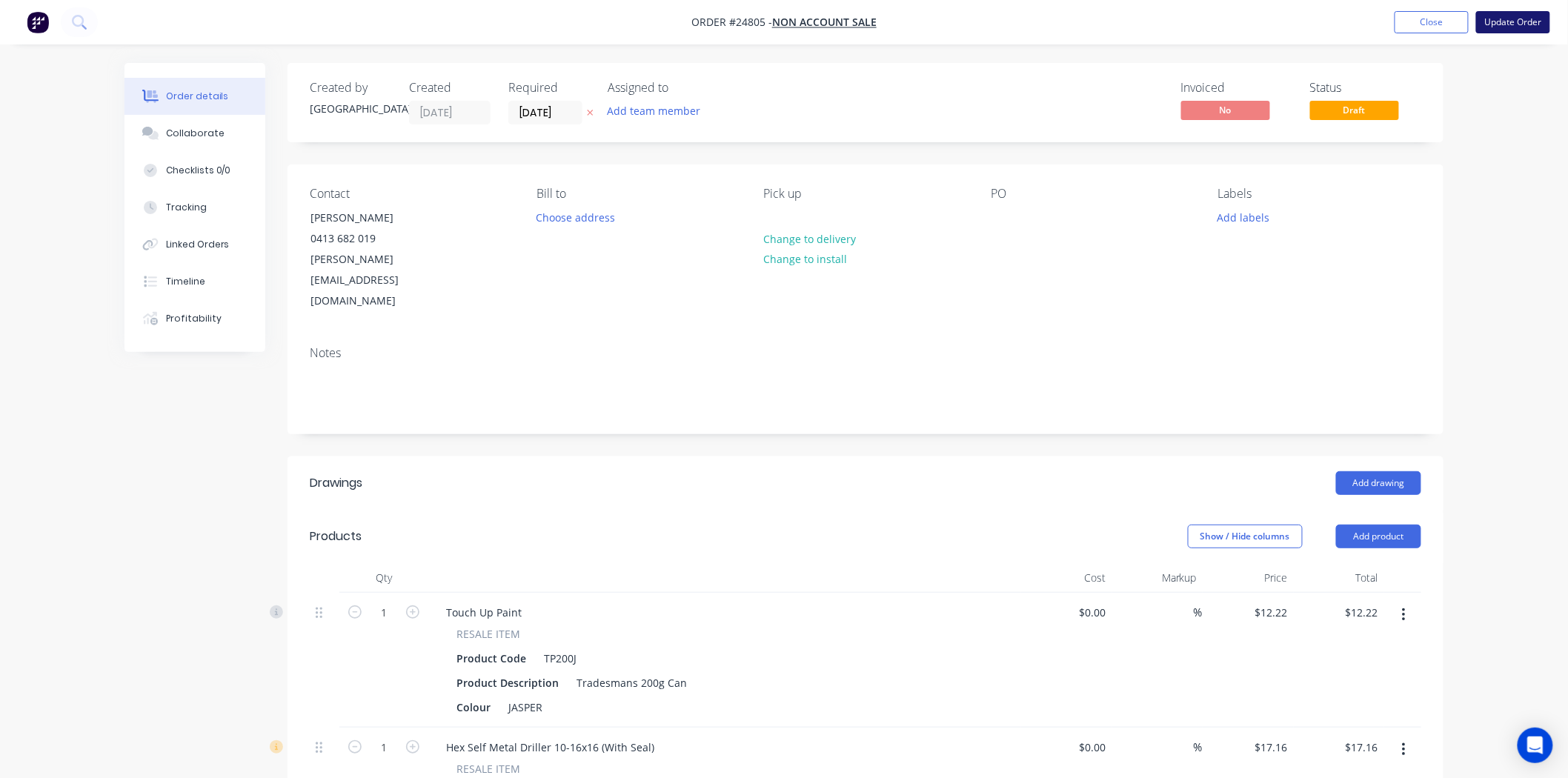
click at [1504, 26] on button "Update Order" at bounding box center [1513, 22] width 74 height 22
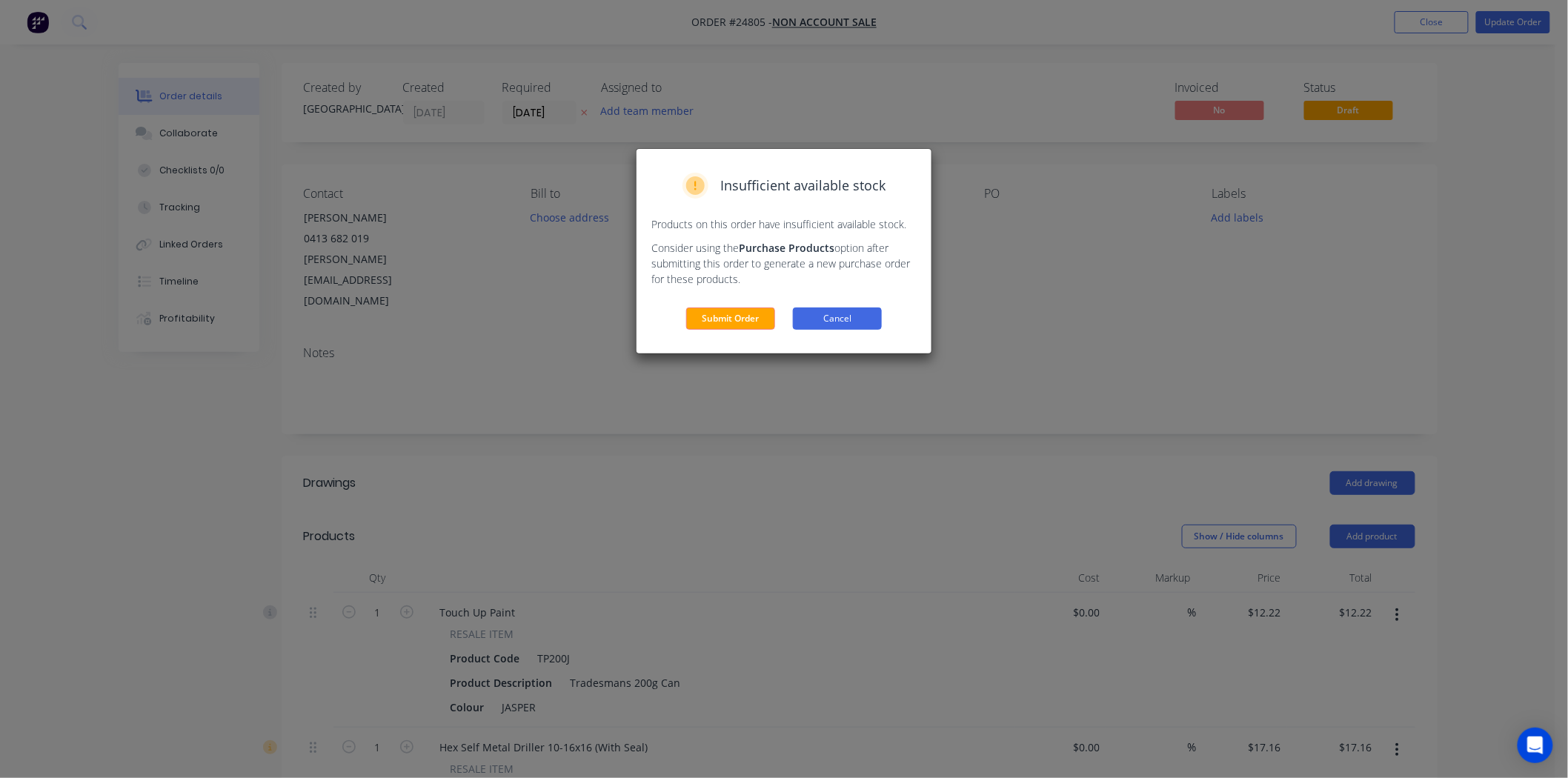
click at [814, 316] on button "Cancel" at bounding box center [837, 318] width 89 height 22
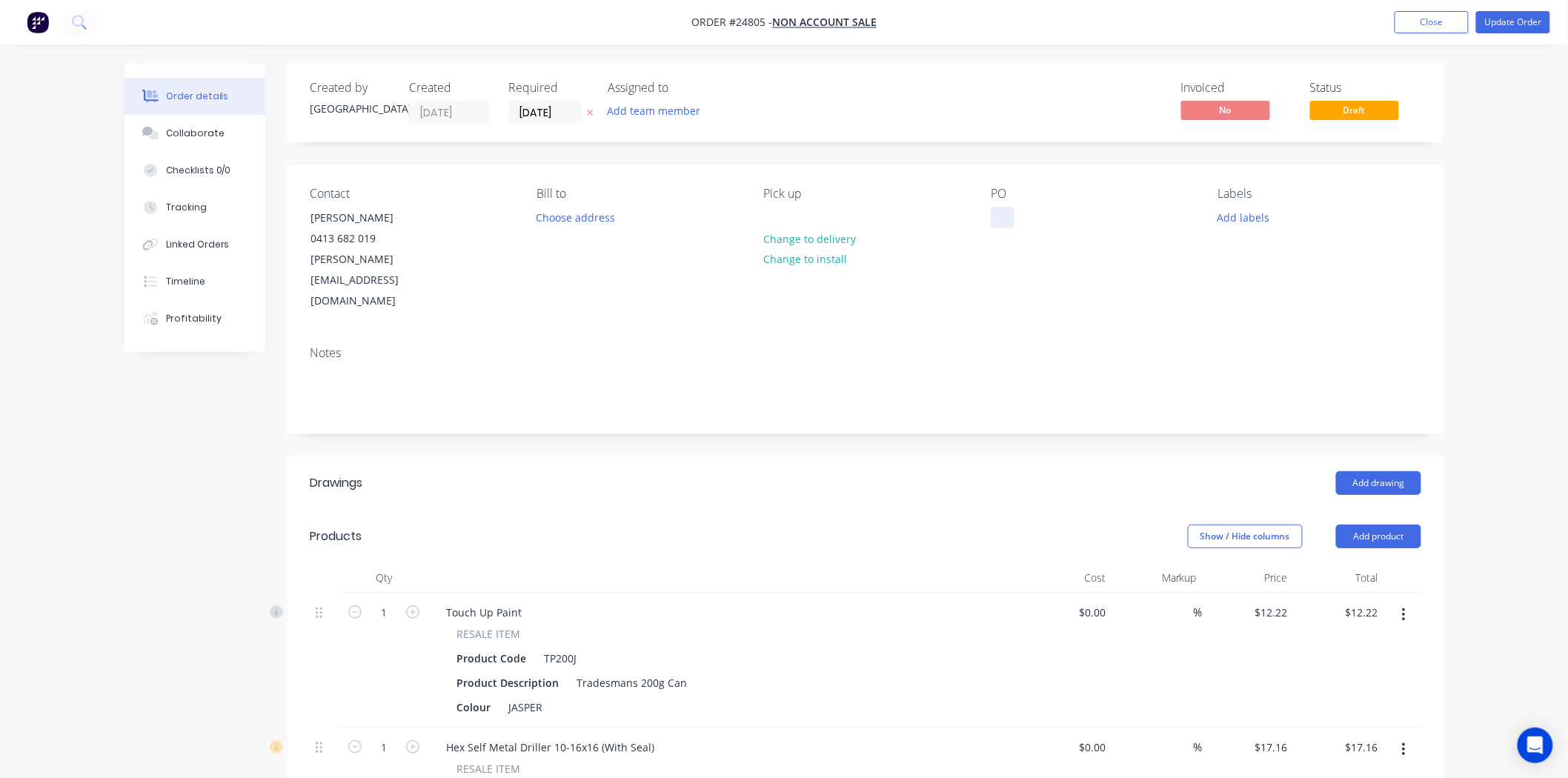
click at [1003, 225] on div at bounding box center [1002, 217] width 23 height 21
click at [1011, 224] on div "eg Goulburn" at bounding box center [1033, 217] width 86 height 21
click at [1016, 219] on div "eg Goulburn" at bounding box center [1033, 217] width 86 height 21
click at [1495, 18] on button "Update Order" at bounding box center [1513, 22] width 74 height 22
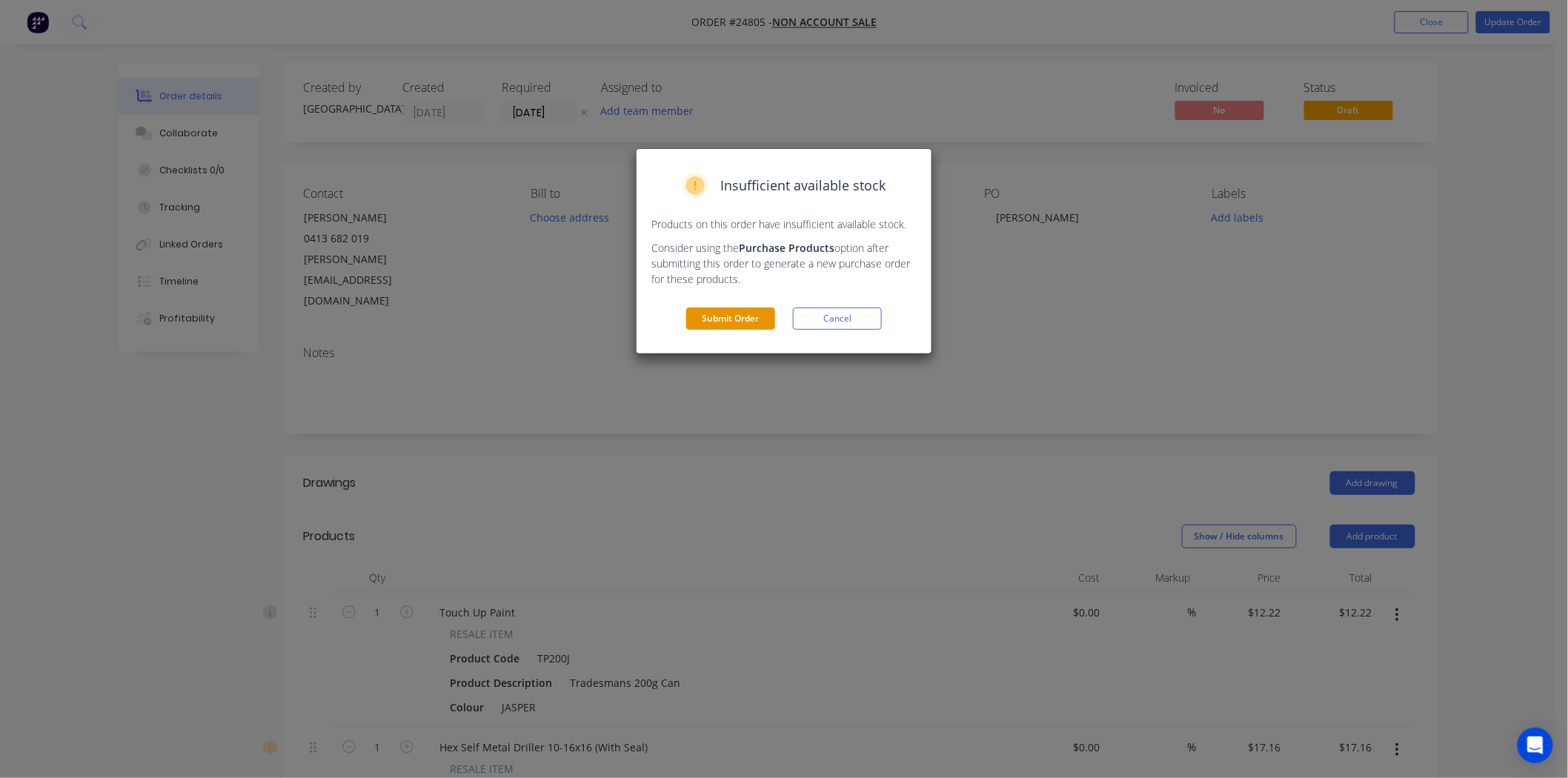
click at [739, 319] on button "Submit Order" at bounding box center [730, 318] width 89 height 22
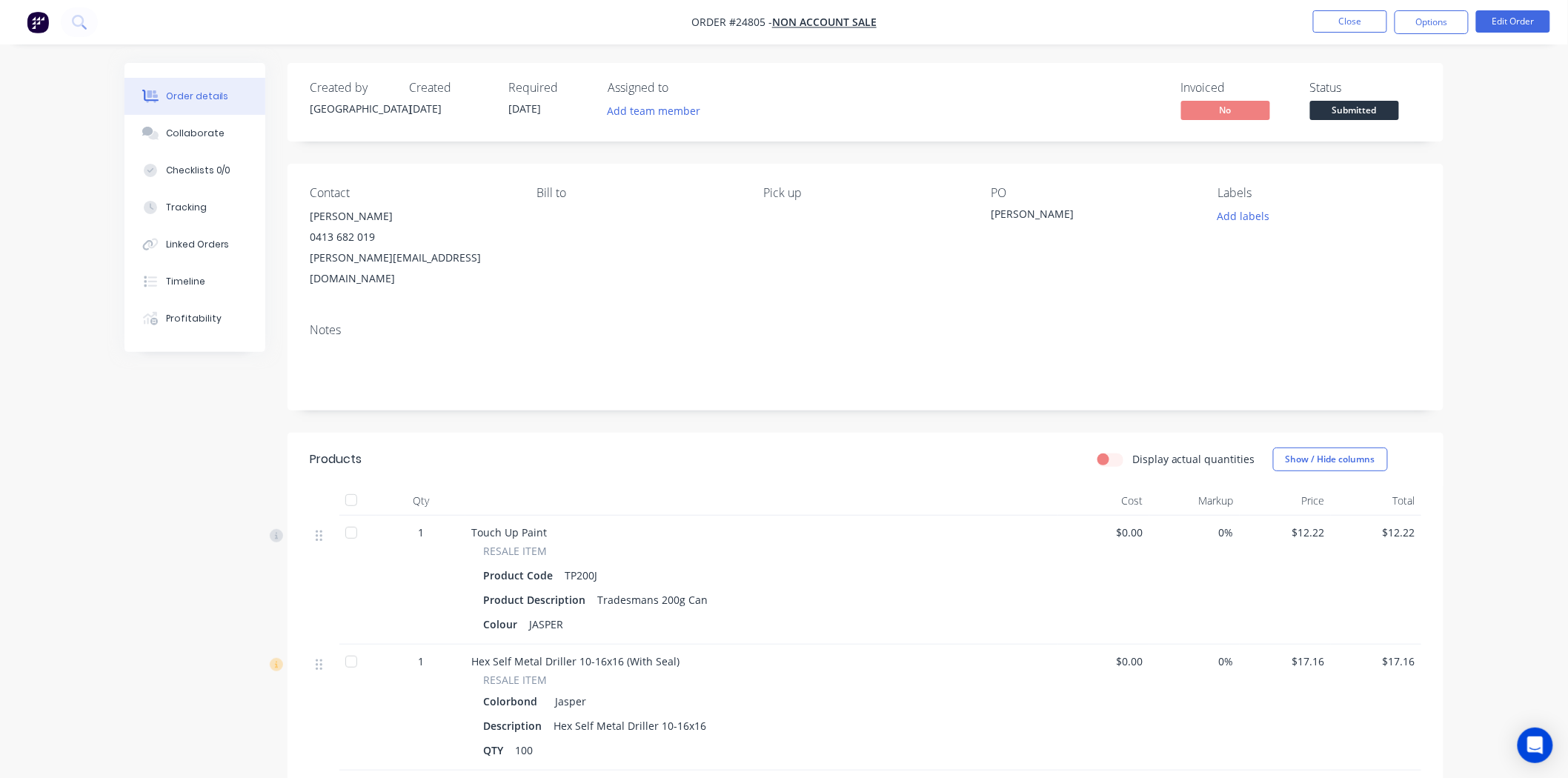
click at [1439, 5] on nav "Order #24805 - NON ACCOUNT SALE Close Options Edit Order" at bounding box center [784, 22] width 1568 height 45
click at [1439, 16] on button "Options" at bounding box center [1432, 22] width 74 height 23
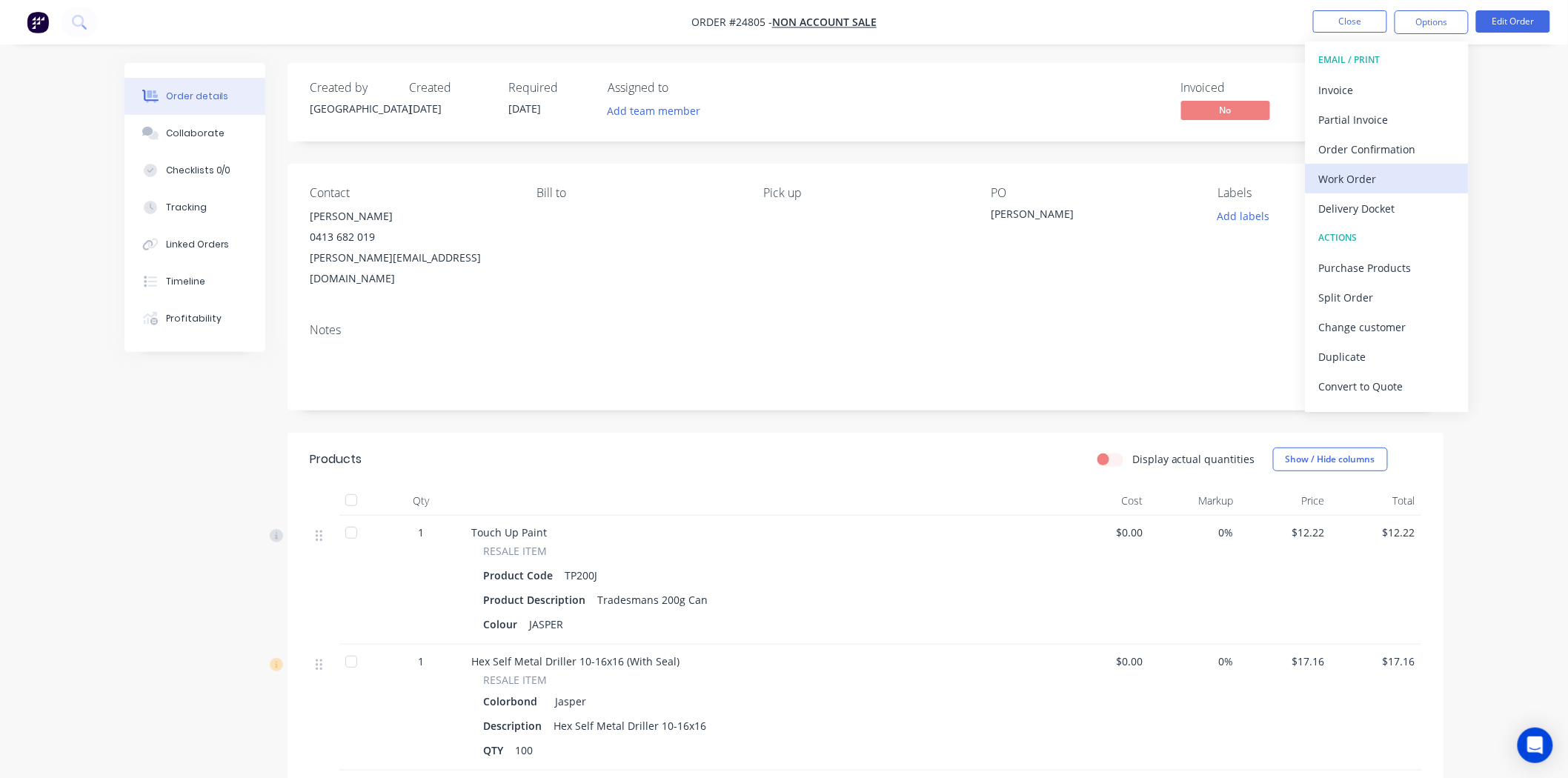
click at [1371, 179] on div "Work Order" at bounding box center [1387, 179] width 136 height 21
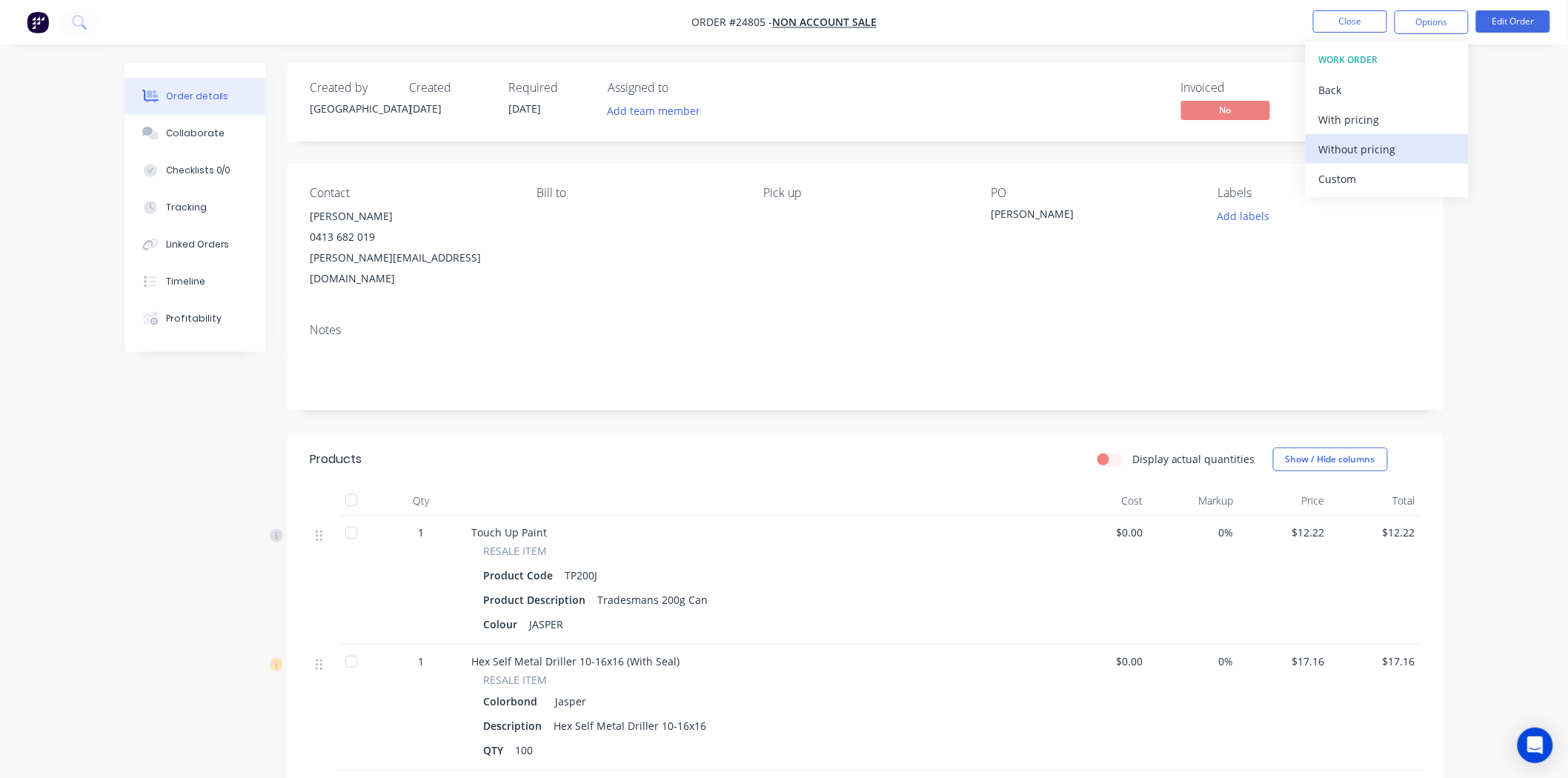
click at [1374, 153] on div "Without pricing" at bounding box center [1387, 149] width 136 height 21
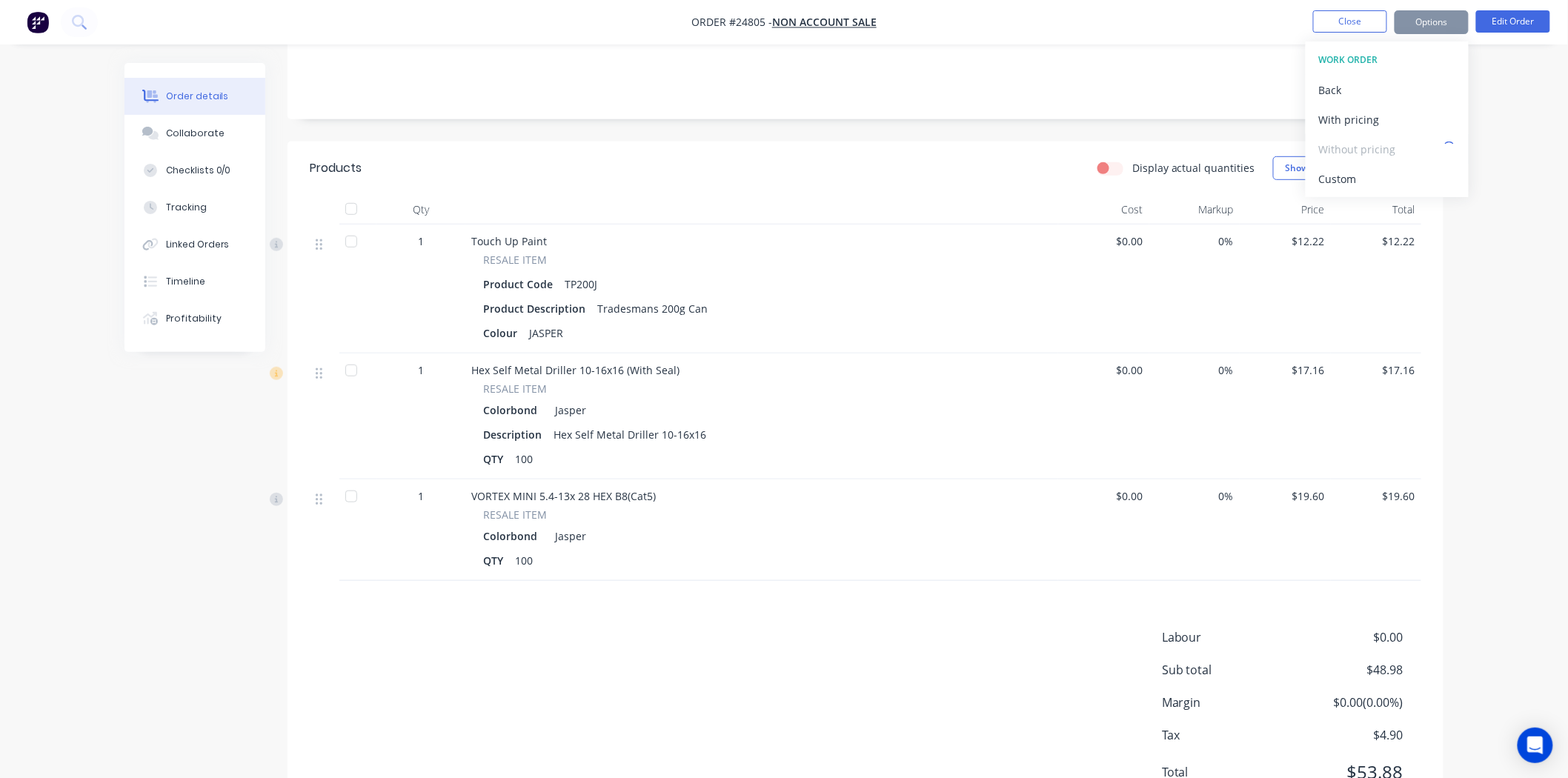
scroll to position [329, 0]
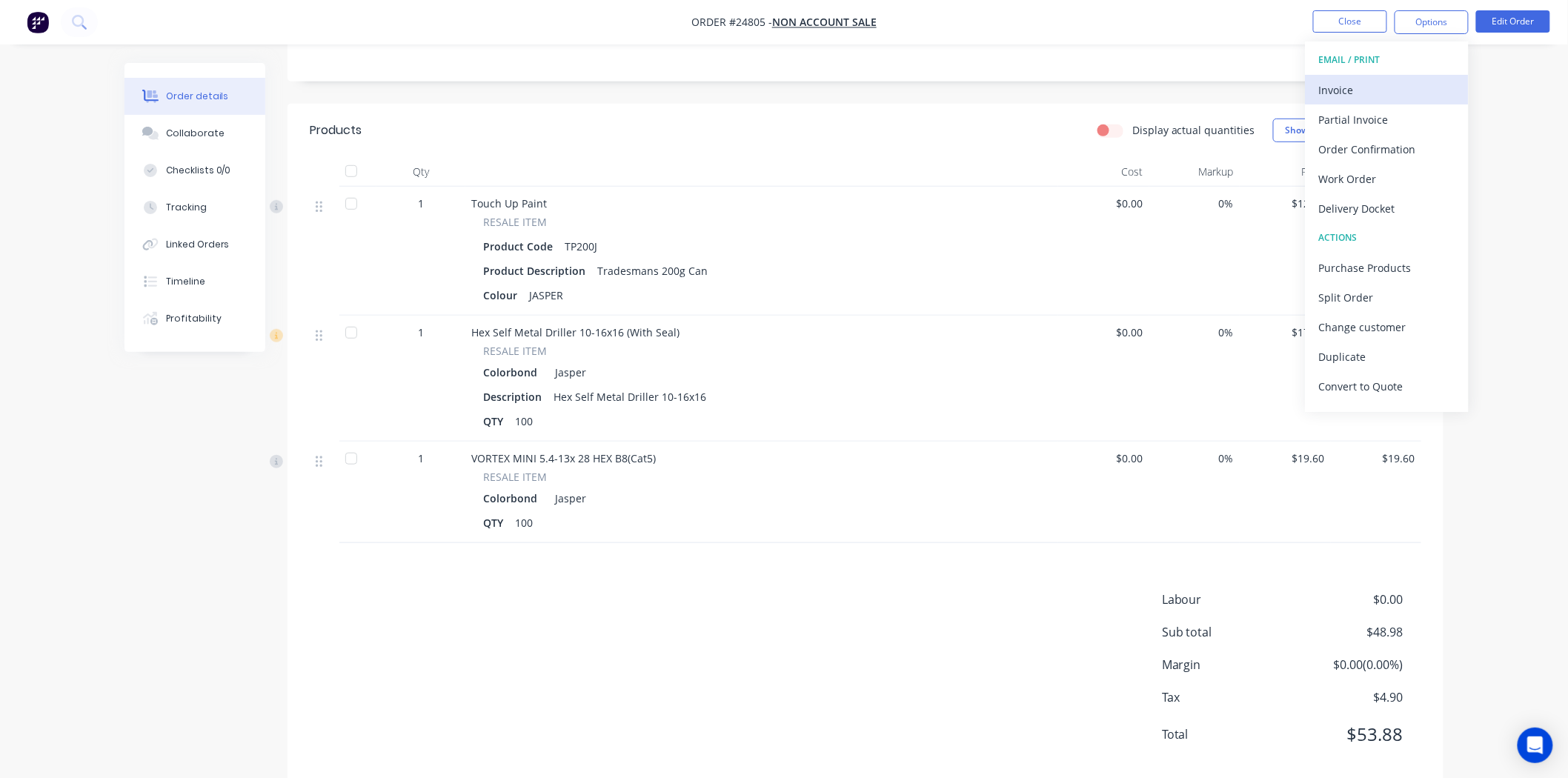
click at [1421, 92] on div "Invoice" at bounding box center [1387, 90] width 136 height 21
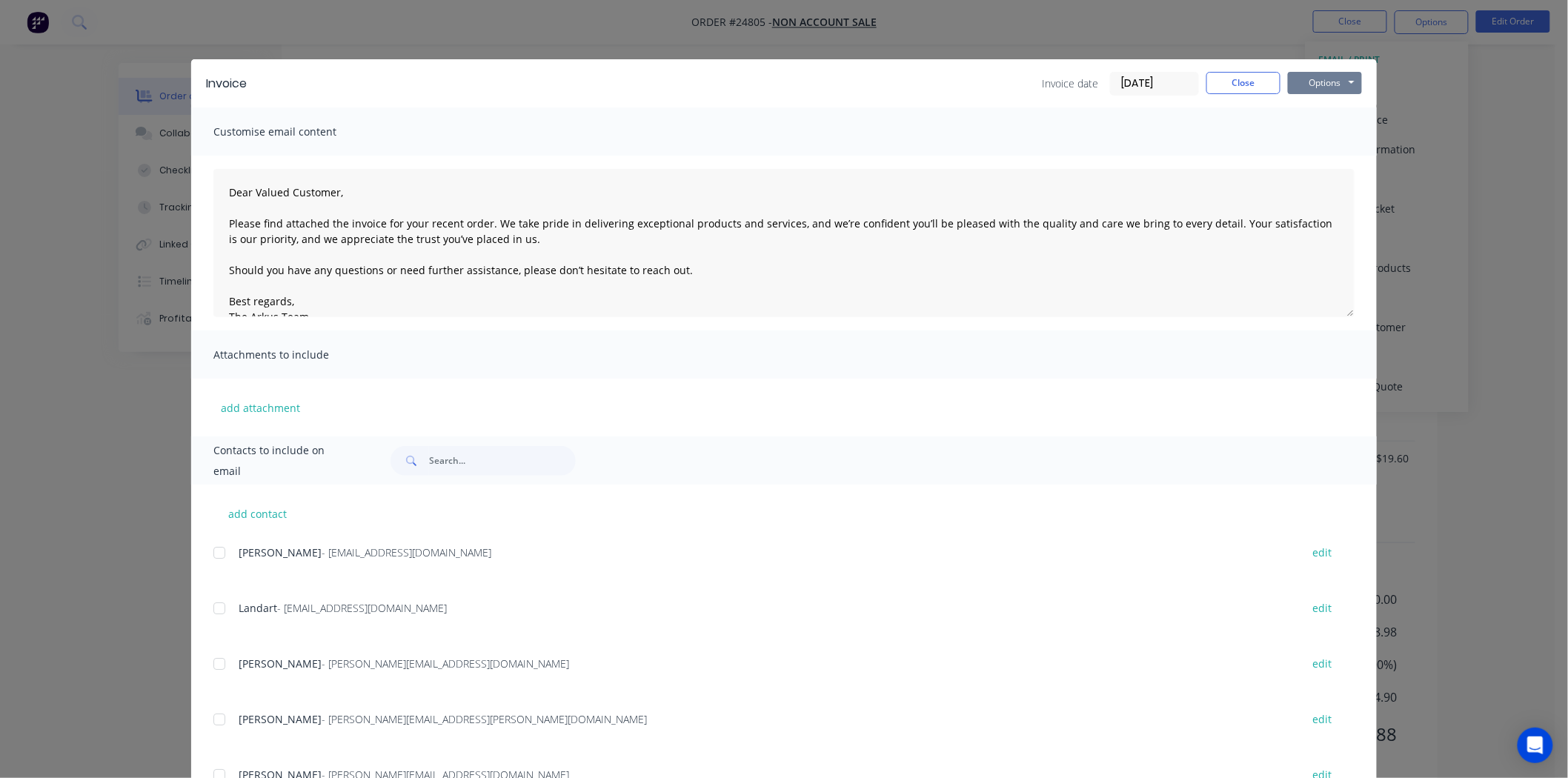
click at [1309, 79] on button "Options" at bounding box center [1325, 82] width 74 height 22
click at [1308, 129] on button "Print" at bounding box center [1335, 133] width 95 height 24
click at [1210, 94] on div "Invoice date 02/09/25 Close Options Preview Print Email" at bounding box center [1202, 83] width 320 height 23
click at [1226, 75] on button "Close" at bounding box center [1243, 82] width 74 height 22
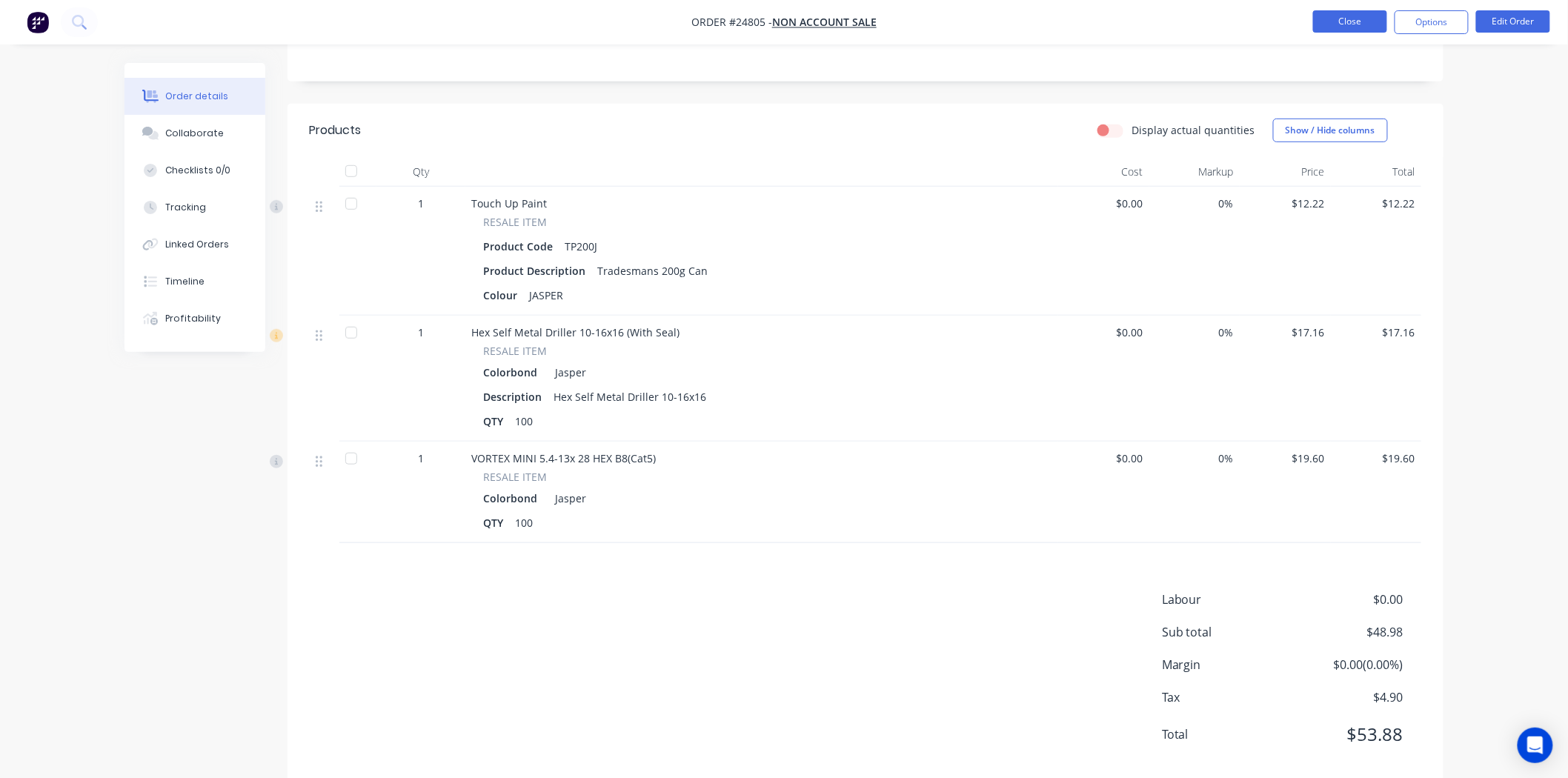
click at [1336, 20] on button "Close" at bounding box center [1350, 21] width 74 height 22
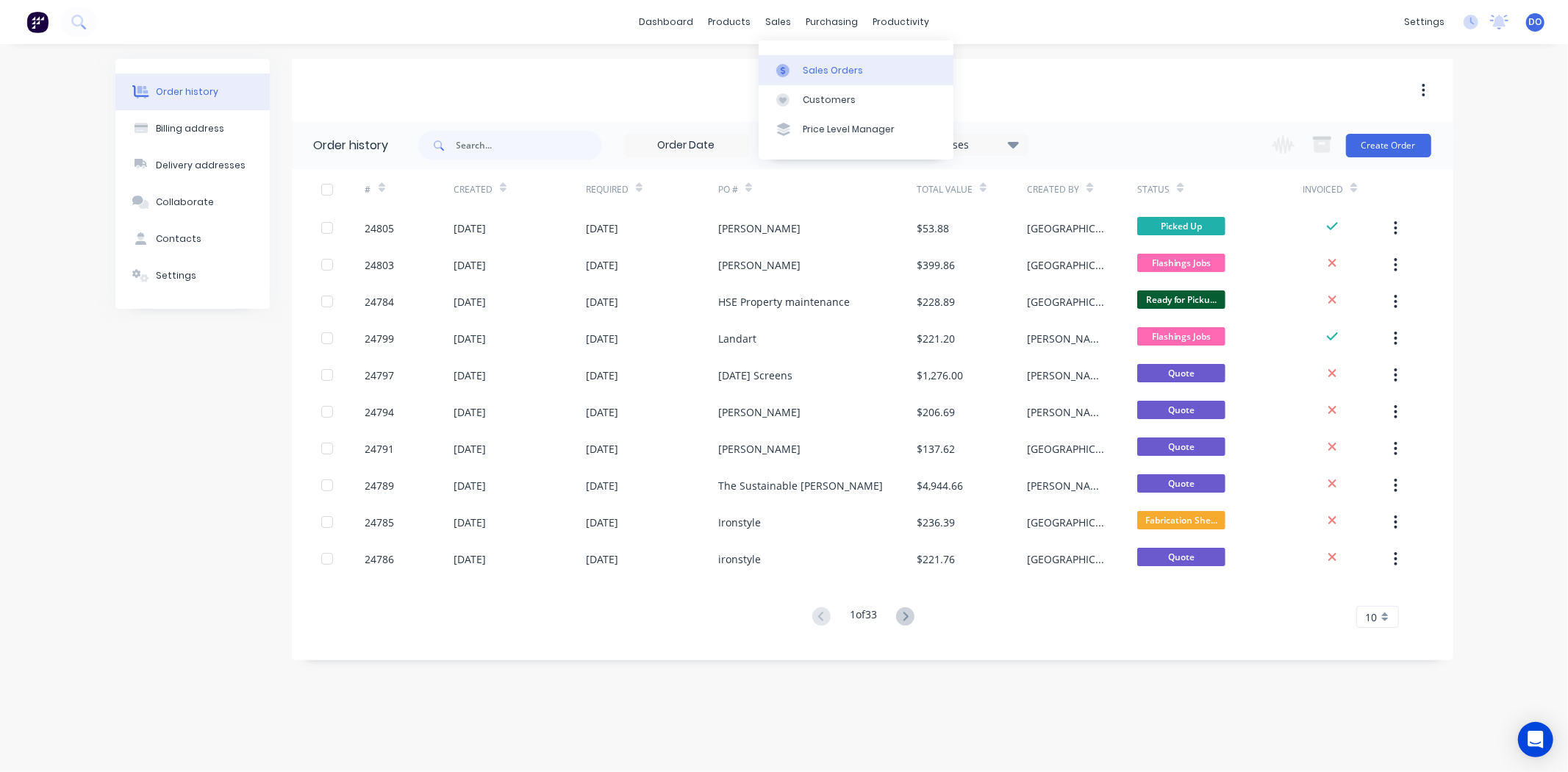
click at [808, 66] on div "Sales Orders" at bounding box center [833, 71] width 60 height 14
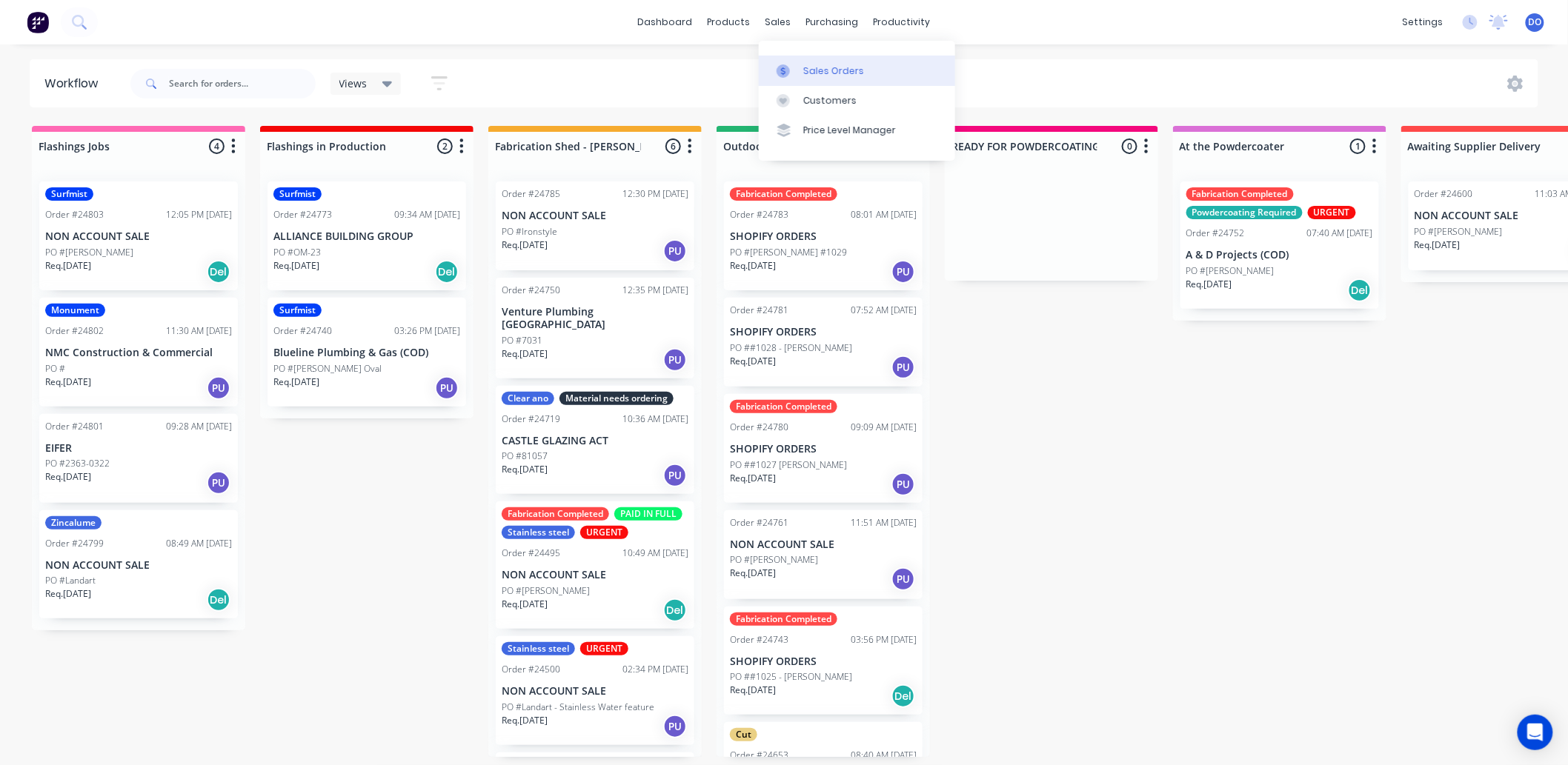
click at [795, 67] on div at bounding box center [787, 71] width 22 height 14
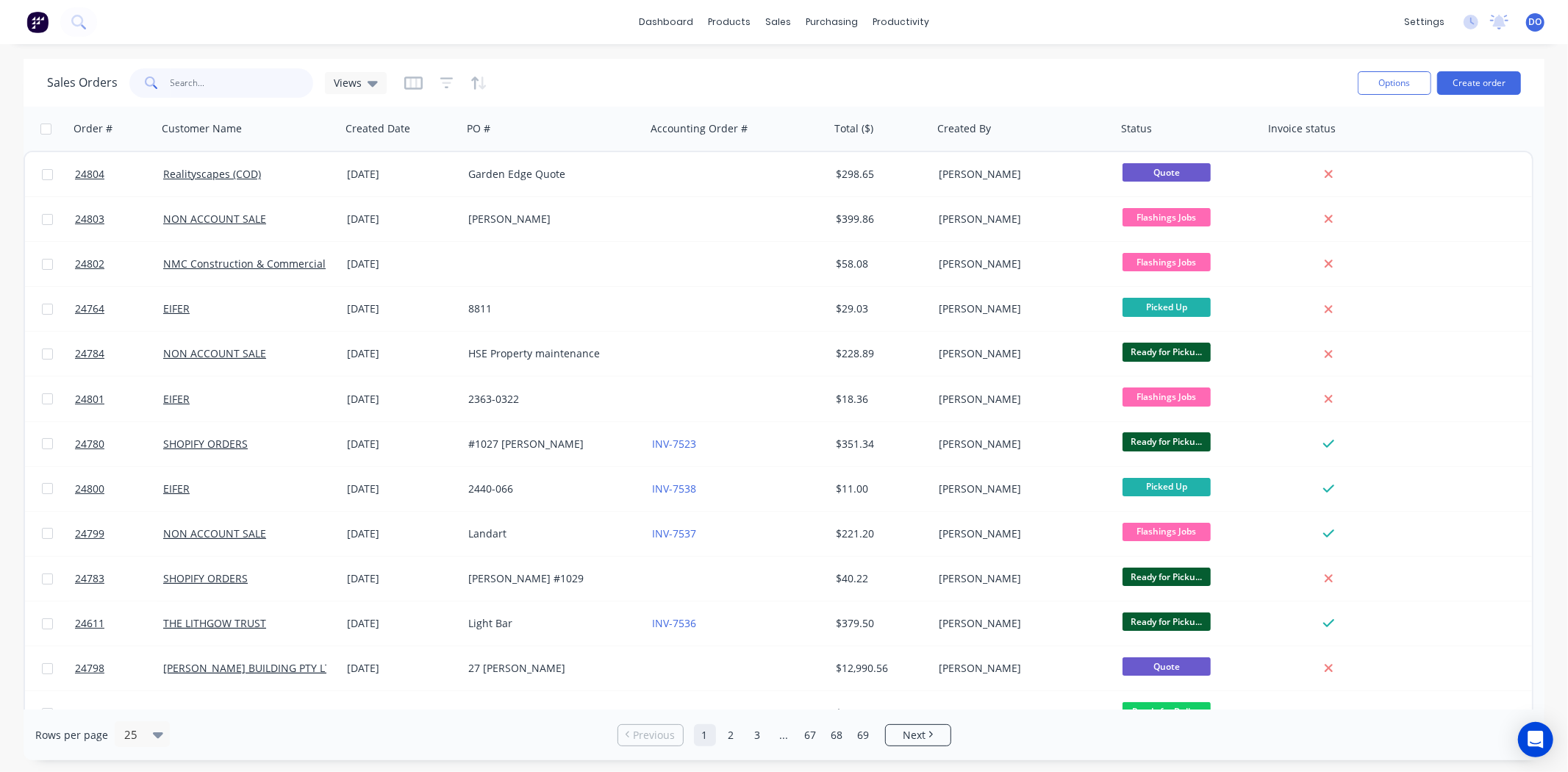
click at [248, 83] on input "text" at bounding box center [242, 83] width 144 height 29
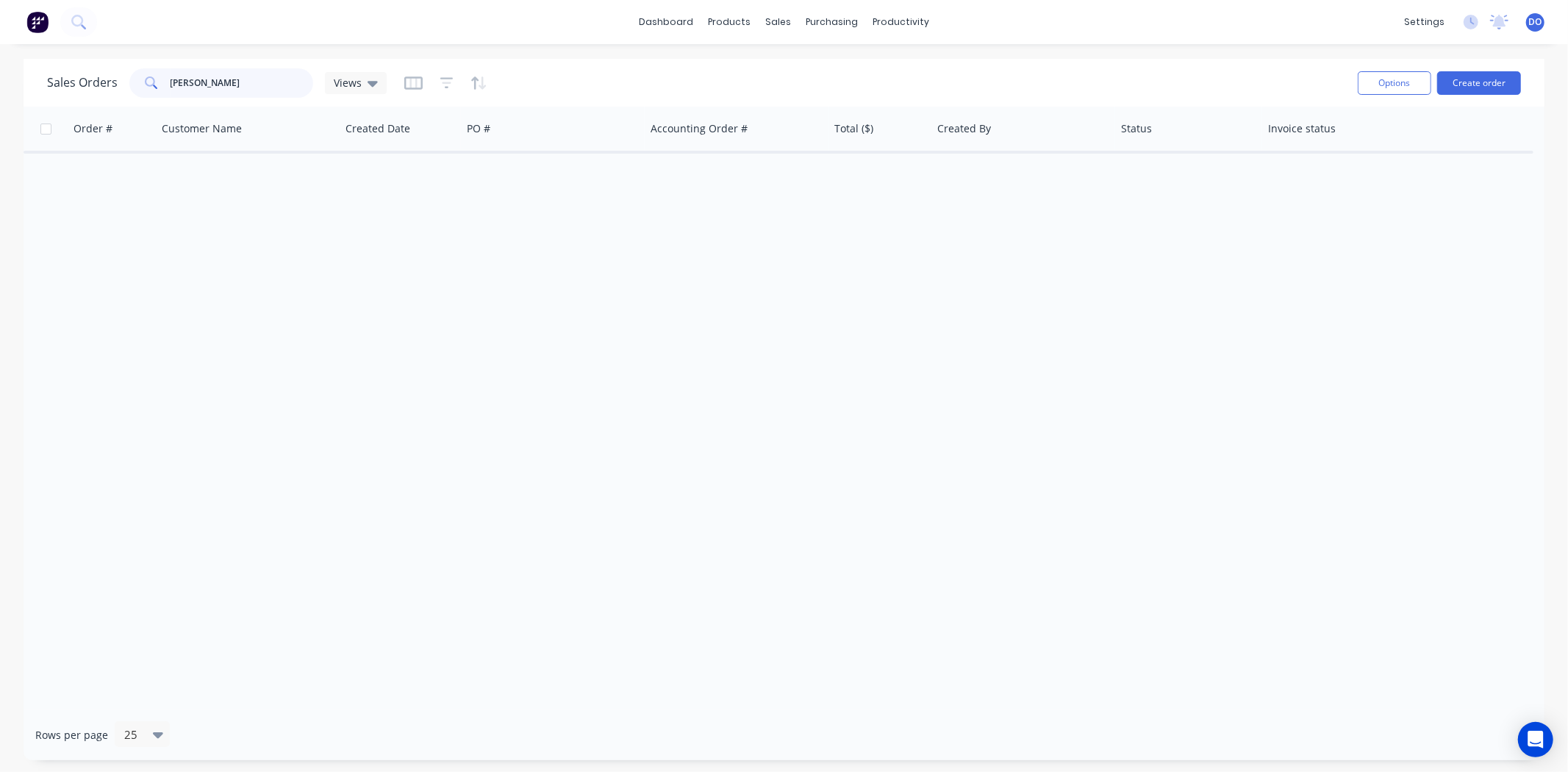
drag, startPoint x: 171, startPoint y: 86, endPoint x: 236, endPoint y: 71, distance: 66.7
click at [236, 71] on input "murli" at bounding box center [242, 83] width 144 height 29
click at [231, 77] on input "murli" at bounding box center [242, 83] width 144 height 29
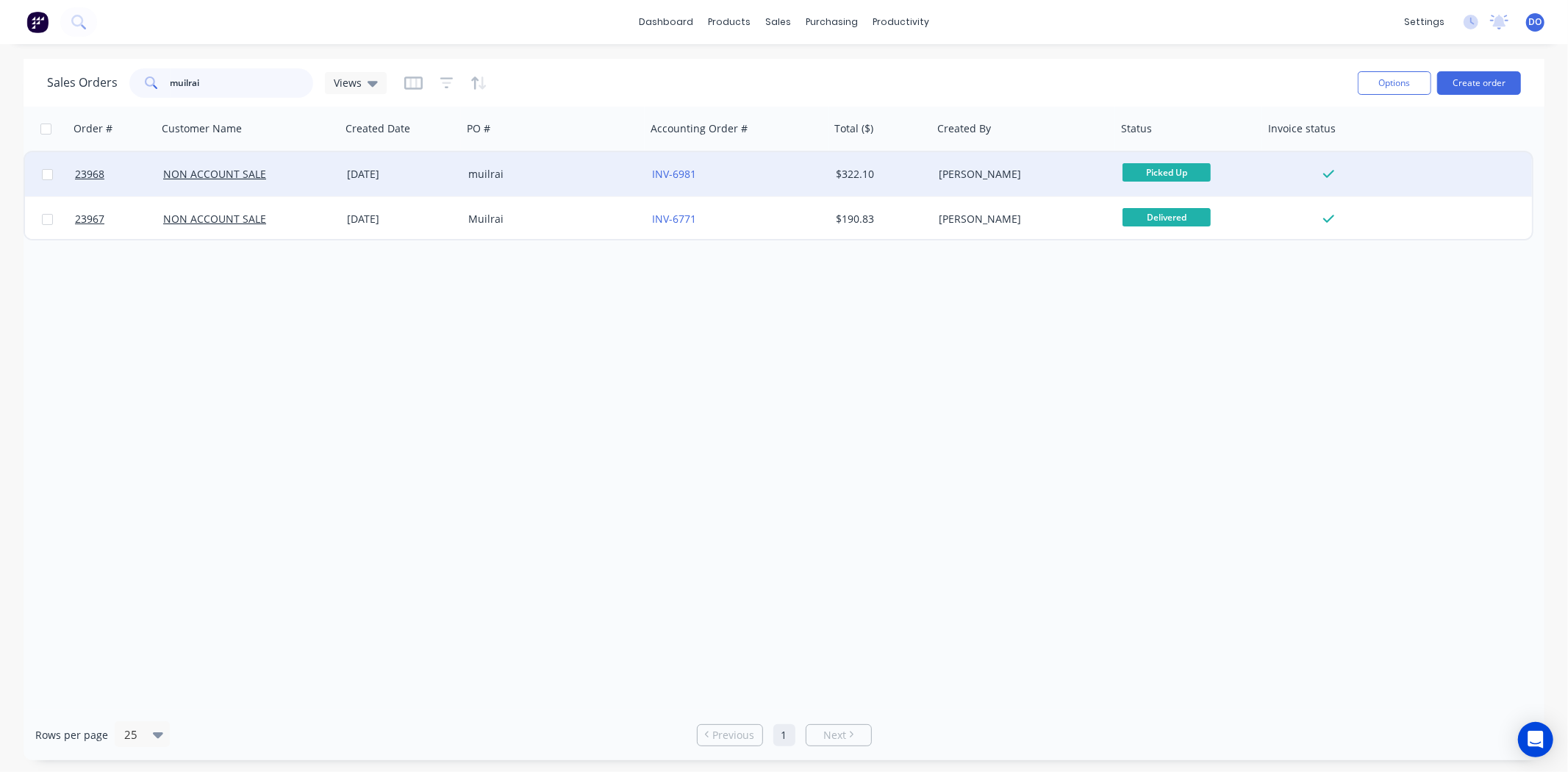
type input "muilrai"
click at [449, 172] on div "[DATE]" at bounding box center [402, 174] width 110 height 15
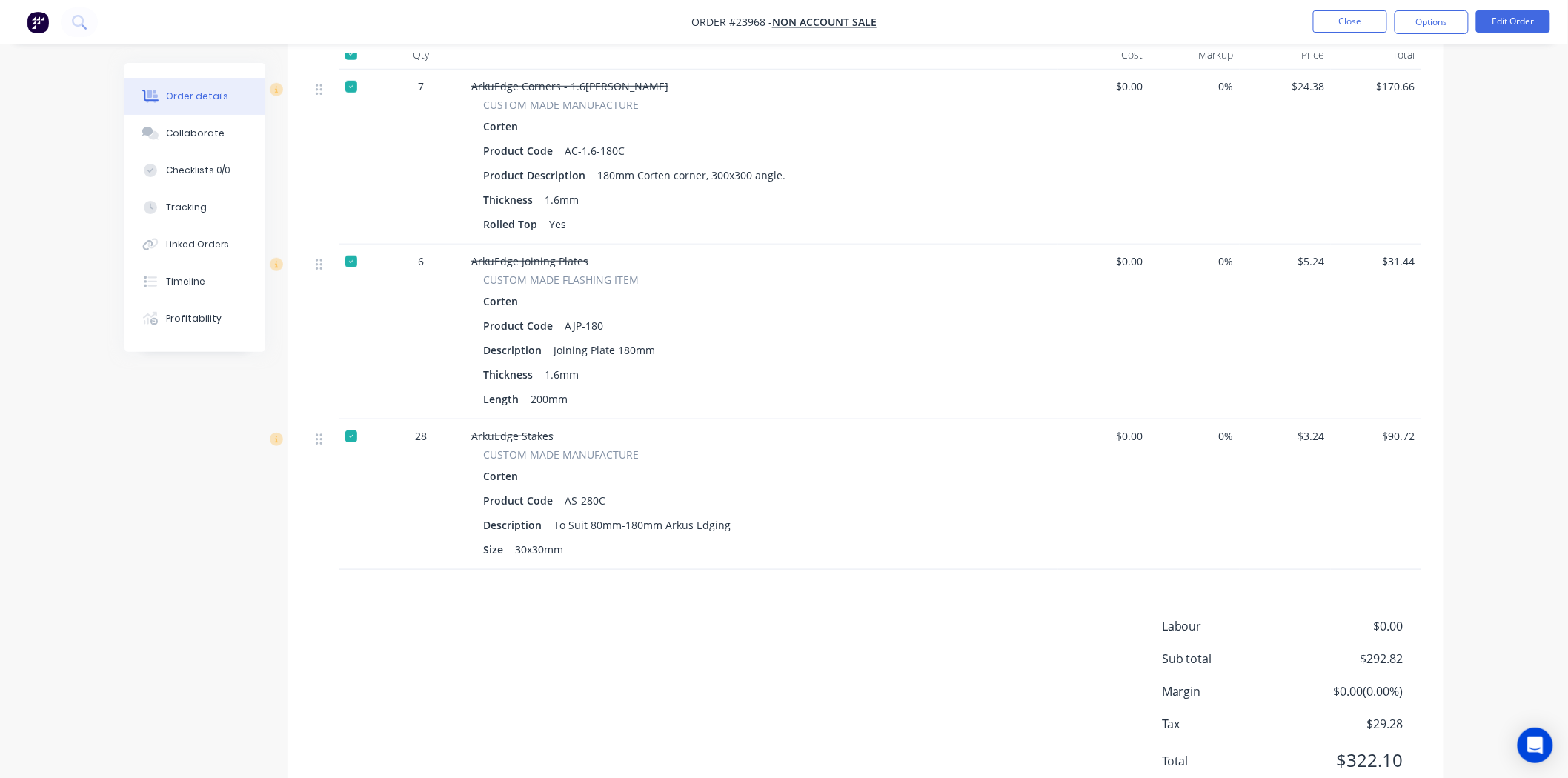
scroll to position [411, 0]
click at [1329, 27] on button "Close" at bounding box center [1350, 21] width 74 height 22
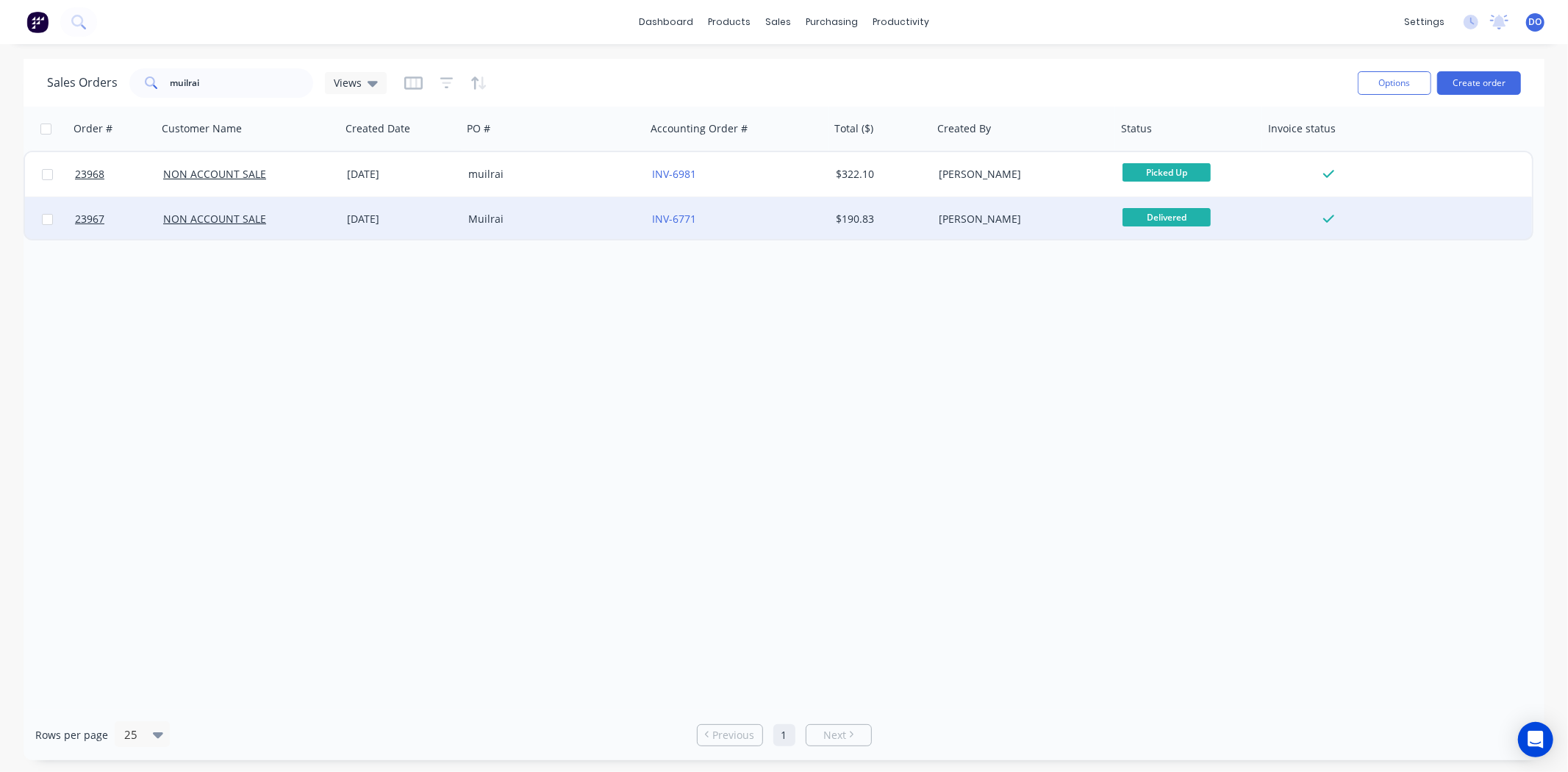
click at [422, 213] on div "30 May 2025" at bounding box center [402, 219] width 110 height 15
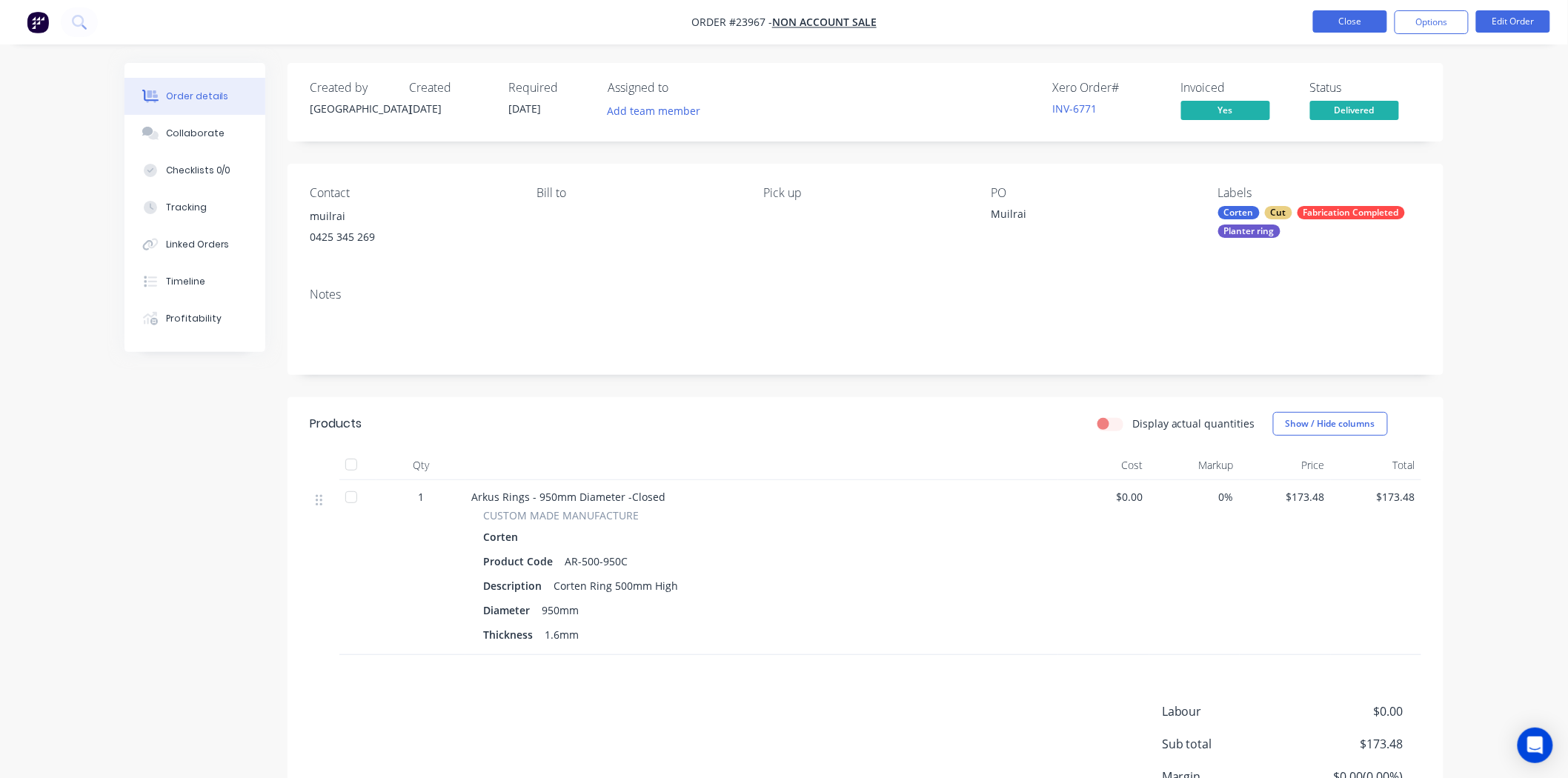
click at [1323, 19] on button "Close" at bounding box center [1350, 21] width 74 height 22
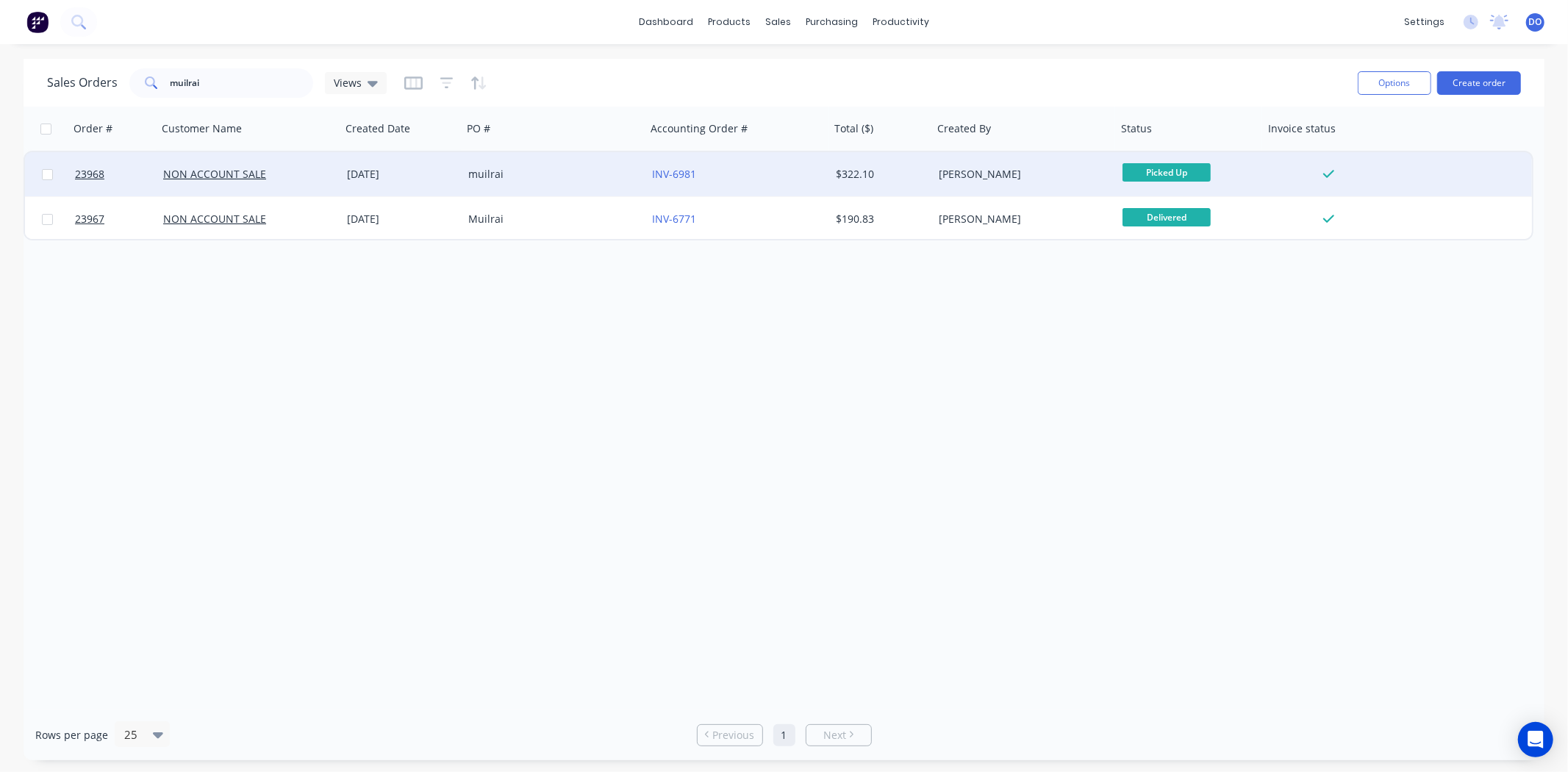
click at [476, 179] on div "muilrai" at bounding box center [549, 174] width 163 height 15
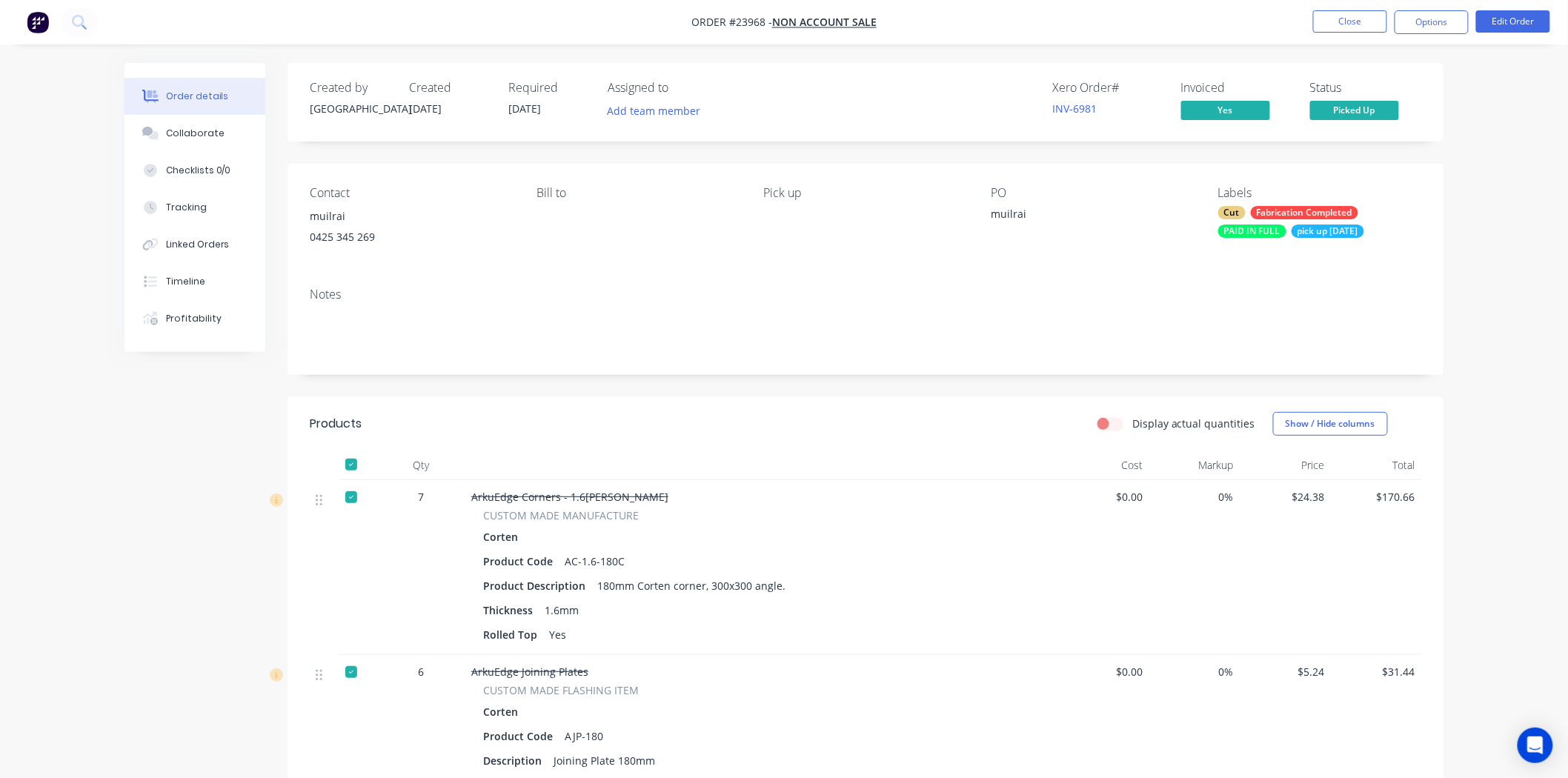
click at [1370, 33] on li "Close" at bounding box center [1350, 22] width 74 height 23
click at [1370, 30] on button "Close" at bounding box center [1350, 21] width 74 height 22
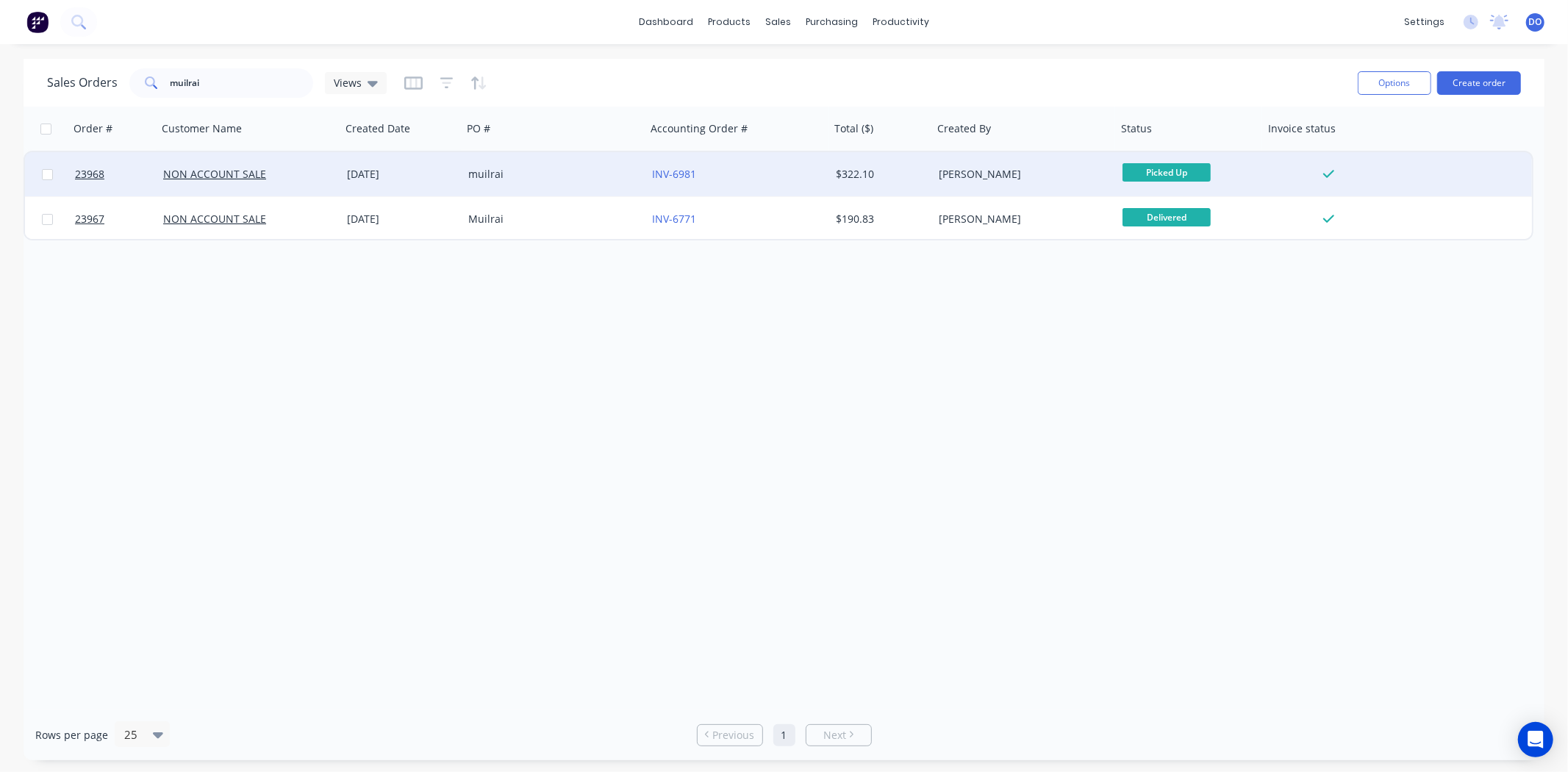
click at [342, 167] on div "27 Jun 2025" at bounding box center [401, 174] width 121 height 44
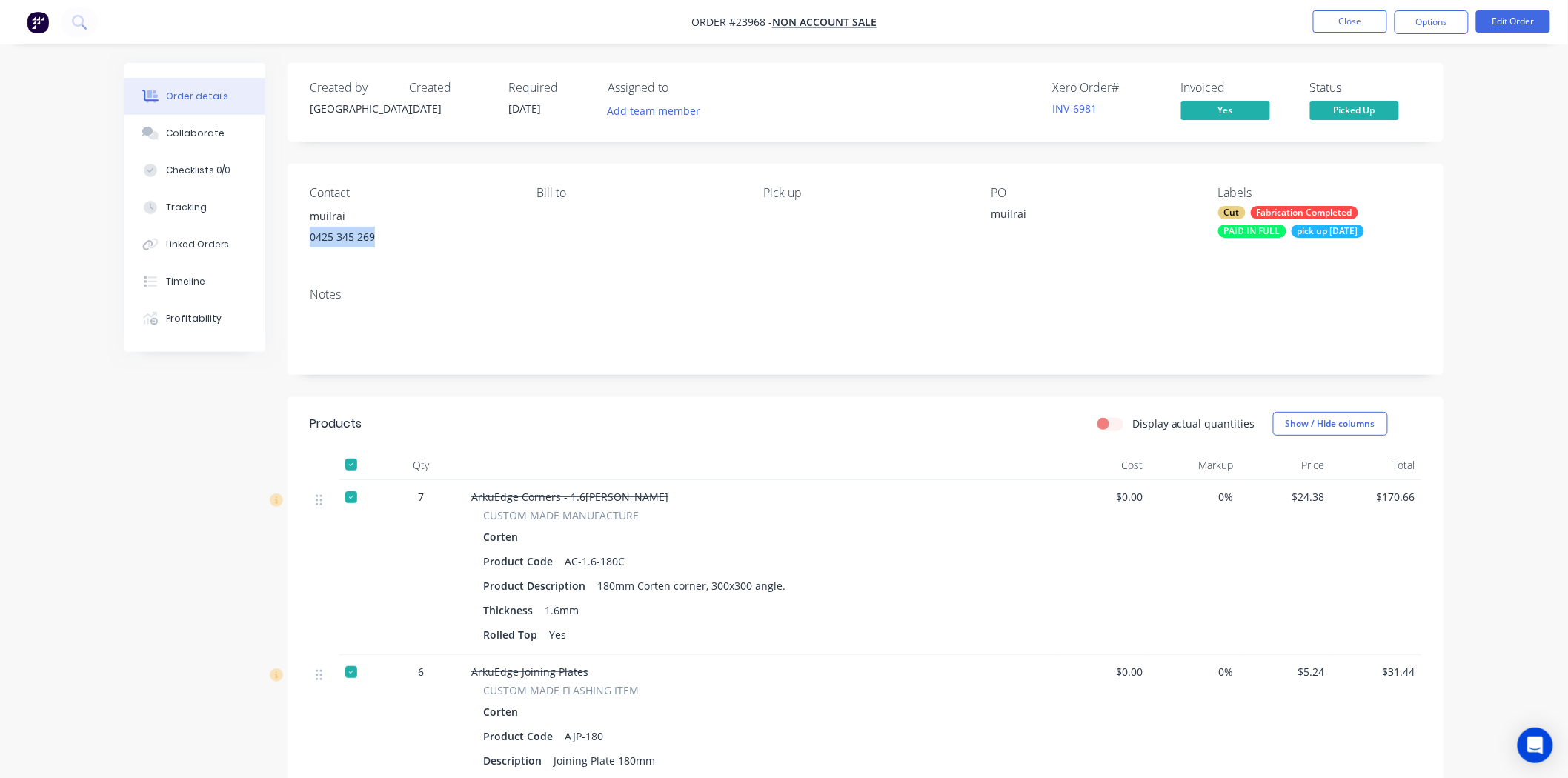
drag, startPoint x: 394, startPoint y: 245, endPoint x: 304, endPoint y: 242, distance: 90.0
click at [304, 242] on div "Contact muilrai 0425 345 269 Bill to Pick up PO muilrai Labels Cut Fabrication …" at bounding box center [865, 219] width 1156 height 112
copy div "0425 345 269"
click at [1330, 26] on button "Close" at bounding box center [1350, 21] width 74 height 22
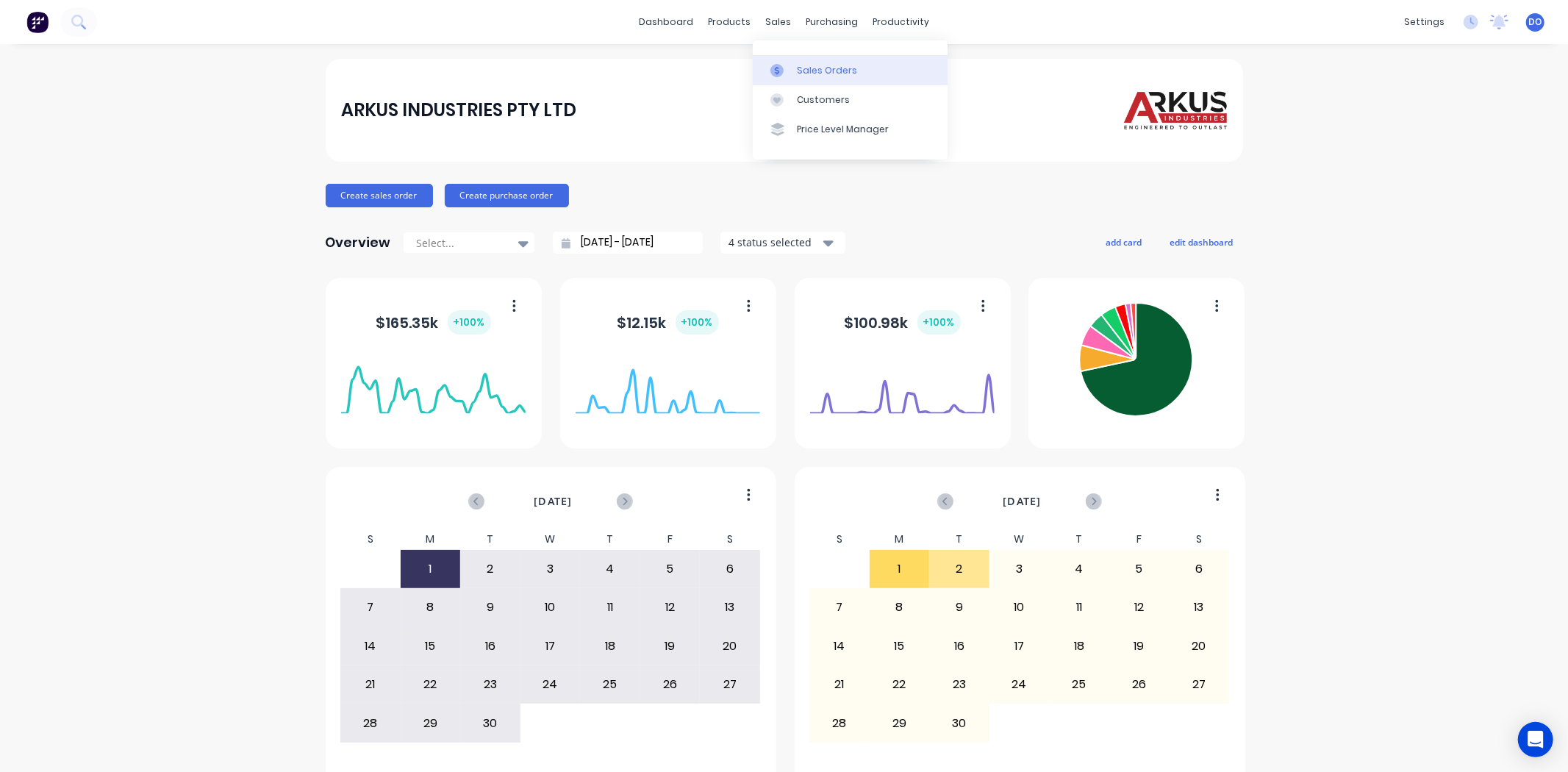
click at [792, 60] on link "Sales Orders" at bounding box center [850, 69] width 195 height 29
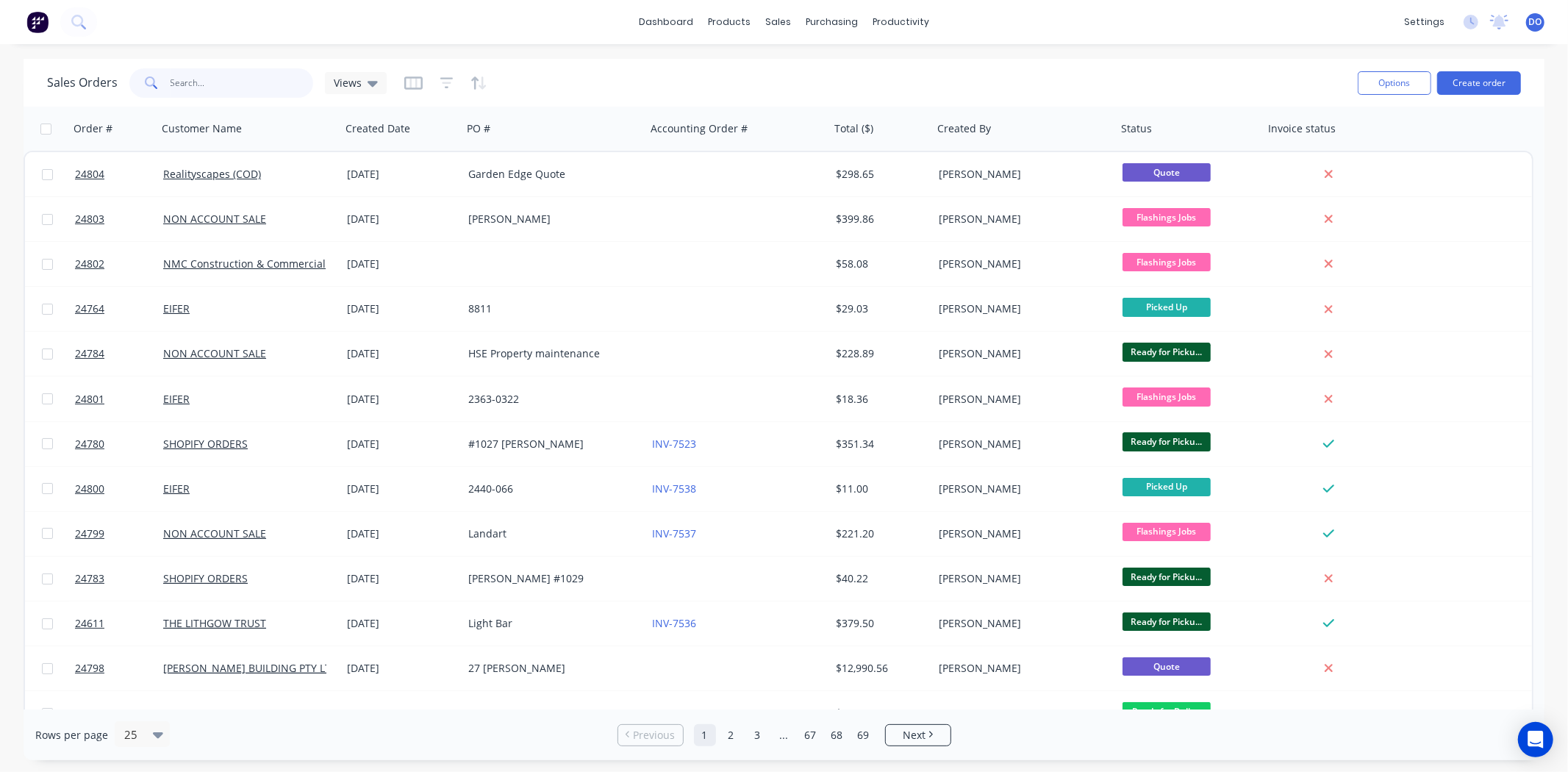
paste input "0425 345 269"
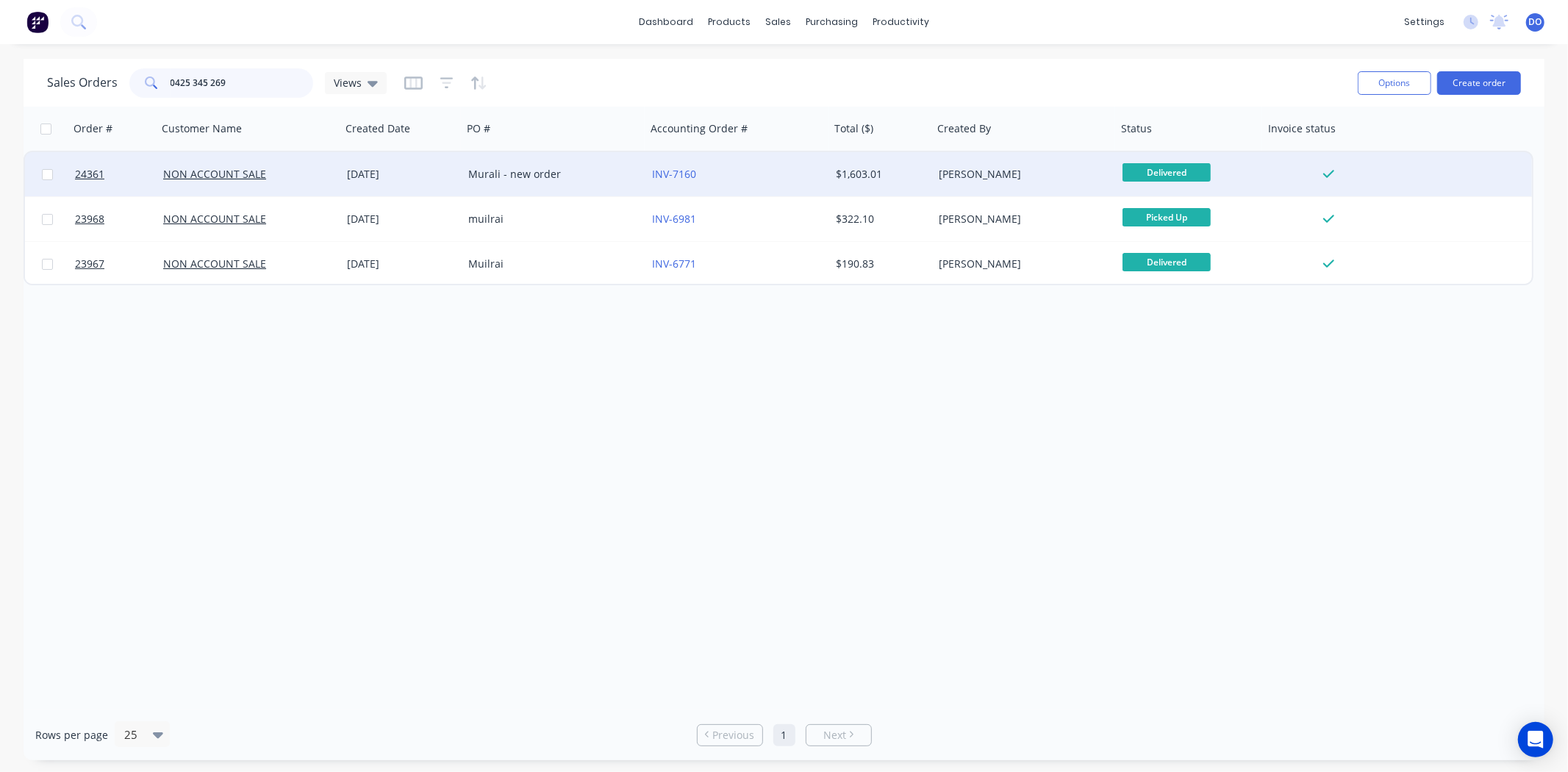
type input "0425 345 269"
click at [537, 171] on div "Murali - new order" at bounding box center [549, 174] width 163 height 15
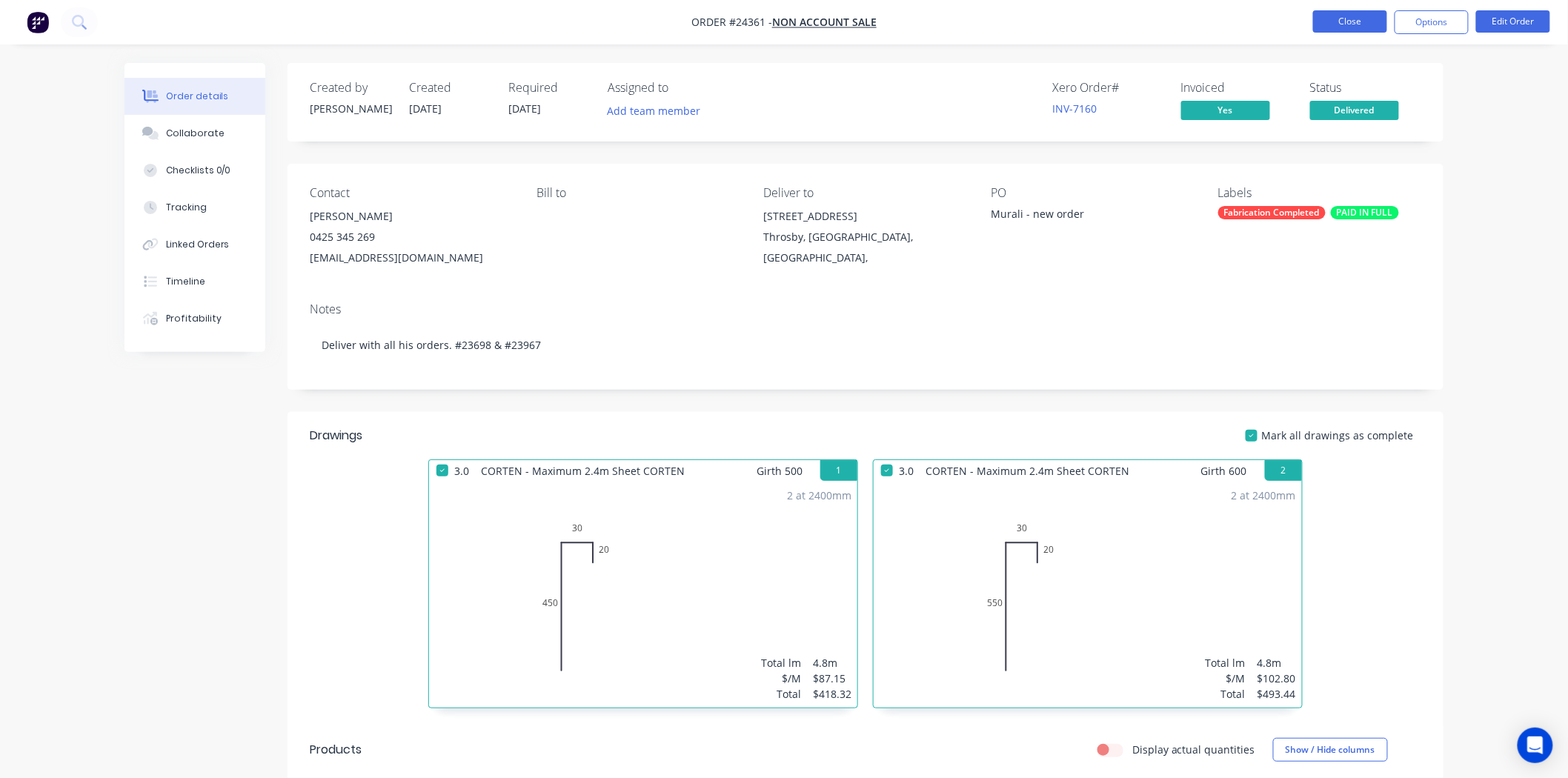
click at [1326, 27] on button "Close" at bounding box center [1350, 21] width 74 height 22
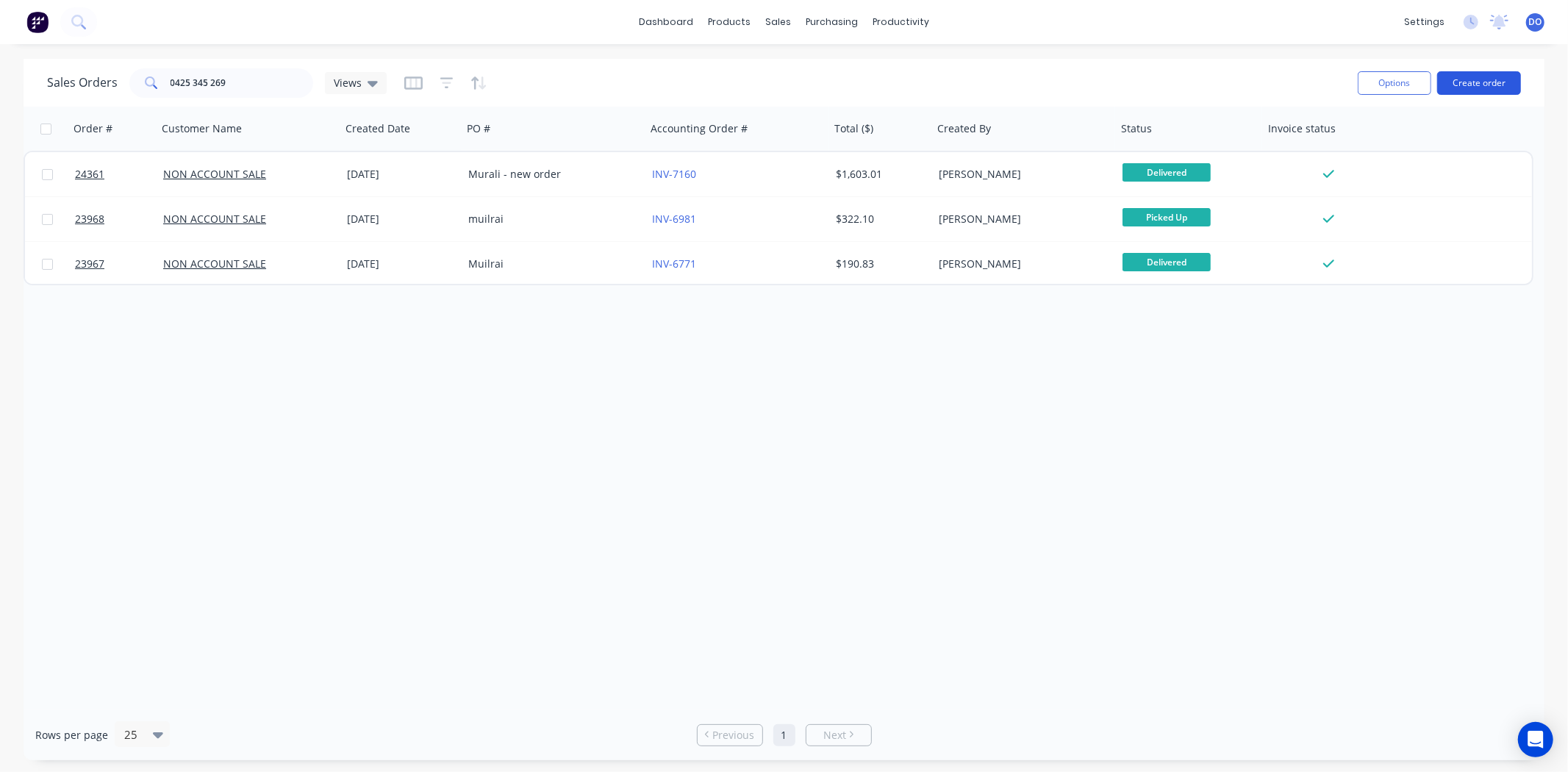
click at [1480, 79] on button "Create order" at bounding box center [1479, 83] width 84 height 23
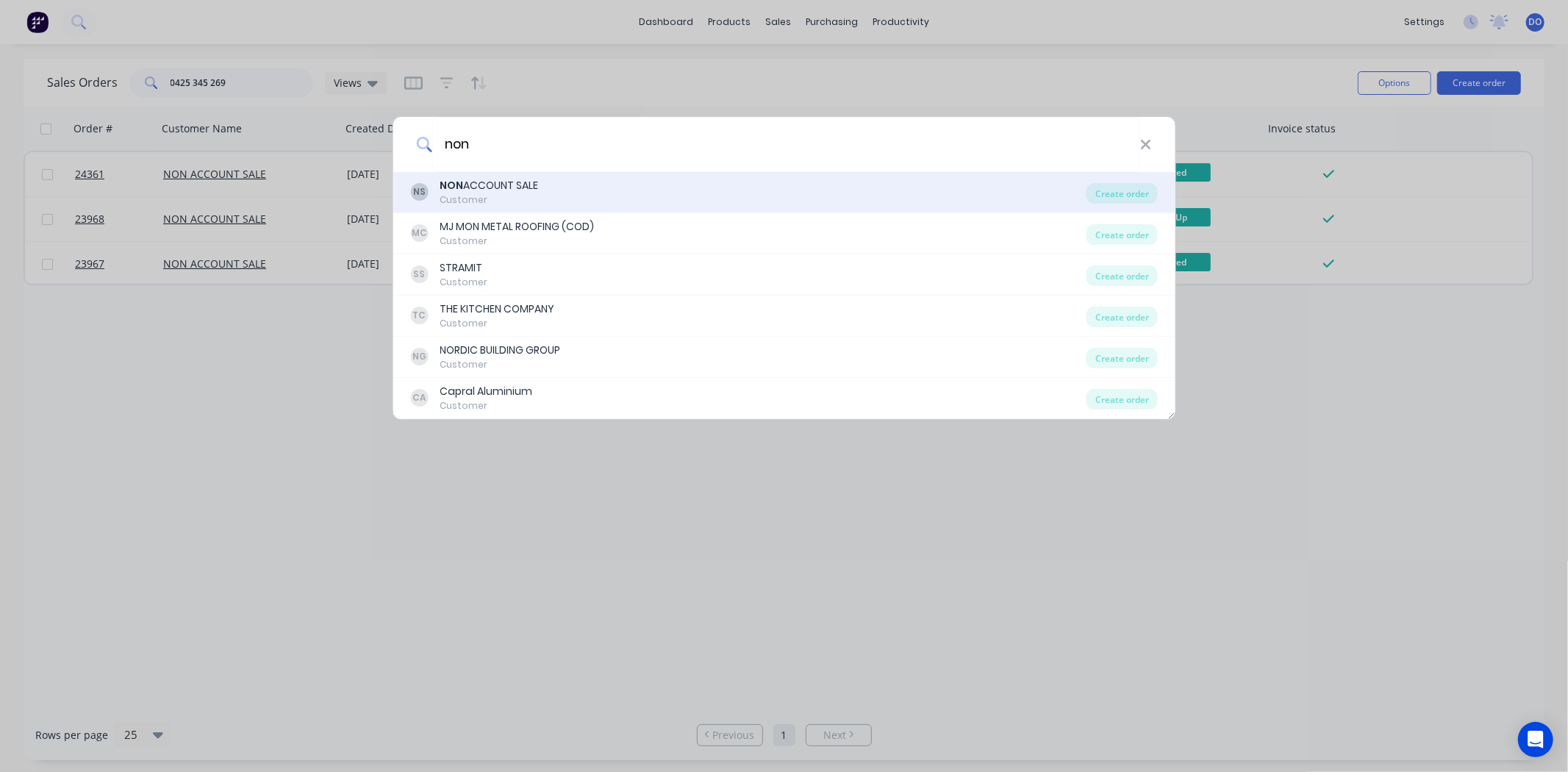
type input "non"
click at [515, 200] on div "Customer" at bounding box center [488, 200] width 98 height 14
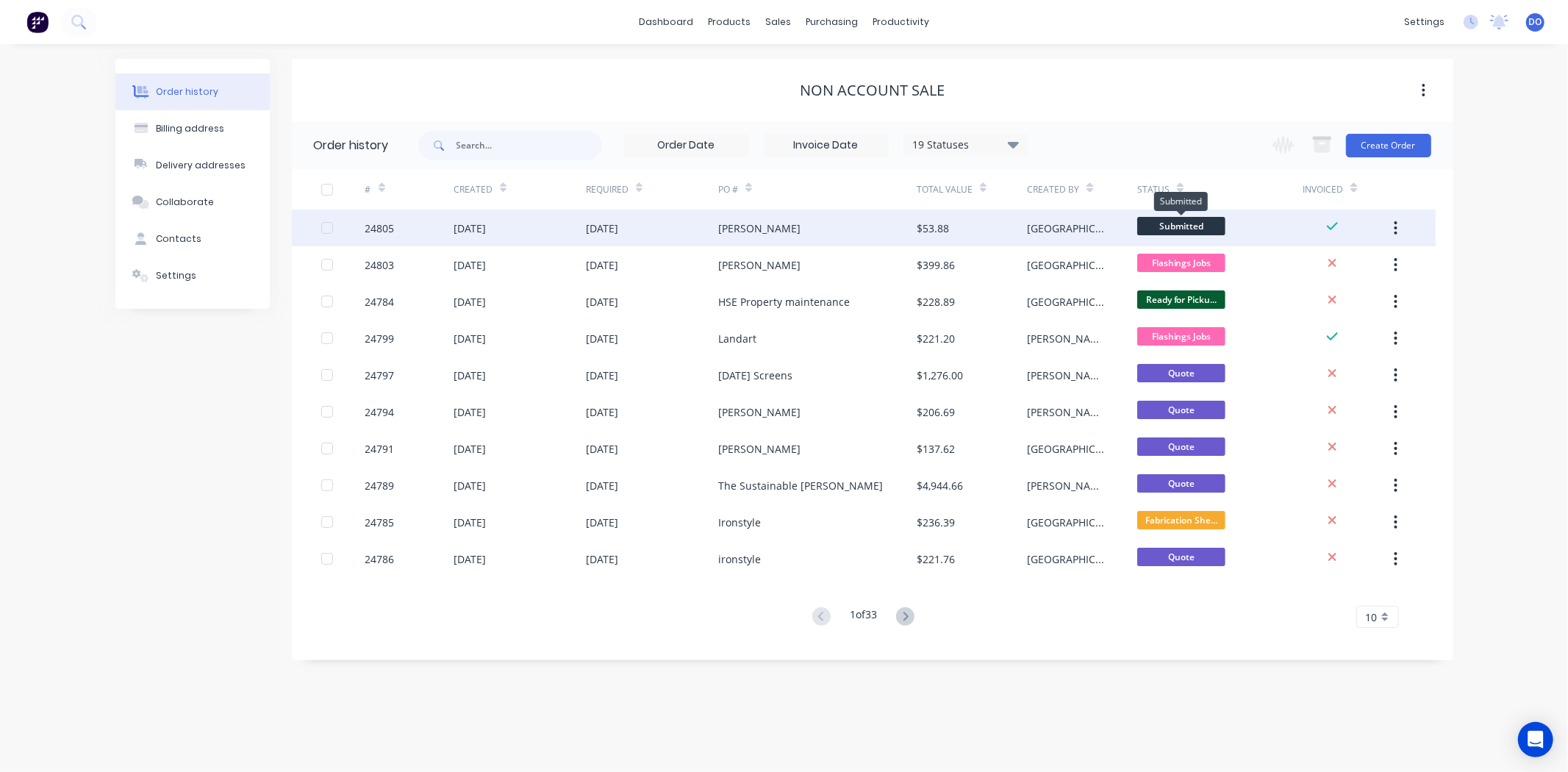
click at [1177, 224] on span "Submitted" at bounding box center [1181, 226] width 88 height 18
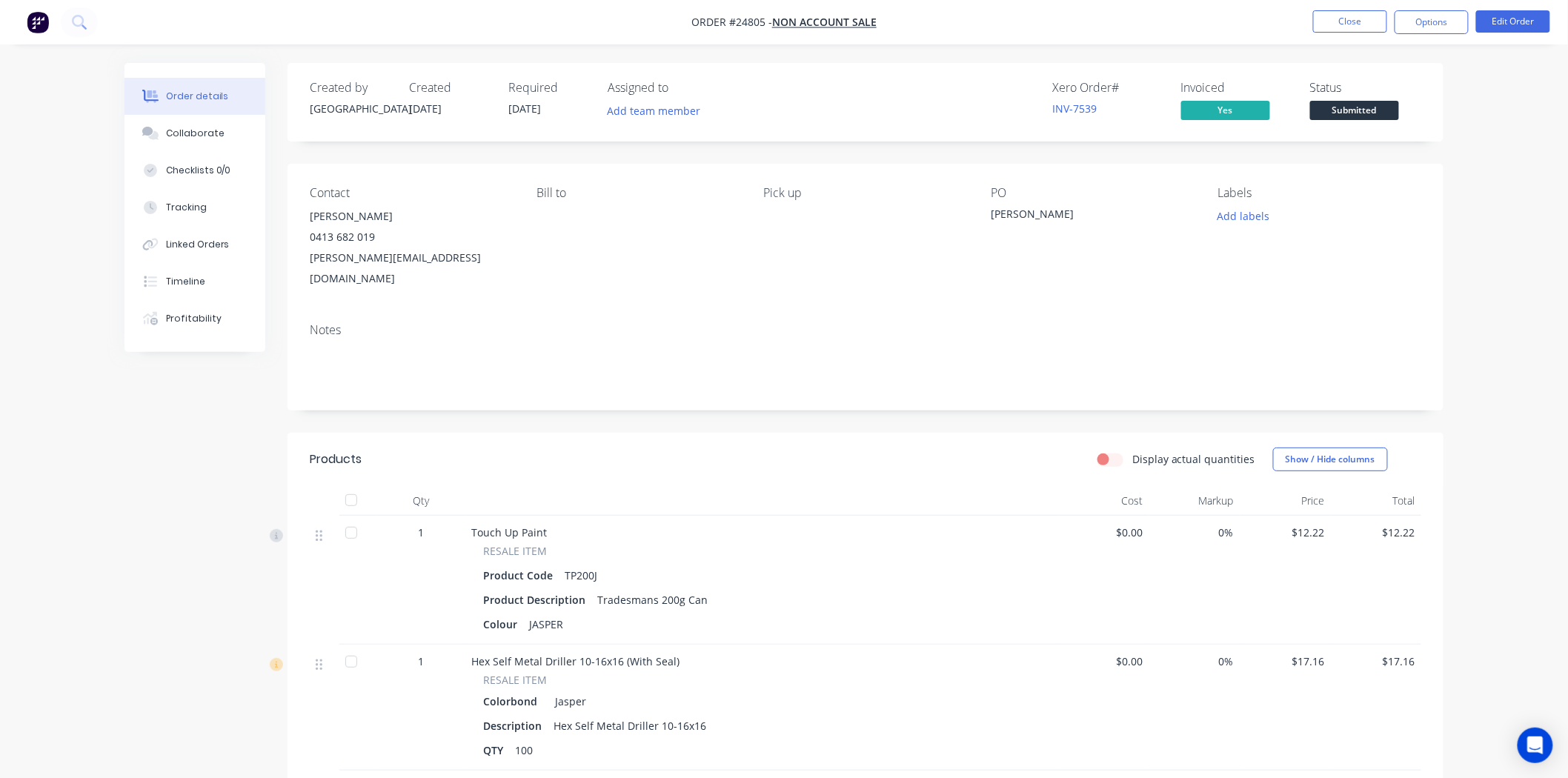
click at [1357, 112] on span "Submitted" at bounding box center [1354, 110] width 89 height 18
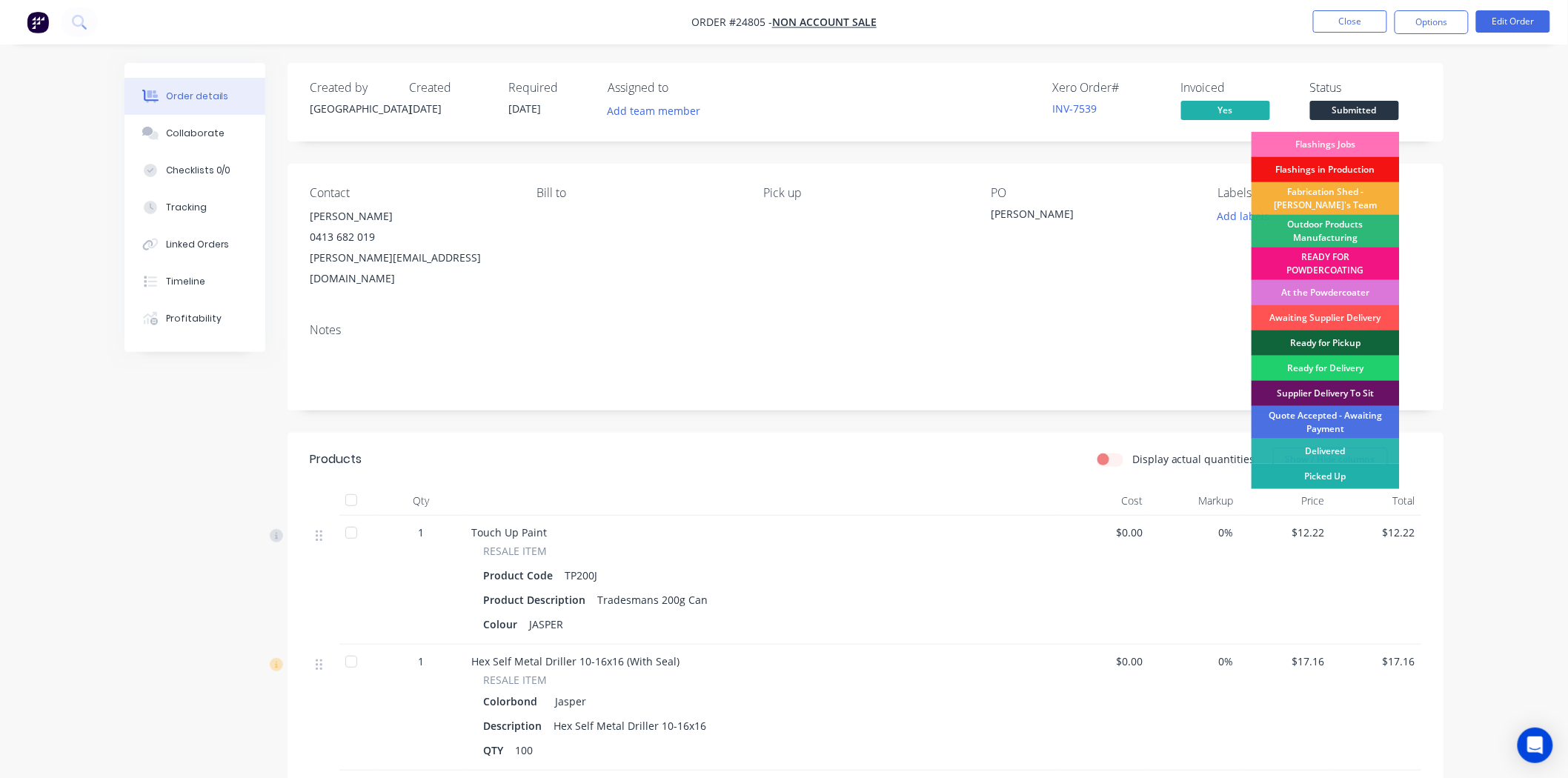
click at [1323, 475] on div "Picked Up" at bounding box center [1326, 476] width 148 height 25
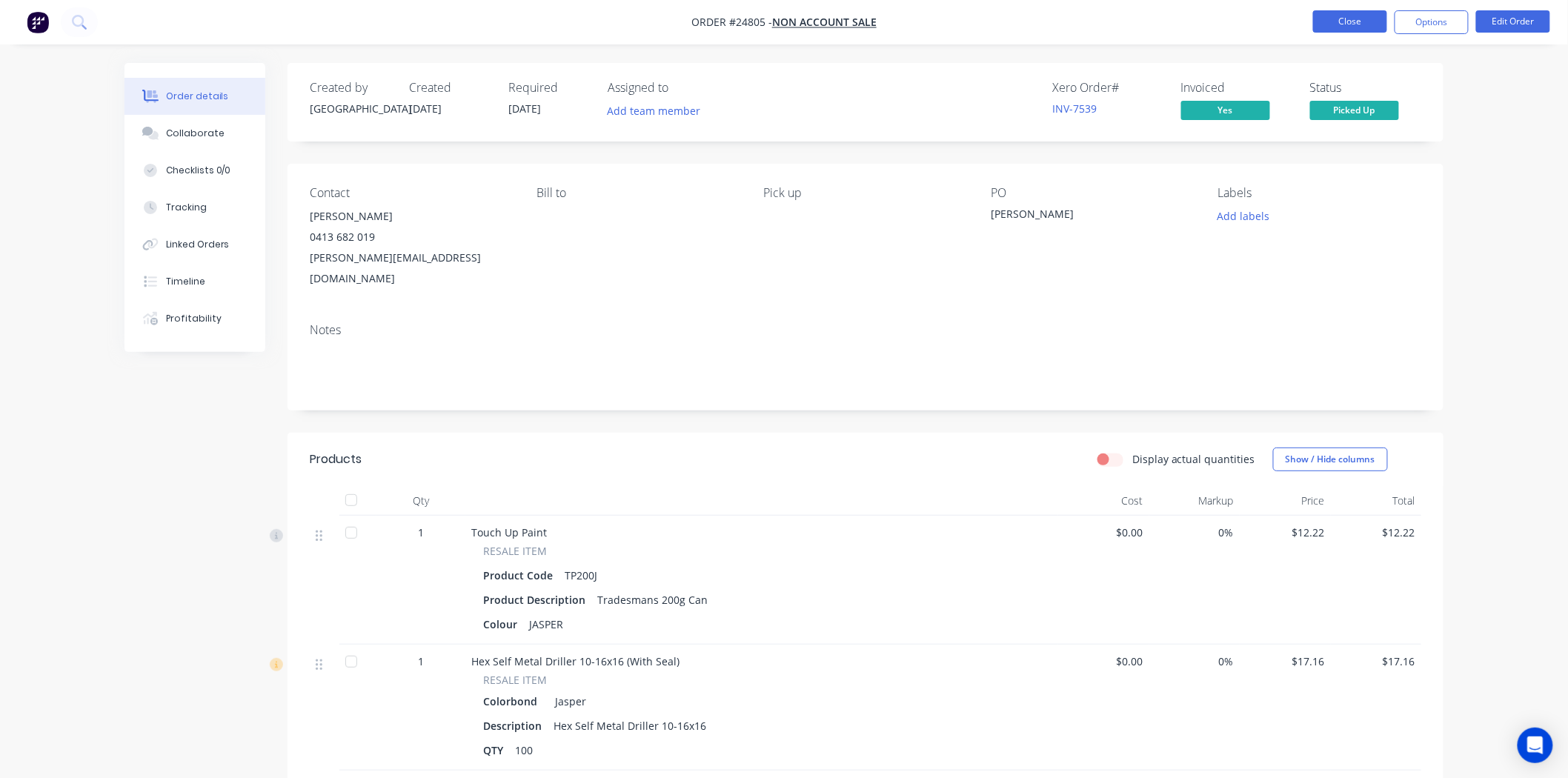
click at [1323, 11] on button "Close" at bounding box center [1350, 21] width 74 height 22
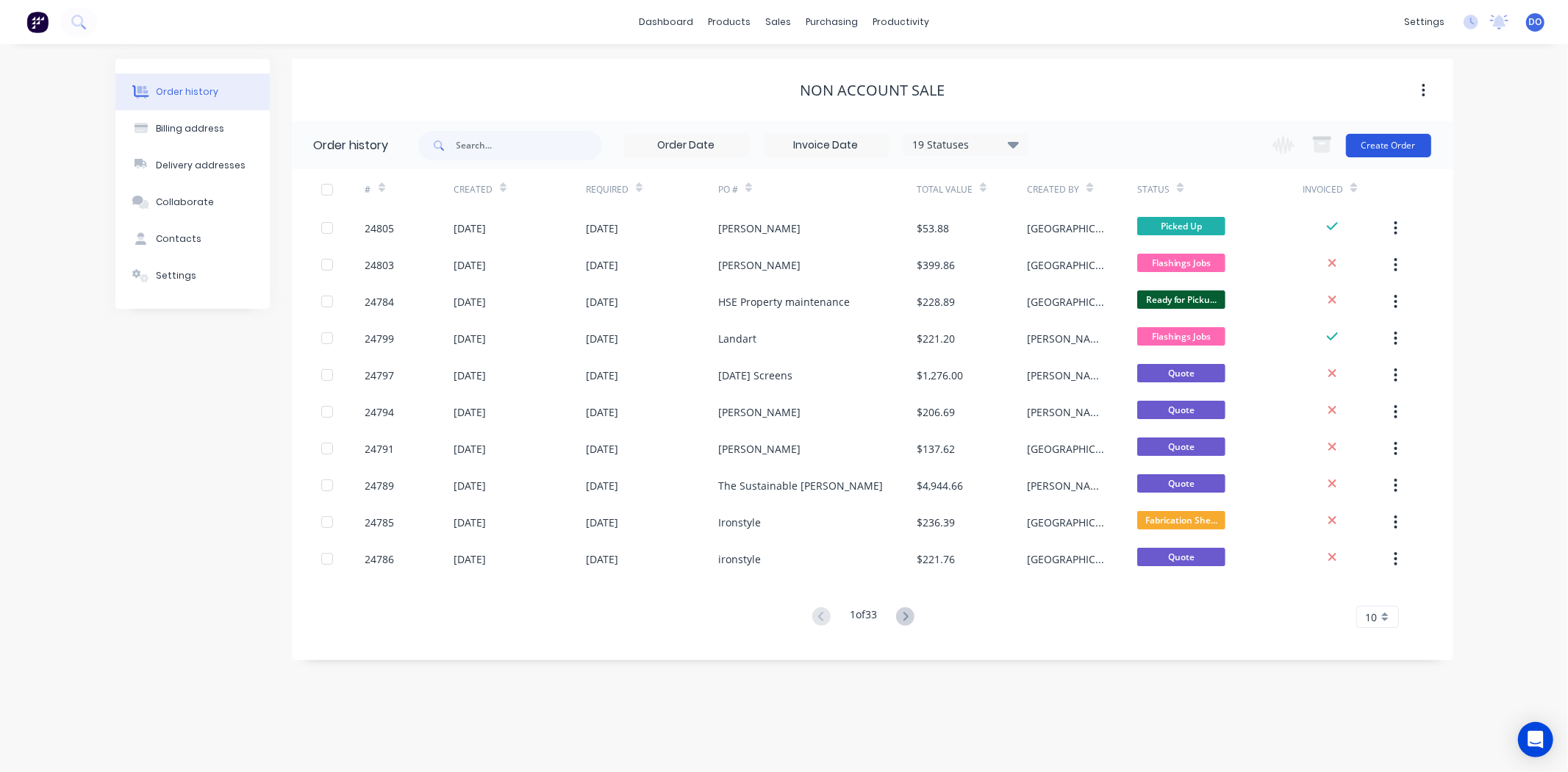
click at [1406, 147] on button "Create Order" at bounding box center [1389, 145] width 86 height 23
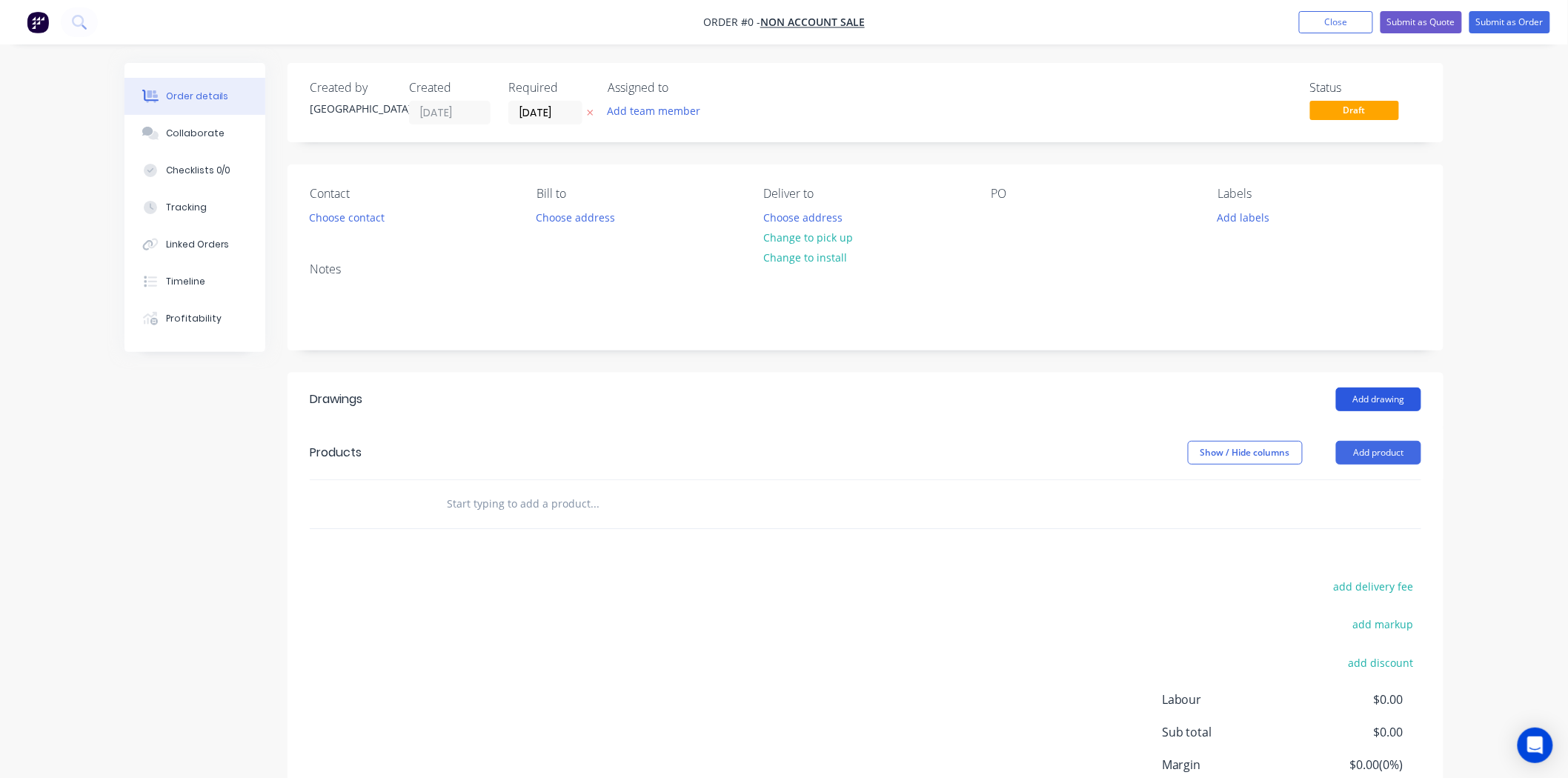
click at [1393, 399] on button "Add drawing" at bounding box center [1378, 399] width 86 height 23
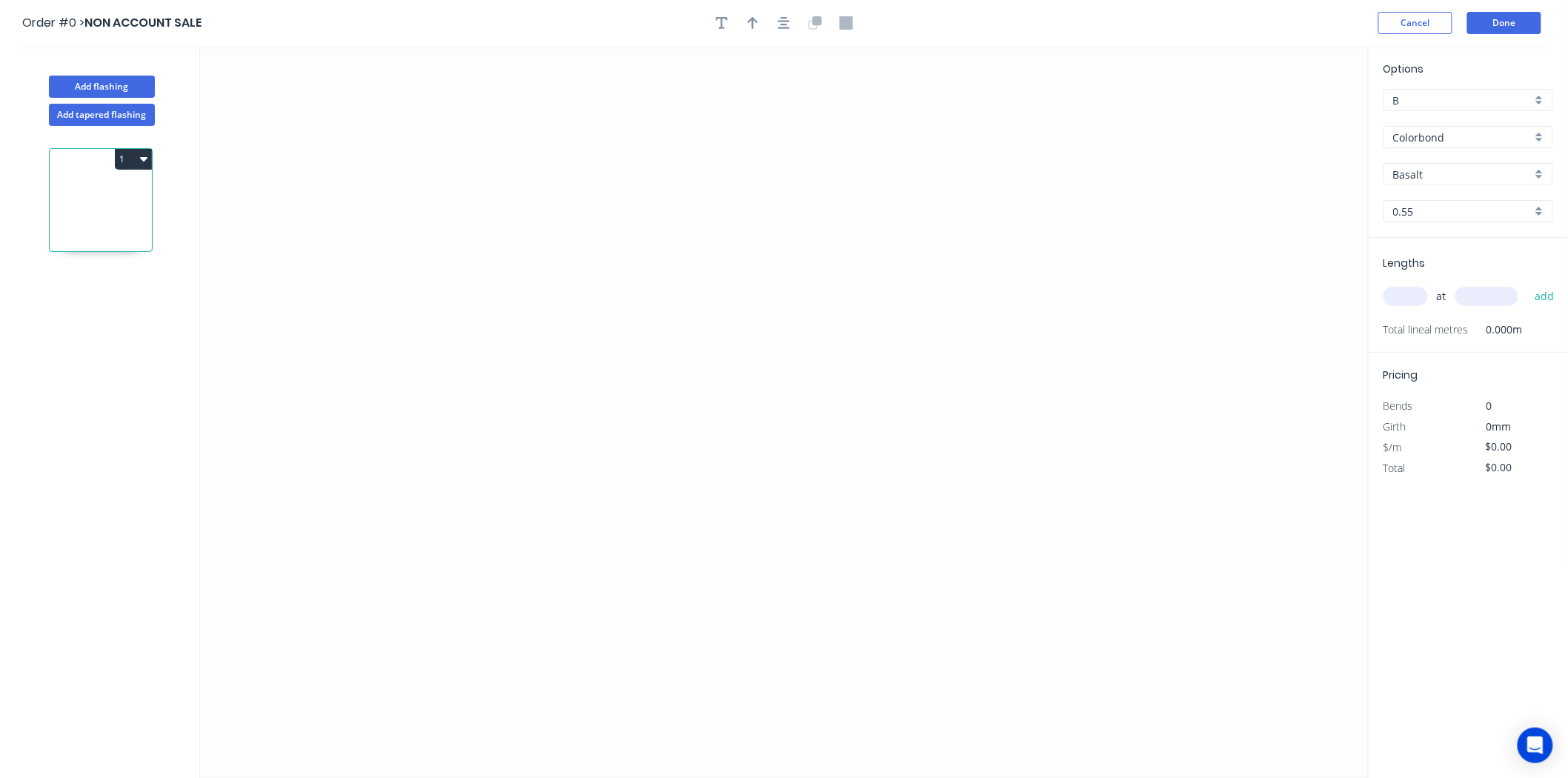
click at [1461, 141] on input "Colorbond" at bounding box center [1462, 137] width 139 height 16
click at [1485, 102] on input "B" at bounding box center [1462, 100] width 139 height 16
click at [1467, 134] on div "A" at bounding box center [1468, 129] width 168 height 26
type input "A"
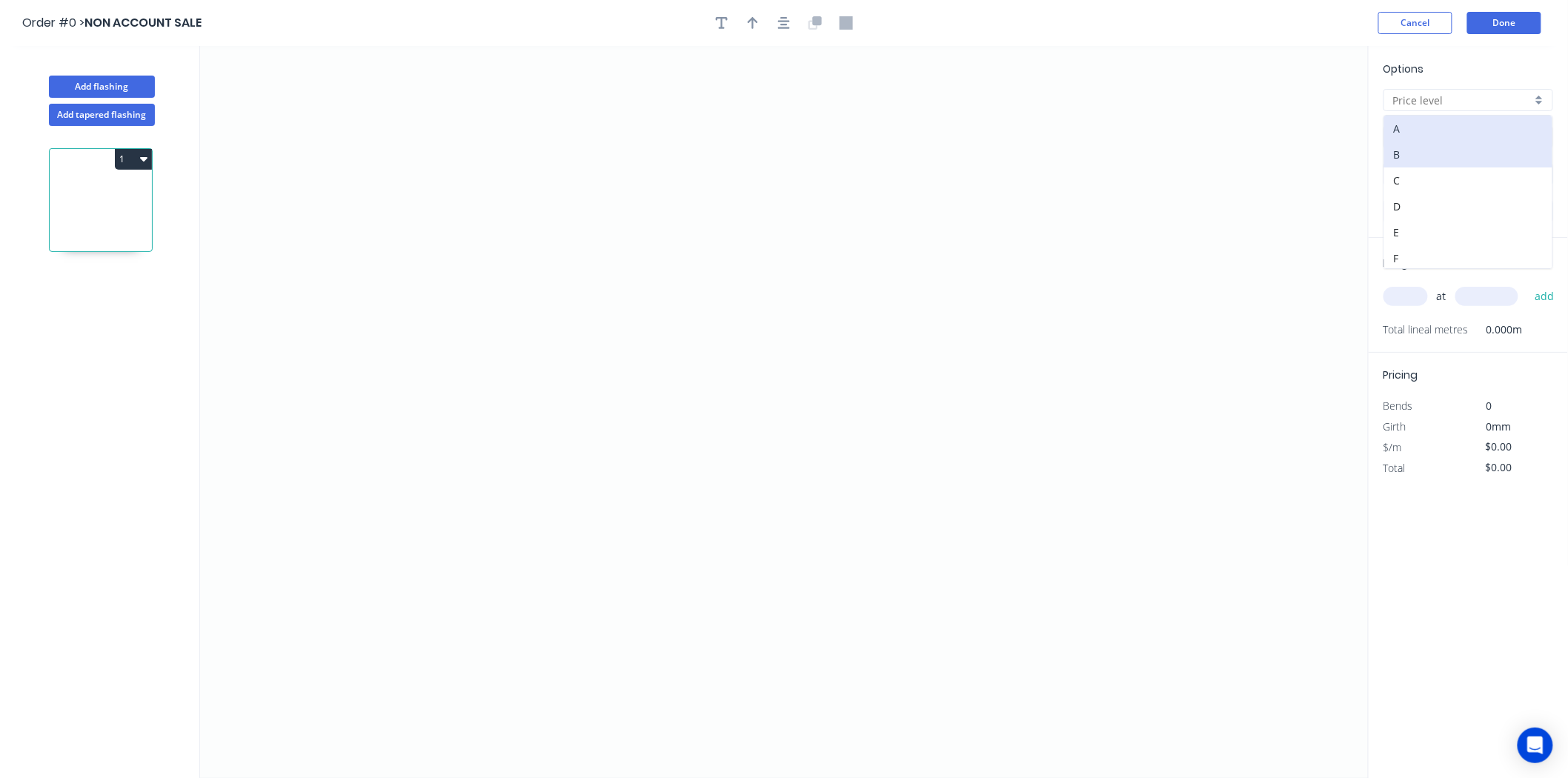
type input "Colorbond"
click at [1464, 142] on input "Colorbond" at bounding box center [1462, 137] width 139 height 16
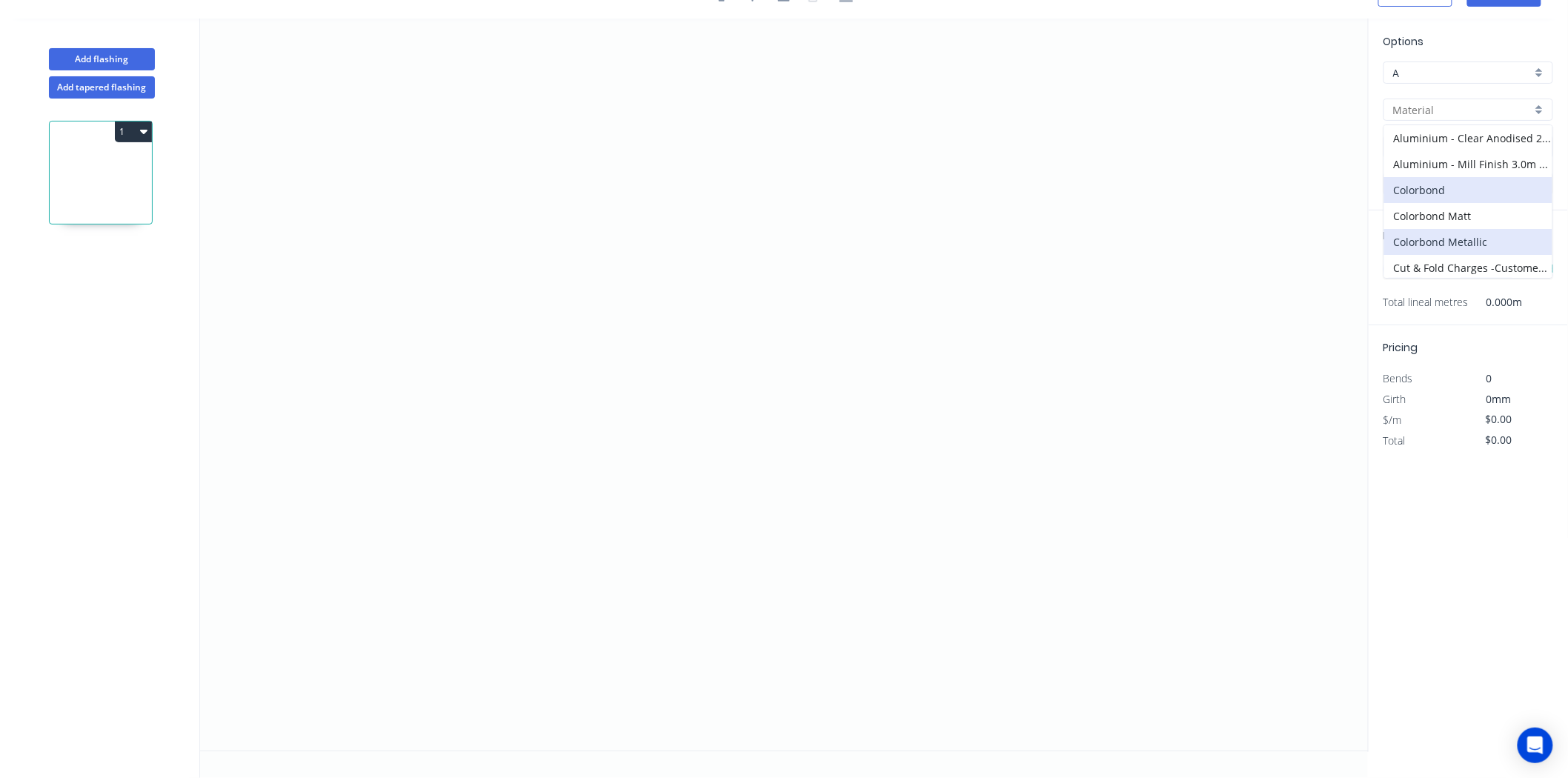
scroll to position [82, 0]
click at [1454, 185] on div "Cut & Fold Charges -Customer Supply Material" at bounding box center [1468, 185] width 168 height 26
type input "Cut & Fold Charges -Customer Supply Material"
type input "Aluminium Mill Finish"
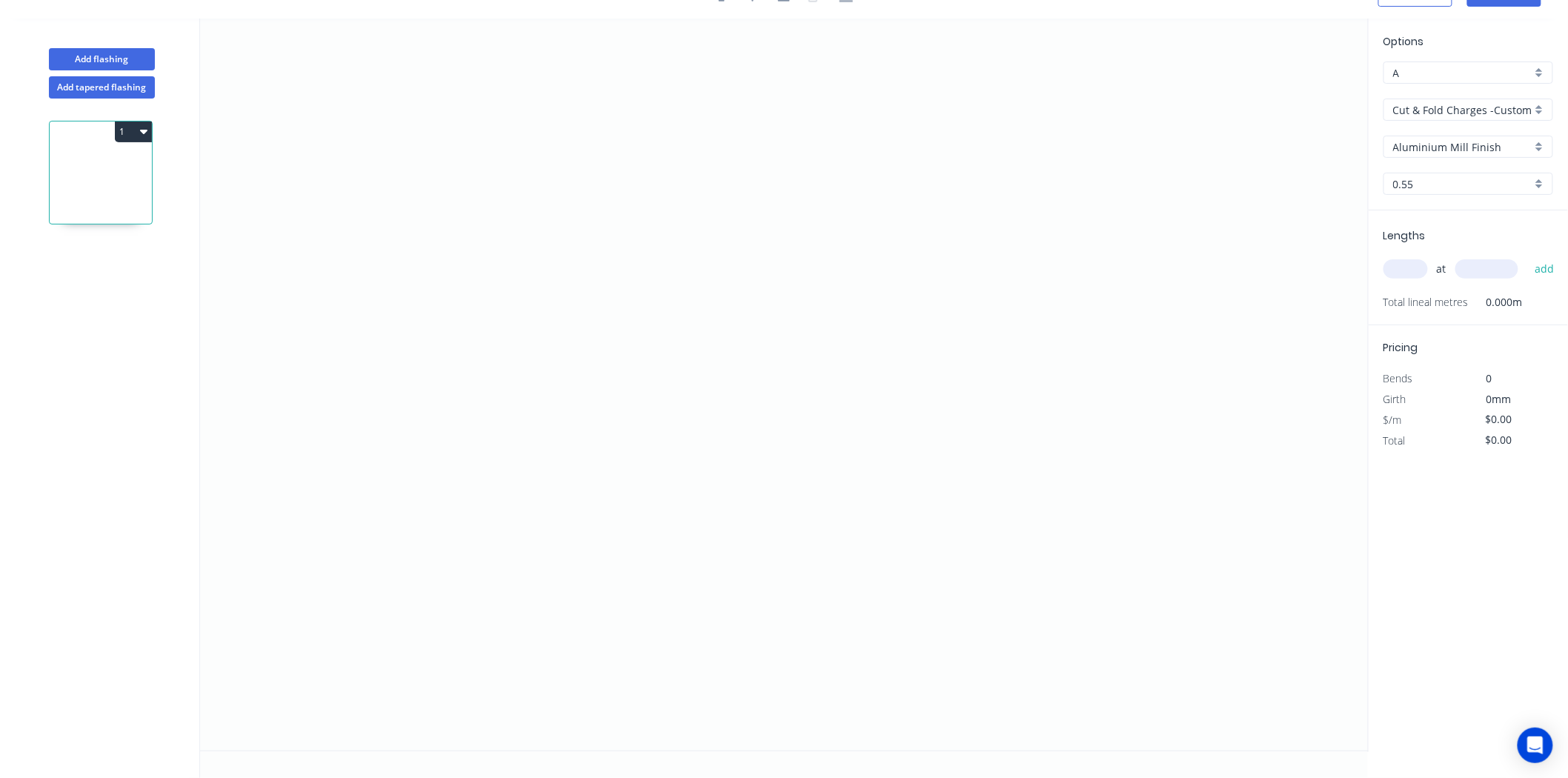
click at [1476, 143] on input "Aluminium Mill Finish" at bounding box center [1462, 147] width 139 height 16
click at [1482, 105] on input "Cut & Fold Charges -Customer Supply Material" at bounding box center [1462, 110] width 139 height 16
click at [1439, 241] on div "Galvanised Sheet 3.0m Max" at bounding box center [1468, 238] width 168 height 26
type input "Galvanised Sheet 3.0m Max"
type input "Galvanised"
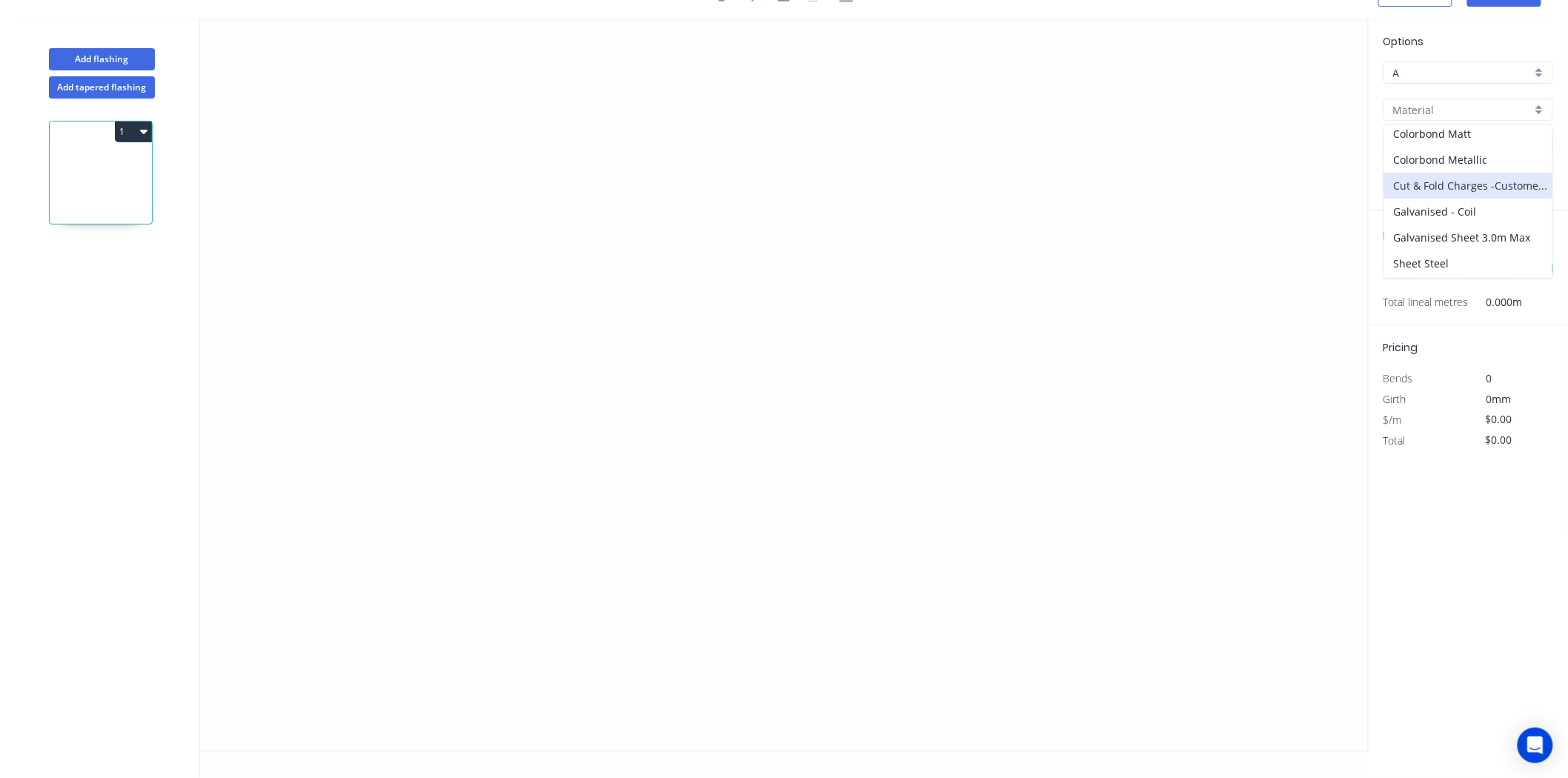
type input "1.5"
click at [1469, 147] on input "Galvanised" at bounding box center [1462, 147] width 139 height 16
click at [1484, 102] on input "Galvanised Sheet 3.0m Max" at bounding box center [1462, 110] width 139 height 16
click at [1455, 210] on div "Sheet Steel" at bounding box center [1468, 213] width 168 height 26
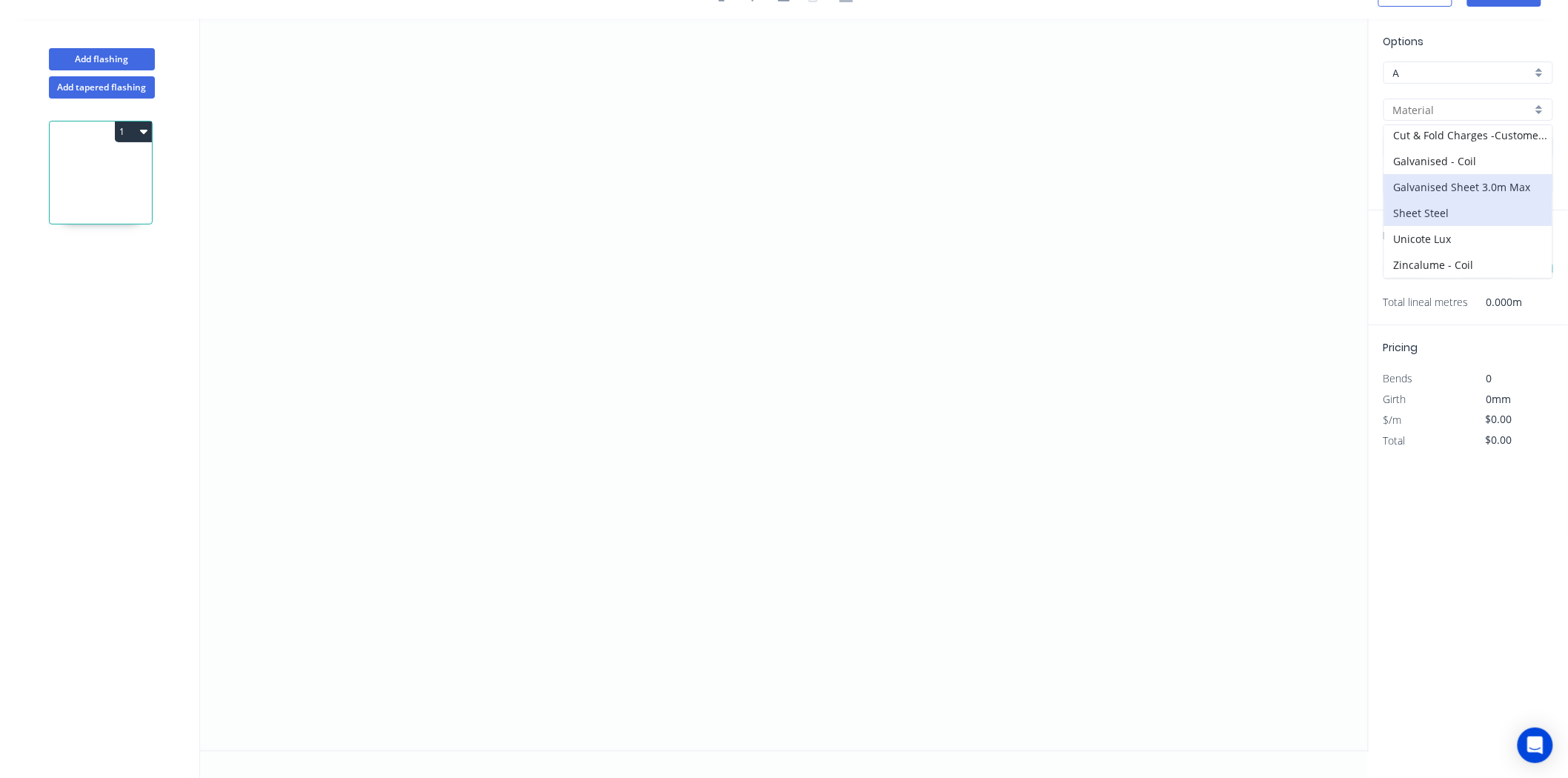
type input "Sheet Steel"
type input "CORTEN"
type input "1.6"
click at [1457, 181] on input "1.6" at bounding box center [1462, 184] width 139 height 16
click at [1432, 260] on div "3.0" at bounding box center [1468, 264] width 168 height 26
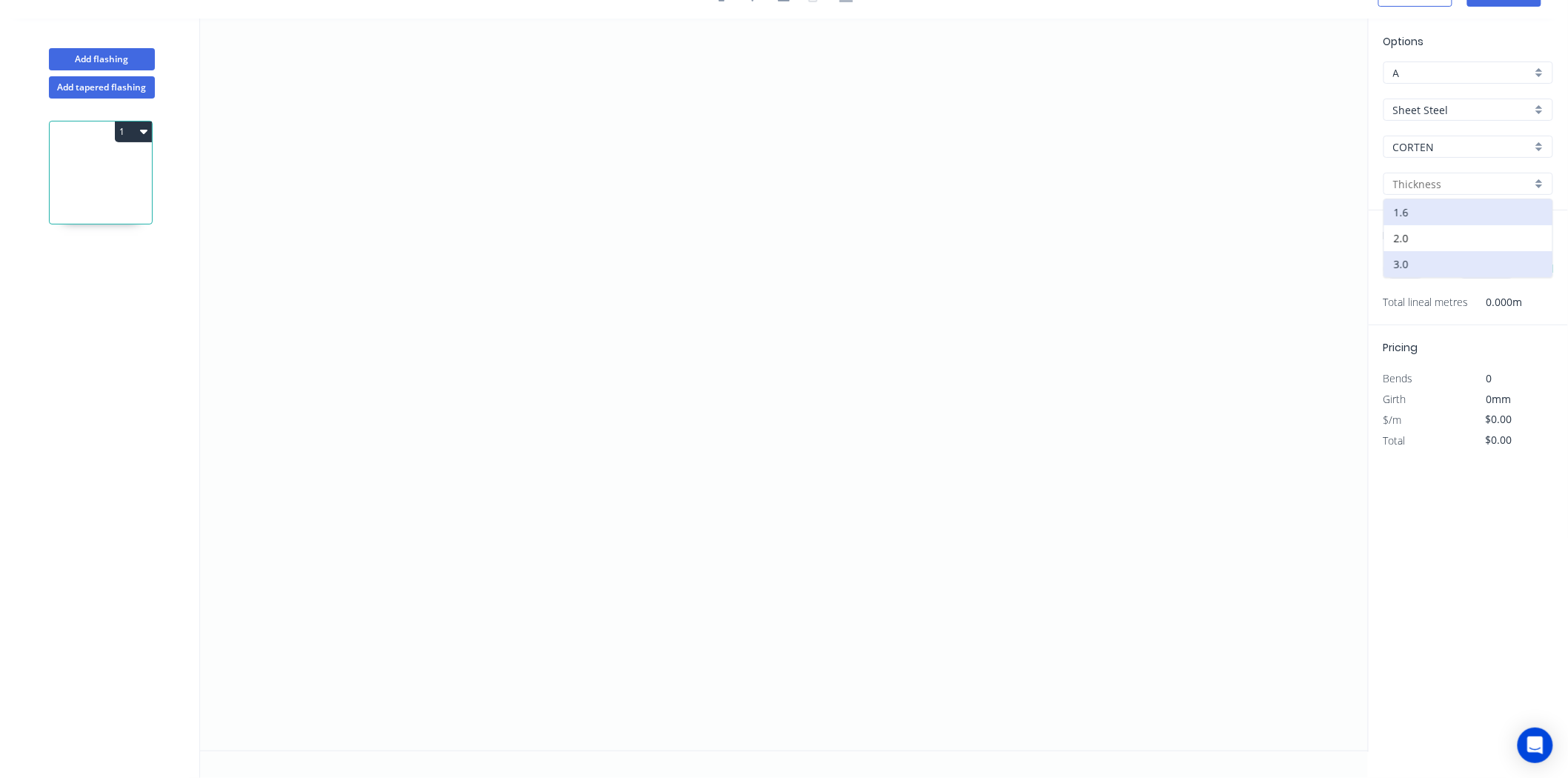
type input "3.0"
drag, startPoint x: 969, startPoint y: 235, endPoint x: 962, endPoint y: 104, distance: 131.2
click at [962, 104] on icon "0" at bounding box center [784, 384] width 1168 height 732
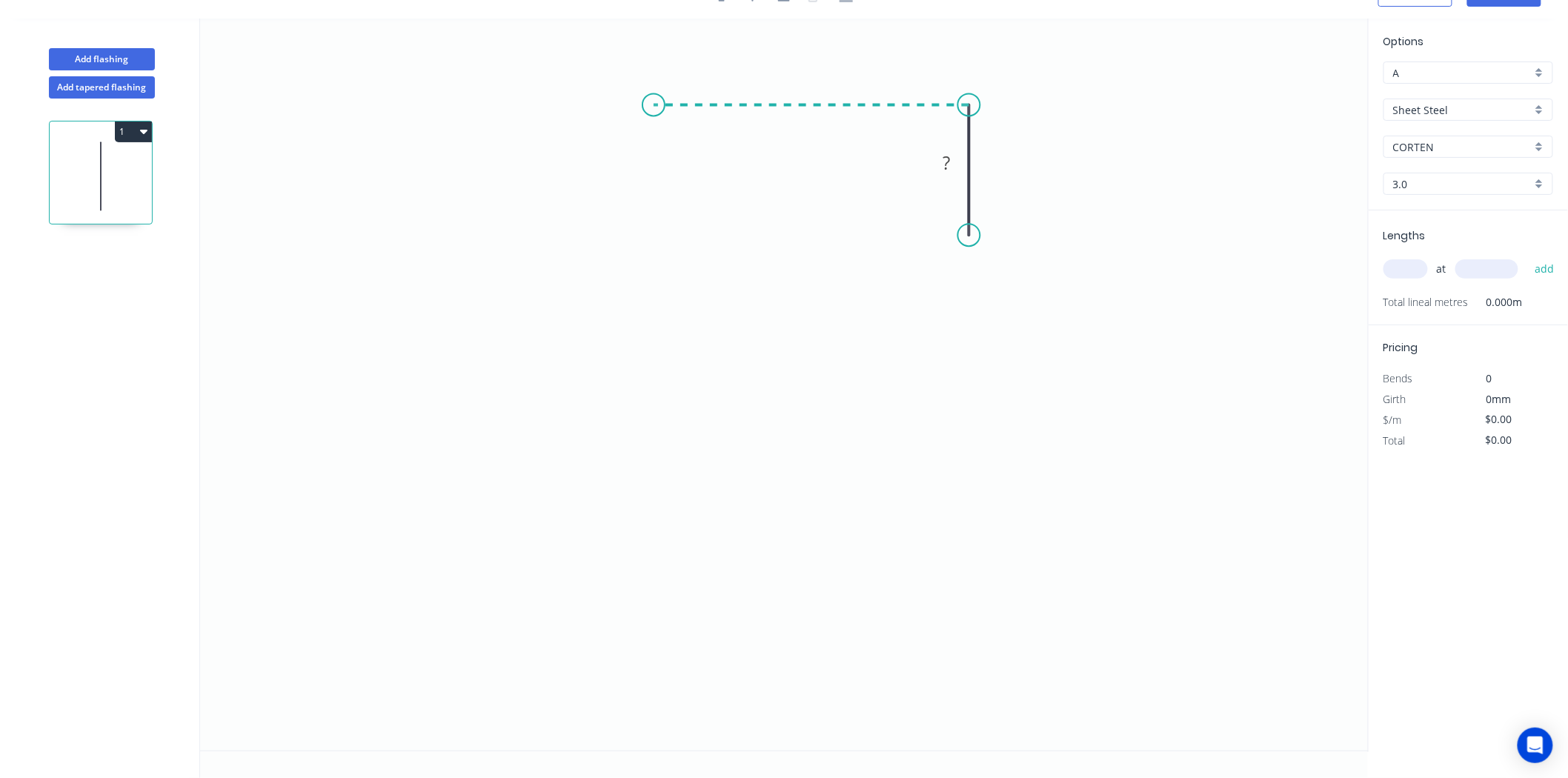
click at [653, 115] on icon "0 ?" at bounding box center [784, 384] width 1168 height 732
click at [655, 476] on icon "0 ? ?" at bounding box center [784, 384] width 1168 height 732
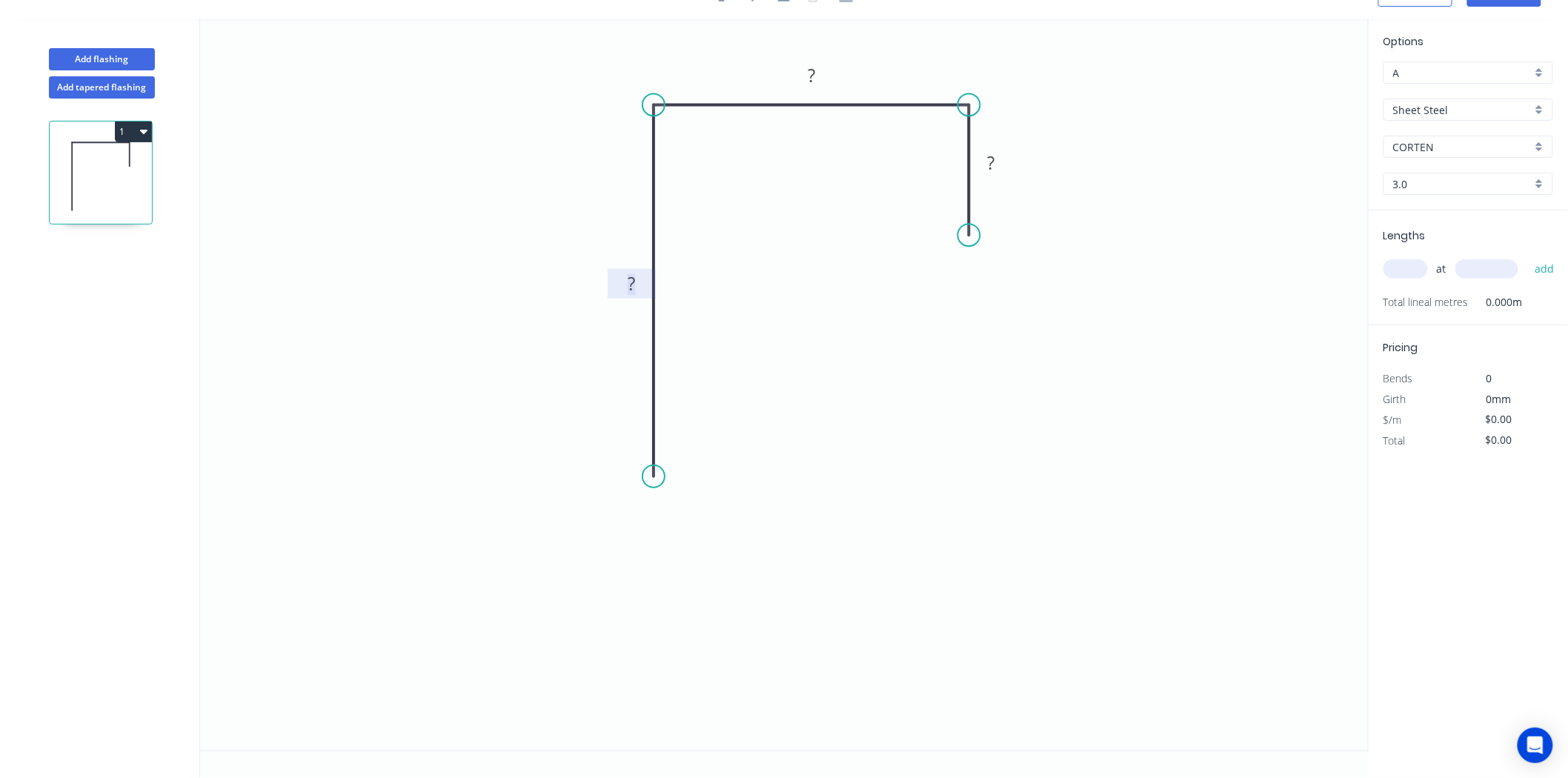
click at [642, 286] on rect at bounding box center [631, 284] width 30 height 20
click at [1416, 272] on input "text" at bounding box center [1405, 269] width 45 height 19
type input "$95.01"
type input "1"
type input "600"
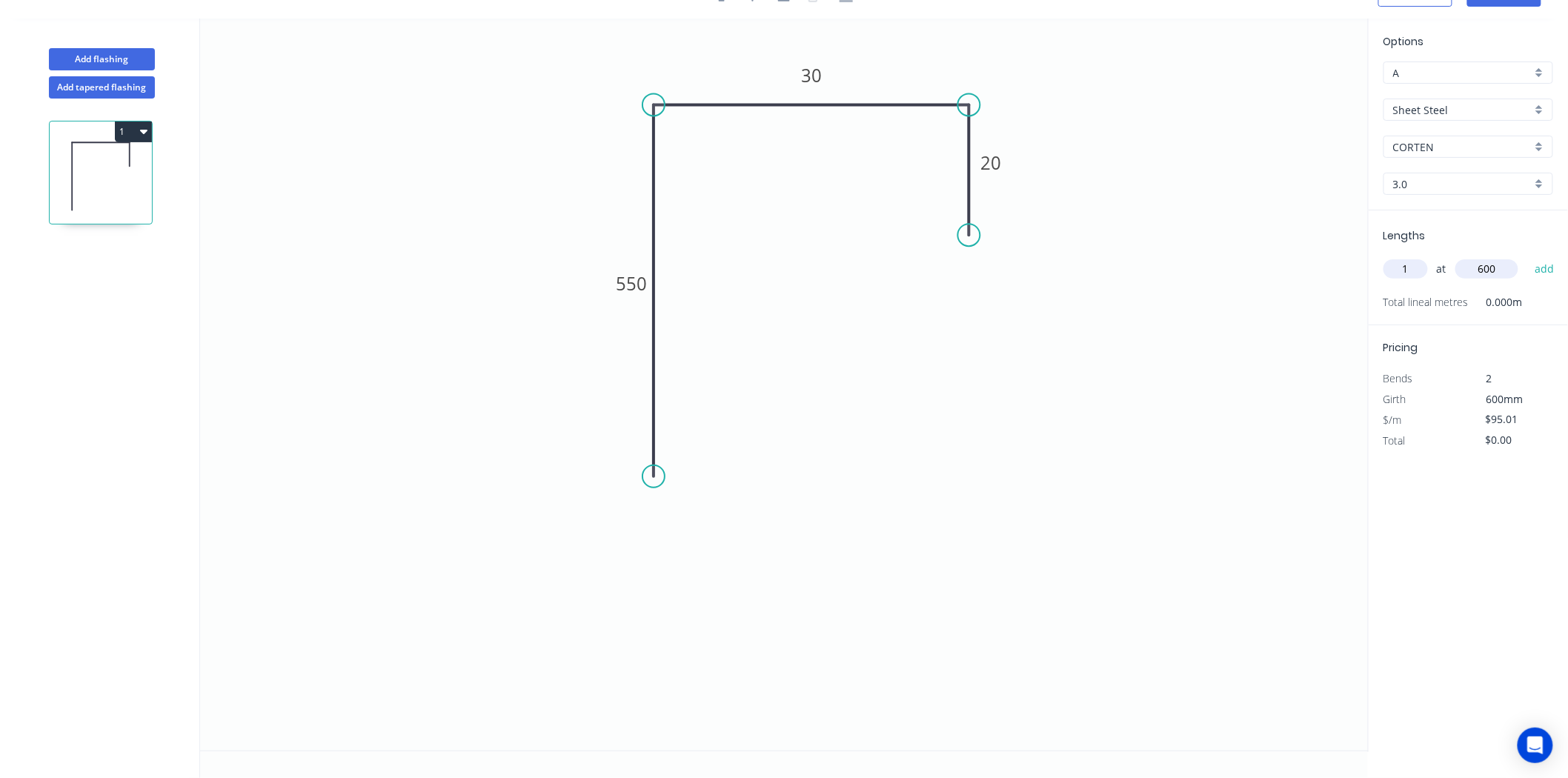
click at [1527, 257] on button "add" at bounding box center [1545, 269] width 35 height 25
type input "$114.01"
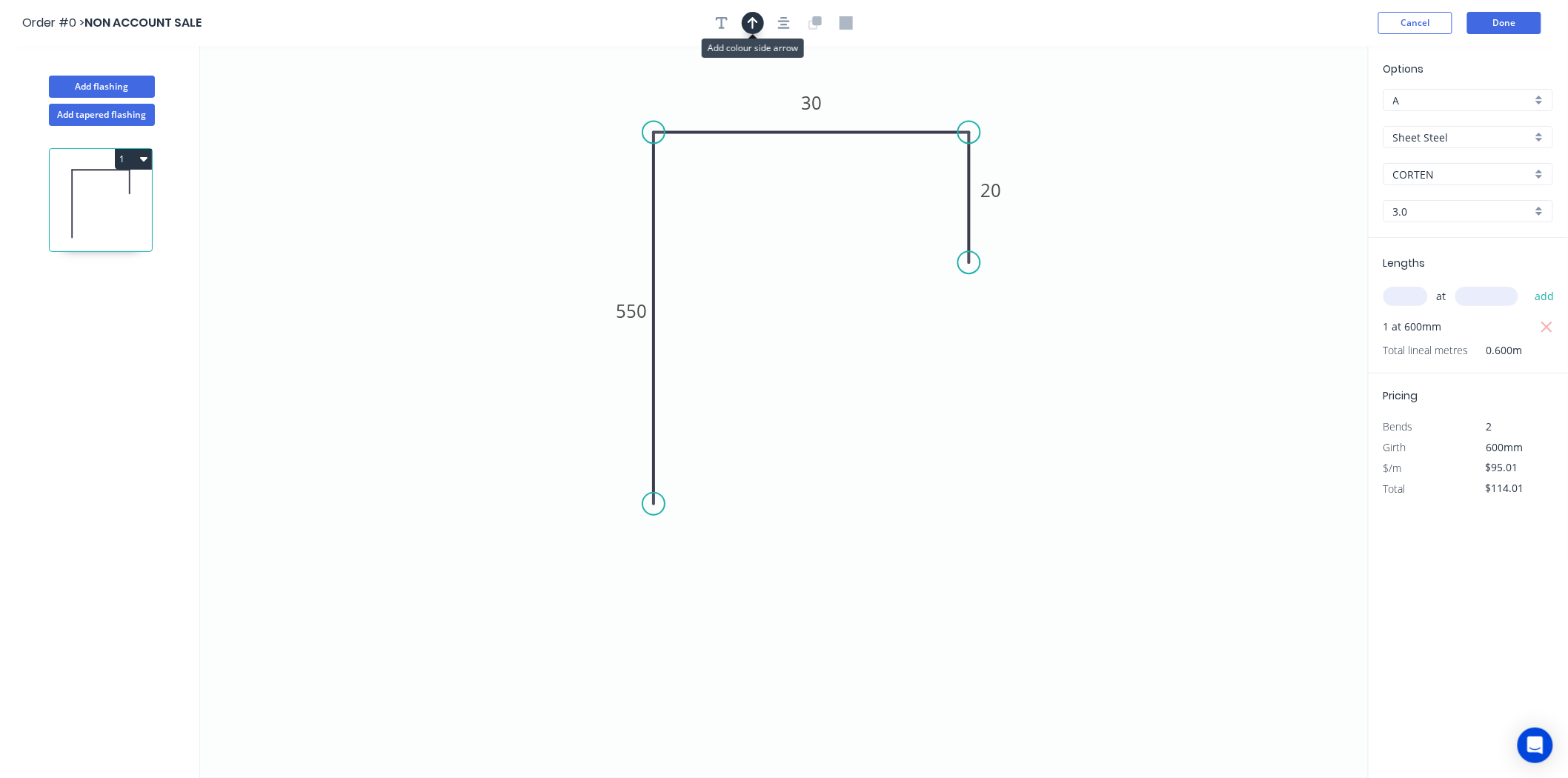
click at [754, 27] on icon "button" at bounding box center [753, 23] width 11 height 14
click at [745, 22] on button "button" at bounding box center [753, 23] width 22 height 22
click at [1470, 97] on input "A" at bounding box center [1462, 100] width 139 height 16
click at [1443, 150] on div "B" at bounding box center [1468, 154] width 168 height 26
type input "B"
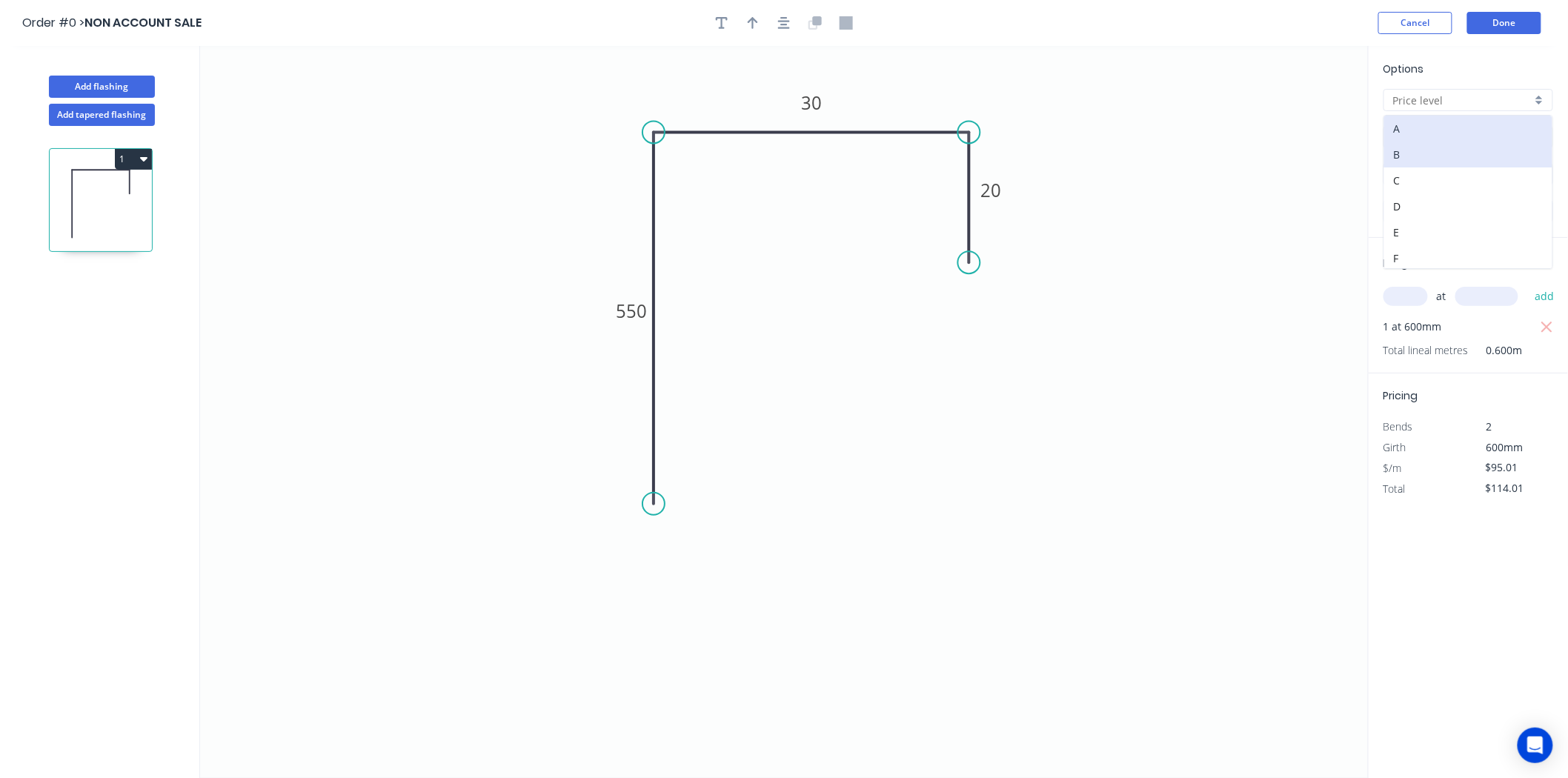
type input "Galvanised - Coil"
type input "Galvanised"
type input "$164.85"
type input "$197.82"
click at [1469, 104] on input "B" at bounding box center [1462, 100] width 139 height 16
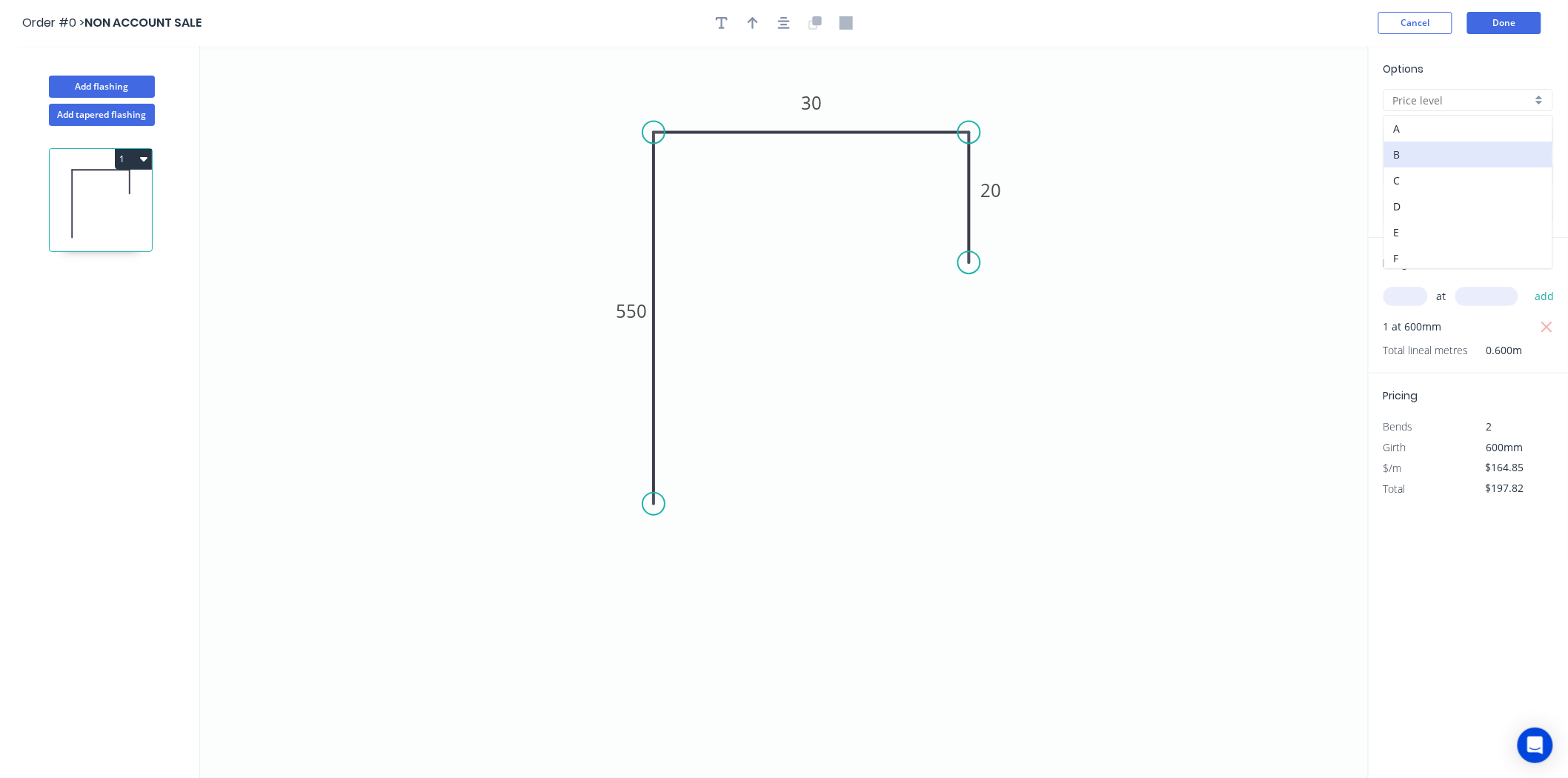
click at [1254, 136] on icon "0 550 30 20" at bounding box center [784, 412] width 1168 height 732
type input "B"
click at [1423, 144] on input "Galvanised - Coil" at bounding box center [1462, 137] width 139 height 16
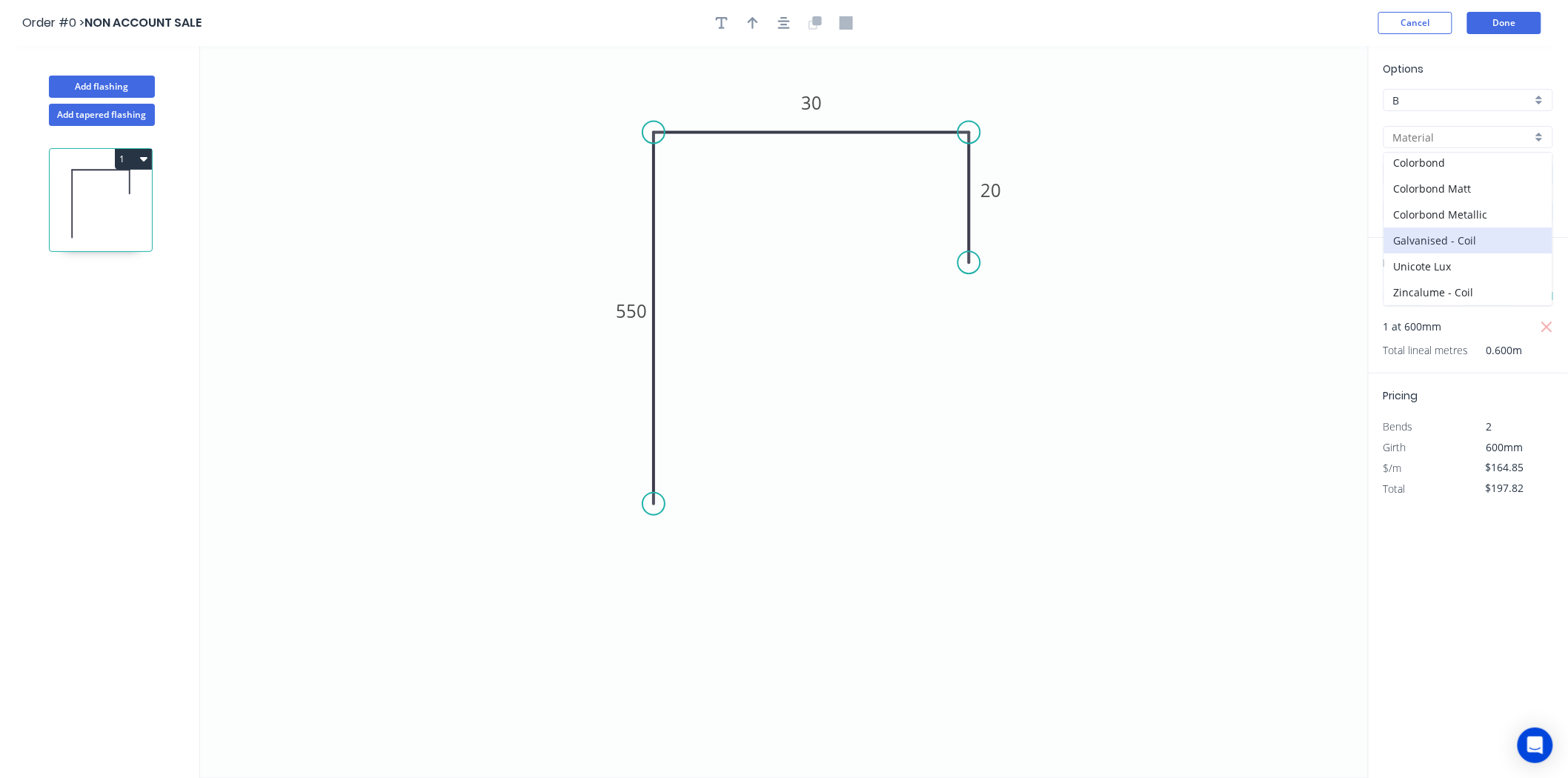
scroll to position [4, 0]
click at [1472, 89] on div "B" at bounding box center [1468, 99] width 170 height 22
type input "Galvanised - Coil"
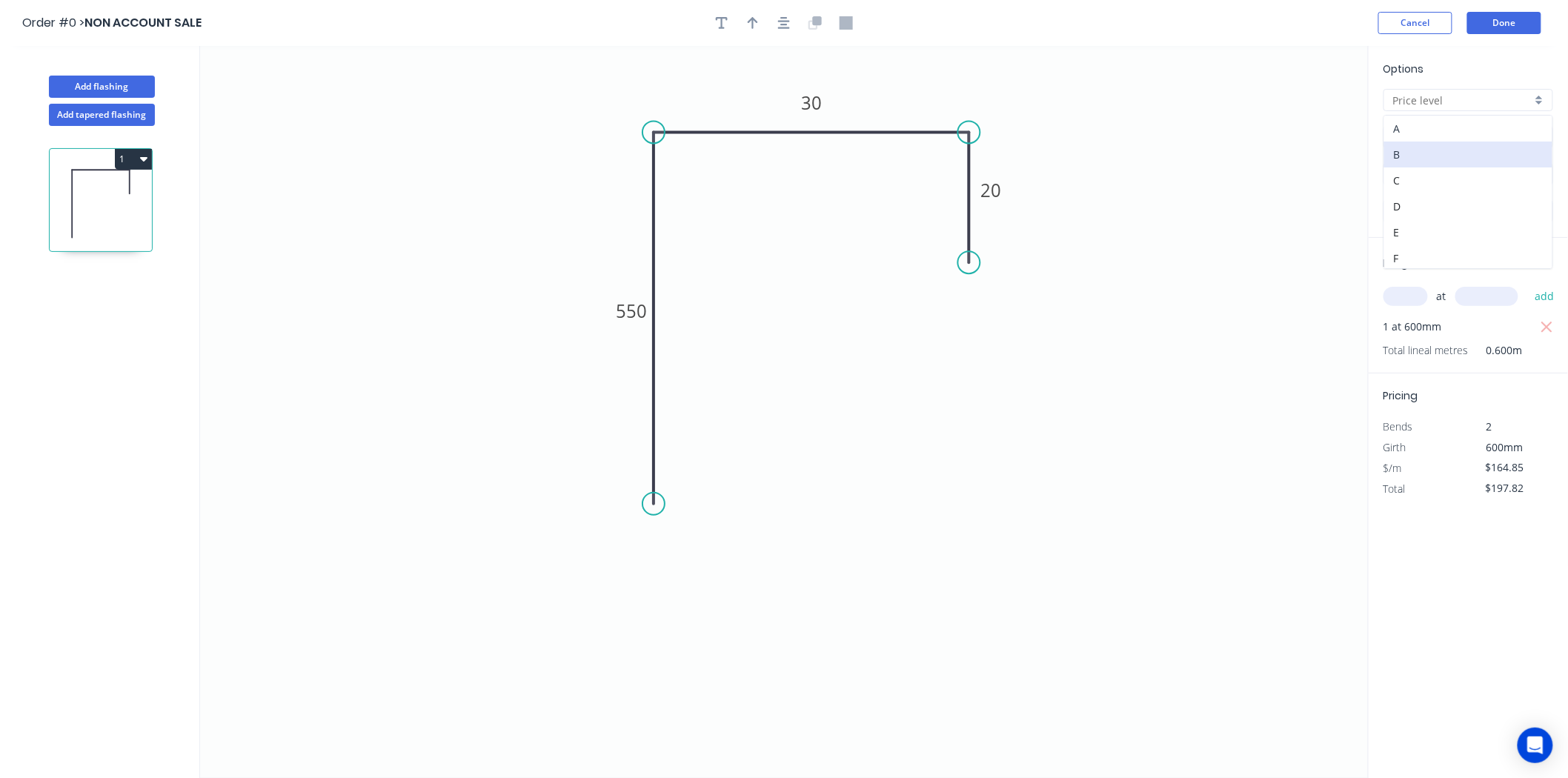
click at [1452, 123] on div "A" at bounding box center [1468, 129] width 168 height 26
type input "A"
type input "$193.95"
type input "$232.74"
click at [1450, 138] on input "Galvanised - Coil" at bounding box center [1462, 137] width 139 height 16
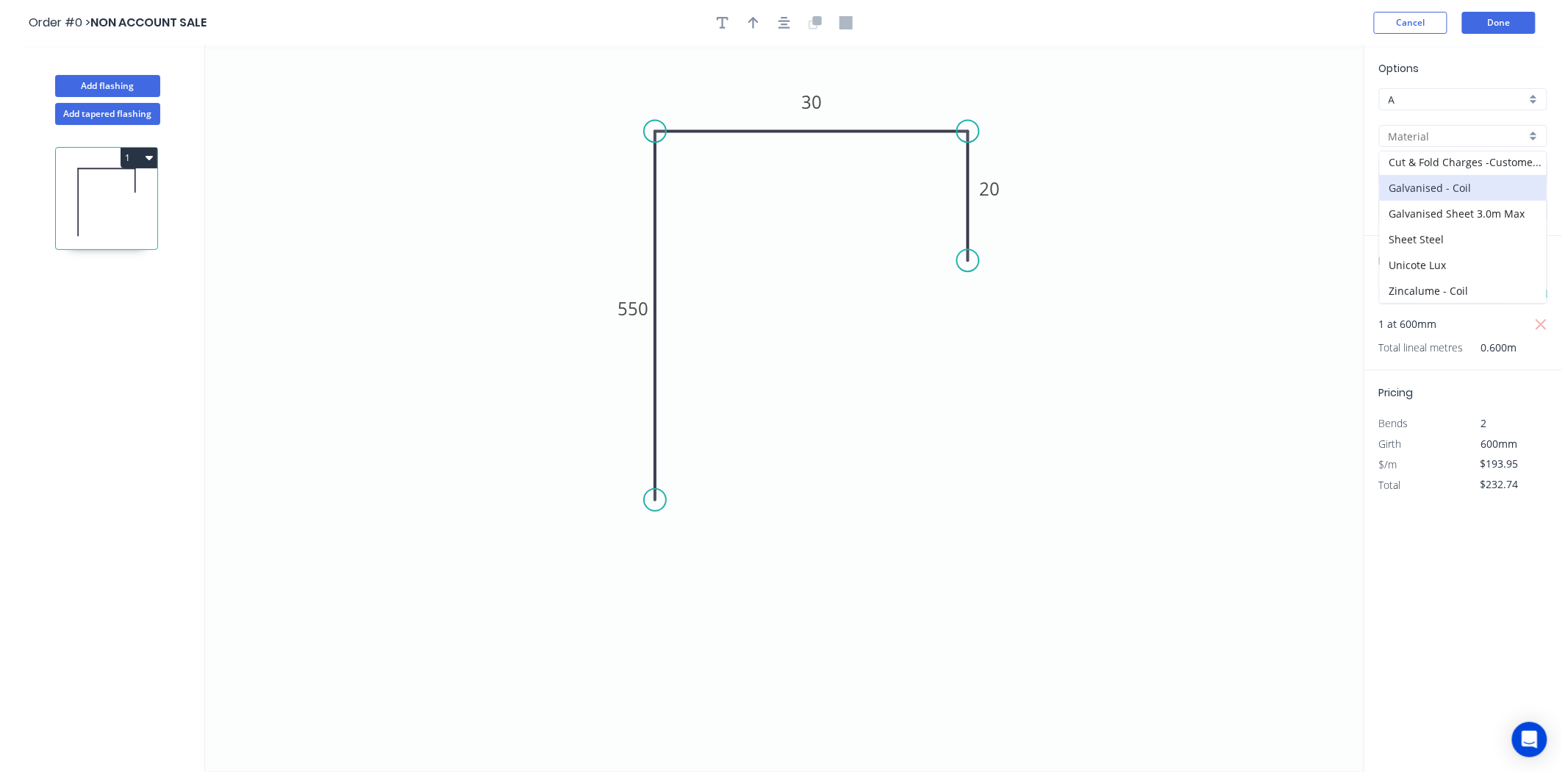
scroll to position [133, 0]
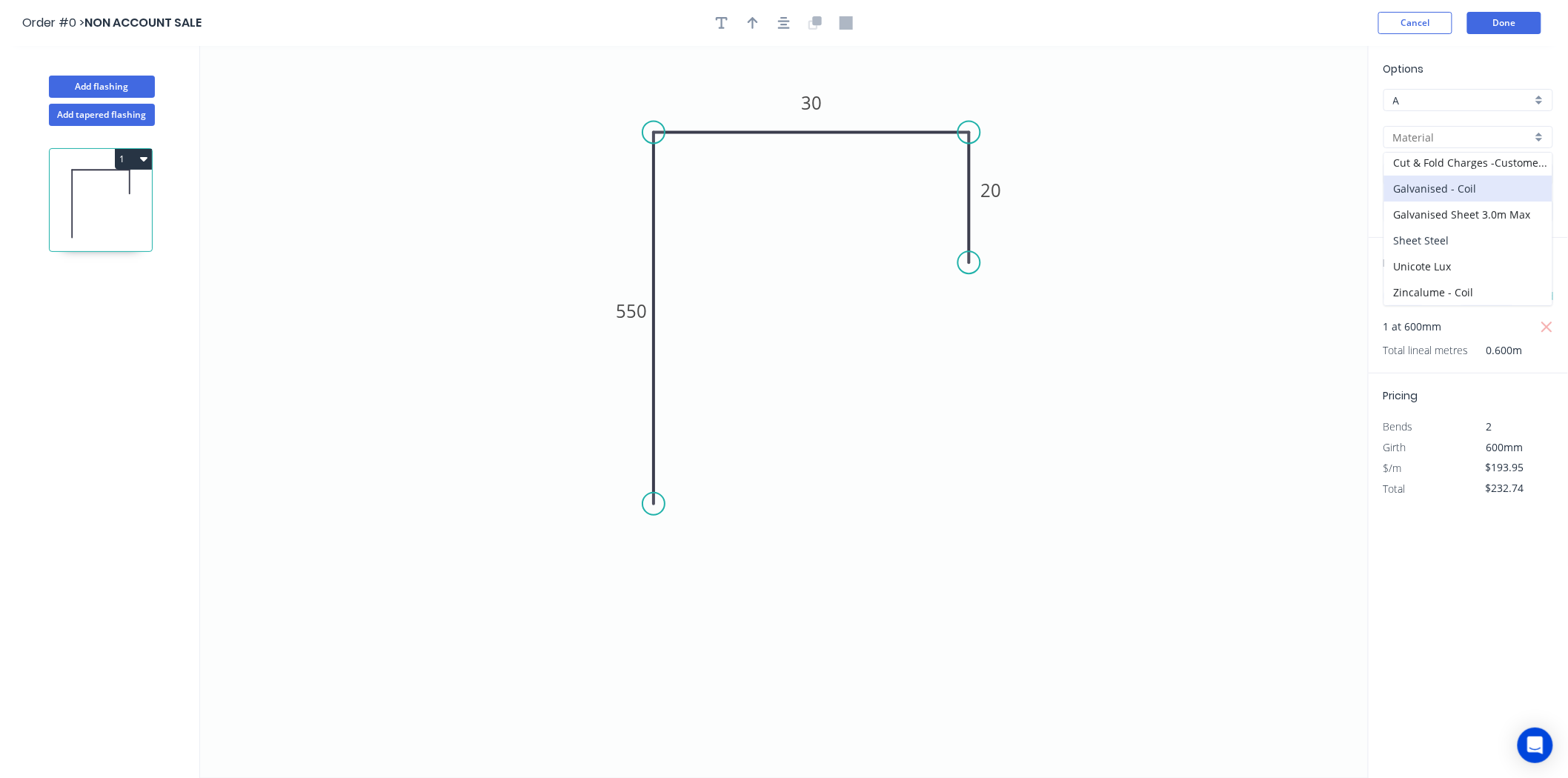
click at [1442, 243] on div "Sheet Steel" at bounding box center [1468, 240] width 168 height 26
type input "Sheet Steel"
type input "CORTEN"
type input "$95.01"
type input "$114.01"
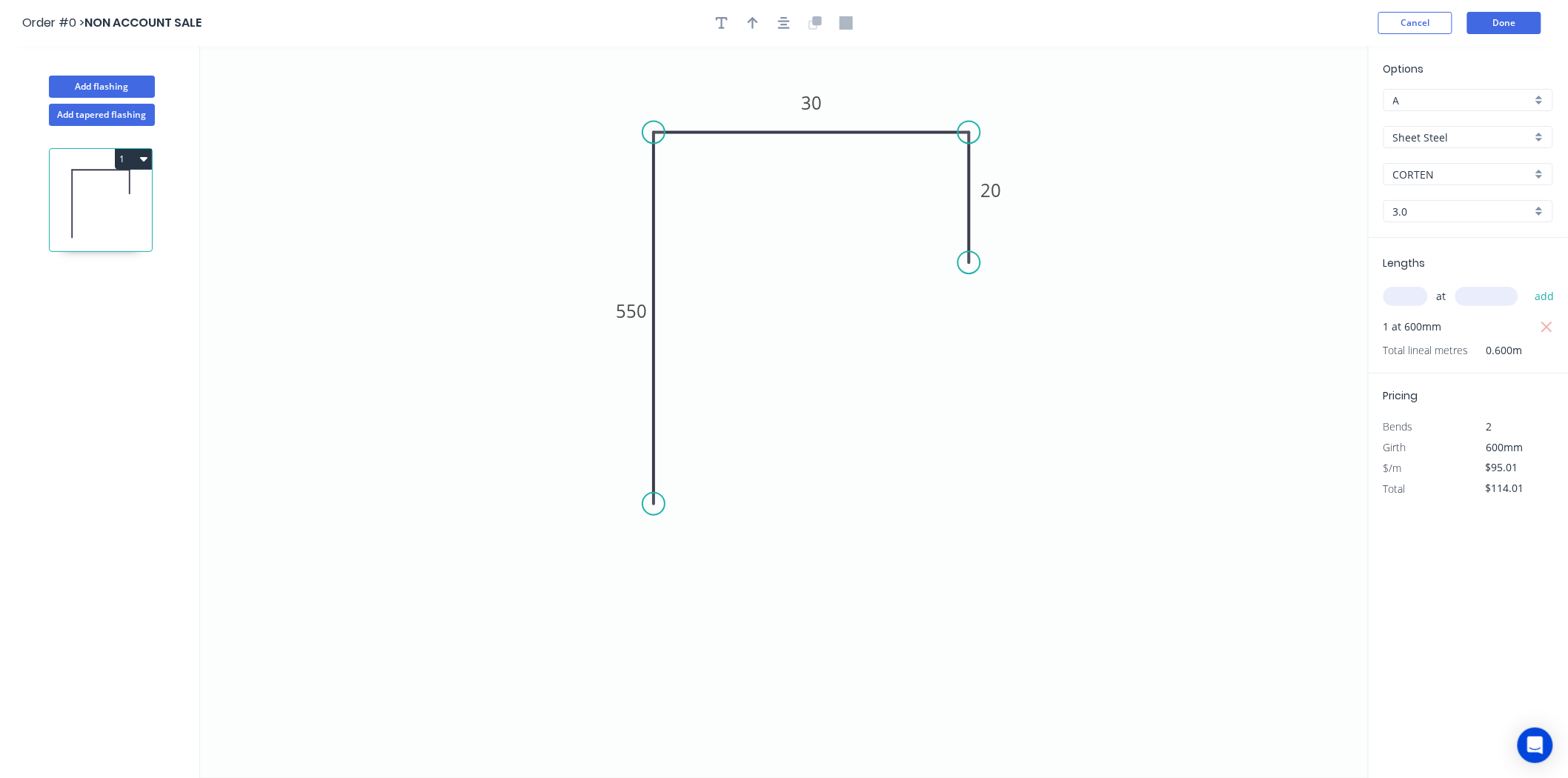
click at [1453, 204] on input "3.0" at bounding box center [1462, 211] width 139 height 16
click at [1428, 287] on div "3.0" at bounding box center [1468, 291] width 168 height 26
type input "3.0"
drag, startPoint x: 1266, startPoint y: 292, endPoint x: 1265, endPoint y: 283, distance: 9.1
click at [1265, 284] on icon "0 550 30 20" at bounding box center [784, 412] width 1168 height 732
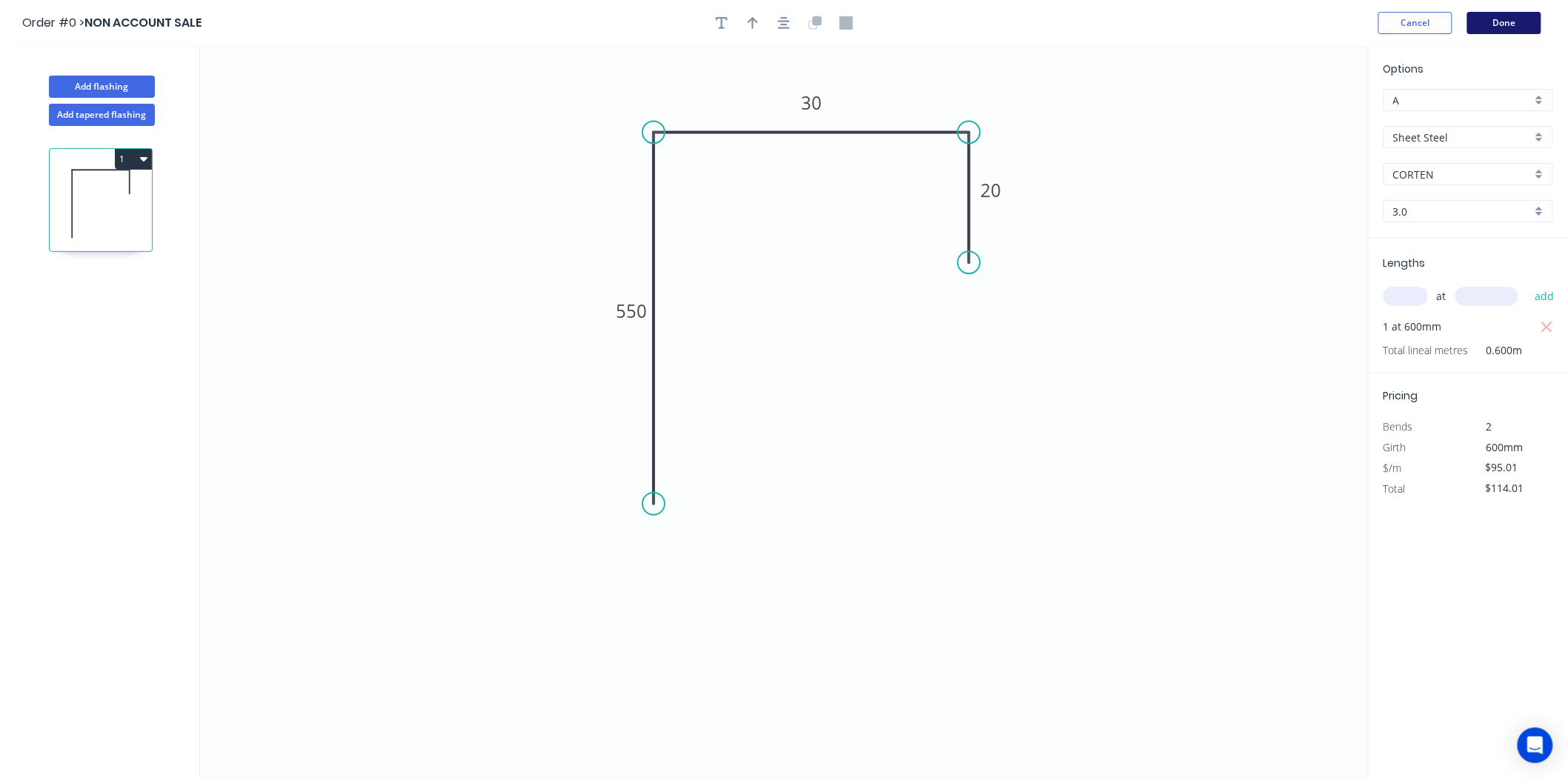
click at [1468, 14] on button "Done" at bounding box center [1504, 23] width 74 height 22
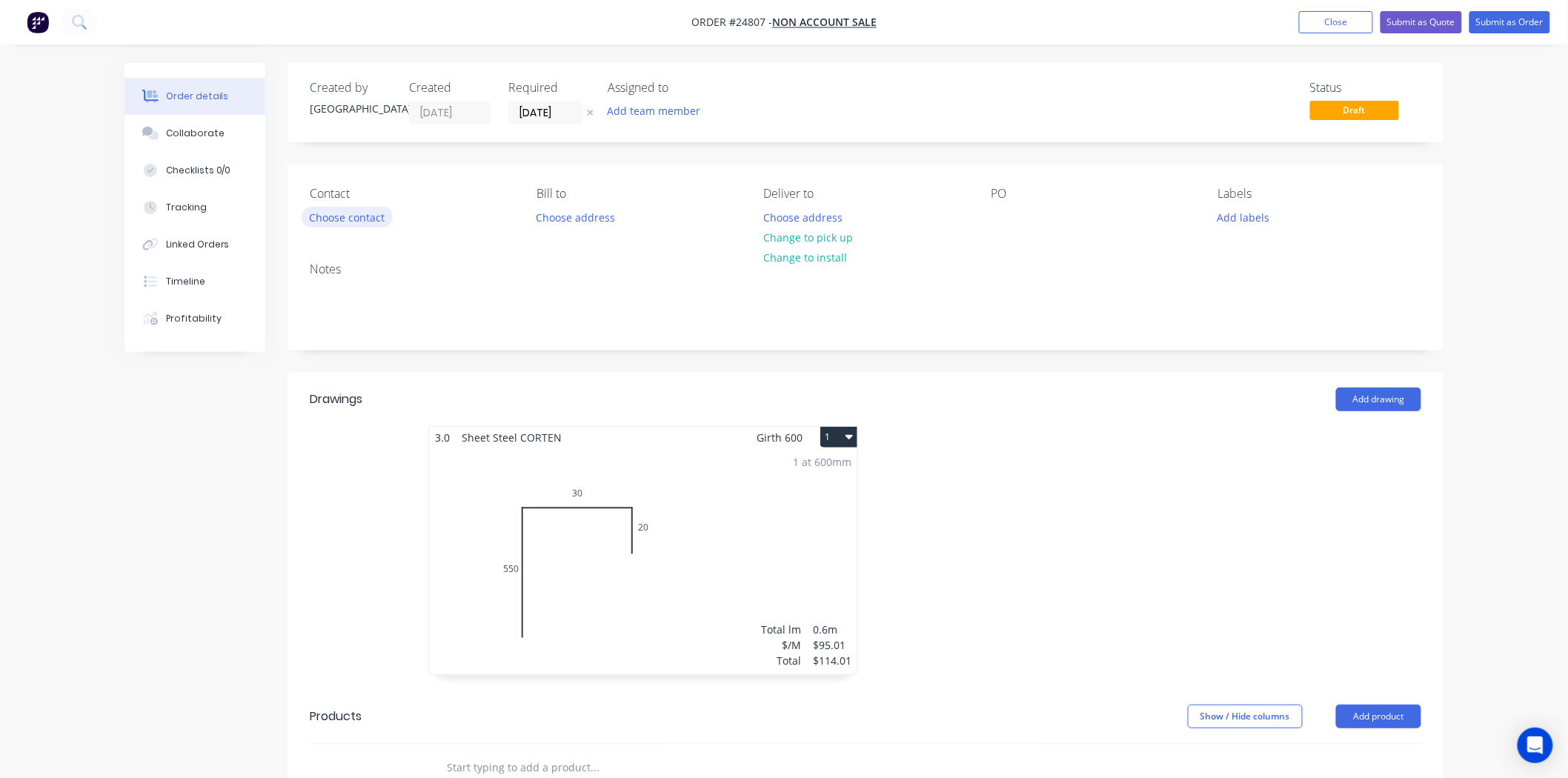
click at [383, 213] on button "Choose contact" at bounding box center [347, 216] width 91 height 20
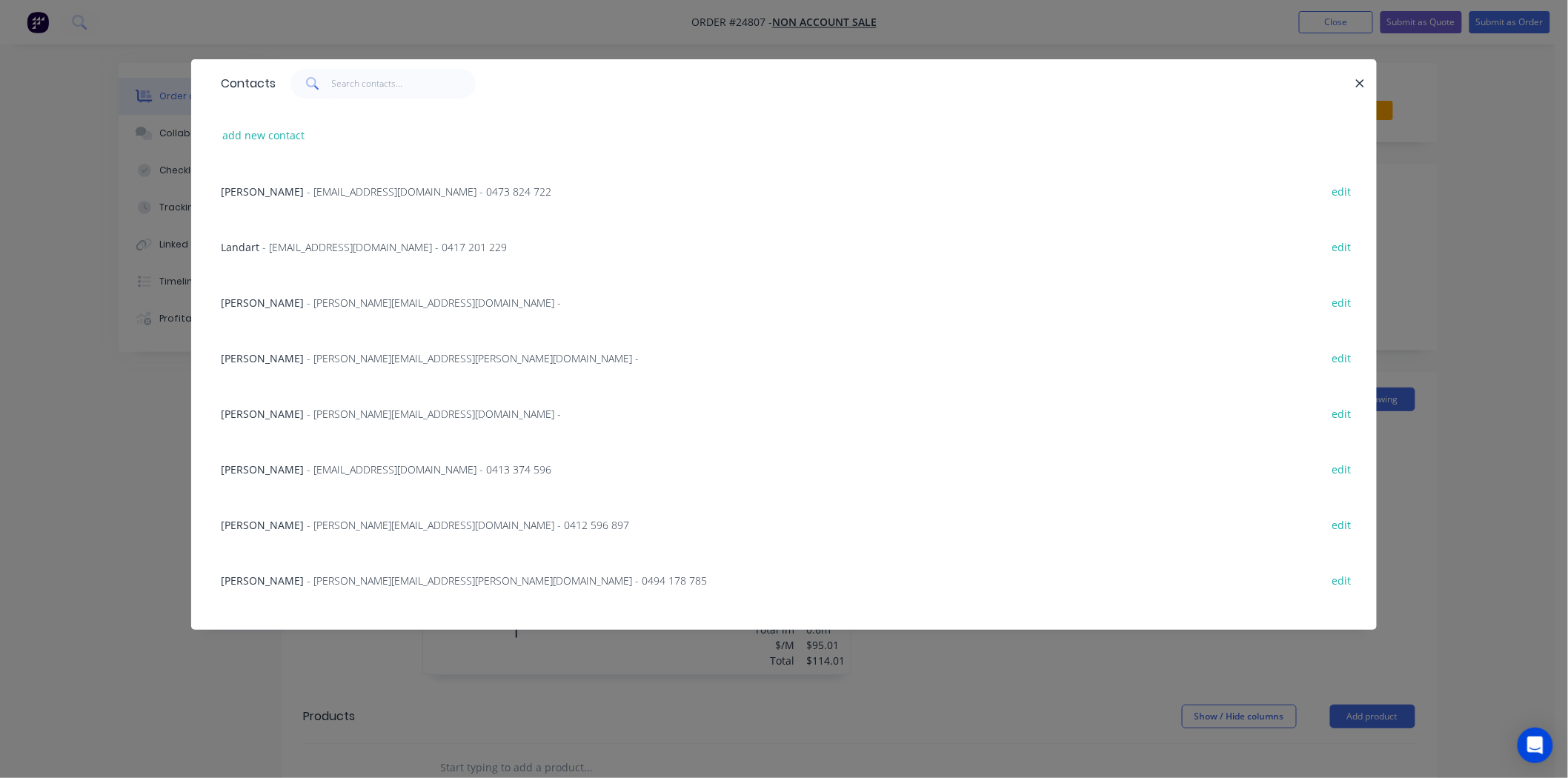
click at [398, 67] on div "Contacts" at bounding box center [784, 83] width 1186 height 48
click at [397, 86] on input "text" at bounding box center [404, 83] width 145 height 30
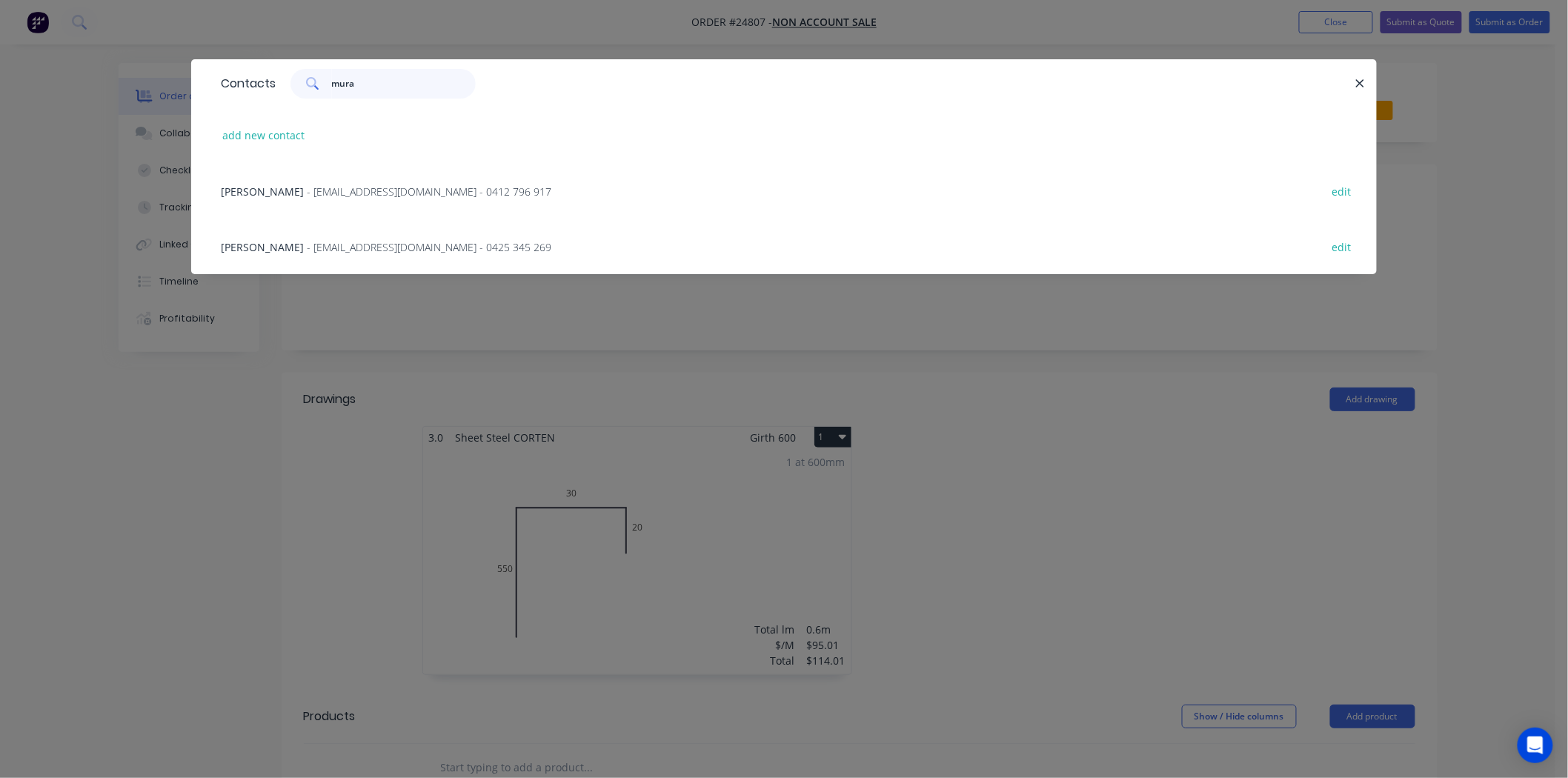
type input "mura"
click at [455, 242] on span "- krishmu@yahoo.com - 0425 345 269" at bounding box center [429, 247] width 245 height 14
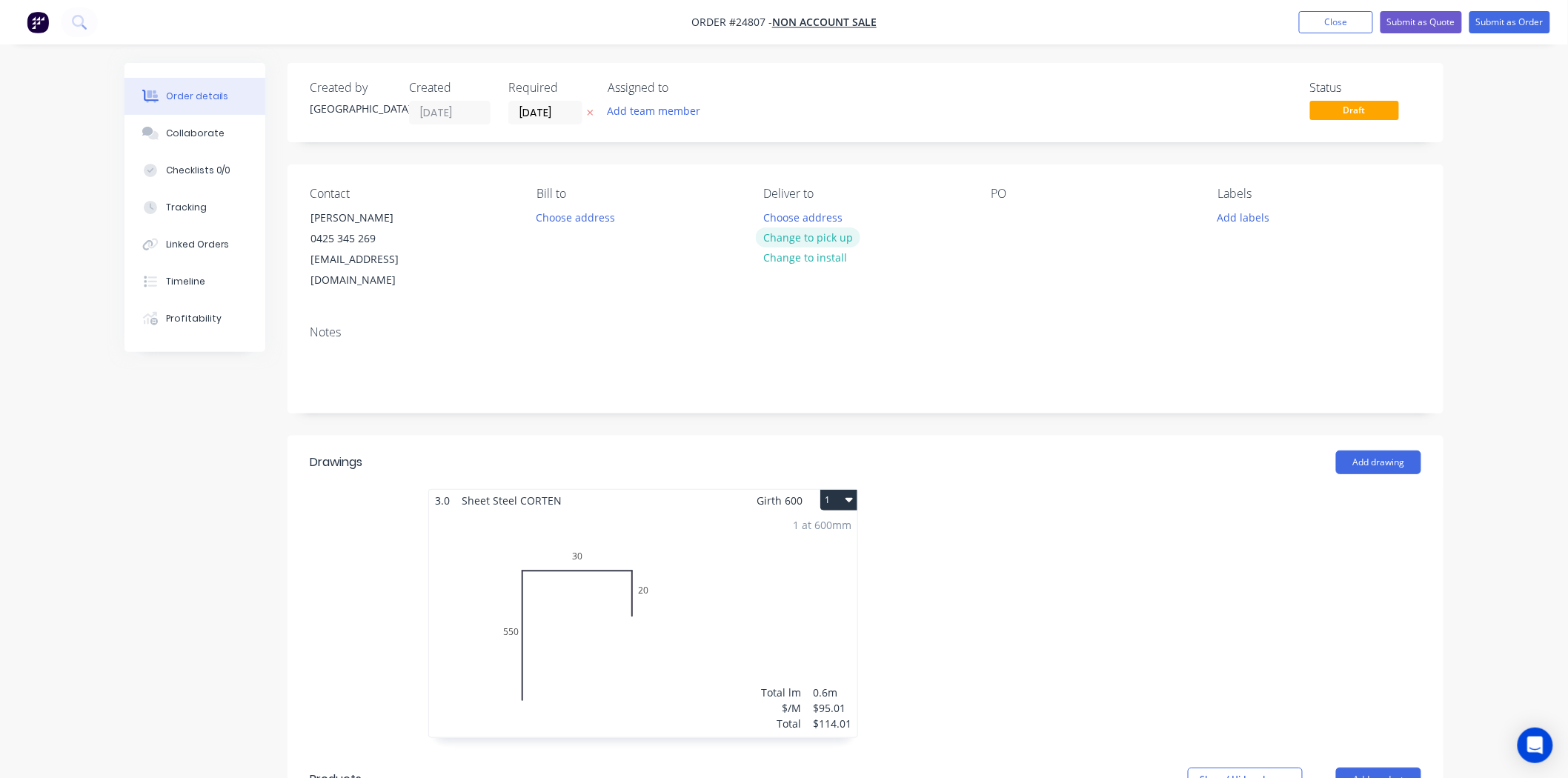
click at [826, 245] on button "Change to pick up" at bounding box center [808, 237] width 105 height 20
click at [1006, 215] on div at bounding box center [1002, 217] width 23 height 21
click at [1517, 23] on button "Submit as Order" at bounding box center [1510, 22] width 81 height 22
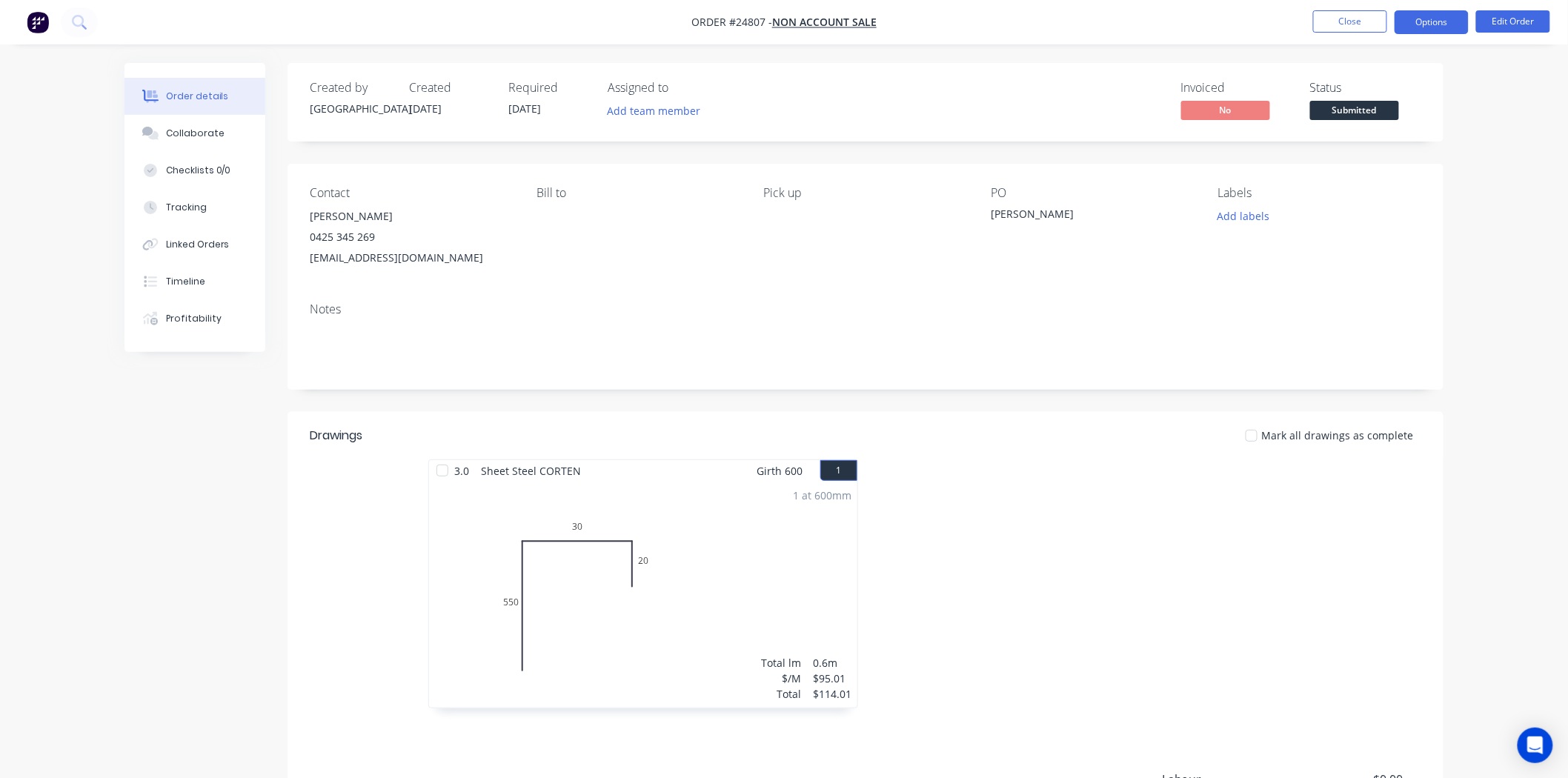
click at [1439, 24] on button "Options" at bounding box center [1432, 22] width 74 height 23
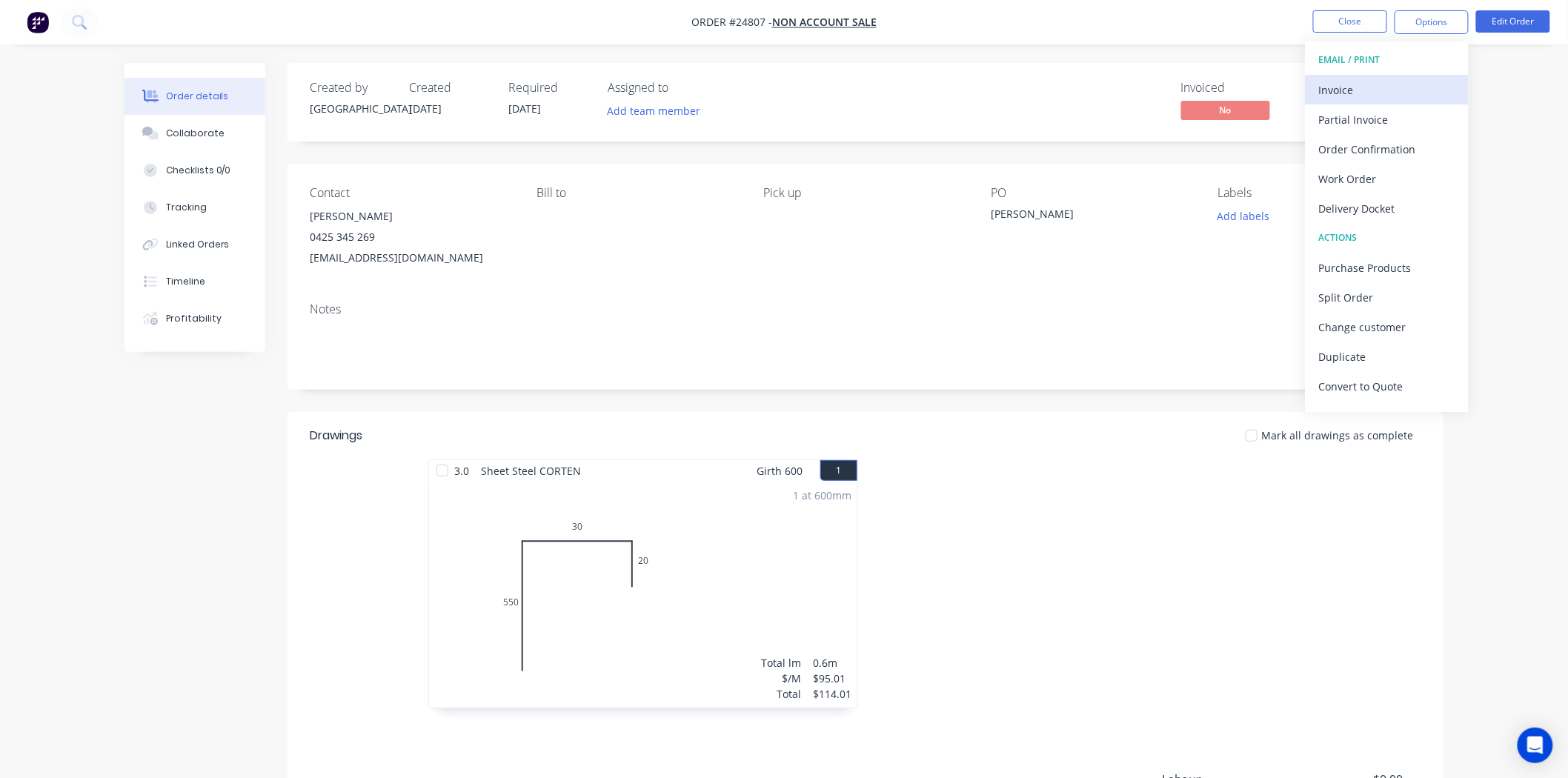
click at [1361, 89] on div "Invoice" at bounding box center [1387, 90] width 136 height 21
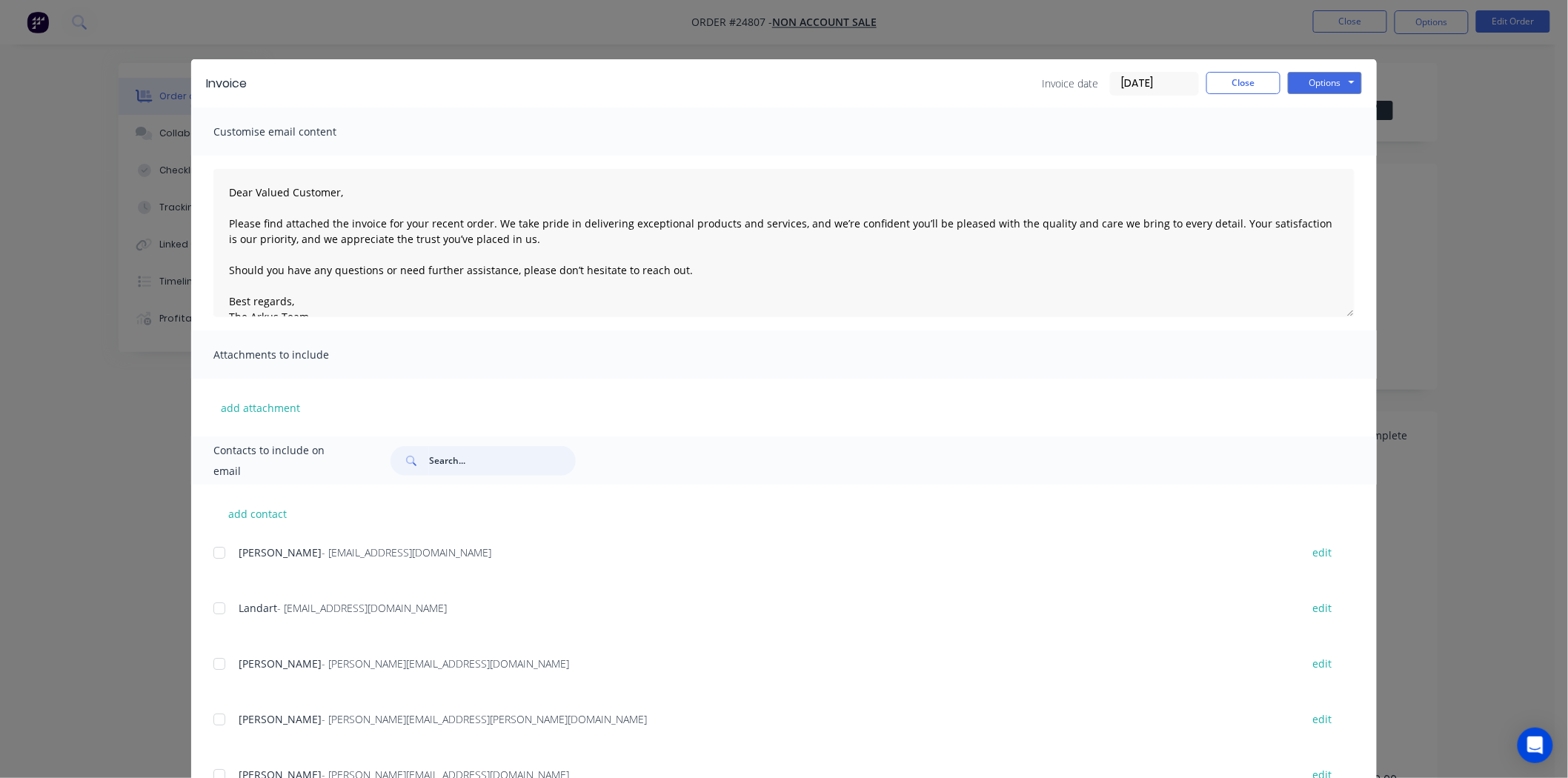
click at [510, 467] on input "text" at bounding box center [503, 460] width 147 height 30
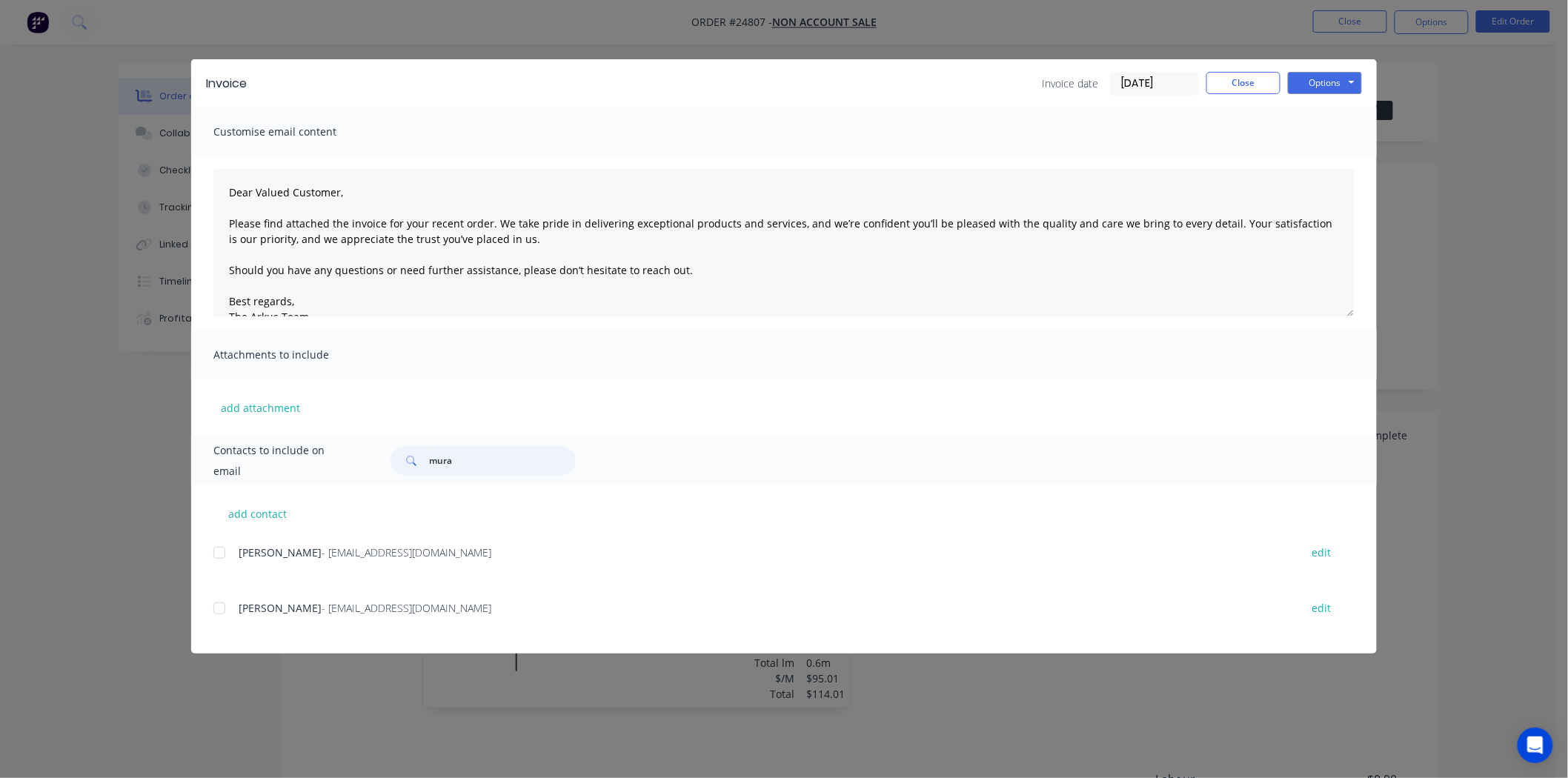
click at [219, 605] on div at bounding box center [219, 608] width 30 height 30
type input "mura"
click at [1324, 84] on button "Options" at bounding box center [1325, 82] width 74 height 22
click at [1323, 160] on button "Email" at bounding box center [1335, 158] width 95 height 24
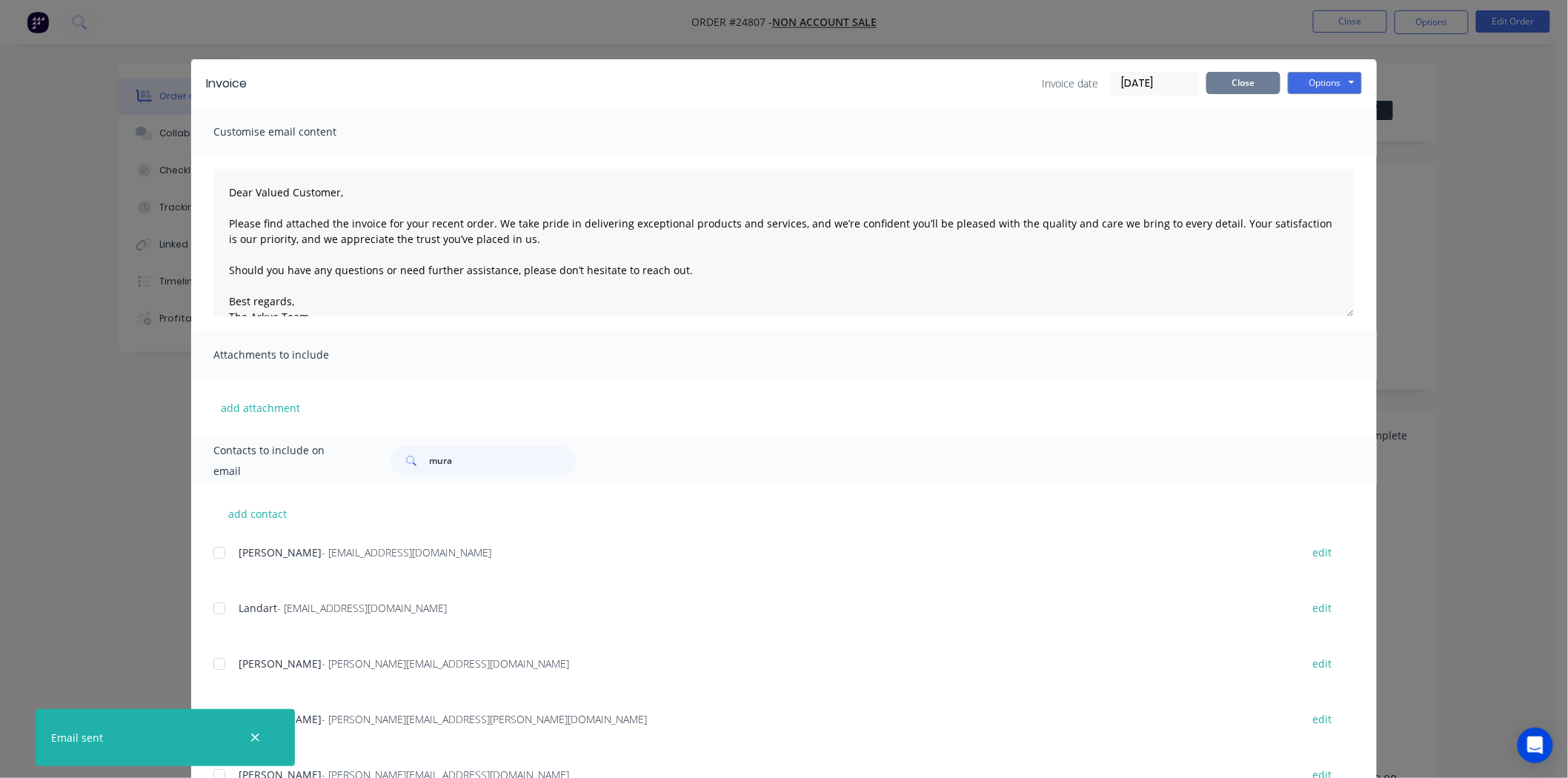
click at [1232, 70] on div "Invoice Invoice date 02/09/25 Close Options Preview Print Email" at bounding box center [784, 83] width 1186 height 48
click at [1232, 72] on button "Close" at bounding box center [1243, 82] width 74 height 22
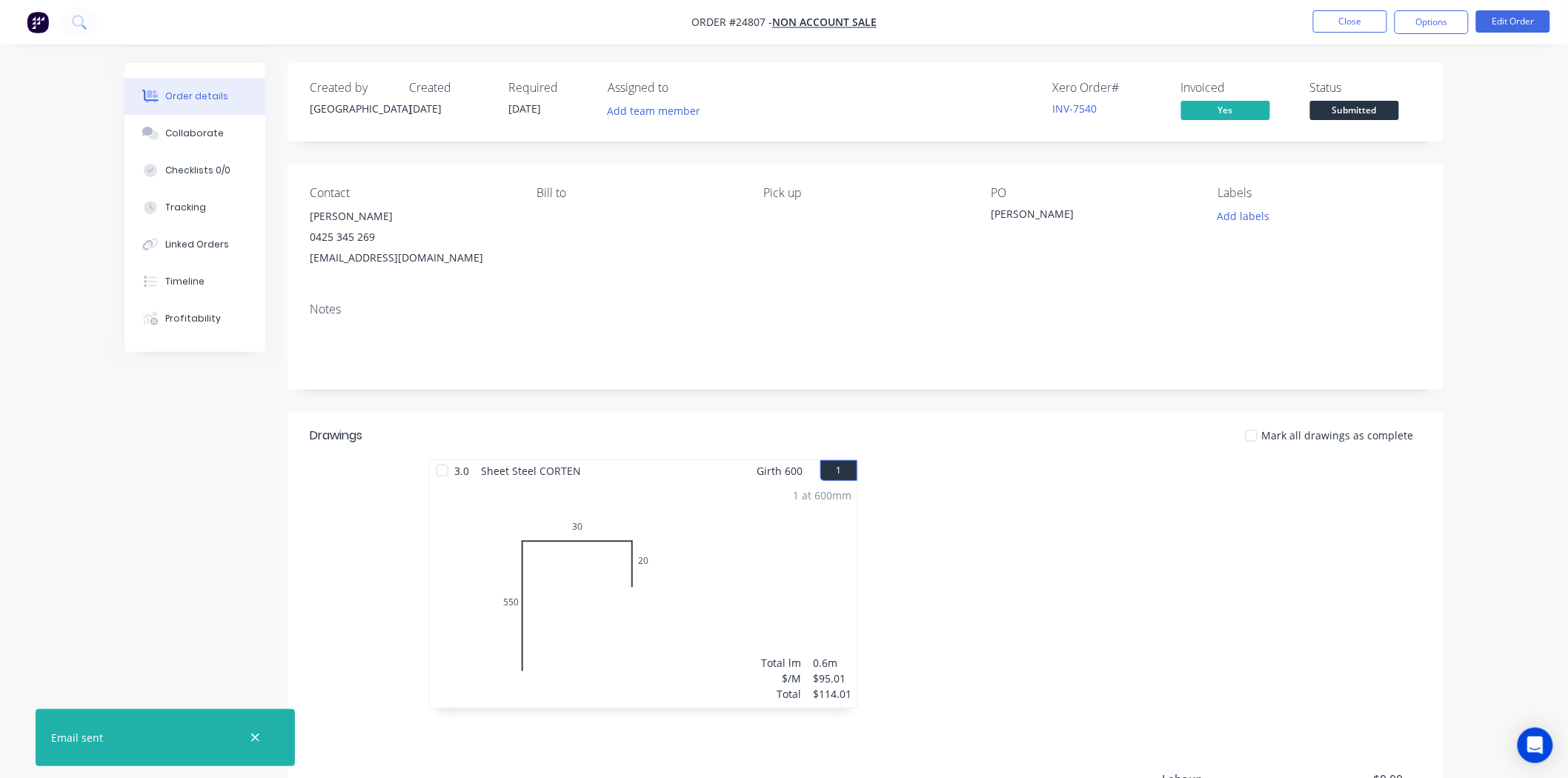
click at [1360, 110] on span "Submitted" at bounding box center [1354, 110] width 89 height 18
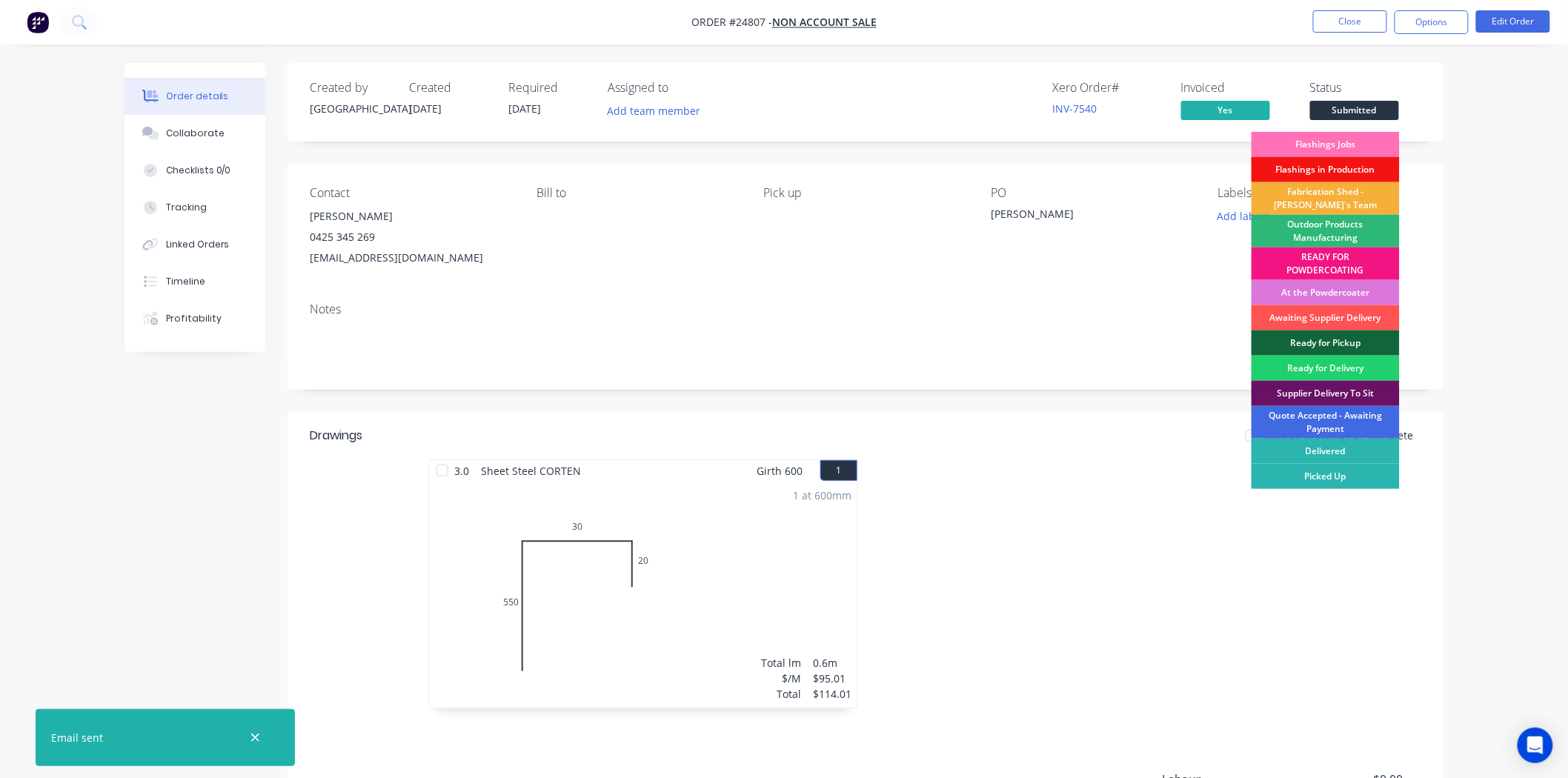
click at [1342, 425] on div "Quote Accepted - Awaiting Payment" at bounding box center [1326, 422] width 148 height 33
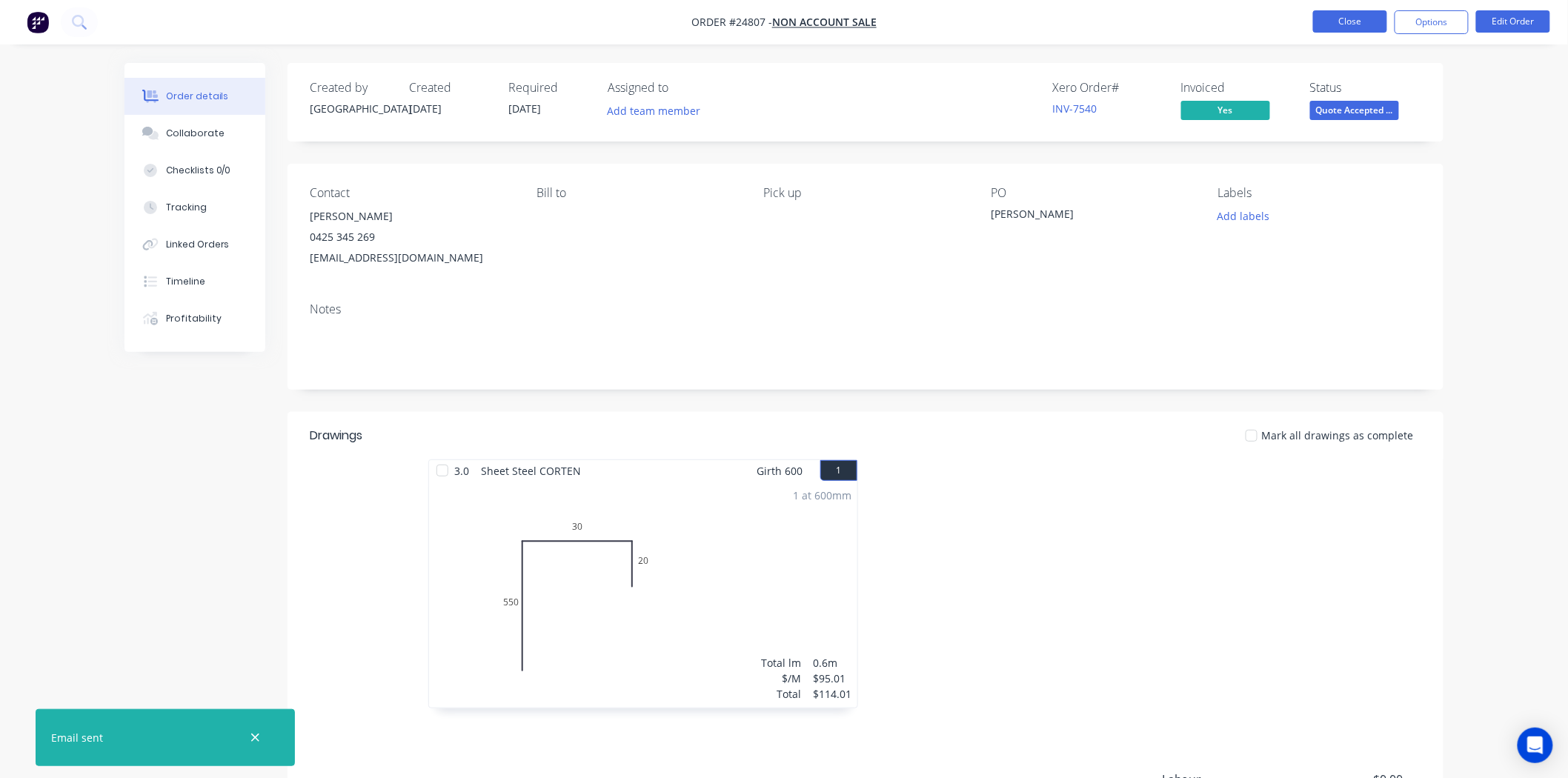
click at [1342, 17] on button "Close" at bounding box center [1350, 21] width 74 height 22
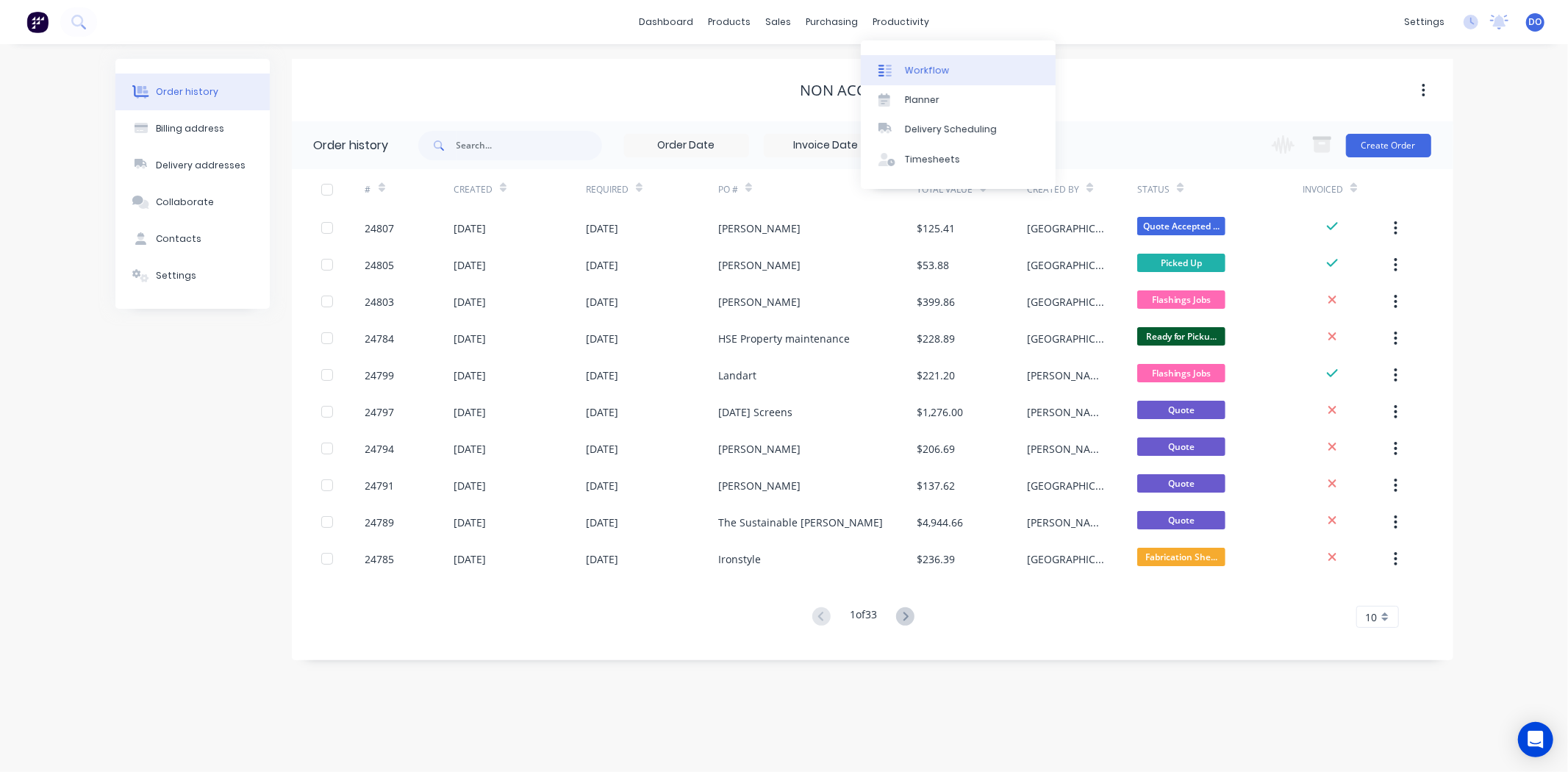
click at [913, 66] on div "Workflow" at bounding box center [927, 71] width 44 height 14
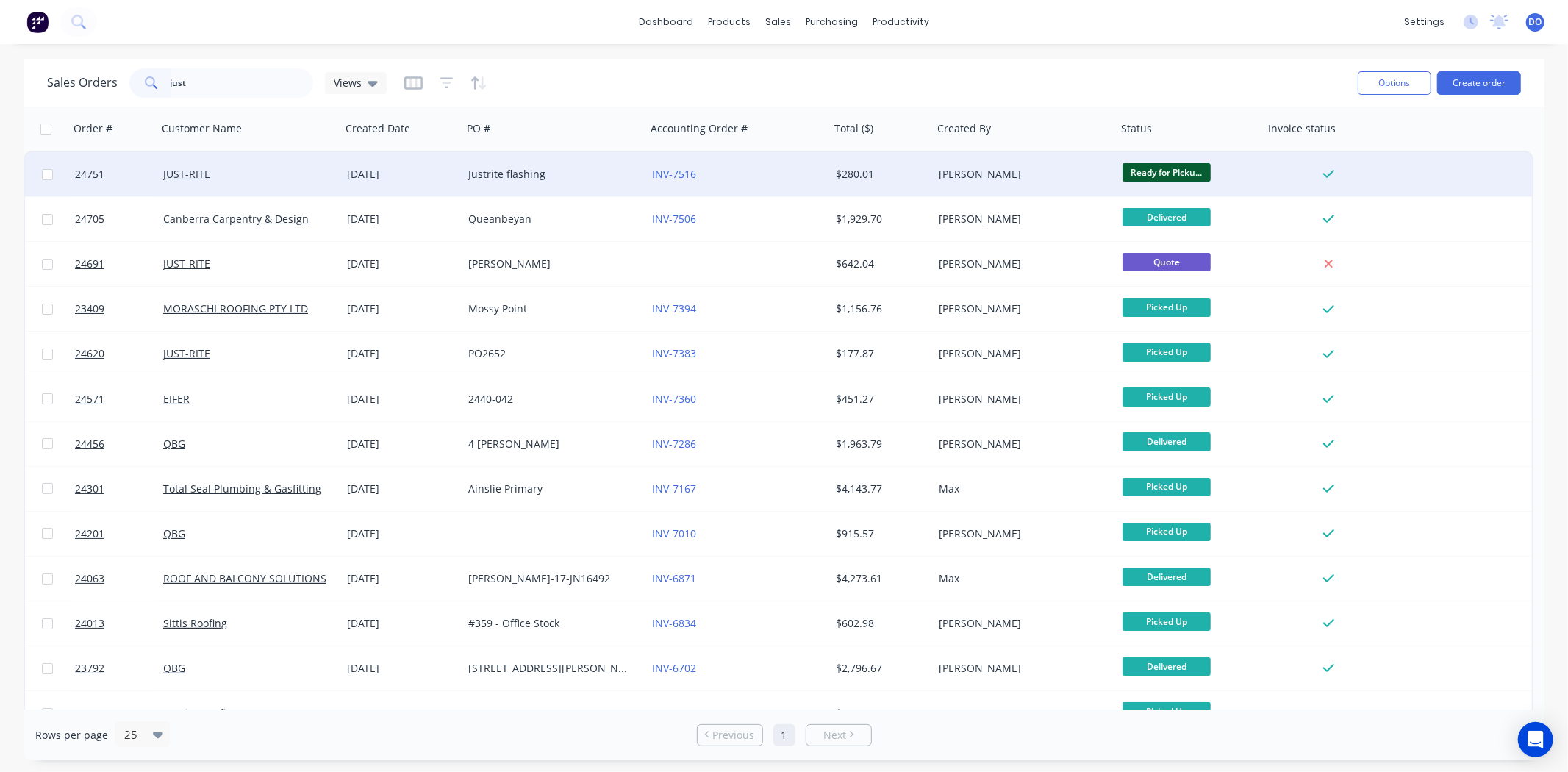
type input "just"
click at [305, 172] on div "JUST-RITE" at bounding box center [244, 174] width 163 height 15
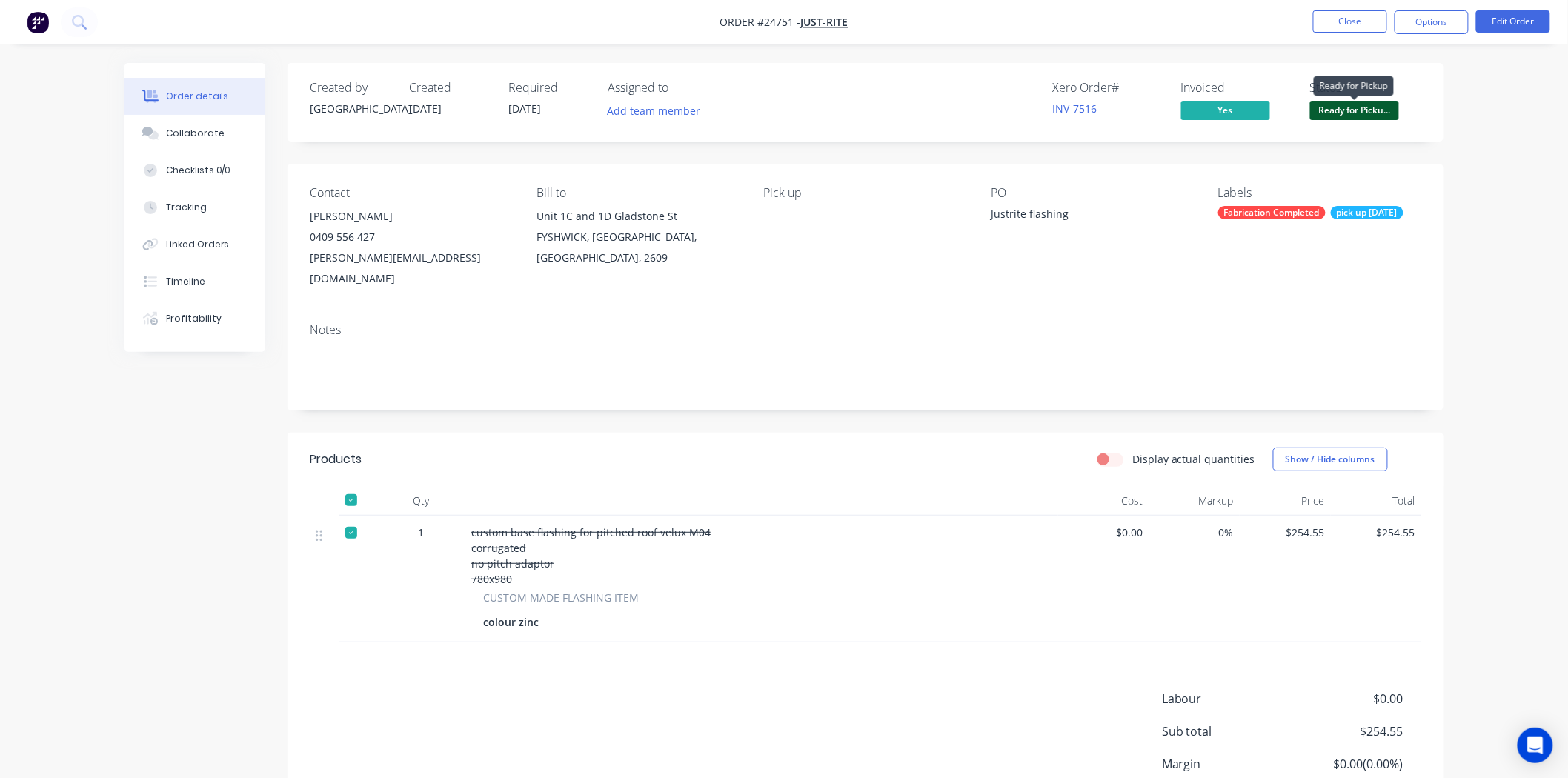
click at [1347, 108] on span "Ready for Picku..." at bounding box center [1354, 110] width 89 height 18
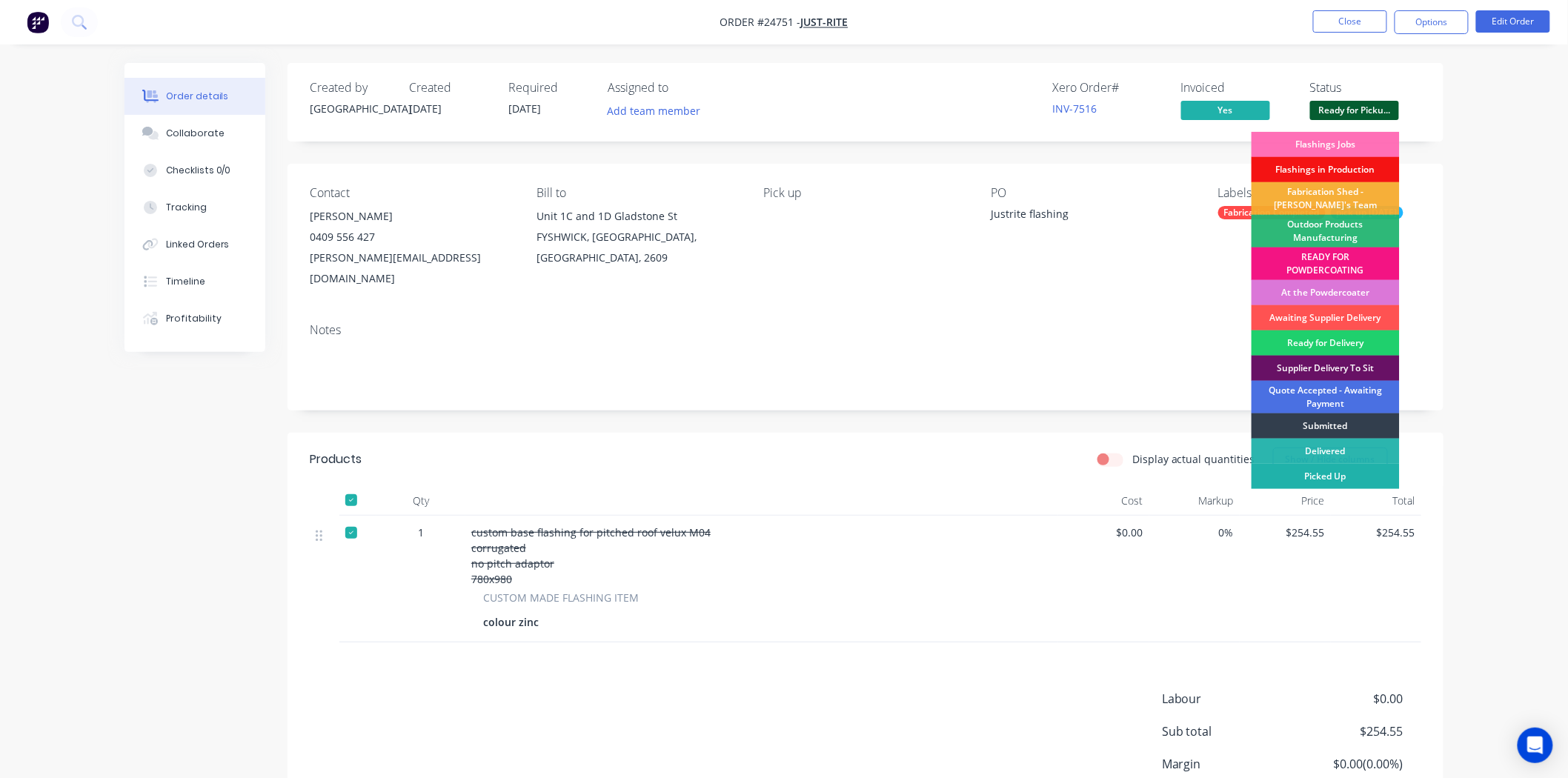
click at [1302, 471] on div "Picked Up" at bounding box center [1326, 476] width 148 height 25
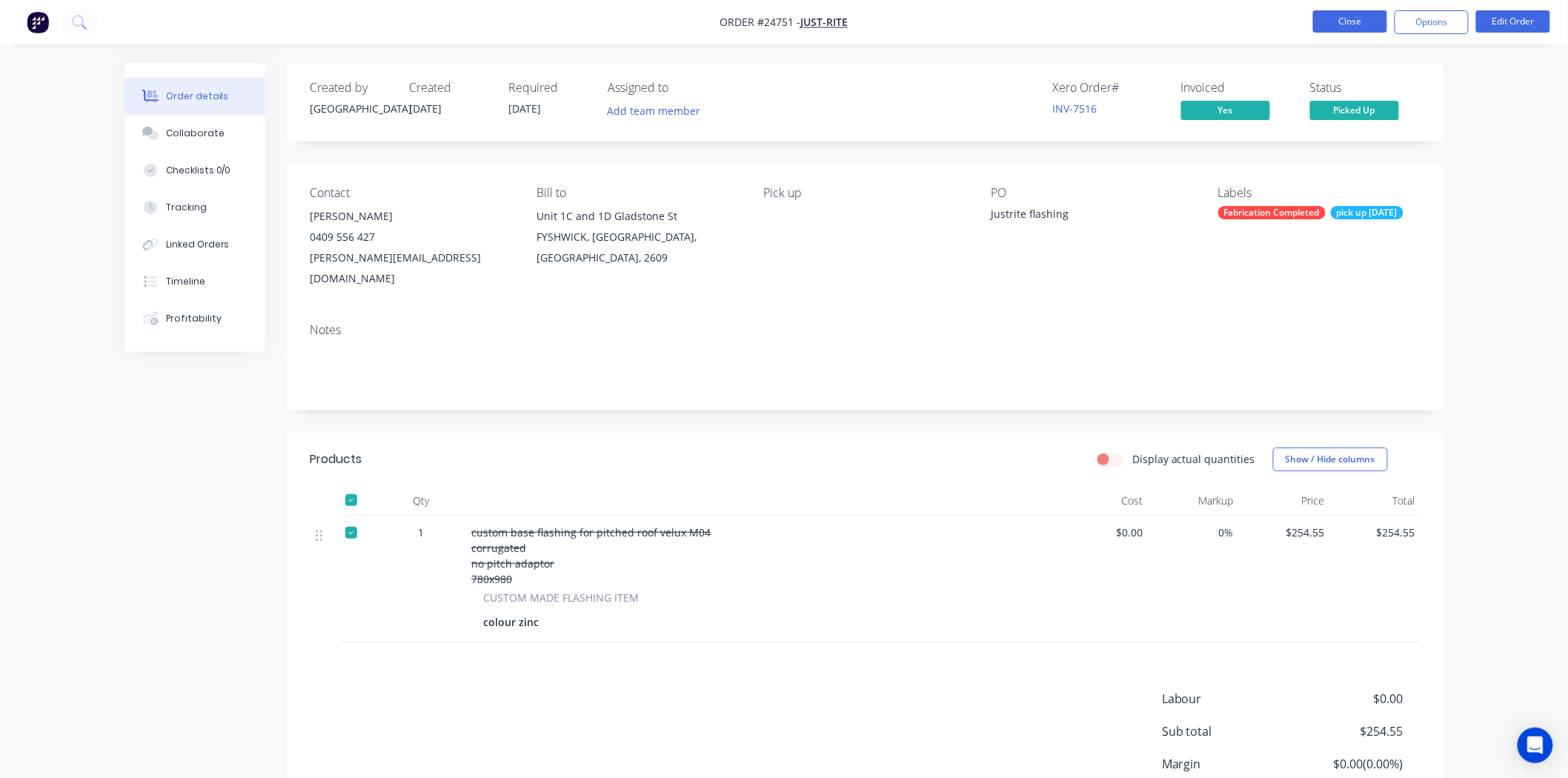
click at [1361, 18] on button "Close" at bounding box center [1350, 21] width 74 height 22
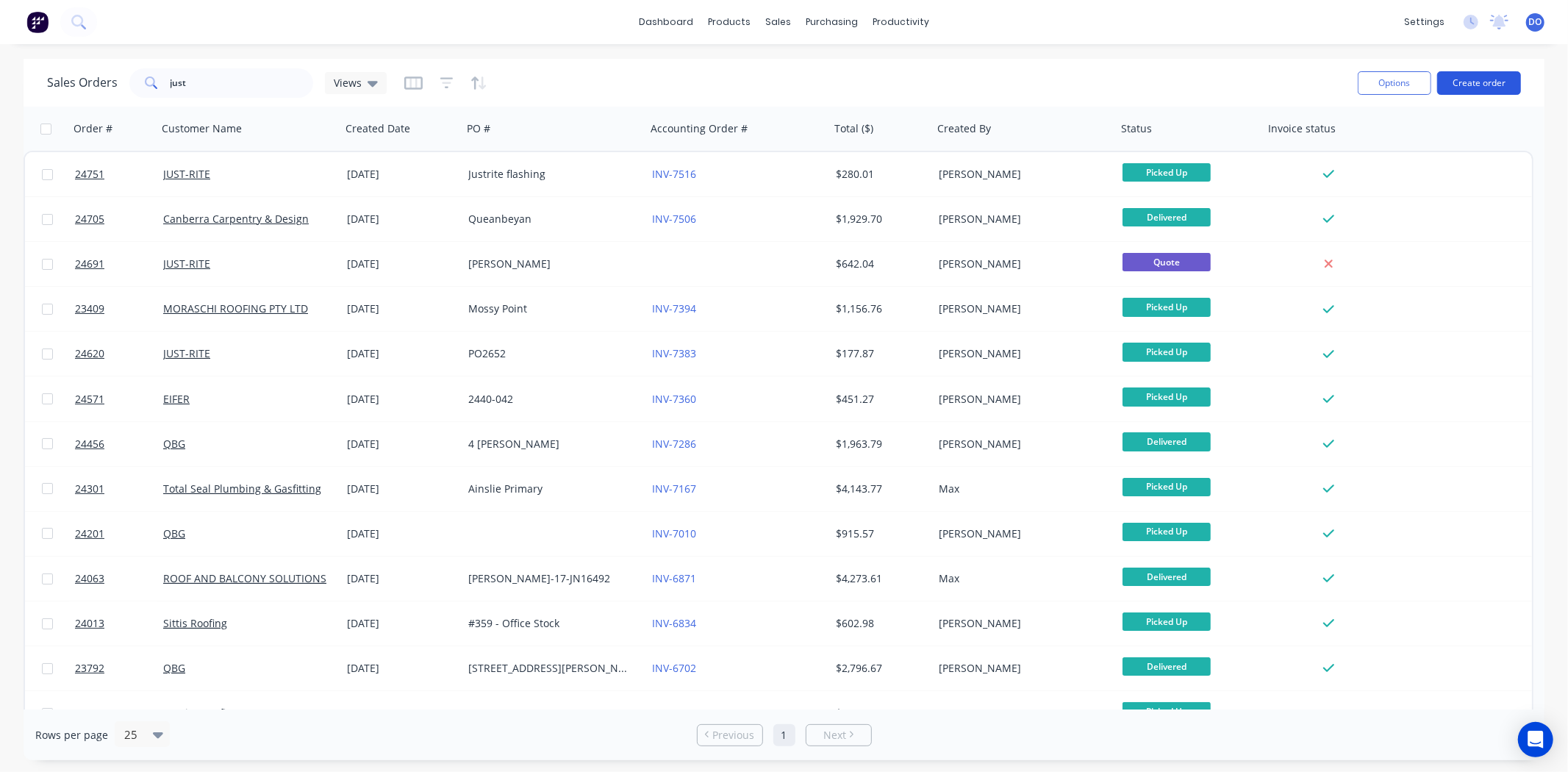
click at [1464, 89] on button "Create order" at bounding box center [1479, 83] width 84 height 23
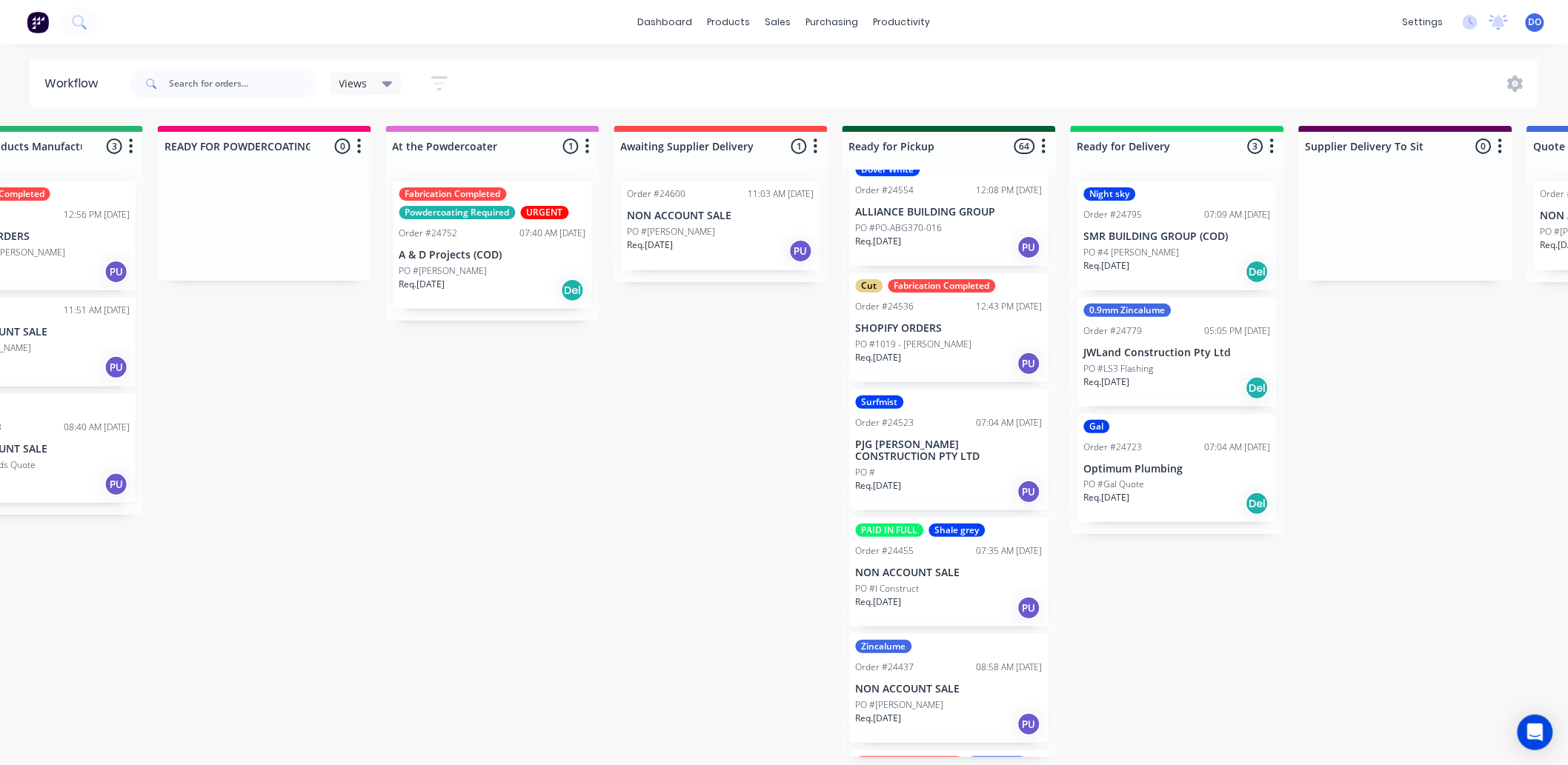
scroll to position [5183, 0]
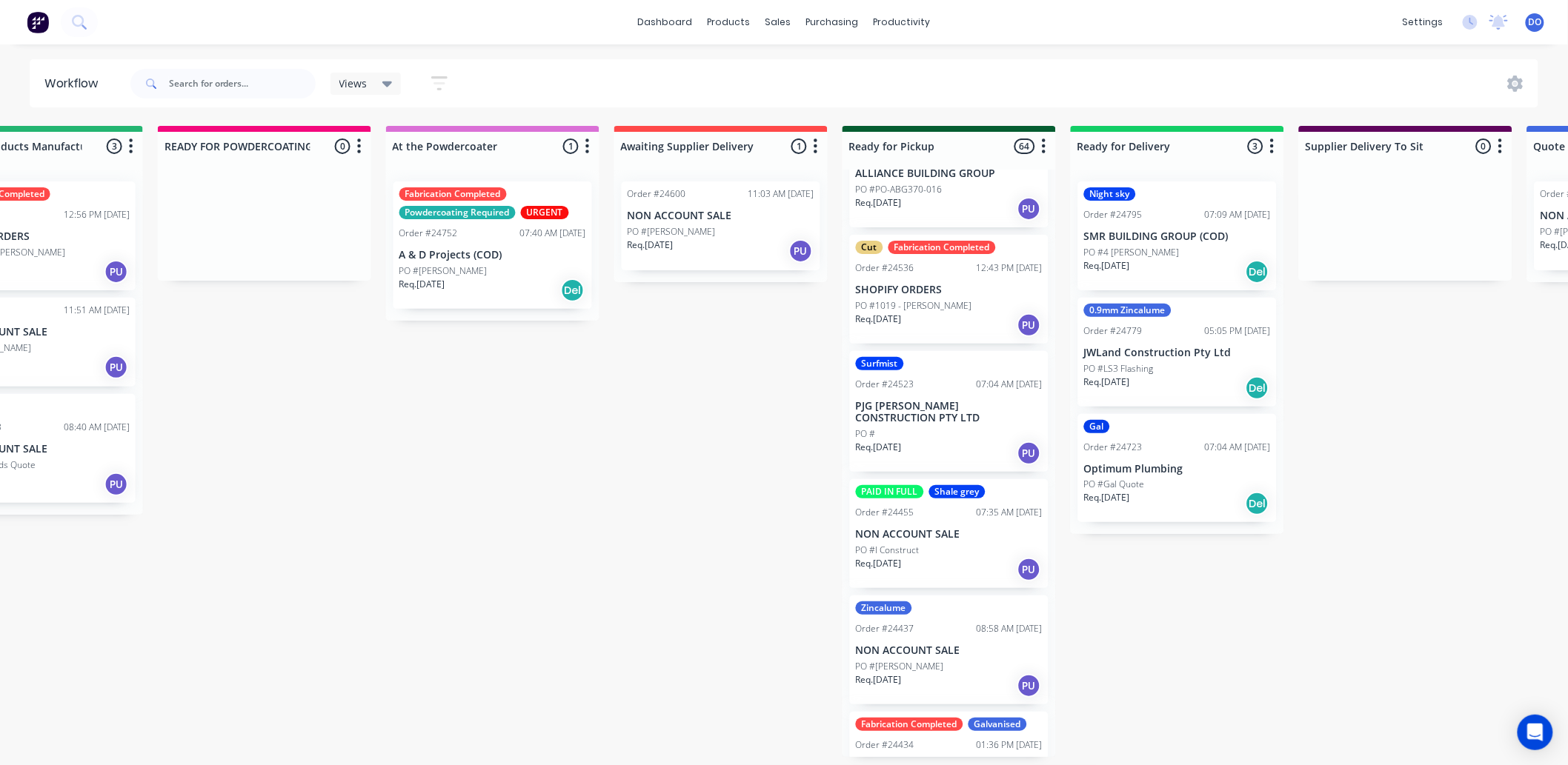
click at [1187, 604] on div "Flashings Jobs 4 Status colour #FF69B4 hex #FF69B4 Save Cancel Notifications Em…" at bounding box center [759, 441] width 3116 height 631
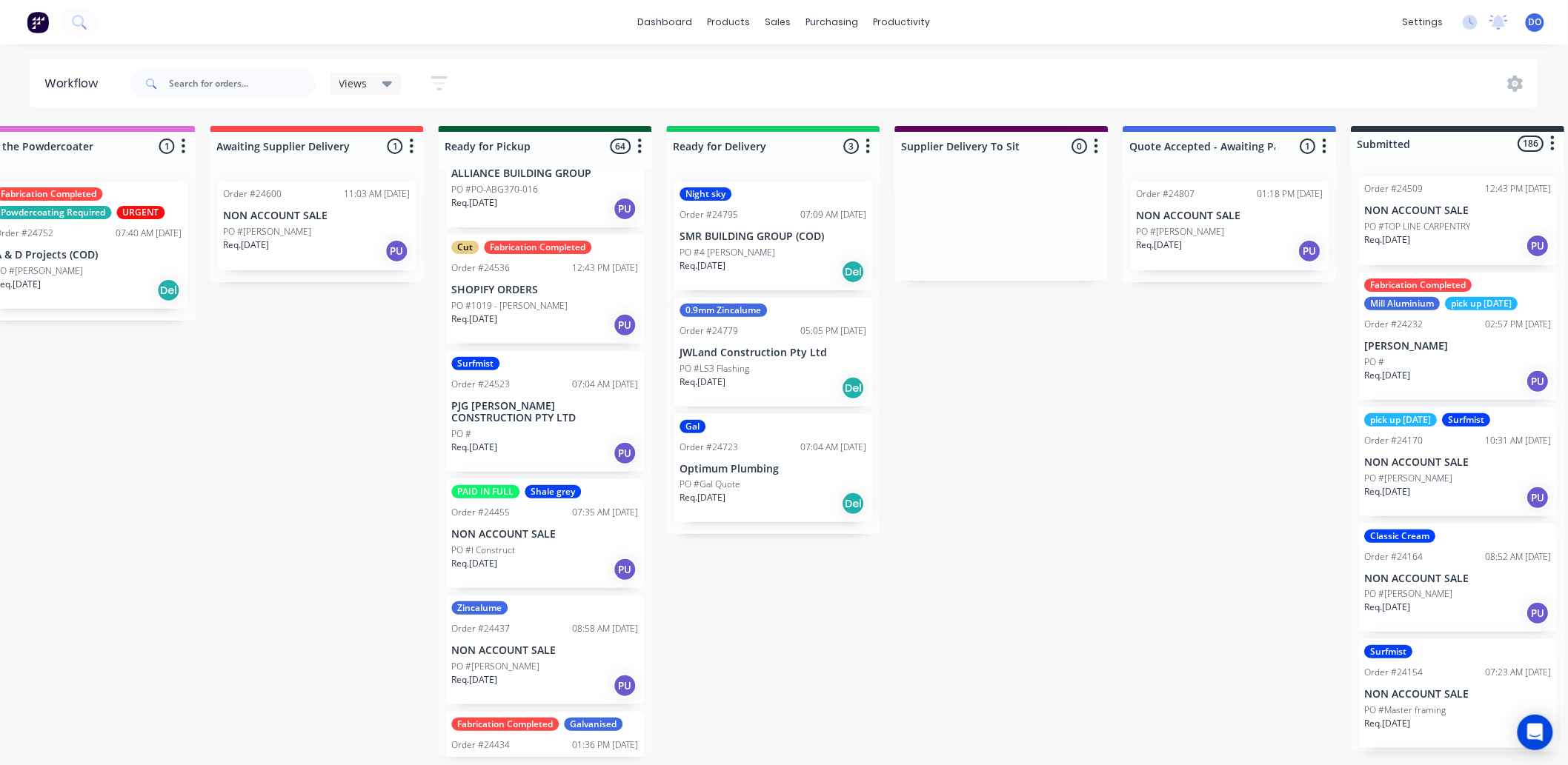
scroll to position [4, 1233]
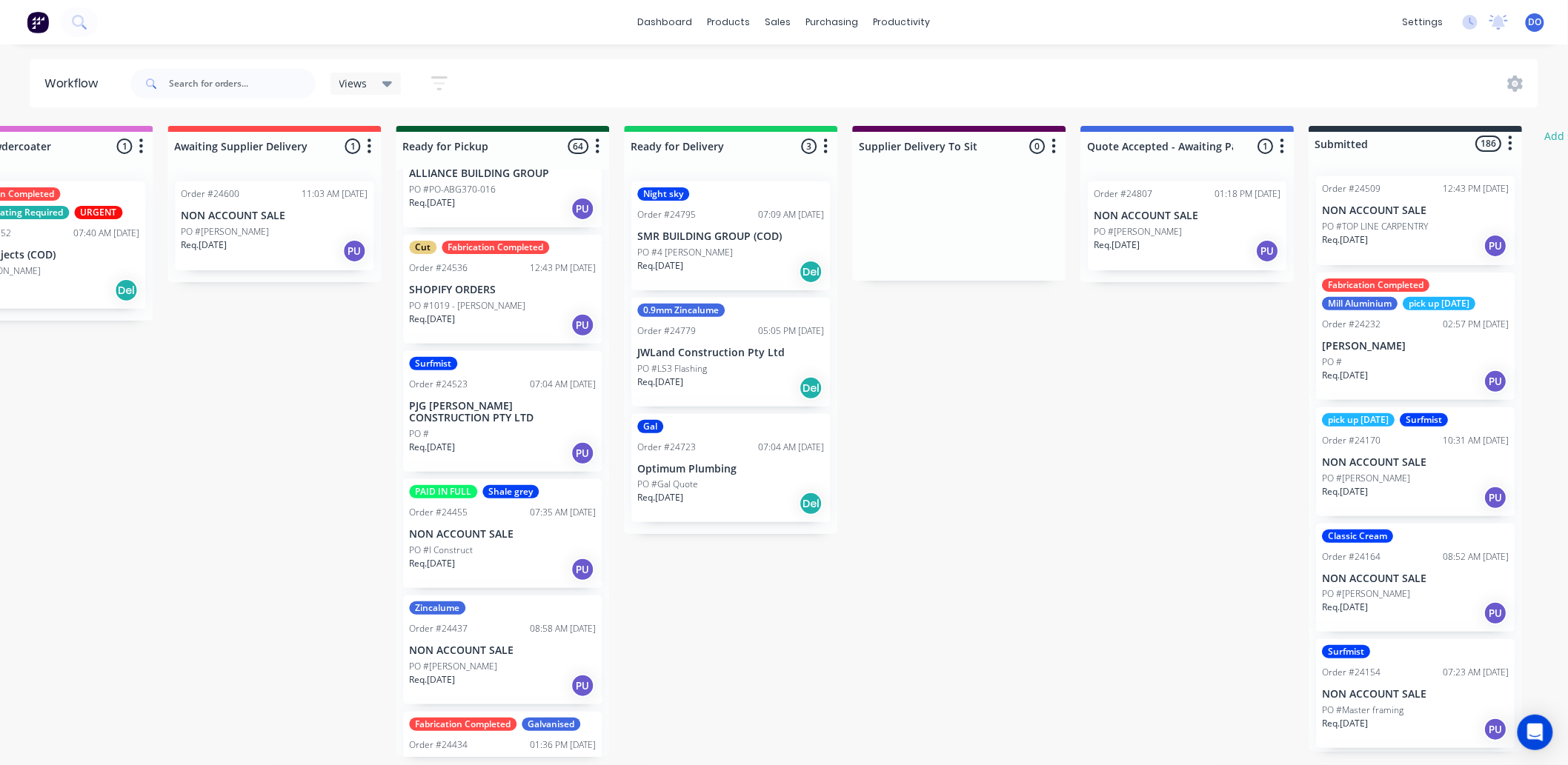
click at [1190, 225] on div "PO #Murali Cheerala" at bounding box center [1186, 232] width 187 height 14
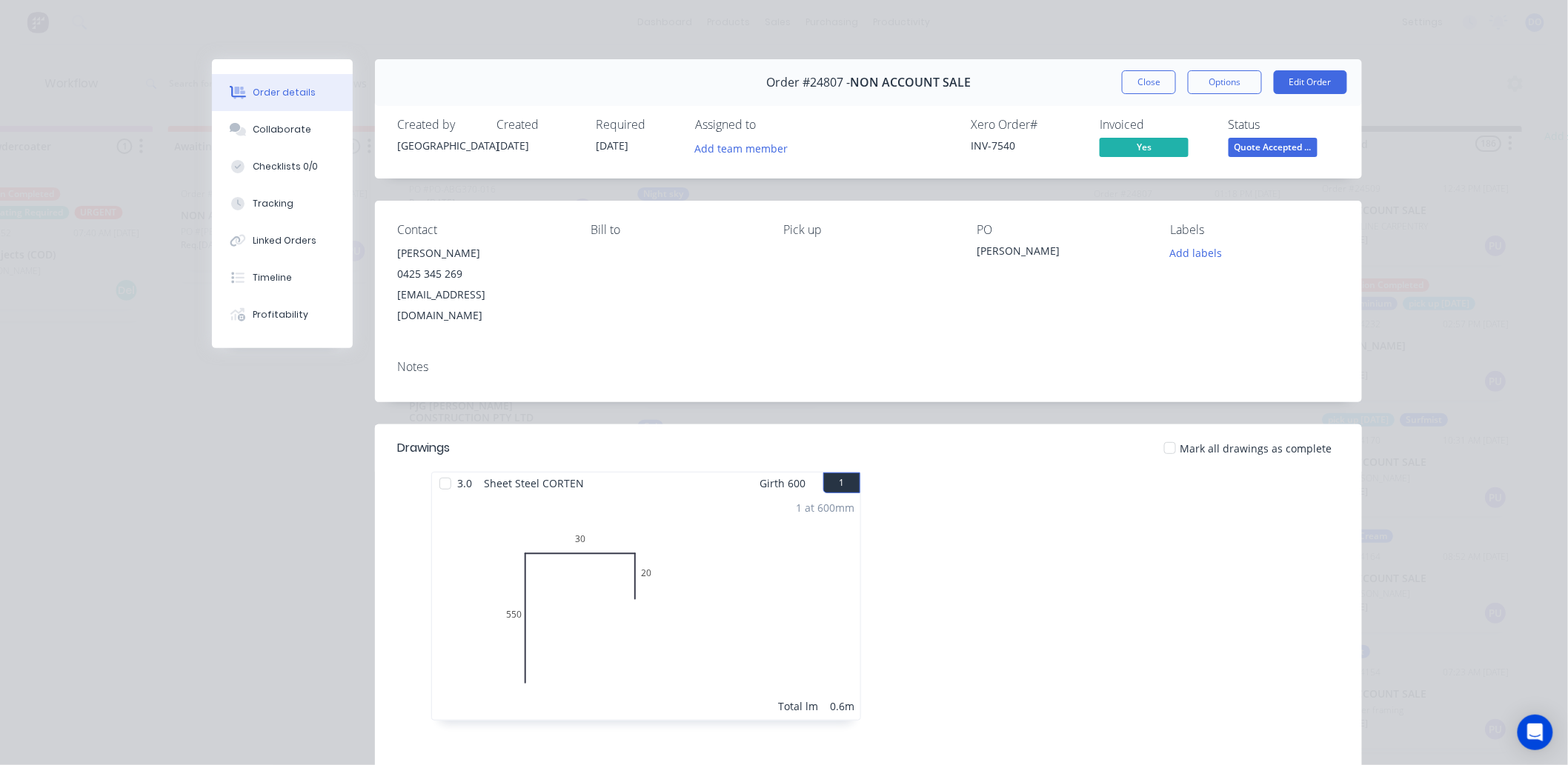
click at [1295, 146] on span "Quote Accepted ..." at bounding box center [1273, 147] width 89 height 18
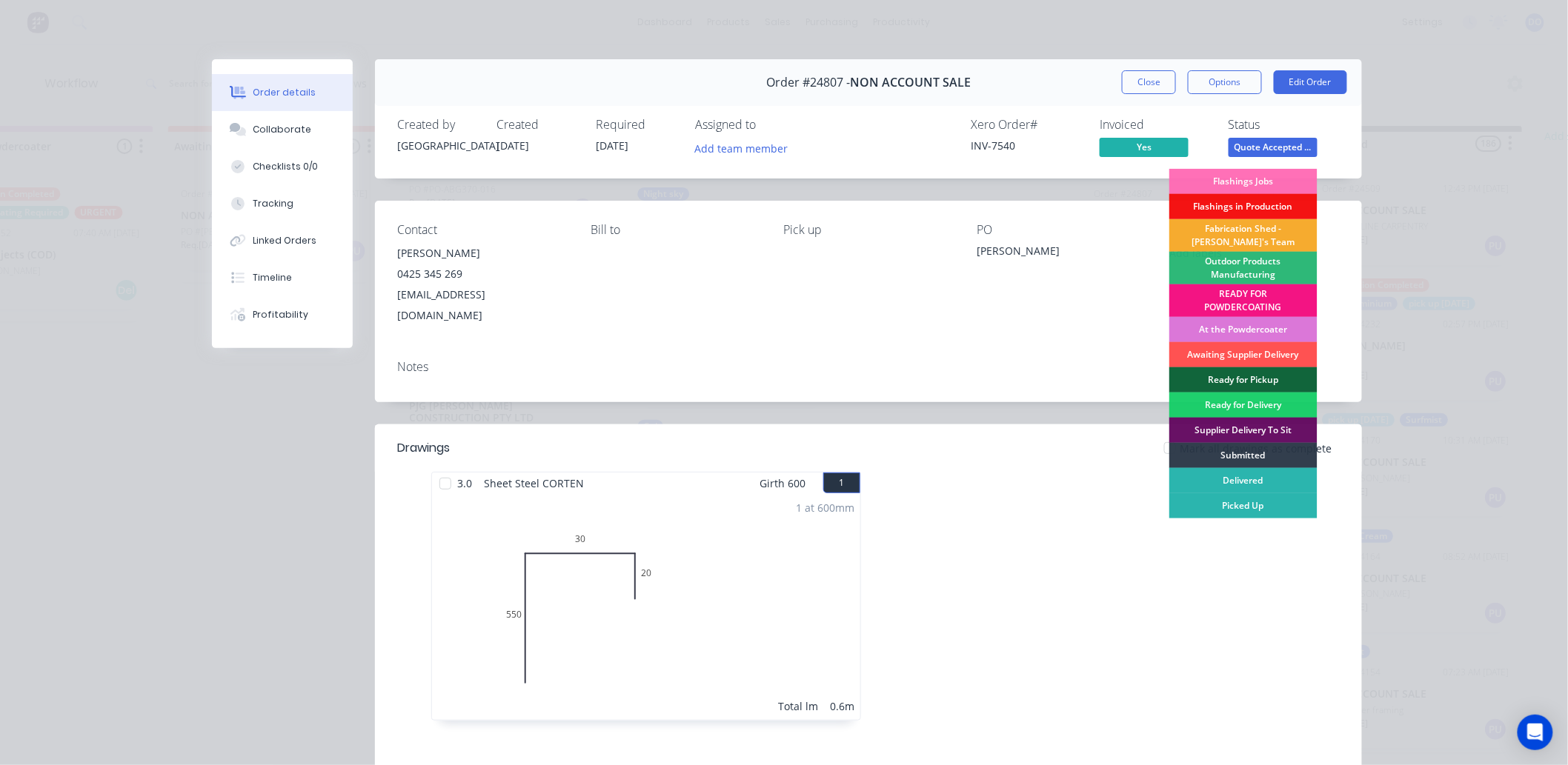
click at [1241, 235] on div "Fabrication Shed - [PERSON_NAME]'s Team" at bounding box center [1243, 235] width 148 height 33
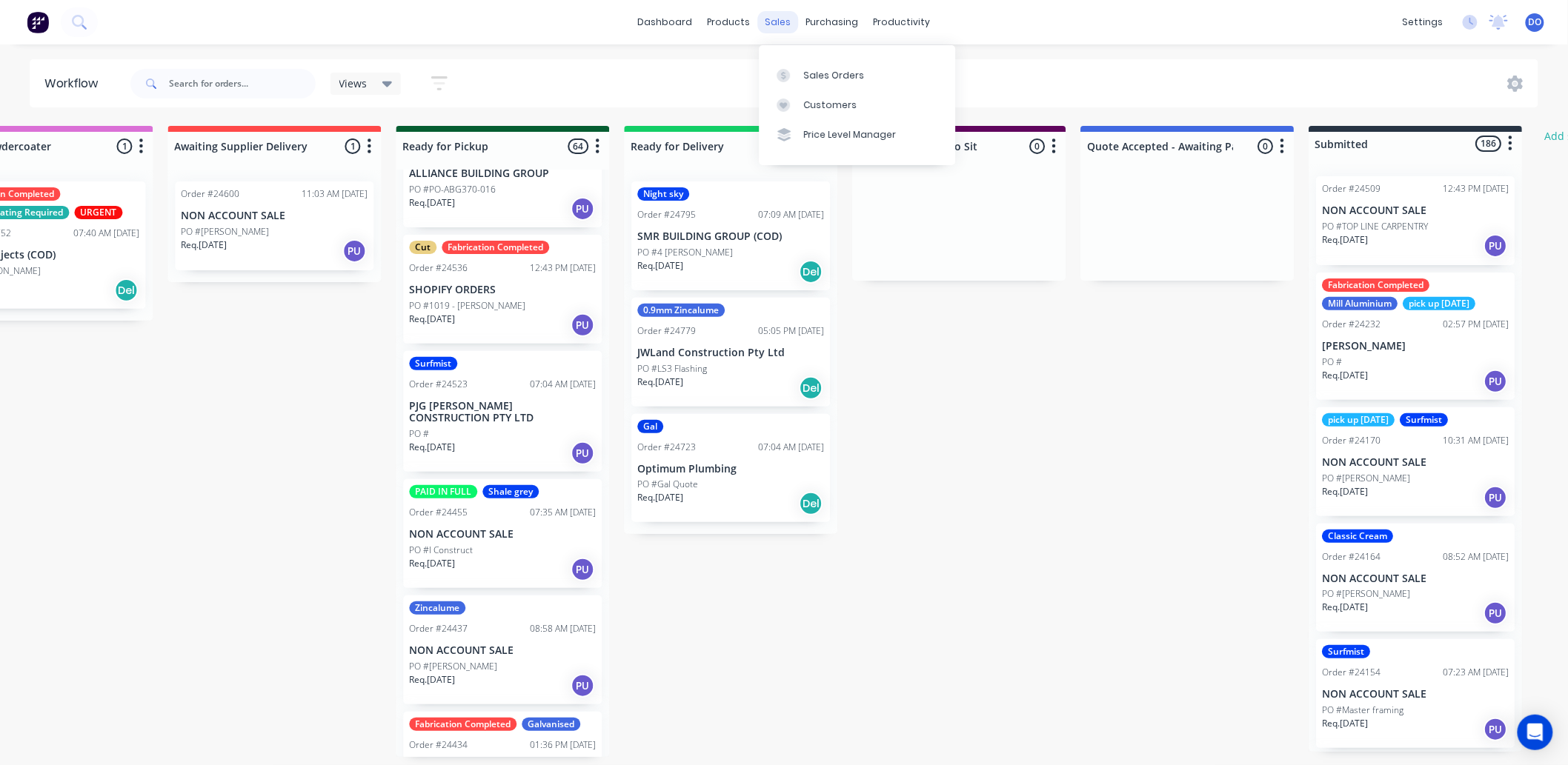
click at [777, 22] on div "sales" at bounding box center [778, 22] width 41 height 22
click at [794, 69] on div at bounding box center [787, 76] width 22 height 14
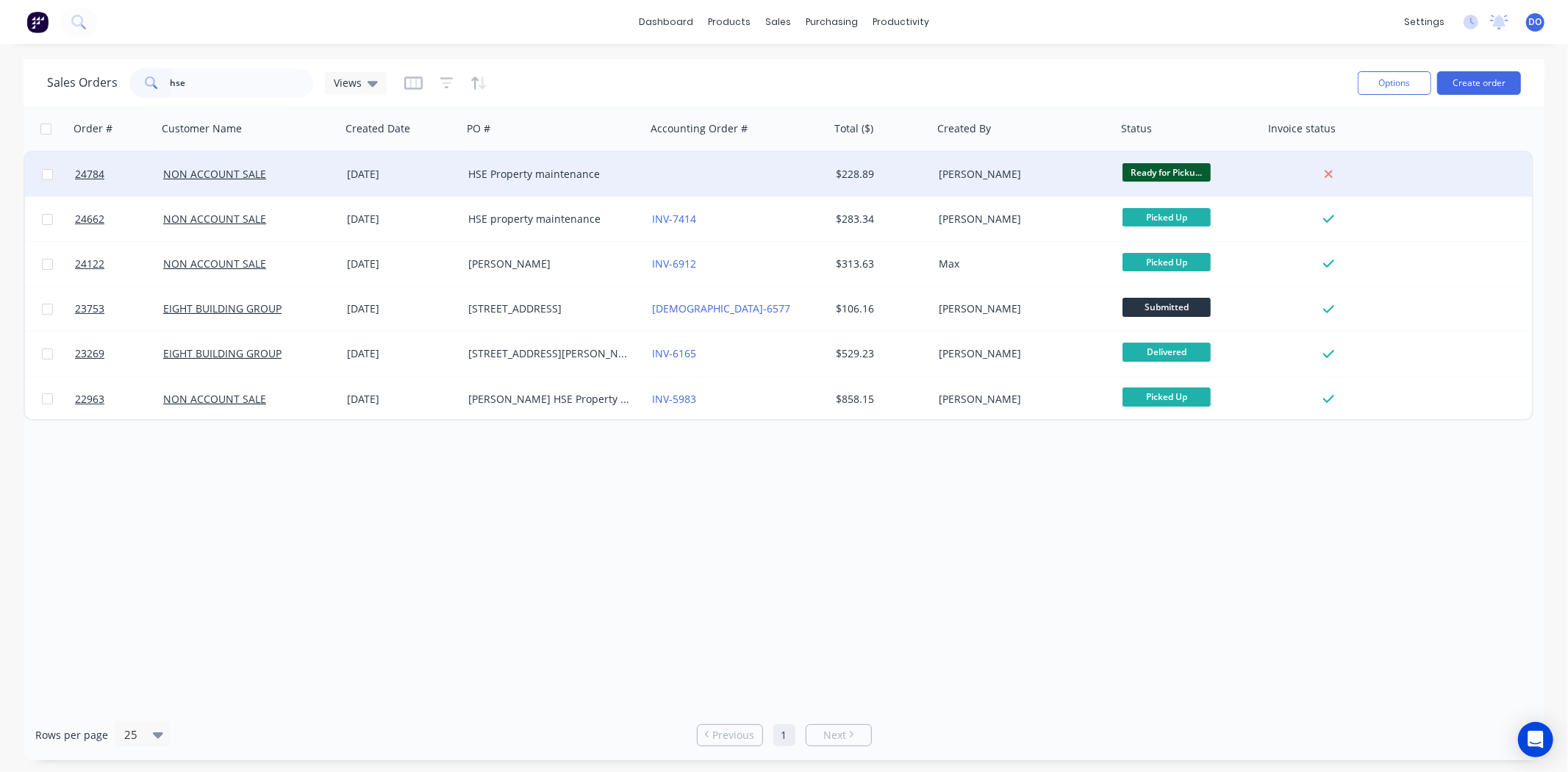
type input "hse"
click at [586, 179] on div "HSE Property maintenance" at bounding box center [549, 174] width 163 height 15
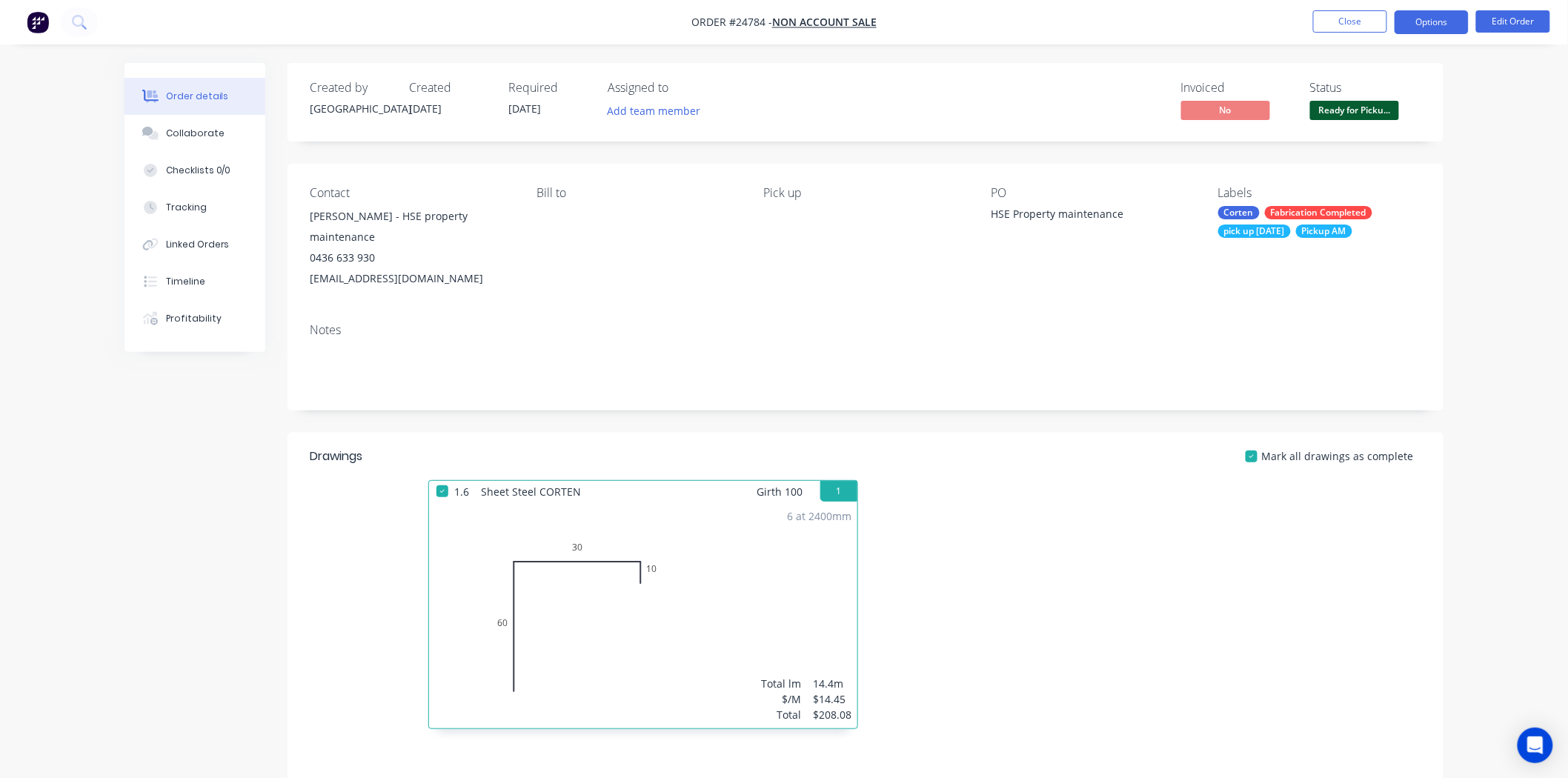
click at [1413, 31] on button "Options" at bounding box center [1432, 22] width 74 height 23
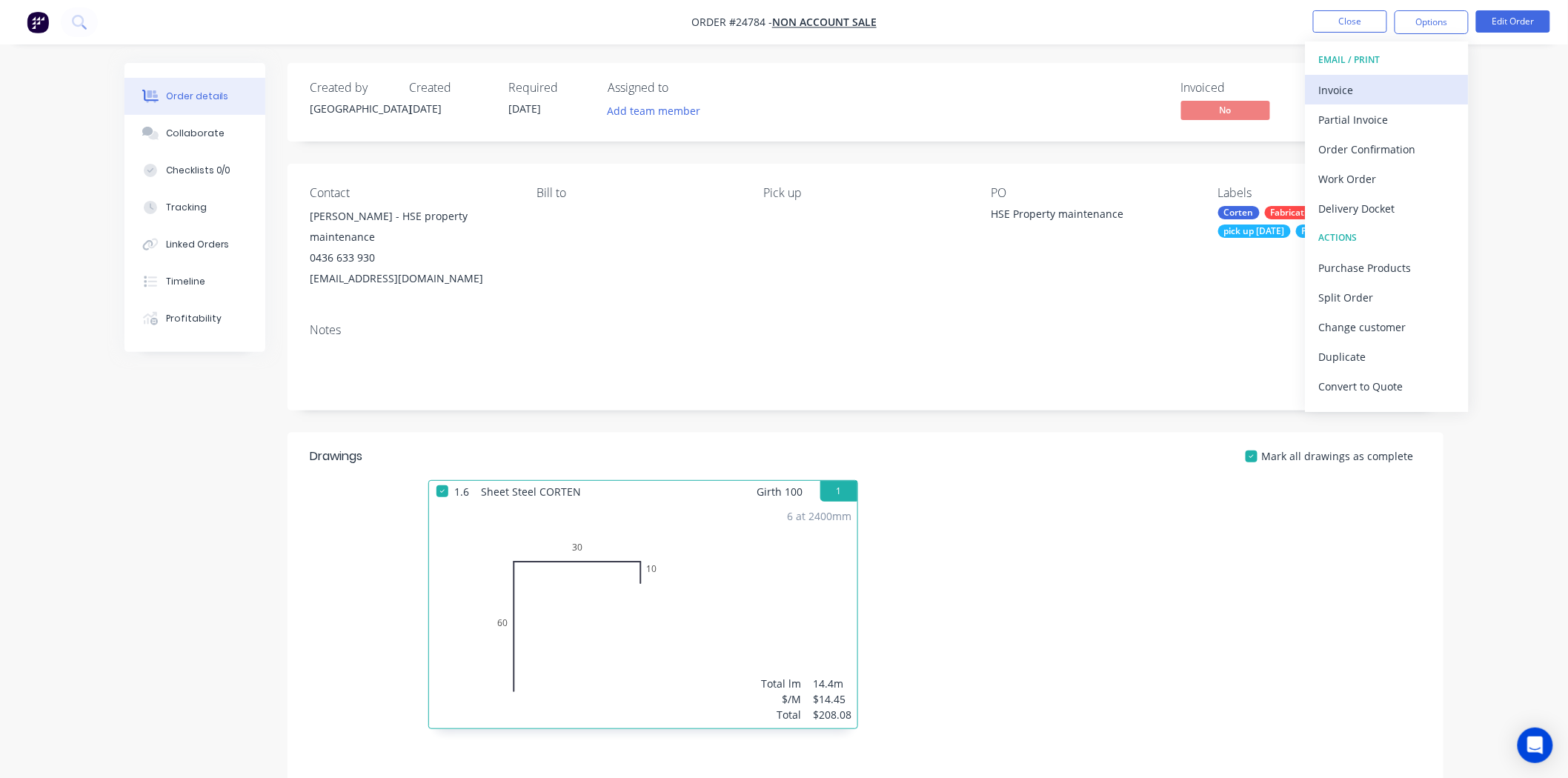
click at [1401, 83] on div "Invoice" at bounding box center [1387, 90] width 136 height 21
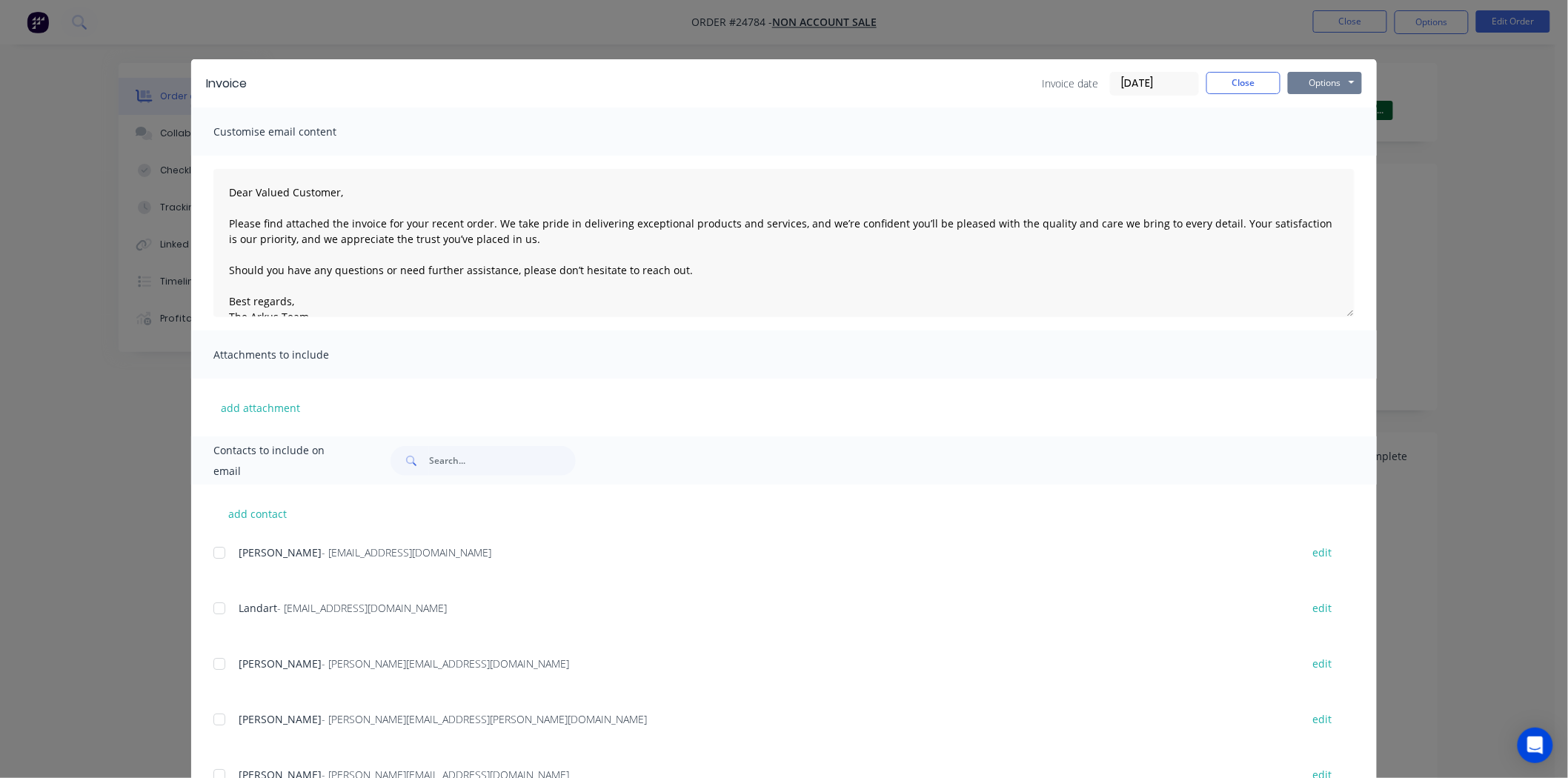
click at [1336, 92] on button "Options" at bounding box center [1325, 82] width 74 height 22
click at [1324, 138] on button "Print" at bounding box center [1335, 133] width 95 height 24
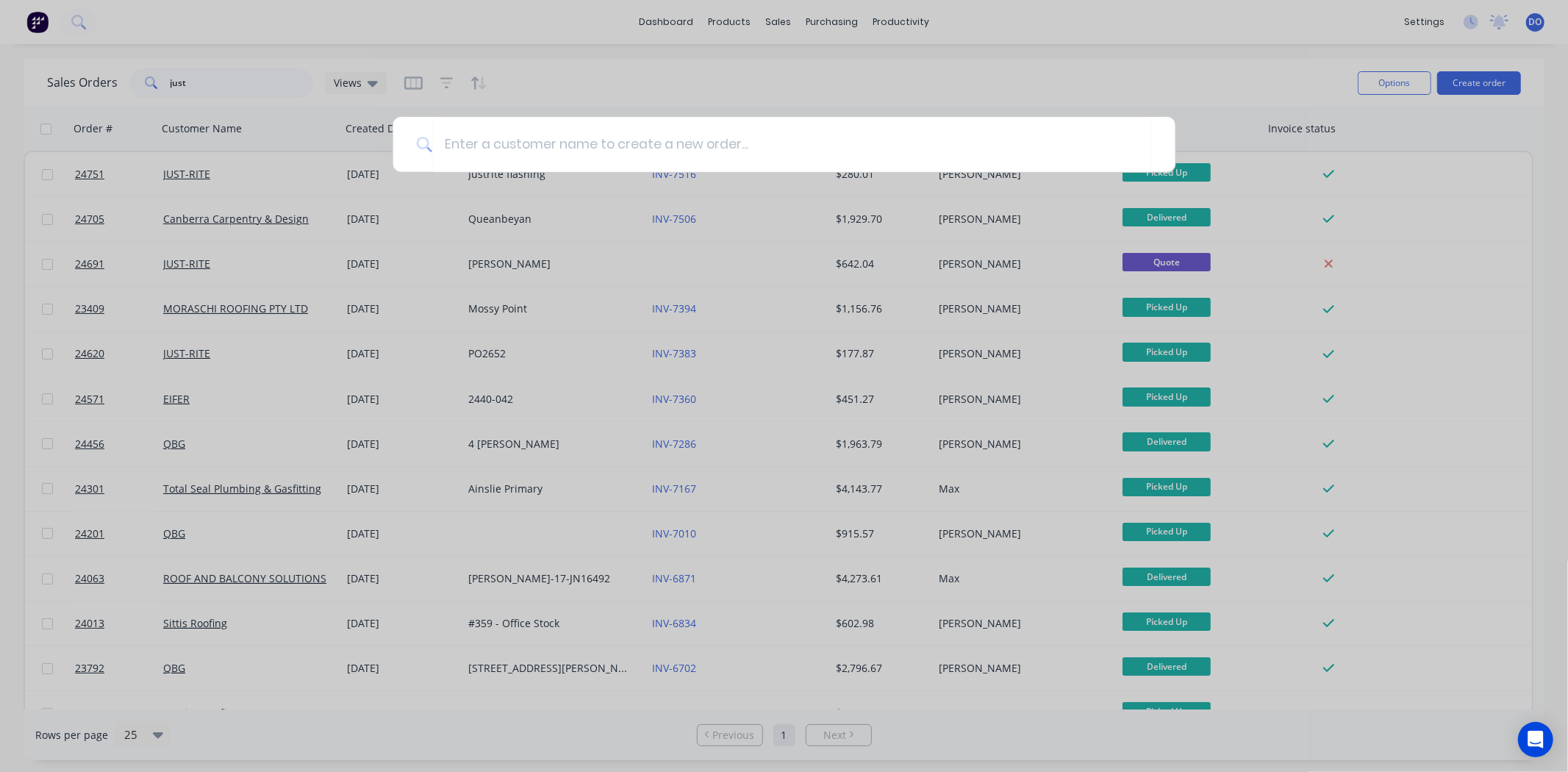
click at [562, 84] on div at bounding box center [784, 386] width 1568 height 772
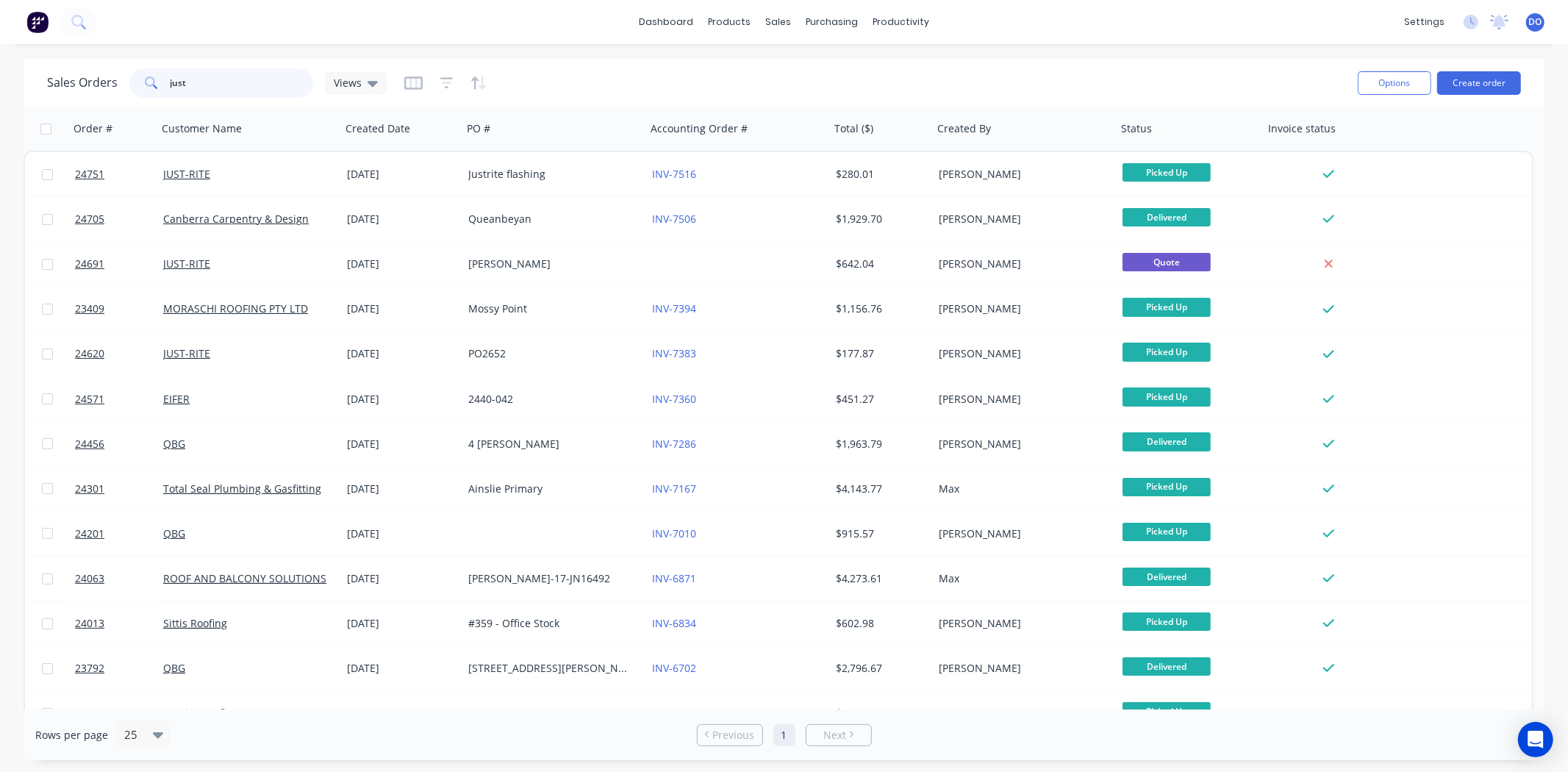
drag, startPoint x: 232, startPoint y: 76, endPoint x: 130, endPoint y: 79, distance: 102.0
click at [130, 79] on div "just" at bounding box center [221, 83] width 184 height 29
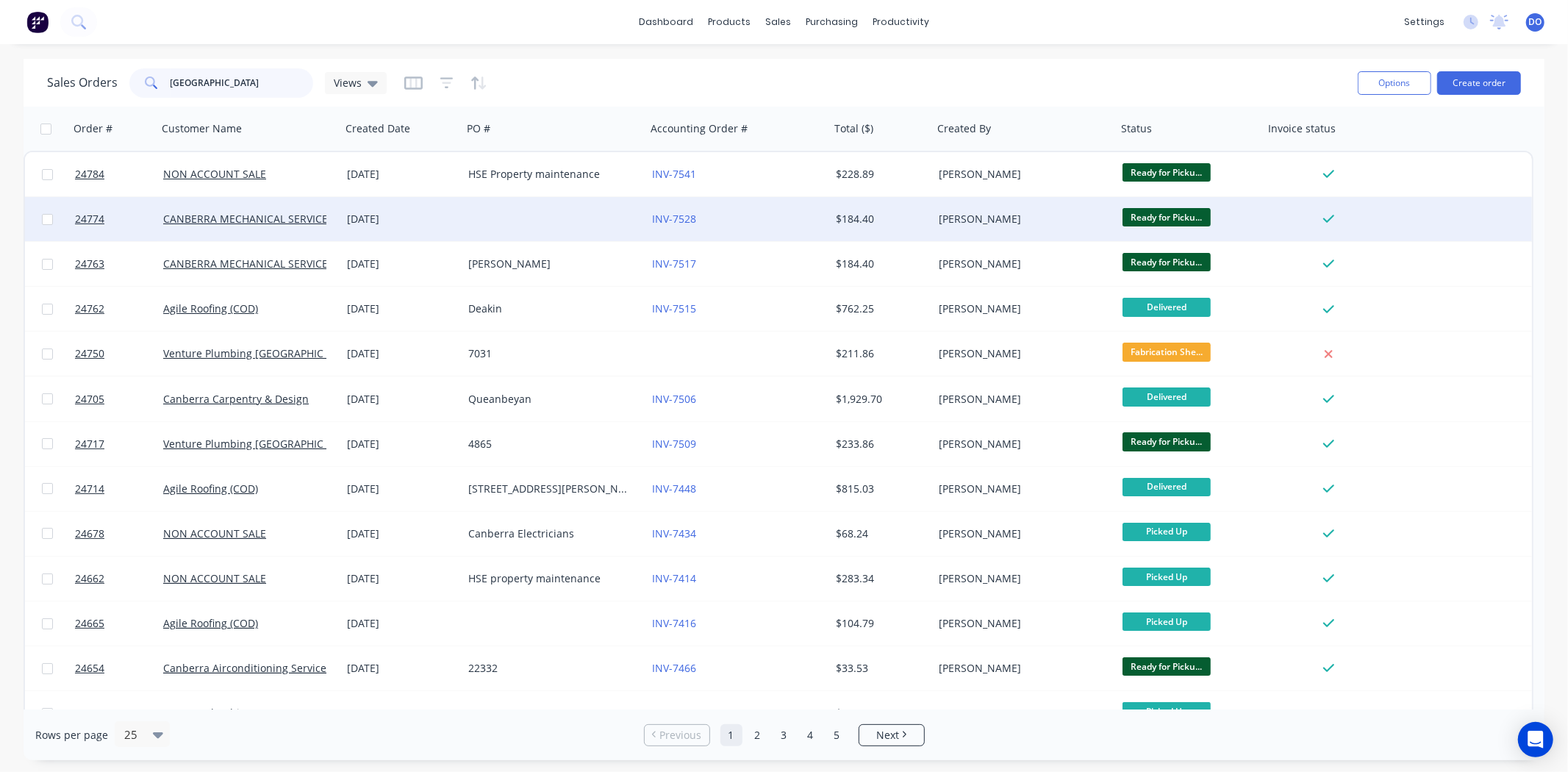
type input "[GEOGRAPHIC_DATA]"
click at [504, 222] on div at bounding box center [554, 219] width 184 height 44
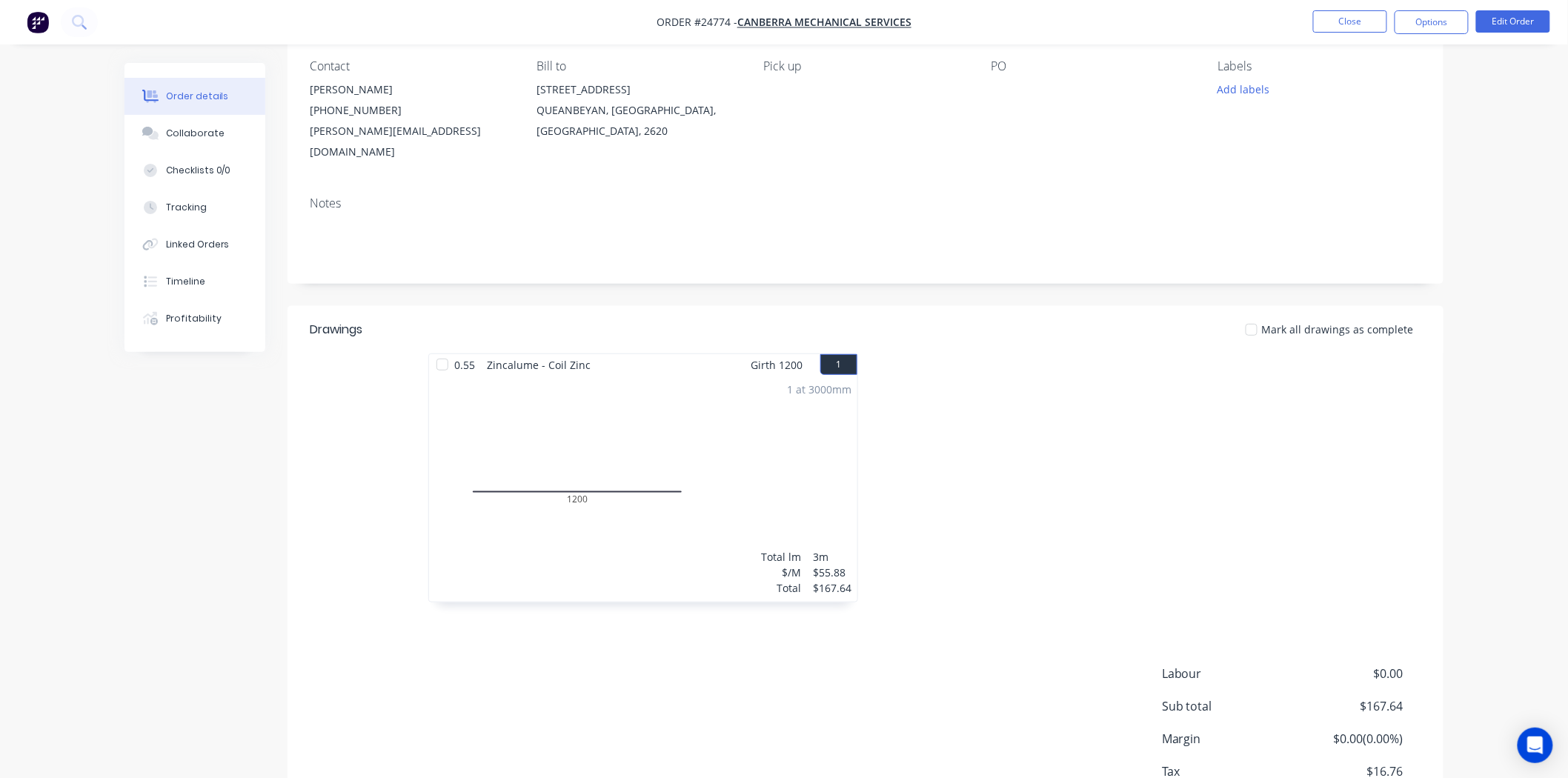
scroll to position [164, 0]
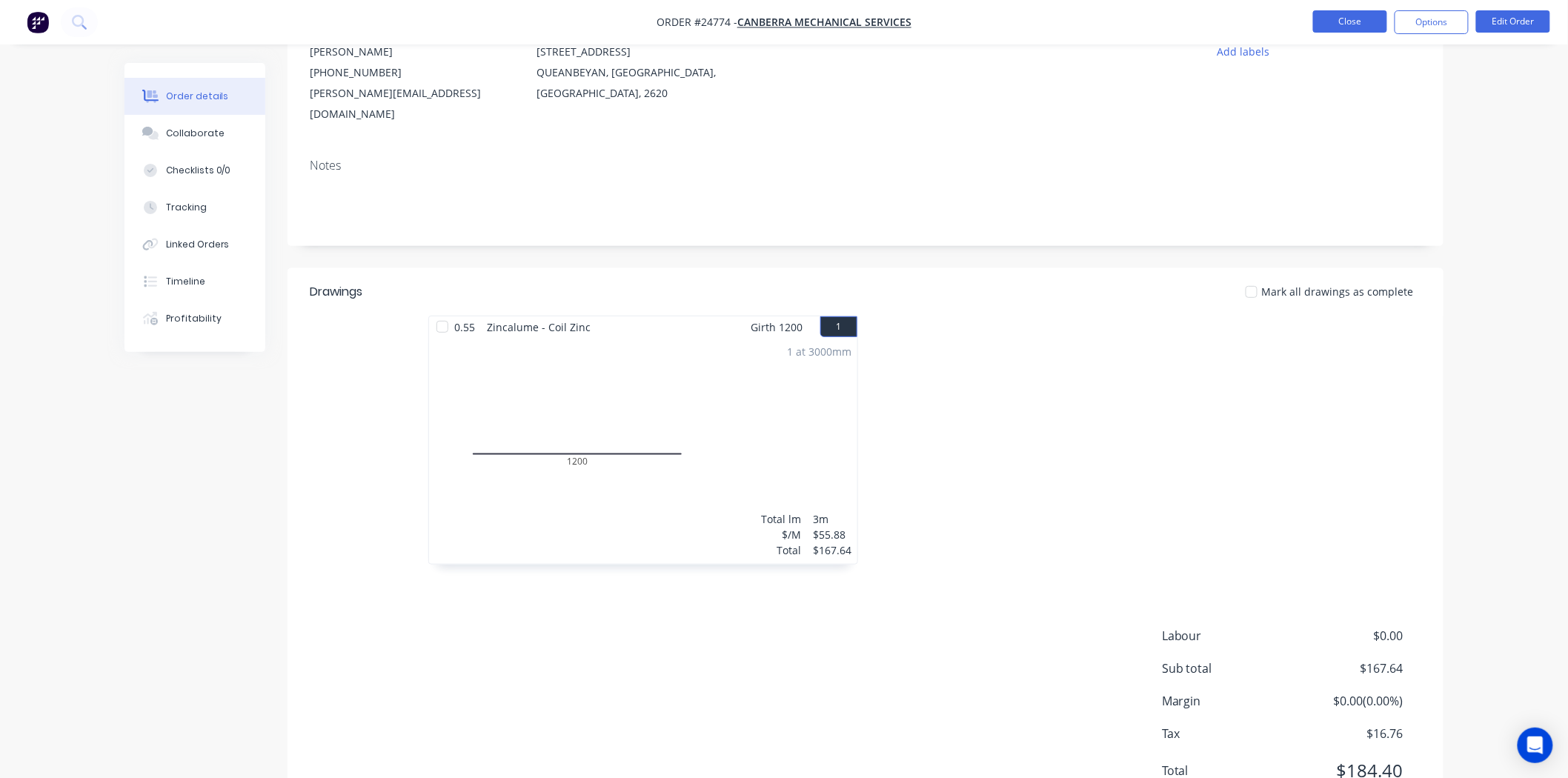
click at [1354, 20] on button "Close" at bounding box center [1350, 21] width 74 height 22
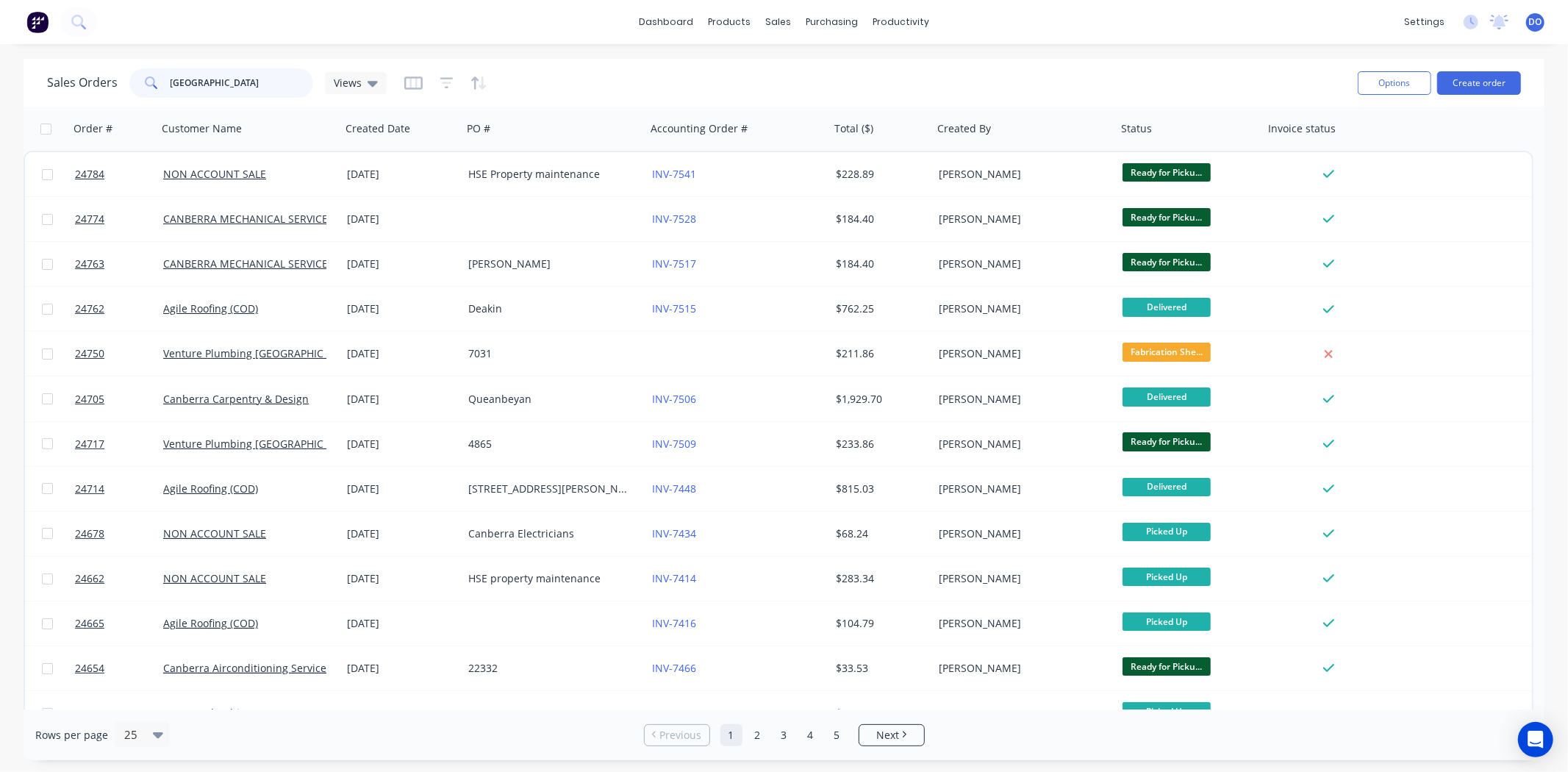
drag, startPoint x: 236, startPoint y: 82, endPoint x: 148, endPoint y: 80, distance: 88.0
click at [148, 80] on div "[GEOGRAPHIC_DATA]" at bounding box center [221, 83] width 184 height 29
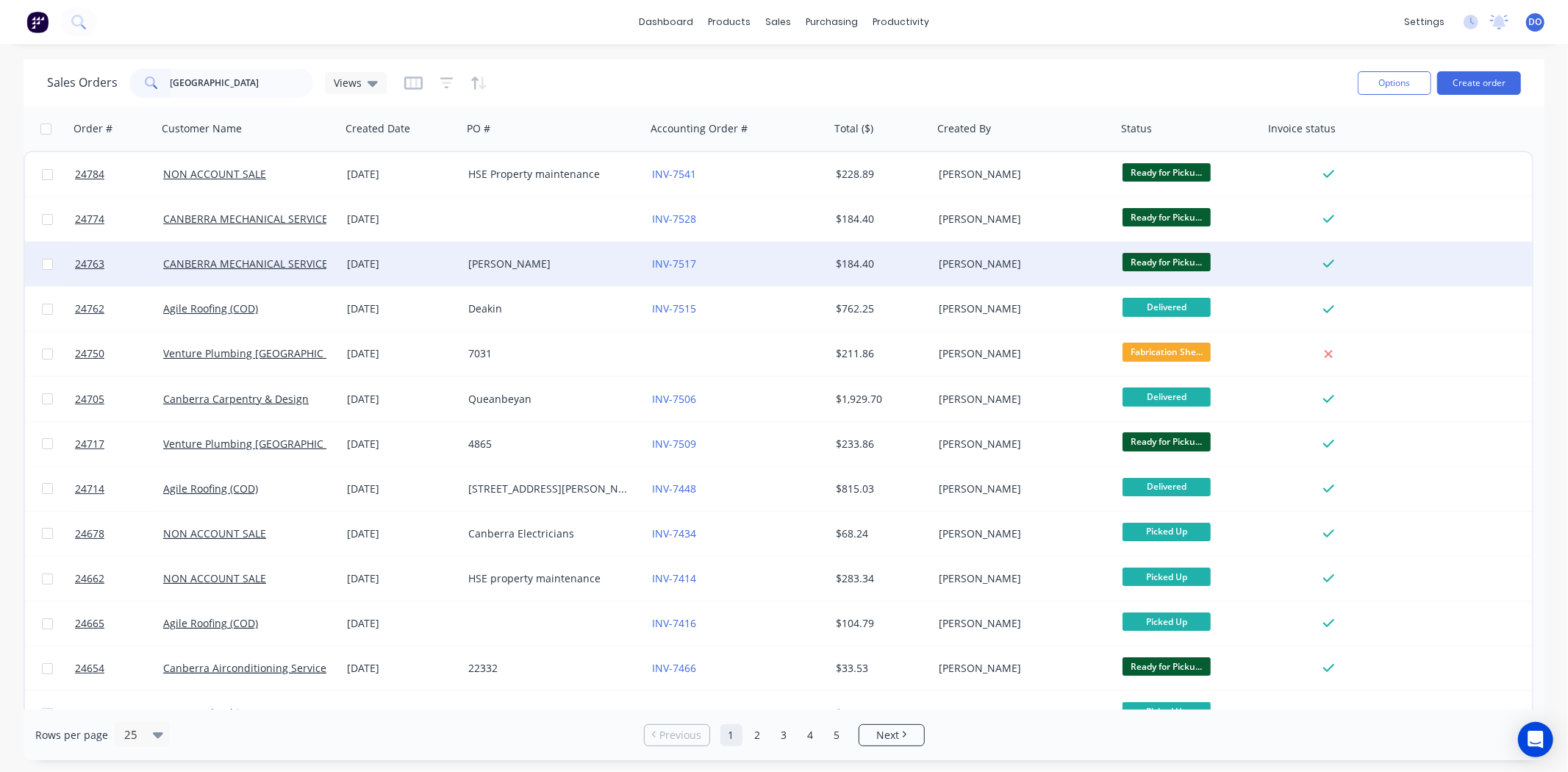
click at [547, 255] on div "CHRIS HOUSE" at bounding box center [554, 264] width 184 height 44
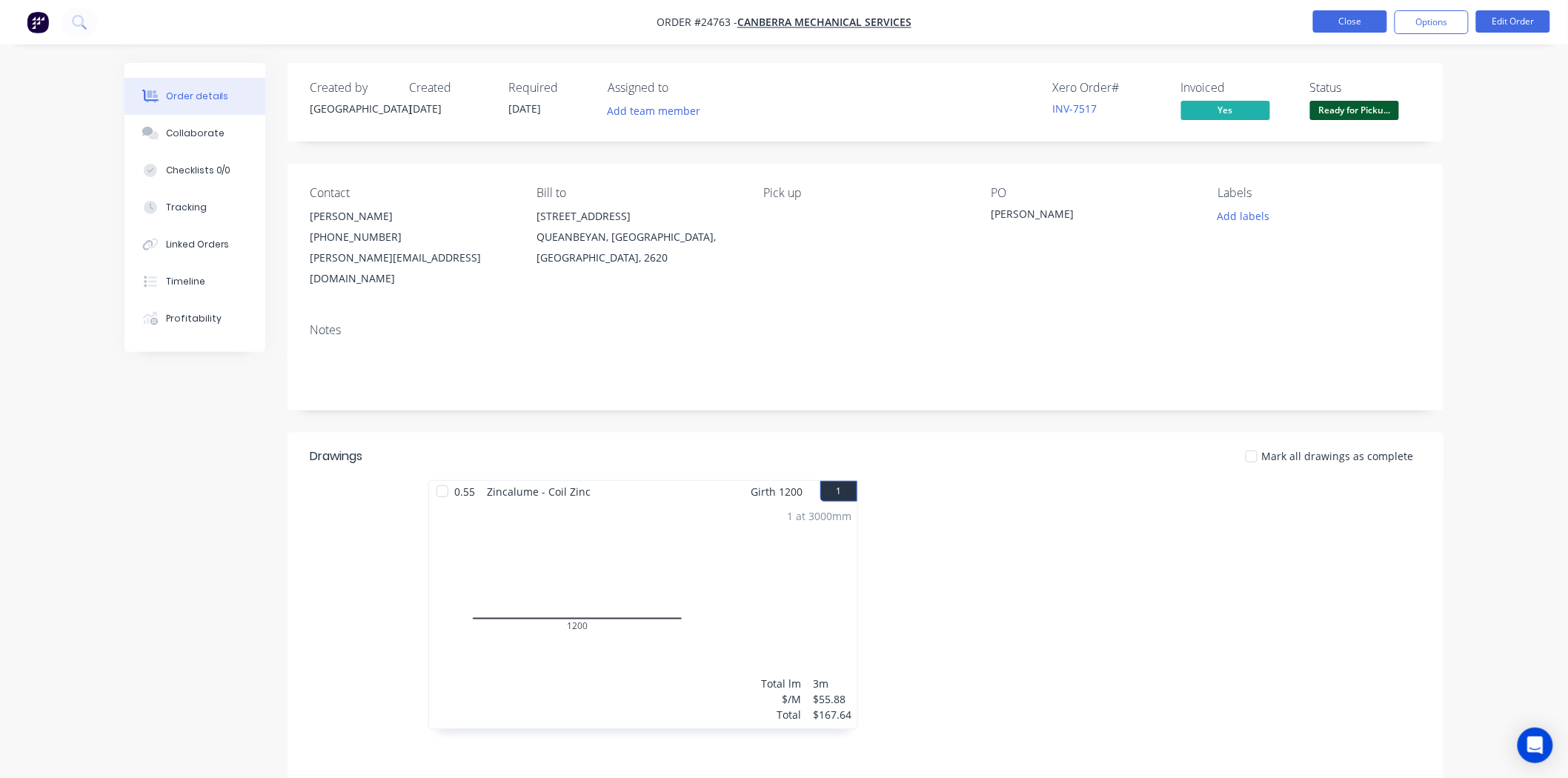
click at [1361, 30] on button "Close" at bounding box center [1350, 21] width 74 height 22
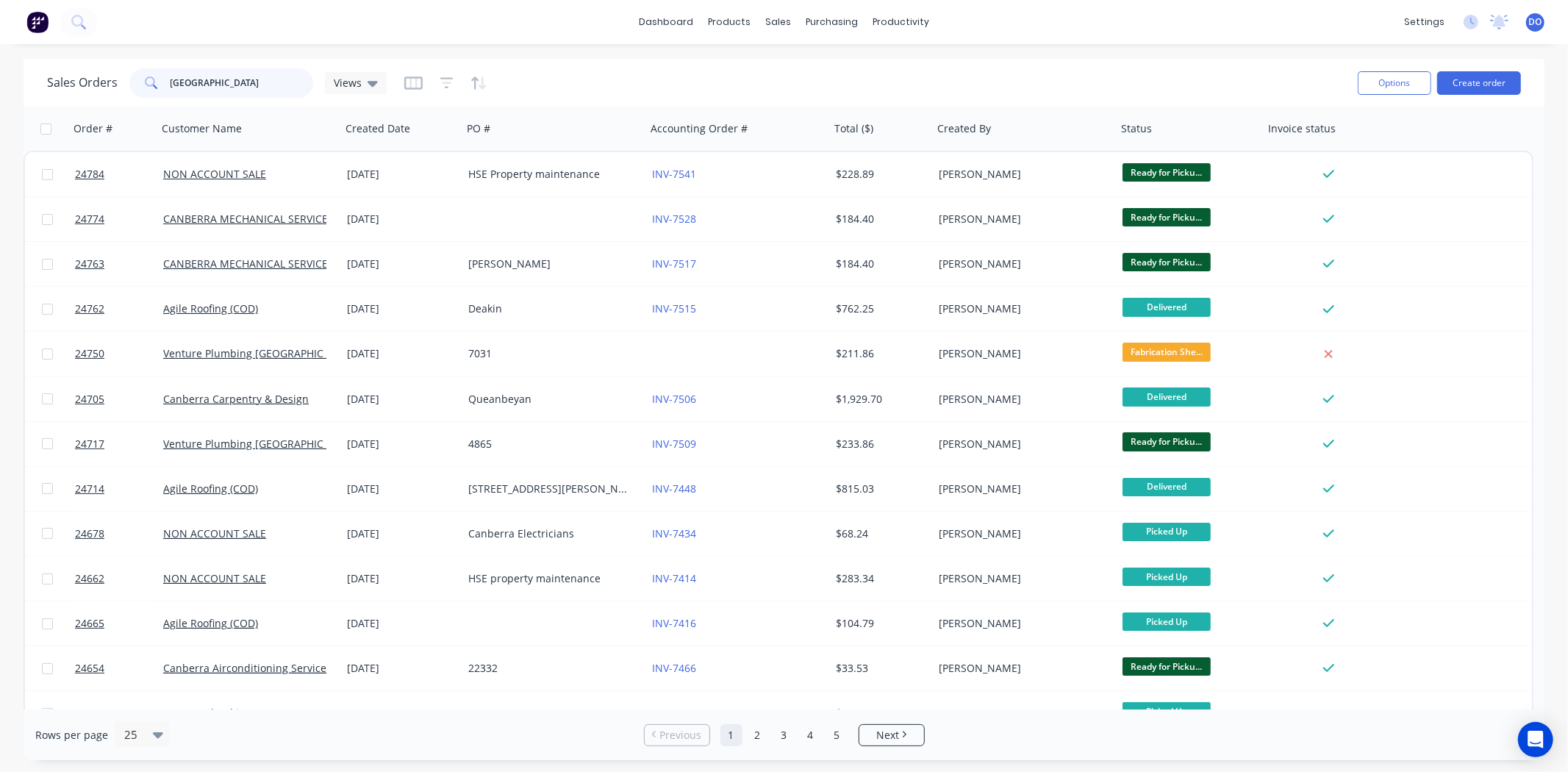
drag, startPoint x: 237, startPoint y: 83, endPoint x: 90, endPoint y: 77, distance: 147.1
click at [92, 77] on div "Sales Orders canberra Views" at bounding box center [217, 83] width 340 height 29
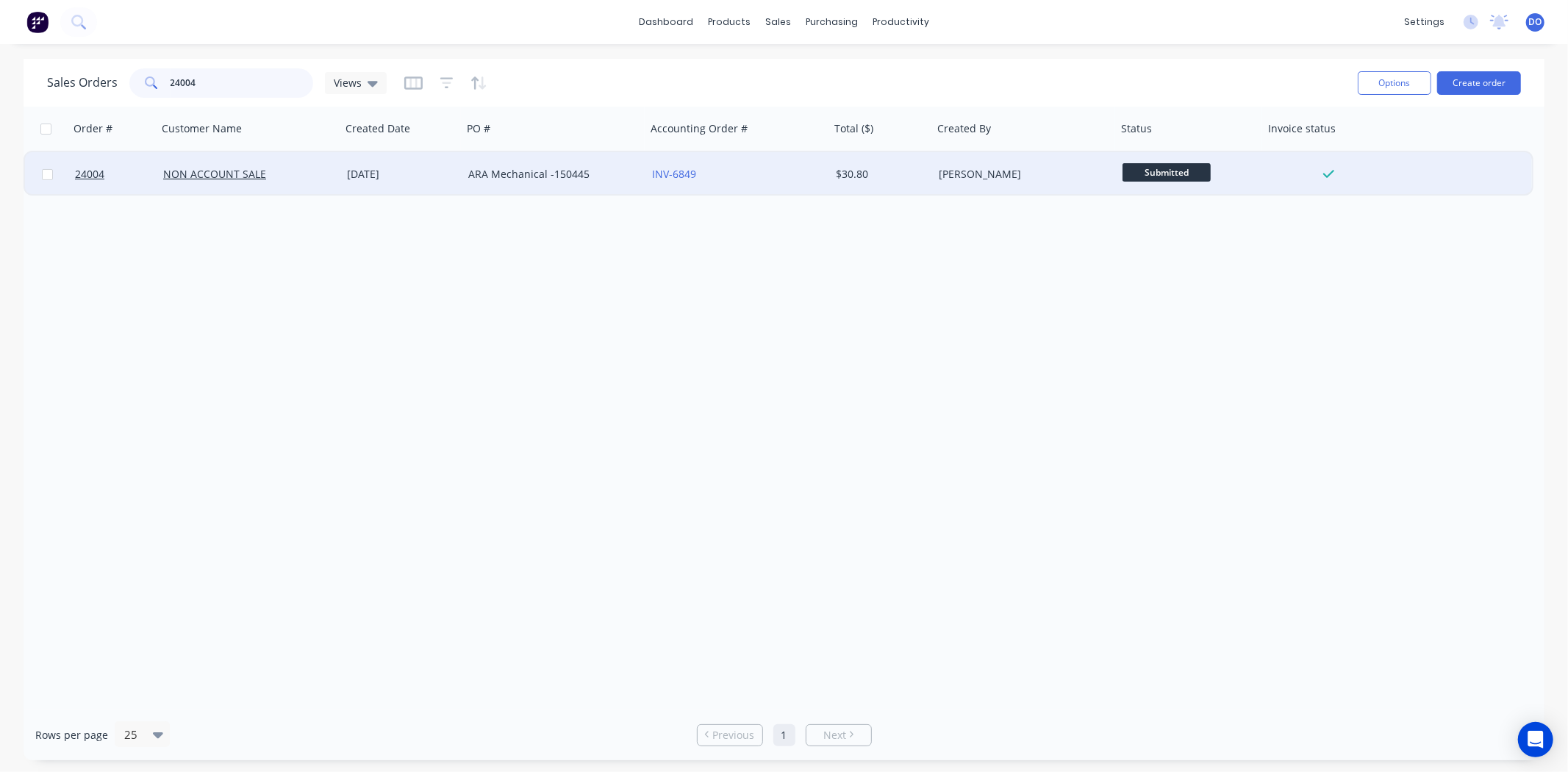
type input "24004"
click at [407, 175] on div "12 Jun 2025" at bounding box center [402, 174] width 110 height 15
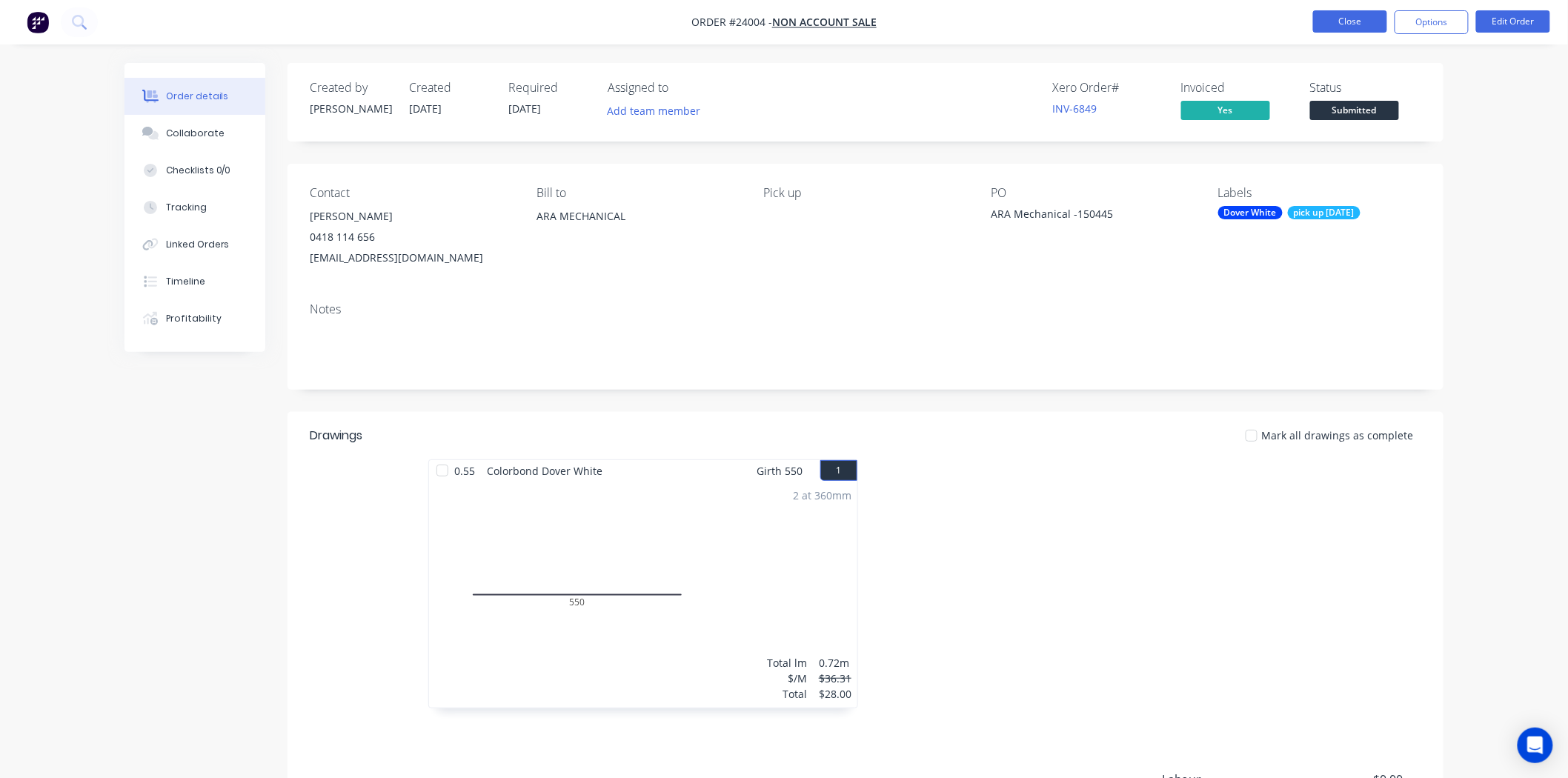
click at [1330, 23] on button "Close" at bounding box center [1350, 21] width 74 height 22
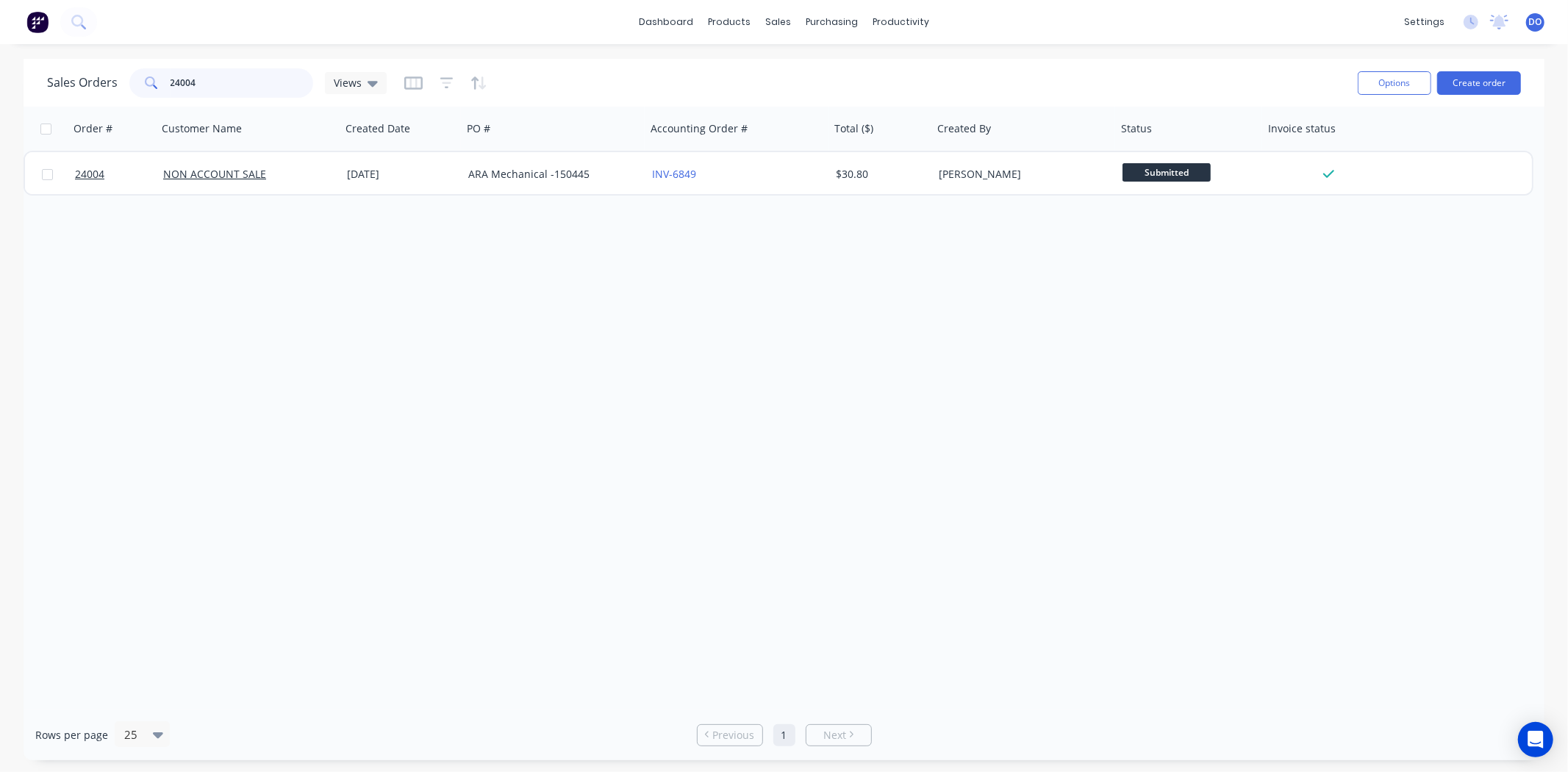
click at [180, 83] on input "24004" at bounding box center [242, 83] width 144 height 29
click at [182, 83] on input "24004" at bounding box center [242, 83] width 144 height 29
type input "24804"
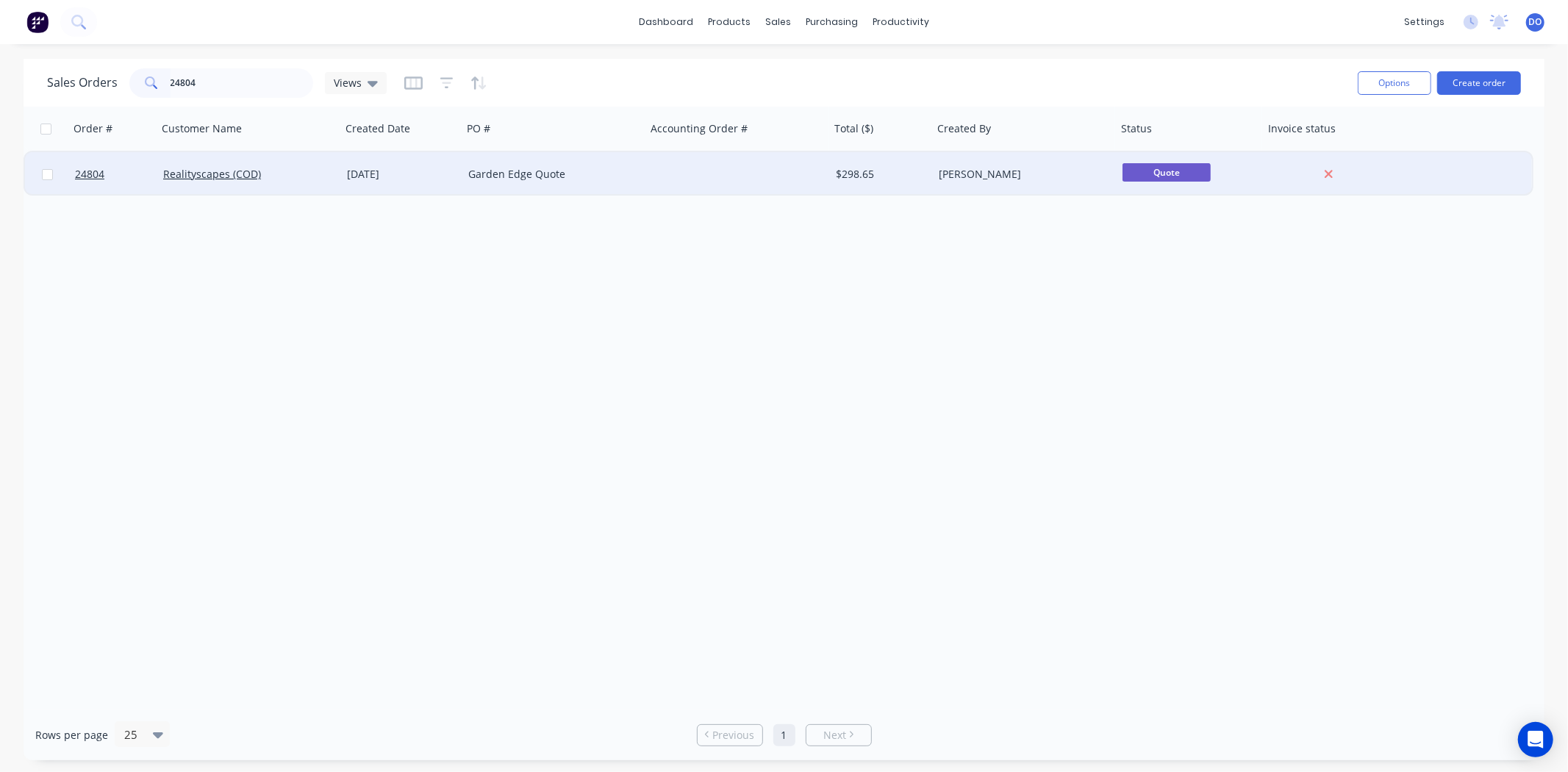
click at [460, 171] on div "[DATE]" at bounding box center [401, 174] width 121 height 44
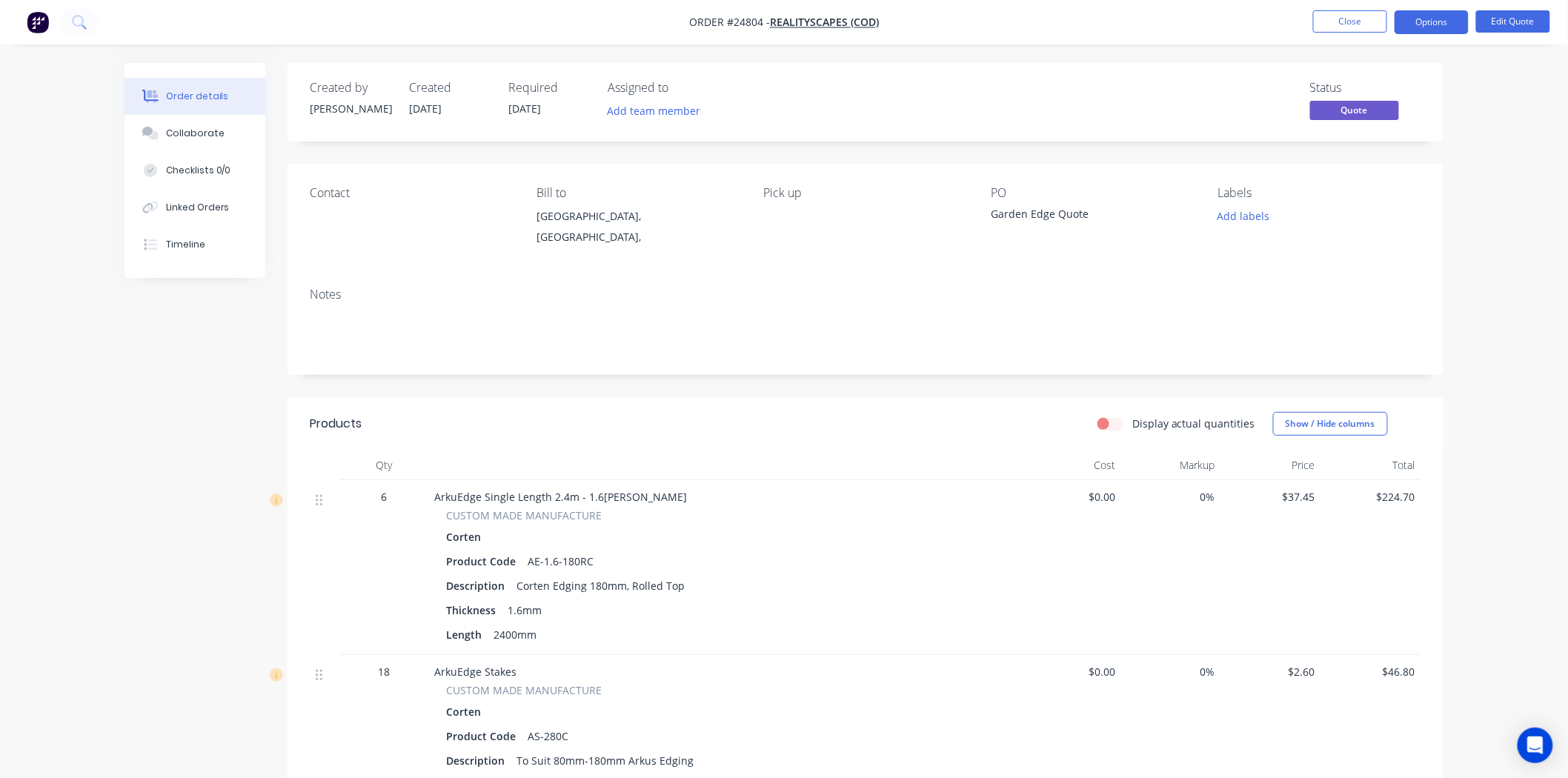
click at [1419, 8] on nav "Order #24804 - Realityscapes (COD) Close Options Edit Quote" at bounding box center [784, 22] width 1568 height 45
click at [1418, 15] on button "Options" at bounding box center [1432, 22] width 74 height 23
click at [1162, 300] on div "Notes" at bounding box center [865, 294] width 1111 height 14
click at [1413, 27] on button "Options" at bounding box center [1432, 22] width 74 height 23
click at [1366, 174] on div "Convert to Order" at bounding box center [1387, 179] width 136 height 21
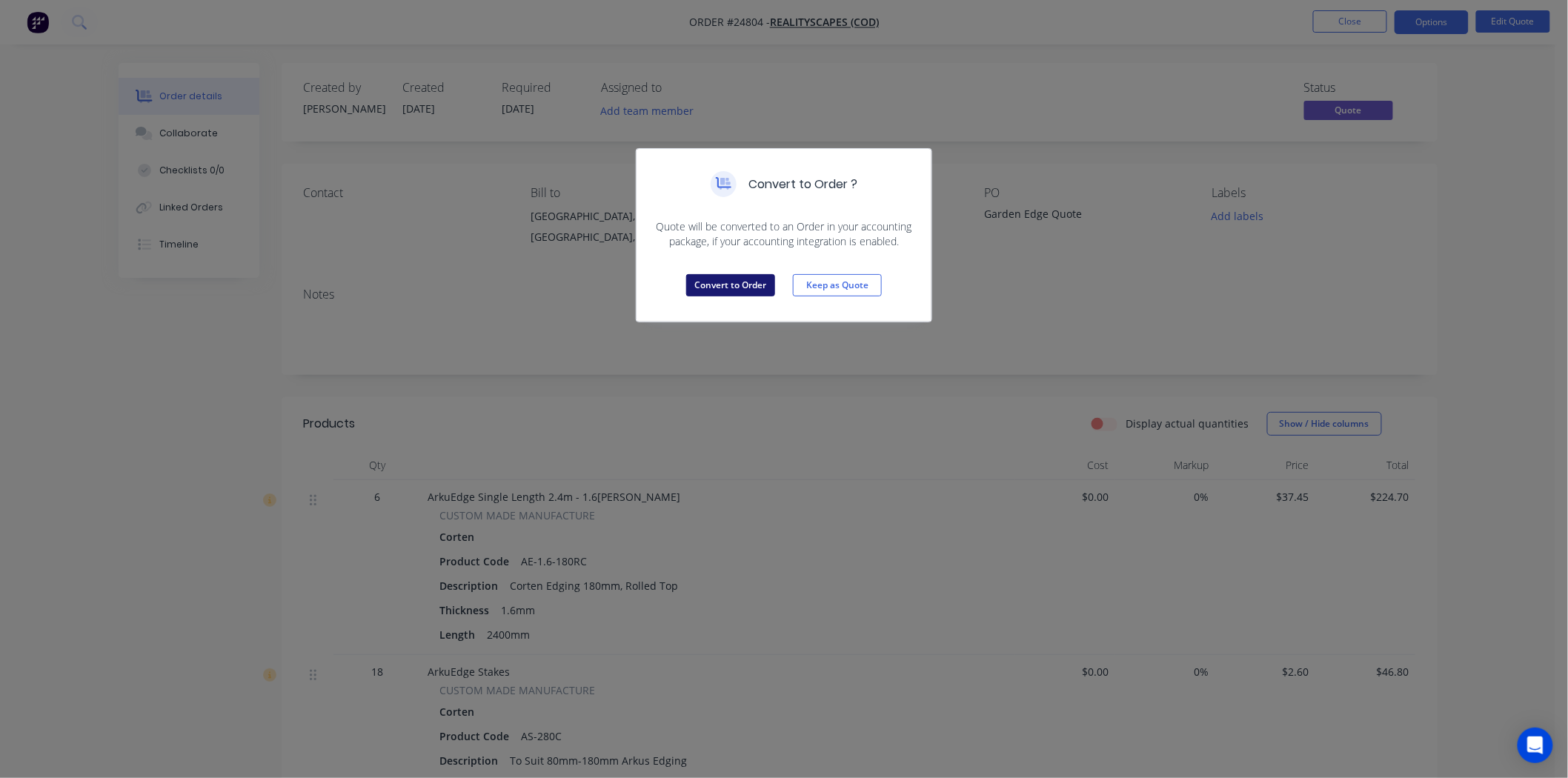
click at [728, 283] on button "Convert to Order" at bounding box center [730, 285] width 89 height 22
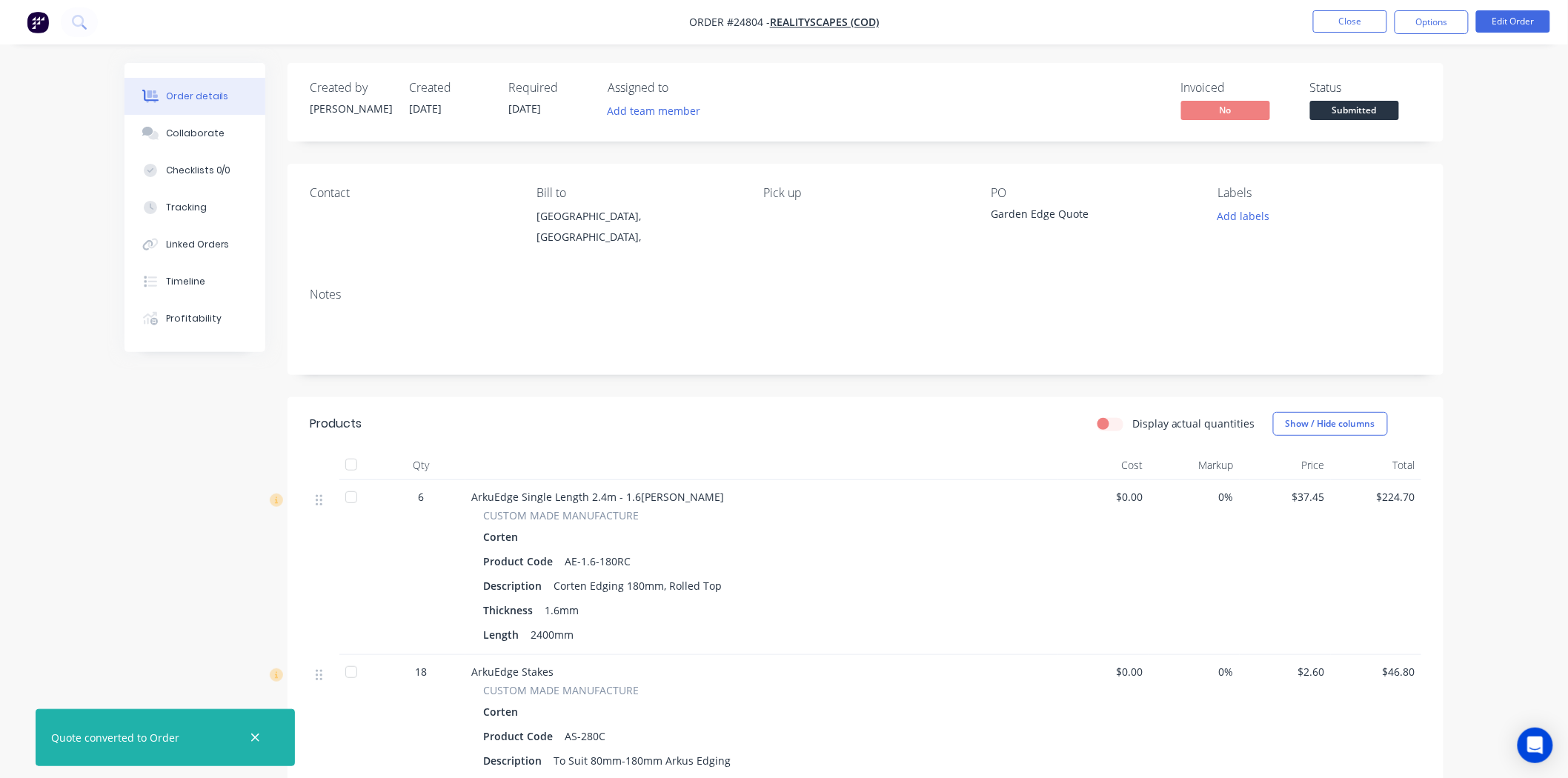
click at [1332, 120] on button "Submitted" at bounding box center [1354, 111] width 89 height 22
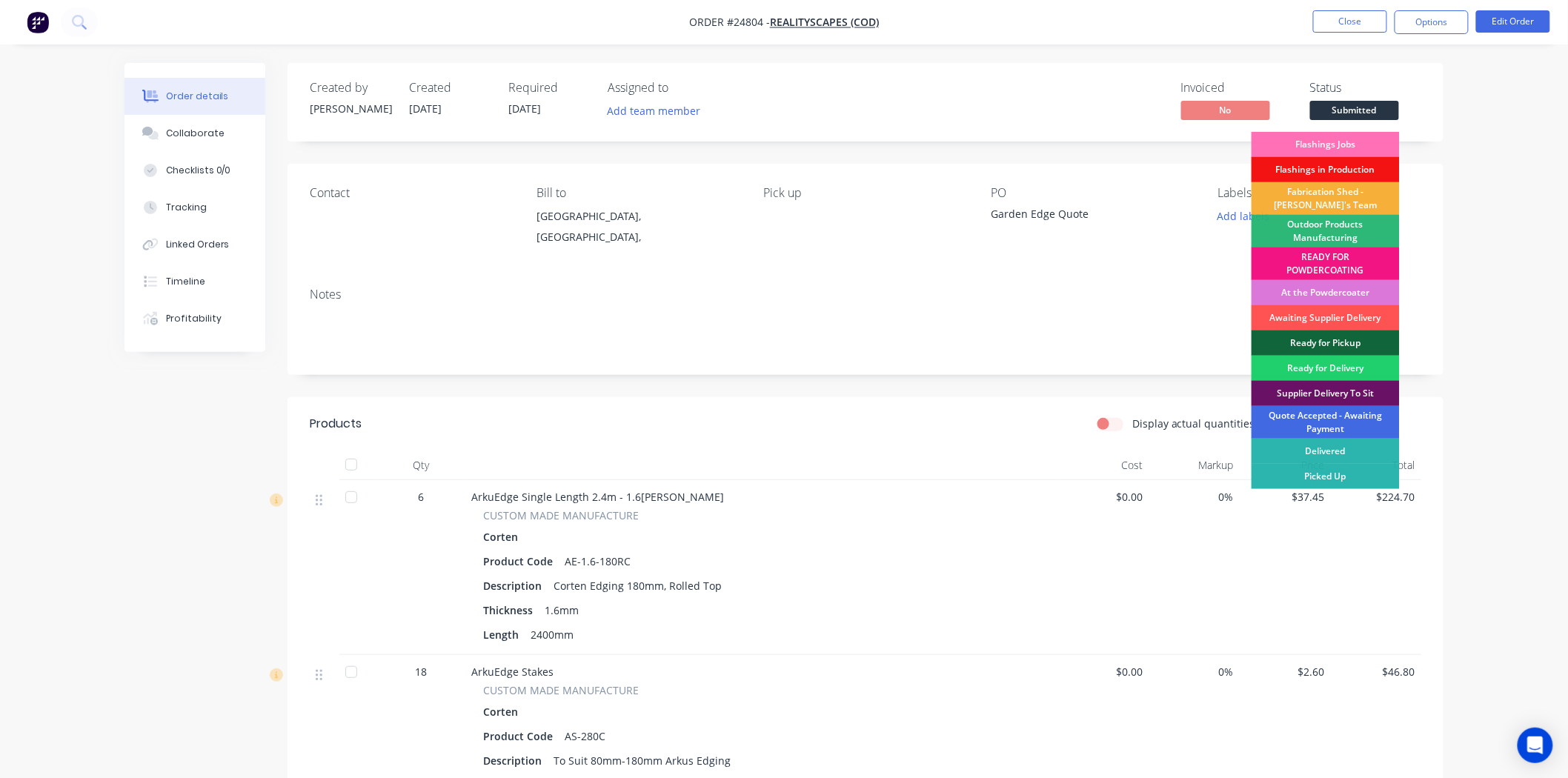
click at [1330, 420] on div "Quote Accepted - Awaiting Payment" at bounding box center [1326, 422] width 148 height 33
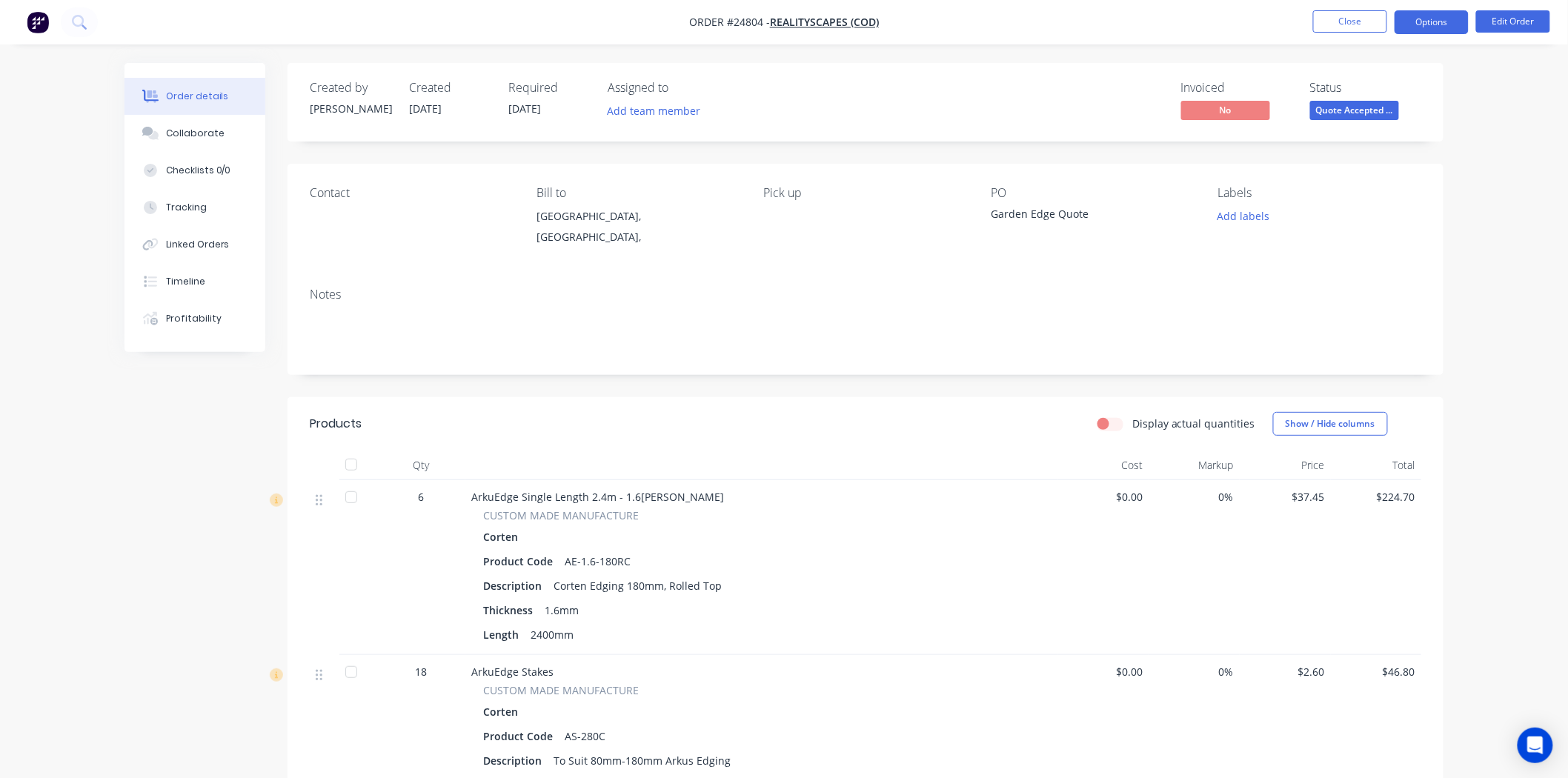
click at [1426, 19] on button "Options" at bounding box center [1432, 22] width 74 height 23
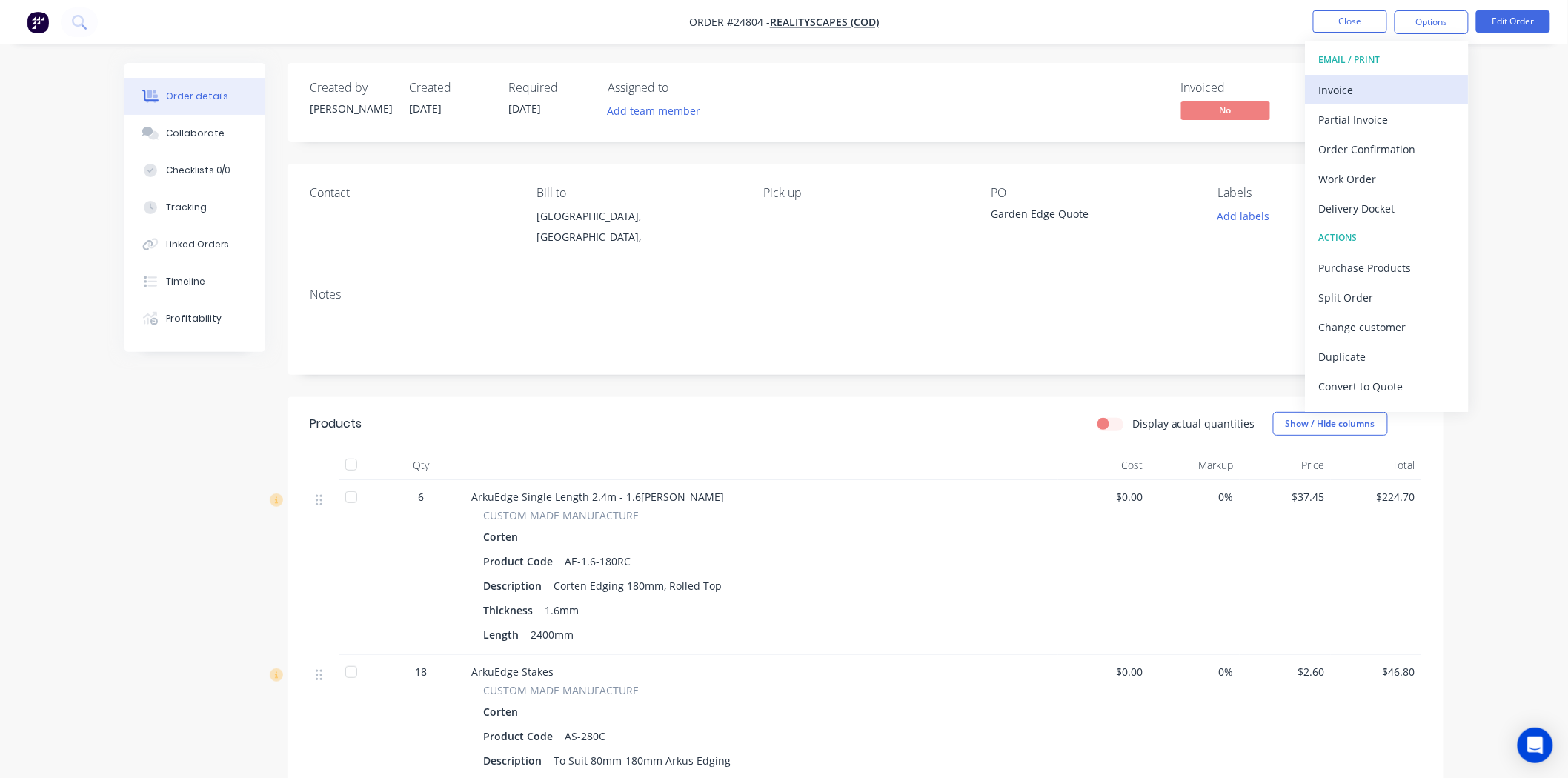
click at [1376, 87] on div "Invoice" at bounding box center [1387, 90] width 136 height 21
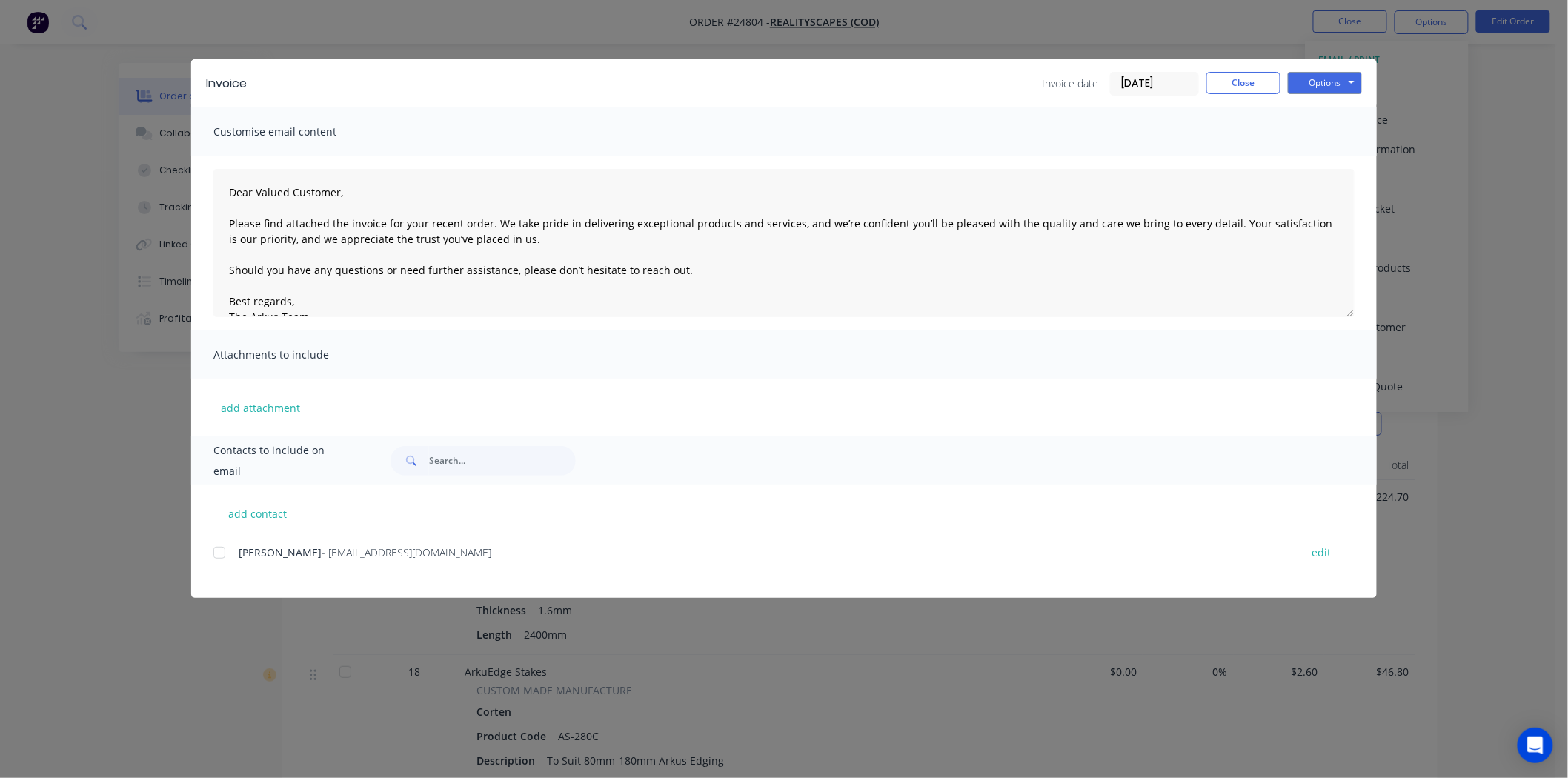
click at [208, 552] on div "add contact Mitch Tilbrook - contact@realityscapes.com.au edit" at bounding box center [784, 541] width 1186 height 114
click at [218, 552] on div at bounding box center [219, 552] width 30 height 30
click at [1342, 87] on button "Options" at bounding box center [1325, 82] width 74 height 22
click at [1305, 164] on button "Email" at bounding box center [1335, 158] width 95 height 24
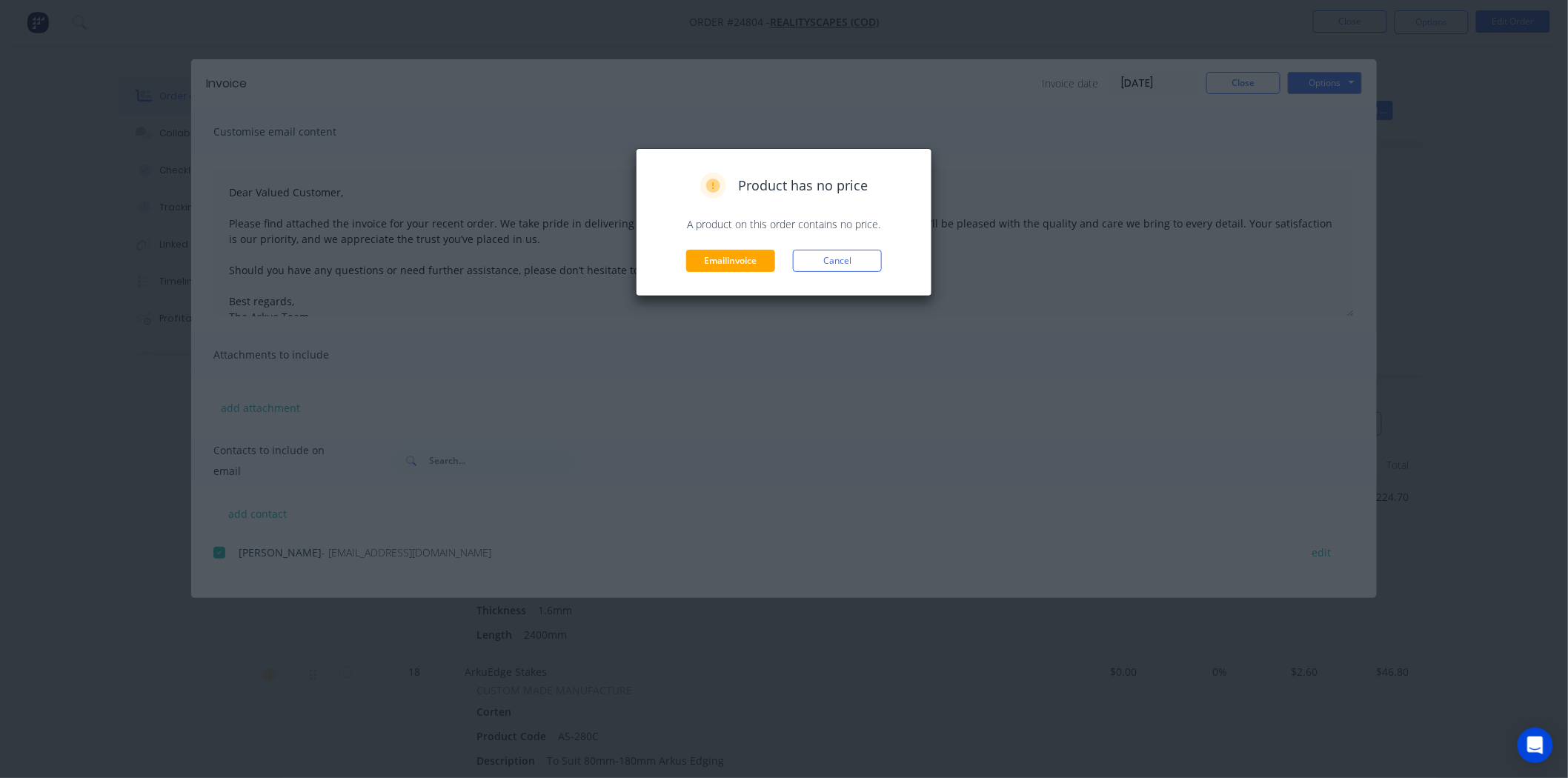
drag, startPoint x: 1404, startPoint y: 642, endPoint x: 1408, endPoint y: 630, distance: 12.6
click at [1408, 634] on div "Product has no price A product on this order contains no price. Email invoice C…" at bounding box center [784, 389] width 1568 height 778
click at [830, 275] on div "Product has no price A product on this order contains no price. Email invoice C…" at bounding box center [784, 223] width 296 height 148
click at [840, 264] on button "Cancel" at bounding box center [837, 260] width 89 height 22
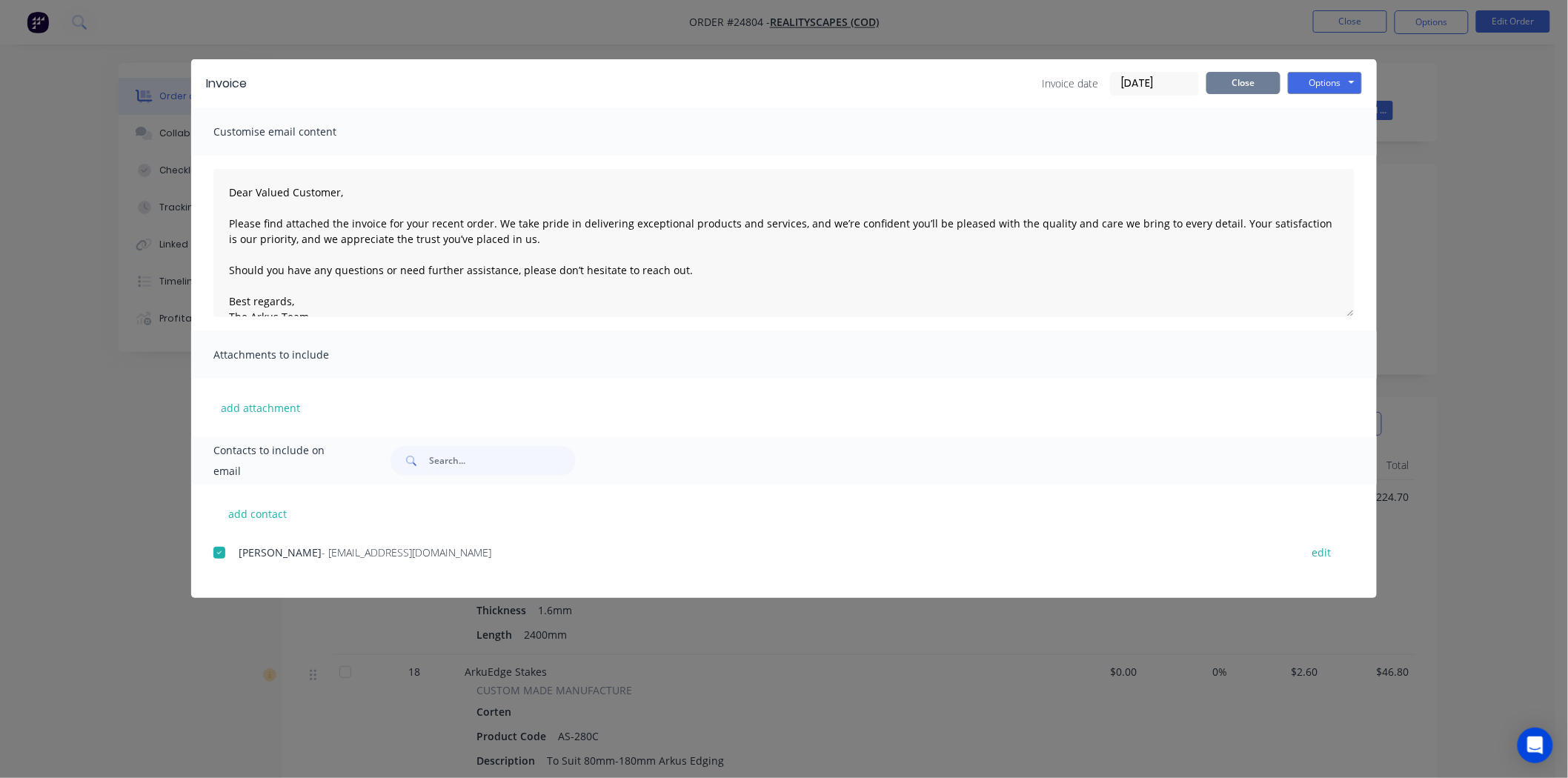
click at [1258, 72] on button "Close" at bounding box center [1243, 82] width 74 height 22
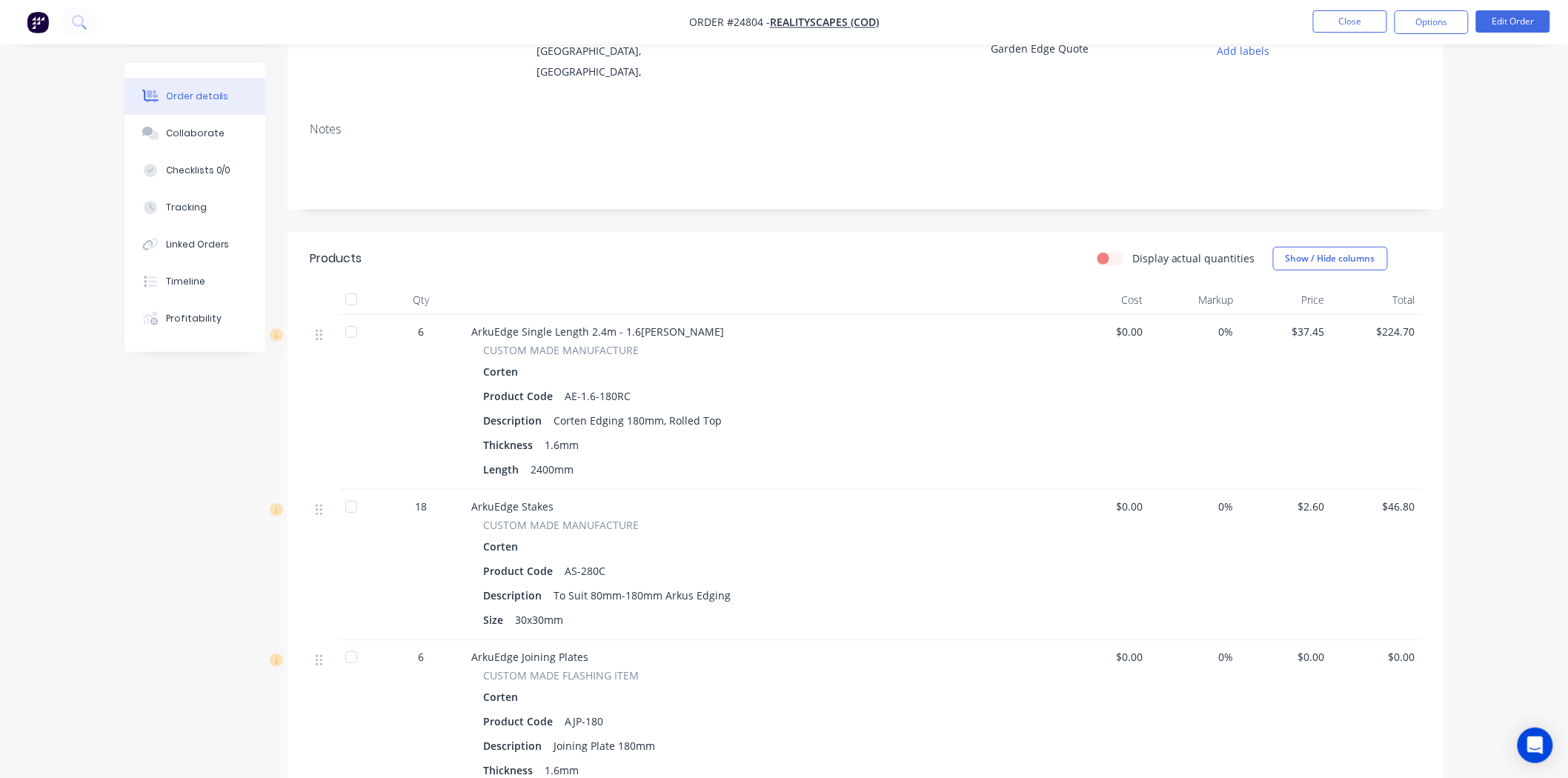
scroll to position [164, 0]
click at [1434, 25] on button "Options" at bounding box center [1432, 22] width 74 height 23
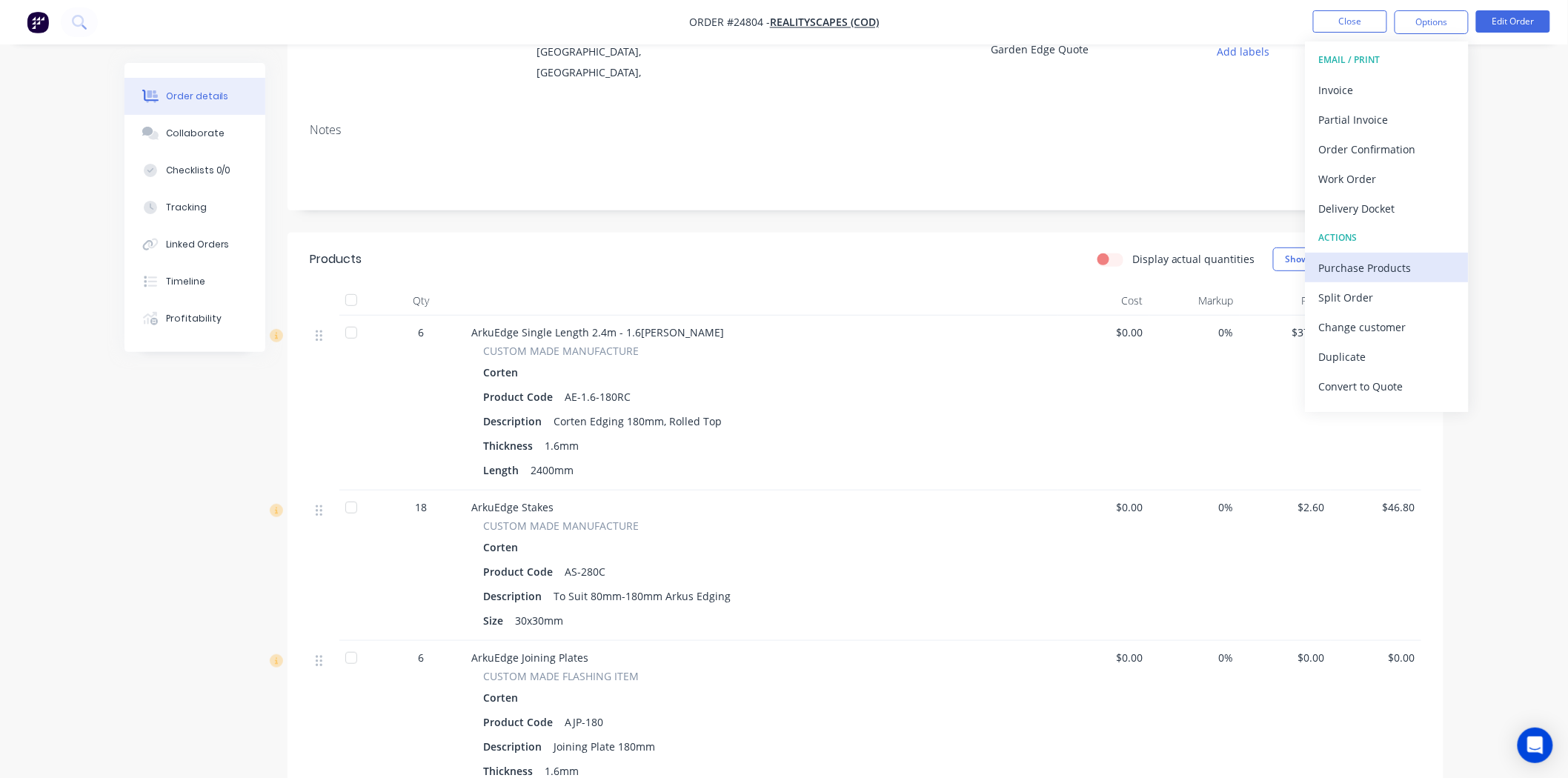
click at [1398, 267] on div "Purchase Products" at bounding box center [1387, 268] width 136 height 21
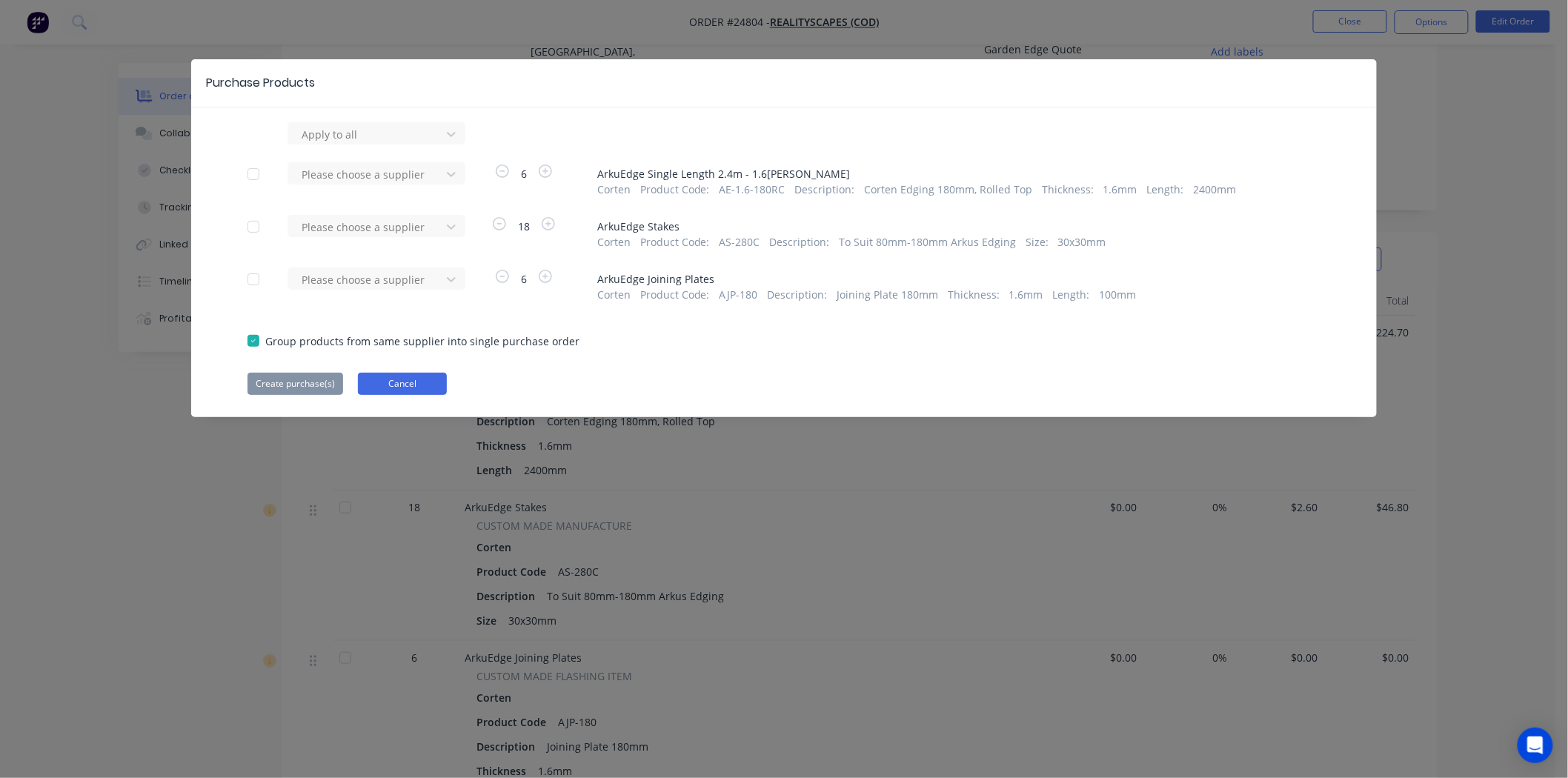
click at [407, 387] on button "Cancel" at bounding box center [402, 383] width 89 height 22
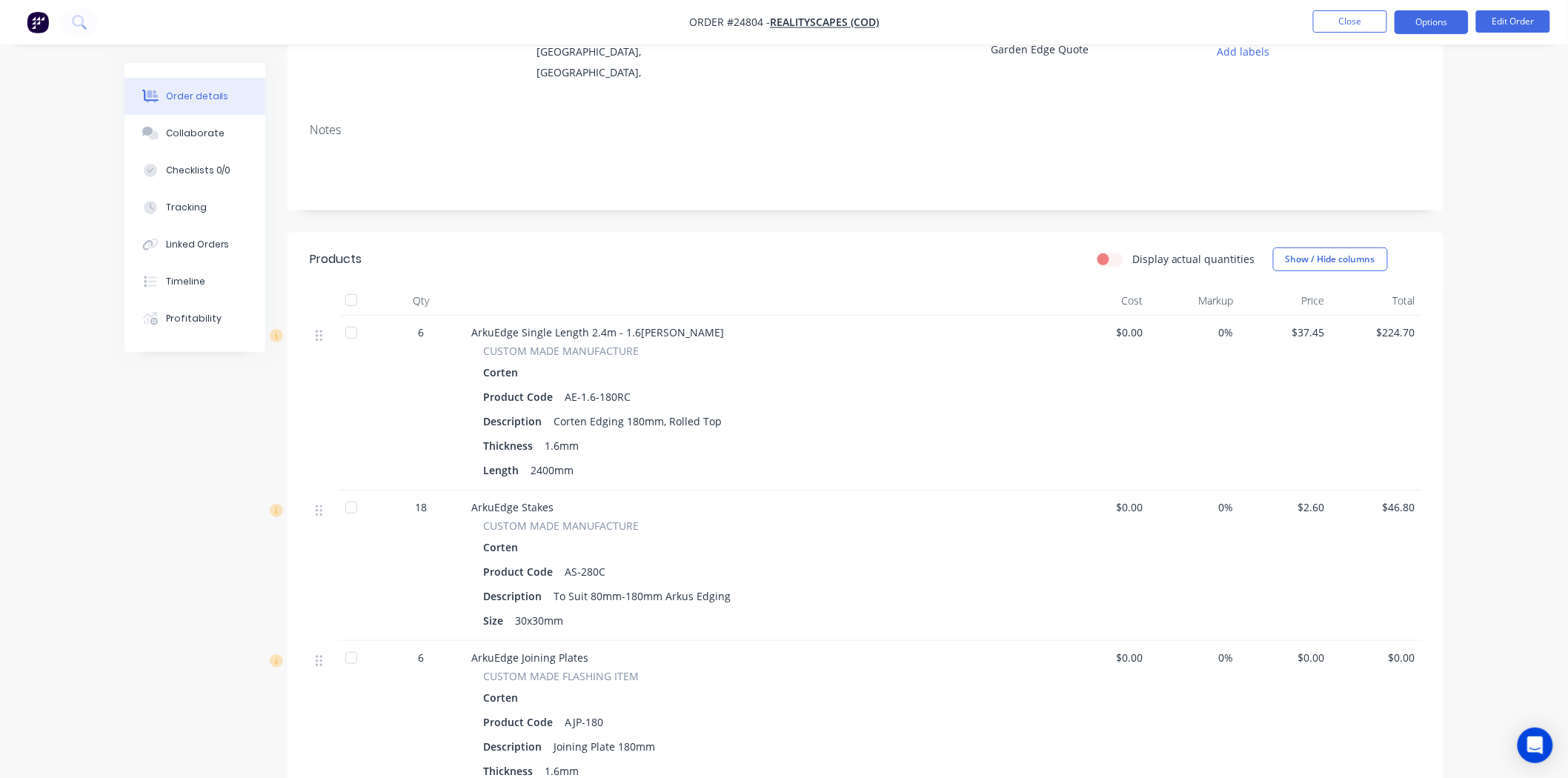
click at [1429, 32] on button "Options" at bounding box center [1432, 22] width 74 height 23
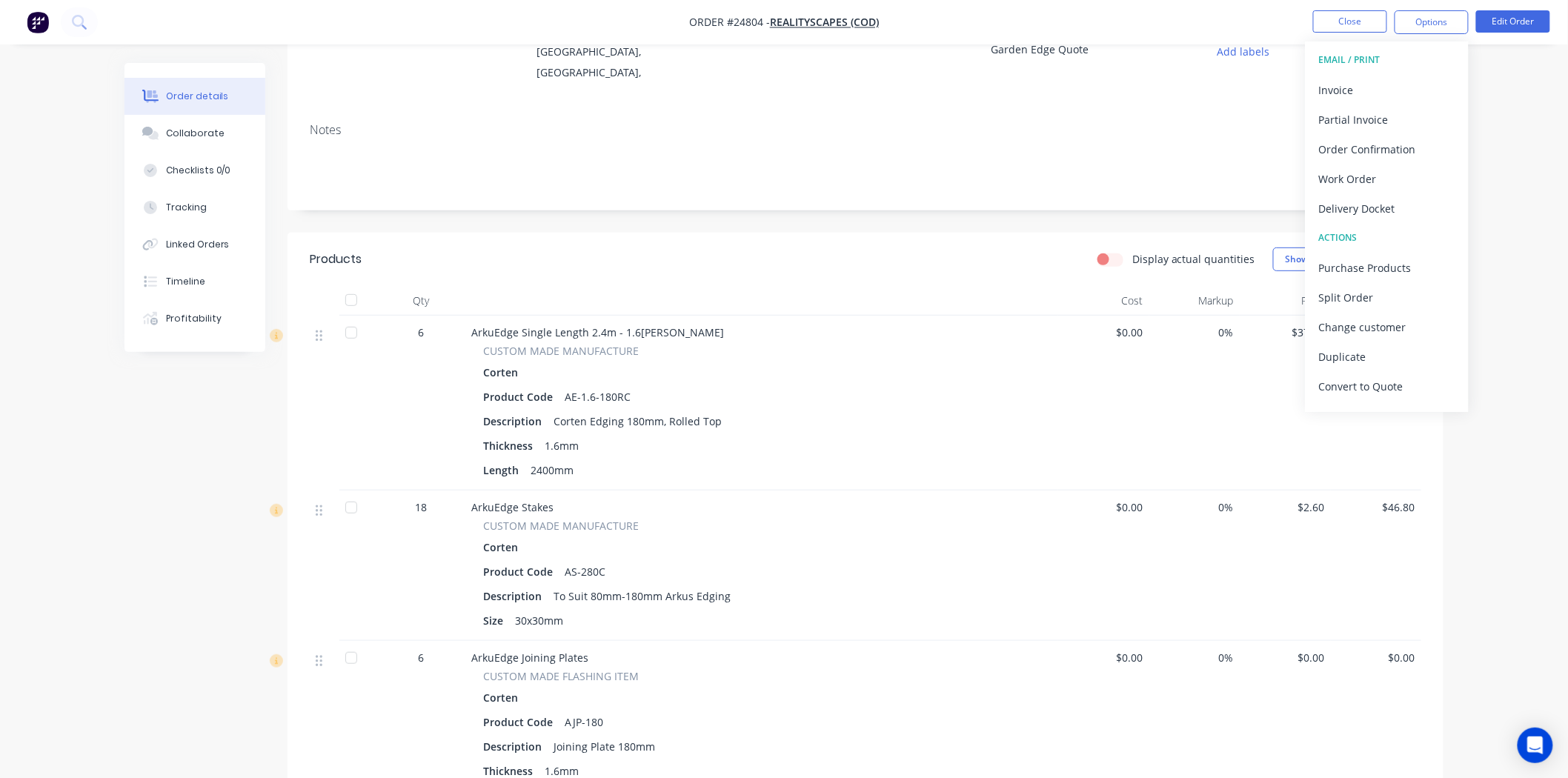
scroll to position [82, 0]
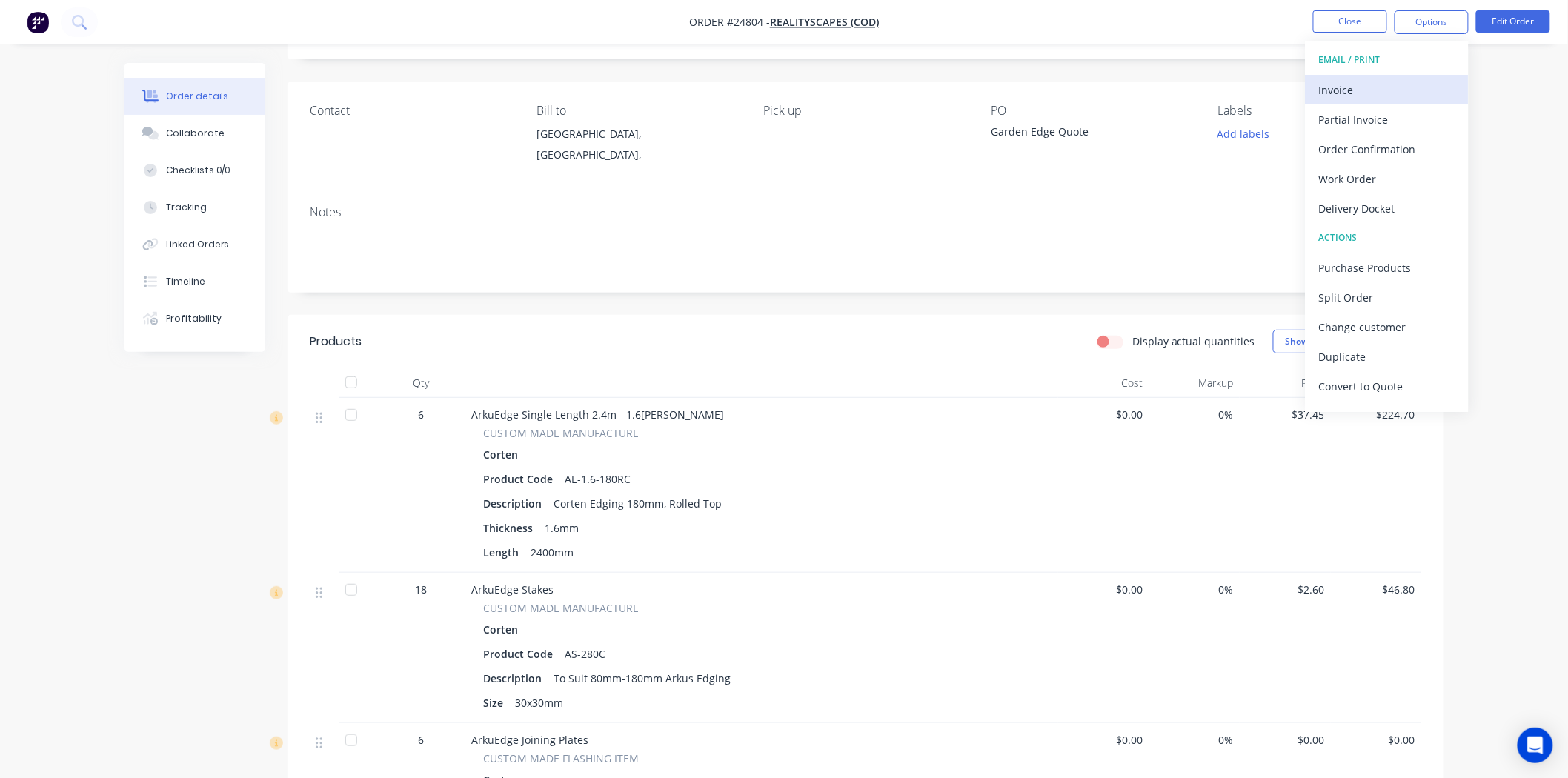
click at [1371, 92] on div "Invoice" at bounding box center [1387, 90] width 136 height 21
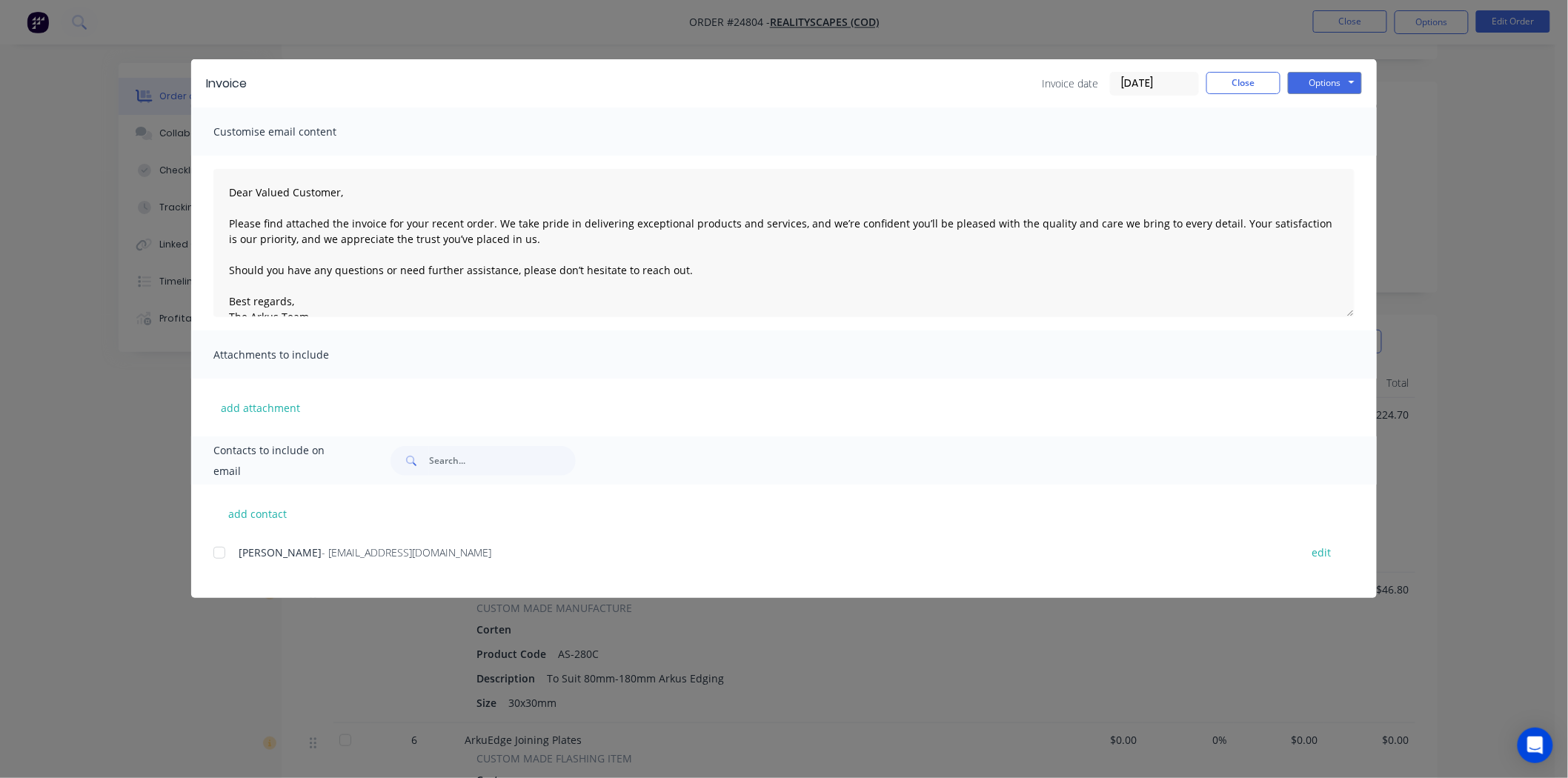
click at [219, 553] on div at bounding box center [219, 552] width 30 height 30
click at [1320, 89] on button "Options" at bounding box center [1325, 82] width 74 height 22
click at [1317, 151] on button "Email" at bounding box center [1335, 158] width 95 height 24
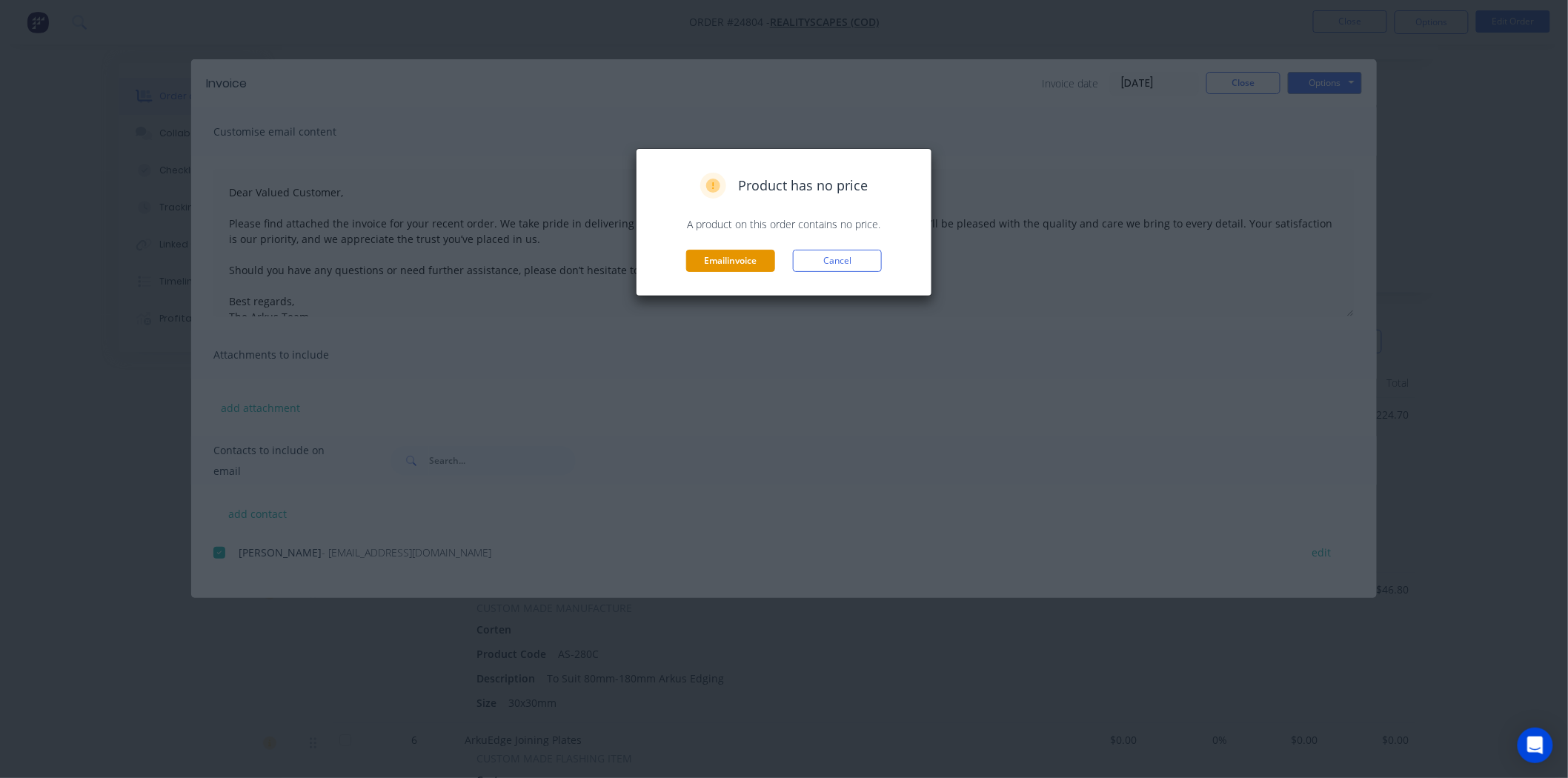
click at [723, 260] on button "Email invoice" at bounding box center [730, 260] width 89 height 22
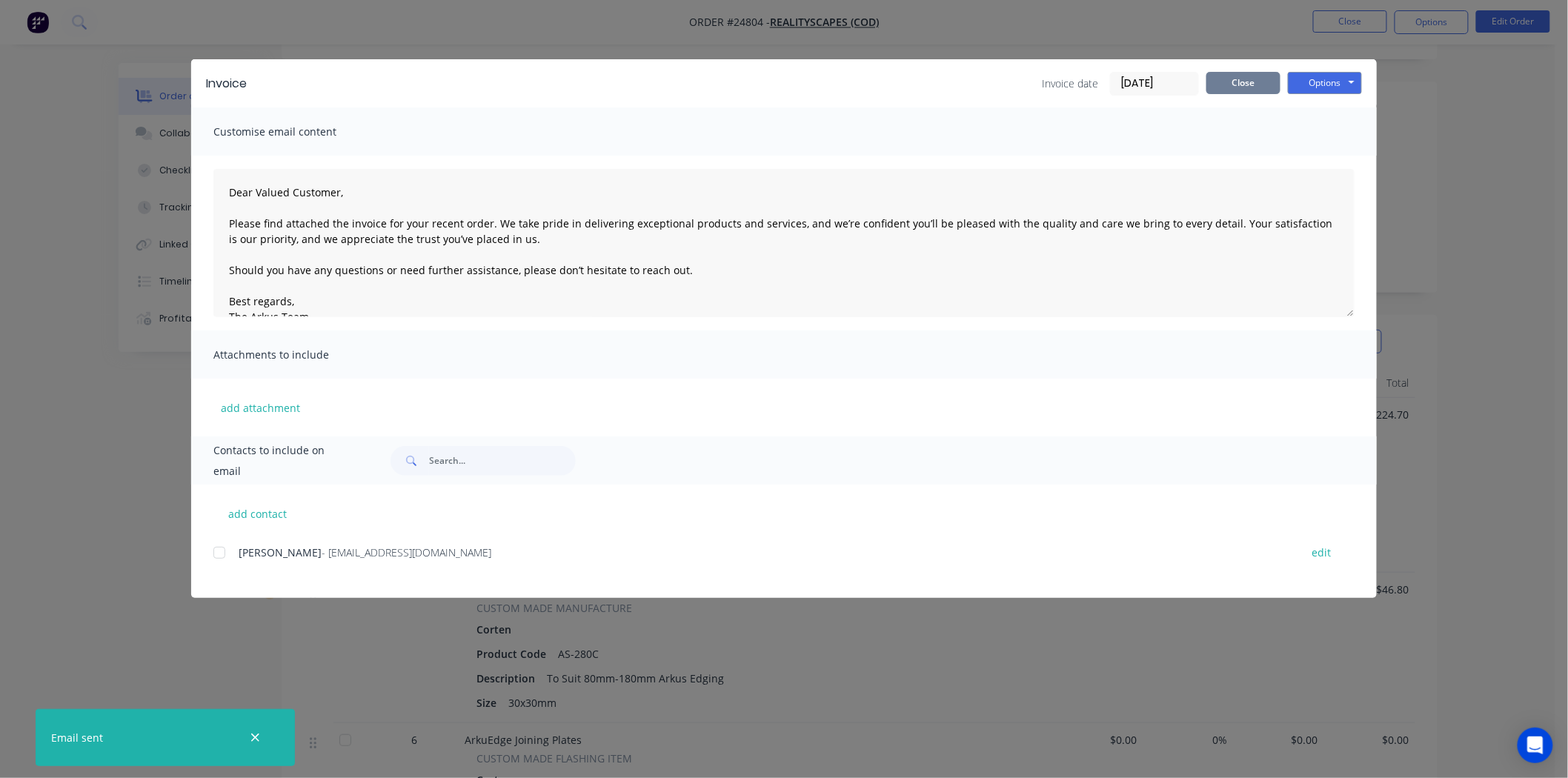
click at [1248, 75] on button "Close" at bounding box center [1243, 82] width 74 height 22
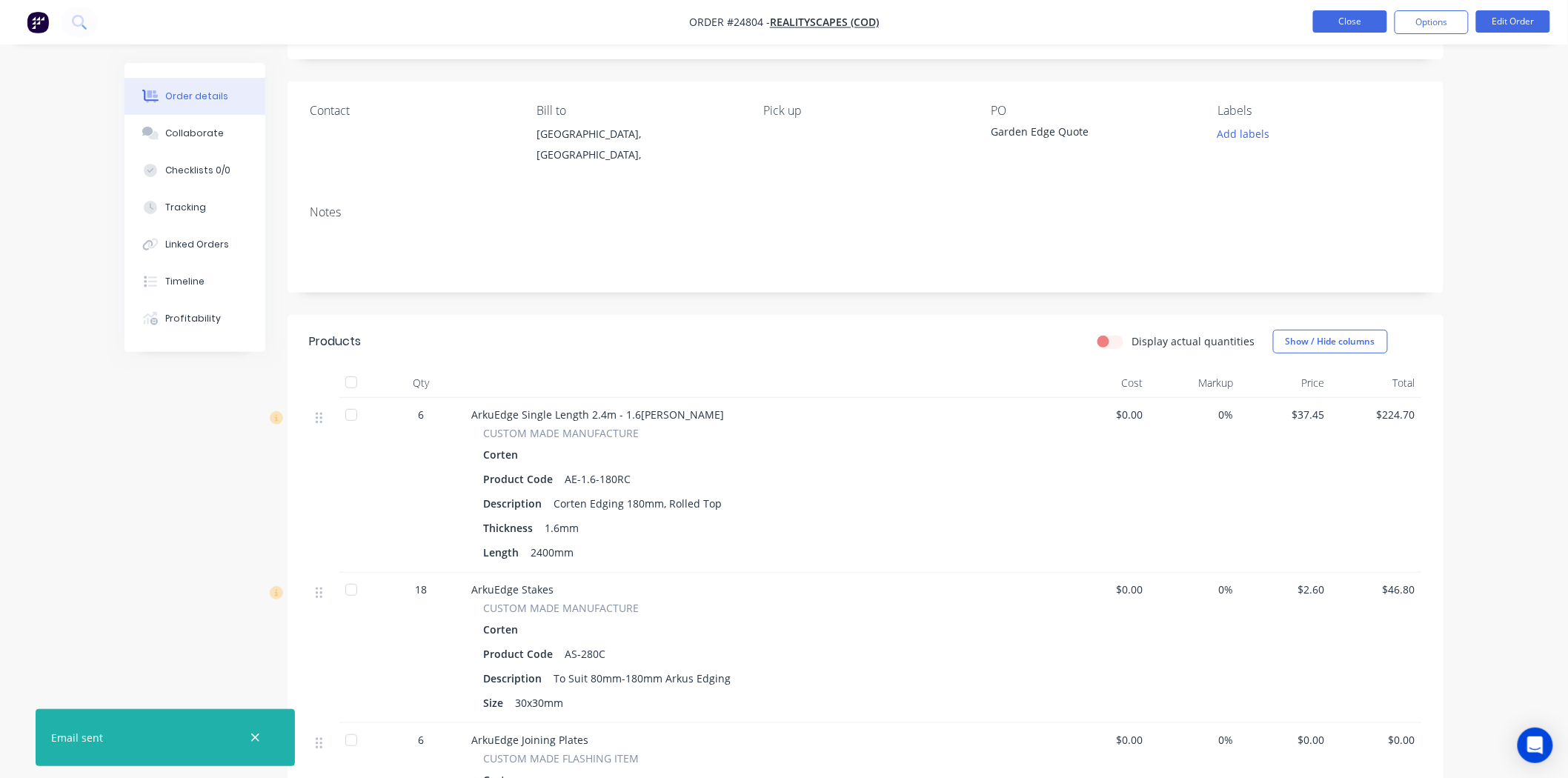
click at [1329, 23] on button "Close" at bounding box center [1350, 21] width 74 height 22
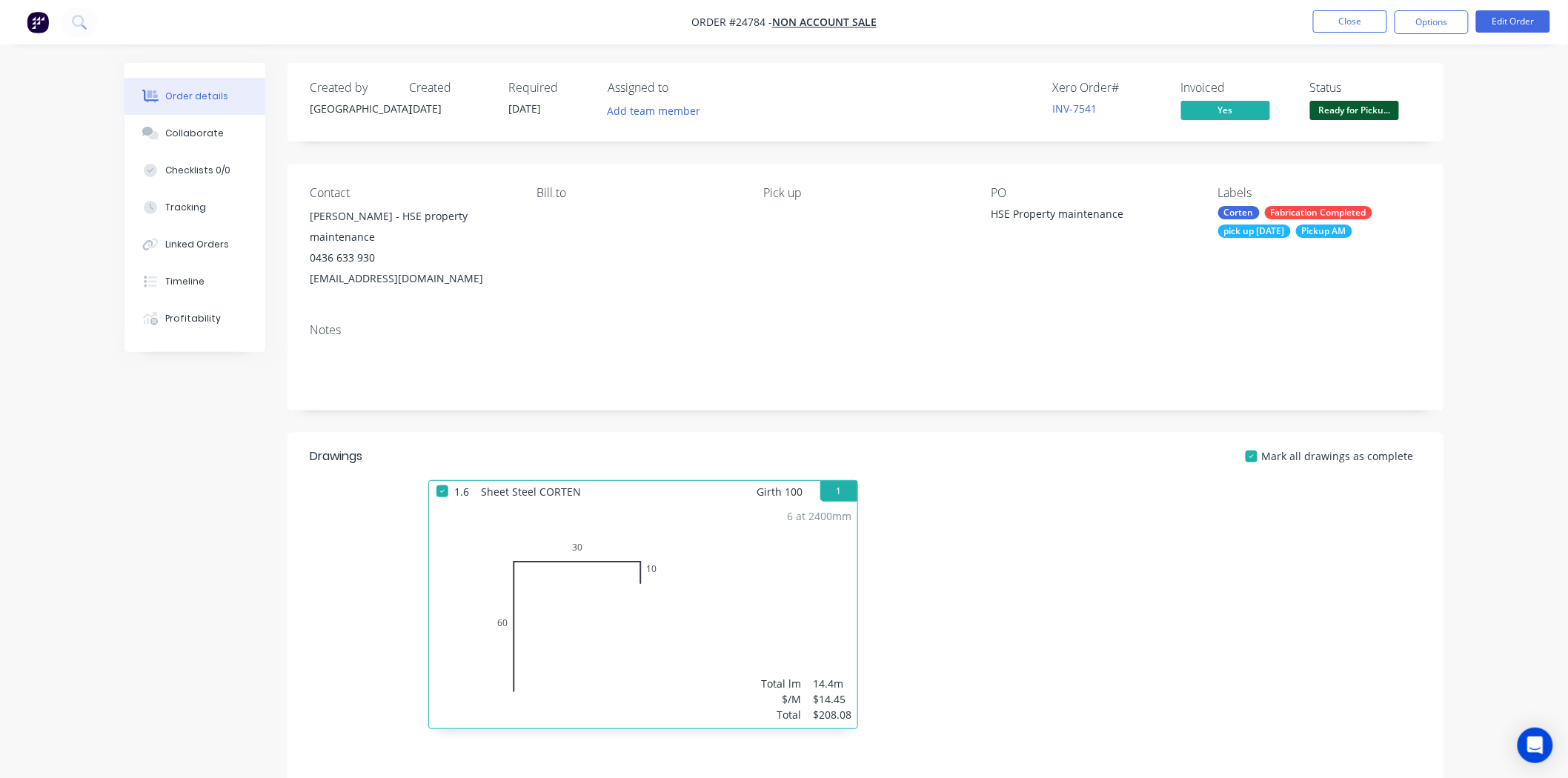
click at [1343, 9] on nav "Order #24784 - NON ACCOUNT SALE Close Options Edit Order" at bounding box center [784, 22] width 1568 height 45
click at [1339, 18] on button "Close" at bounding box center [1350, 21] width 74 height 22
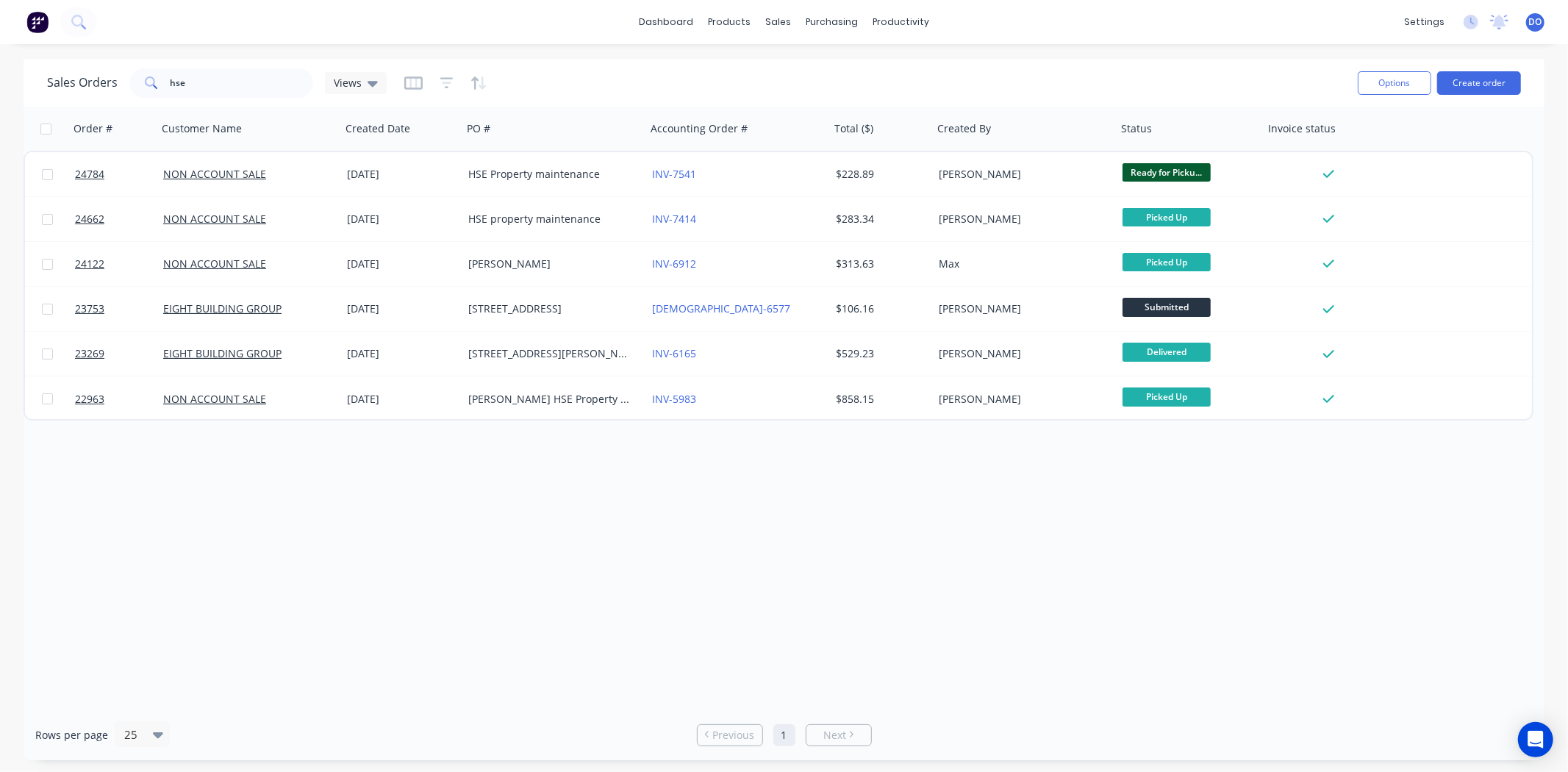
click at [1127, 59] on div "Sales Orders hse Views Options Create order" at bounding box center [784, 83] width 1521 height 48
click at [837, 71] on div "Sales Orders" at bounding box center [833, 71] width 60 height 14
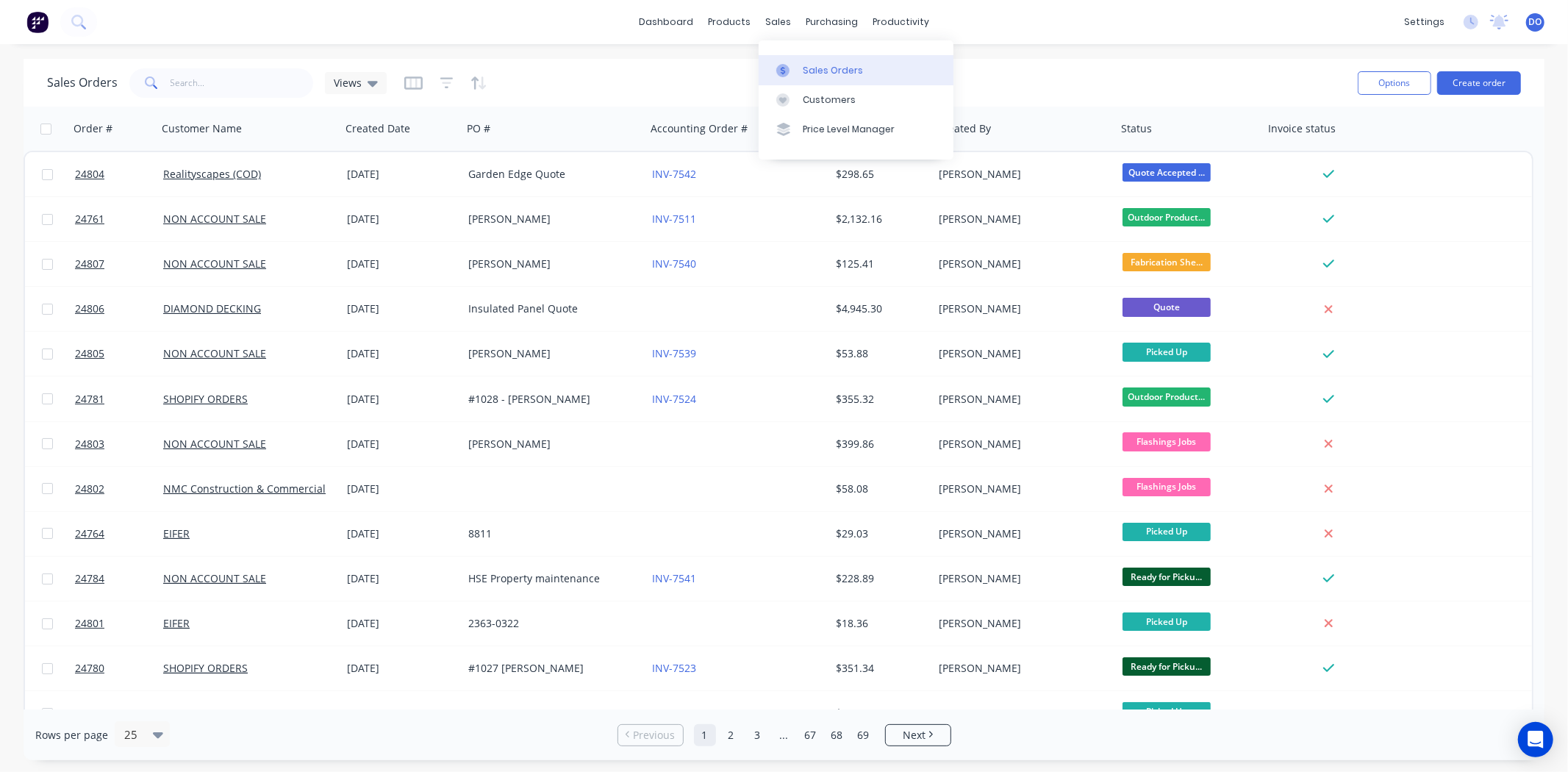
click at [839, 64] on div "Sales Orders" at bounding box center [833, 71] width 60 height 14
click at [1095, 52] on div "dashboard products sales purchasing productivity dashboard products Product Cat…" at bounding box center [784, 386] width 1568 height 772
click at [926, 53] on div "dashboard products sales purchasing productivity dashboard products Product Cat…" at bounding box center [784, 386] width 1568 height 772
